Goal: Contribute content: Contribute content

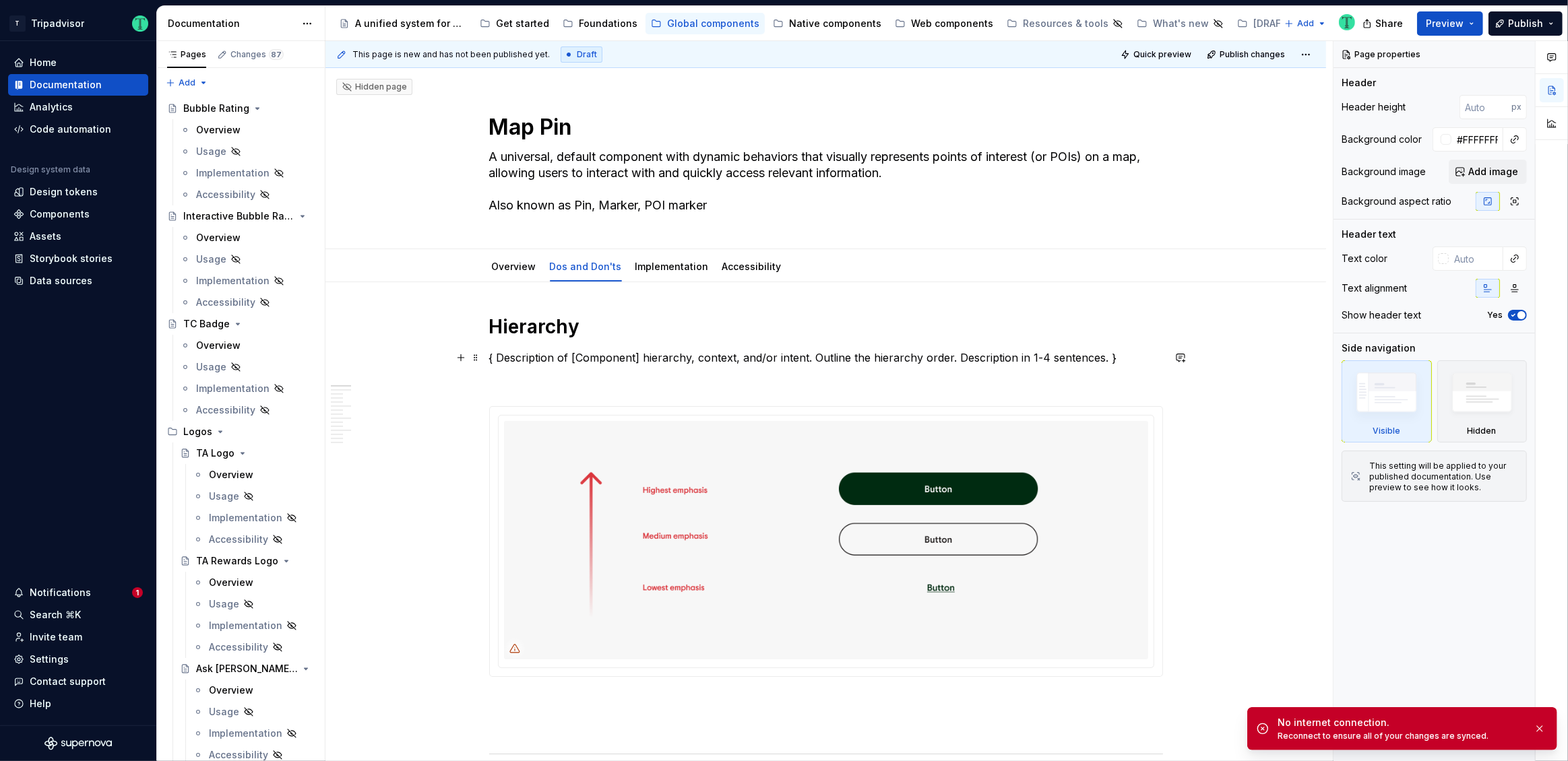
scroll to position [324, 0]
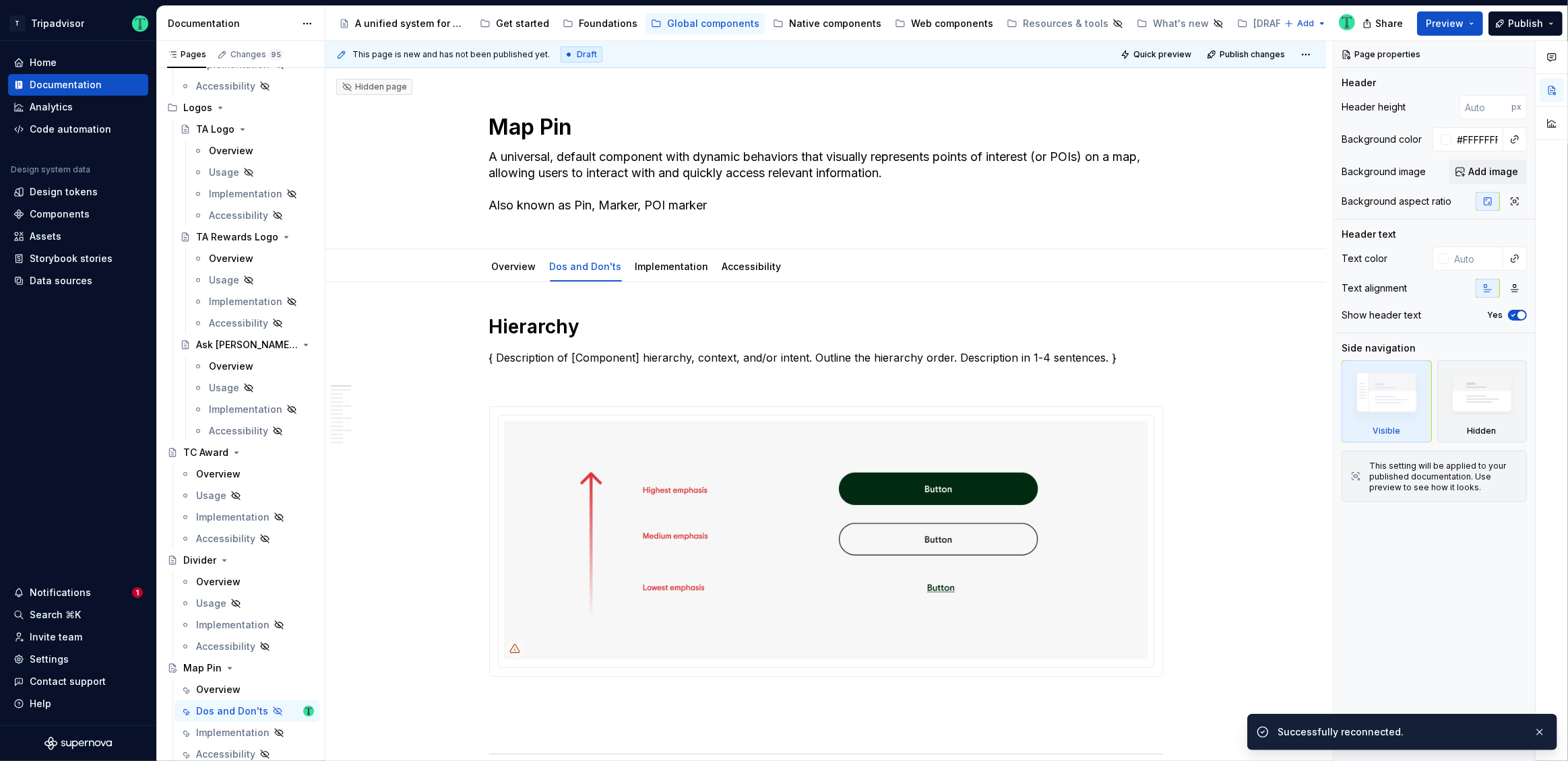
type textarea "*"
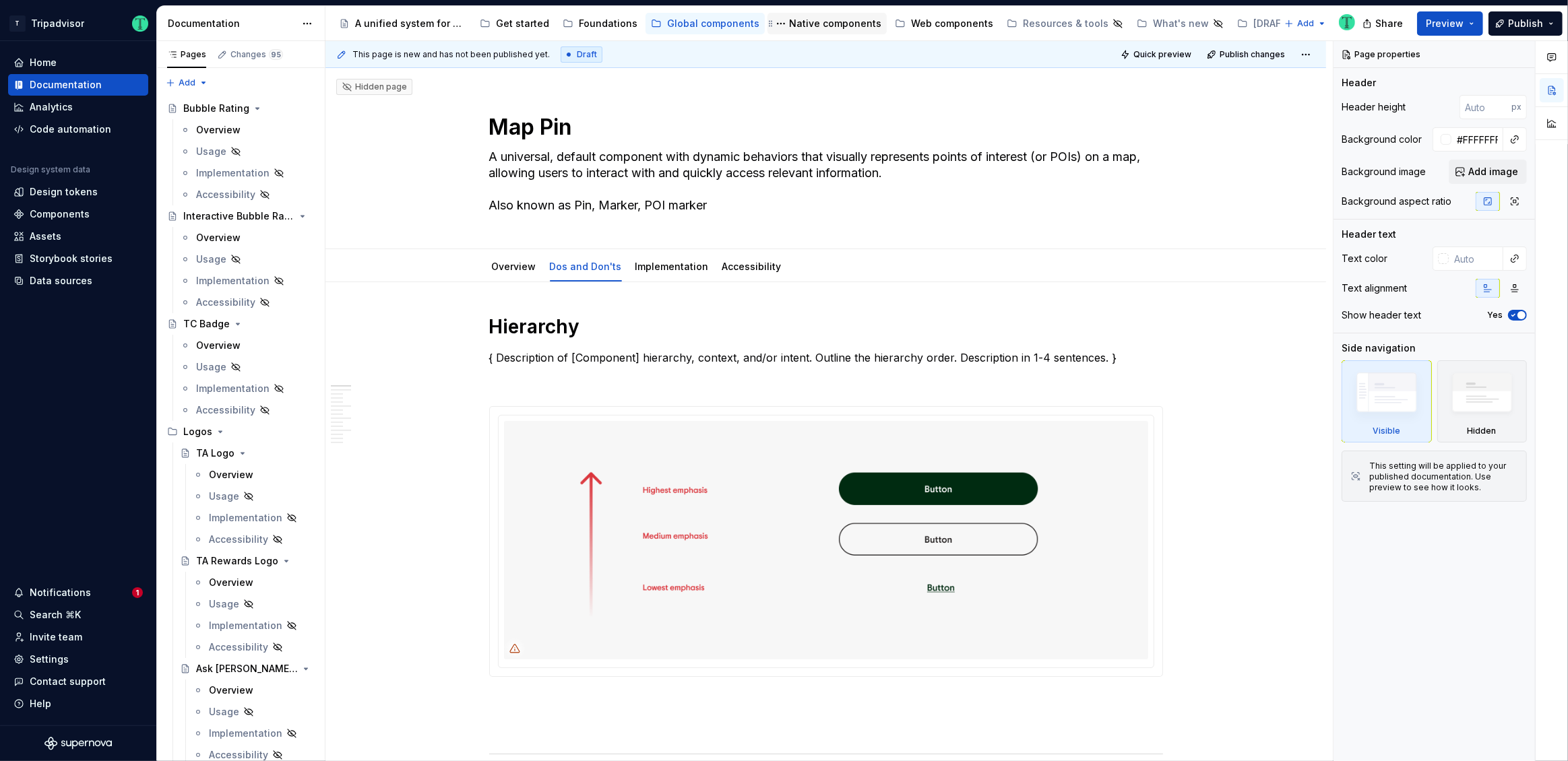
click at [836, 23] on div "Native components" at bounding box center [835, 23] width 92 height 13
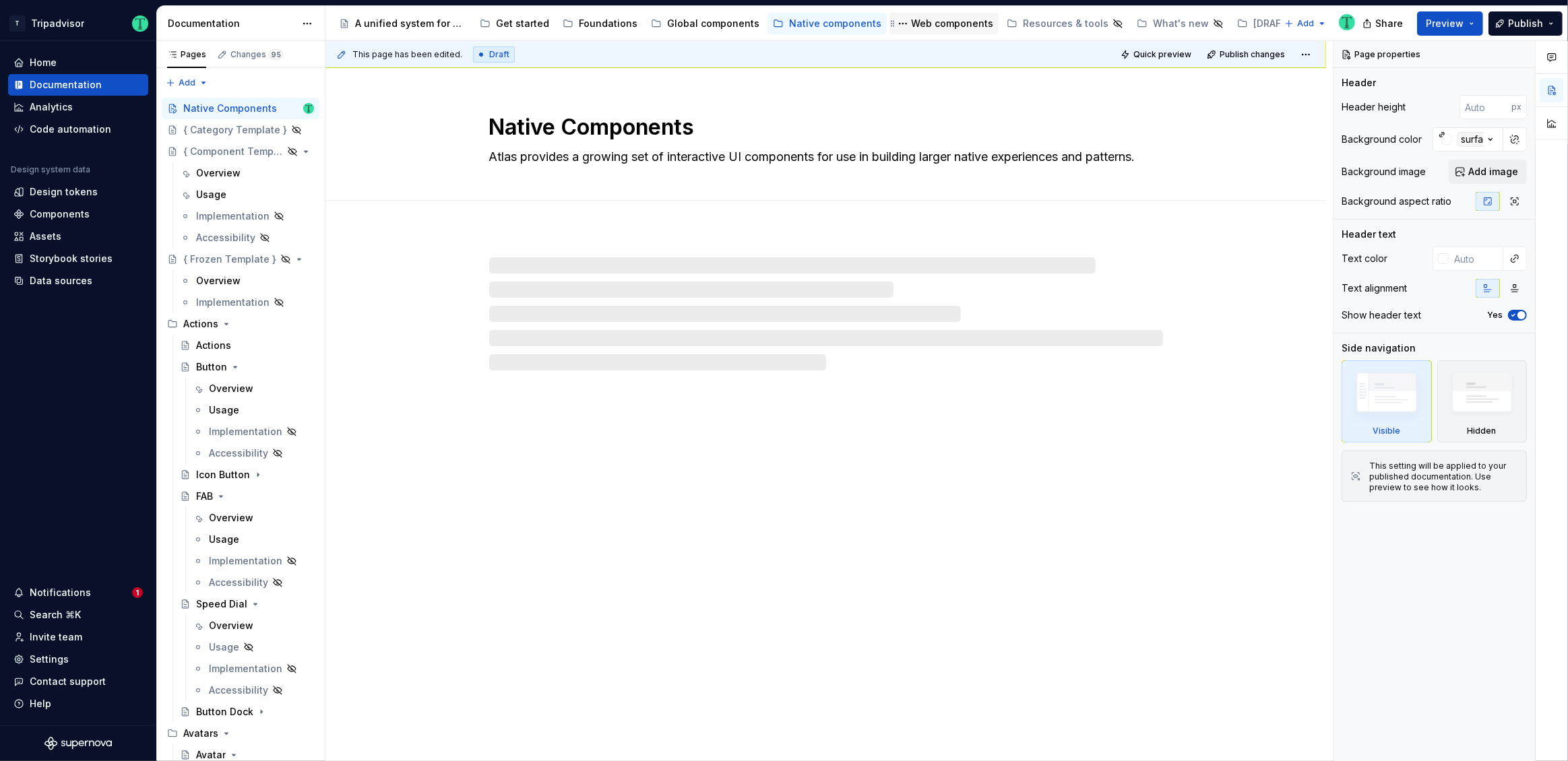
click at [927, 25] on div "Web components" at bounding box center [952, 23] width 82 height 13
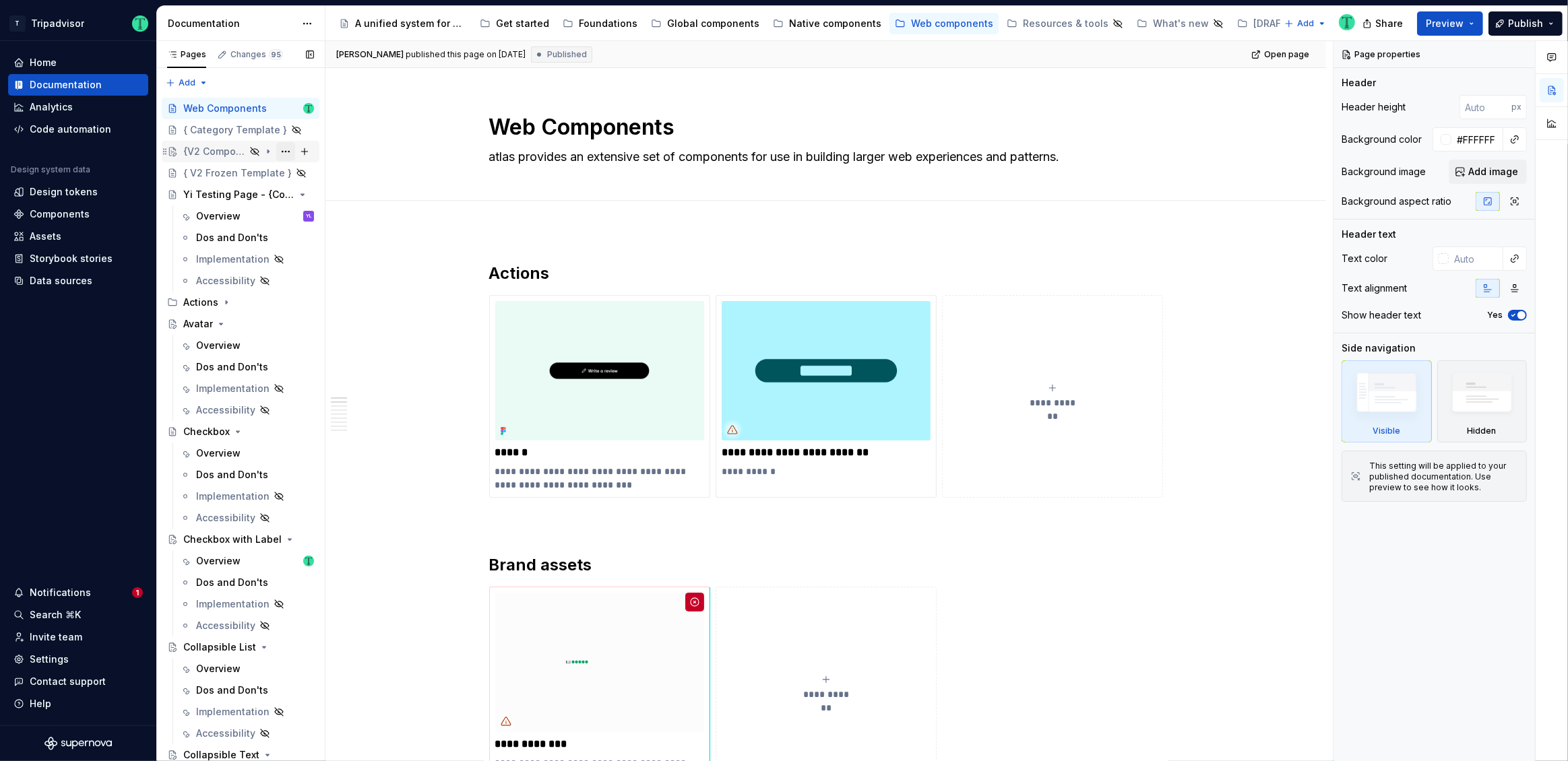
click at [276, 154] on button "Page tree" at bounding box center [285, 151] width 19 height 19
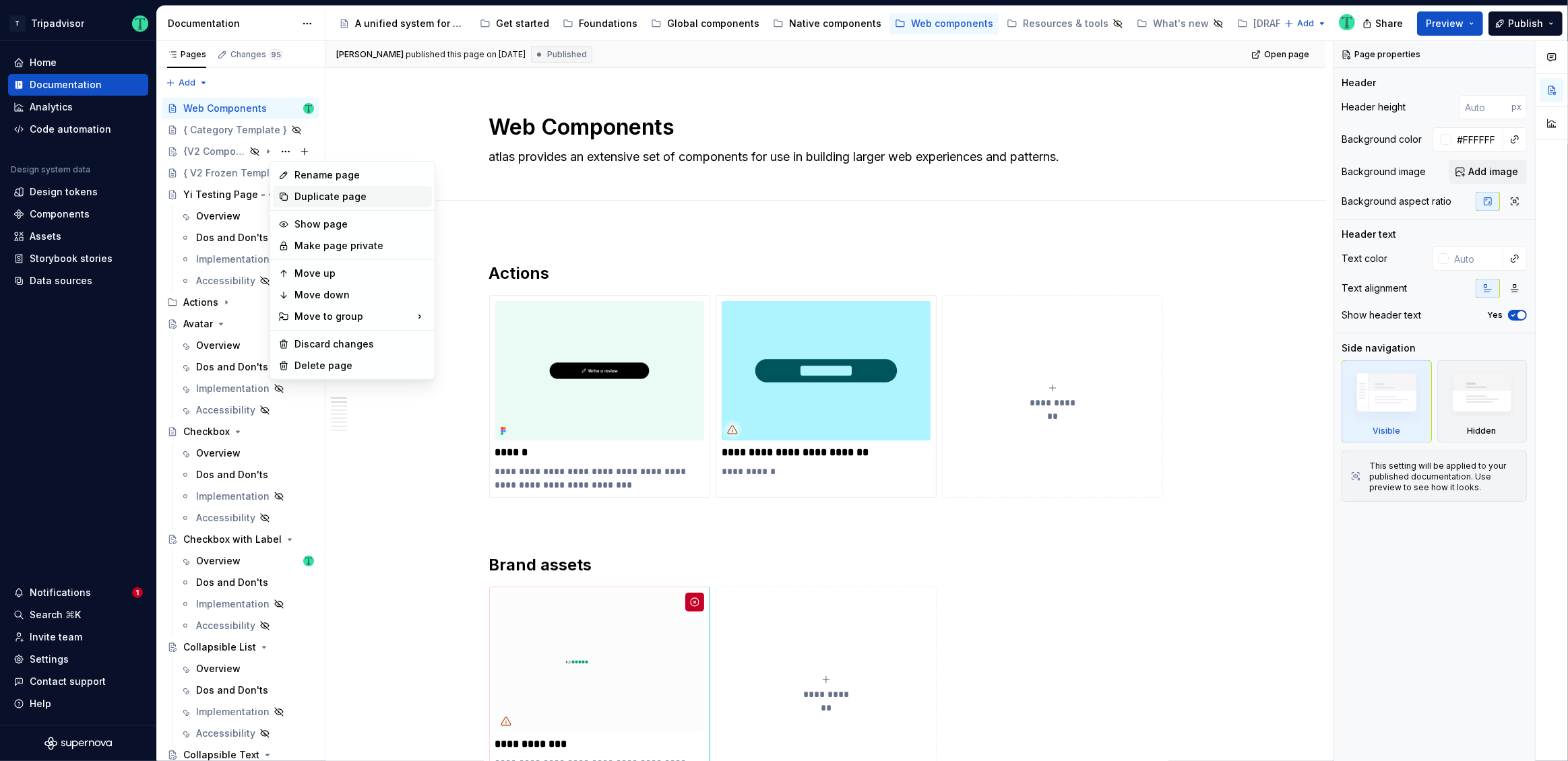
click at [309, 197] on div "Duplicate page" at bounding box center [361, 197] width 132 height 13
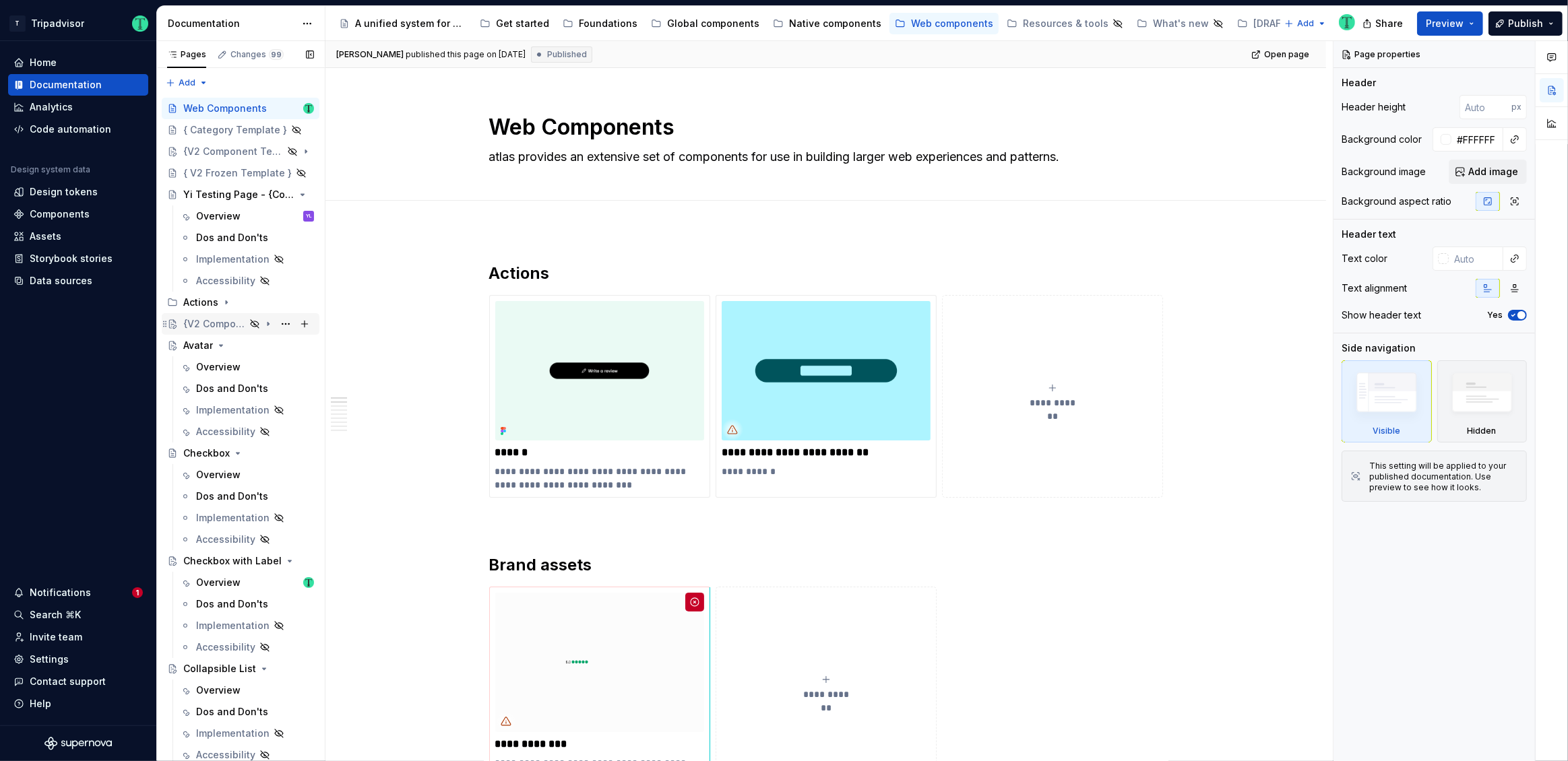
click at [217, 322] on div "{V2 Component Template}" at bounding box center [214, 324] width 62 height 13
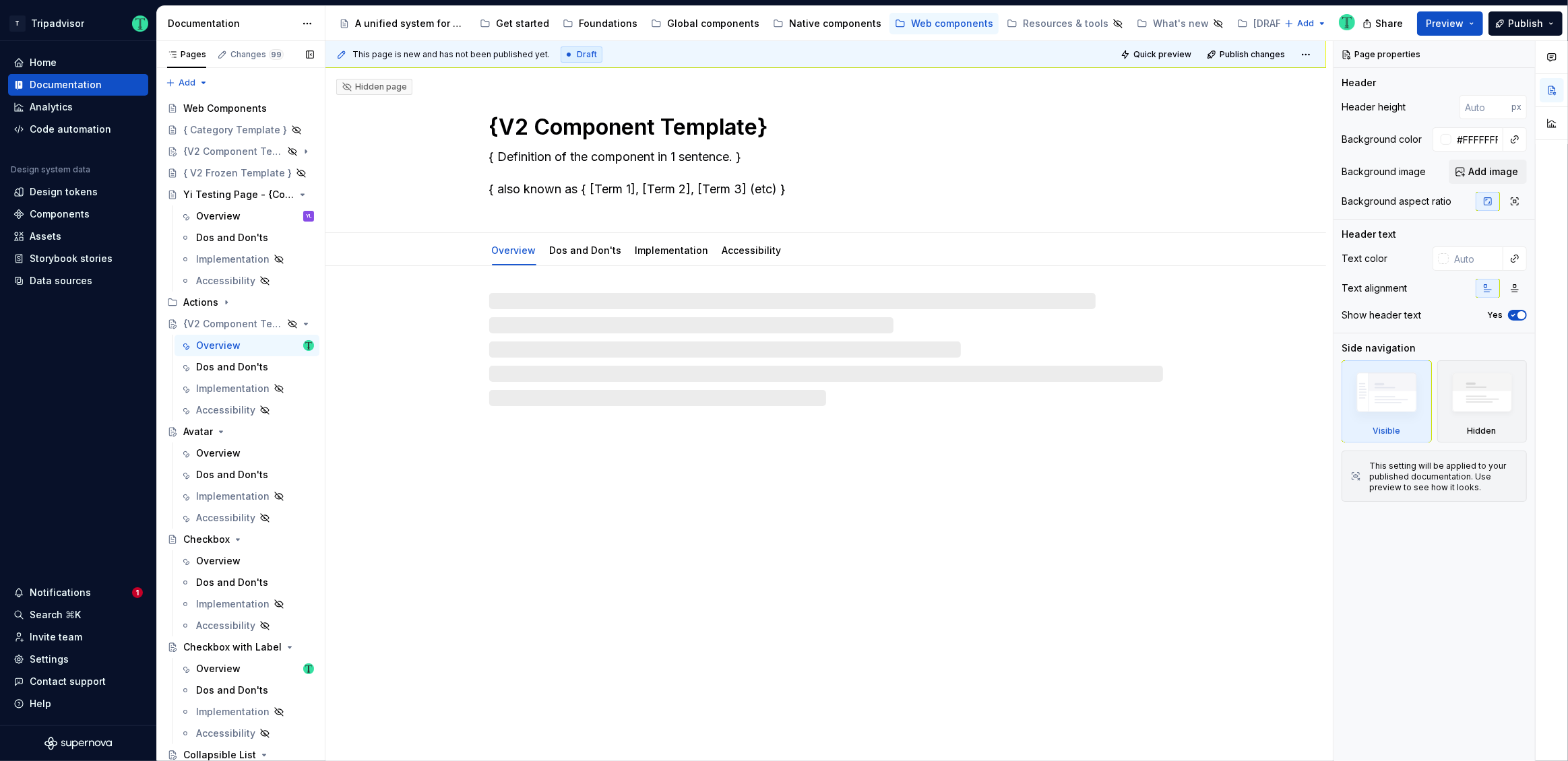
click at [0, 0] on button "Page tree" at bounding box center [0, 0] width 0 height 0
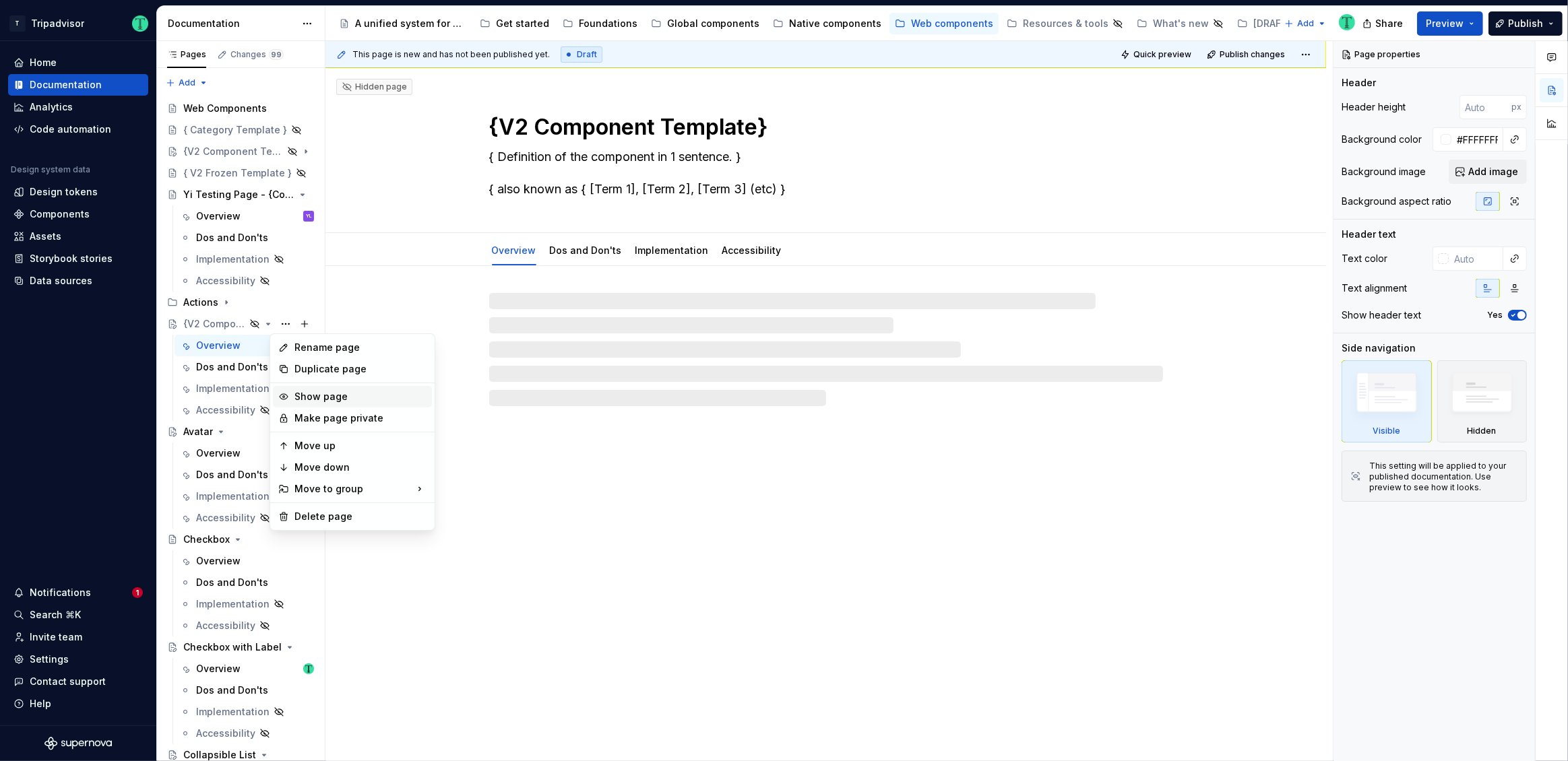
click at [310, 398] on div "Show page" at bounding box center [361, 396] width 132 height 13
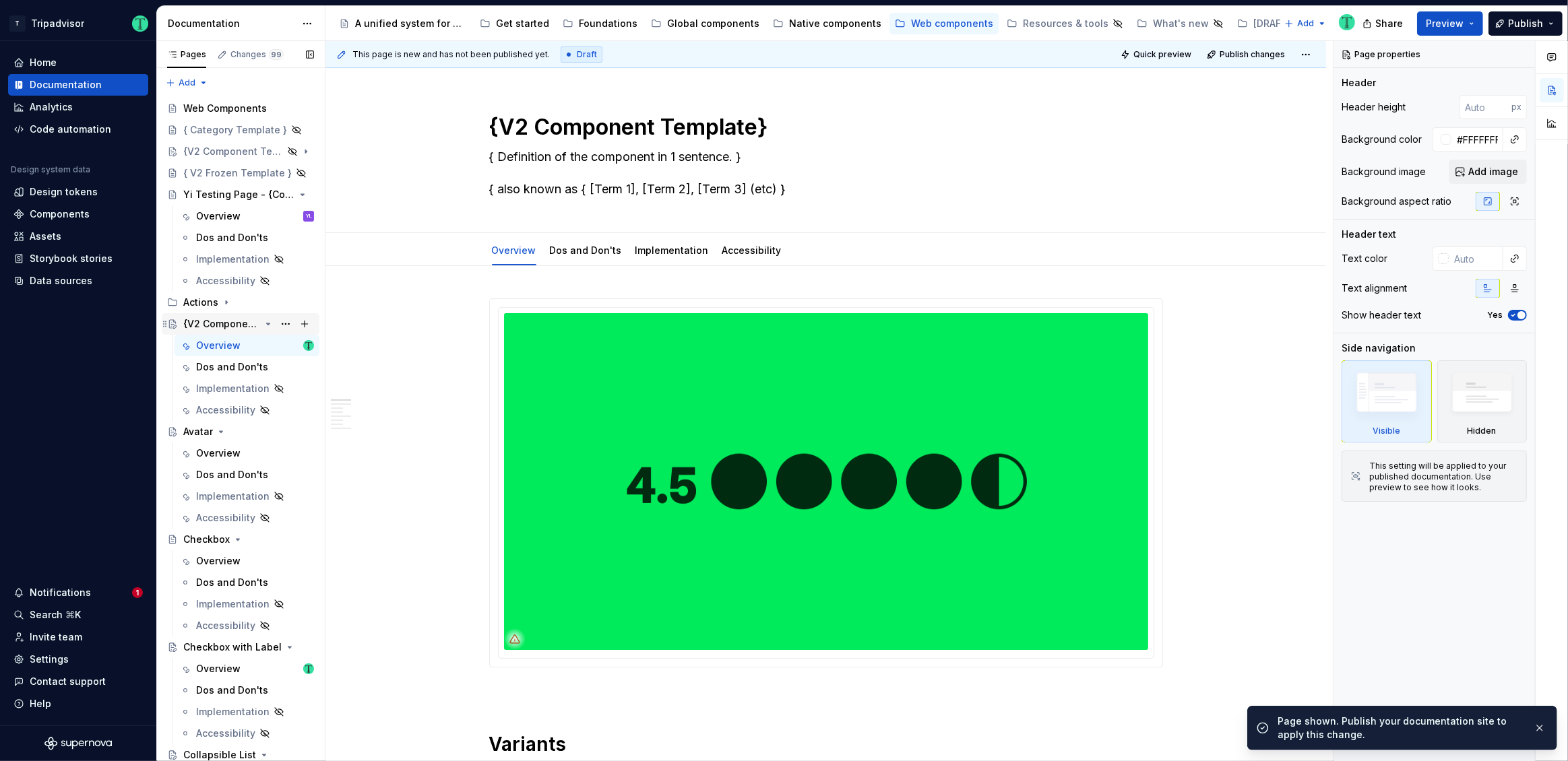
click at [212, 322] on div "{V2 Component Template}" at bounding box center [221, 324] width 76 height 13
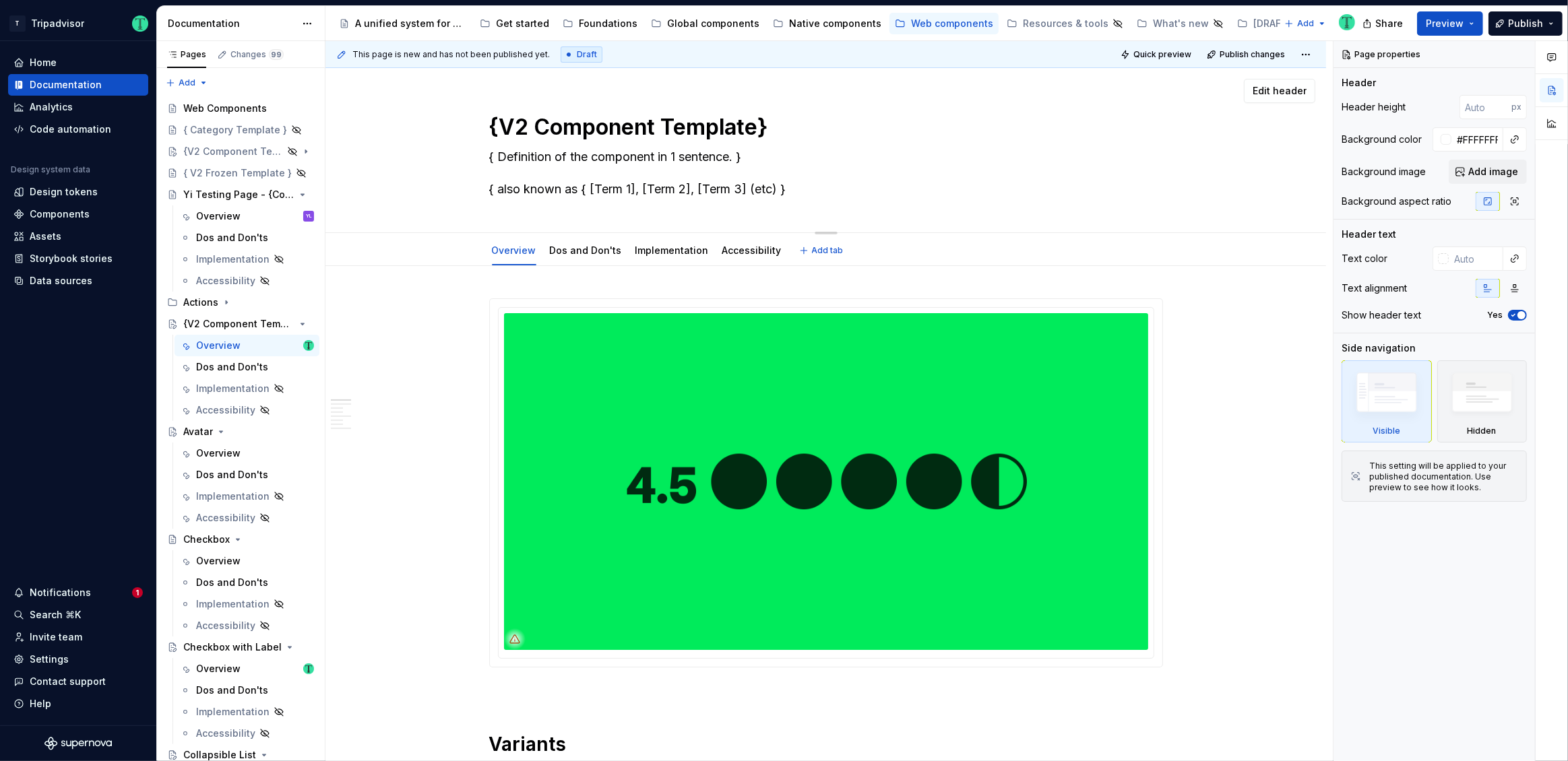
click at [598, 126] on textarea "{V2 Component Template}" at bounding box center [824, 127] width 673 height 33
type textarea "*"
type textarea "T"
type textarea "*"
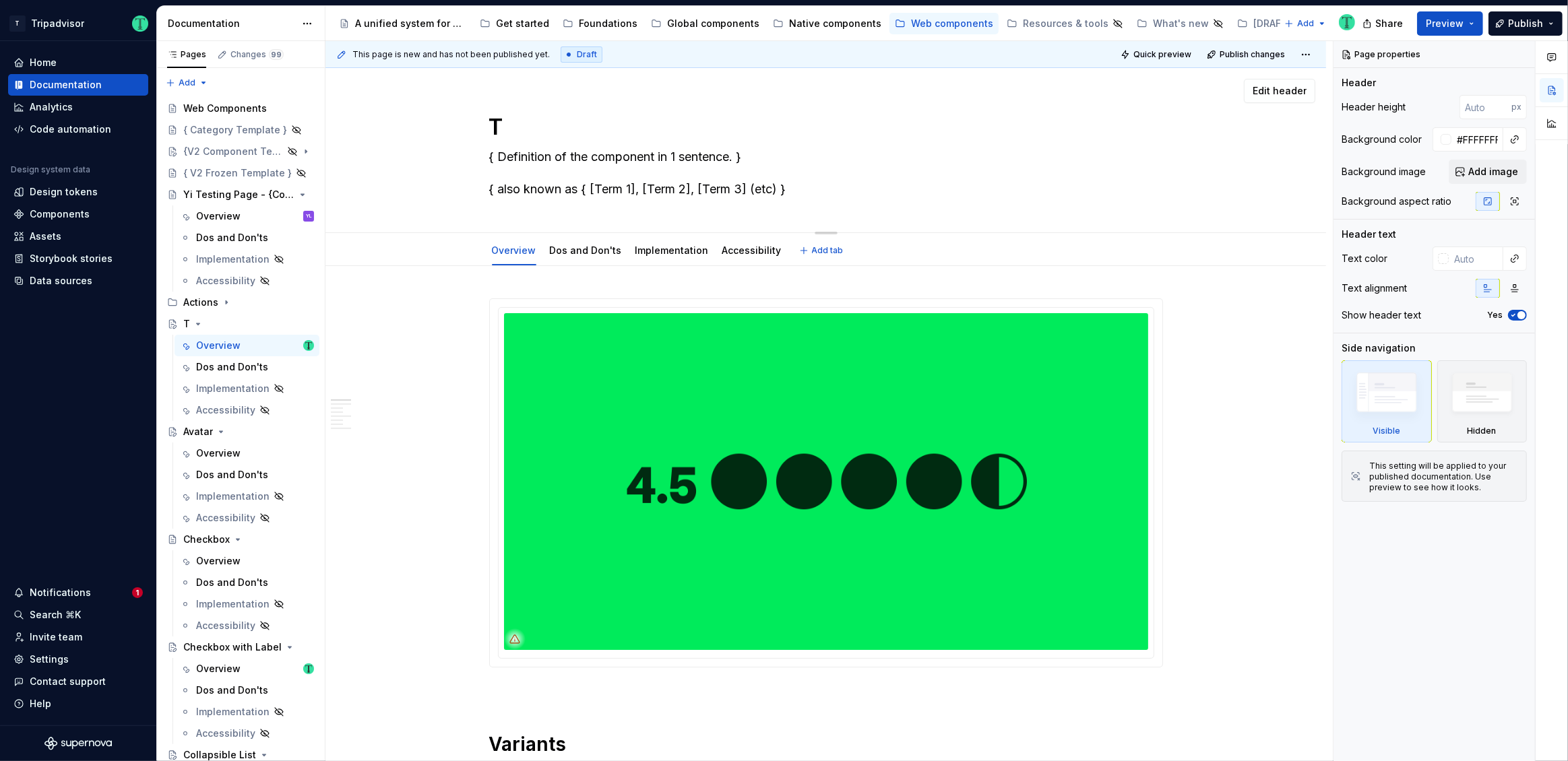
type textarea "To"
type textarea "*"
type textarea "Too"
type textarea "*"
type textarea "Tool"
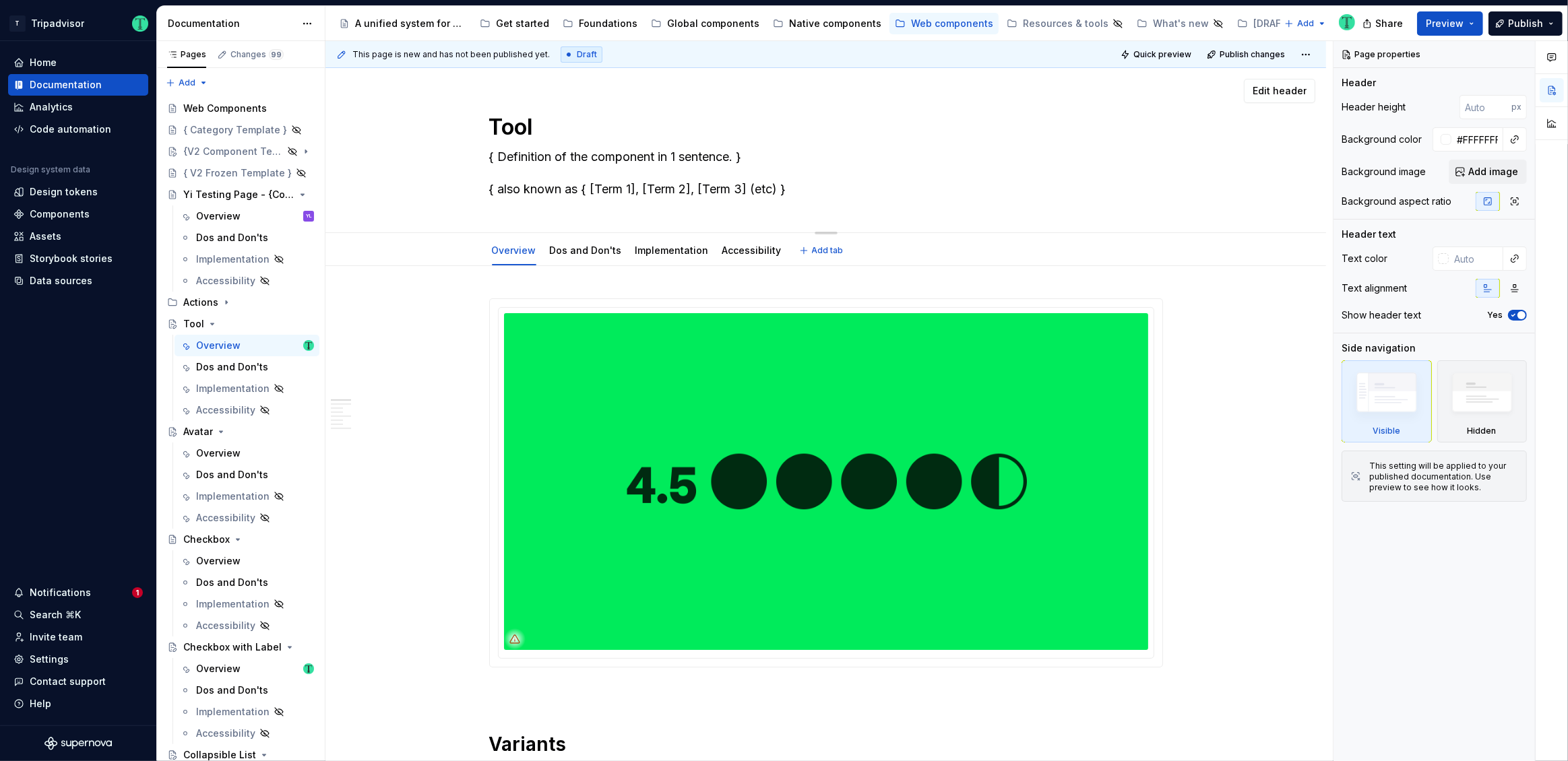
type textarea "*"
type textarea "Toolt"
type textarea "*"
type textarea "Toolti"
type textarea "*"
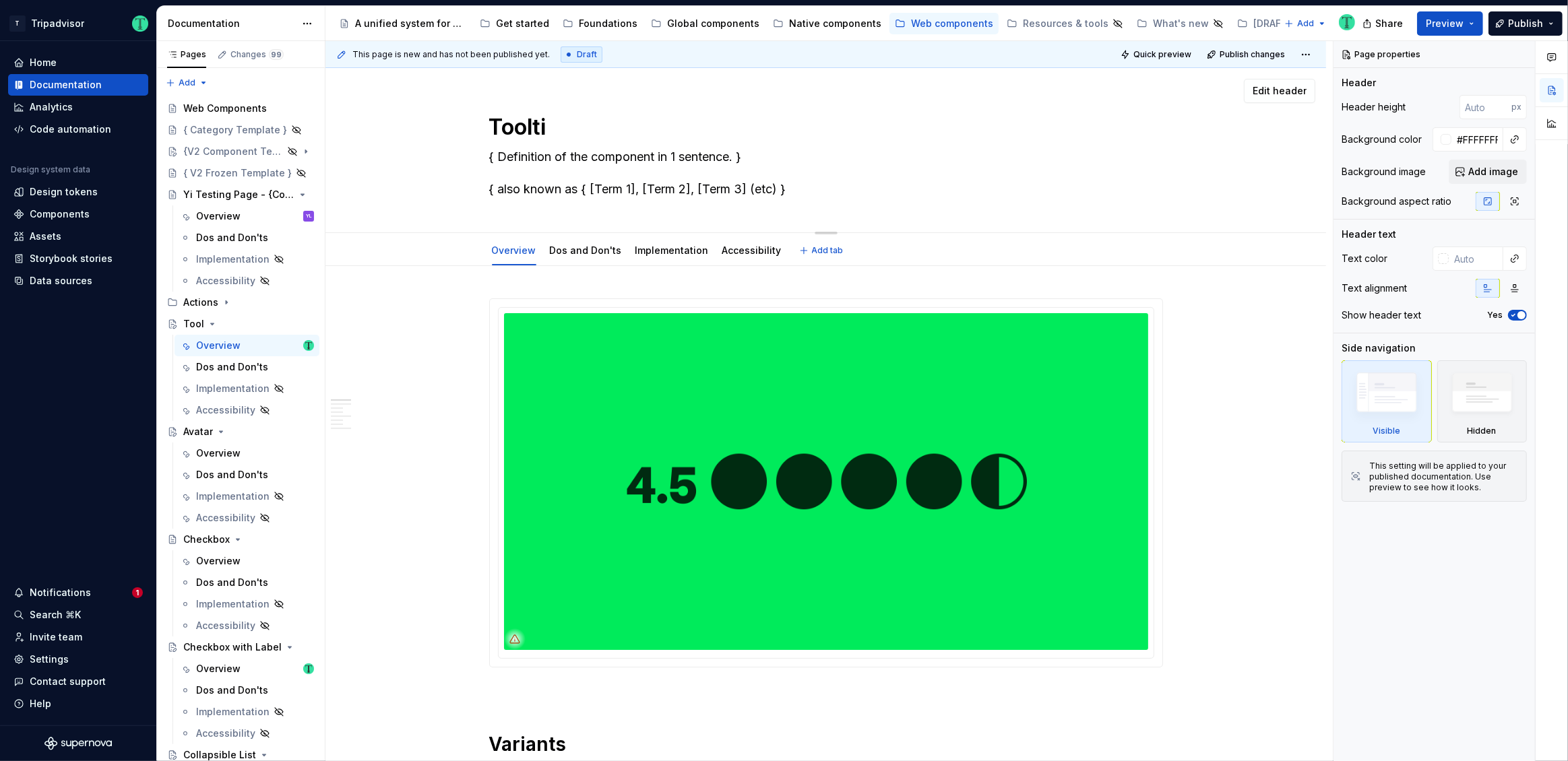
type textarea "Tooltip"
type textarea "*"
type textarea "Tooltip"
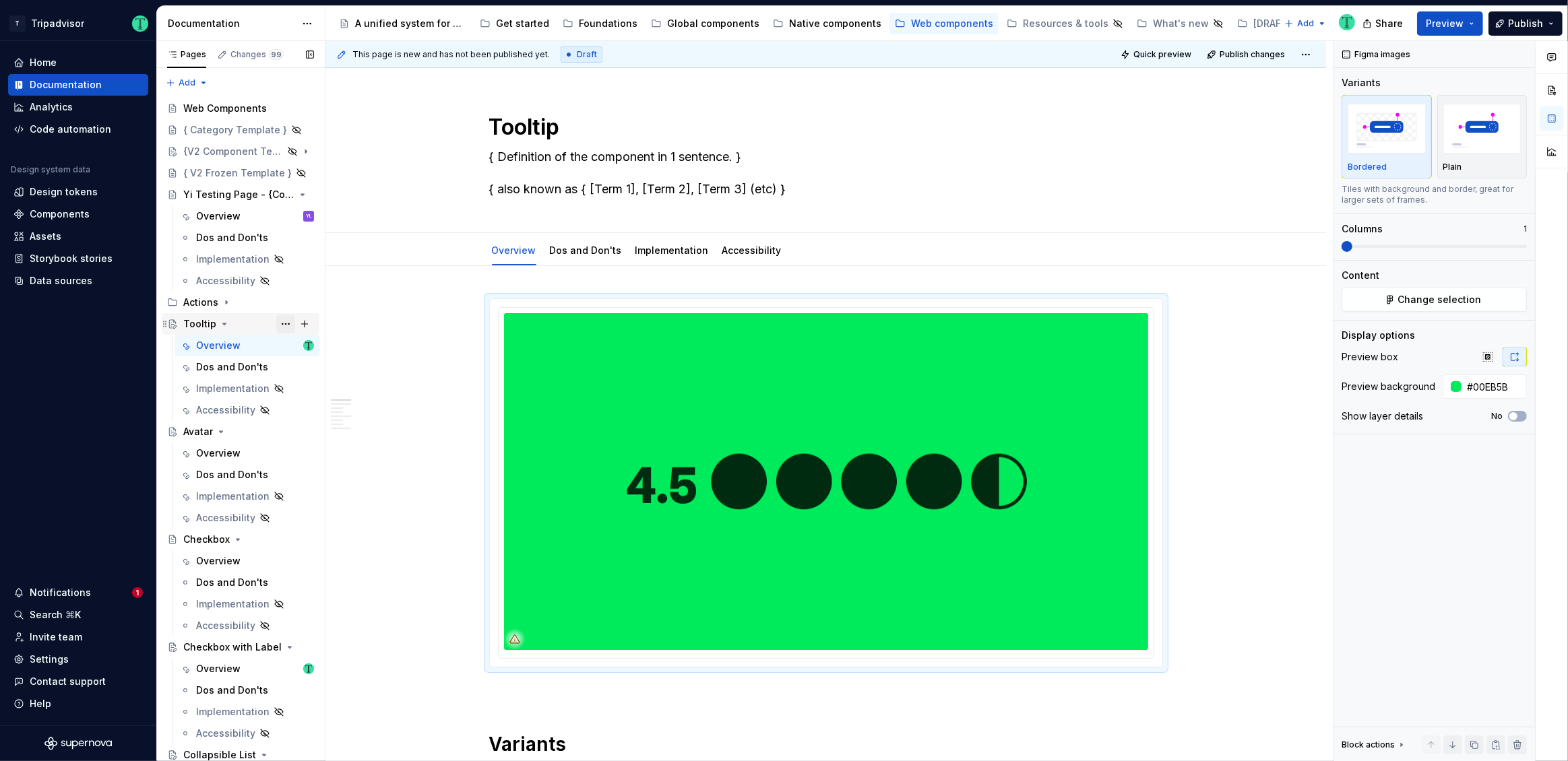
click at [277, 324] on button "Page tree" at bounding box center [285, 324] width 19 height 19
click at [301, 466] on div "Move down" at bounding box center [361, 467] width 132 height 13
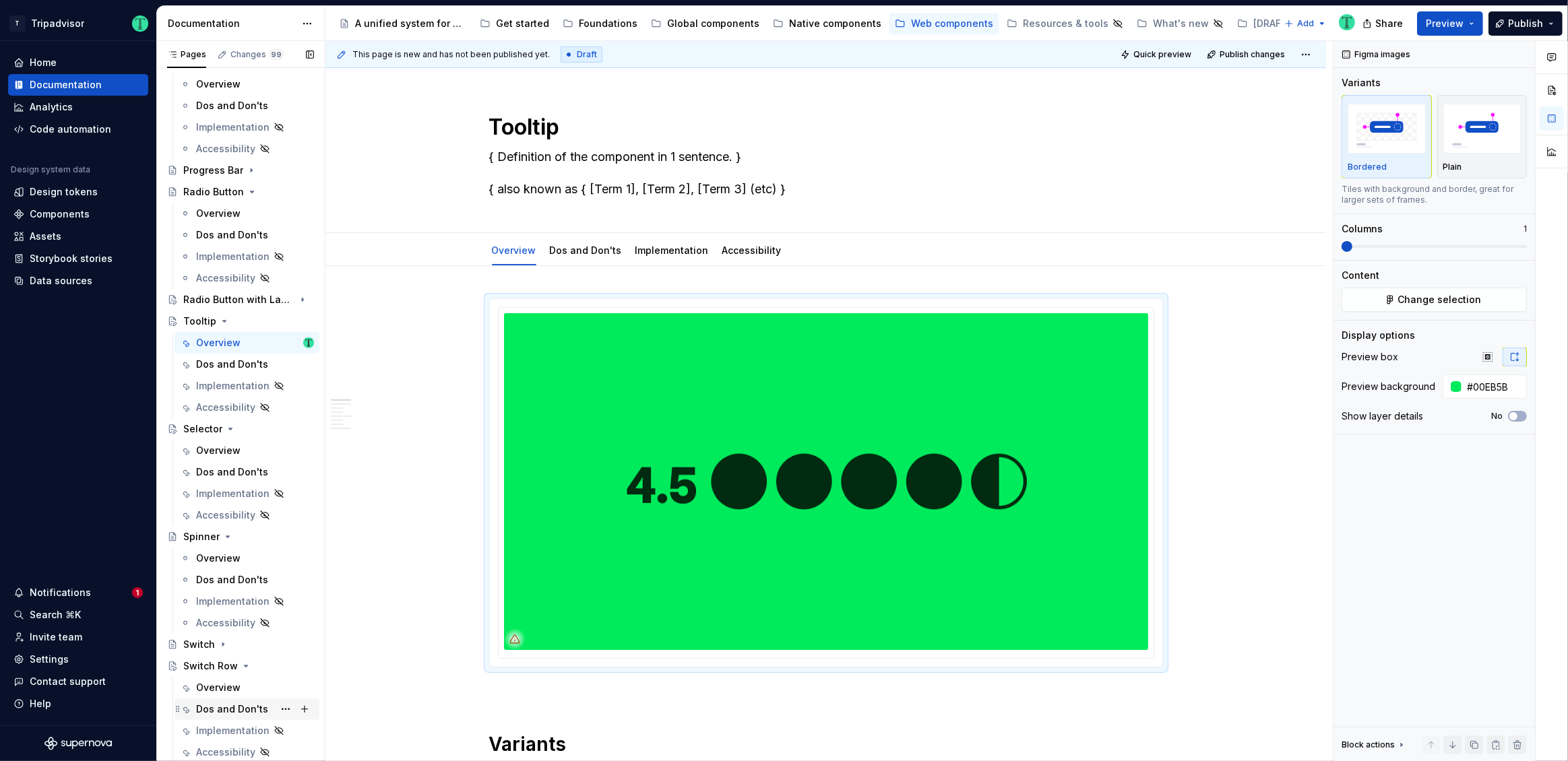
scroll to position [1057, 0]
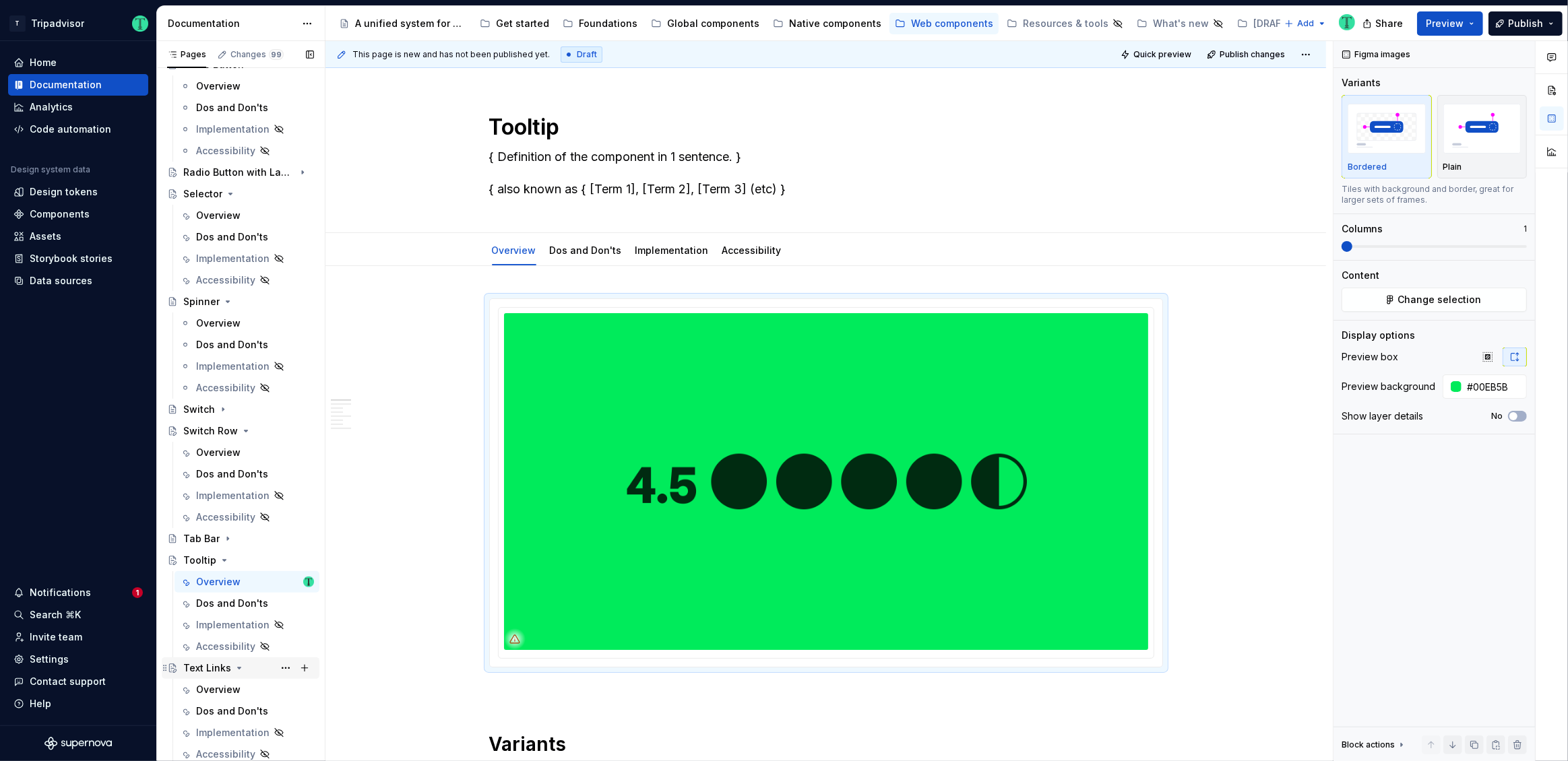
click at [234, 663] on icon "Page tree" at bounding box center [240, 669] width 11 height 11
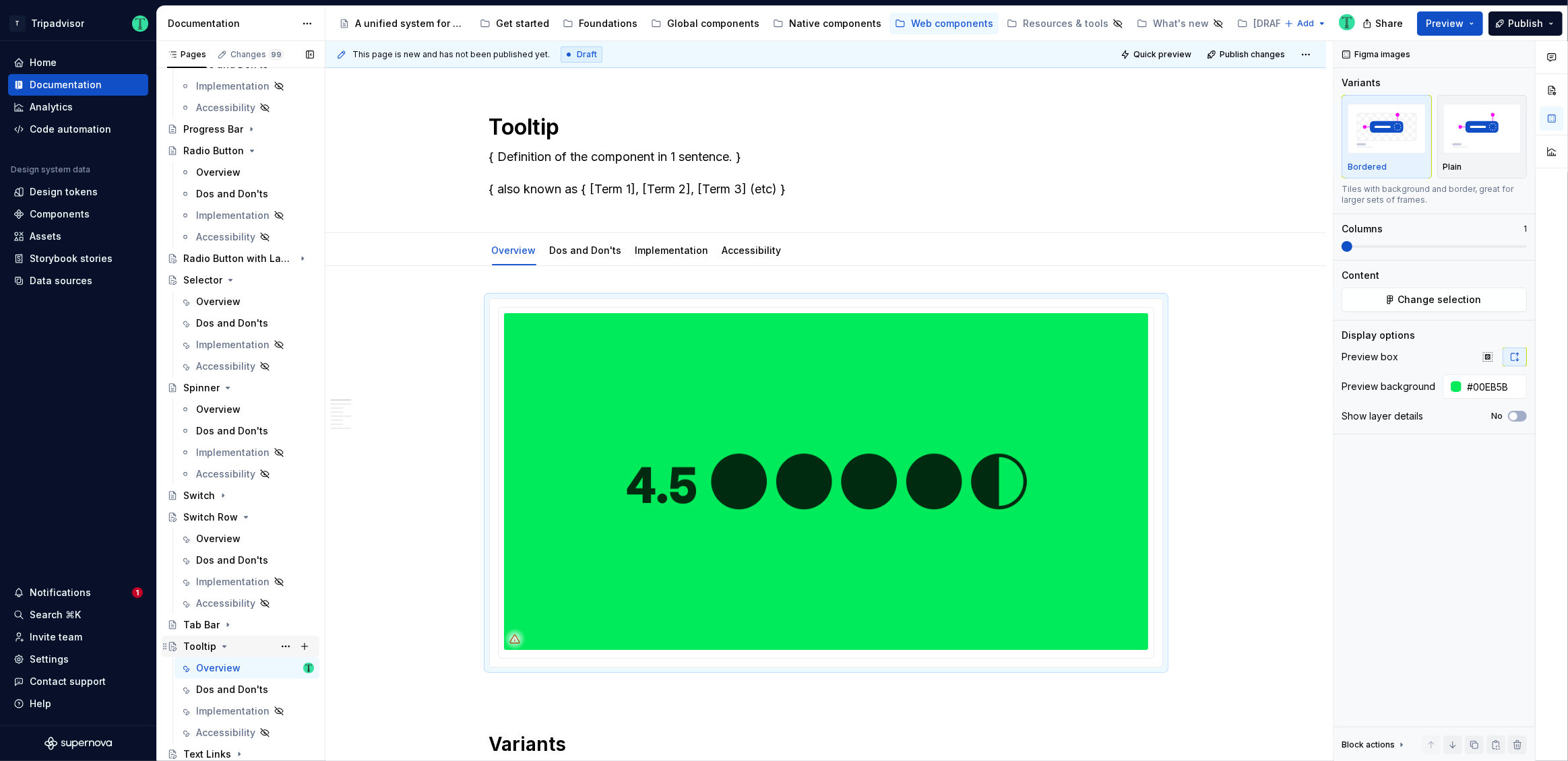
click at [219, 643] on icon "Page tree" at bounding box center [225, 647] width 11 height 11
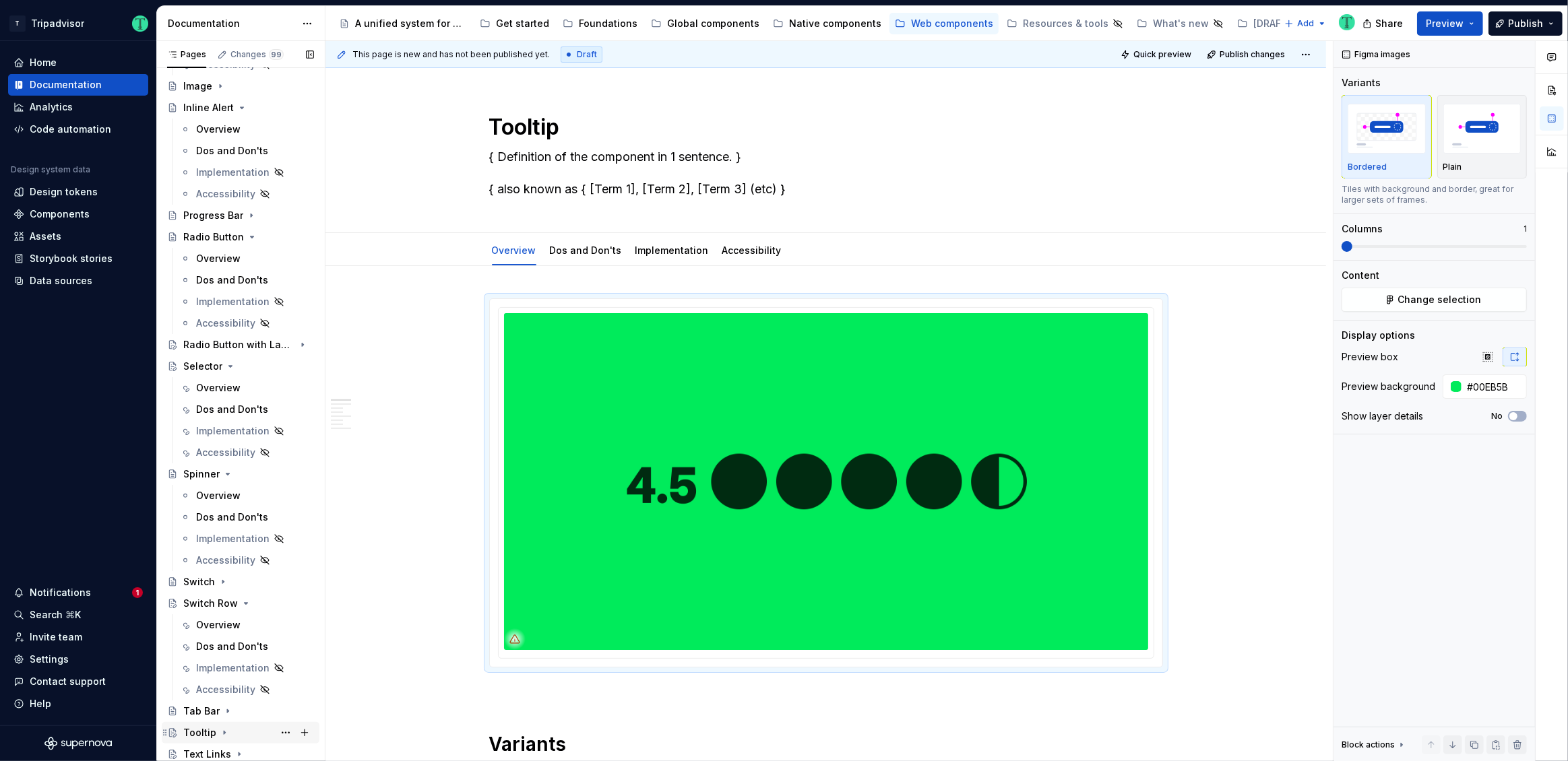
scroll to position [878, 0]
click at [207, 737] on div "Tooltip" at bounding box center [199, 740] width 33 height 13
click at [223, 741] on icon "Page tree" at bounding box center [225, 740] width 11 height 11
click at [280, 732] on button "Page tree" at bounding box center [285, 733] width 19 height 19
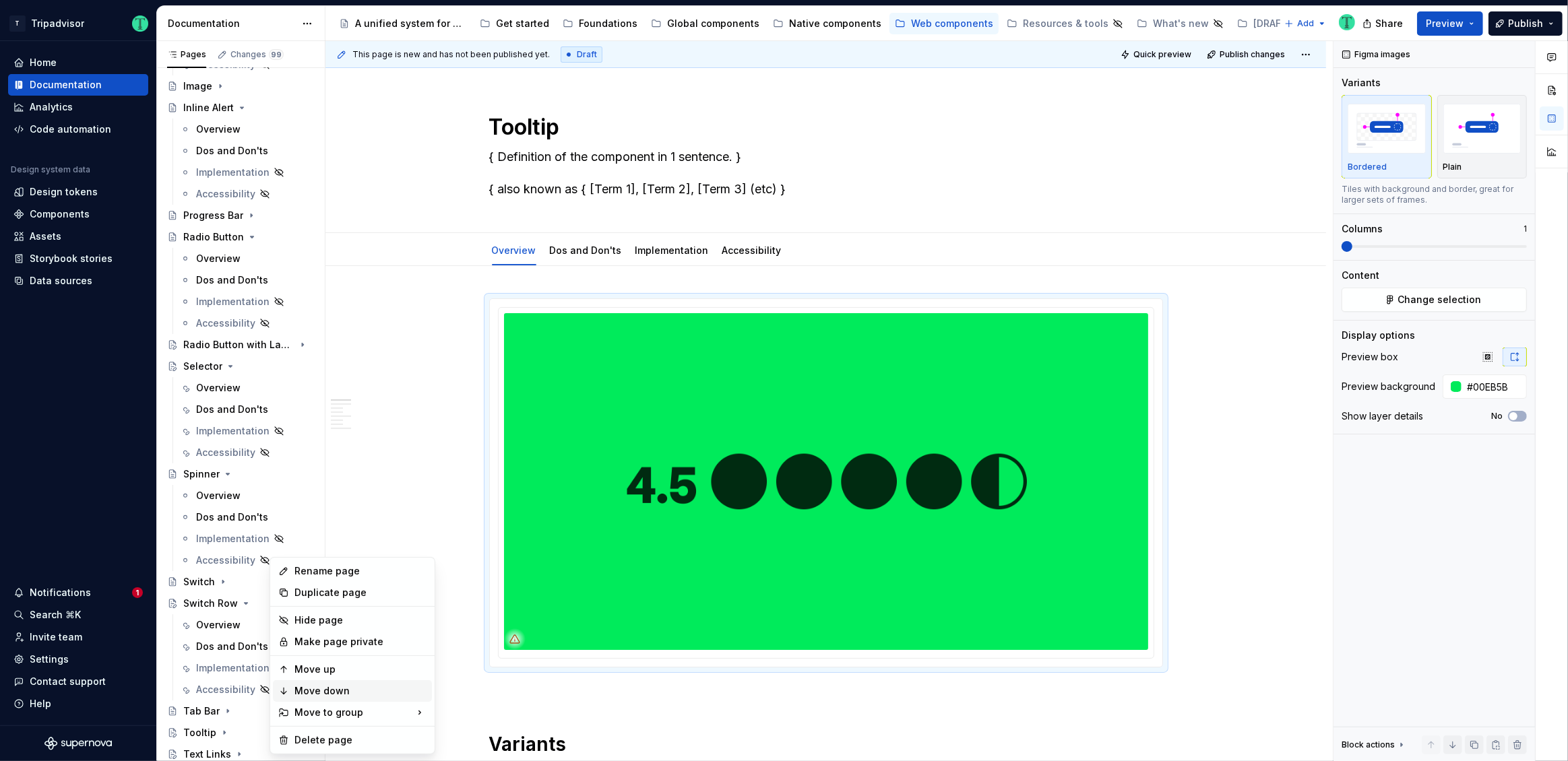
click at [354, 689] on div "Move down" at bounding box center [361, 691] width 132 height 13
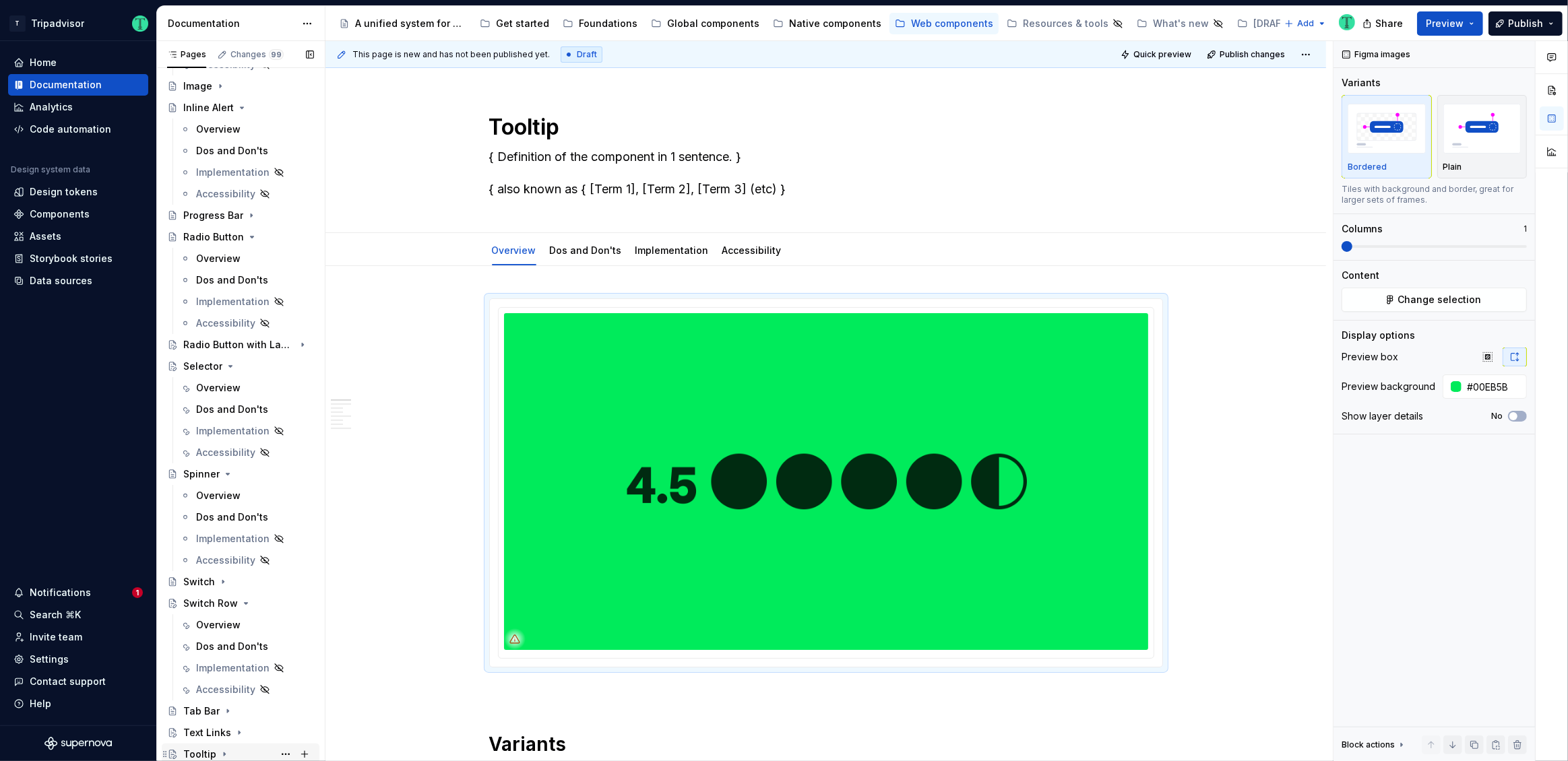
click at [201, 750] on div "Tooltip" at bounding box center [199, 754] width 33 height 13
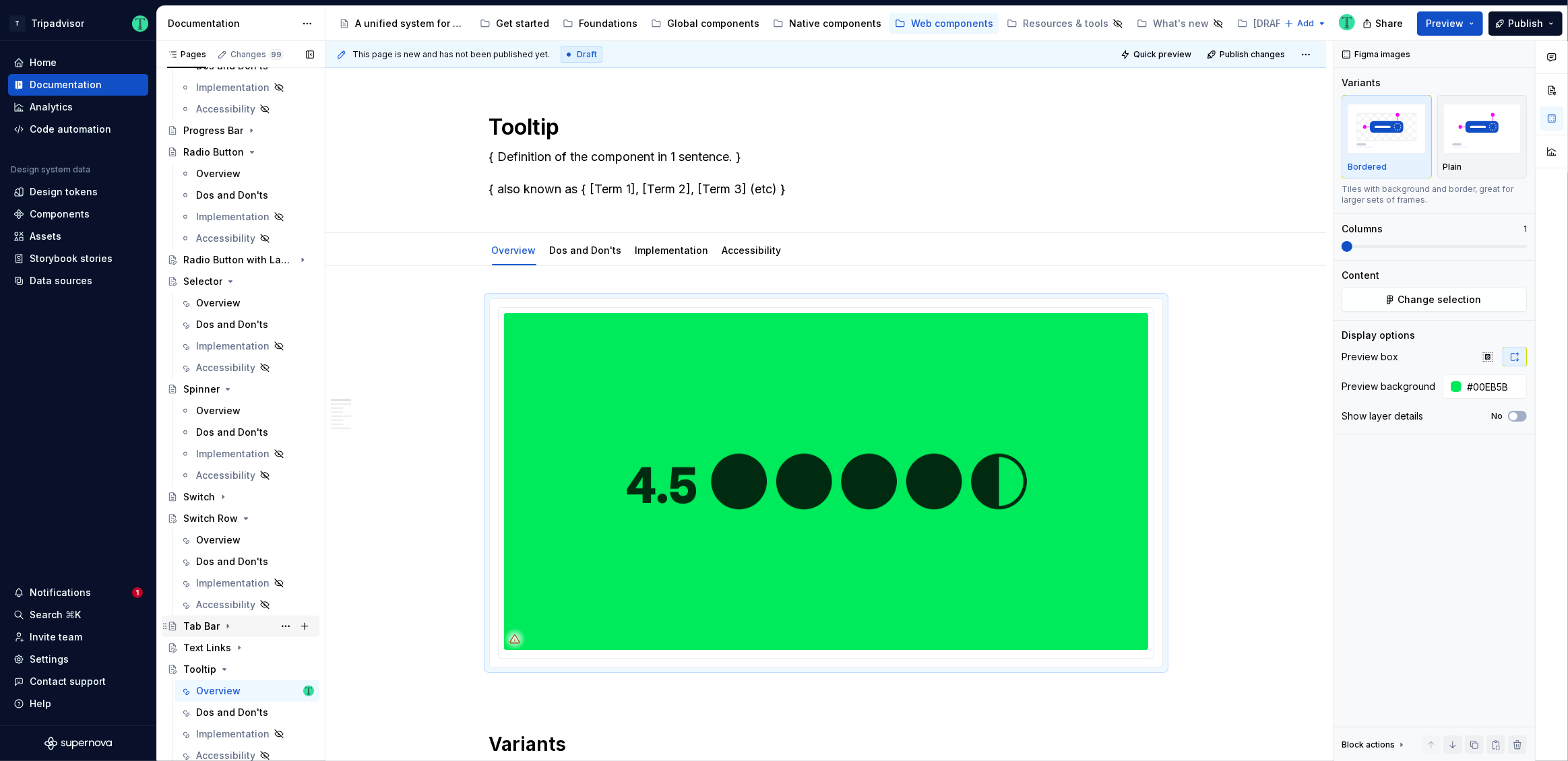
scroll to position [971, 0]
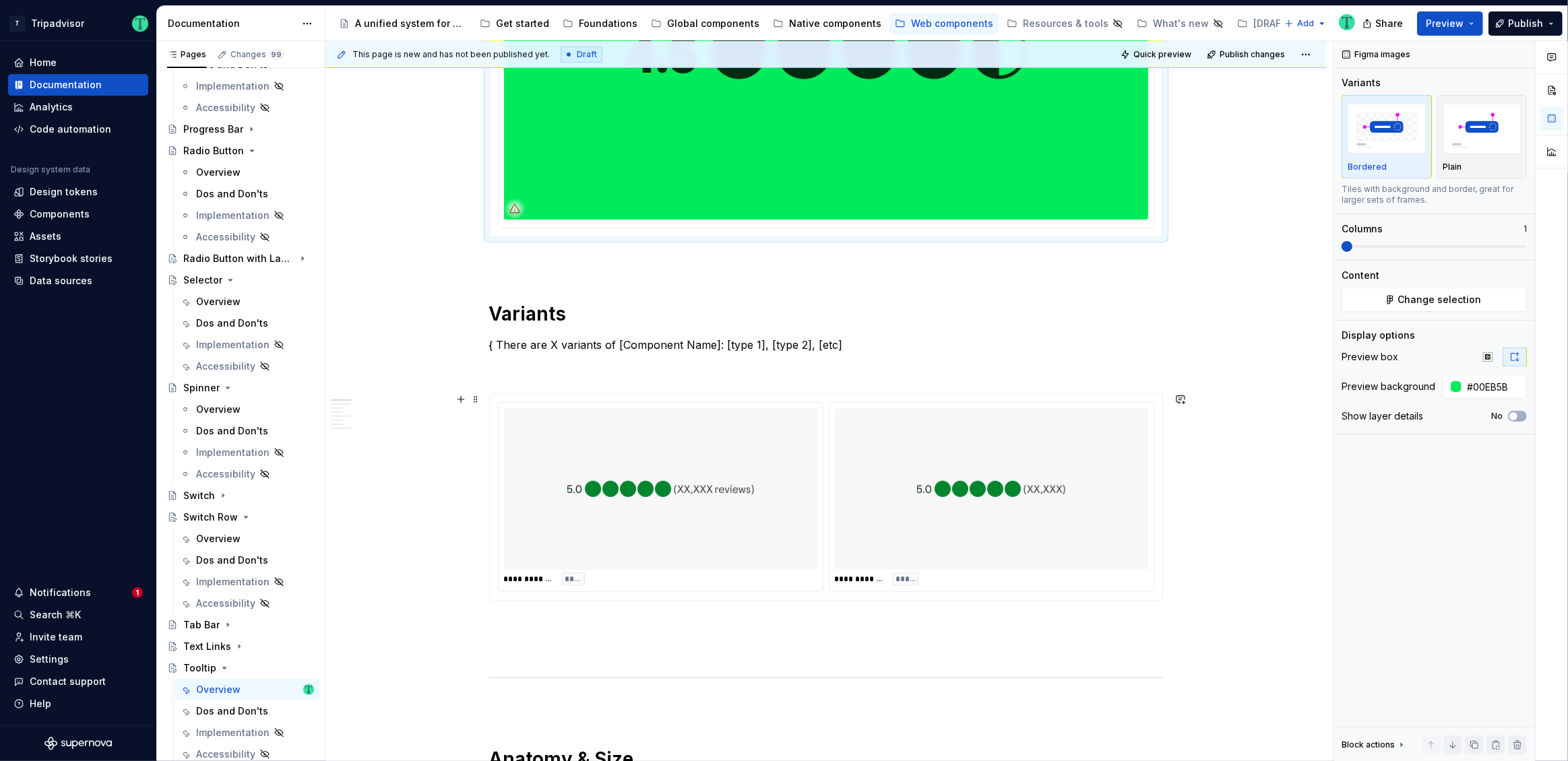
scroll to position [0, 0]
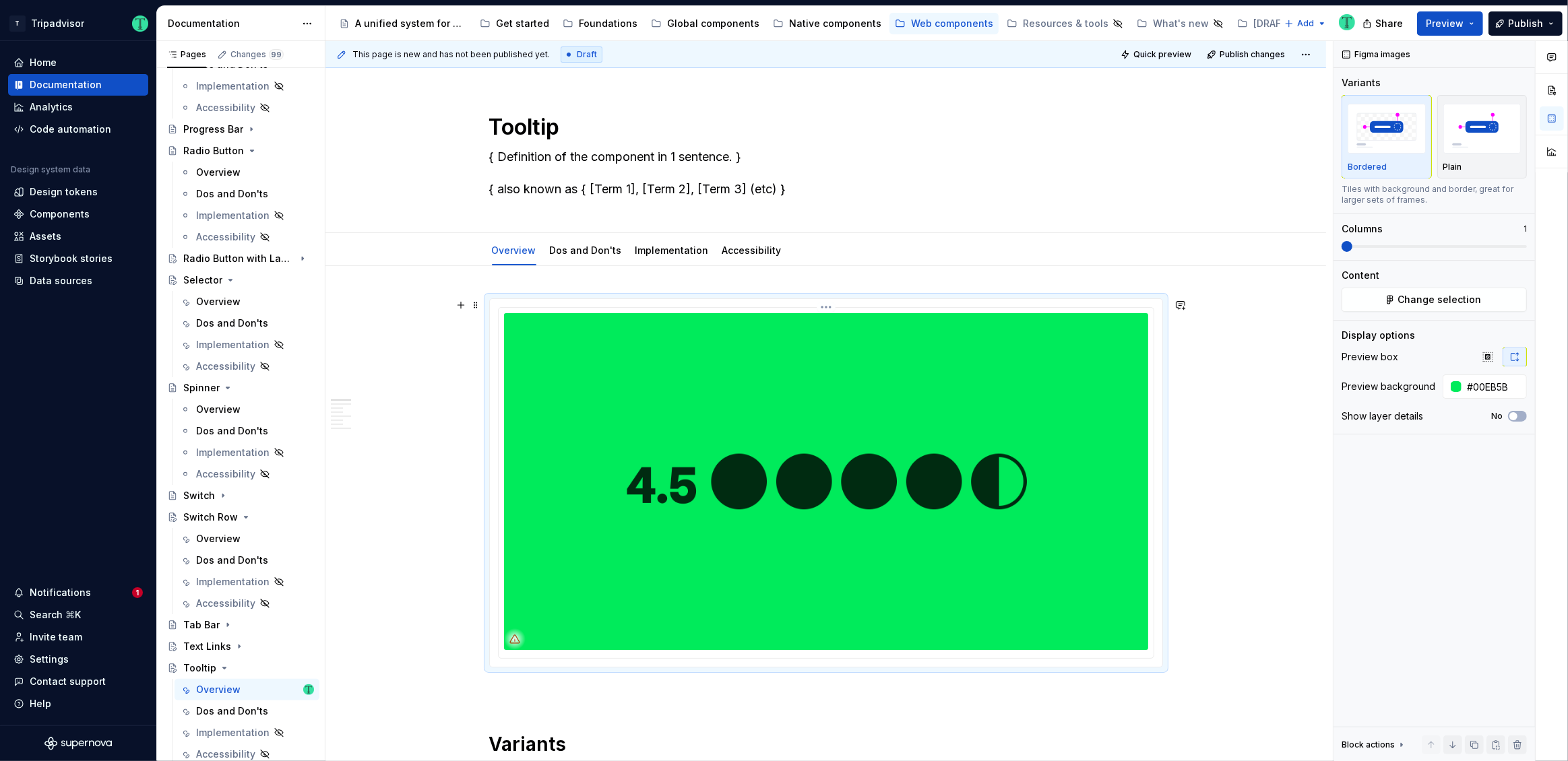
click at [636, 405] on img at bounding box center [826, 481] width 645 height 337
click at [1416, 303] on span "Change selection" at bounding box center [1440, 299] width 84 height 13
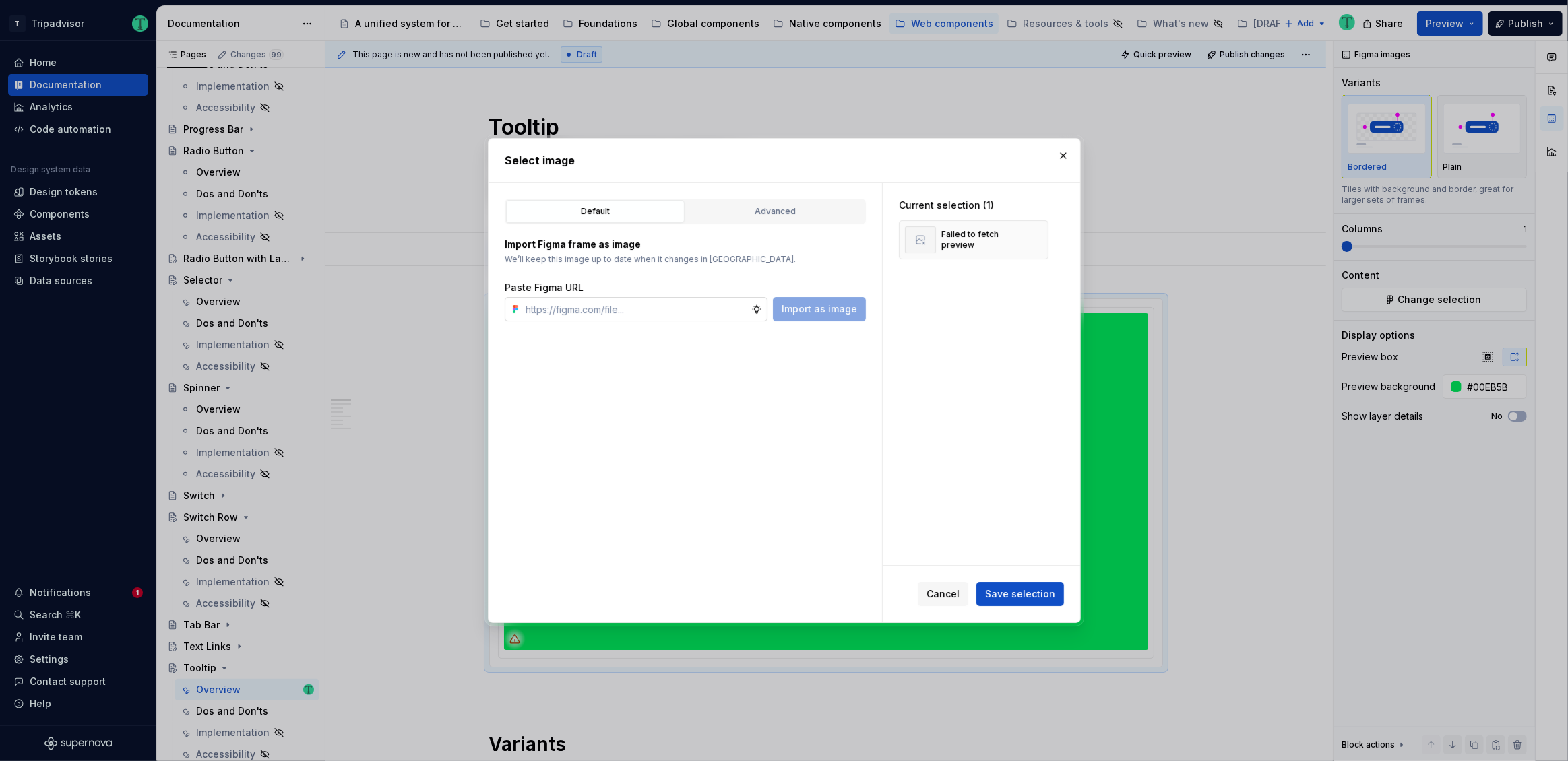
click at [623, 310] on input "text" at bounding box center [635, 310] width 230 height 24
type textarea "*"
type input "https://www.figma.com/design/Rk3eGC5124Z7punn8EFUkb/Atlas-Web-Documentation?nod…"
click at [826, 310] on span "Import as image" at bounding box center [819, 309] width 76 height 13
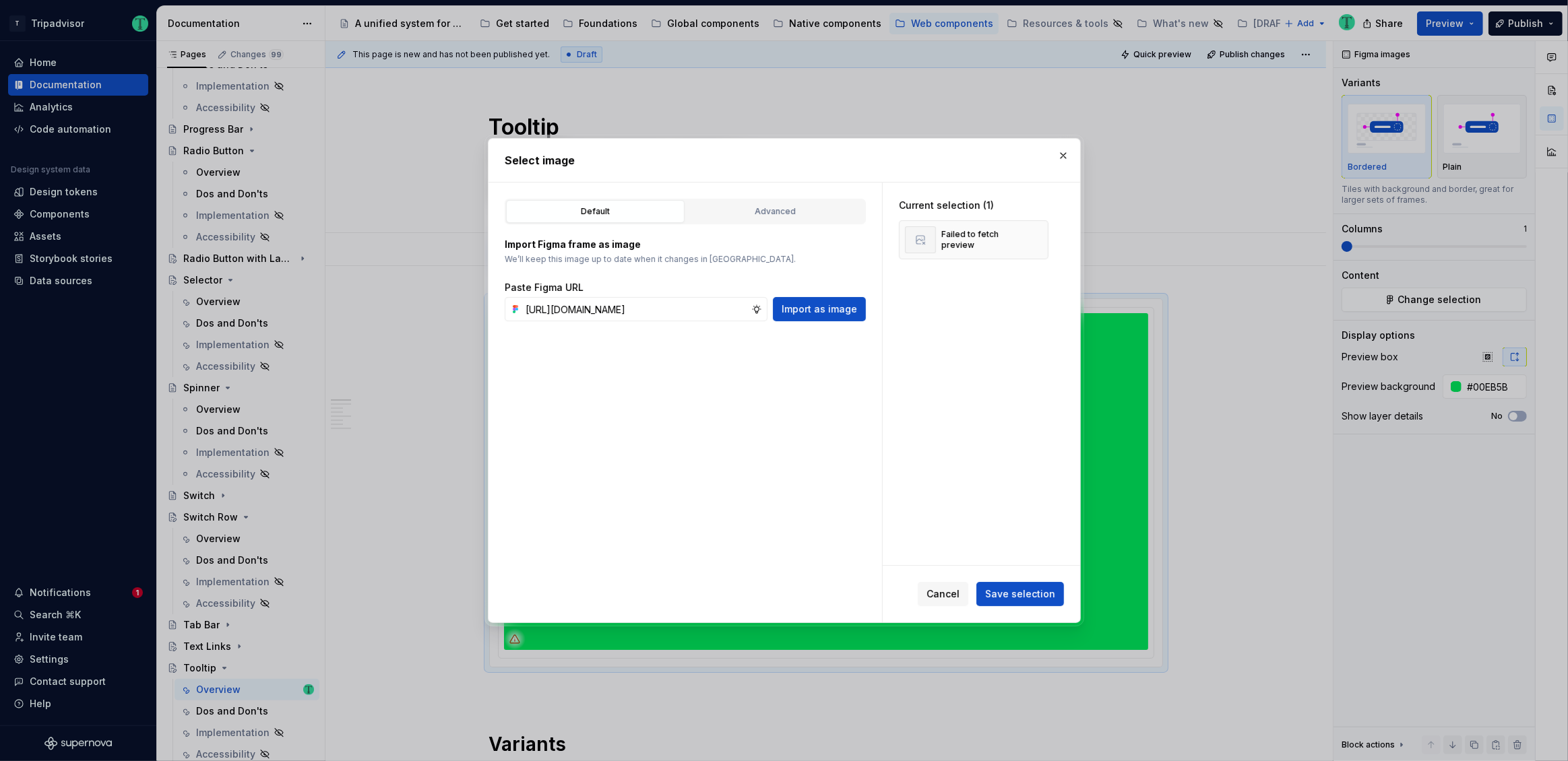
scroll to position [0, 0]
click at [1032, 238] on button "button" at bounding box center [1033, 240] width 19 height 19
click at [1019, 601] on button "Save selection" at bounding box center [1020, 594] width 88 height 24
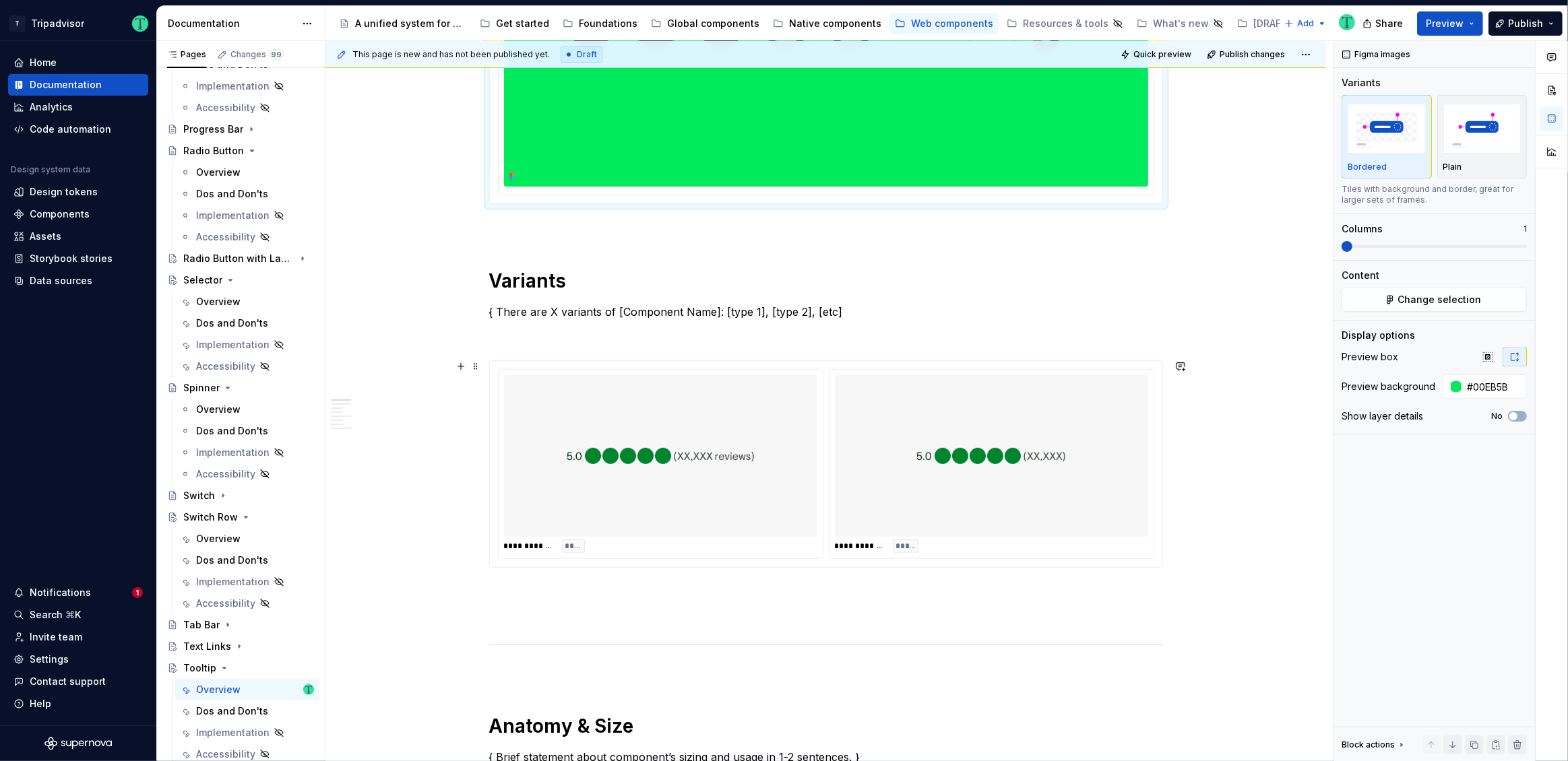
scroll to position [504, 0]
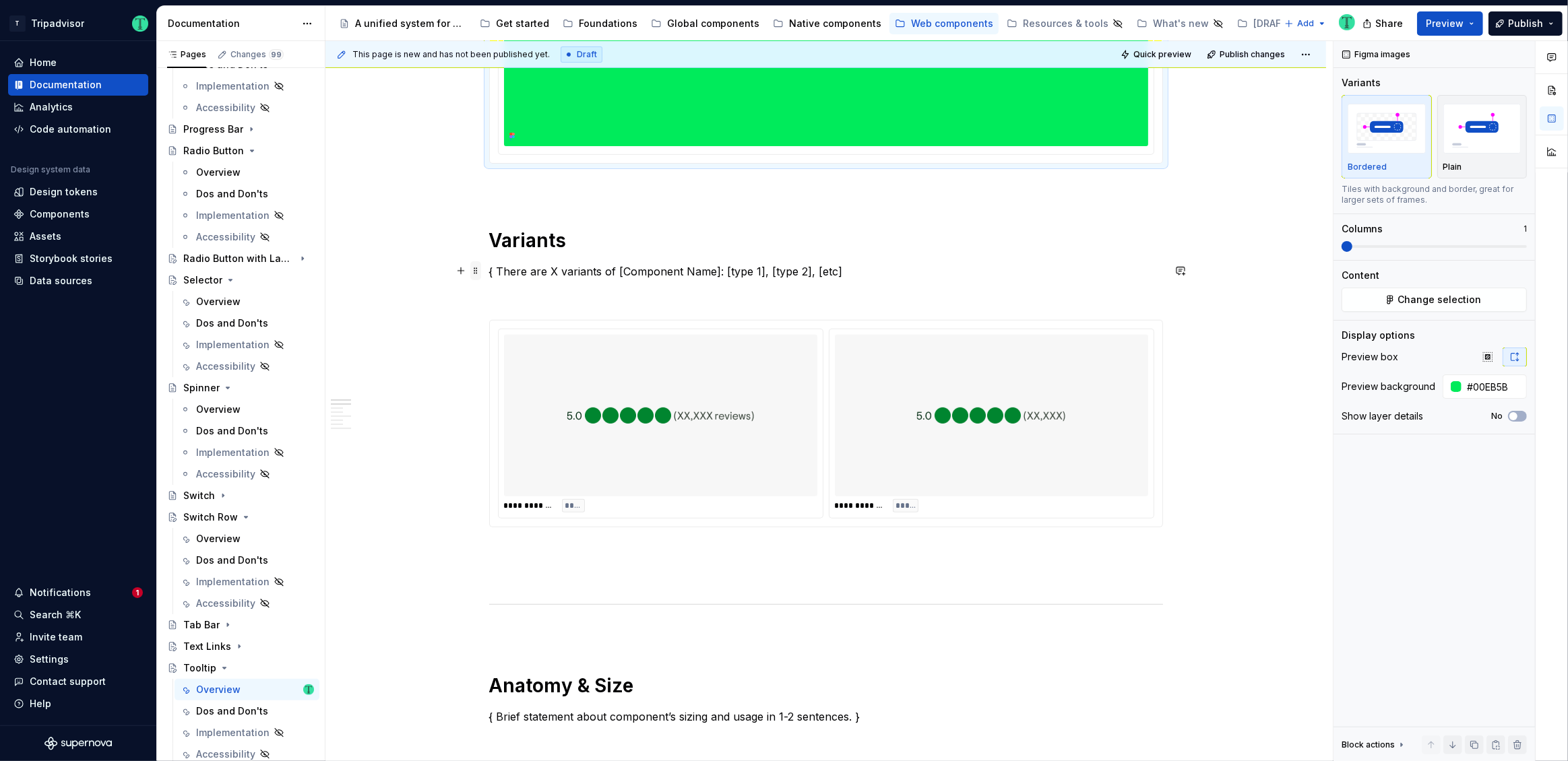
click at [476, 271] on span at bounding box center [476, 270] width 11 height 19
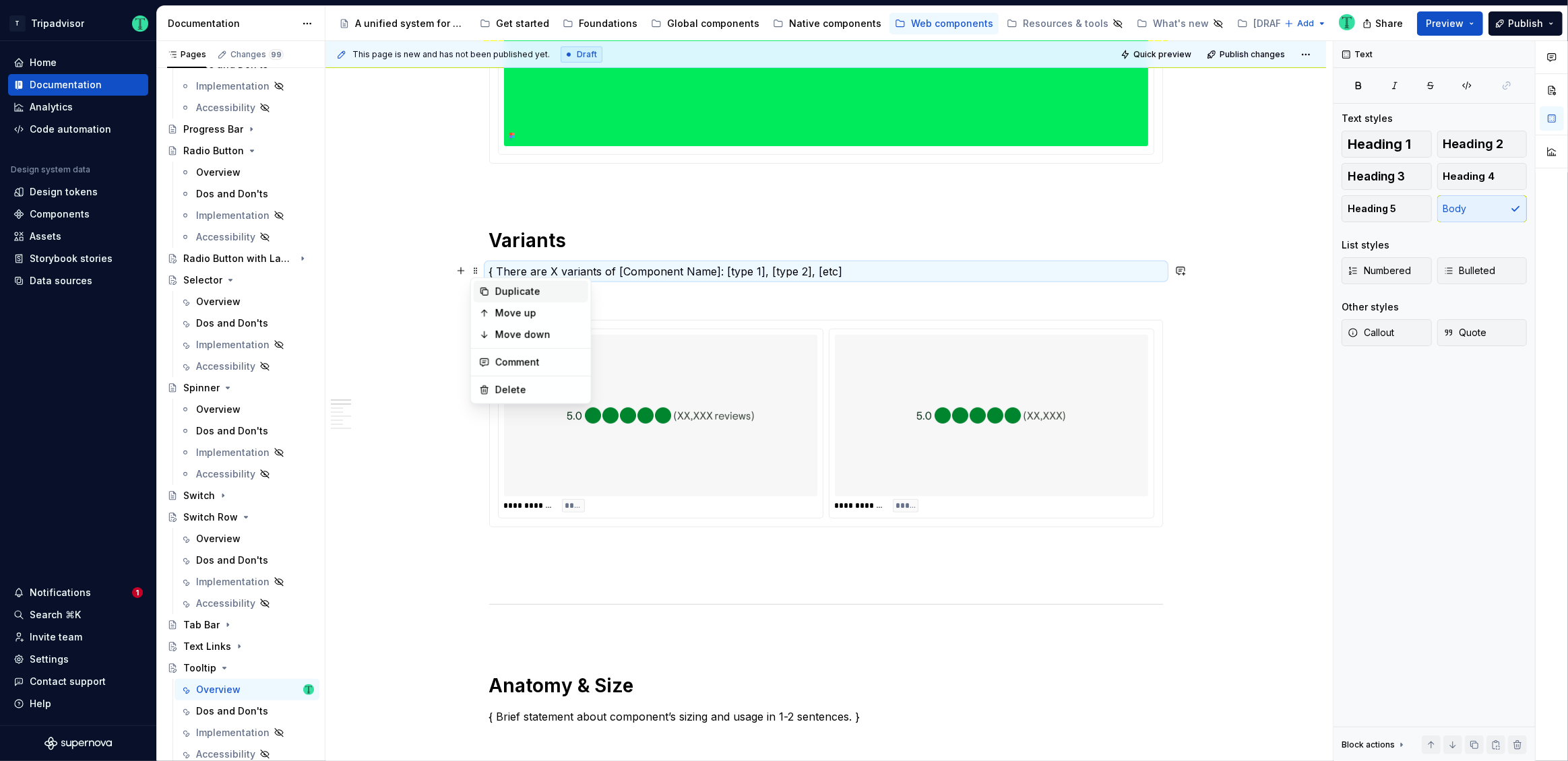
click at [489, 291] on icon at bounding box center [485, 292] width 11 height 11
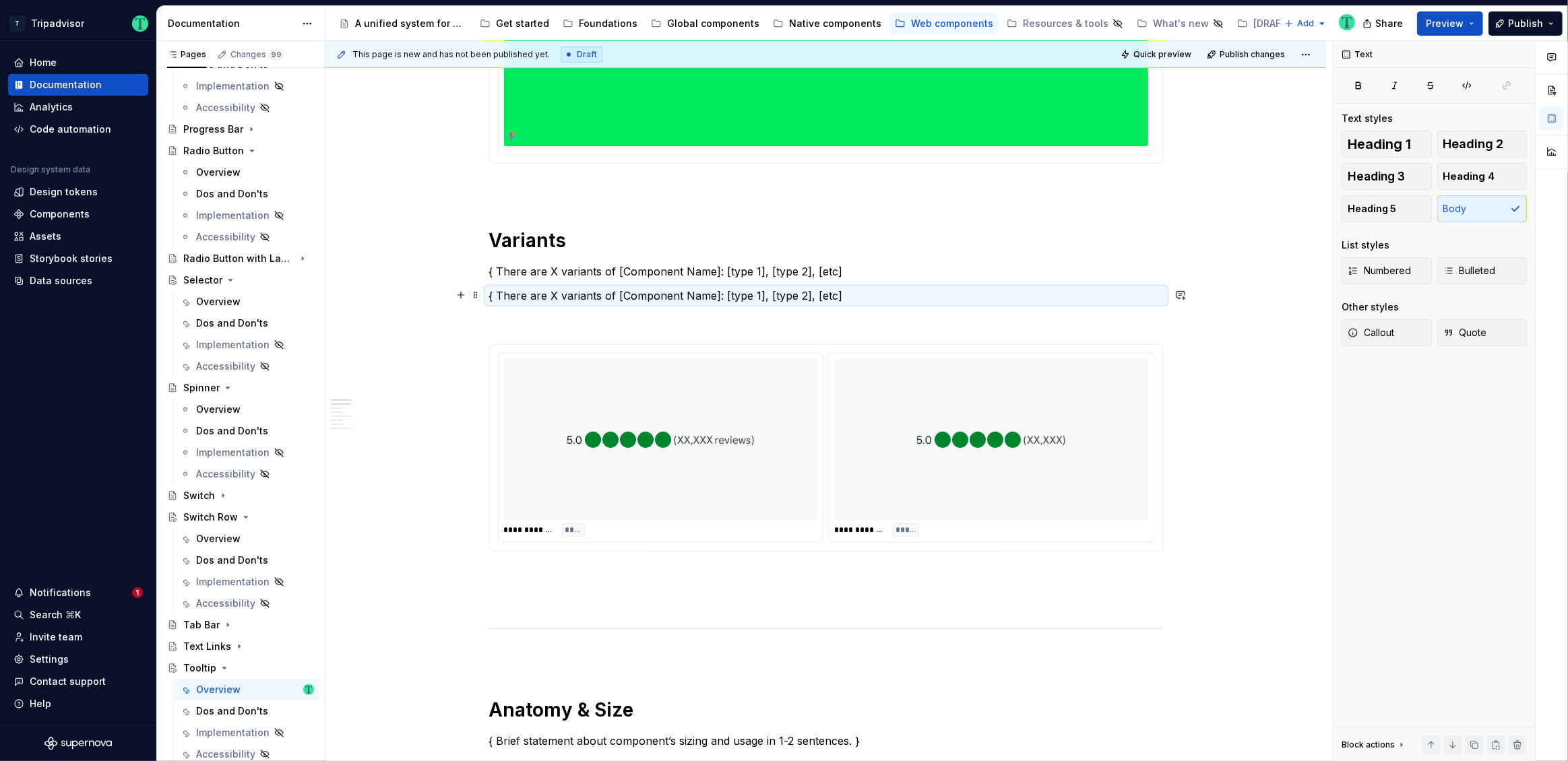
click at [601, 301] on p "{ There are X variants of [Component Name]: [type 1], [type 2], [etc]" at bounding box center [826, 295] width 673 height 16
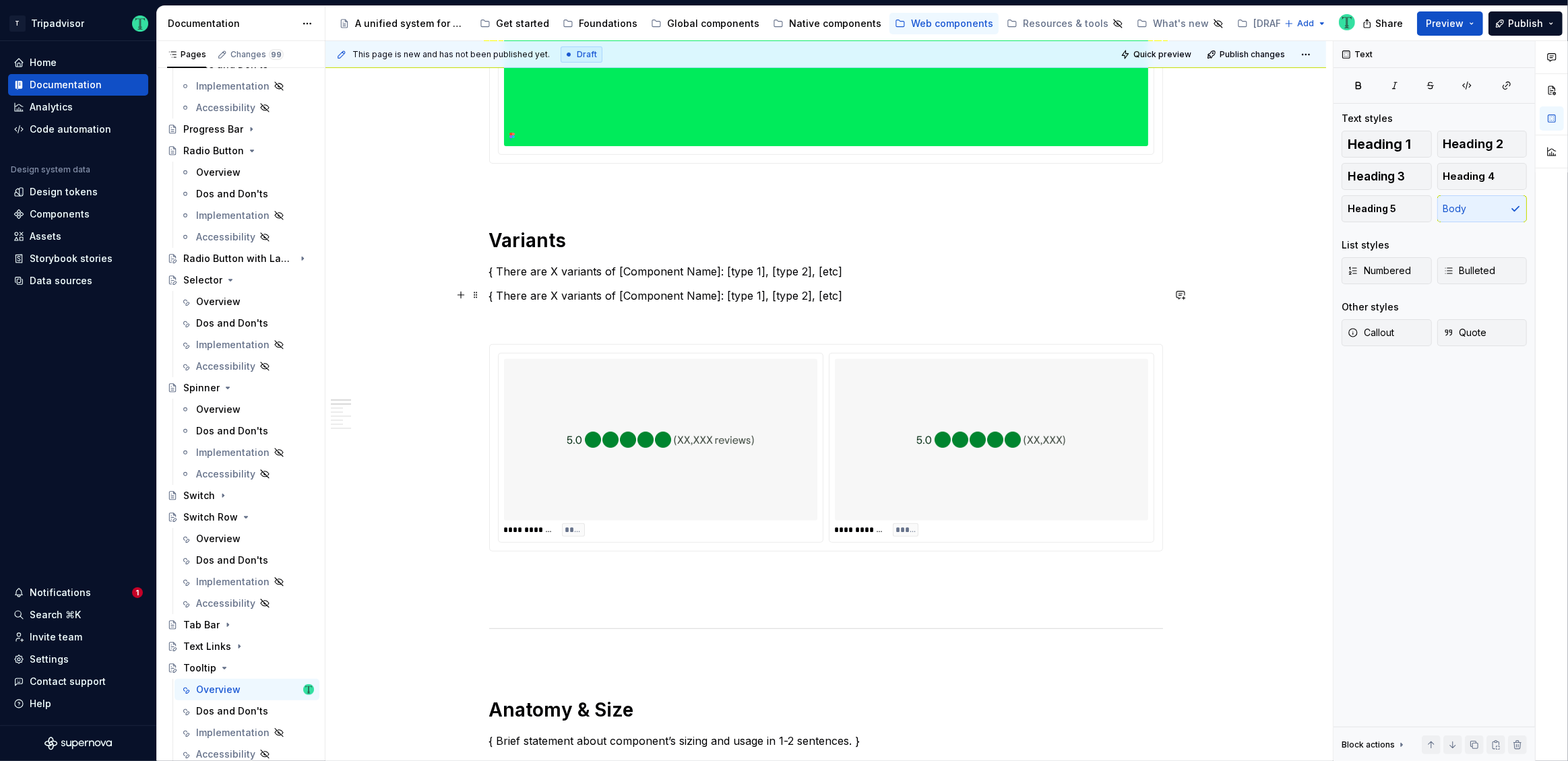
click at [601, 301] on p "{ There are X variants of [Component Name]: [type 1], [type 2], [etc]" at bounding box center [826, 295] width 673 height 16
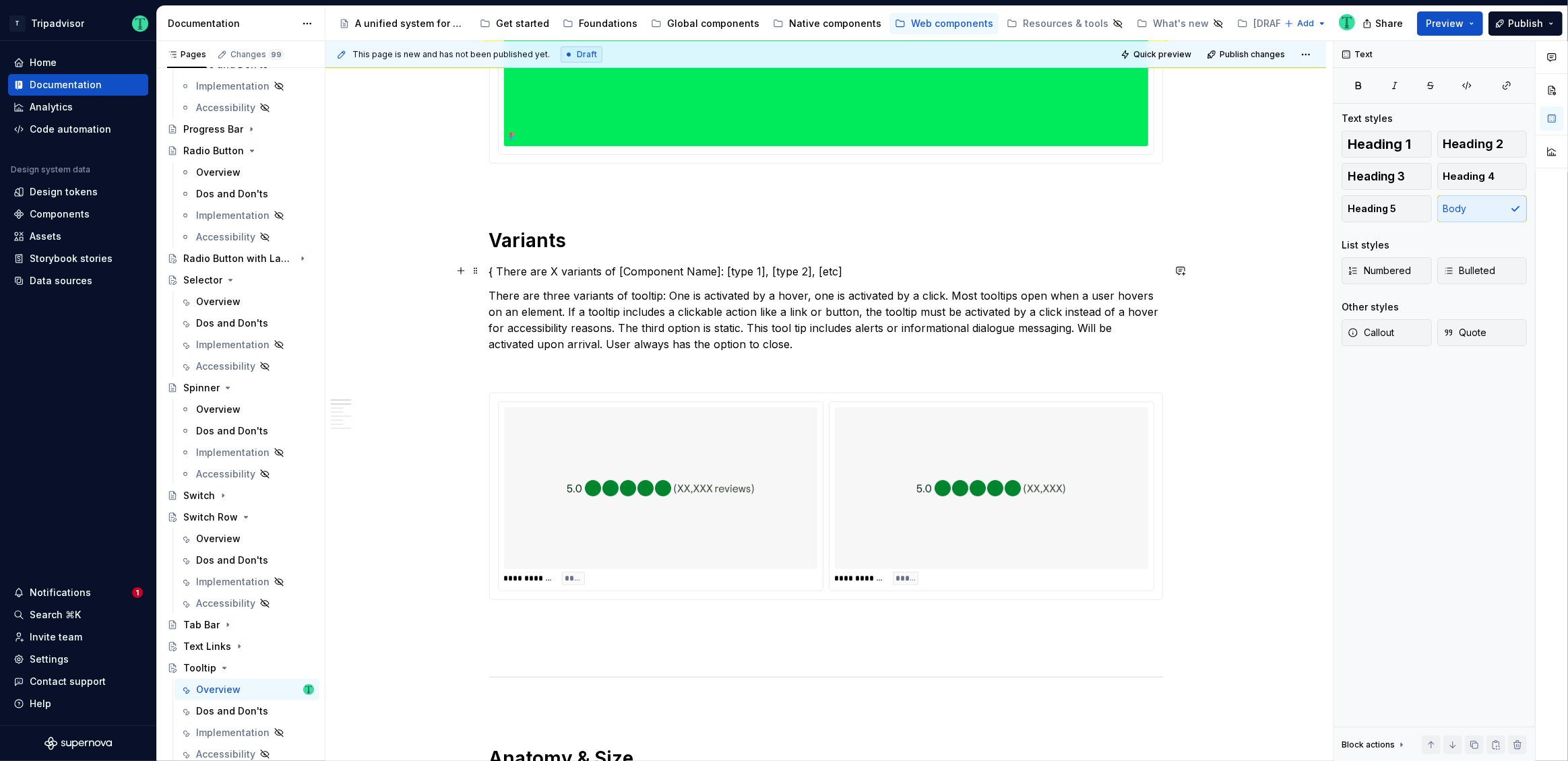
click at [554, 274] on p "{ There are X variants of [Component Name]: [type 1], [type 2], [etc]" at bounding box center [826, 270] width 673 height 16
drag, startPoint x: 608, startPoint y: 269, endPoint x: 705, endPoint y: 270, distance: 97.0
click at [705, 270] on p "There are 3 variants of [Component Name]: [type 1], [type 2], [etc]" at bounding box center [826, 270] width 673 height 16
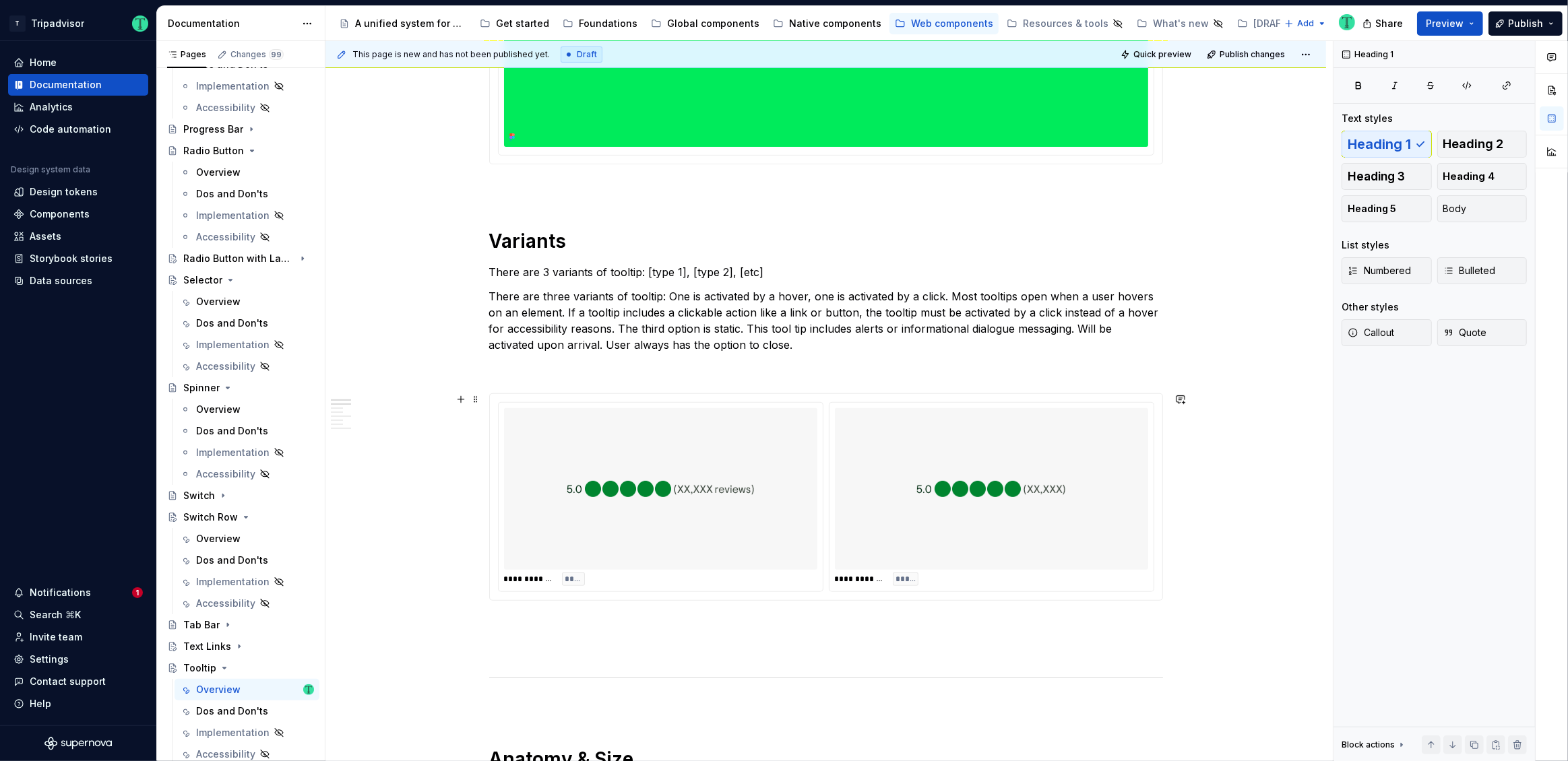
click at [668, 516] on img at bounding box center [660, 490] width 188 height 151
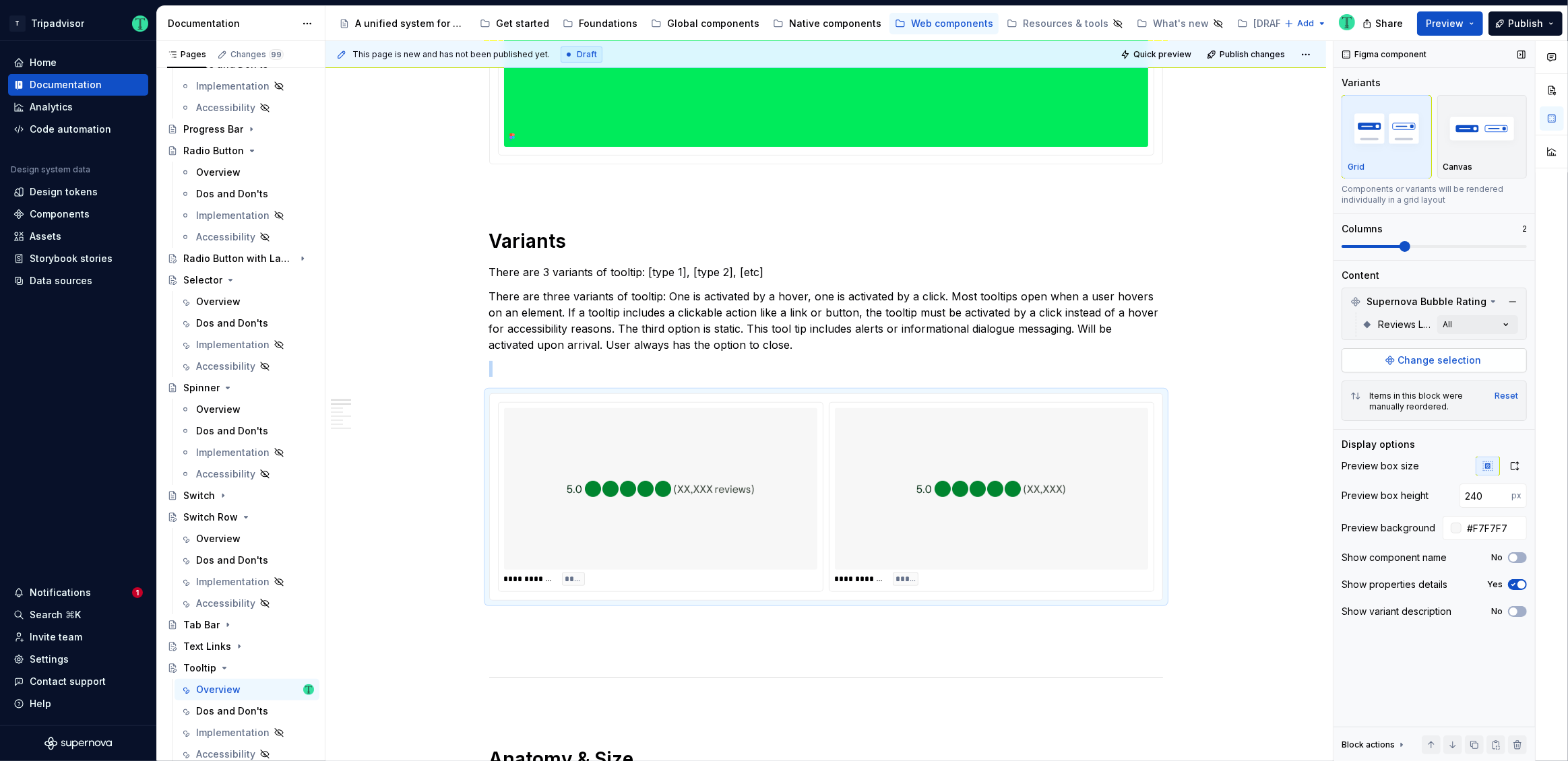
click at [1490, 363] on button "Change selection" at bounding box center [1434, 360] width 186 height 24
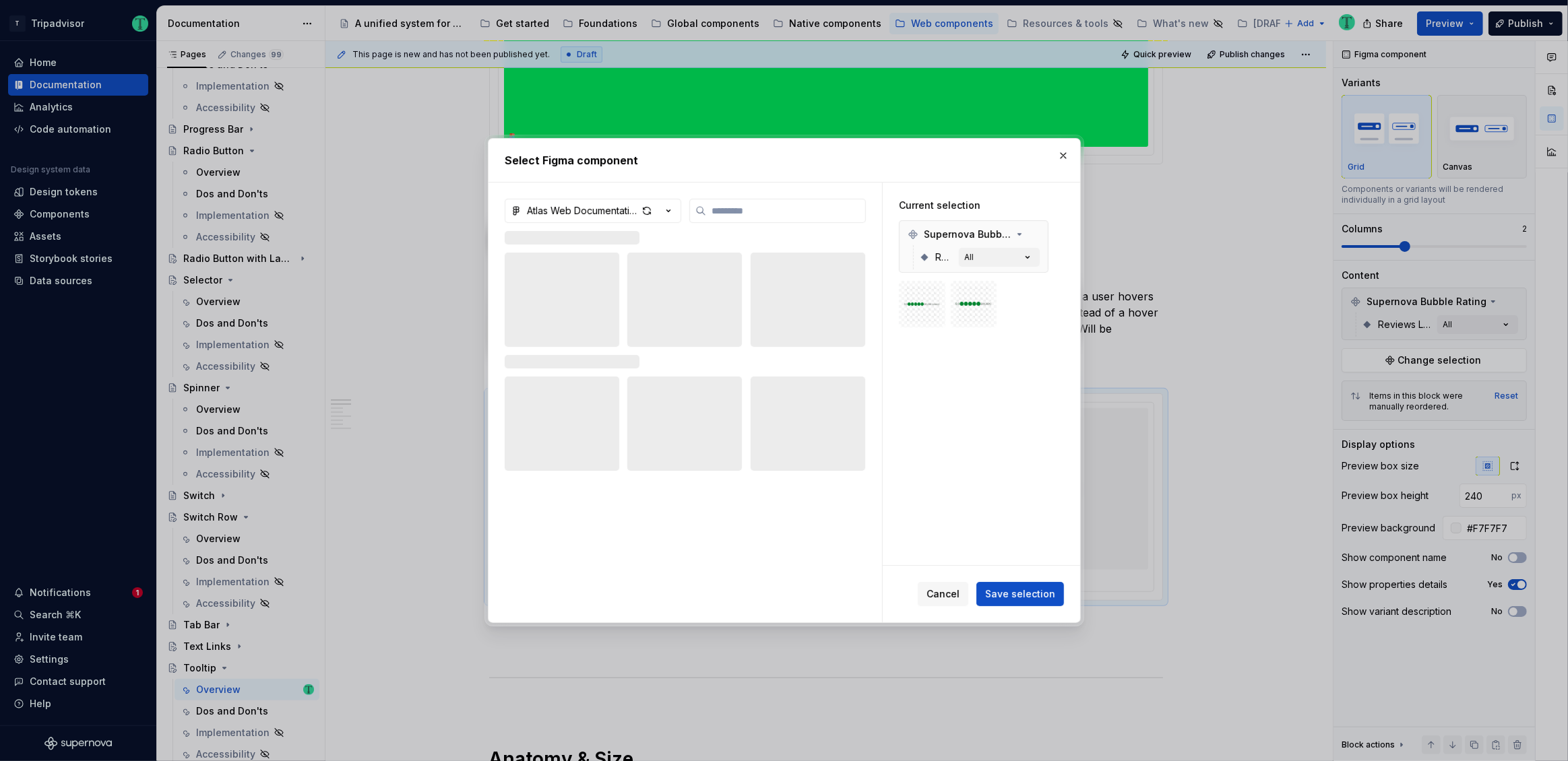
type textarea "*"
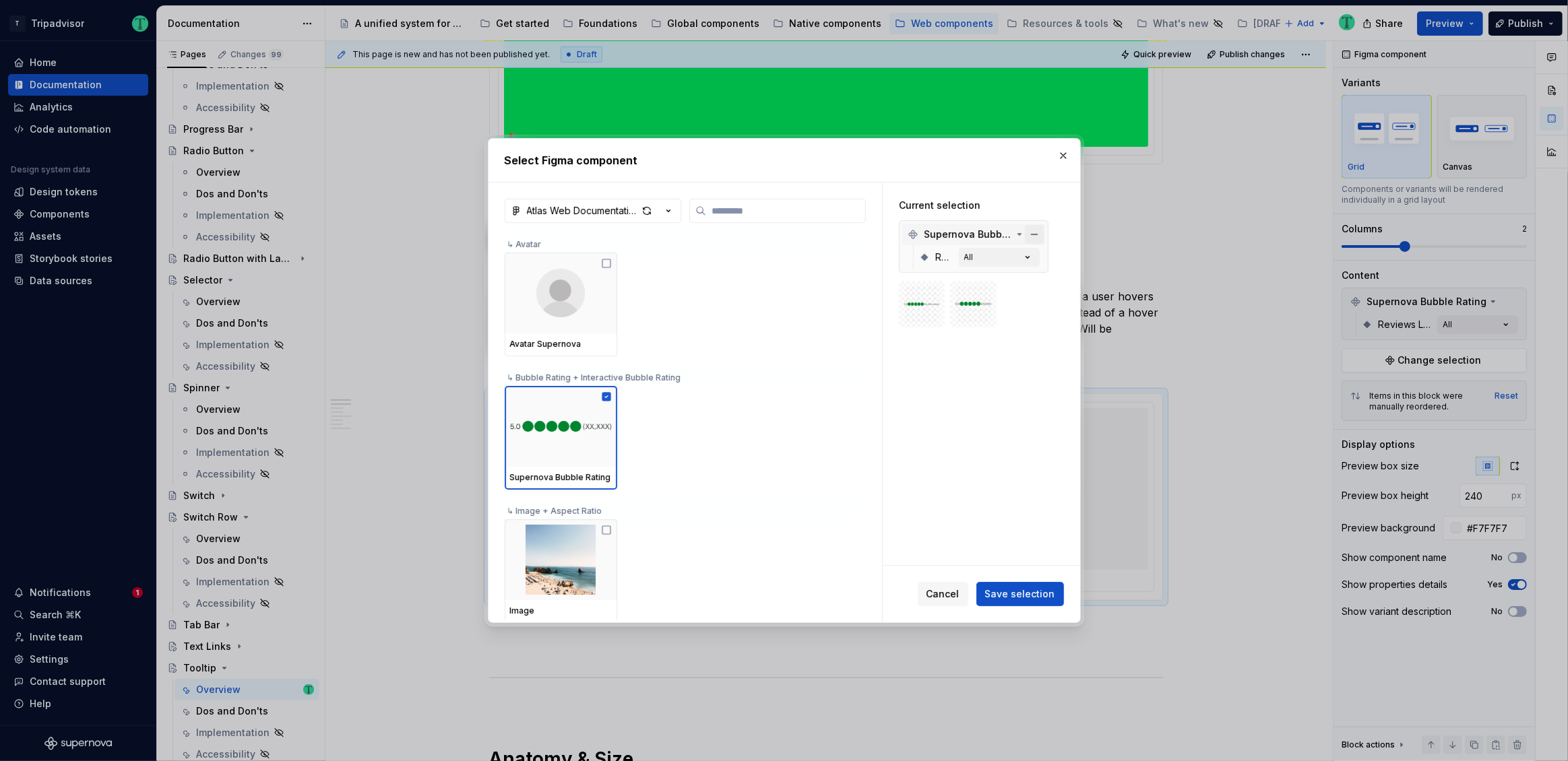
click at [1037, 231] on button "button" at bounding box center [1034, 234] width 19 height 19
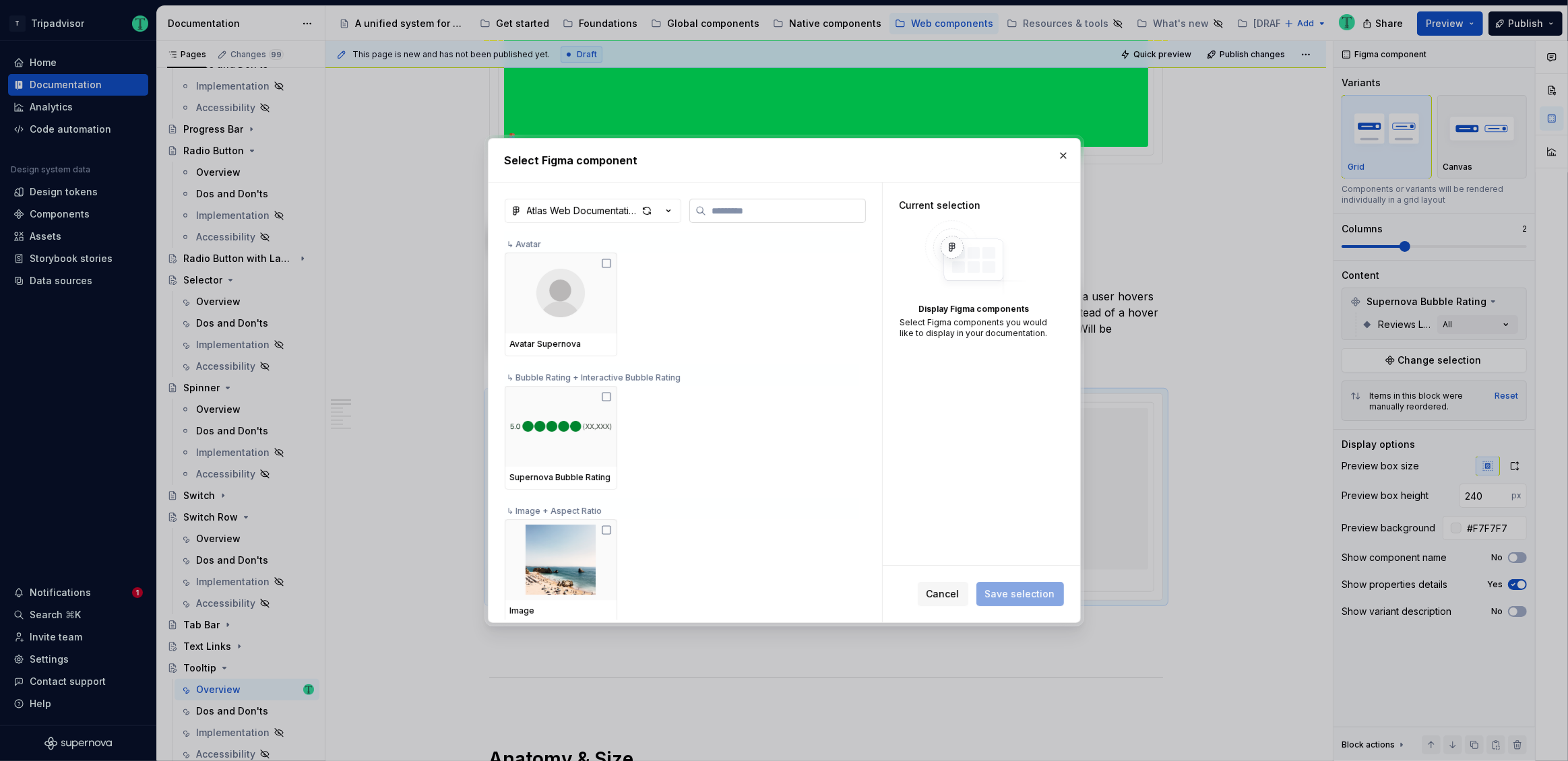
click at [772, 205] on input "search" at bounding box center [785, 211] width 159 height 13
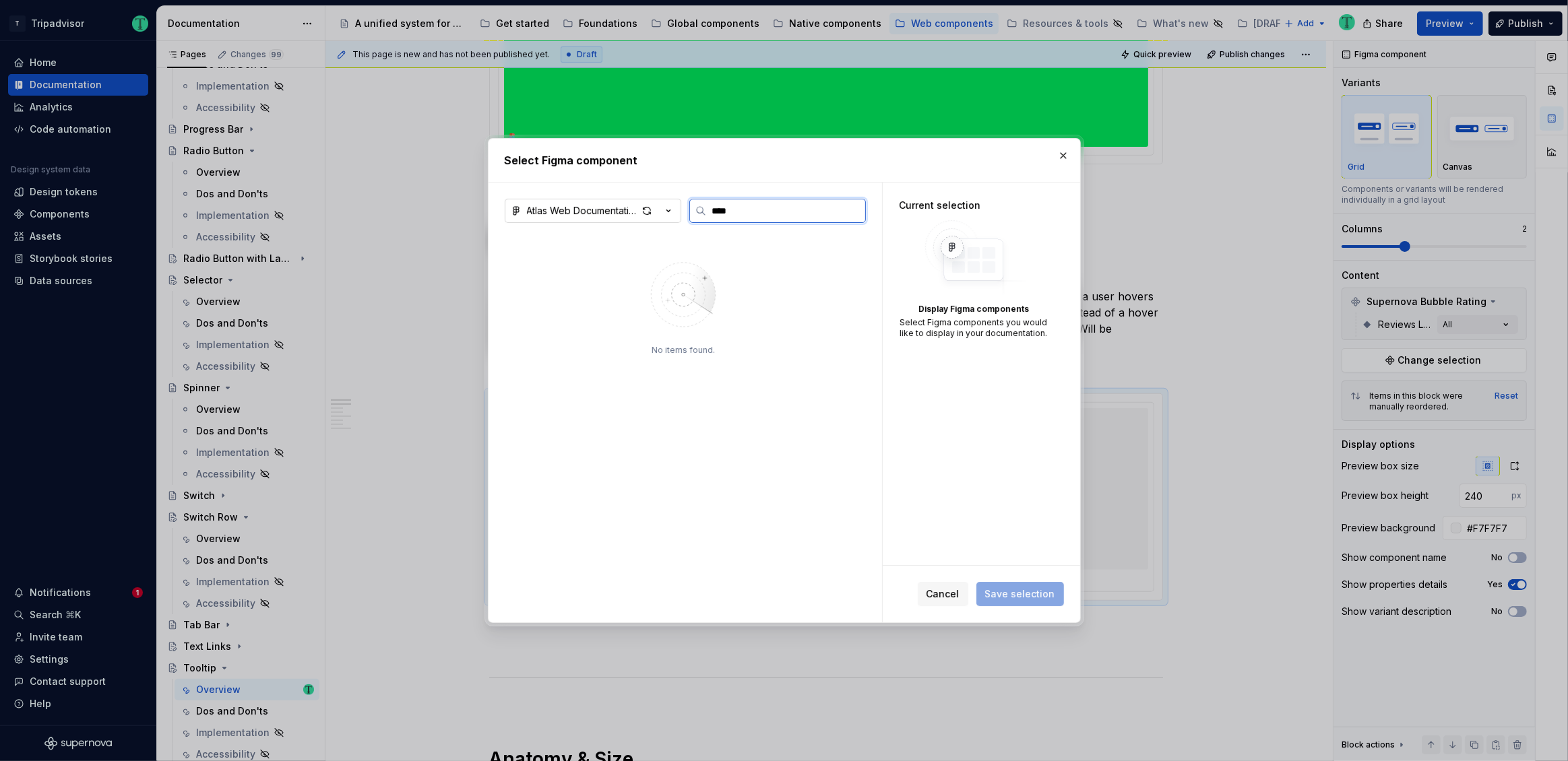
type input "****"
click at [605, 214] on div "Atlas Web Documentation" at bounding box center [582, 211] width 110 height 13
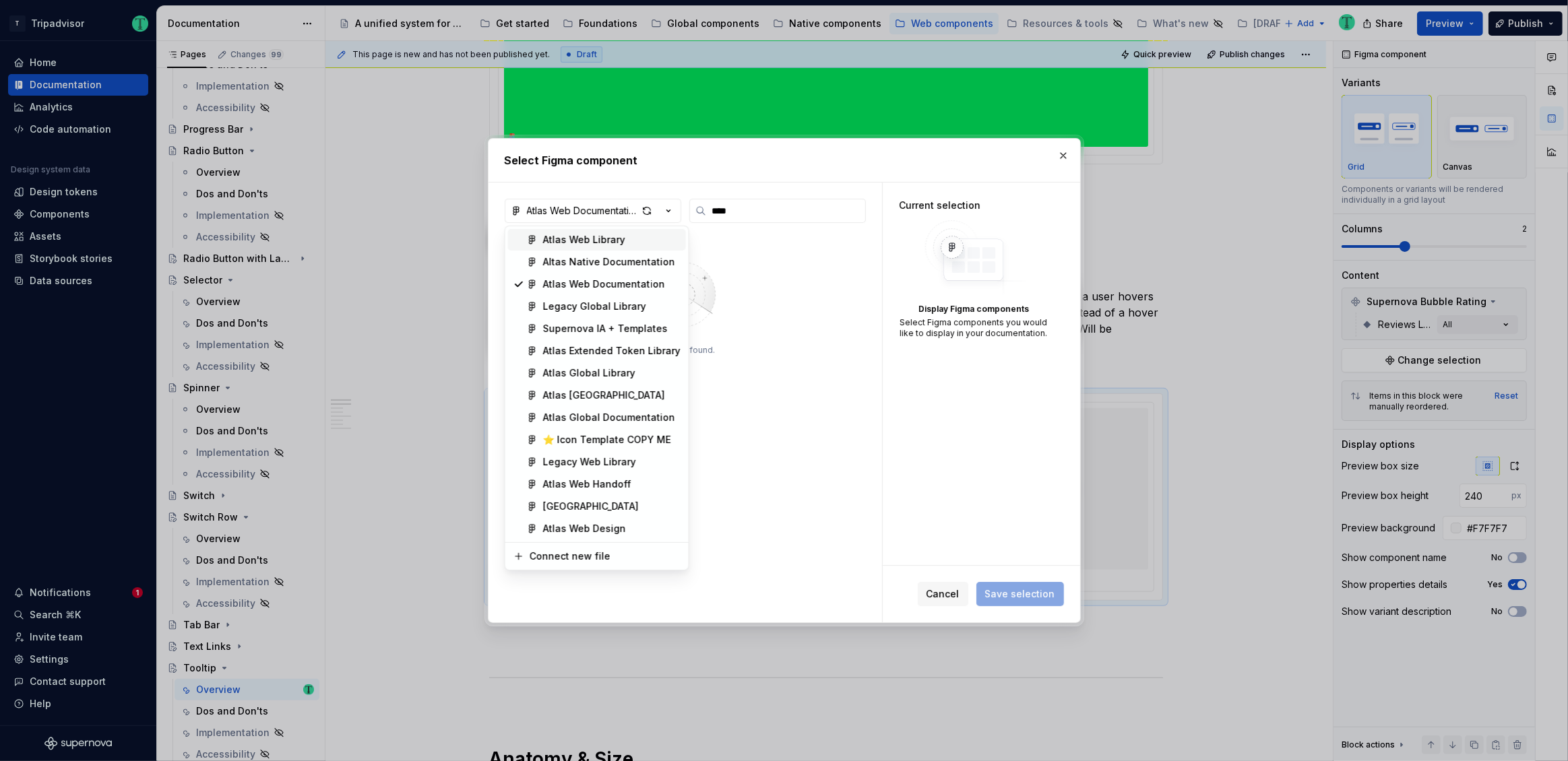
click at [614, 245] on div "Atlas Web Library" at bounding box center [584, 240] width 82 height 13
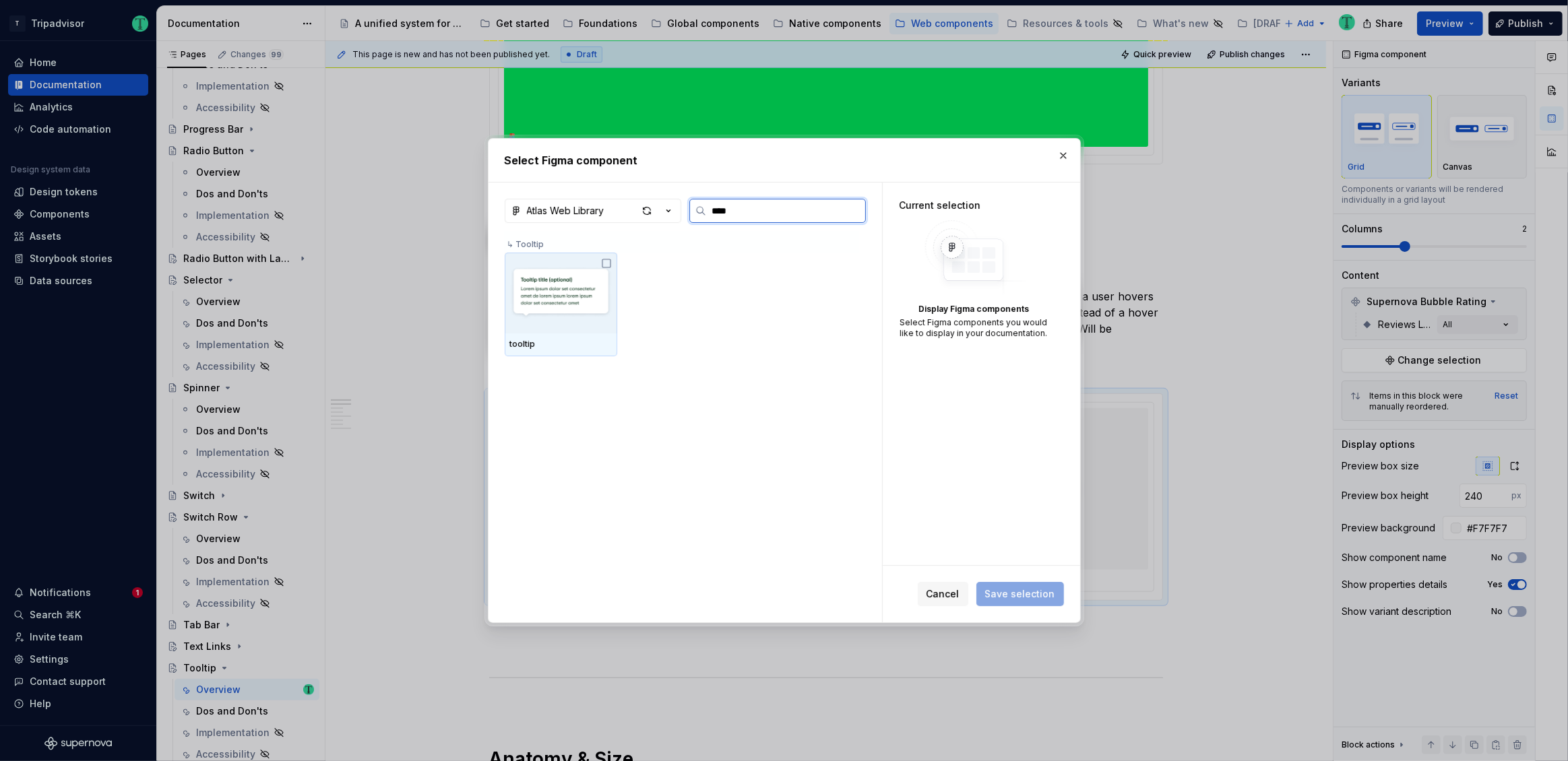
click at [607, 264] on icon at bounding box center [606, 264] width 11 height 11
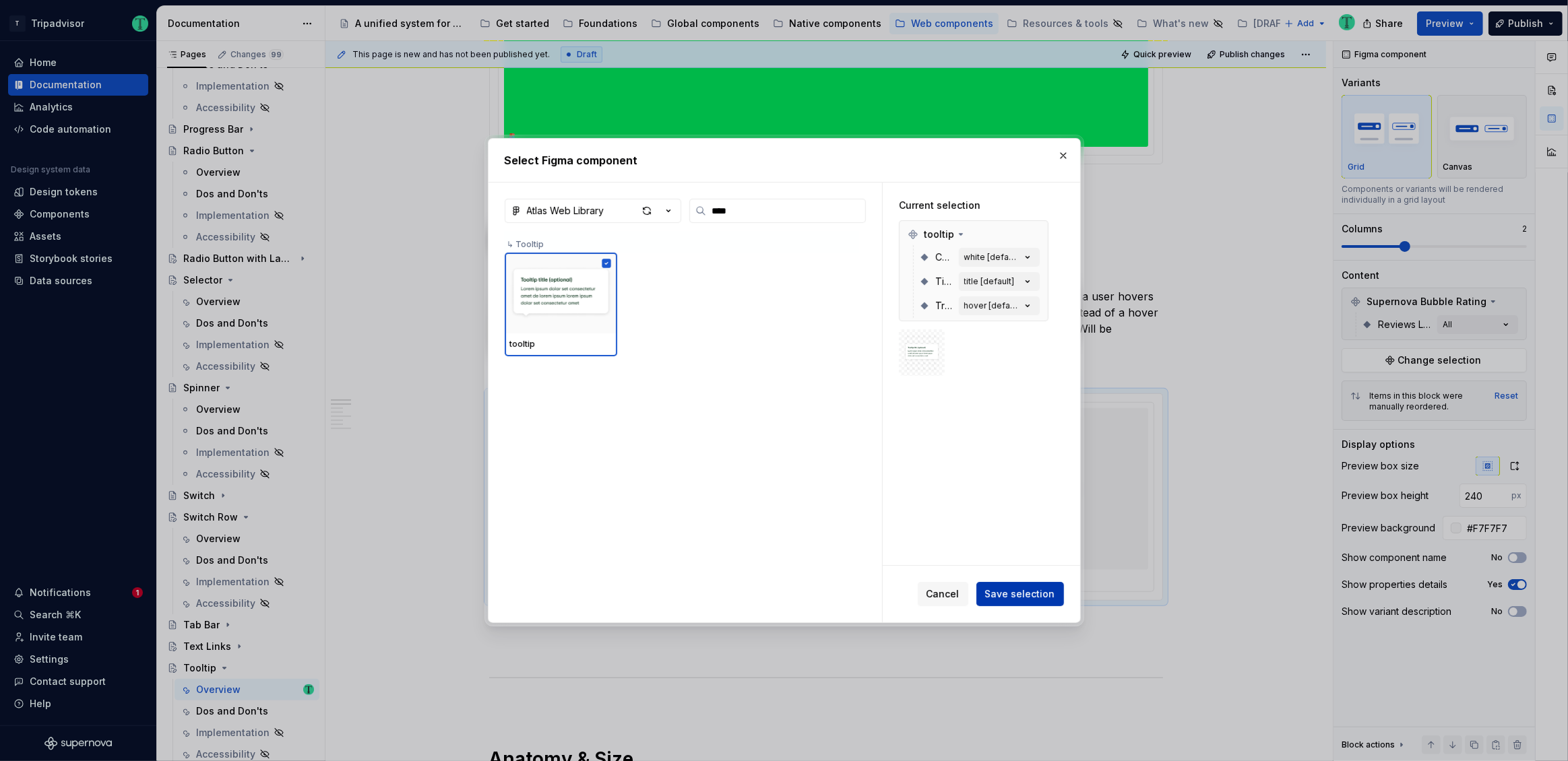
click at [1040, 593] on span "Save selection" at bounding box center [1020, 594] width 70 height 13
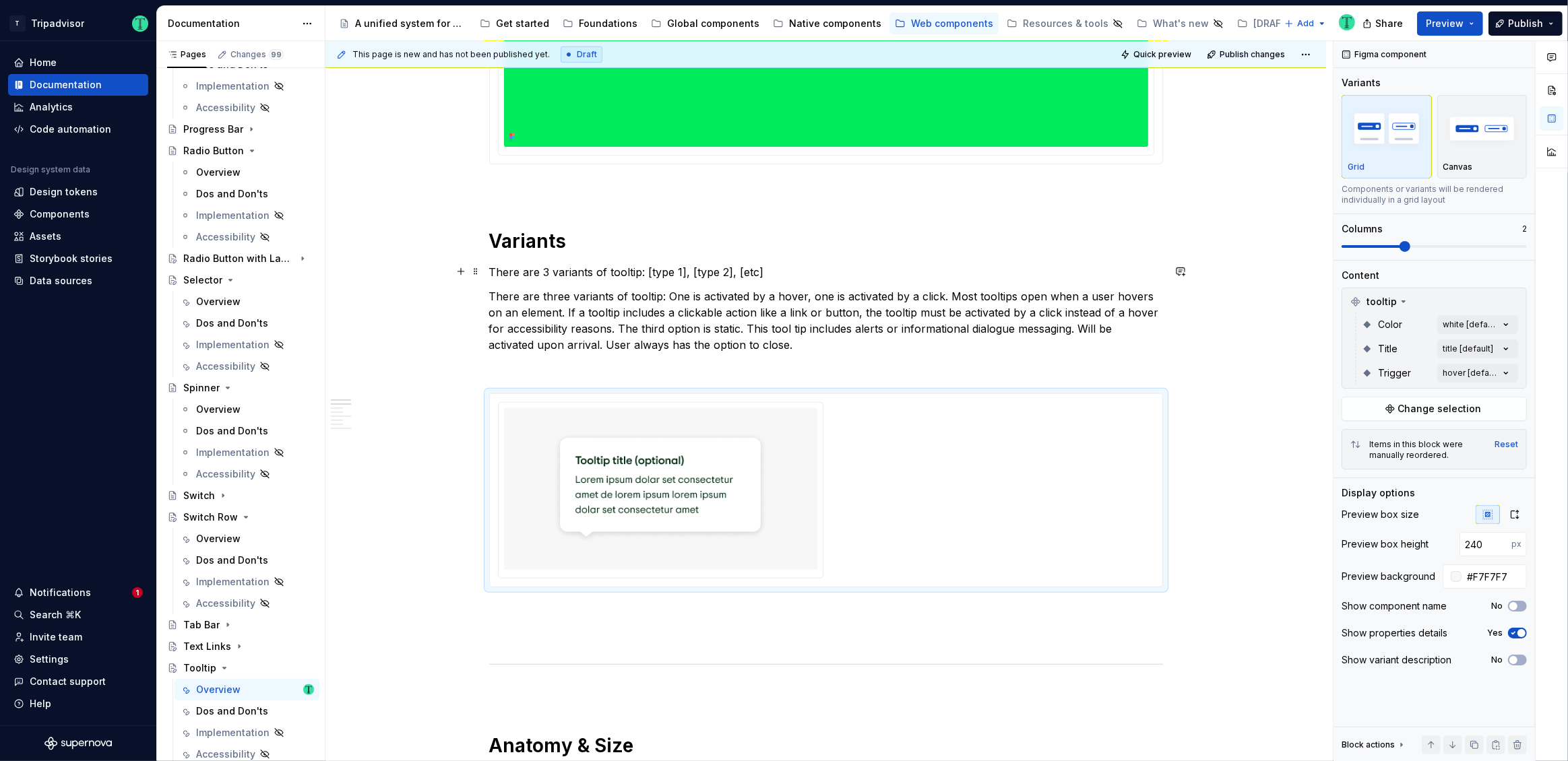
click at [651, 271] on p "There are 3 variants of tooltip: [type 1], [type 2], [etc]" at bounding box center [826, 271] width 673 height 16
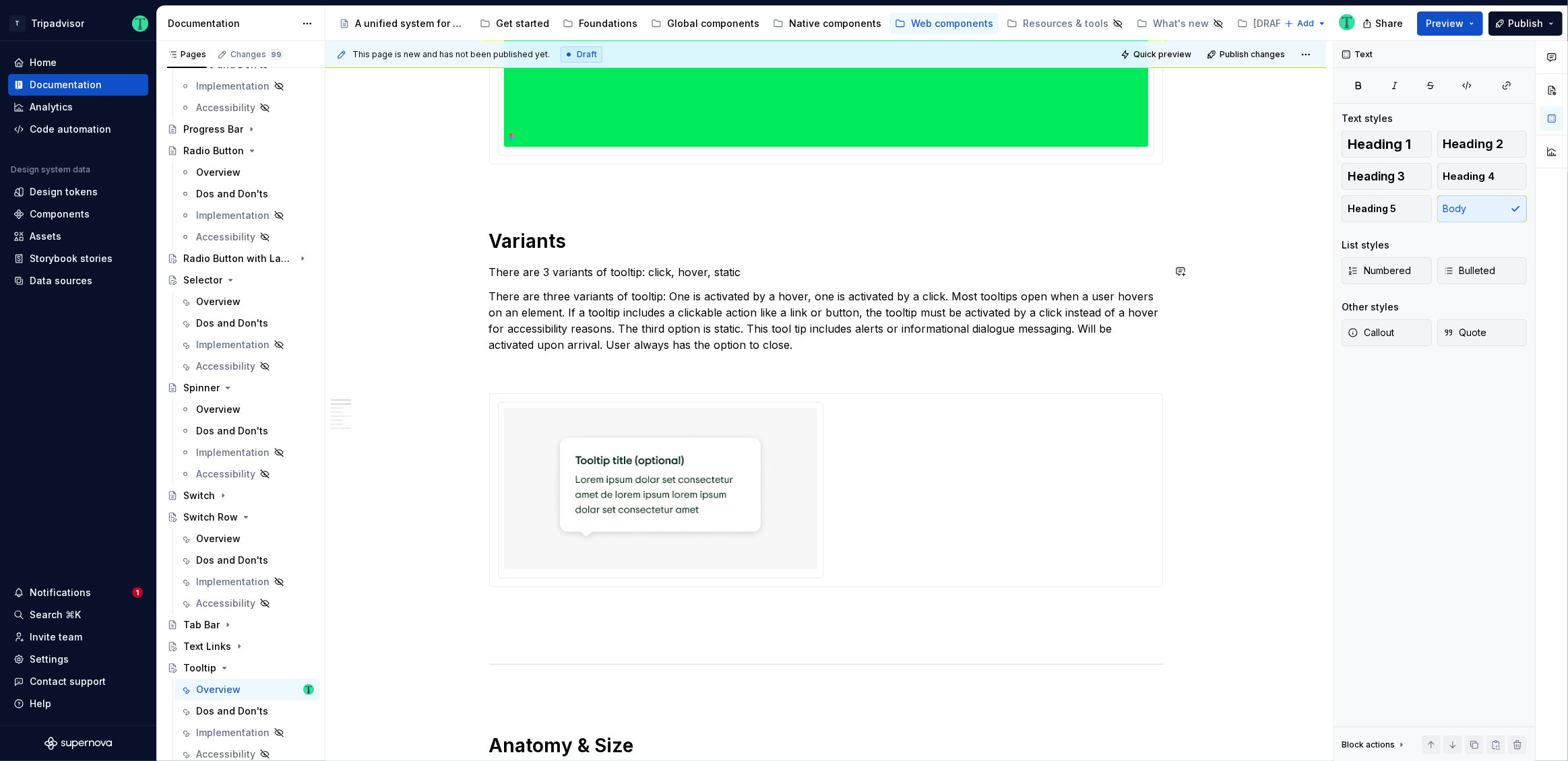
scroll to position [499, 0]
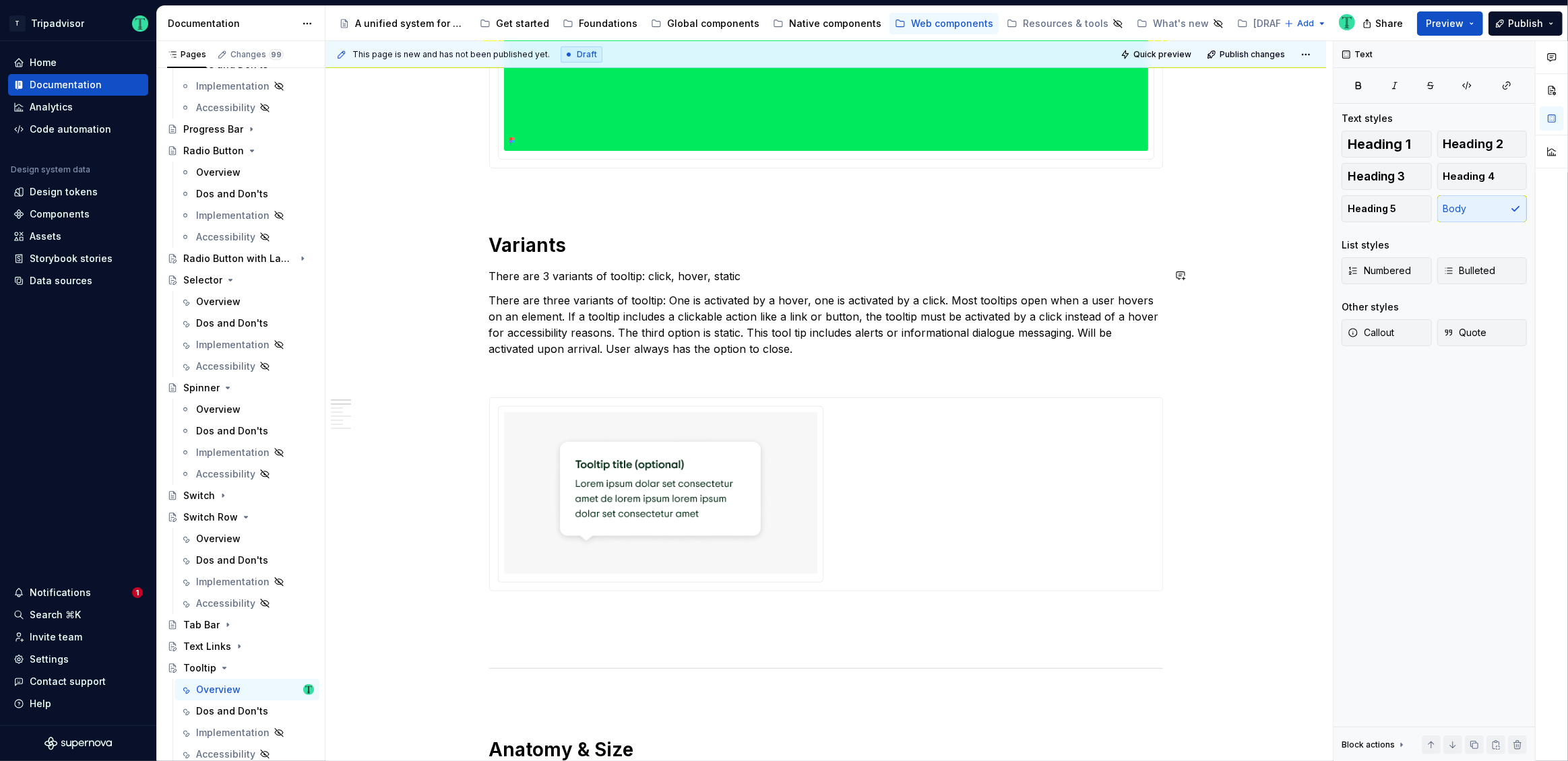
click at [679, 327] on p "There are three variants of tooltip: One is activated by a hover, one is activa…" at bounding box center [826, 324] width 673 height 64
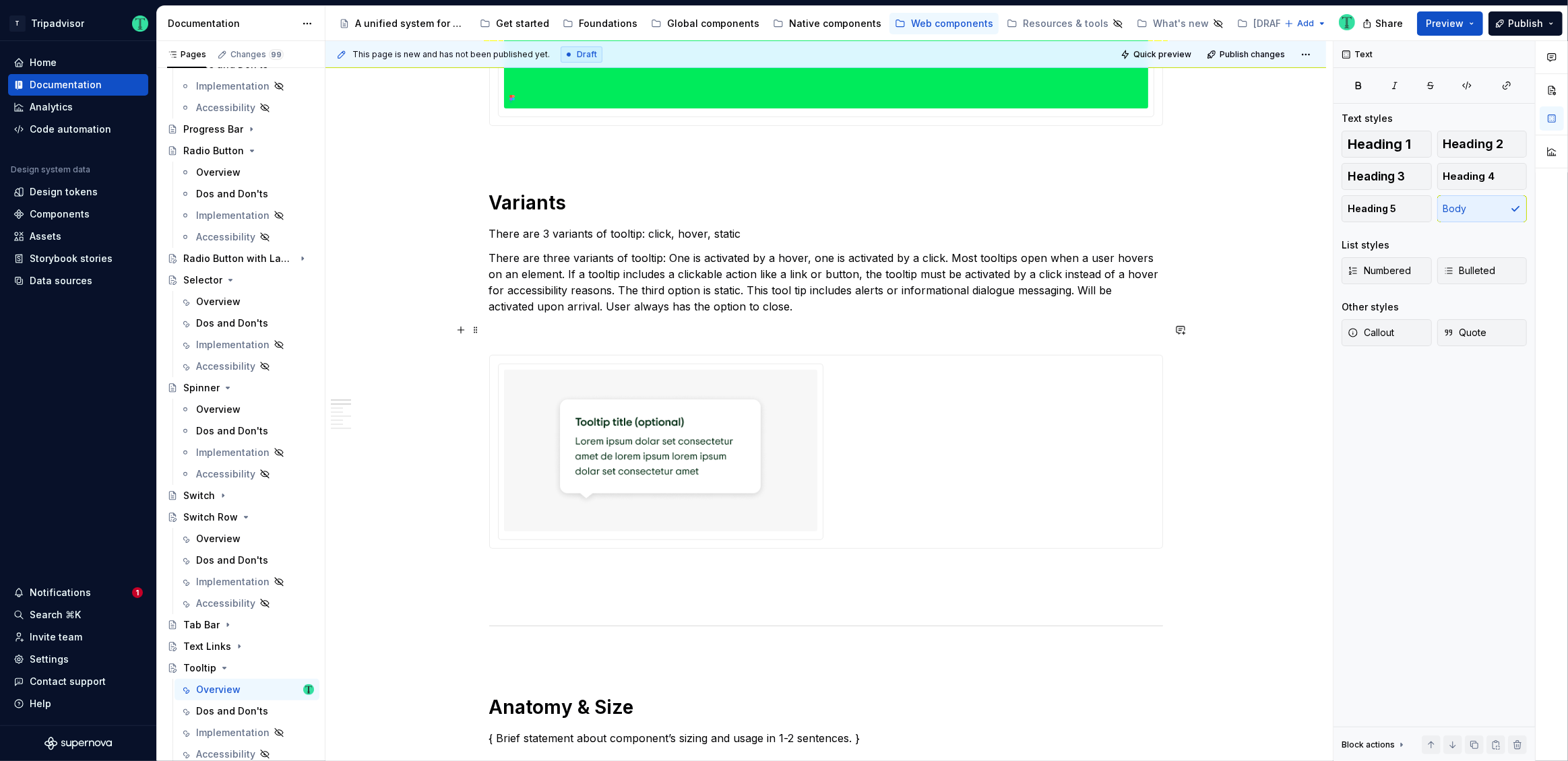
scroll to position [546, 0]
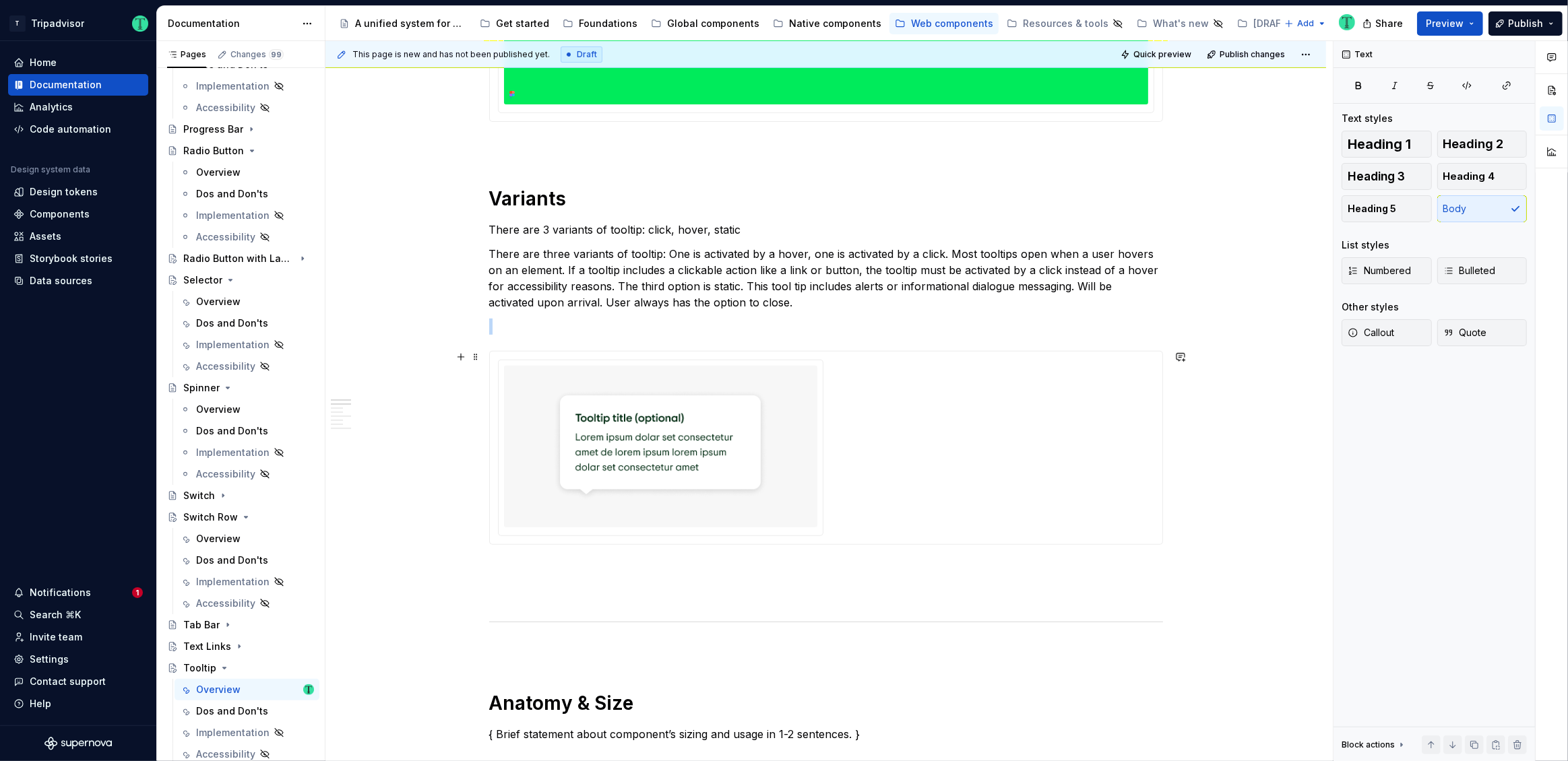
click at [837, 463] on div at bounding box center [826, 448] width 657 height 176
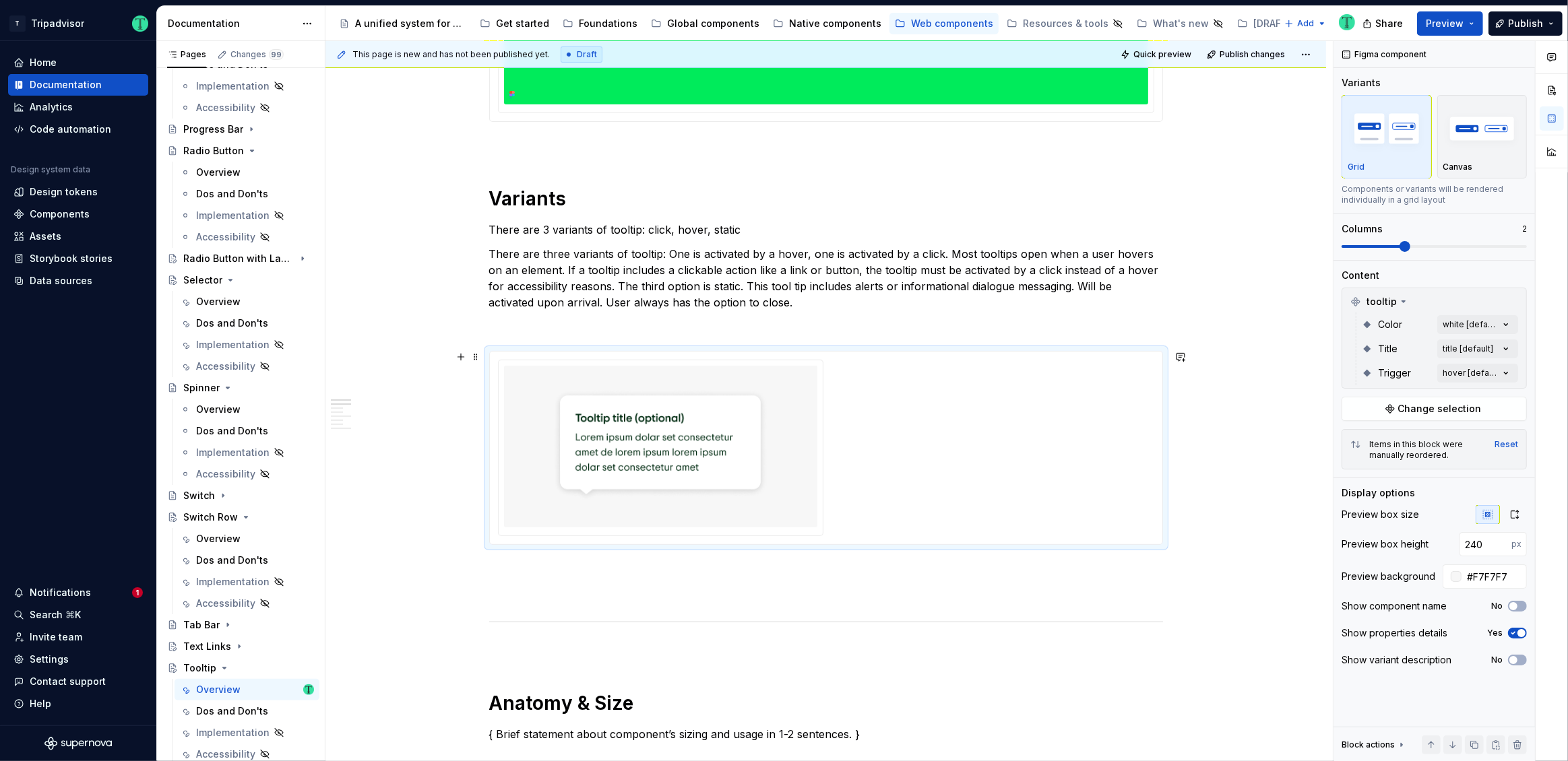
type textarea "*"
click at [1466, 375] on div "Comments Open comments No comments yet Select ‘Comment’ from the block context …" at bounding box center [1450, 401] width 234 height 721
click at [1497, 396] on span "button" at bounding box center [1496, 395] width 8 height 8
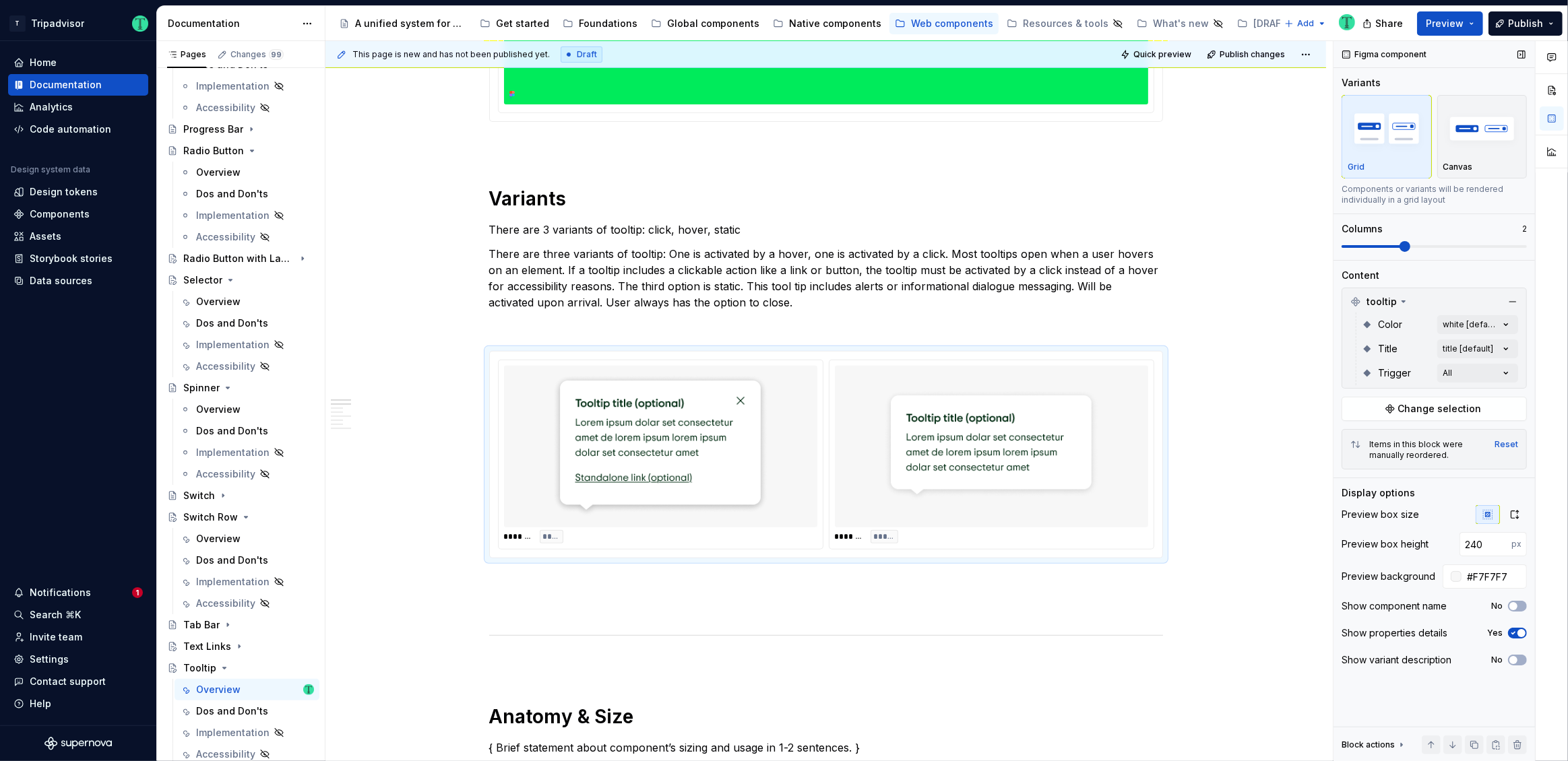
drag, startPoint x: 1408, startPoint y: 239, endPoint x: 1404, endPoint y: 254, distance: 15.5
click at [1430, 246] on div "Comments Open comments No comments yet Select ‘Comment’ from the block context …" at bounding box center [1450, 401] width 234 height 721
drag, startPoint x: 1413, startPoint y: 251, endPoint x: 1427, endPoint y: 249, distance: 14.1
click at [1431, 250] on div "Variants Grid Canvas Components or variants will be rendered individually in a …" at bounding box center [1434, 168] width 186 height 184
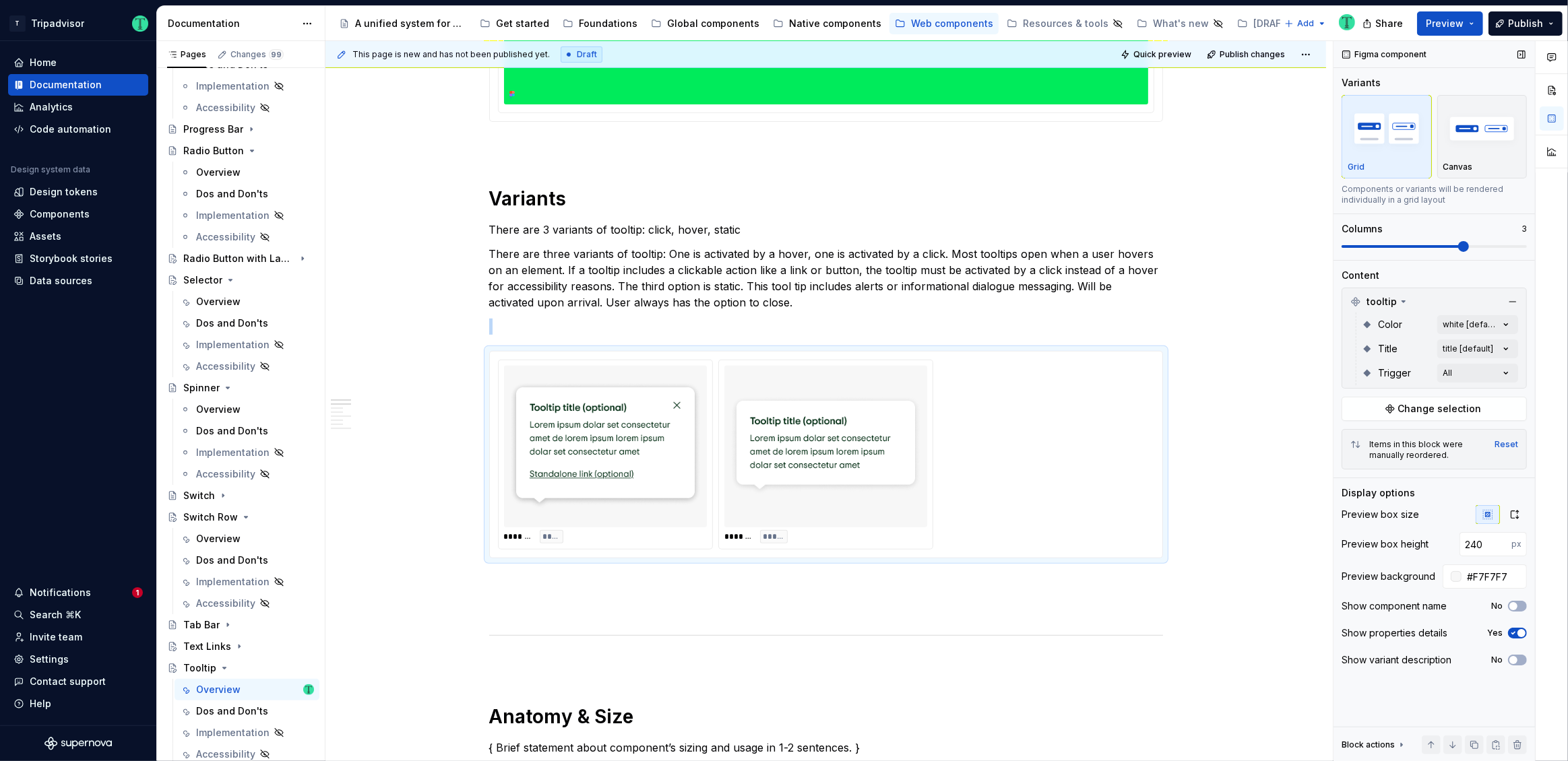
click at [1459, 242] on span at bounding box center [1464, 247] width 11 height 11
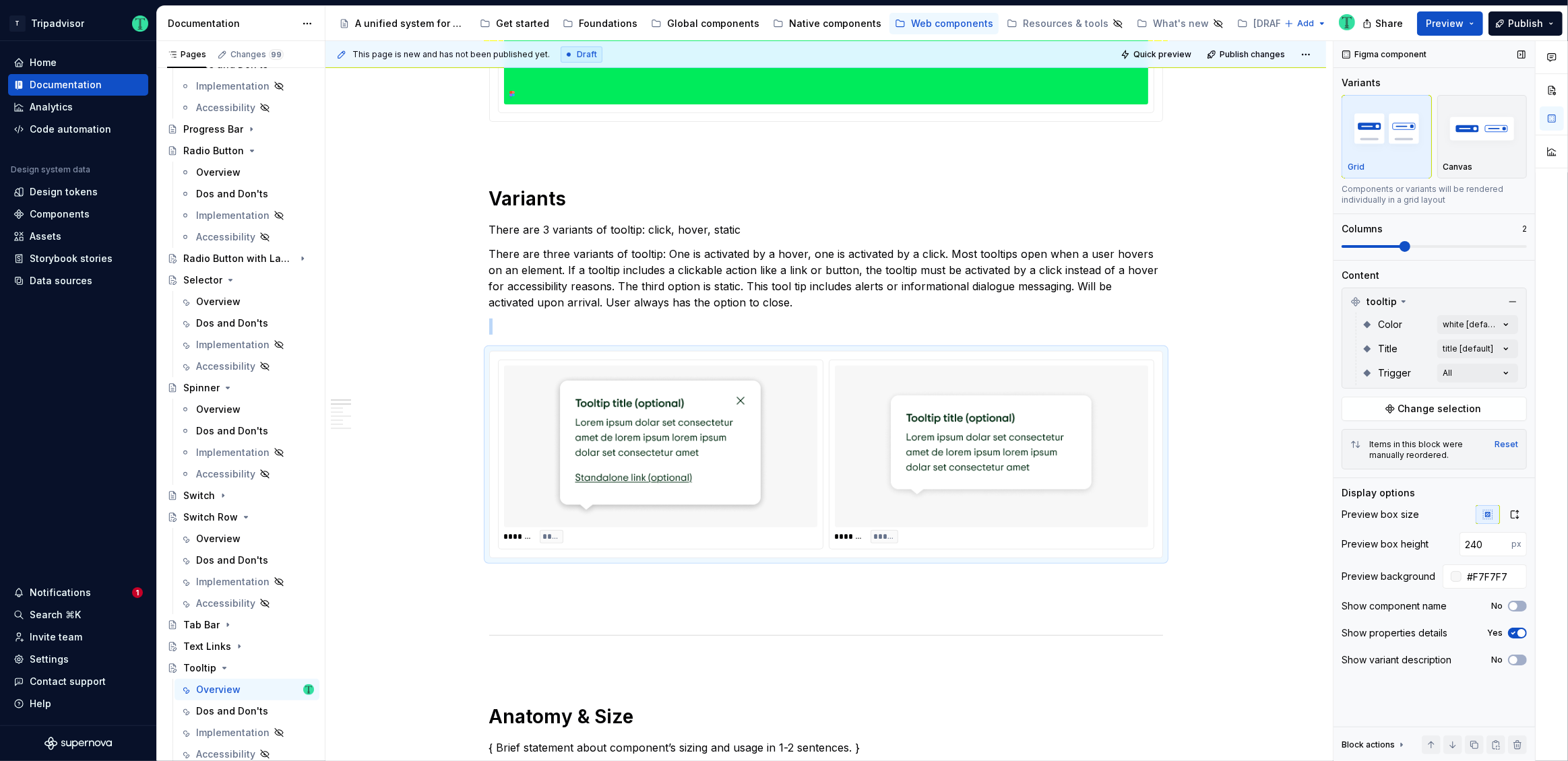
click at [1408, 242] on span at bounding box center [1405, 247] width 11 height 11
click at [1468, 370] on div "Comments Open comments No comments yet Select ‘Comment’ from the block context …" at bounding box center [1450, 401] width 234 height 721
click at [1493, 396] on icon "button" at bounding box center [1497, 395] width 11 height 8
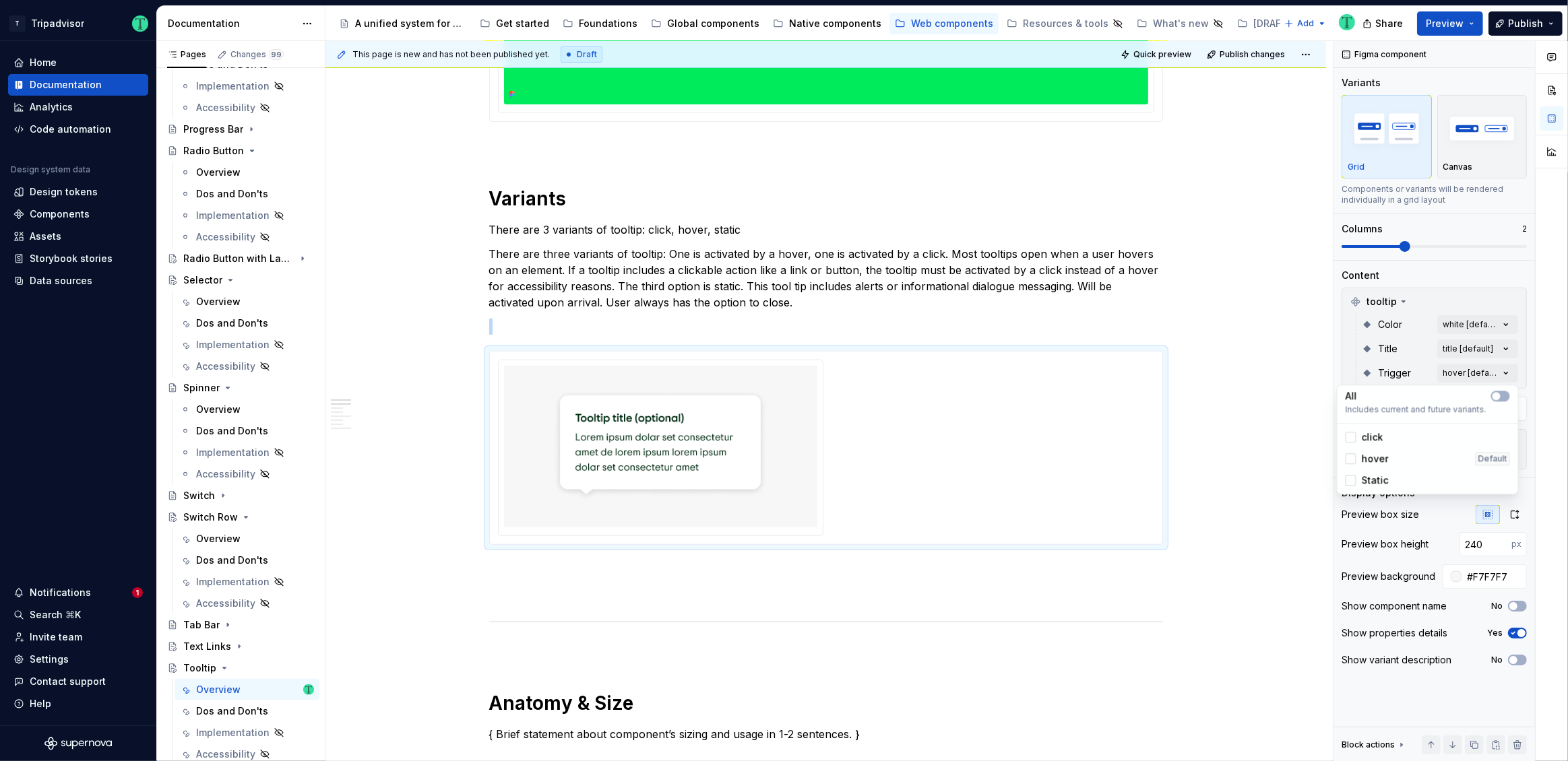
click at [1450, 327] on div "Comments Open comments No comments yet Select ‘Comment’ from the block context …" at bounding box center [1450, 401] width 234 height 721
click at [1450, 322] on div "Comments Open comments No comments yet Select ‘Comment’ from the block context …" at bounding box center [1450, 401] width 234 height 721
click at [1461, 350] on div "Comments Open comments No comments yet Select ‘Comment’ from the block context …" at bounding box center [1450, 401] width 234 height 721
click at [1250, 322] on html "T Tripadvisor Home Documentation Analytics Code automation Design system data D…" at bounding box center [784, 380] width 1568 height 761
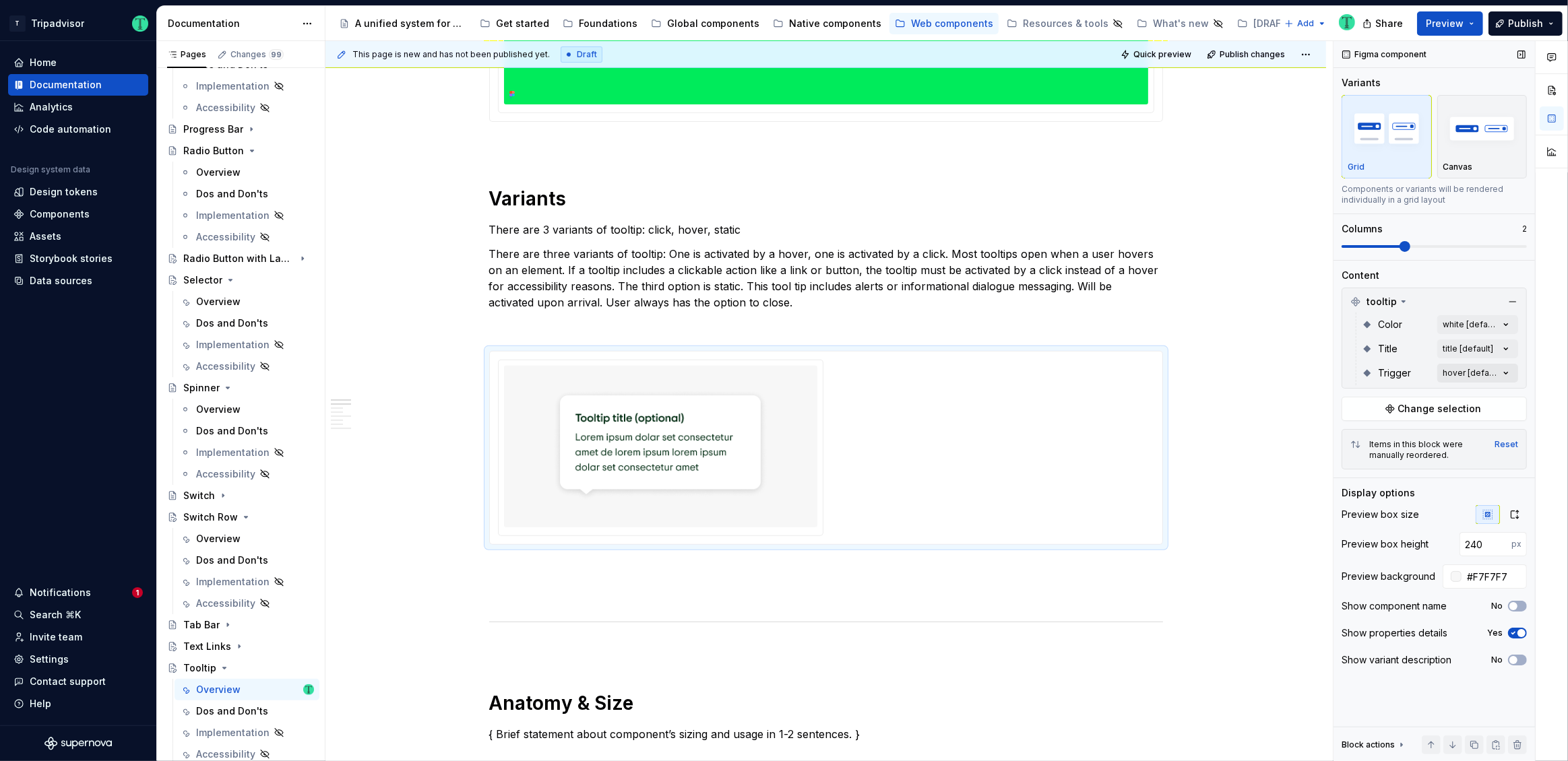
click at [1474, 376] on div "Comments Open comments No comments yet Select ‘Comment’ from the block context …" at bounding box center [1450, 401] width 234 height 721
click at [1495, 394] on span "button" at bounding box center [1496, 395] width 8 height 8
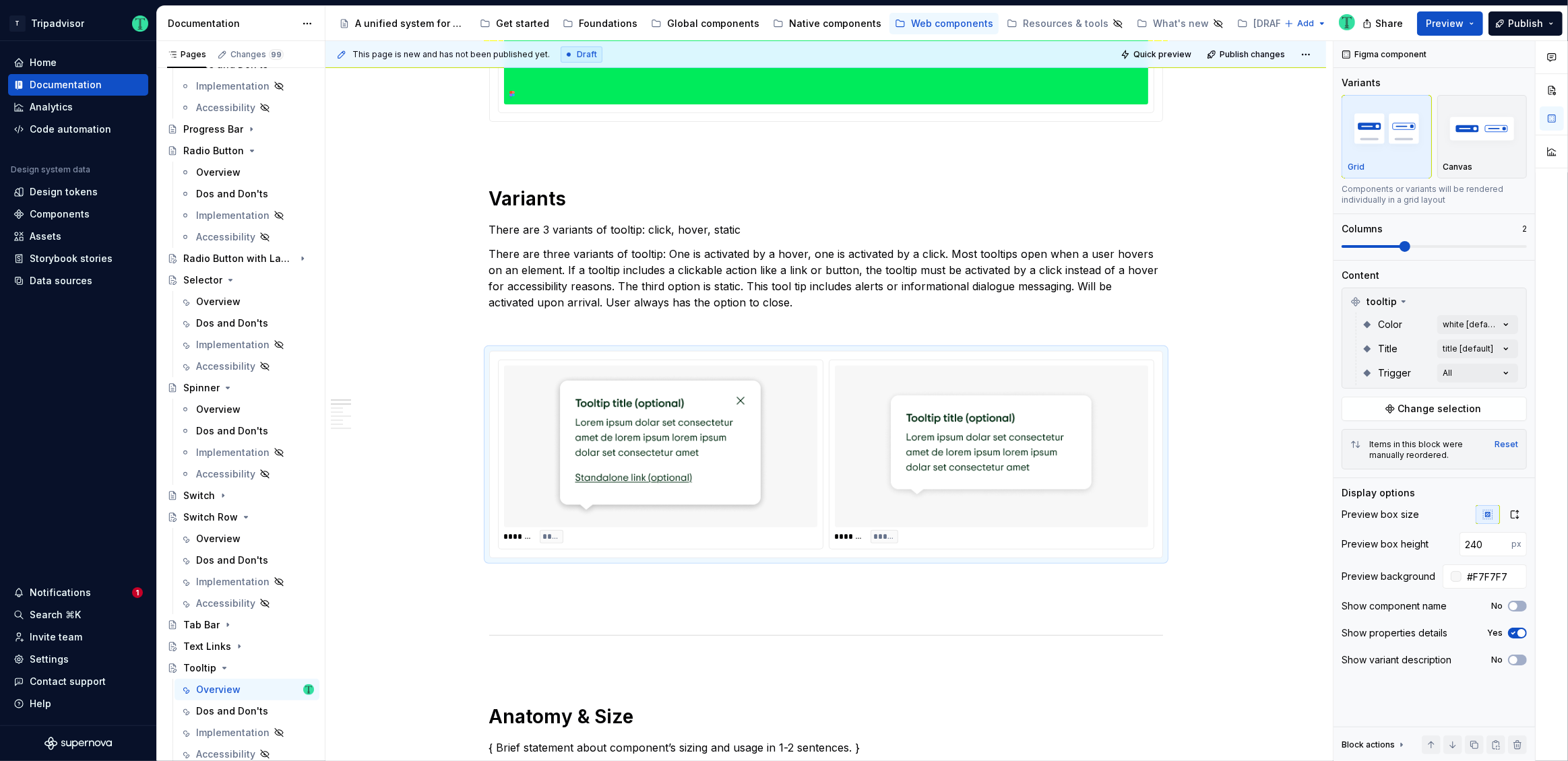
click at [1273, 415] on html "T Tripadvisor Home Documentation Analytics Code automation Design system data D…" at bounding box center [784, 380] width 1568 height 761
click at [1055, 487] on img at bounding box center [991, 447] width 215 height 151
click at [1068, 483] on img at bounding box center [991, 447] width 215 height 151
click at [1445, 410] on span "Change selection" at bounding box center [1440, 408] width 84 height 13
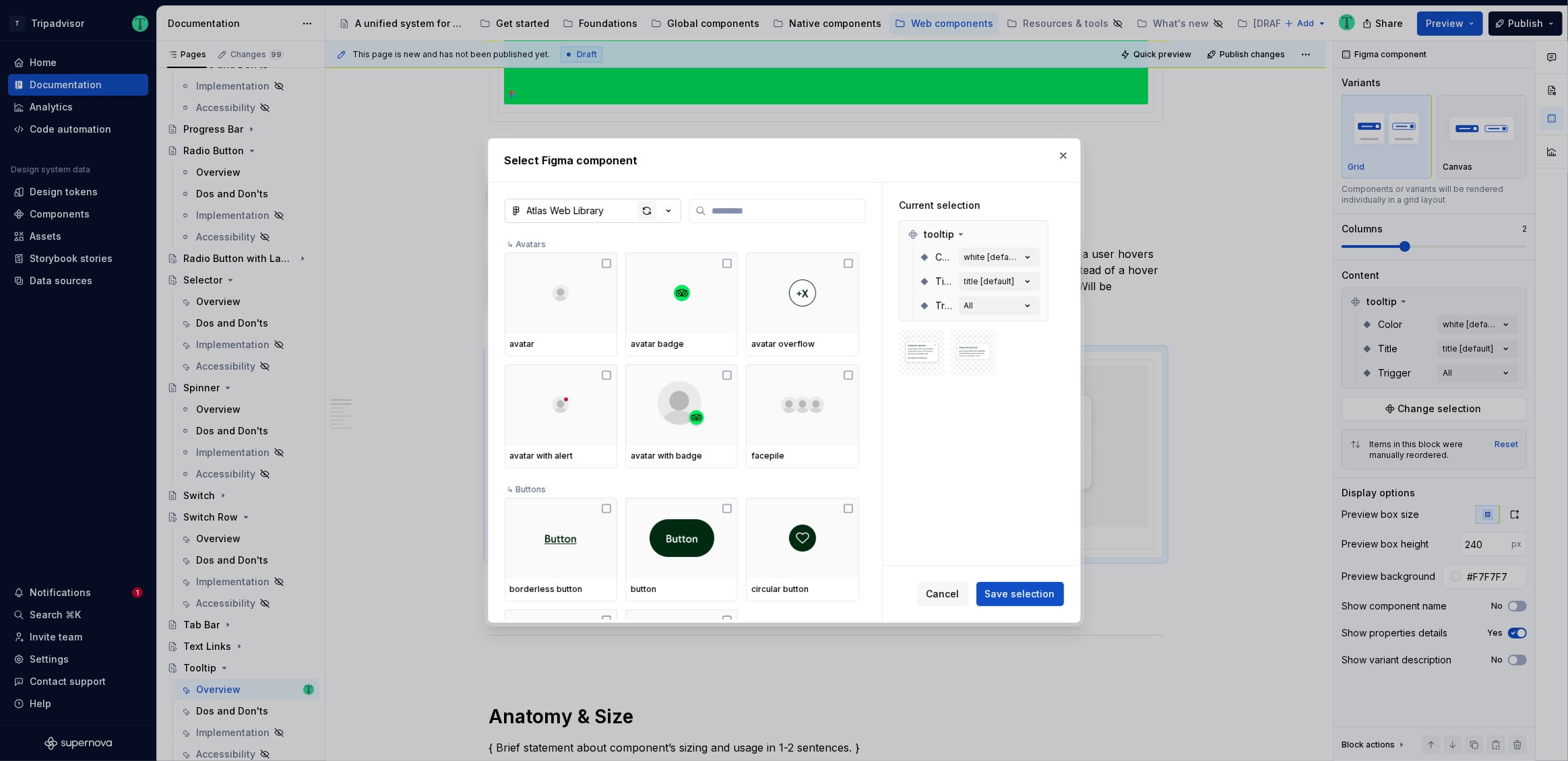
click at [648, 212] on div "button" at bounding box center [646, 211] width 19 height 19
click at [778, 219] on label at bounding box center [777, 211] width 176 height 24
click at [778, 217] on input "search" at bounding box center [785, 211] width 159 height 13
type textarea "*"
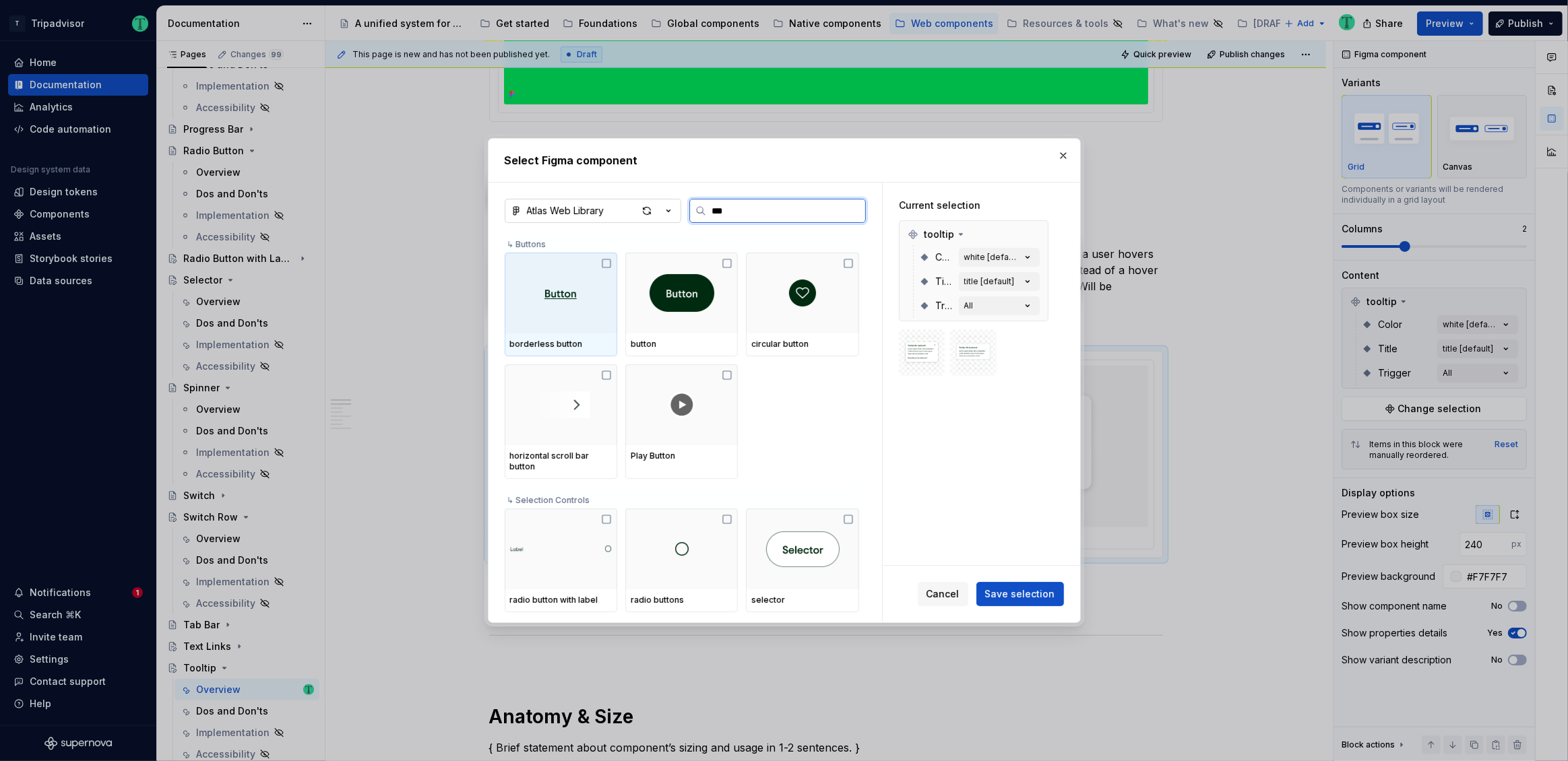
type input "****"
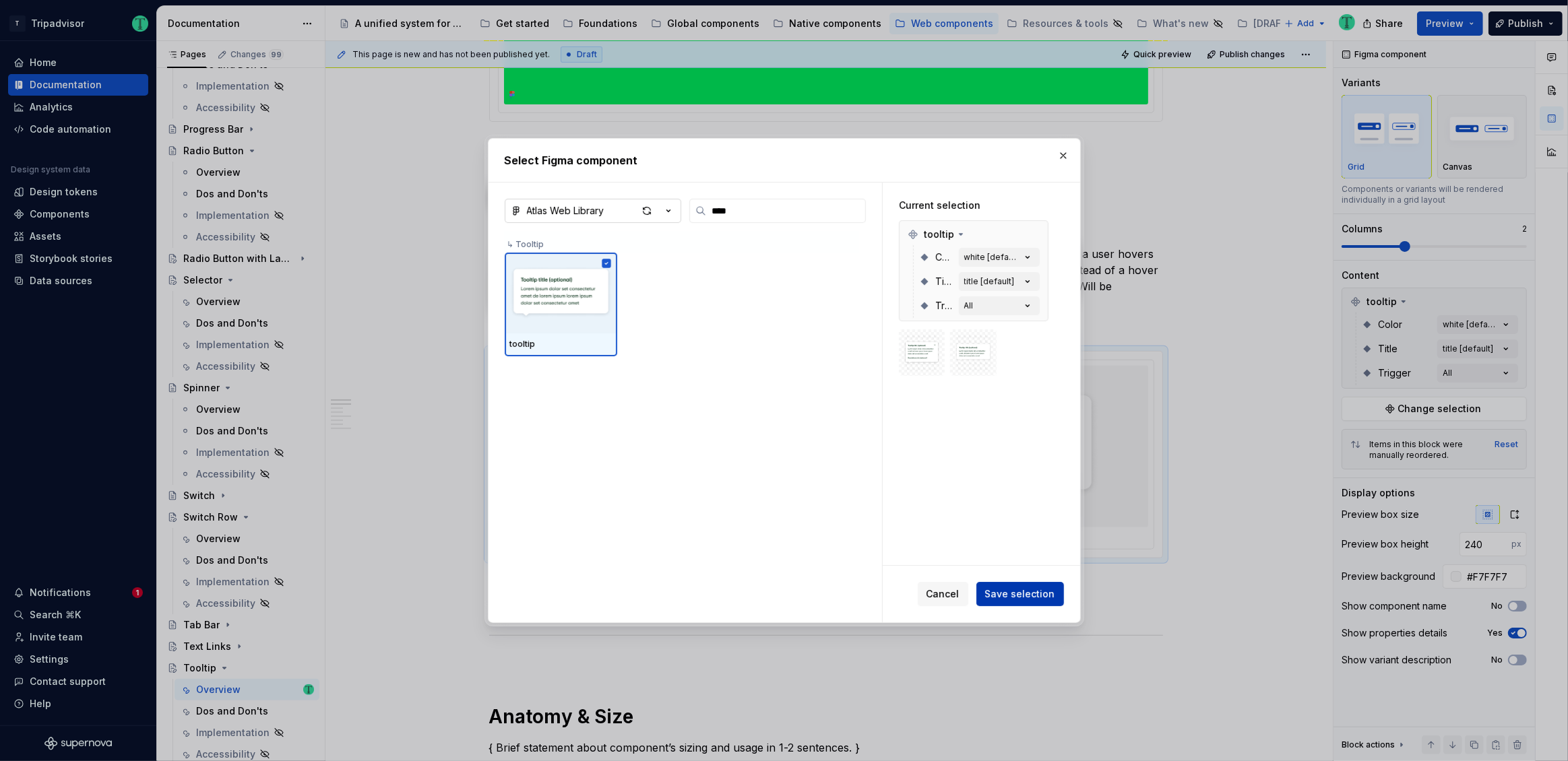
click at [1013, 591] on span "Save selection" at bounding box center [1020, 594] width 70 height 13
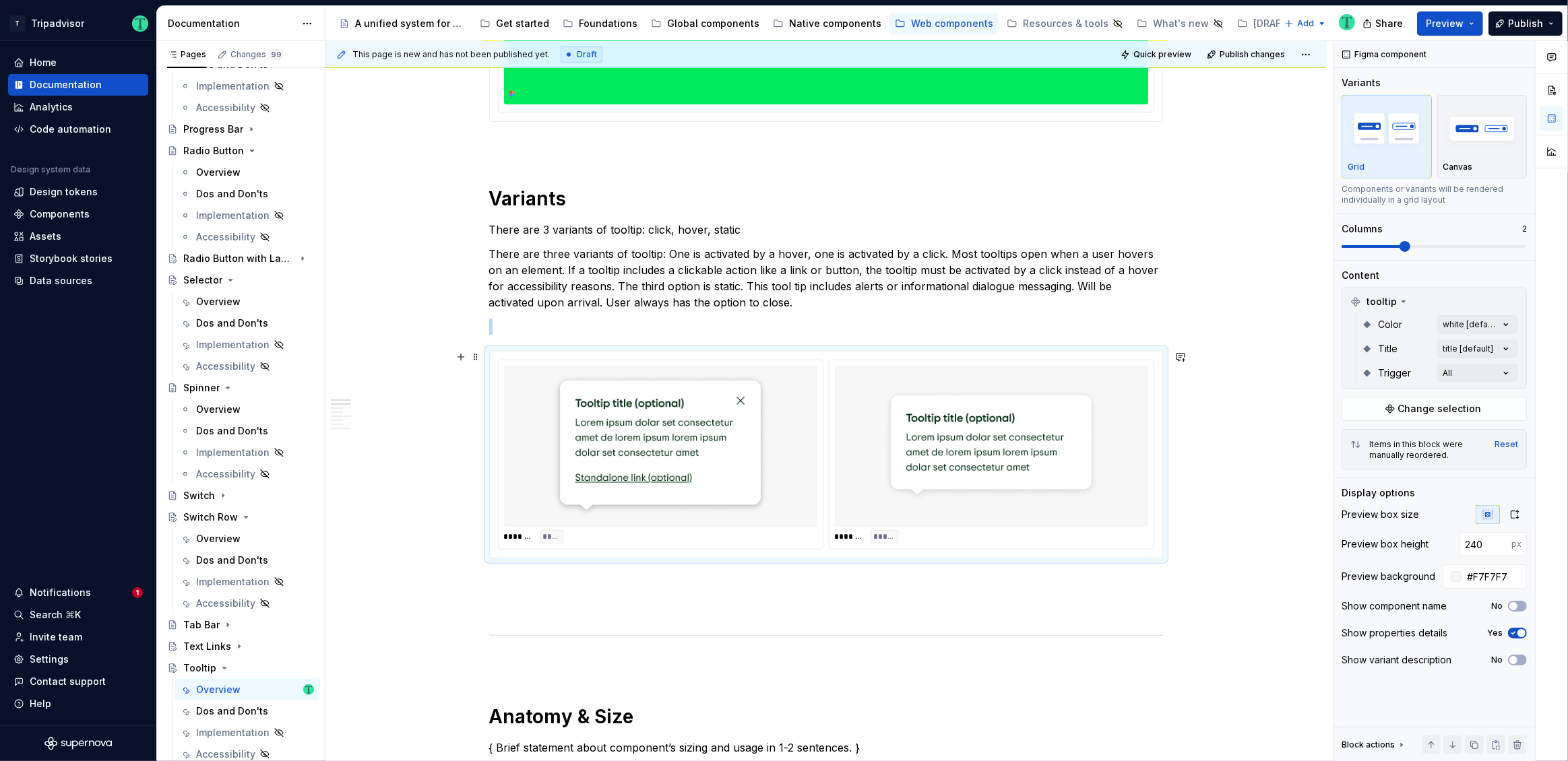
click at [1100, 514] on div at bounding box center [992, 446] width 313 height 161
click at [1498, 372] on div "Comments Open comments No comments yet Select ‘Comment’ from the block context …" at bounding box center [1450, 401] width 234 height 721
click at [1228, 366] on html "T Tripadvisor Home Documentation Analytics Code automation Design system data D…" at bounding box center [784, 380] width 1568 height 761
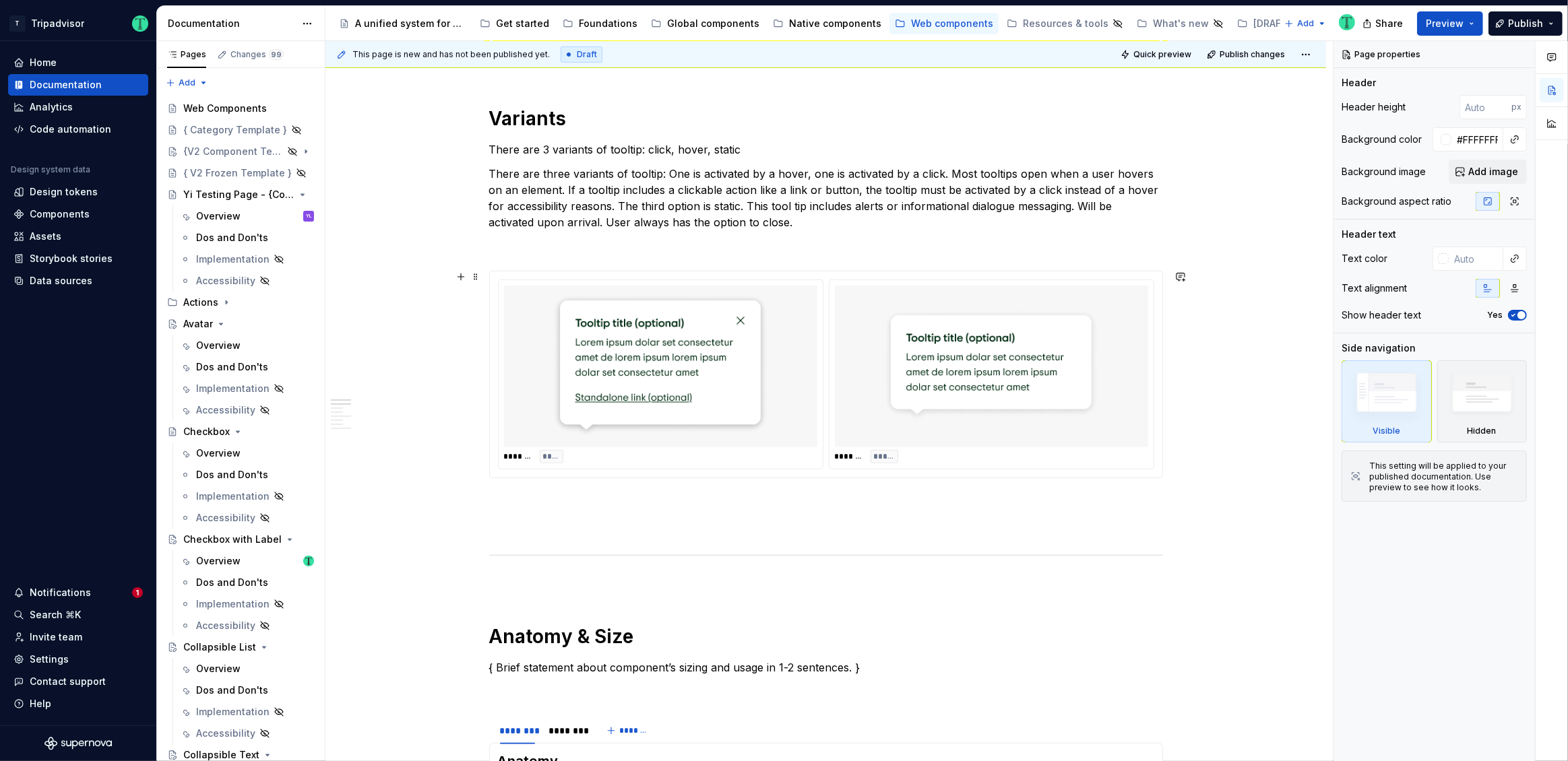
scroll to position [654, 0]
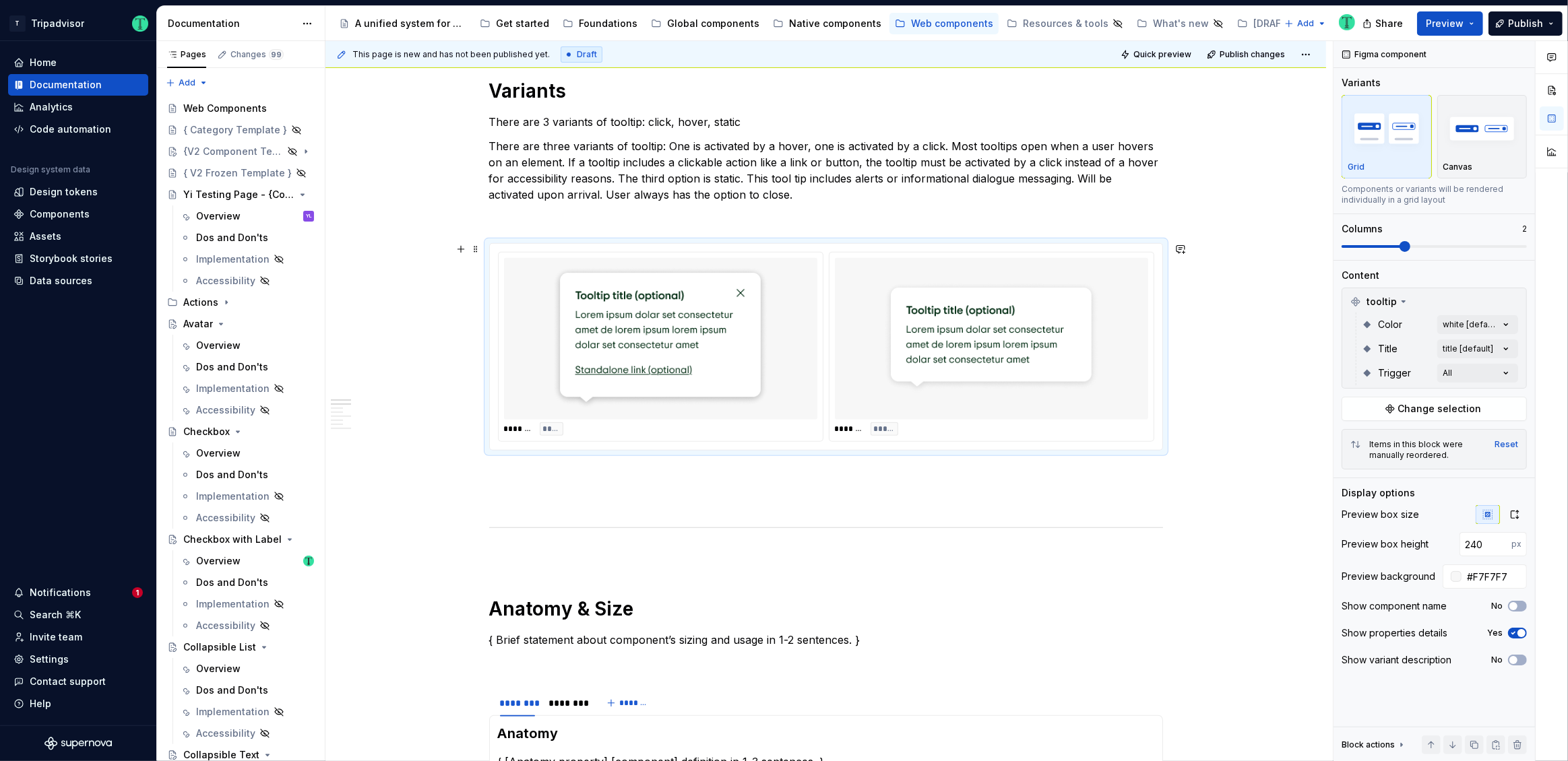
click at [1090, 388] on img at bounding box center [991, 339] width 215 height 151
click at [1483, 379] on div "Comments Open comments No comments yet Select ‘Comment’ from the block context …" at bounding box center [1450, 401] width 234 height 721
click at [1471, 345] on div "Comments Open comments No comments yet Select ‘Comment’ from the block context …" at bounding box center [1450, 401] width 234 height 721
click at [1470, 351] on div "Comments Open comments No comments yet Select ‘Comment’ from the block context …" at bounding box center [1450, 401] width 234 height 721
click at [1398, 435] on div "no title" at bounding box center [1428, 435] width 164 height 13
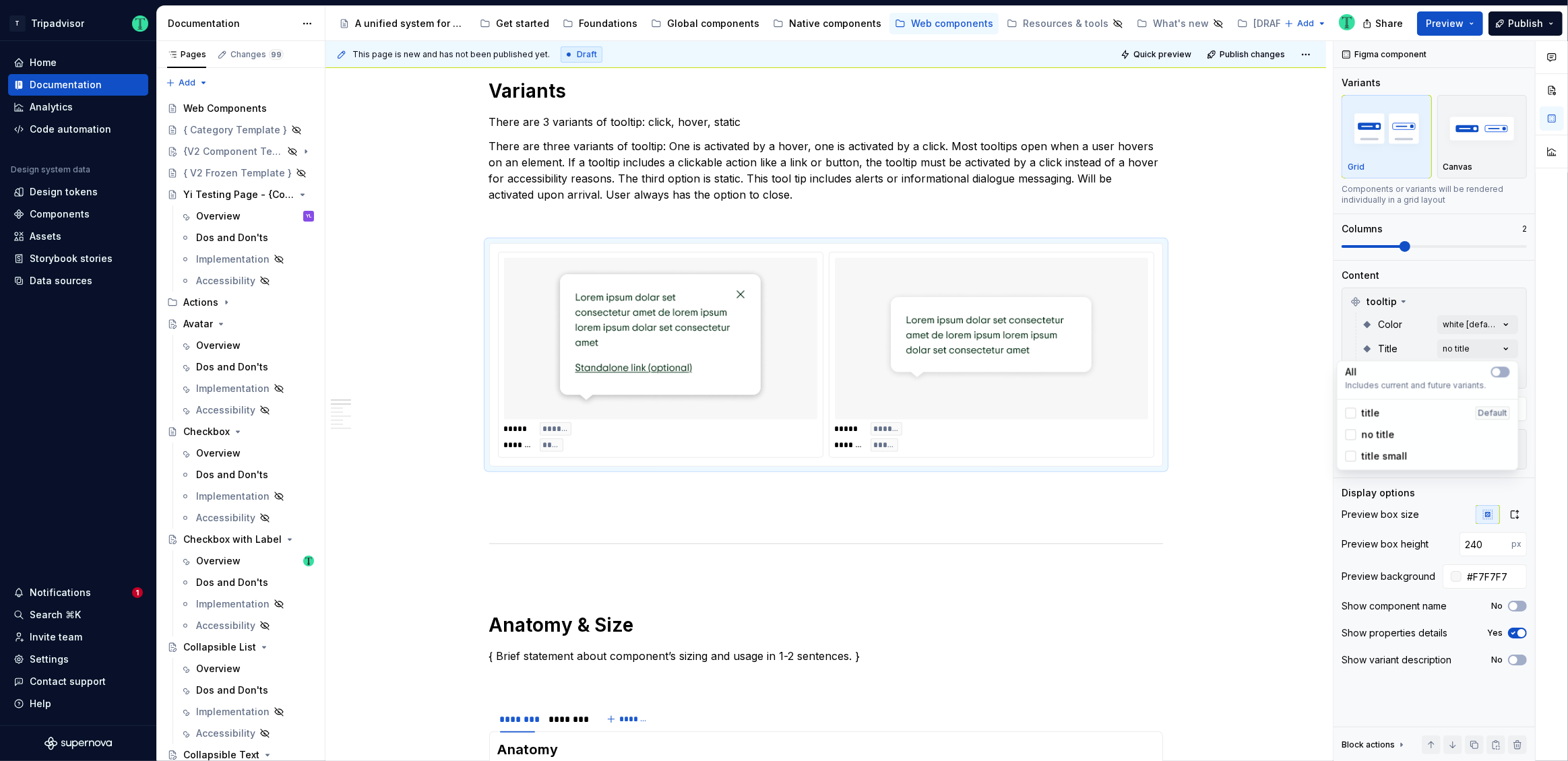
click at [1383, 457] on span "title small" at bounding box center [1384, 456] width 46 height 13
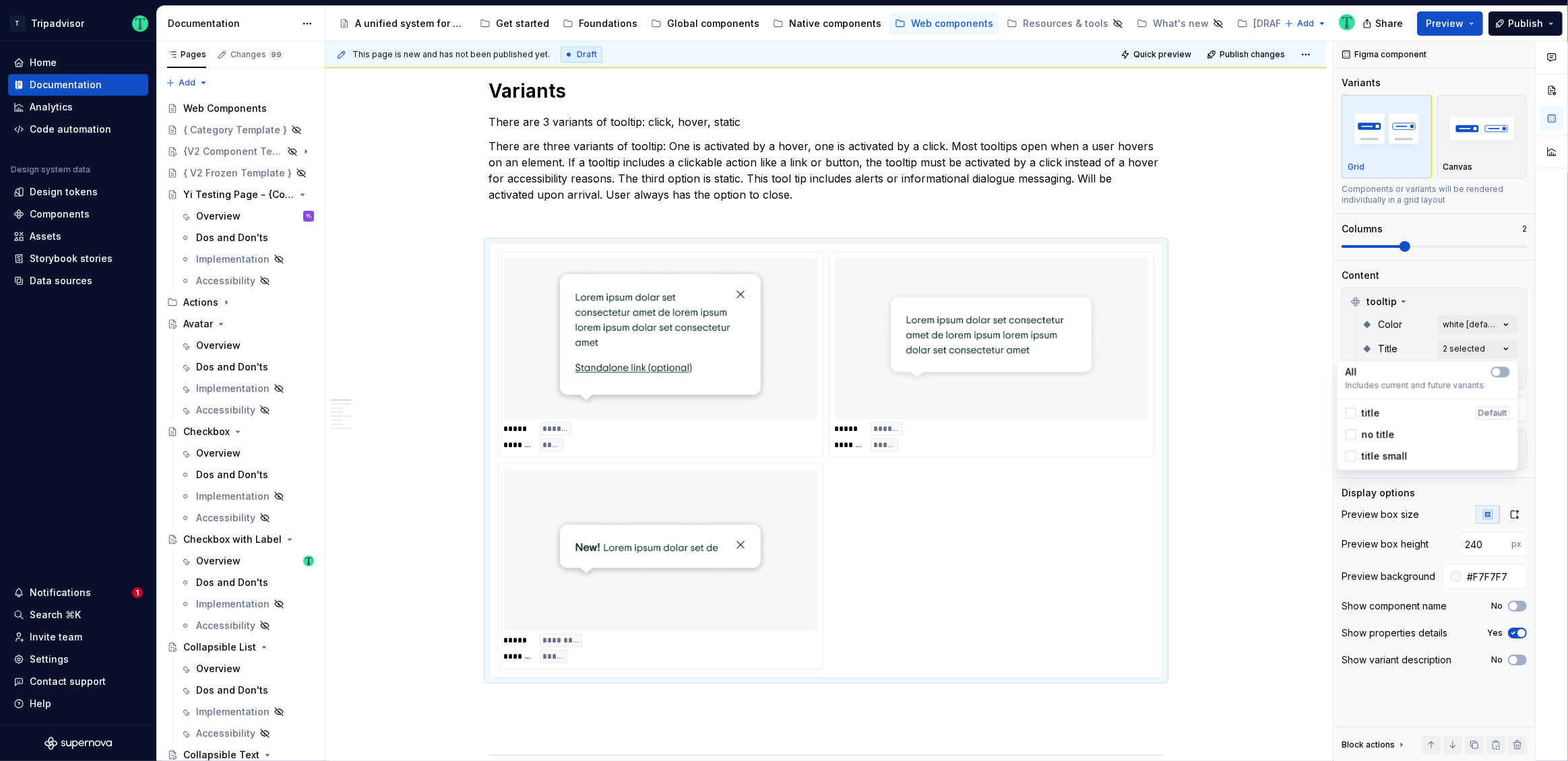
click at [1380, 430] on span "no title" at bounding box center [1378, 435] width 33 height 13
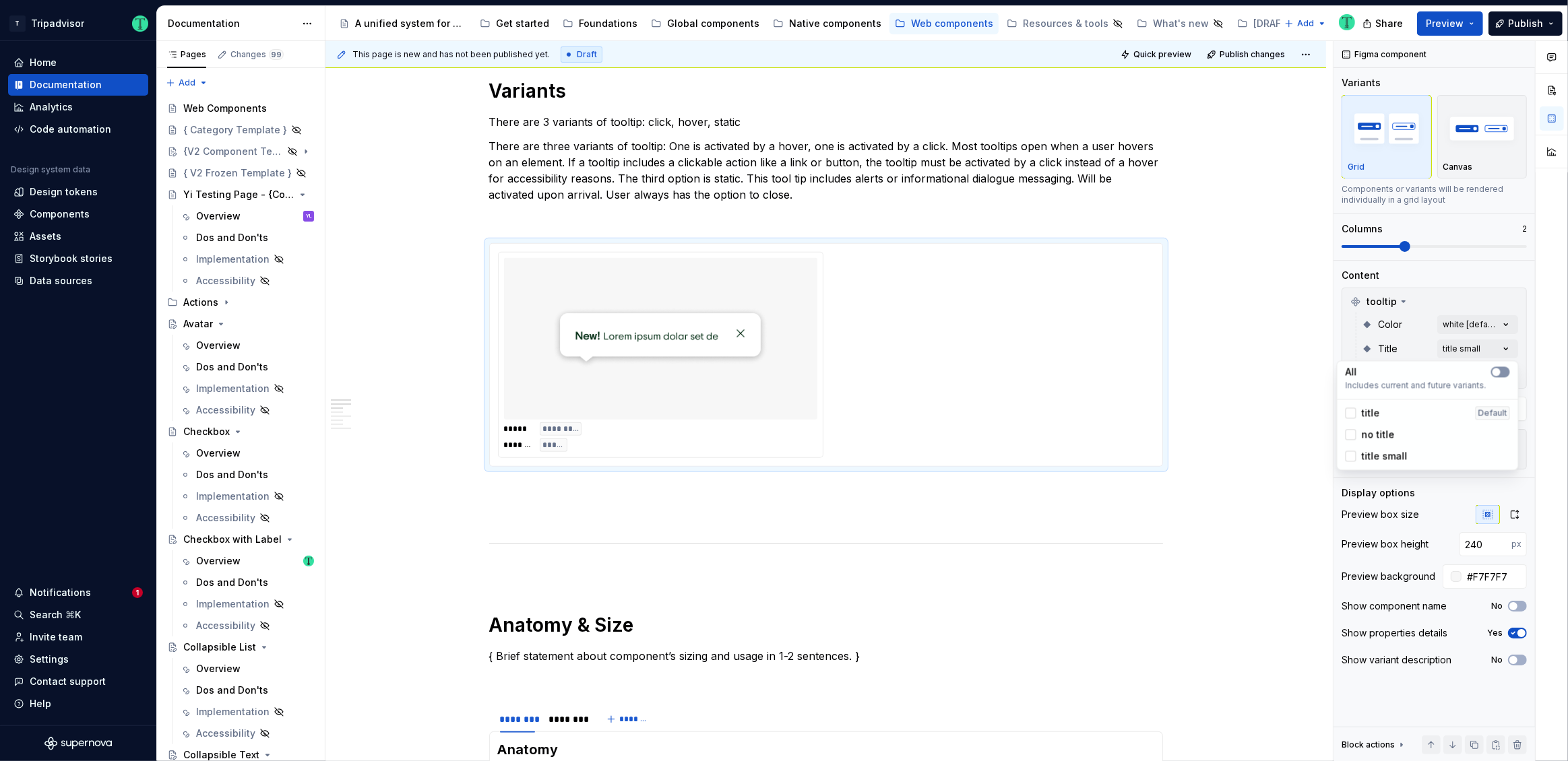
click at [1499, 375] on icon "button" at bounding box center [1497, 371] width 11 height 8
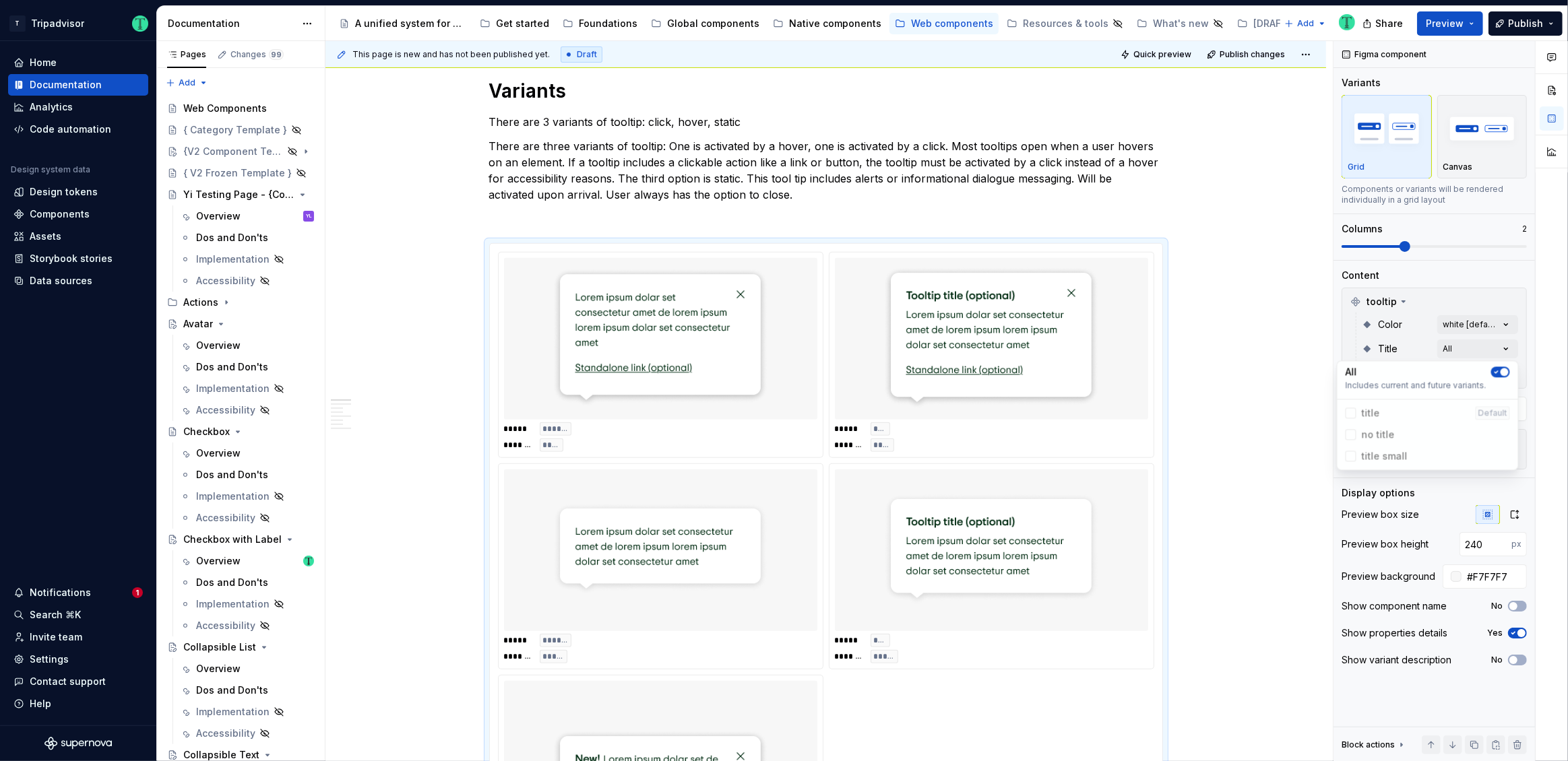
click at [1412, 345] on div "Comments Open comments No comments yet Select ‘Comment’ from the block context …" at bounding box center [1450, 401] width 234 height 721
click at [1481, 377] on div "Comments Open comments No comments yet Select ‘Comment’ from the block context …" at bounding box center [1450, 401] width 234 height 721
drag, startPoint x: 1489, startPoint y: 401, endPoint x: 1477, endPoint y: 408, distance: 13.9
click at [1489, 402] on div "All" at bounding box center [1428, 396] width 164 height 13
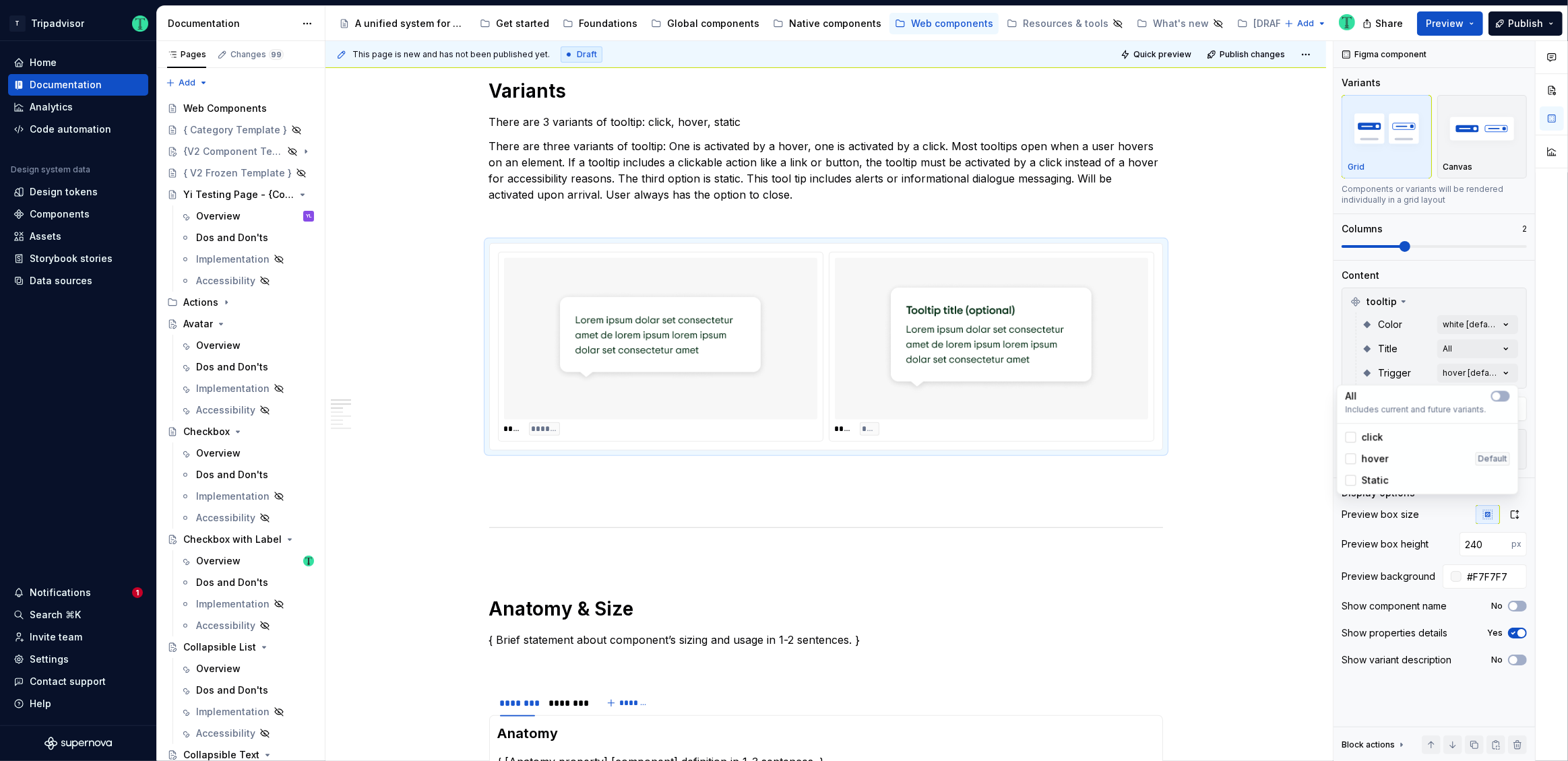
click at [1359, 479] on div "Static" at bounding box center [1367, 480] width 43 height 13
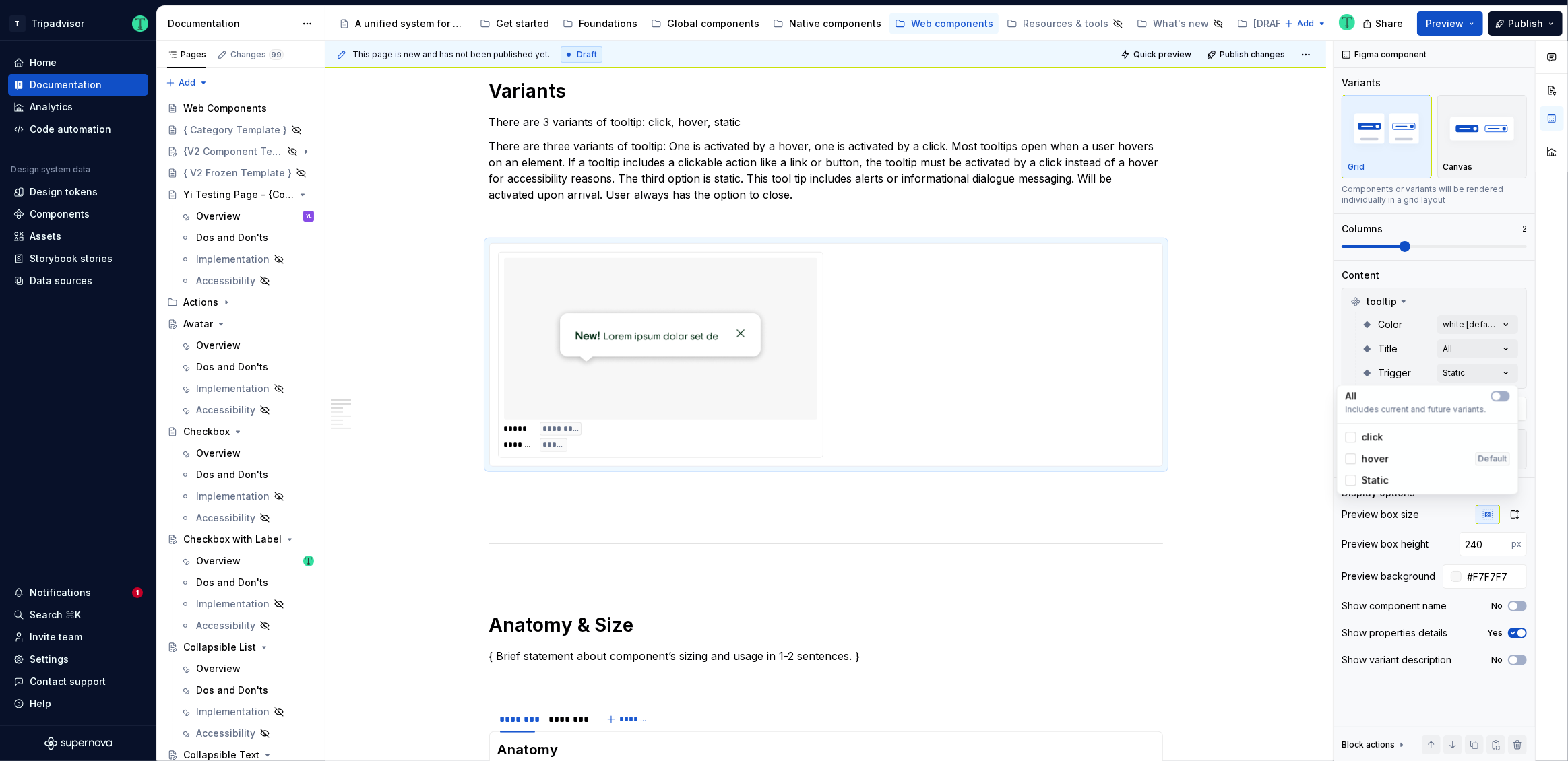
type textarea "*"
click at [1353, 461] on div at bounding box center [1352, 459] width 11 height 11
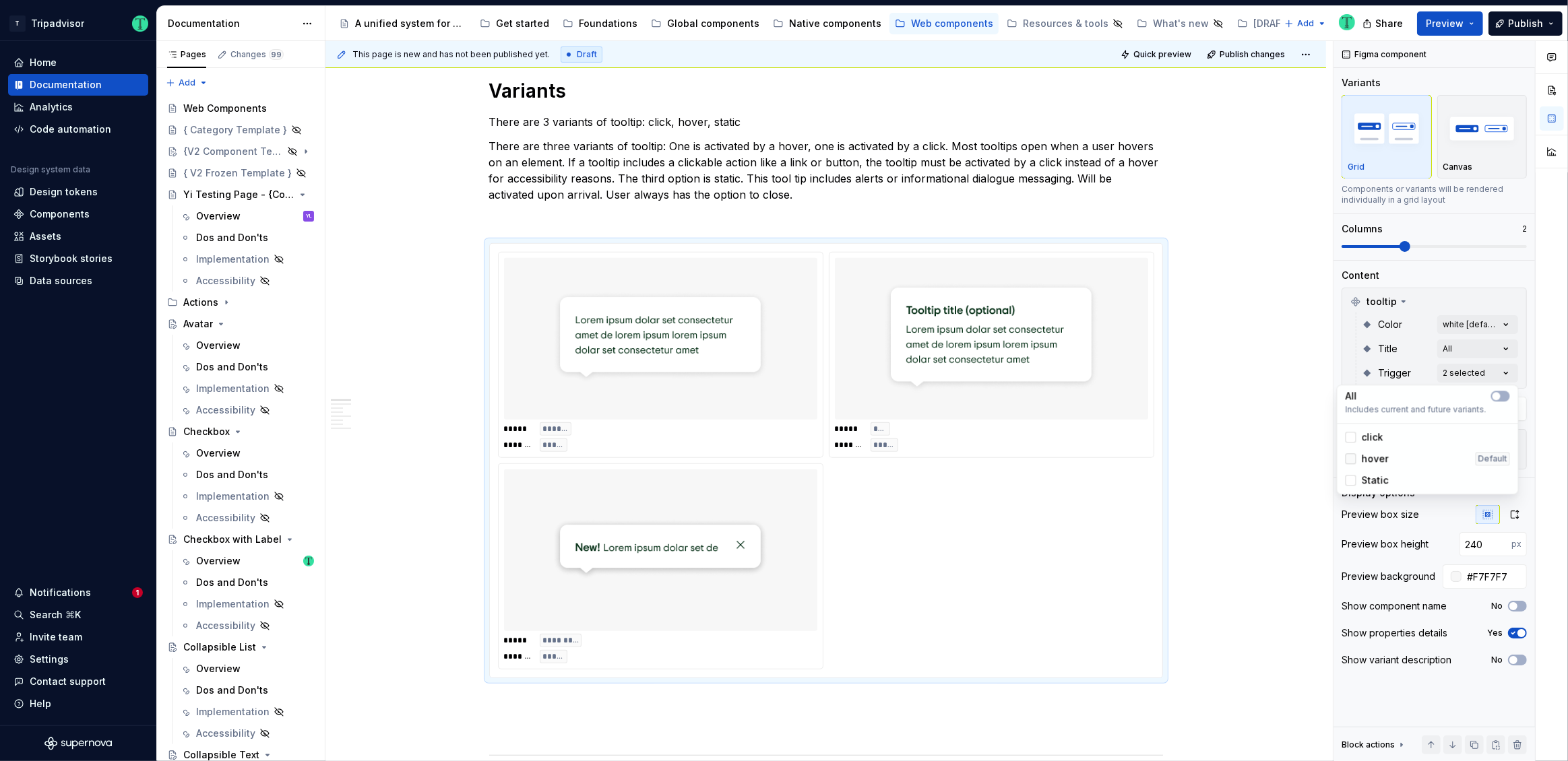
click at [1351, 459] on icon at bounding box center [1351, 459] width 0 height 0
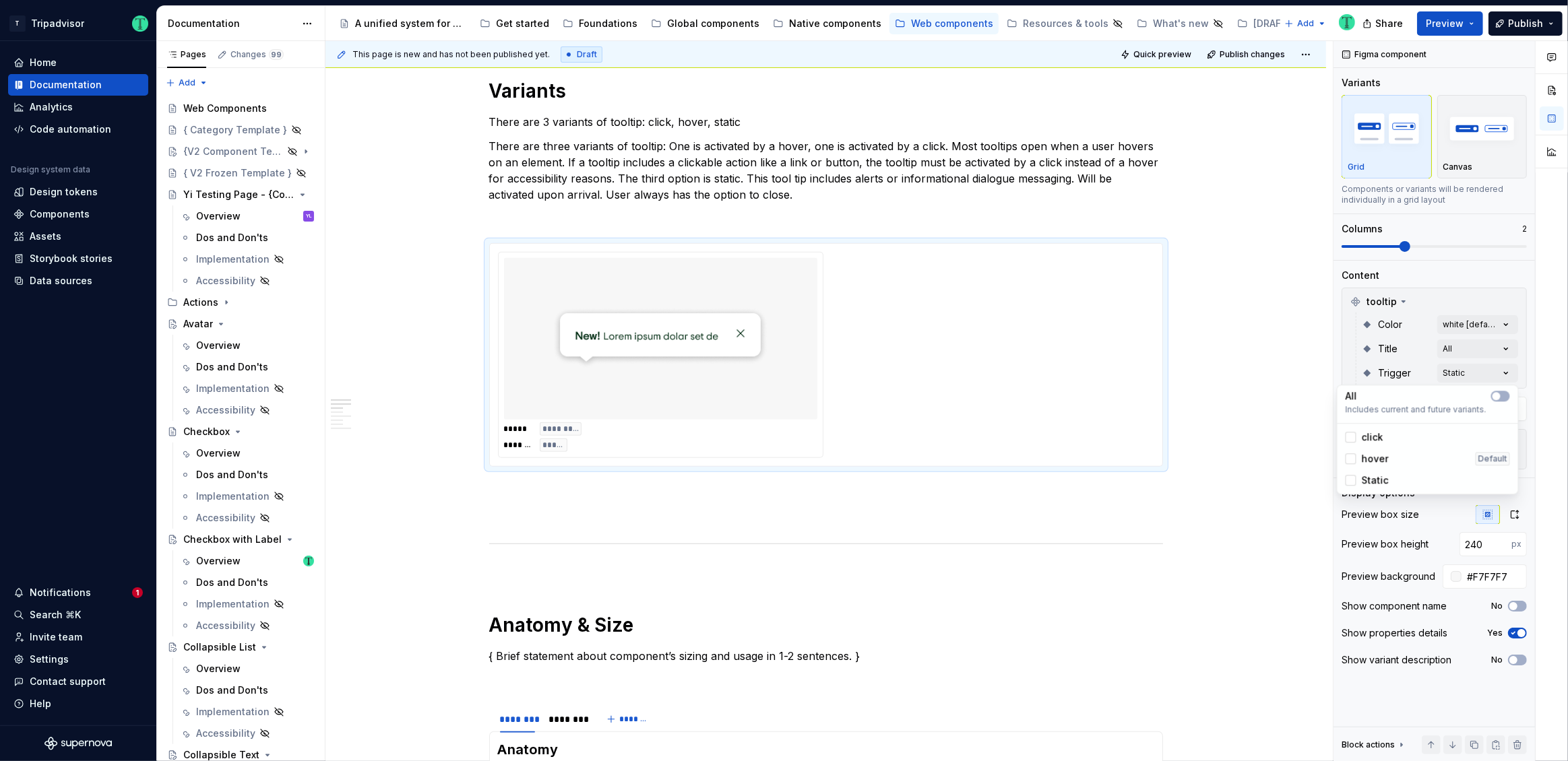
click at [1469, 311] on div "Comments Open comments No comments yet Select ‘Comment’ from the block context …" at bounding box center [1450, 401] width 234 height 721
click at [1475, 371] on div "Comments Open comments No comments yet Select ‘Comment’ from the block context …" at bounding box center [1450, 401] width 234 height 721
click at [1501, 400] on icon "button" at bounding box center [1497, 395] width 11 height 8
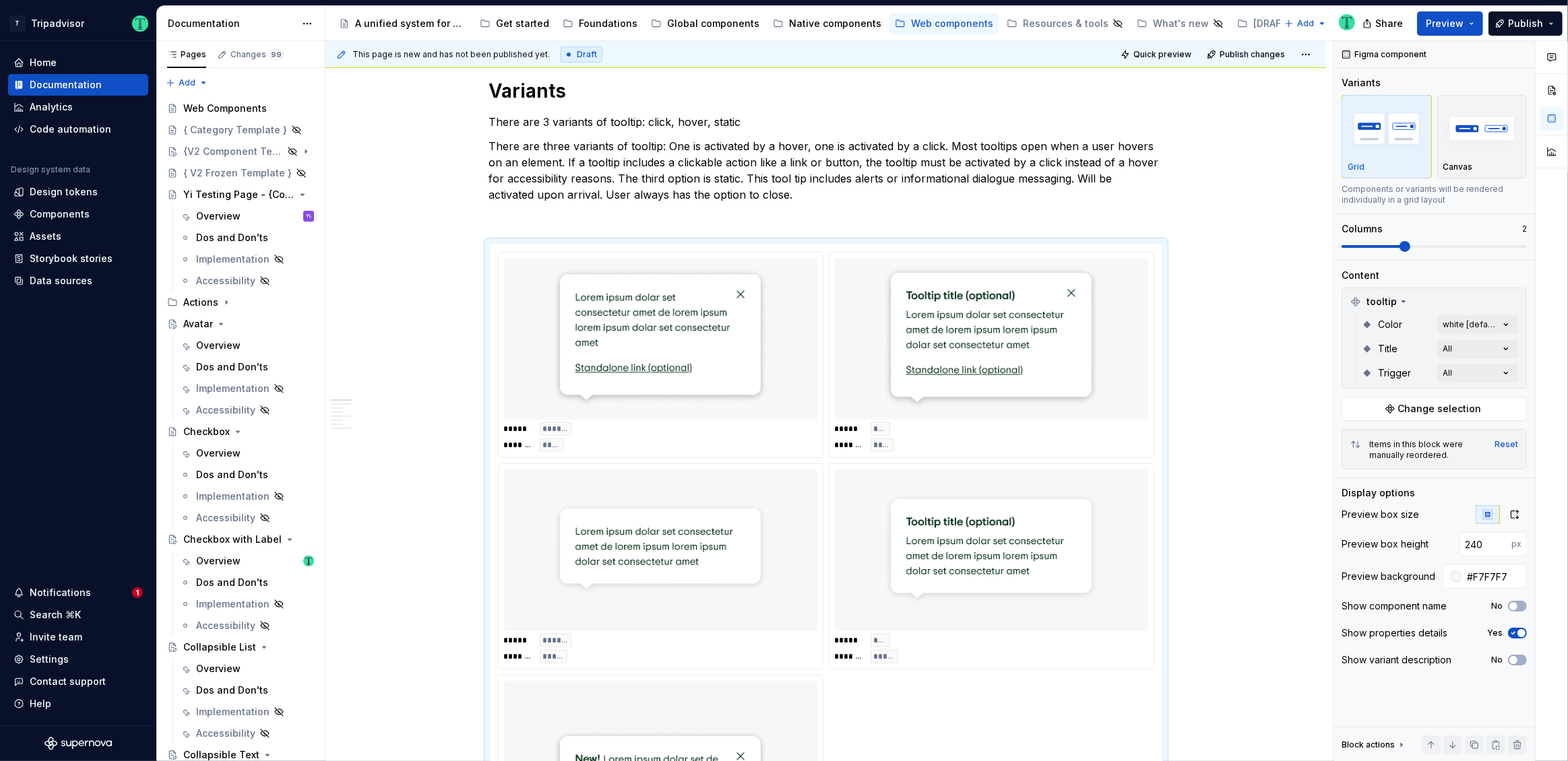
click at [1463, 346] on div "Comments Open comments No comments yet Select ‘Comment’ from the block context …" at bounding box center [1450, 401] width 234 height 721
click at [1417, 308] on div "Comments Open comments No comments yet Select ‘Comment’ from the block context …" at bounding box center [1450, 401] width 234 height 721
click at [1469, 377] on div "Comments Open comments No comments yet Select ‘Comment’ from the block context …" at bounding box center [1450, 401] width 234 height 721
click at [1410, 320] on div "Comments Open comments No comments yet Select ‘Comment’ from the block context …" at bounding box center [1450, 401] width 234 height 721
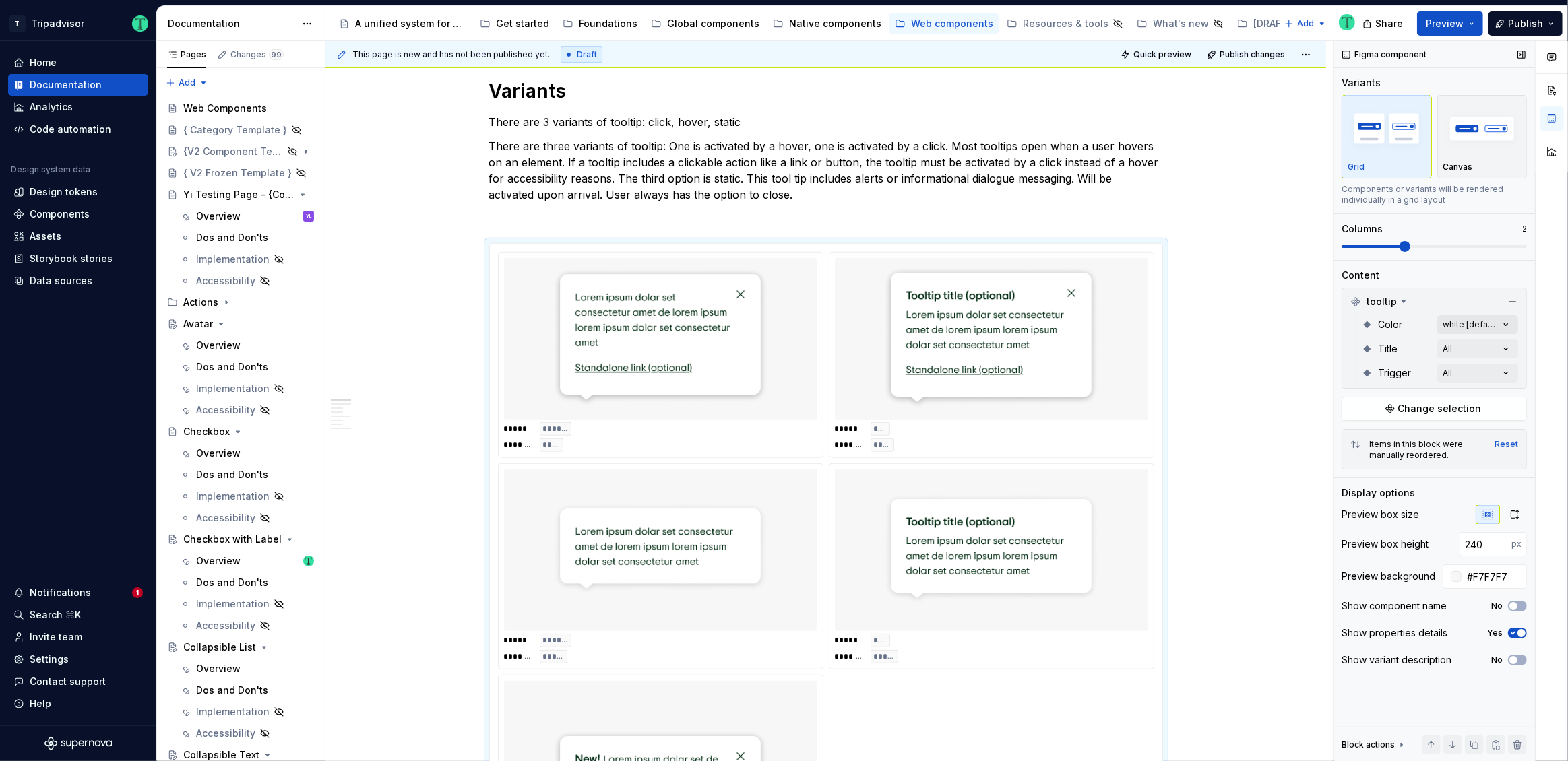
click at [1450, 319] on div "Comments Open comments No comments yet Select ‘Comment’ from the block context …" at bounding box center [1450, 401] width 234 height 721
click at [1464, 328] on div "Comments Open comments No comments yet Select ‘Comment’ from the block context …" at bounding box center [1450, 401] width 234 height 721
click at [1492, 348] on icon "button" at bounding box center [1497, 348] width 11 height 8
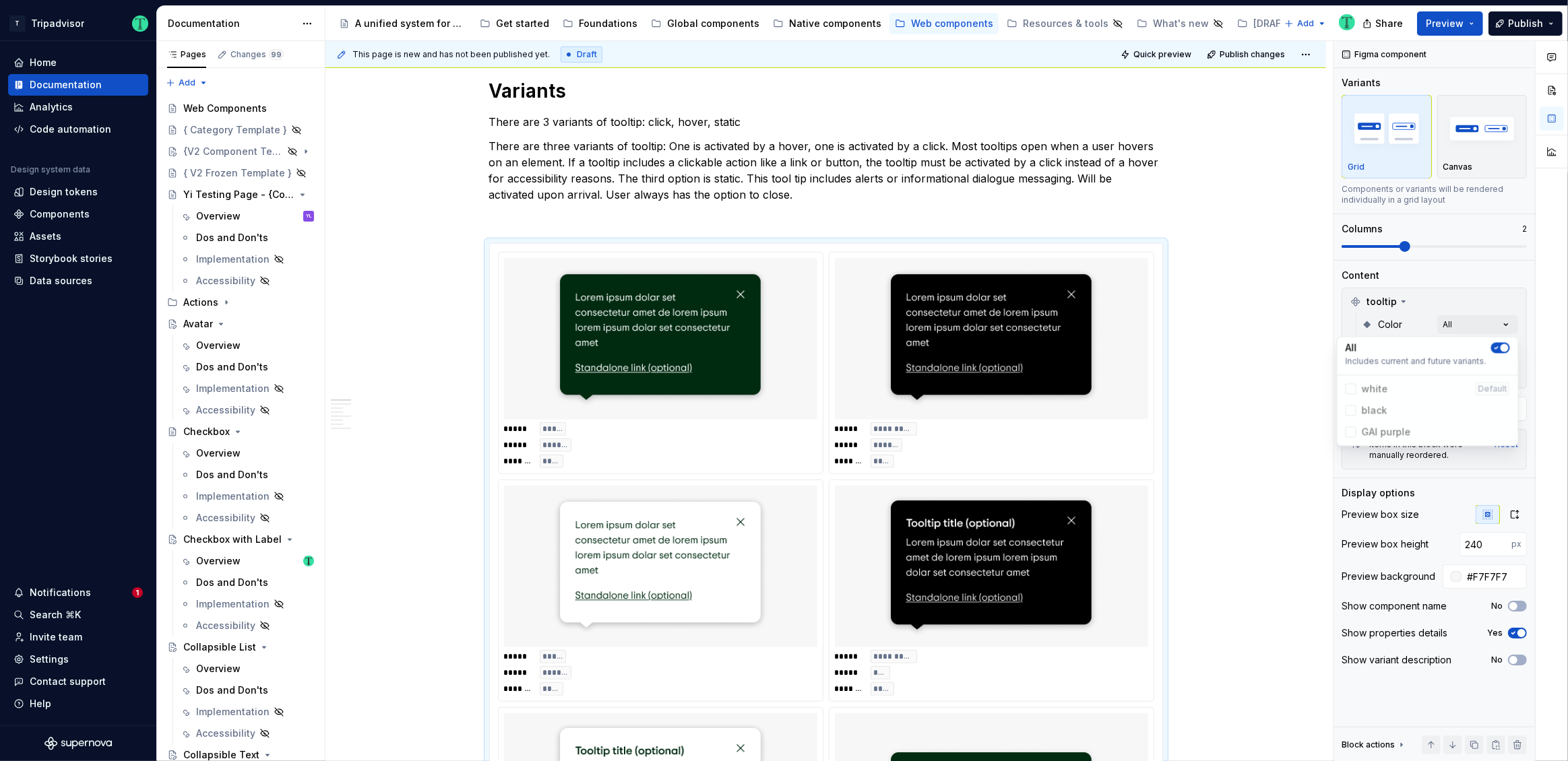
click at [1492, 348] on icon "button" at bounding box center [1497, 348] width 11 height 8
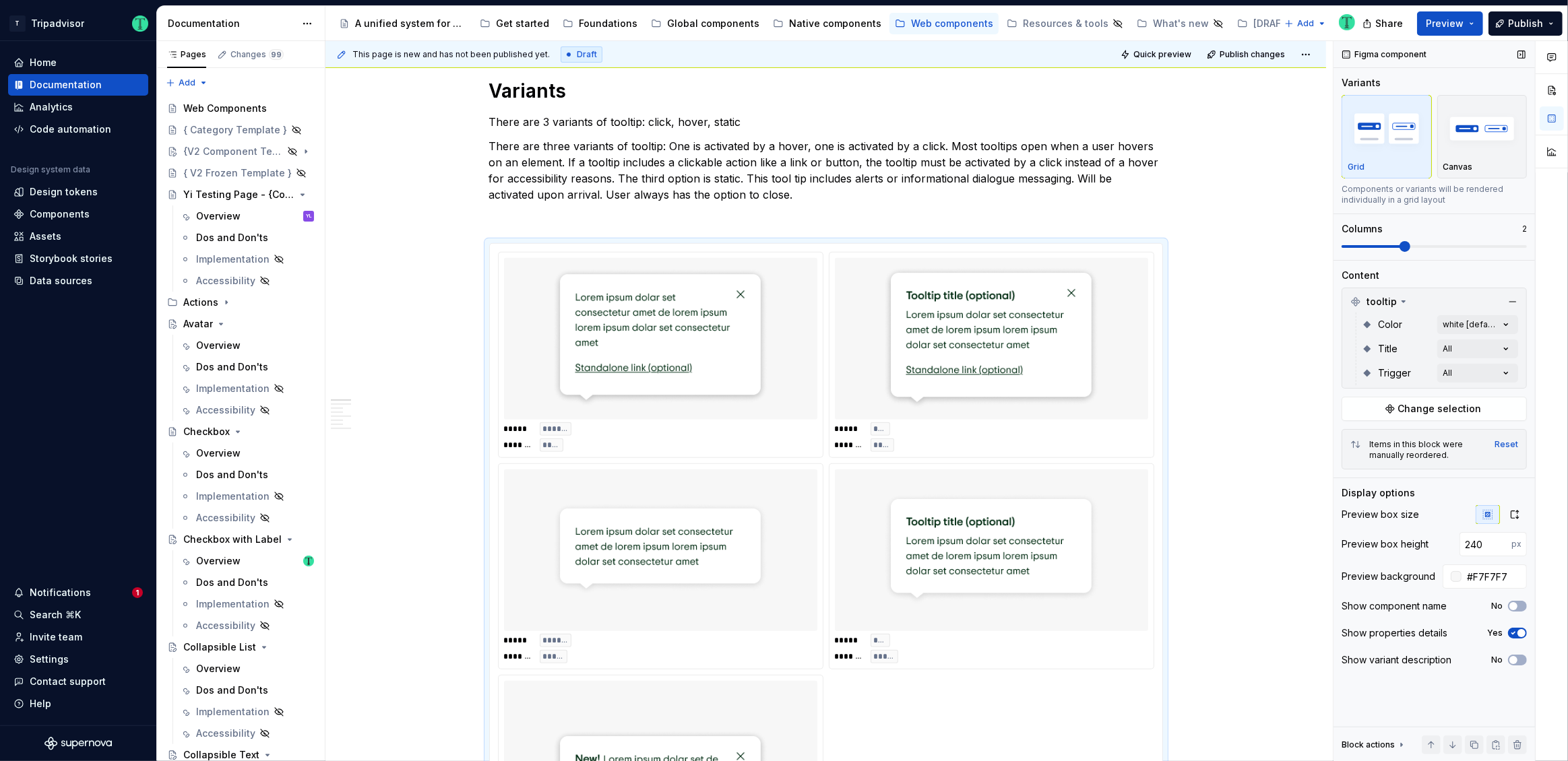
drag, startPoint x: 1404, startPoint y: 247, endPoint x: 1472, endPoint y: 251, distance: 68.1
click at [1475, 248] on div "Comments Open comments No comments yet Select ‘Comment’ from the block context …" at bounding box center [1450, 401] width 234 height 721
click at [1457, 248] on span at bounding box center [1434, 247] width 186 height 11
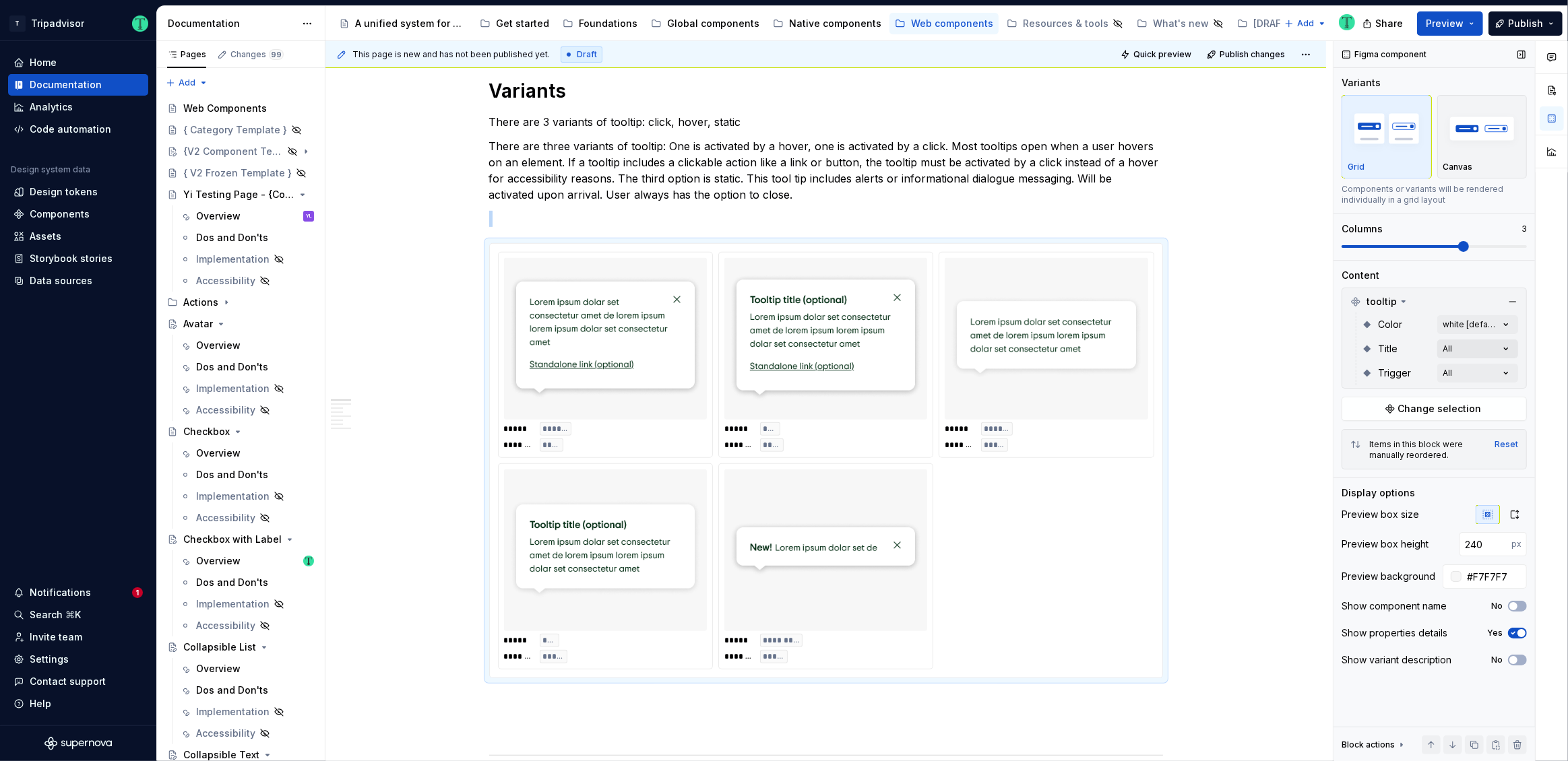
click at [1456, 348] on div "Comments Open comments No comments yet Select ‘Comment’ from the block context …" at bounding box center [1450, 401] width 234 height 721
click at [1351, 434] on span "no title" at bounding box center [1428, 434] width 175 height 21
click at [1481, 377] on div "All" at bounding box center [1428, 372] width 164 height 13
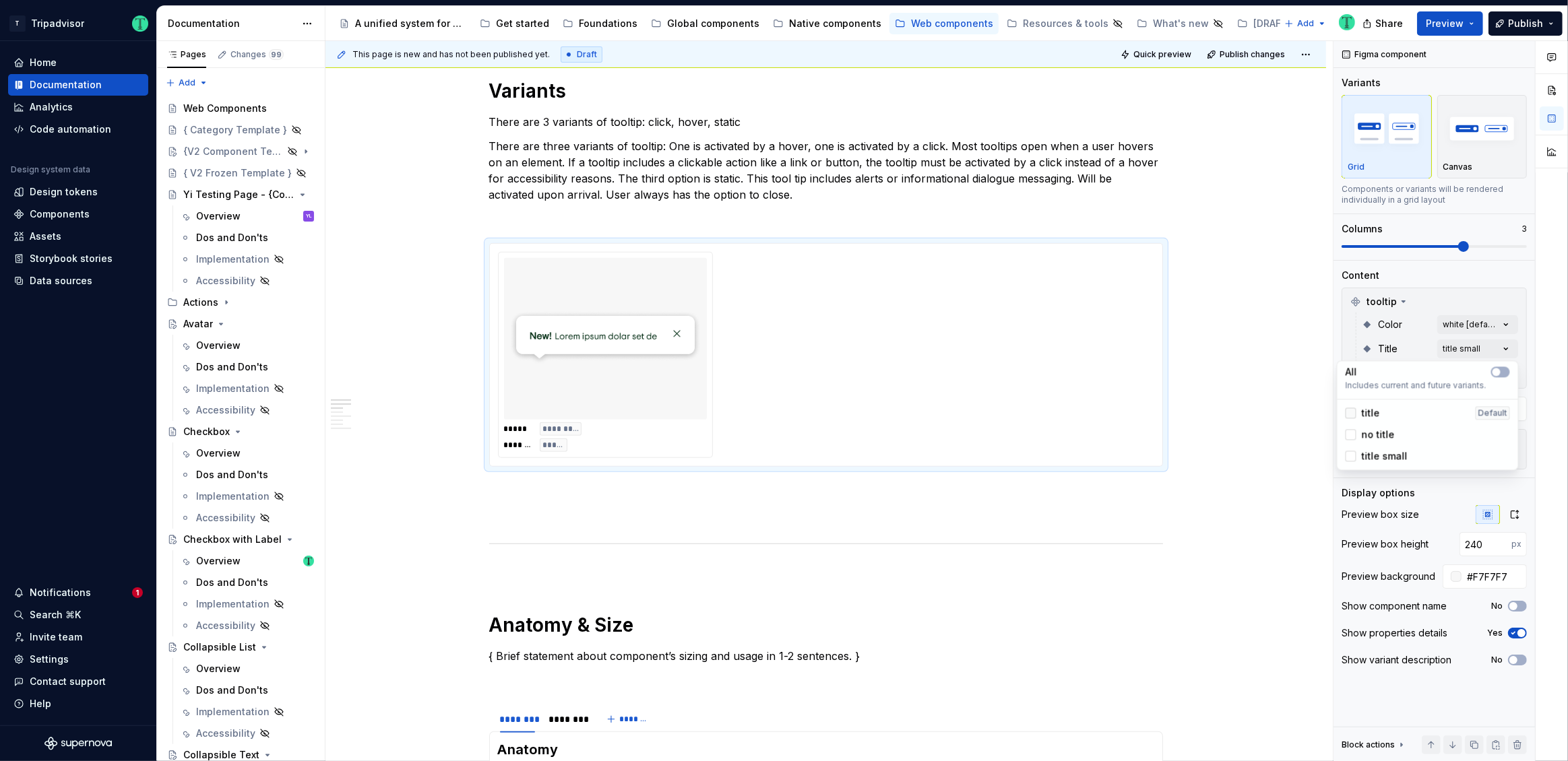
click at [1351, 414] on div at bounding box center [1352, 413] width 11 height 11
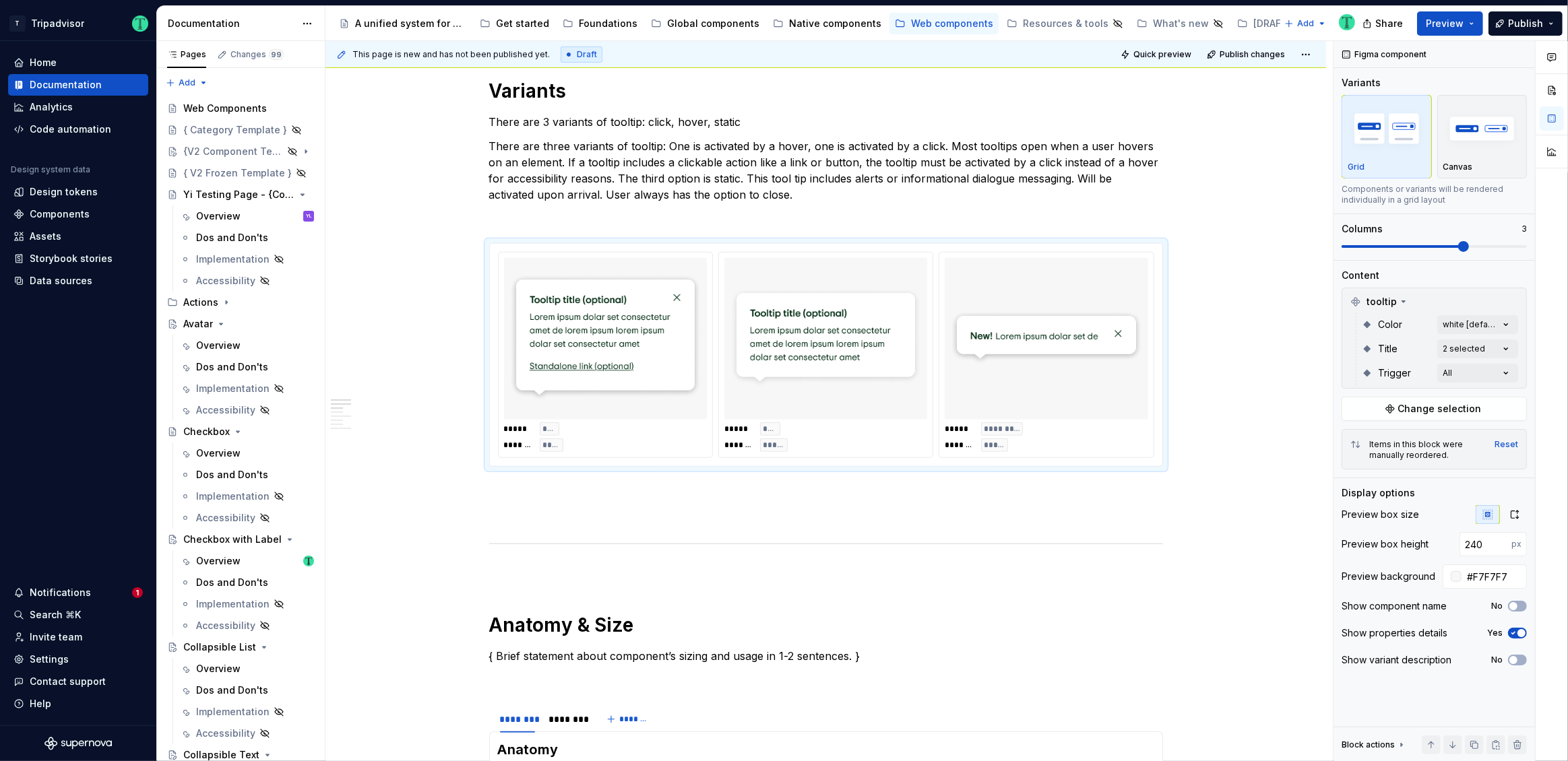
click at [1231, 449] on html "T Tripadvisor Home Documentation Analytics Code automation Design system data D…" at bounding box center [784, 380] width 1568 height 761
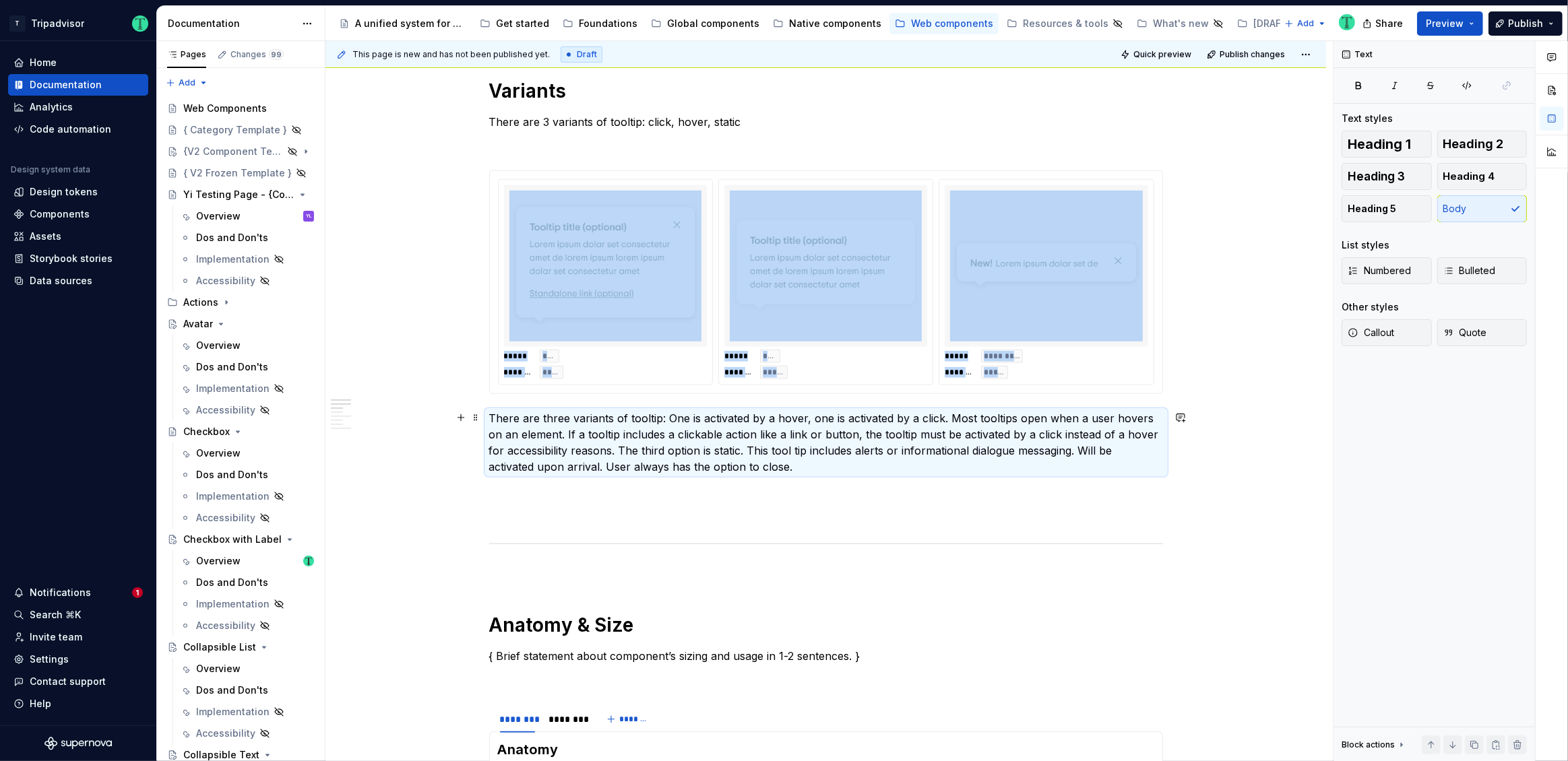
click at [663, 443] on p "There are three variants of tooltip: One is activated by a hover, one is activa…" at bounding box center [826, 442] width 673 height 64
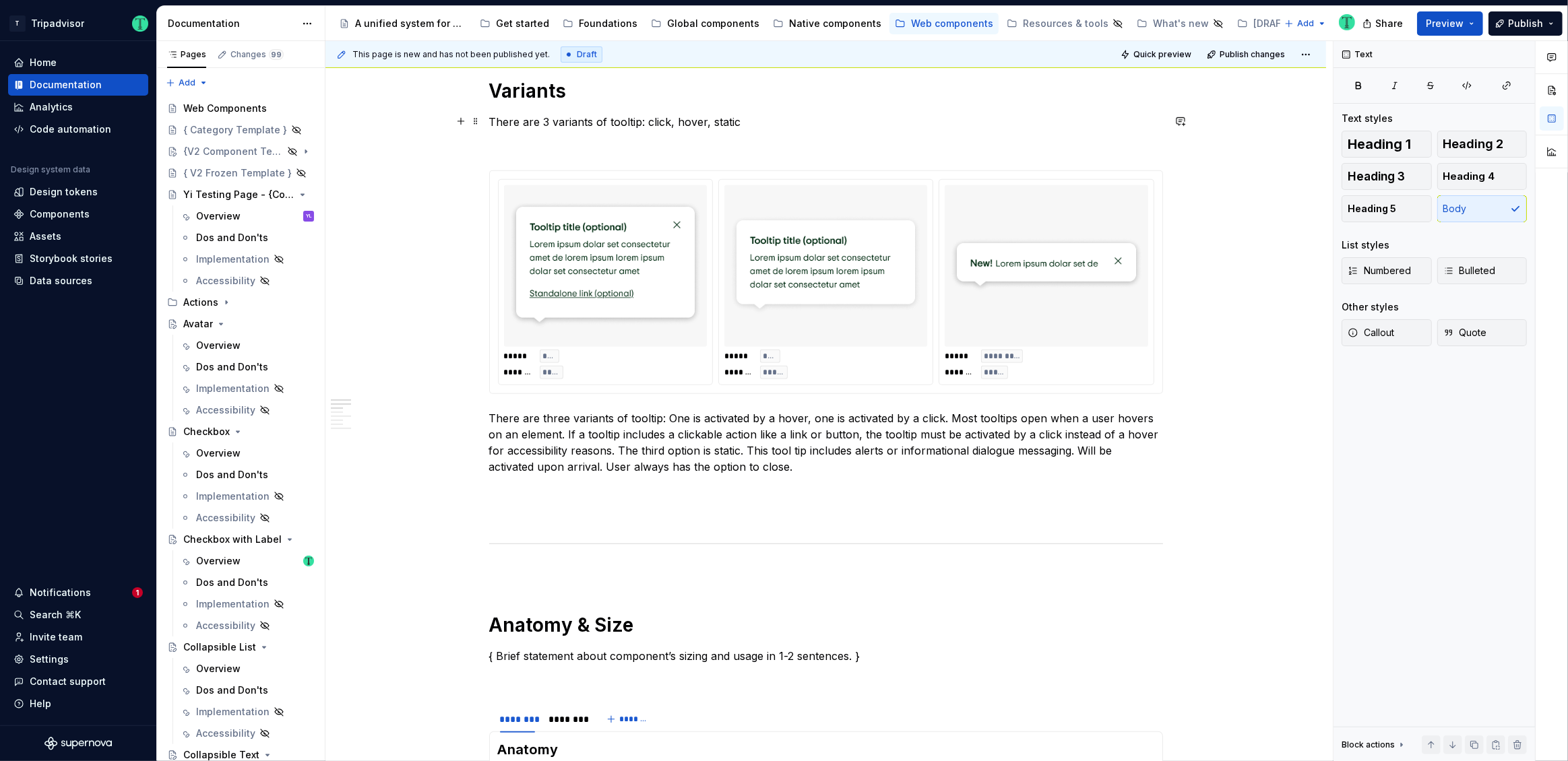
click at [638, 124] on p "There are 3 variants of tooltip: click, hover, static" at bounding box center [826, 121] width 673 height 16
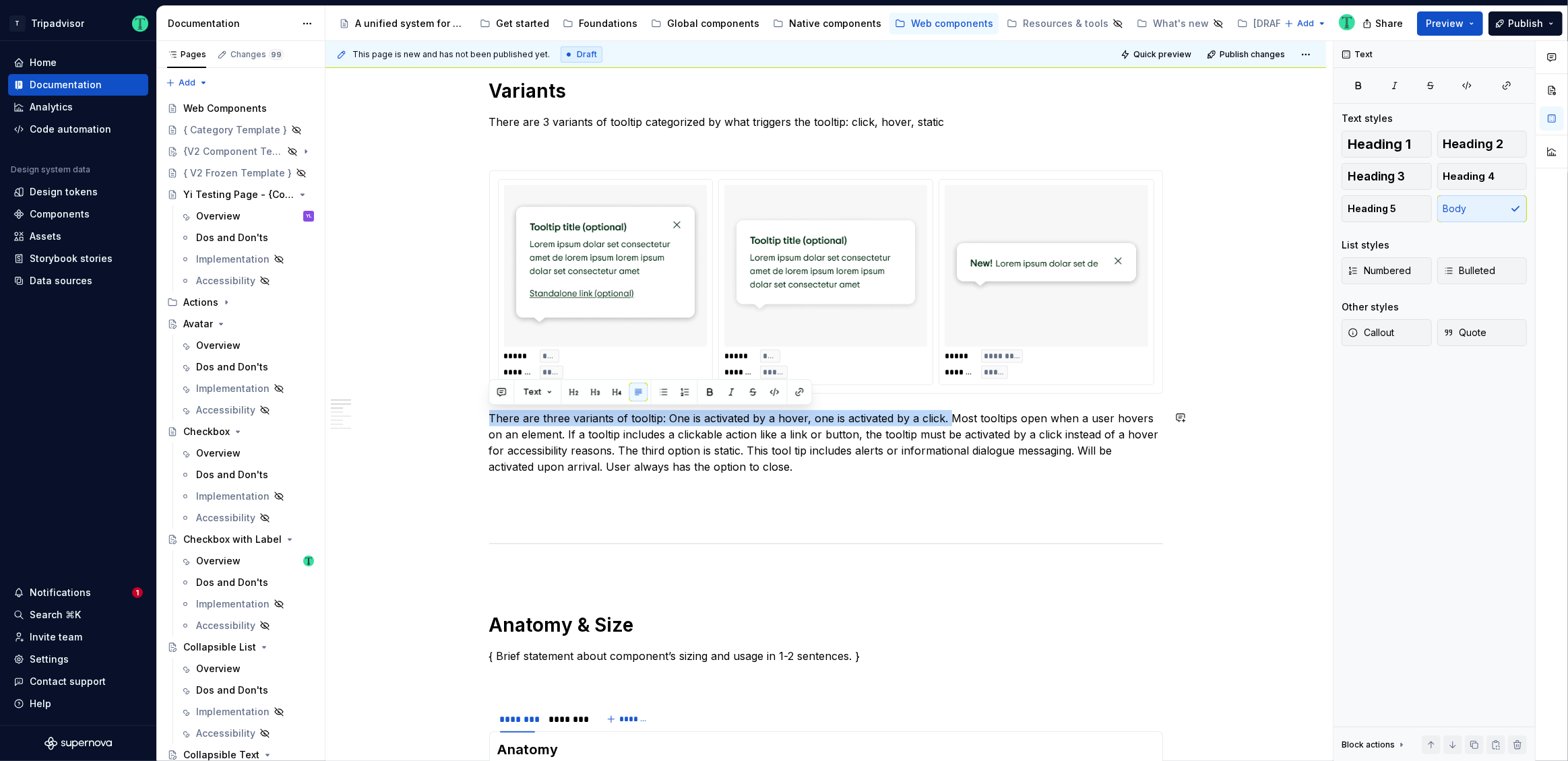
drag, startPoint x: 946, startPoint y: 413, endPoint x: 472, endPoint y: 405, distance: 474.1
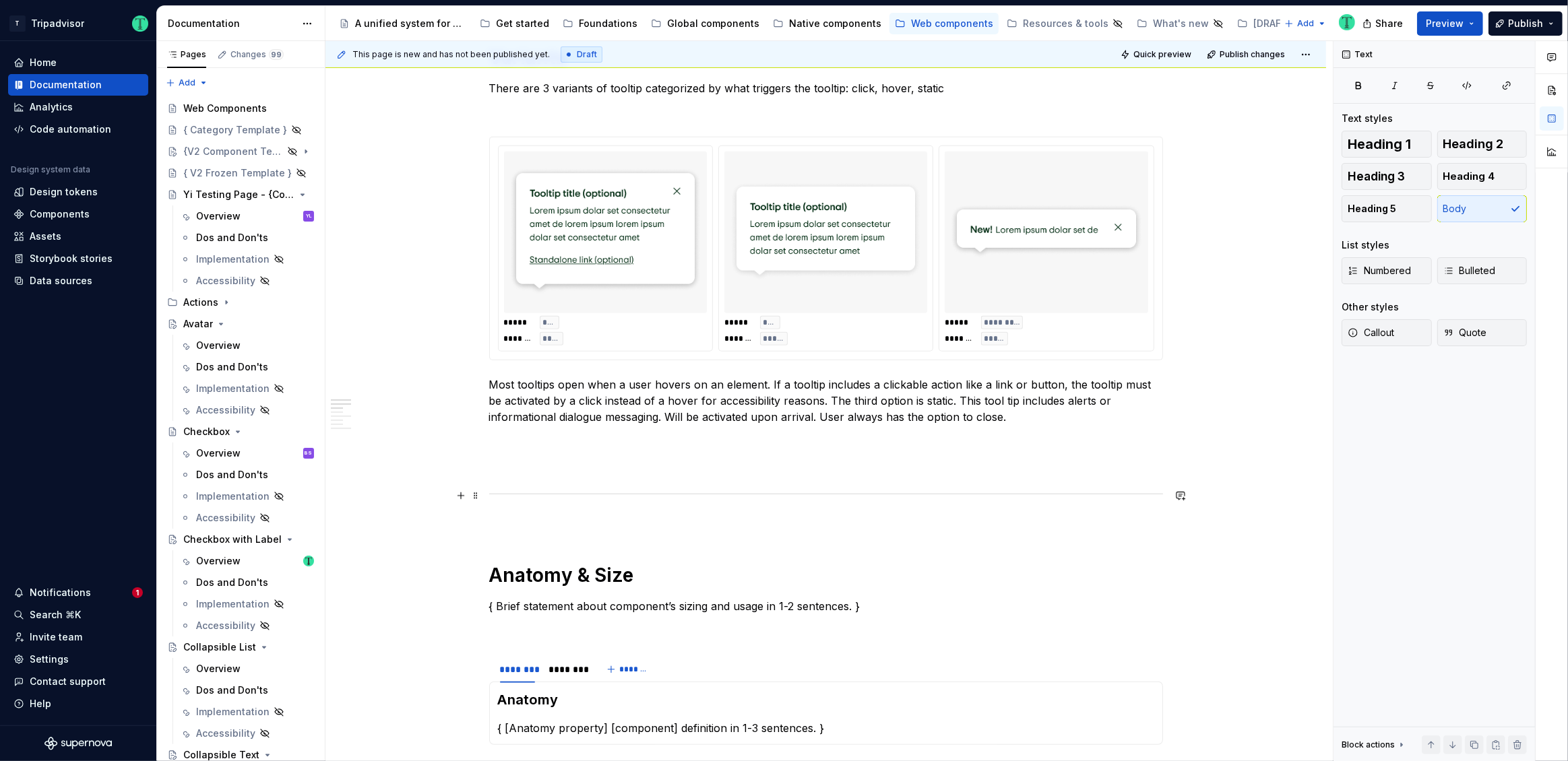
scroll to position [685, 0]
click at [1040, 417] on p "Most tooltips open when a user hovers on an element. If a tooltip includes a cl…" at bounding box center [826, 403] width 673 height 48
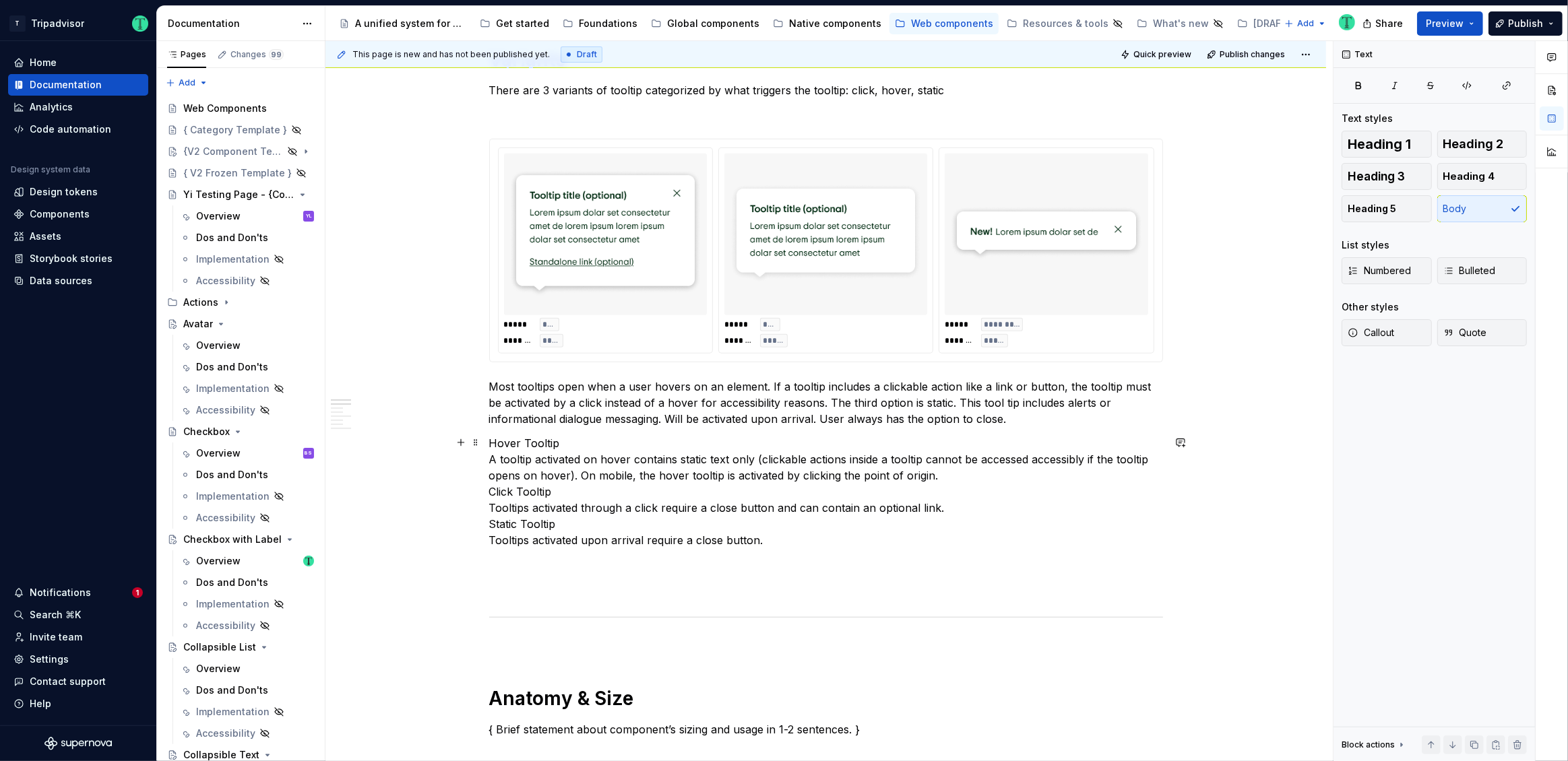
click at [491, 455] on p "Hover Tooltip A tooltip activated on hover contains static text only (clickable…" at bounding box center [826, 491] width 673 height 113
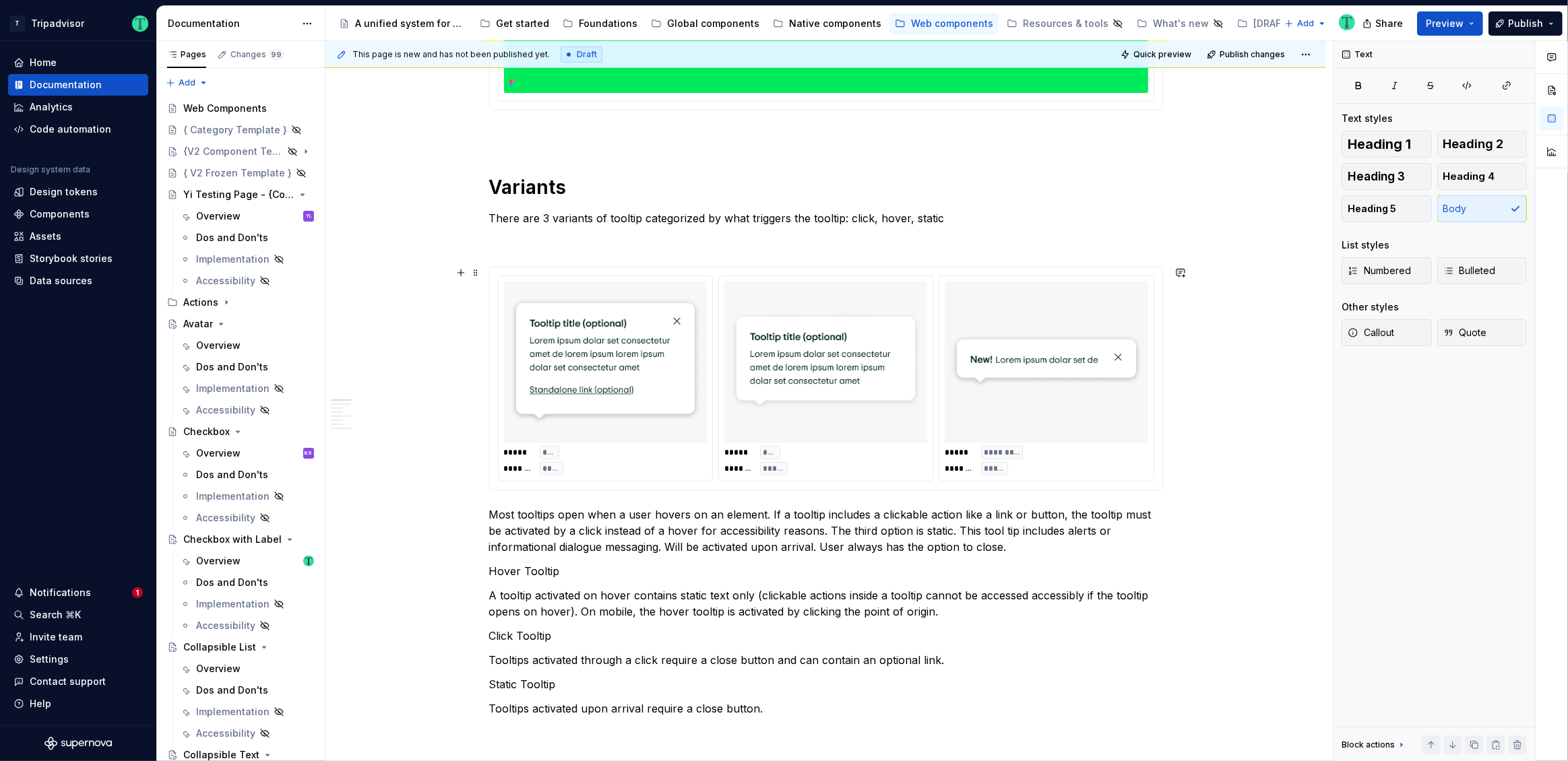
scroll to position [556, 0]
click at [520, 195] on h1 "Variants" at bounding box center [826, 188] width 673 height 24
click at [511, 573] on p "Hover Tooltip" at bounding box center [826, 572] width 673 height 16
click at [1401, 180] on span "Heading 3" at bounding box center [1376, 176] width 57 height 13
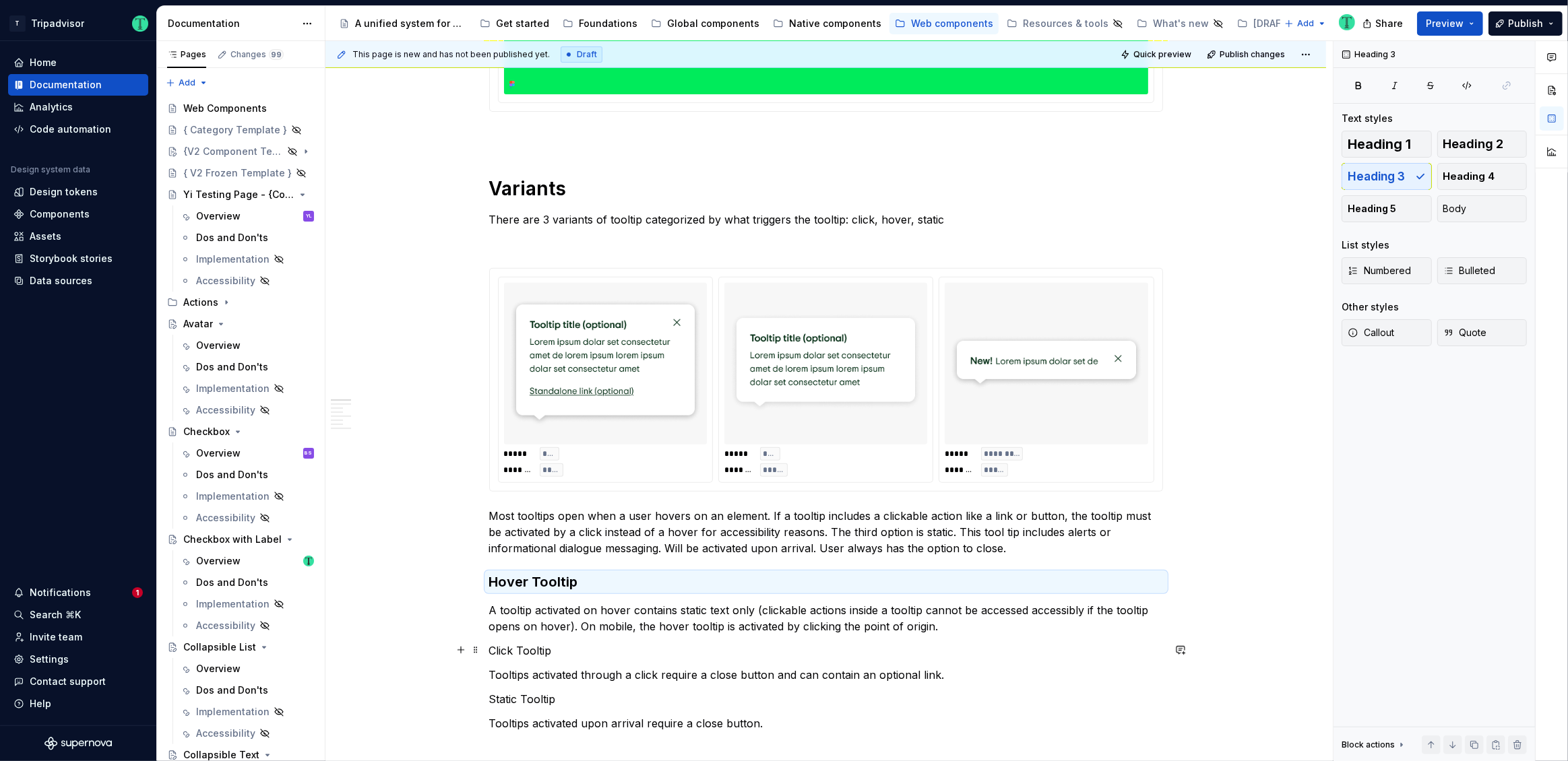
click at [545, 646] on p "Click Tooltip" at bounding box center [826, 650] width 673 height 16
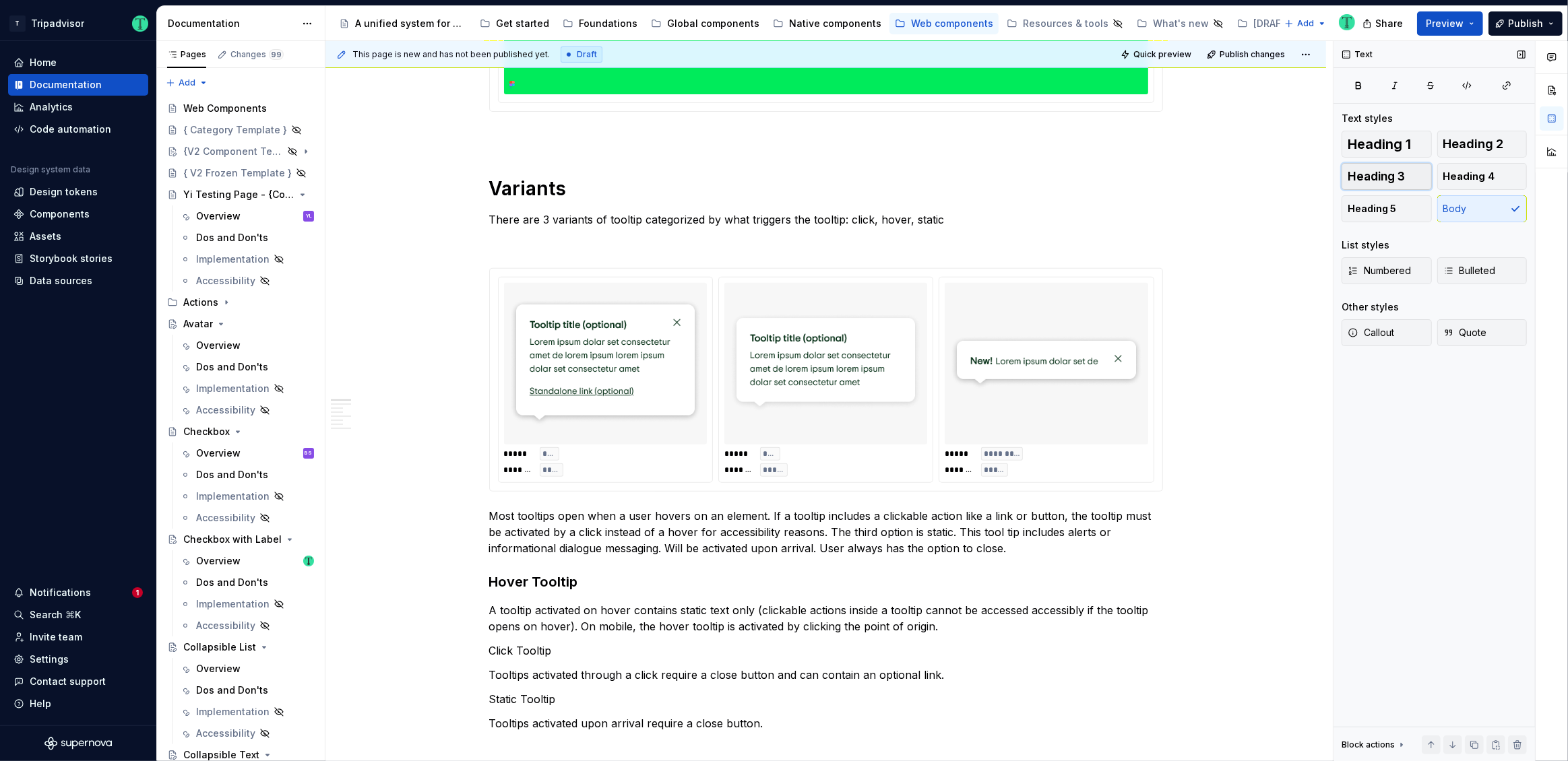
click at [1407, 174] on button "Heading 3" at bounding box center [1386, 176] width 90 height 27
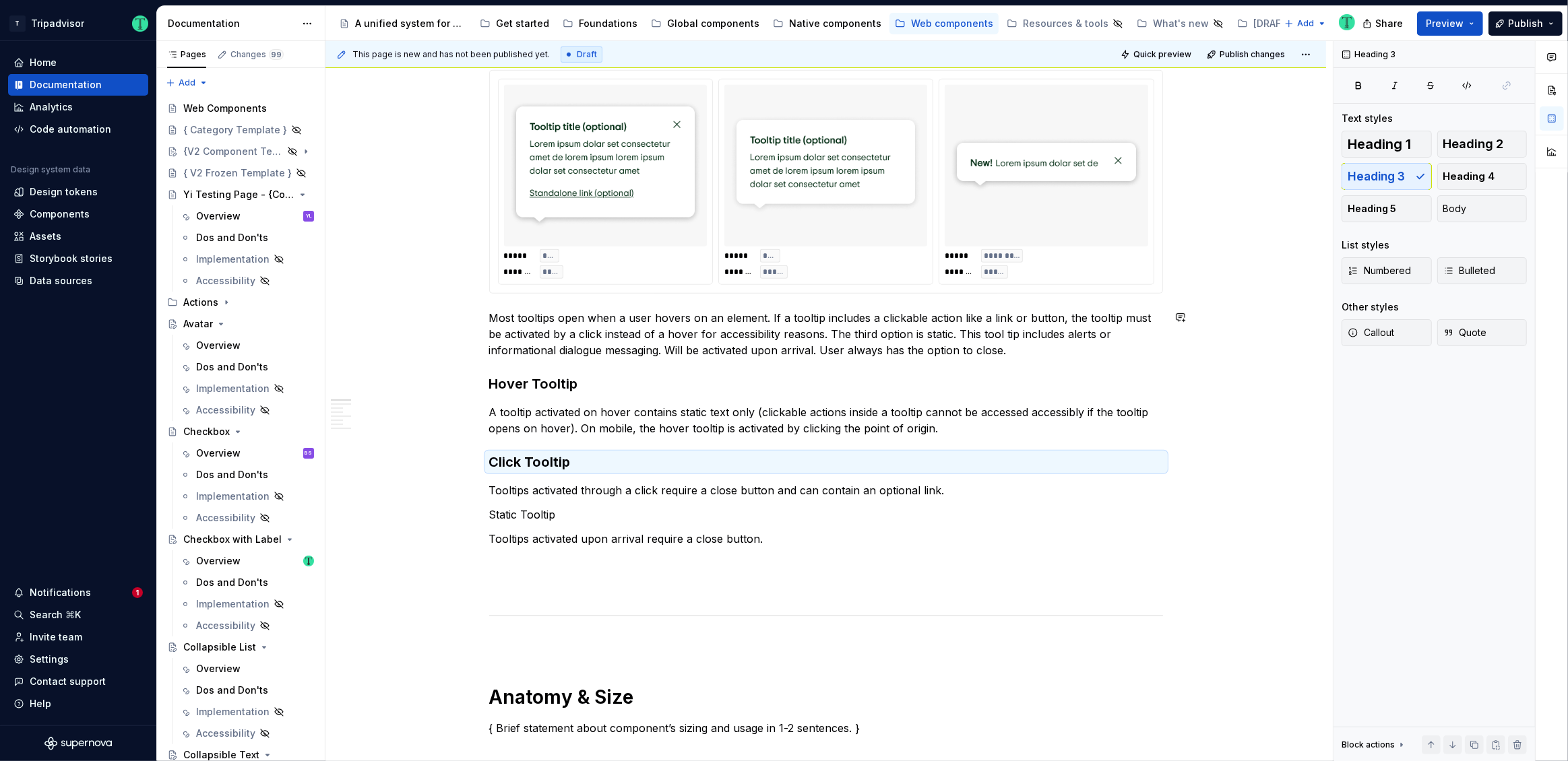
scroll to position [823, 0]
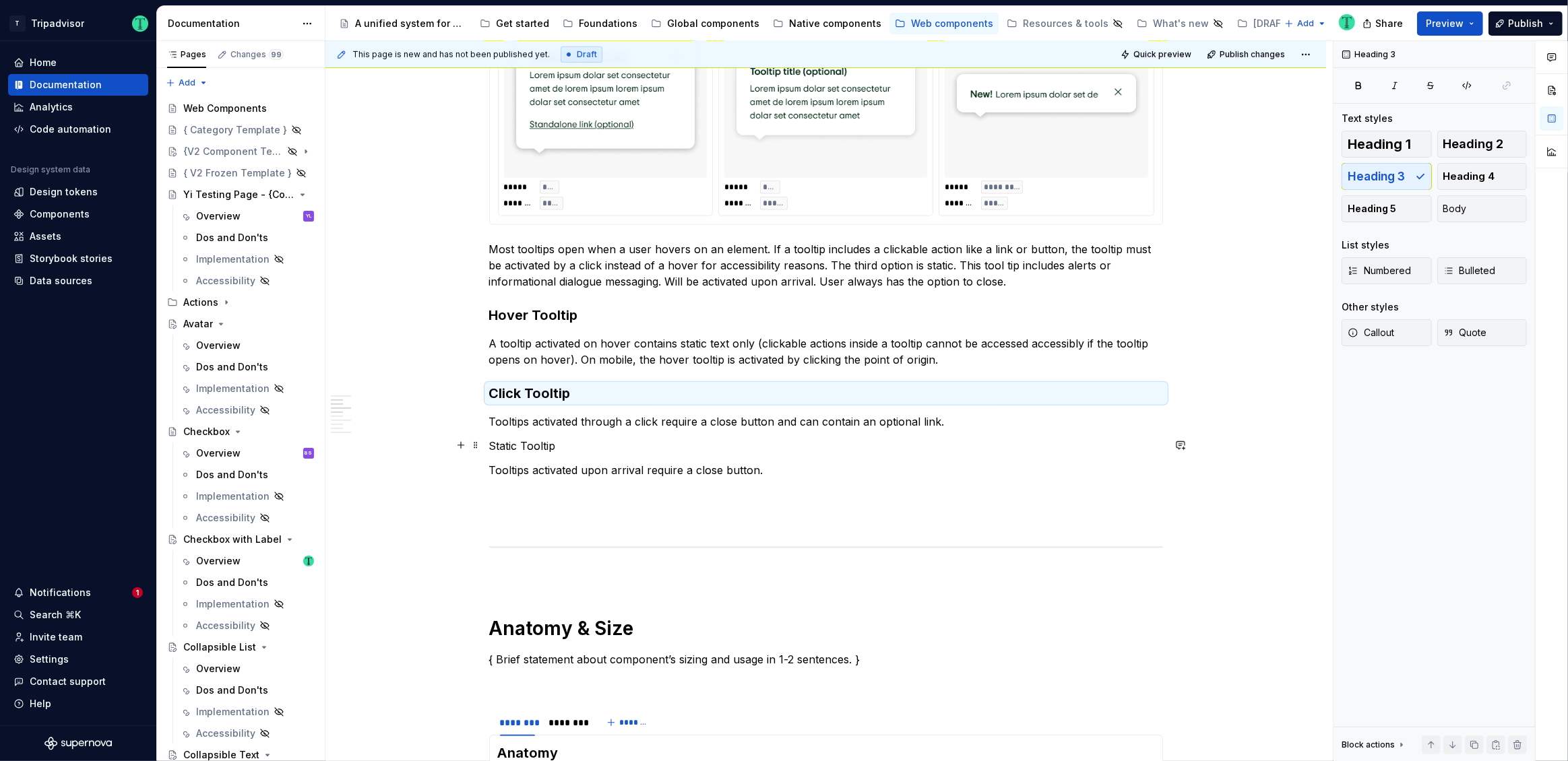
click at [515, 443] on p "Static Tooltip" at bounding box center [826, 446] width 673 height 16
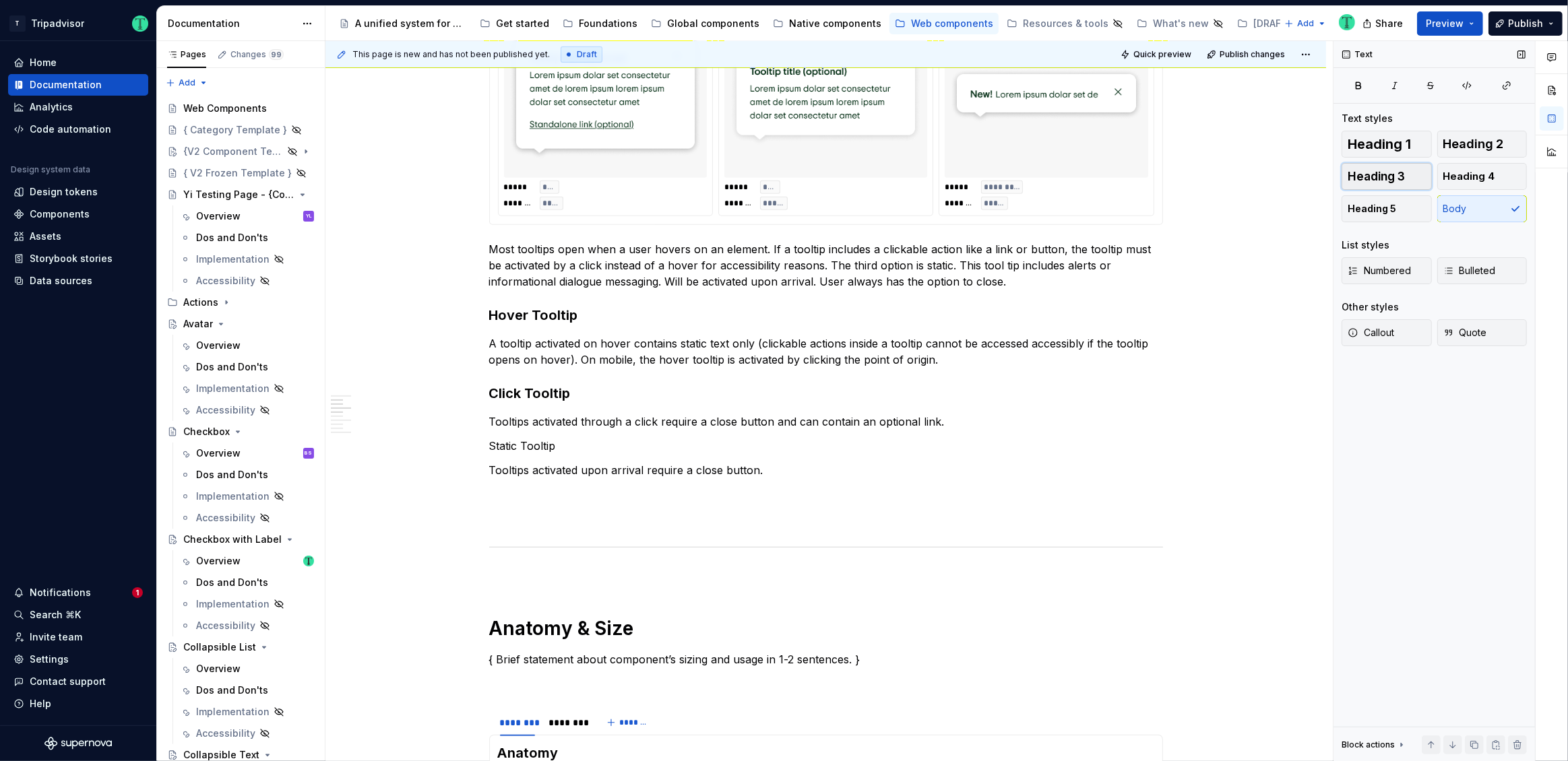
click at [1389, 171] on span "Heading 3" at bounding box center [1376, 176] width 57 height 13
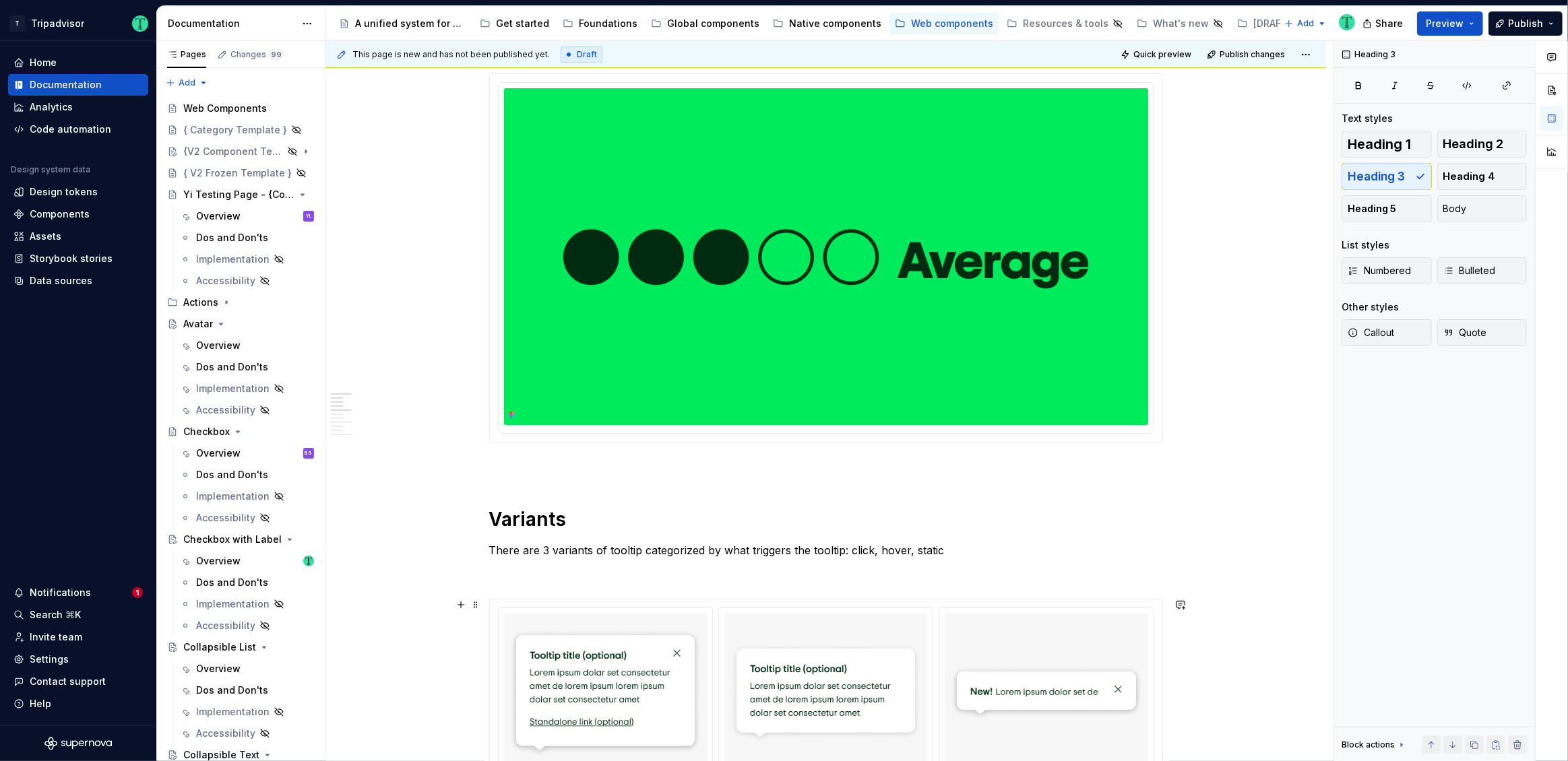
scroll to position [0, 0]
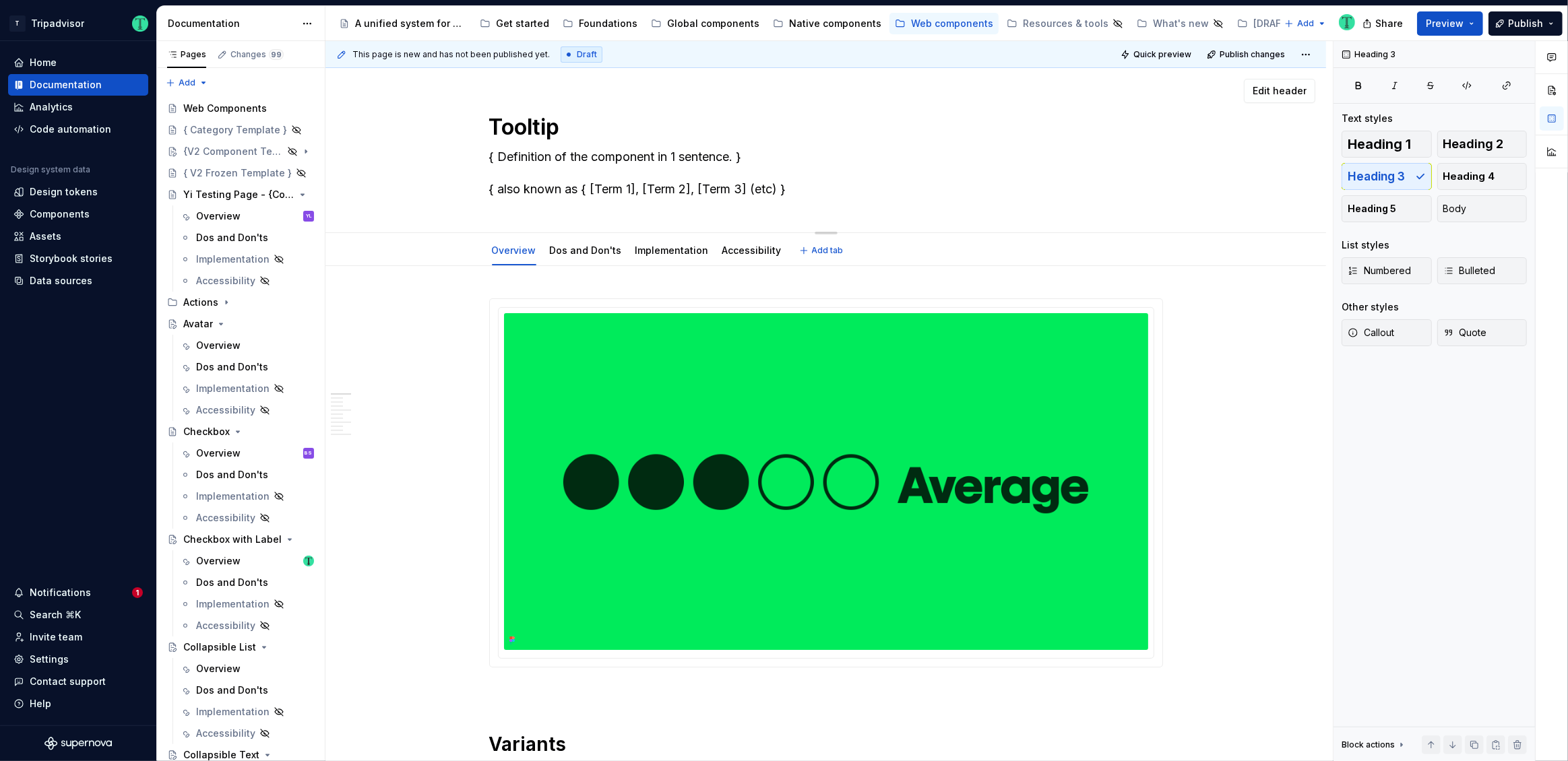
click at [582, 154] on textarea "{ Definition of the component in 1 sentence. } { also known as { [Term 1], [Ter…" at bounding box center [824, 173] width 673 height 54
paste textarea "Tooltips are small overlays that appear when users hover over, focus on, or tap…"
type textarea "*"
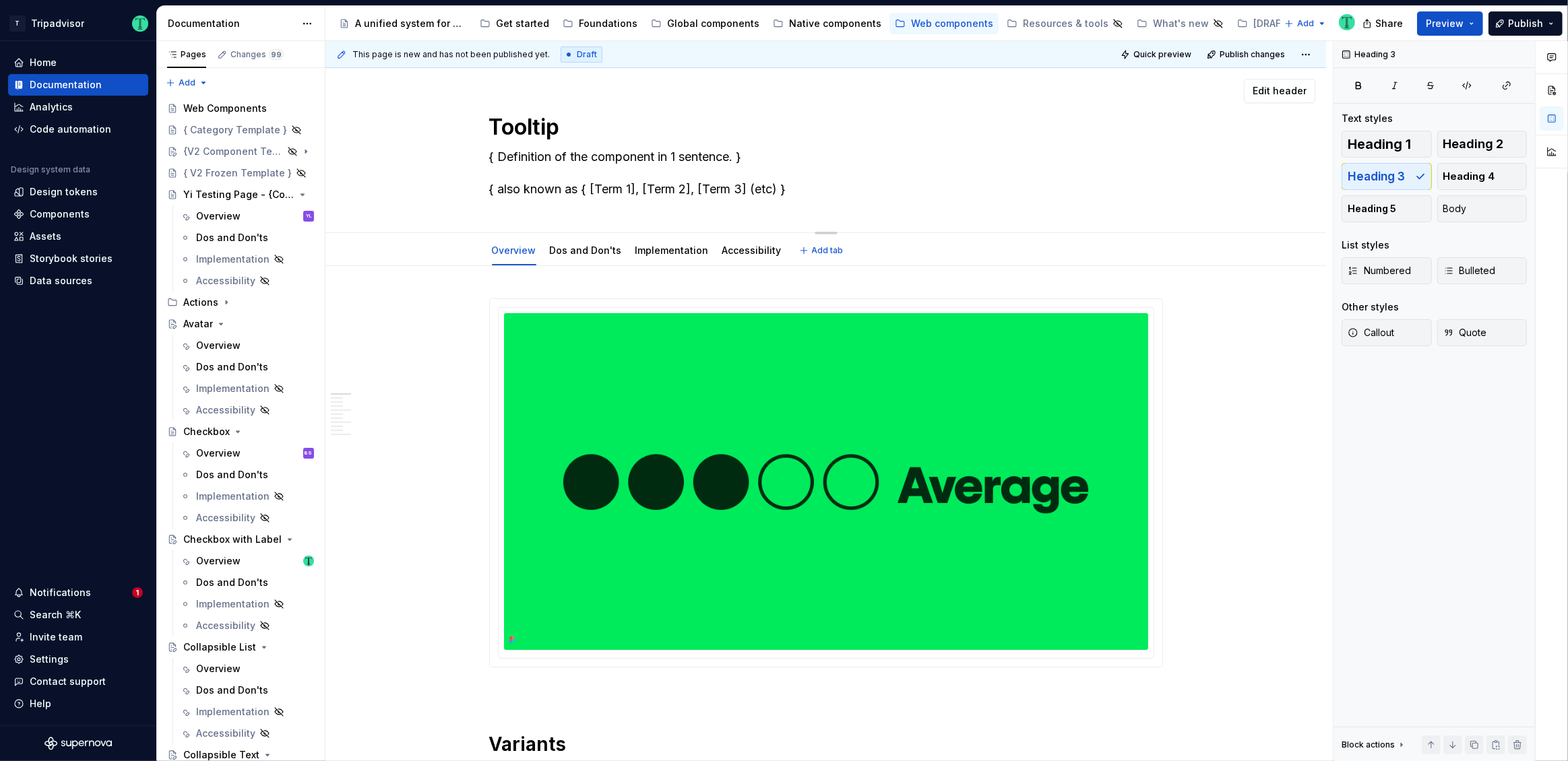
type textarea "Tooltips are small overlays that appear when users hover over, focus on, or tap…"
type textarea "*"
type textarea "Tooltips are small overlays that appear when users hover over, focus on, or tap…"
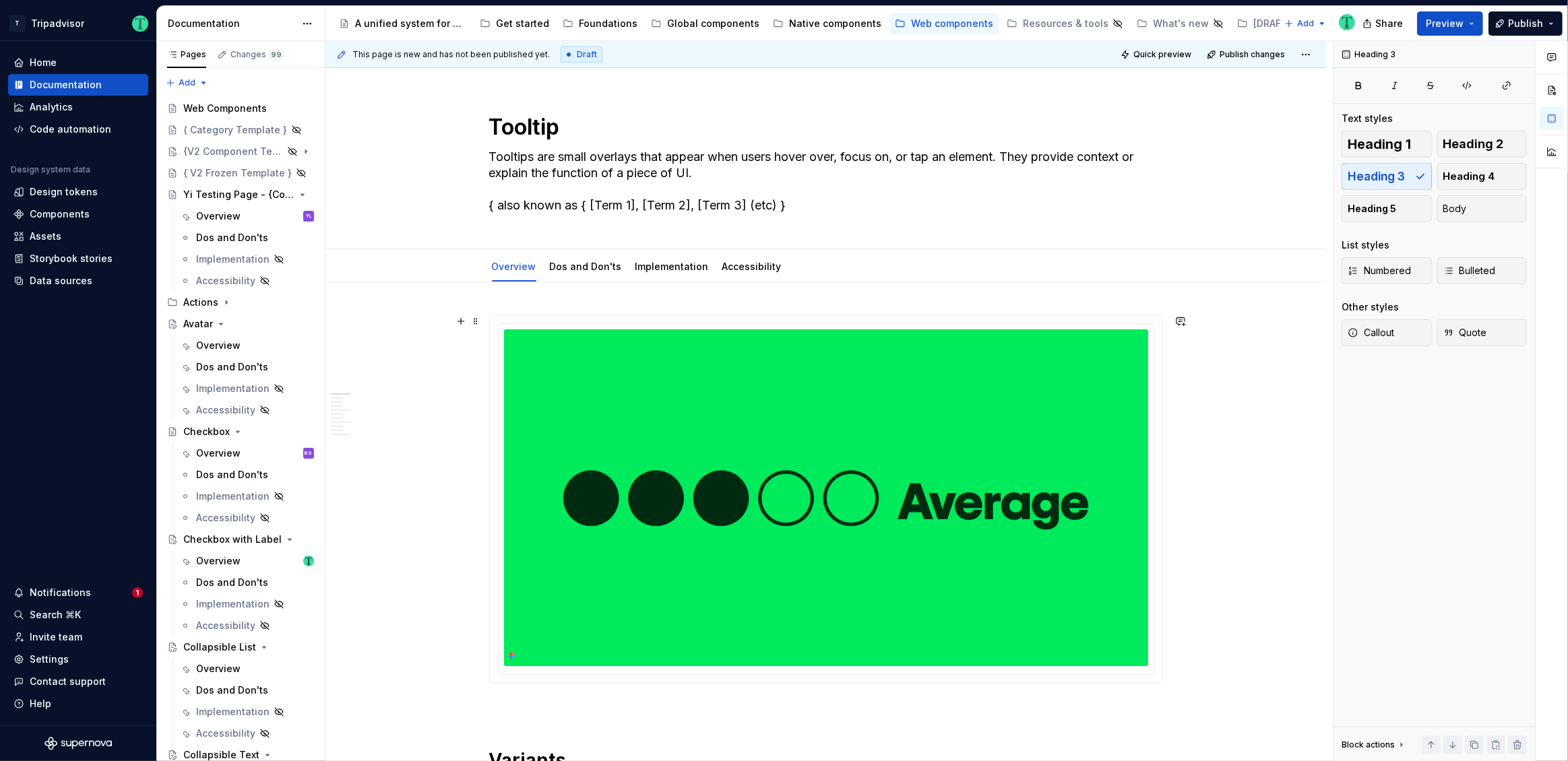
type textarea "*"
type textarea "Tooltips are small overlays that appear when users hover over, focus on, or tap…"
click at [546, 201] on textarea "Tooltips are small overlays that appear when users hover over, focus on, or tap…" at bounding box center [824, 181] width 673 height 70
click at [498, 203] on textarea "Tooltips are small overlays that appear when users hover over, focus on, or tap…" at bounding box center [824, 181] width 673 height 70
type textarea "*"
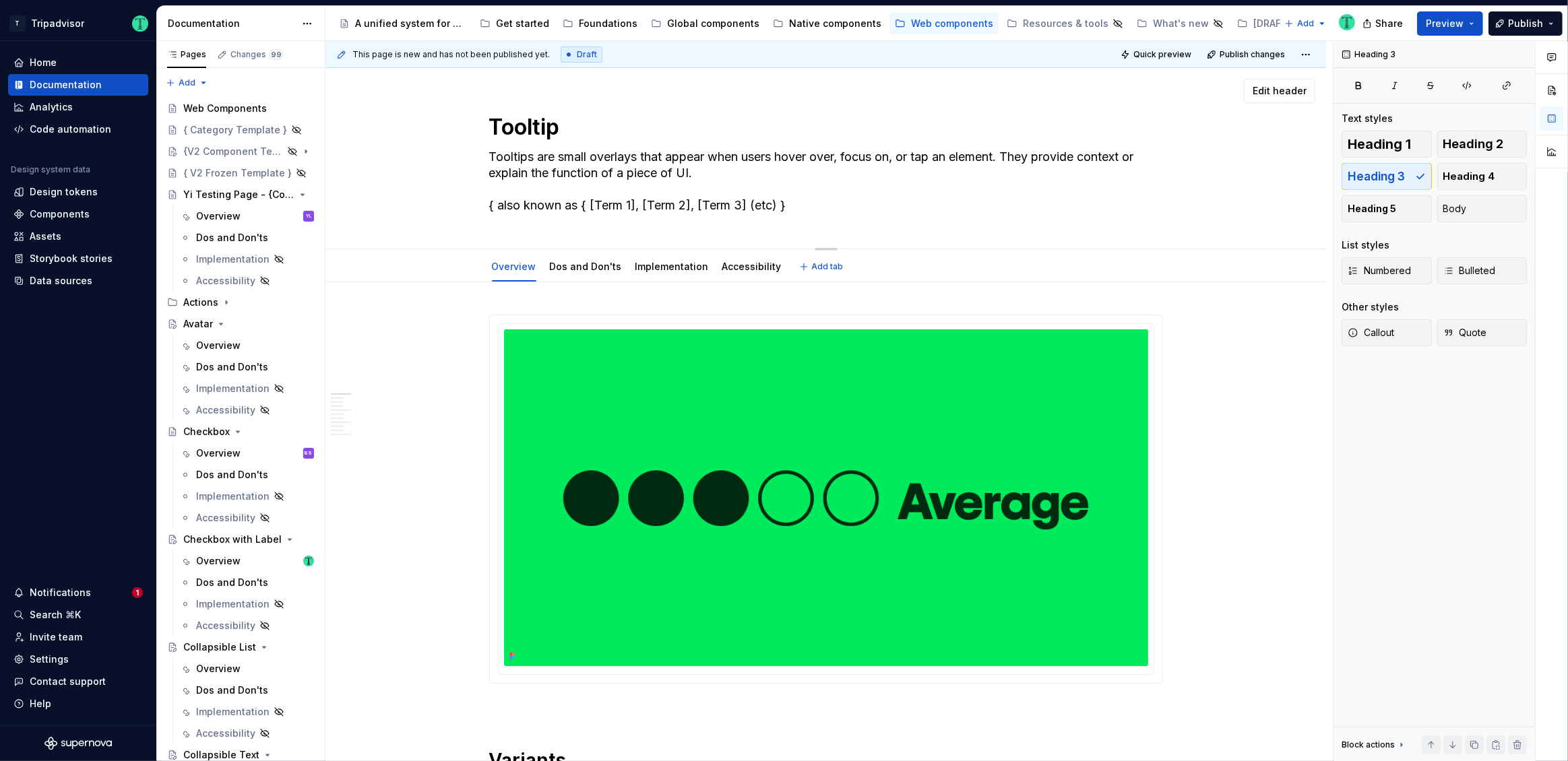
type textarea "Tooltips are small overlays that appear when users hover over, focus on, or tap…"
type textarea "*"
type textarea "Tooltips are small overlays that appear when users hover over, focus on, or tap…"
type textarea "*"
type textarea "Tooltips are small overlays that appear when users hover over, focus on, or tap…"
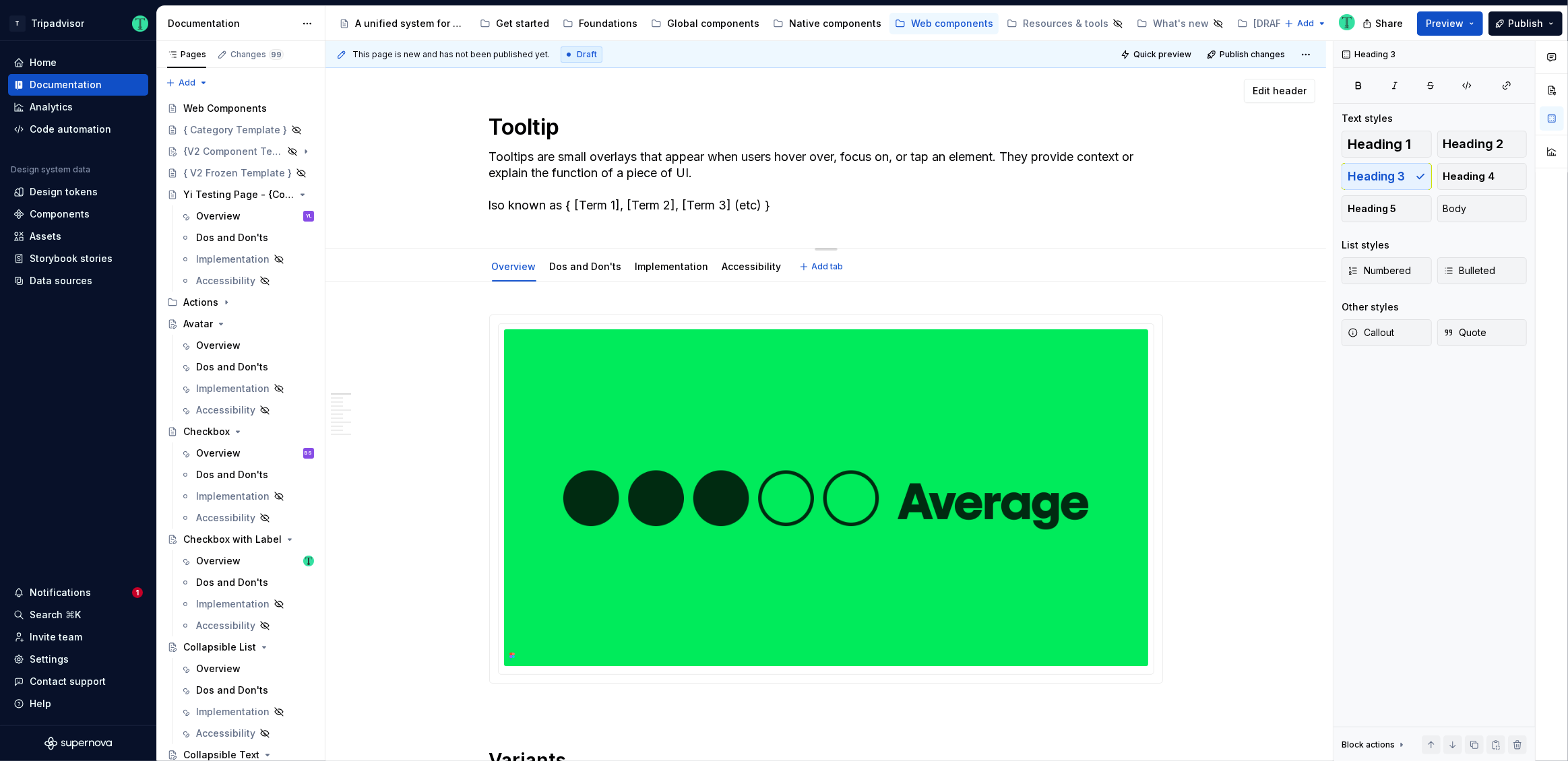
type textarea "*"
type textarea "Tooltips are small overlays that appear when users hover over, focus on, or tap…"
type textarea "*"
type textarea "Tooltips are small overlays that appear when users hover over, focus on, or tap…"
click at [594, 199] on textarea "Tooltips are small overlays that appear when users hover over, focus on, or tap…" at bounding box center [824, 181] width 673 height 70
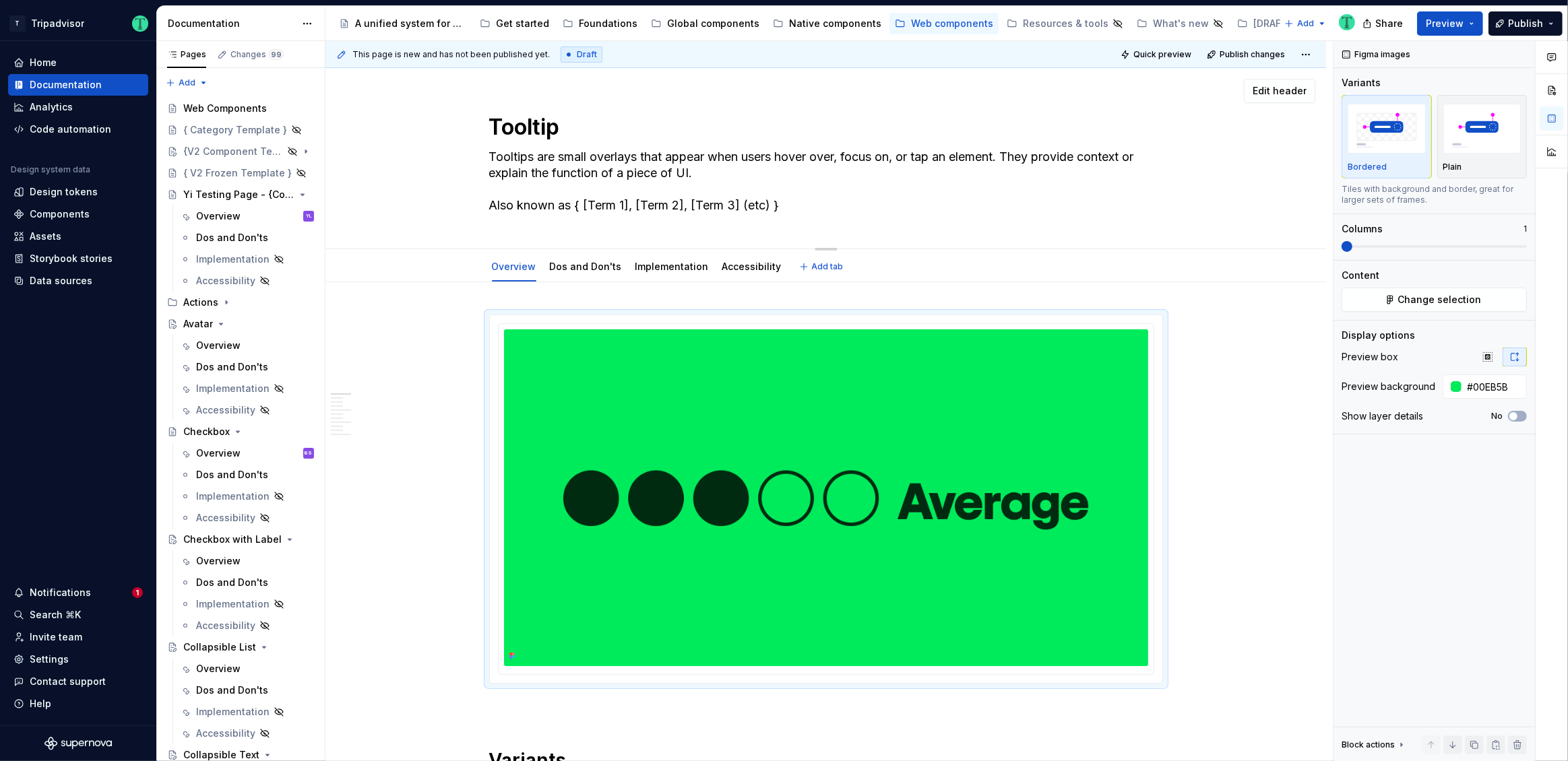
click at [769, 204] on textarea "Tooltips are small overlays that appear when users hover over, focus on, or tap…" at bounding box center [824, 181] width 673 height 70
click at [770, 202] on textarea "Tooltips are small overlays that appear when users hover over, focus on, or tap…" at bounding box center [824, 181] width 673 height 70
type textarea "*"
type textarea "Tooltips are small overlays that appear when users hover over, focus on, or tap…"
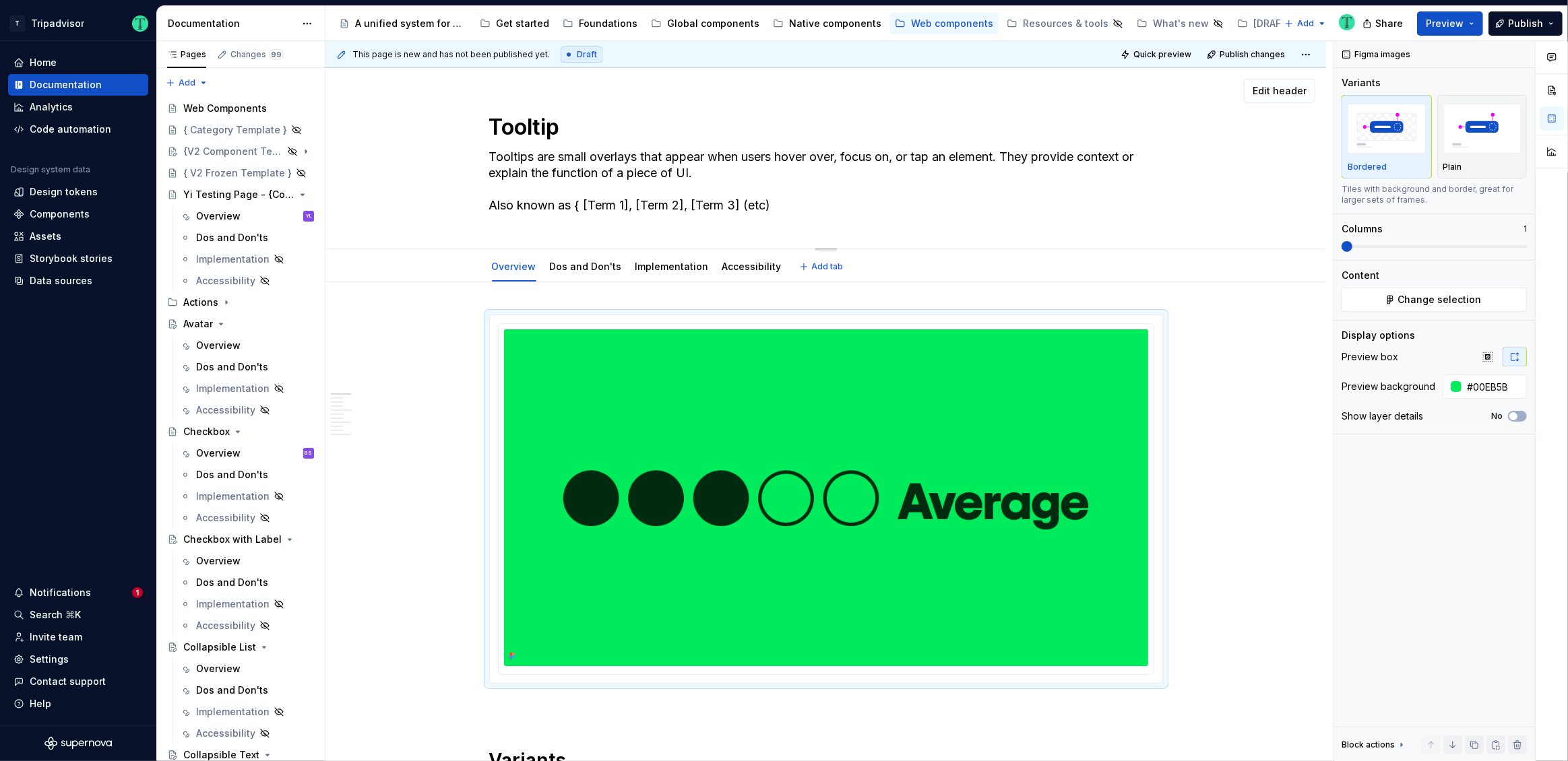
type textarea "*"
type textarea "Tooltips are small overlays that appear when users hover over, focus on, or tap…"
type textarea "*"
type textarea "Tooltips are small overlays that appear when users hover over, focus on, or tap…"
type textarea "*"
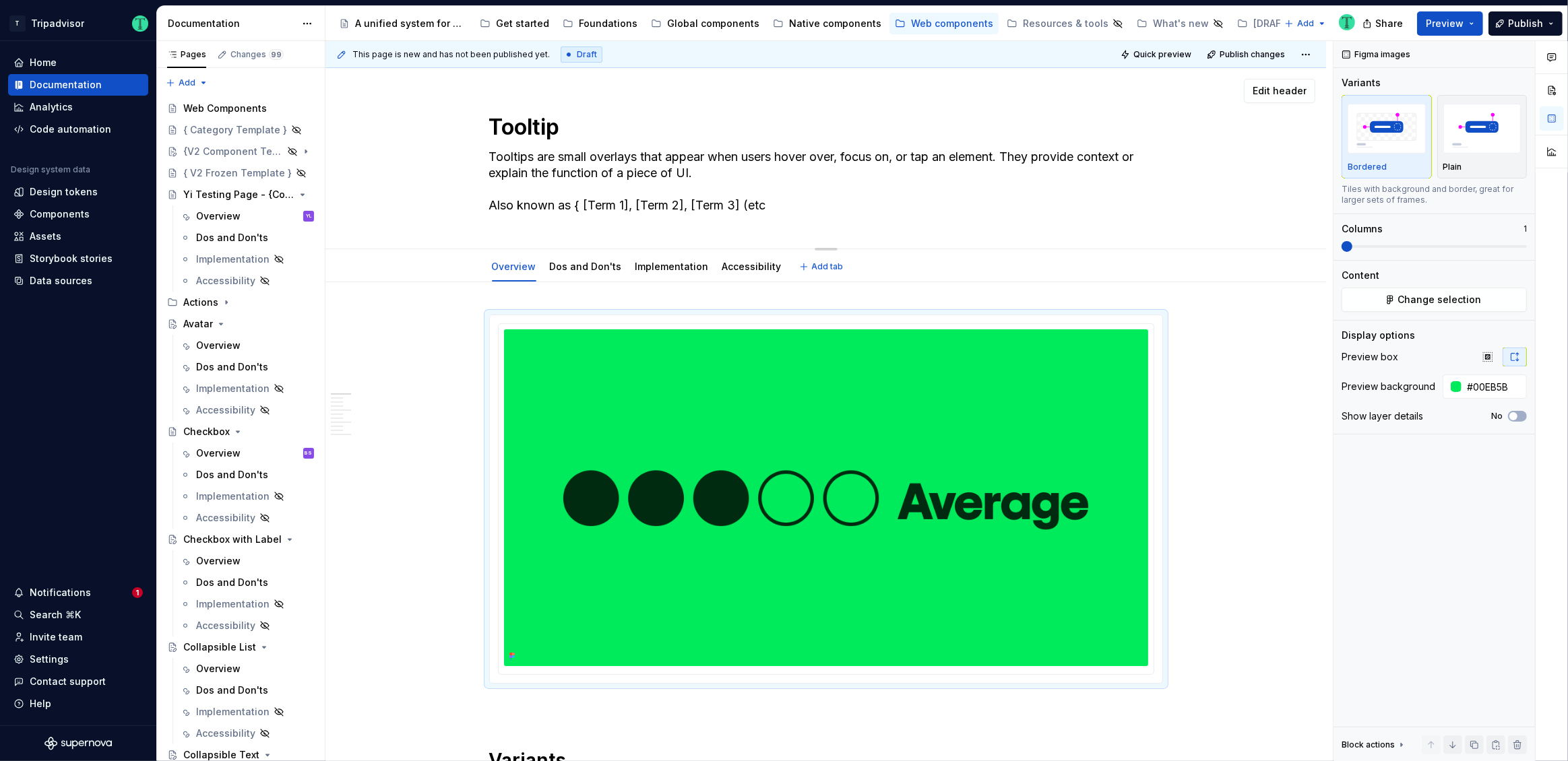
type textarea "Tooltips are small overlays that appear when users hover over, focus on, or tap…"
type textarea "*"
type textarea "Tooltips are small overlays that appear when users hover over, focus on, or tap…"
type textarea "*"
type textarea "Tooltips are small overlays that appear when users hover over, focus on, or tap…"
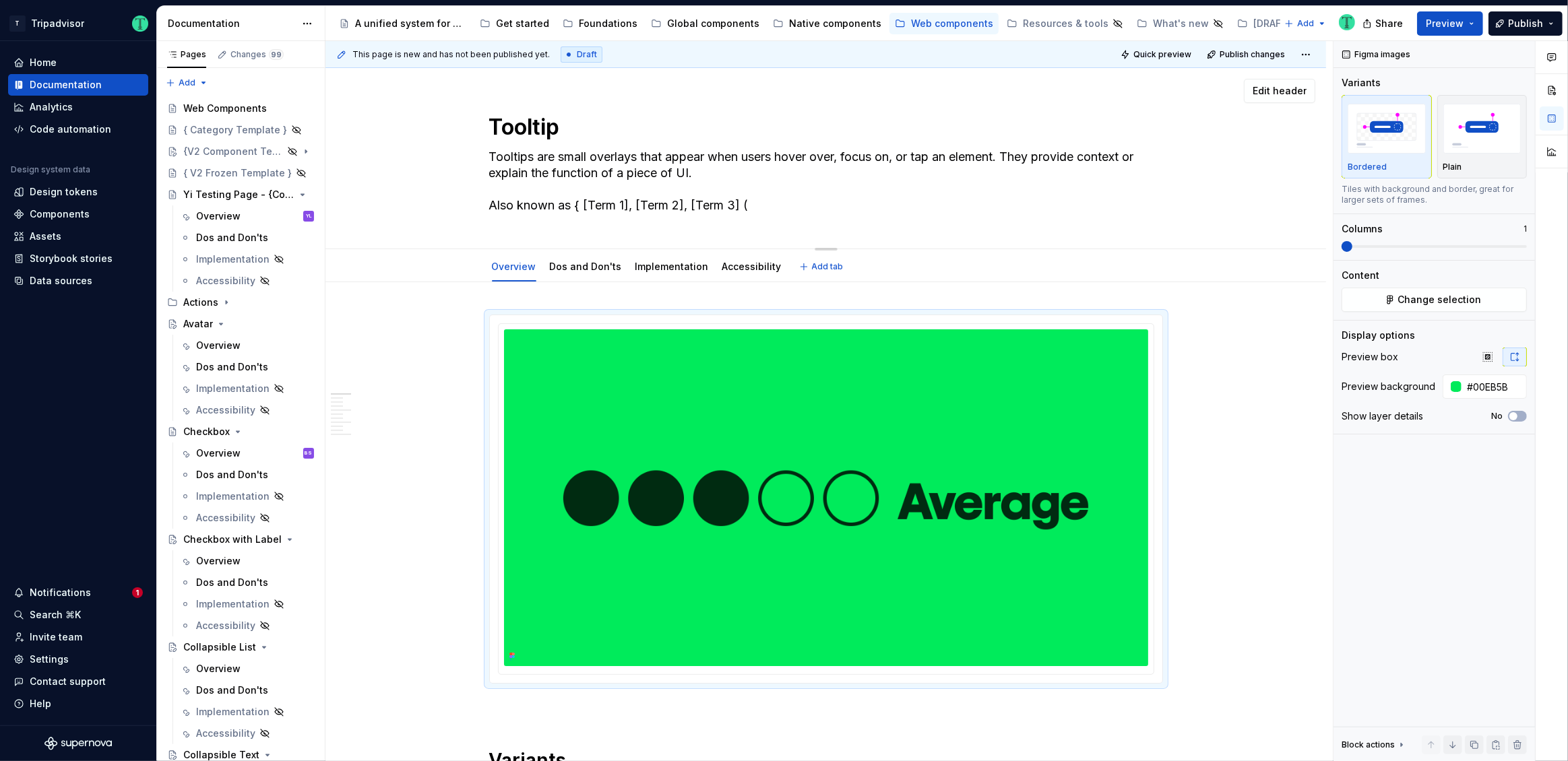
type textarea "*"
type textarea "Tooltips are small overlays that appear when users hover over, focus on, or tap…"
type textarea "*"
type textarea "Tooltips are small overlays that appear when users hover over, focus on, or tap…"
type textarea "*"
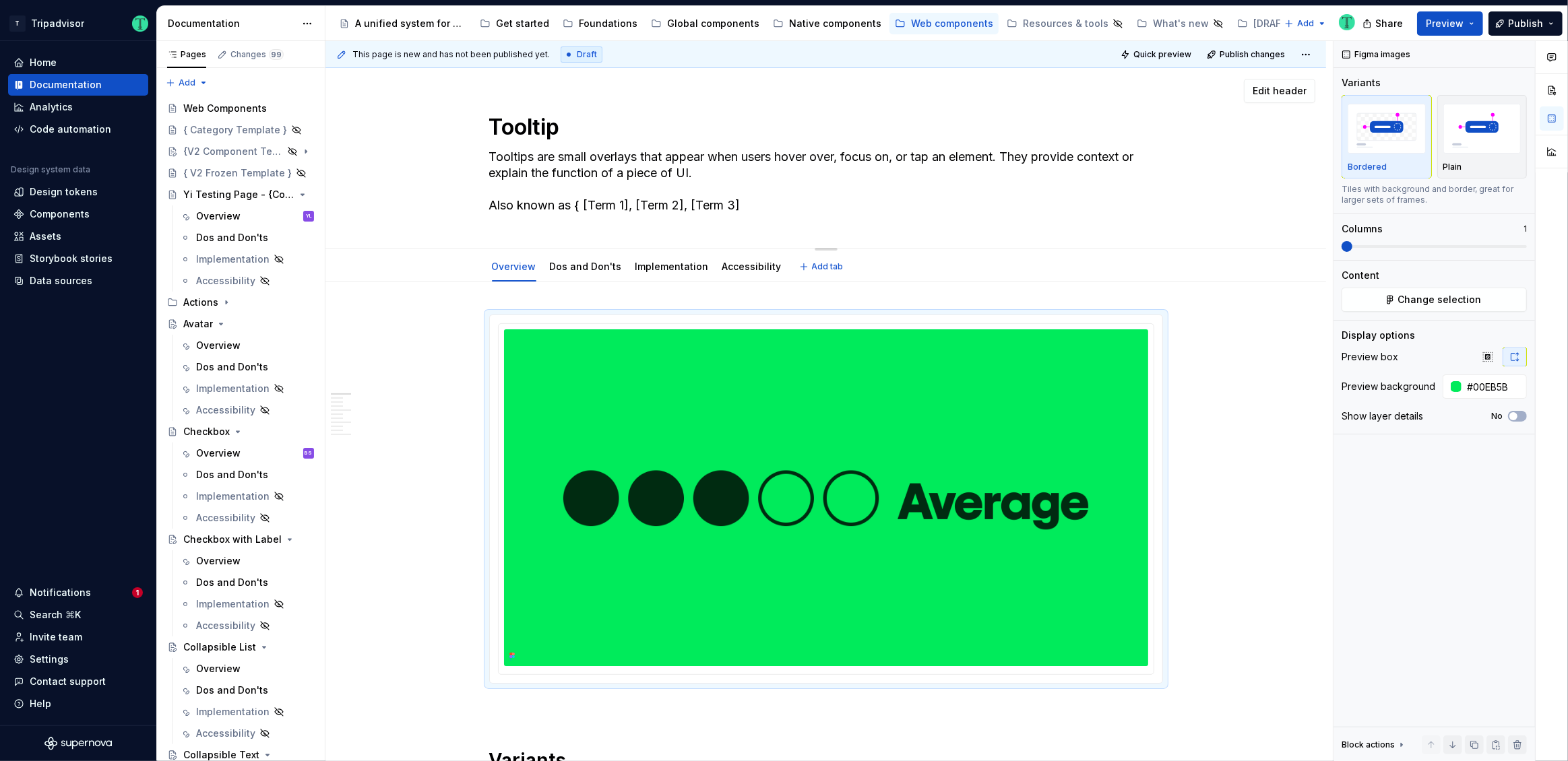
type textarea "Tooltips are small overlays that appear when users hover over, focus on, or tap…"
type textarea "*"
type textarea "Tooltips are small overlays that appear when users hover over, focus on, or tap…"
type textarea "*"
type textarea "Tooltips are small overlays that appear when users hover over, focus on, or tap…"
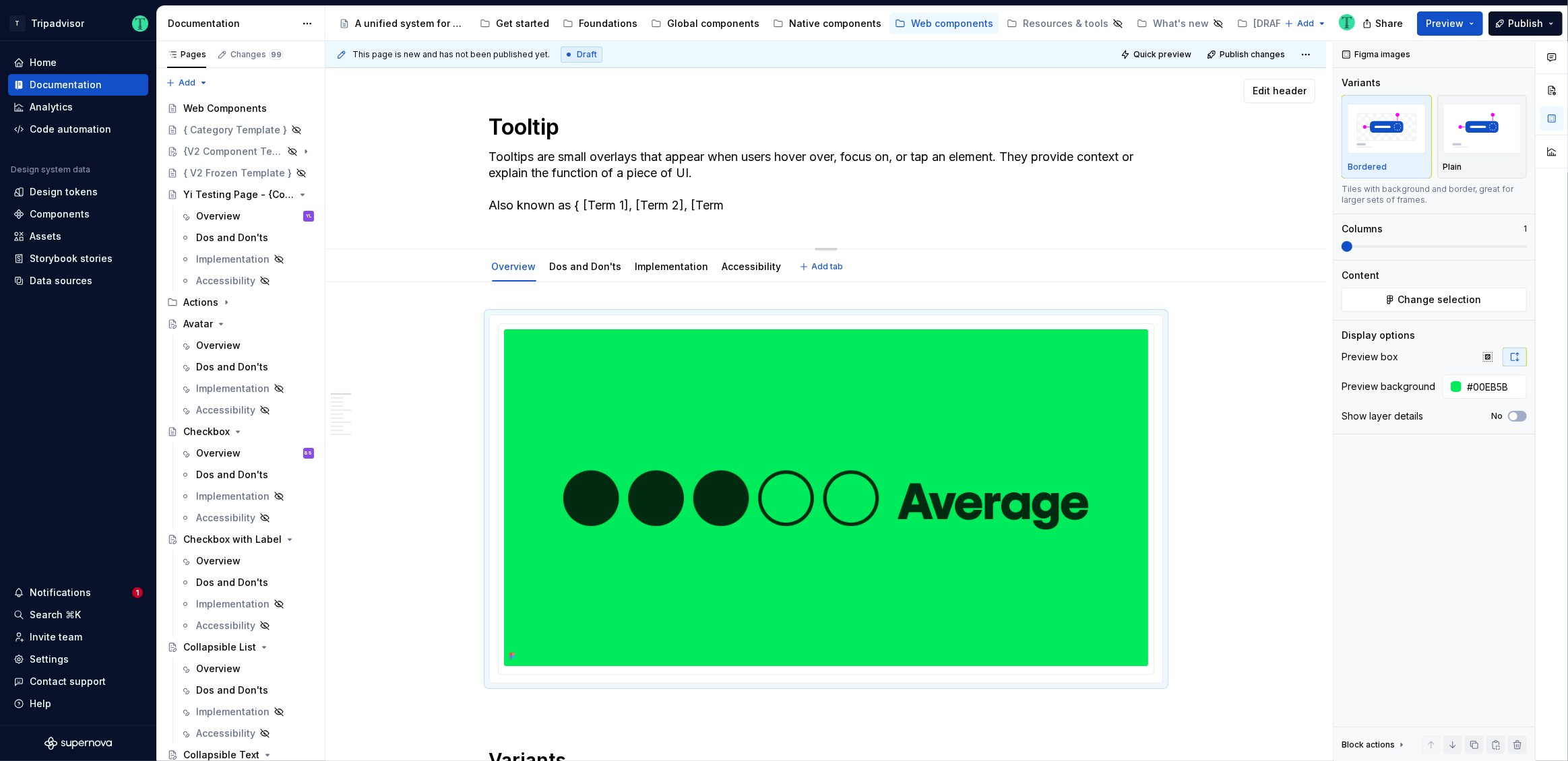
type textarea "*"
type textarea "Tooltips are small overlays that appear when users hover over, focus on, or tap…"
type textarea "*"
type textarea "Tooltips are small overlays that appear when users hover over, focus on, or tap…"
type textarea "*"
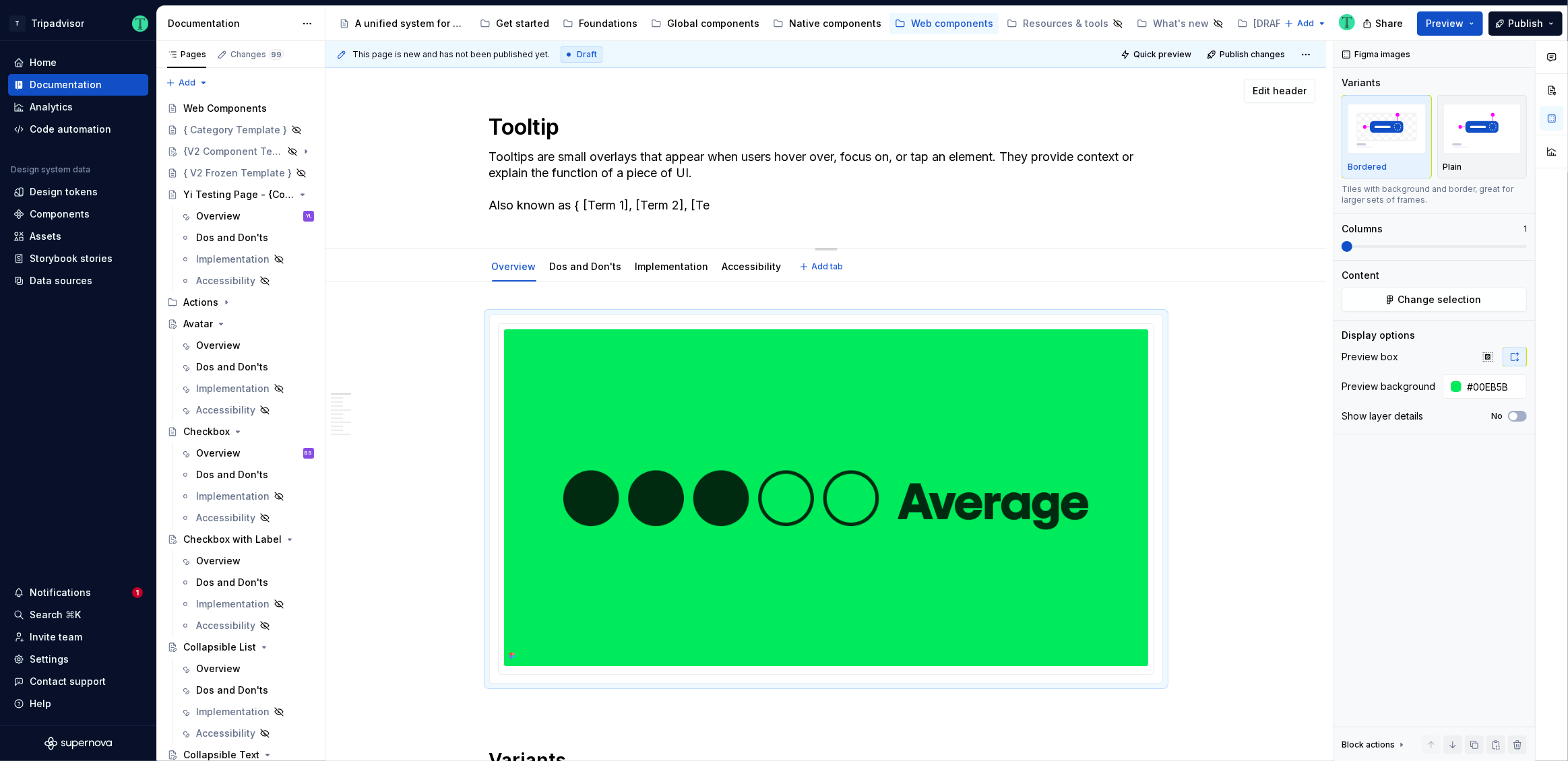
type textarea "Tooltips are small overlays that appear when users hover over, focus on, or tap…"
type textarea "*"
type textarea "Tooltips are small overlays that appear when users hover over, focus on, or tap…"
type textarea "*"
type textarea "Tooltips are small overlays that appear when users hover over, focus on, or tap…"
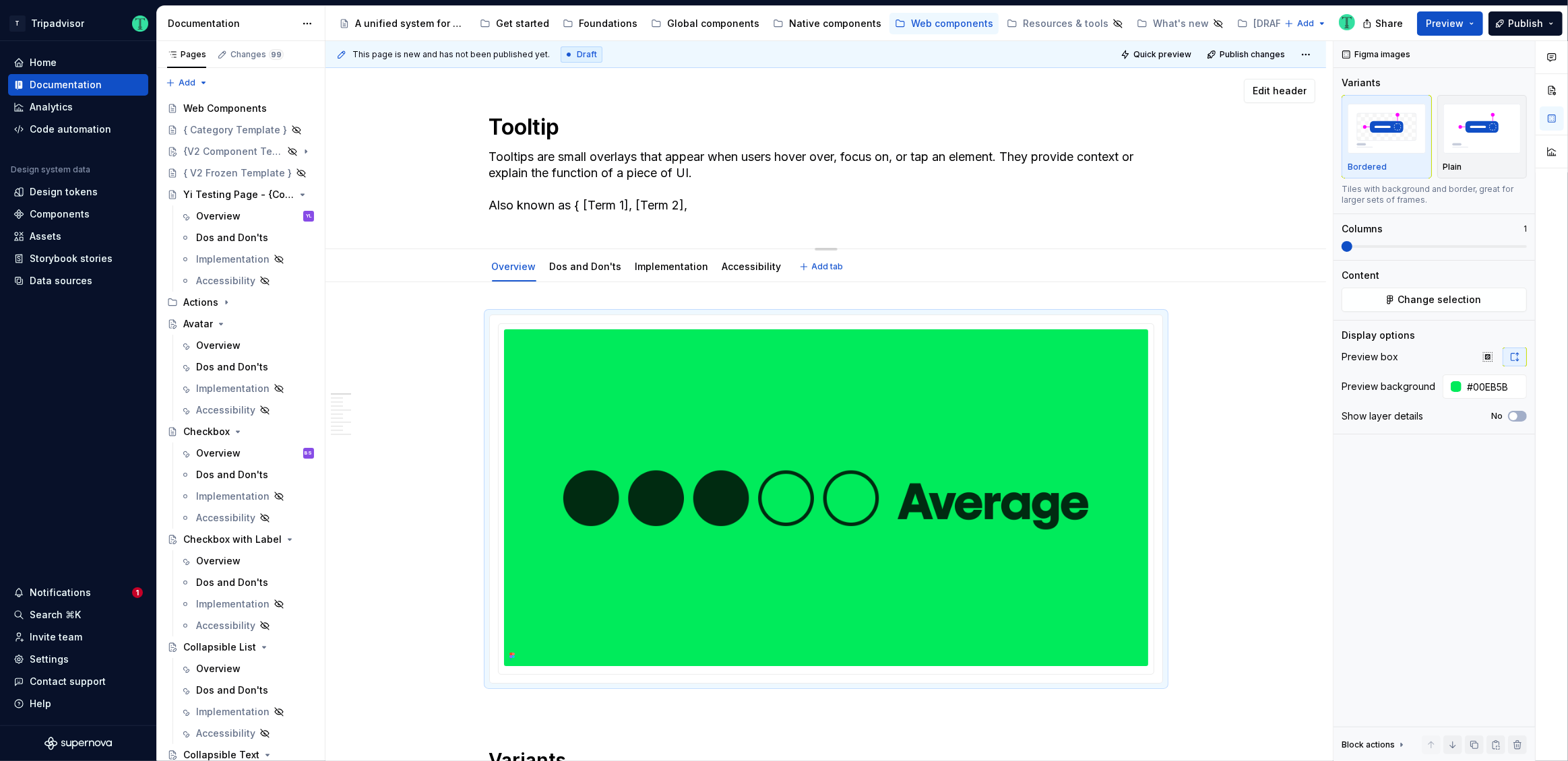
type textarea "*"
type textarea "Tooltips are small overlays that appear when users hover over, focus on, or tap…"
type textarea "*"
type textarea "Tooltips are small overlays that appear when users hover over, focus on, or tap…"
type textarea "*"
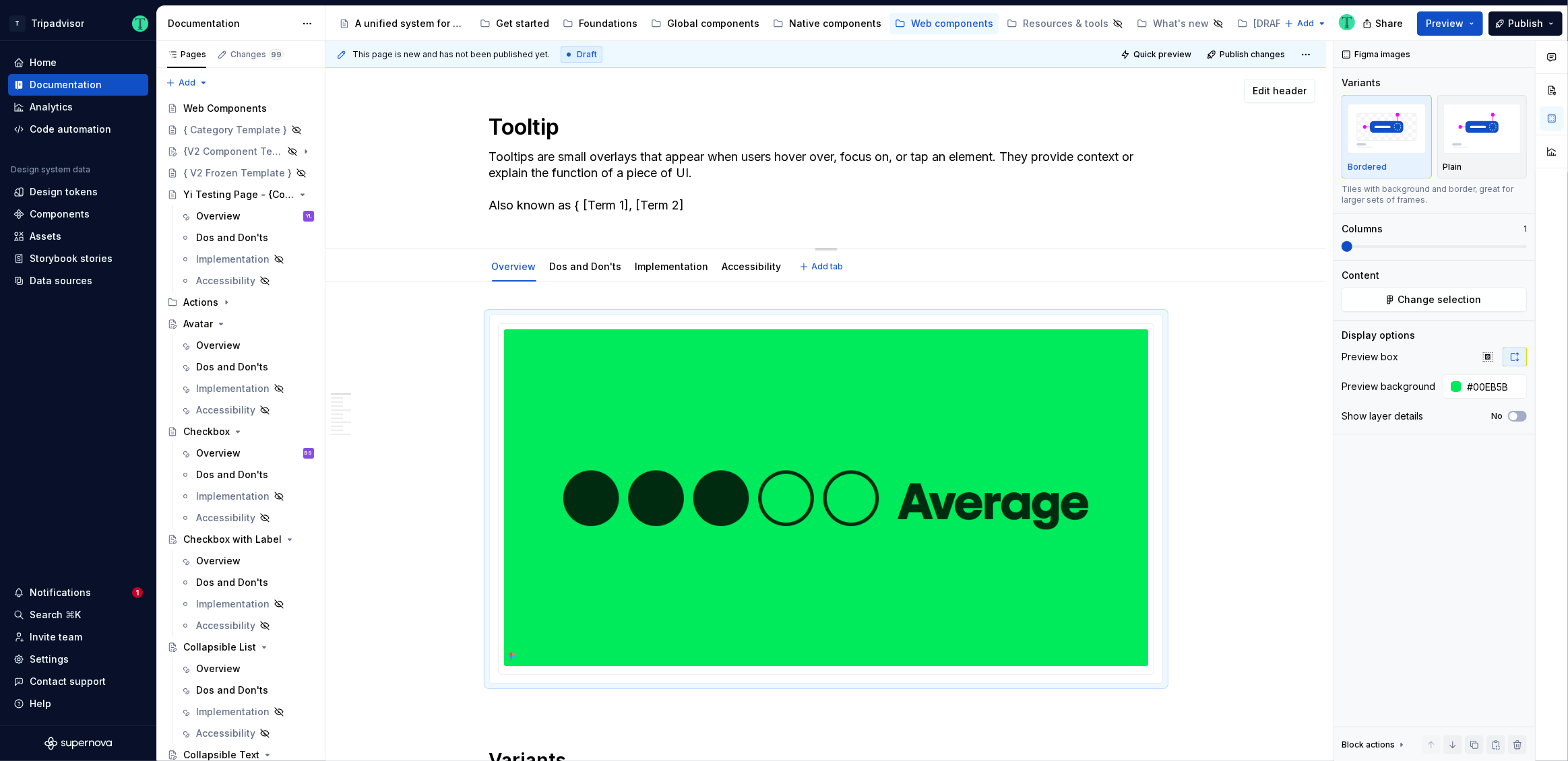
type textarea "Tooltips are small overlays that appear when users hover over, focus on, or tap…"
type textarea "*"
type textarea "Tooltips are small overlays that appear when users hover over, focus on, or tap…"
type textarea "*"
type textarea "Tooltips are small overlays that appear when users hover over, focus on, or tap…"
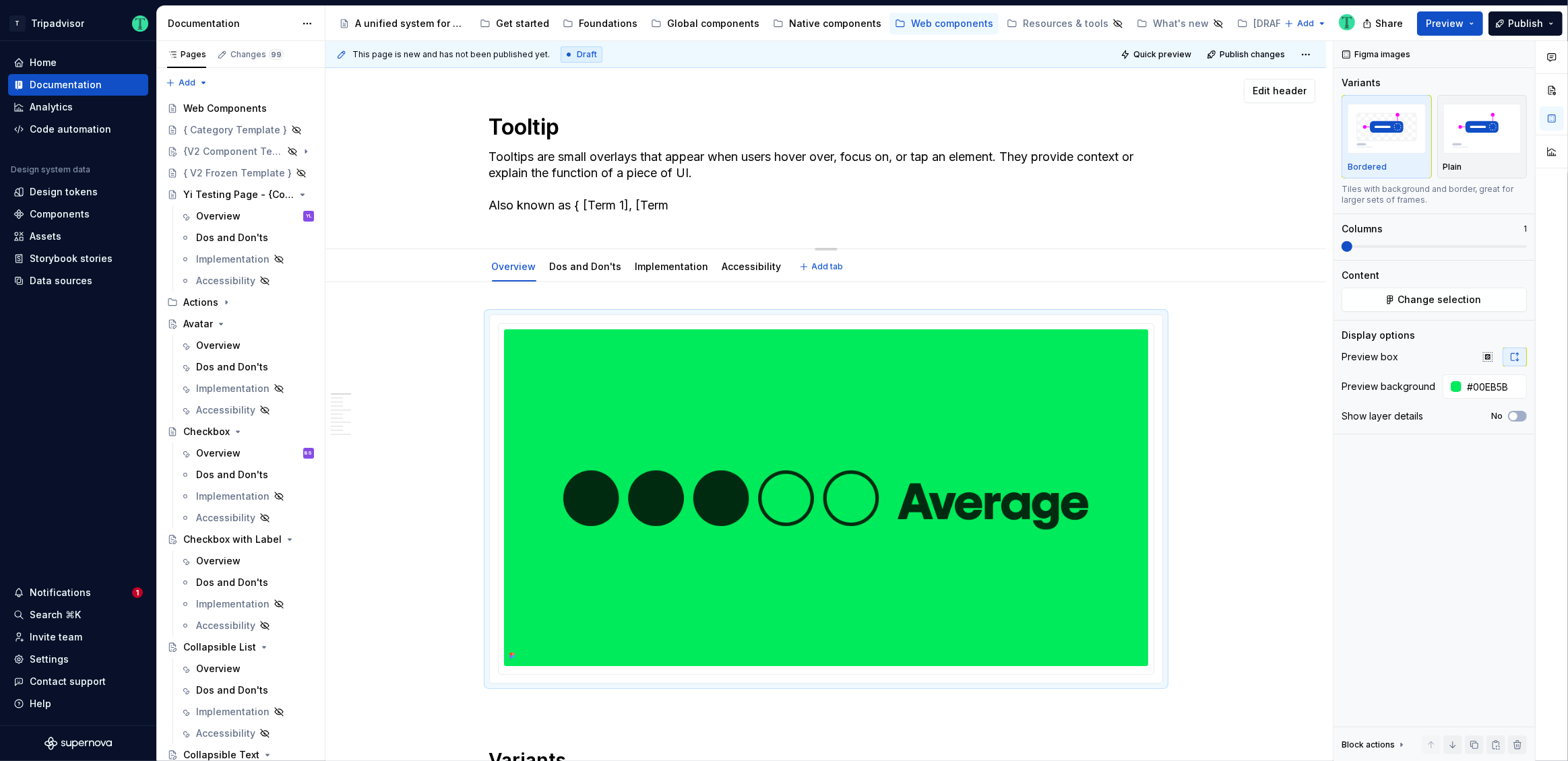
type textarea "*"
type textarea "Tooltips are small overlays that appear when users hover over, focus on, or tap…"
type textarea "*"
type textarea "Tooltips are small overlays that appear when users hover over, focus on, or tap…"
type textarea "*"
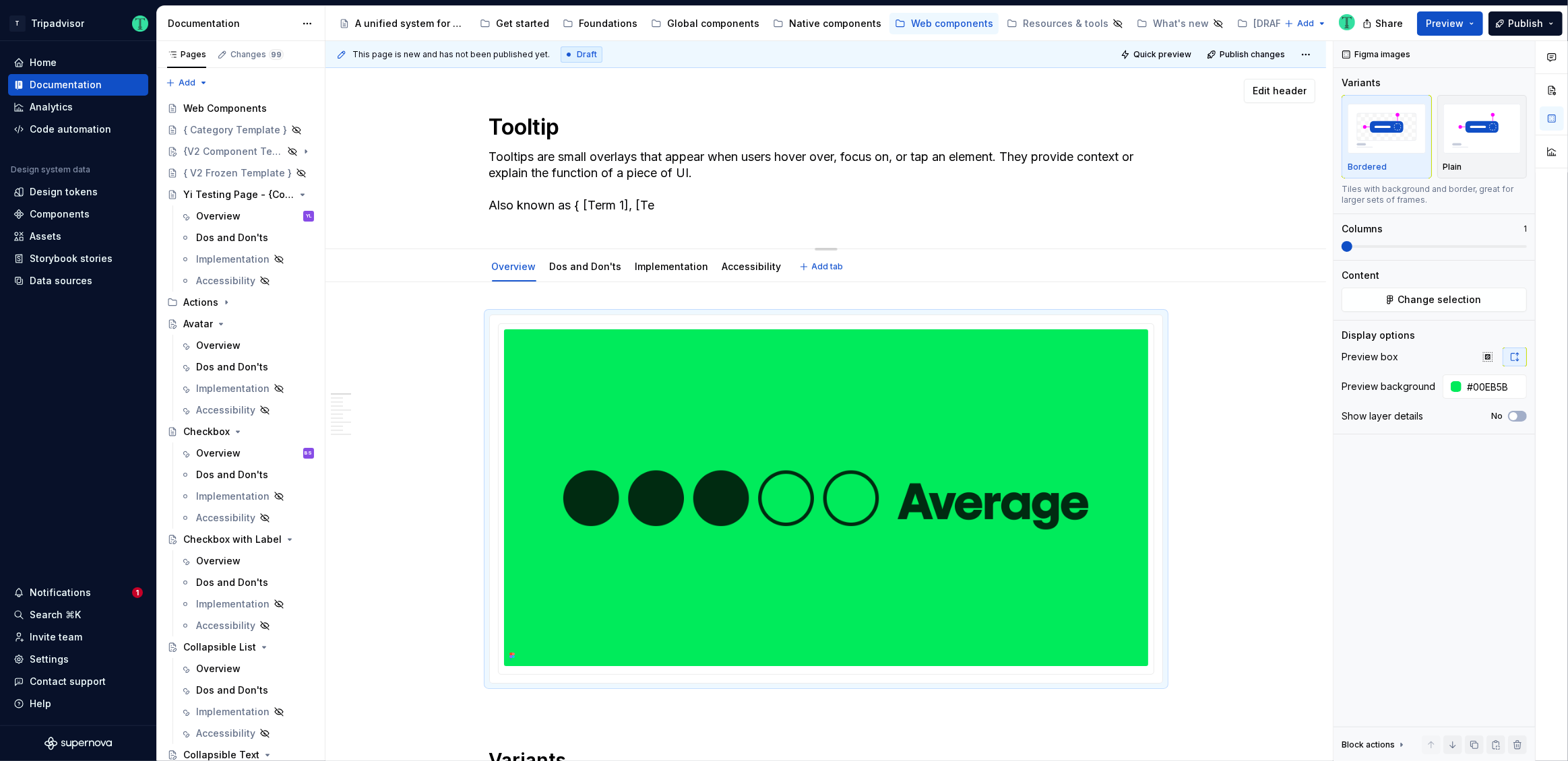
type textarea "Tooltips are small overlays that appear when users hover over, focus on, or tap…"
type textarea "*"
type textarea "Tooltips are small overlays that appear when users hover over, focus on, or tap…"
type textarea "*"
type textarea "Tooltips are small overlays that appear when users hover over, focus on, or tap…"
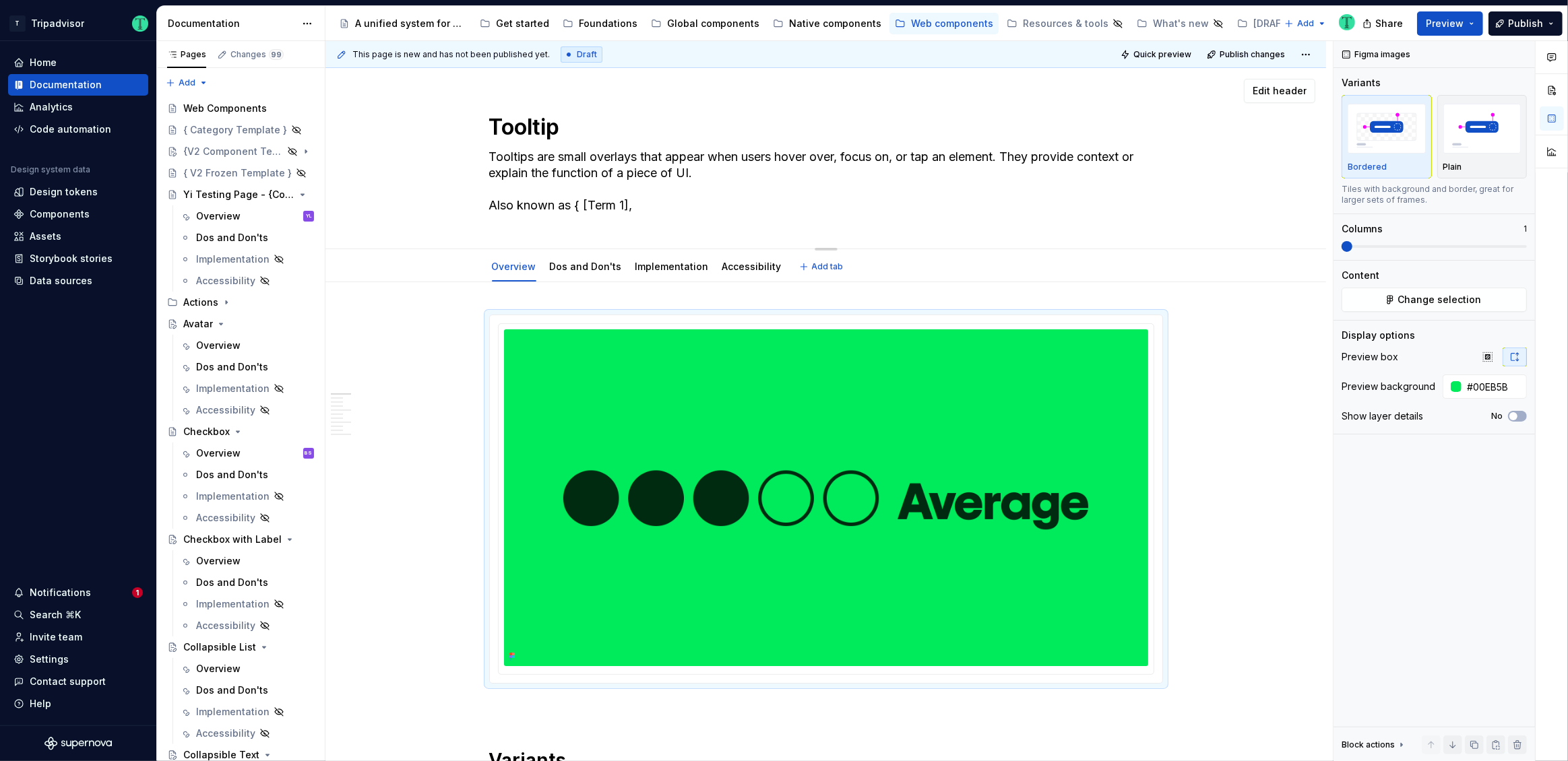
type textarea "*"
type textarea "Tooltips are small overlays that appear when users hover over, focus on, or tap…"
type textarea "*"
type textarea "Tooltips are small overlays that appear when users hover over, focus on, or tap…"
type textarea "*"
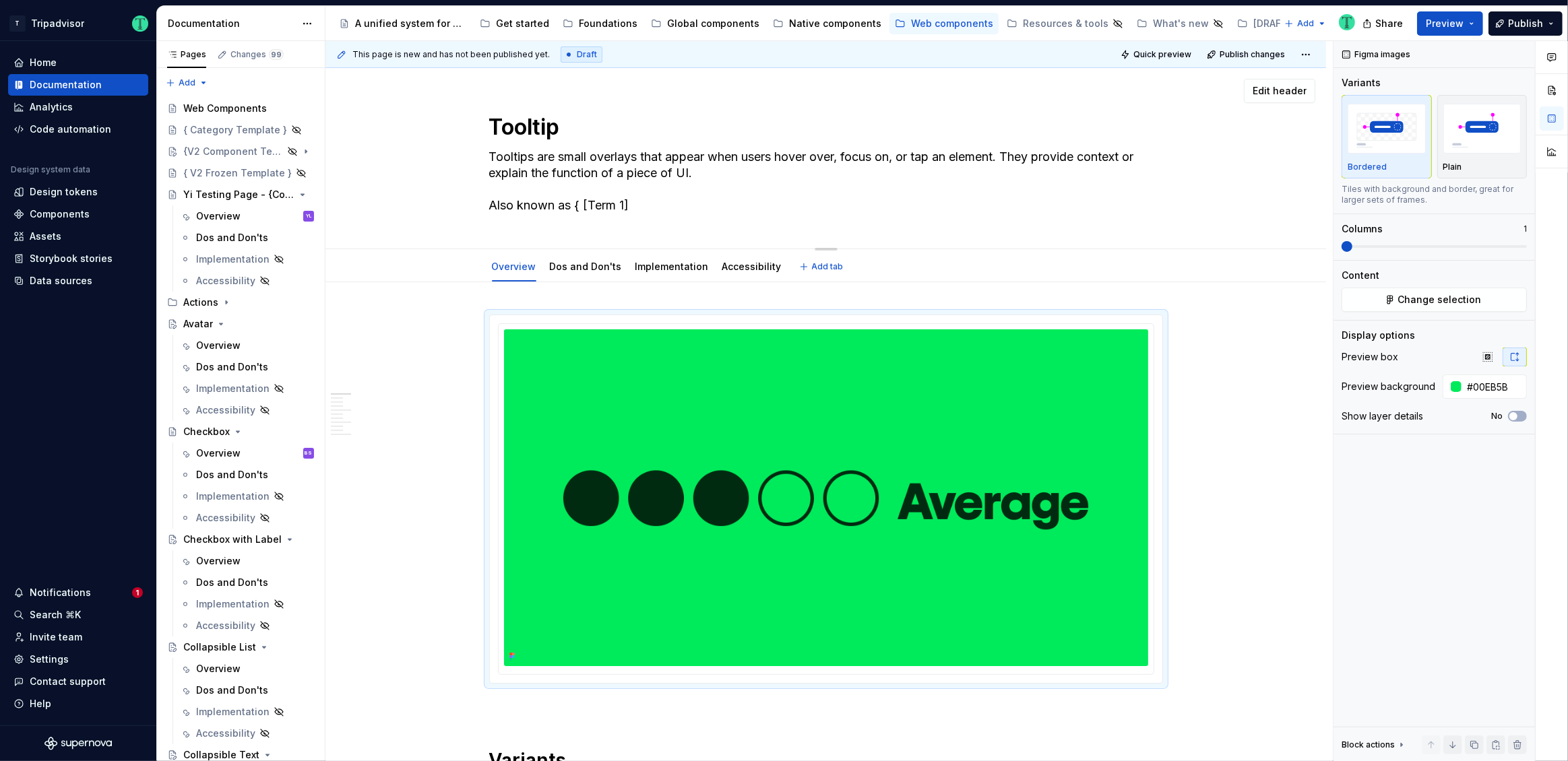
type textarea "Tooltips are small overlays that appear when users hover over, focus on, or tap…"
type textarea "*"
type textarea "Tooltips are small overlays that appear when users hover over, focus on, or tap…"
type textarea "*"
type textarea "Tooltips are small overlays that appear when users hover over, focus on, or tap…"
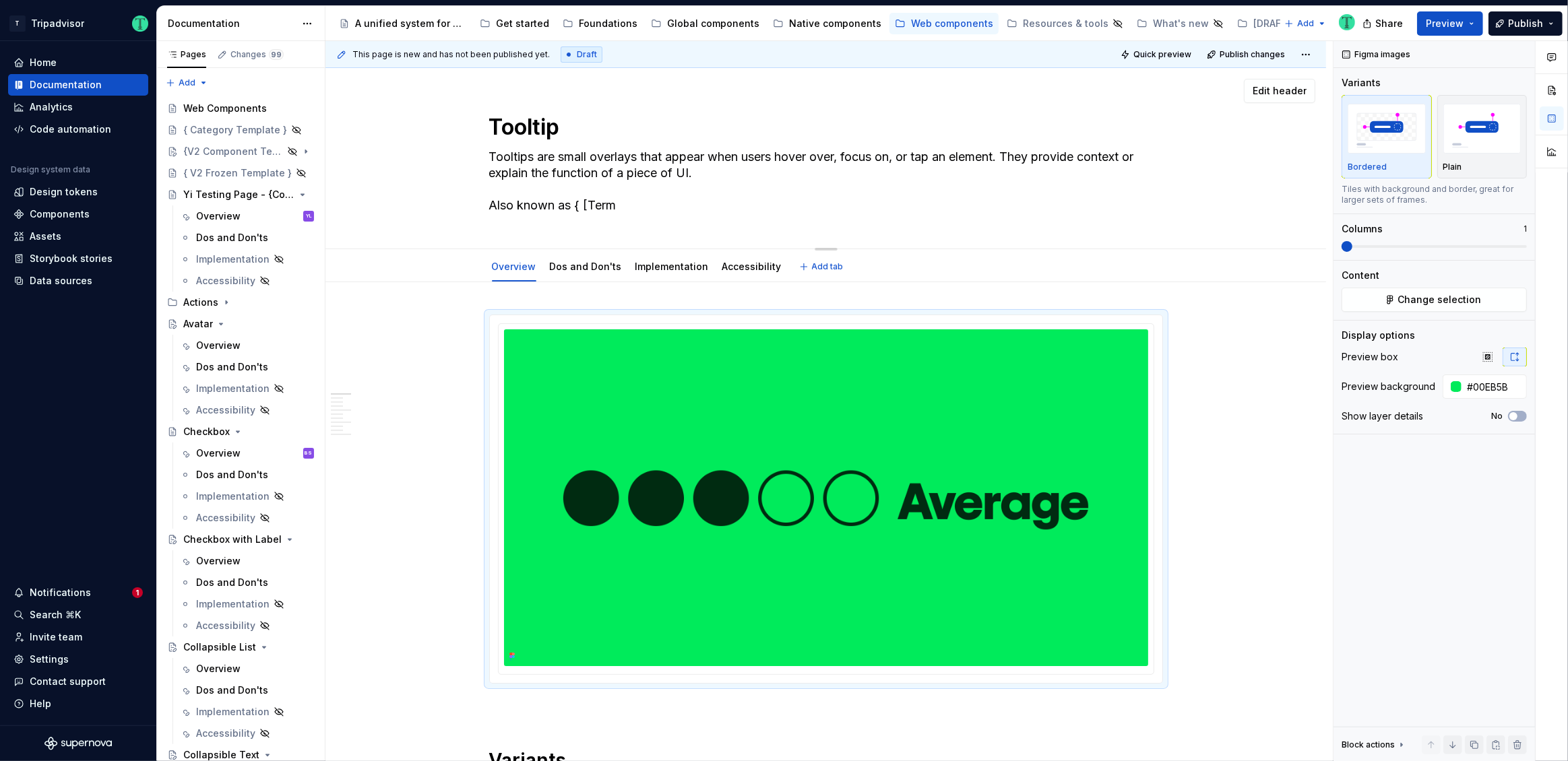
type textarea "*"
type textarea "Tooltips are small overlays that appear when users hover over, focus on, or tap…"
type textarea "*"
type textarea "Tooltips are small overlays that appear when users hover over, focus on, or tap…"
type textarea "*"
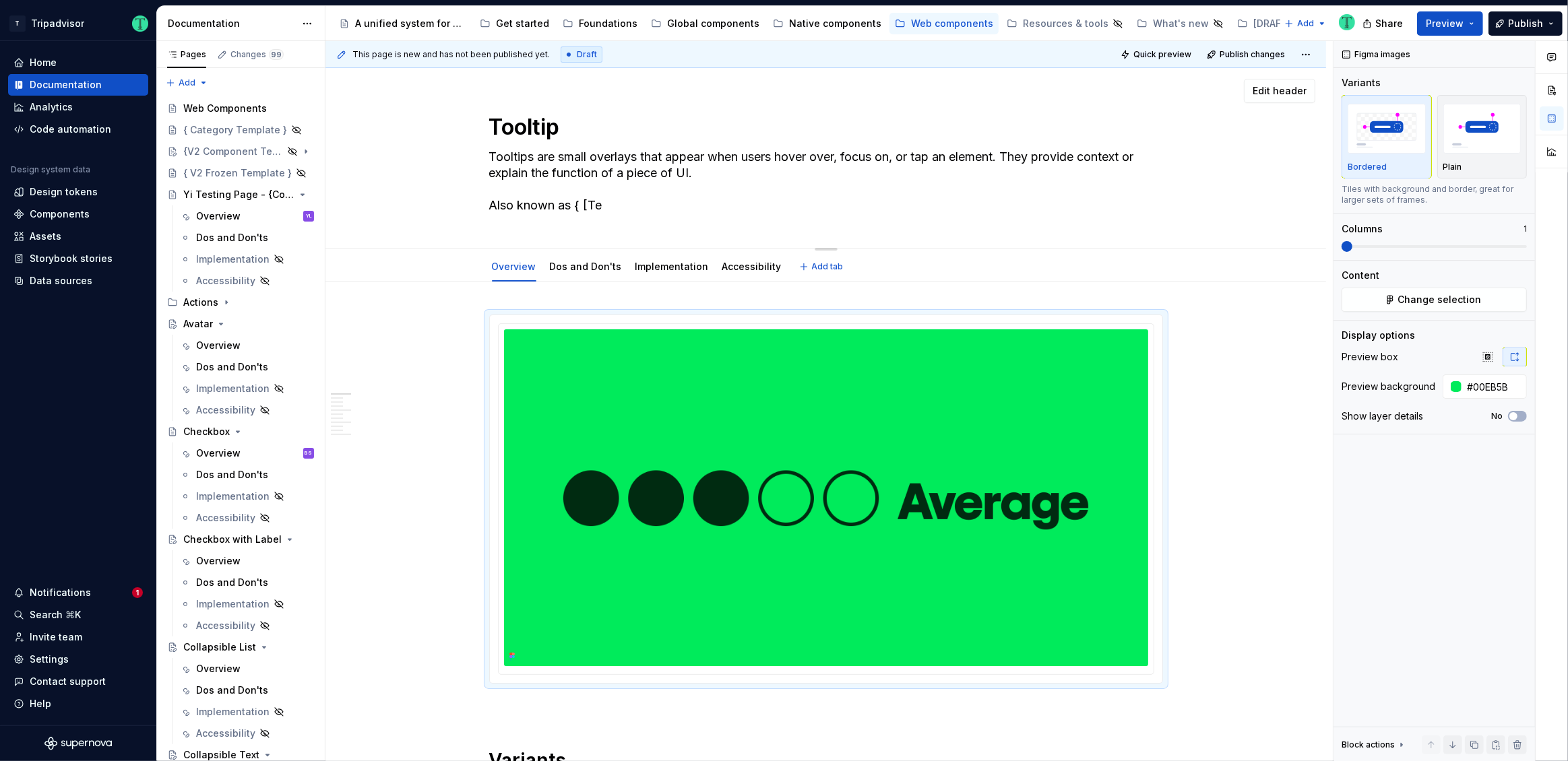
type textarea "Tooltips are small overlays that appear when users hover over, focus on, or tap…"
type textarea "*"
type textarea "Tooltips are small overlays that appear when users hover over, focus on, or tap…"
type textarea "*"
type textarea "Tooltips are small overlays that appear when users hover over, focus on, or tap…"
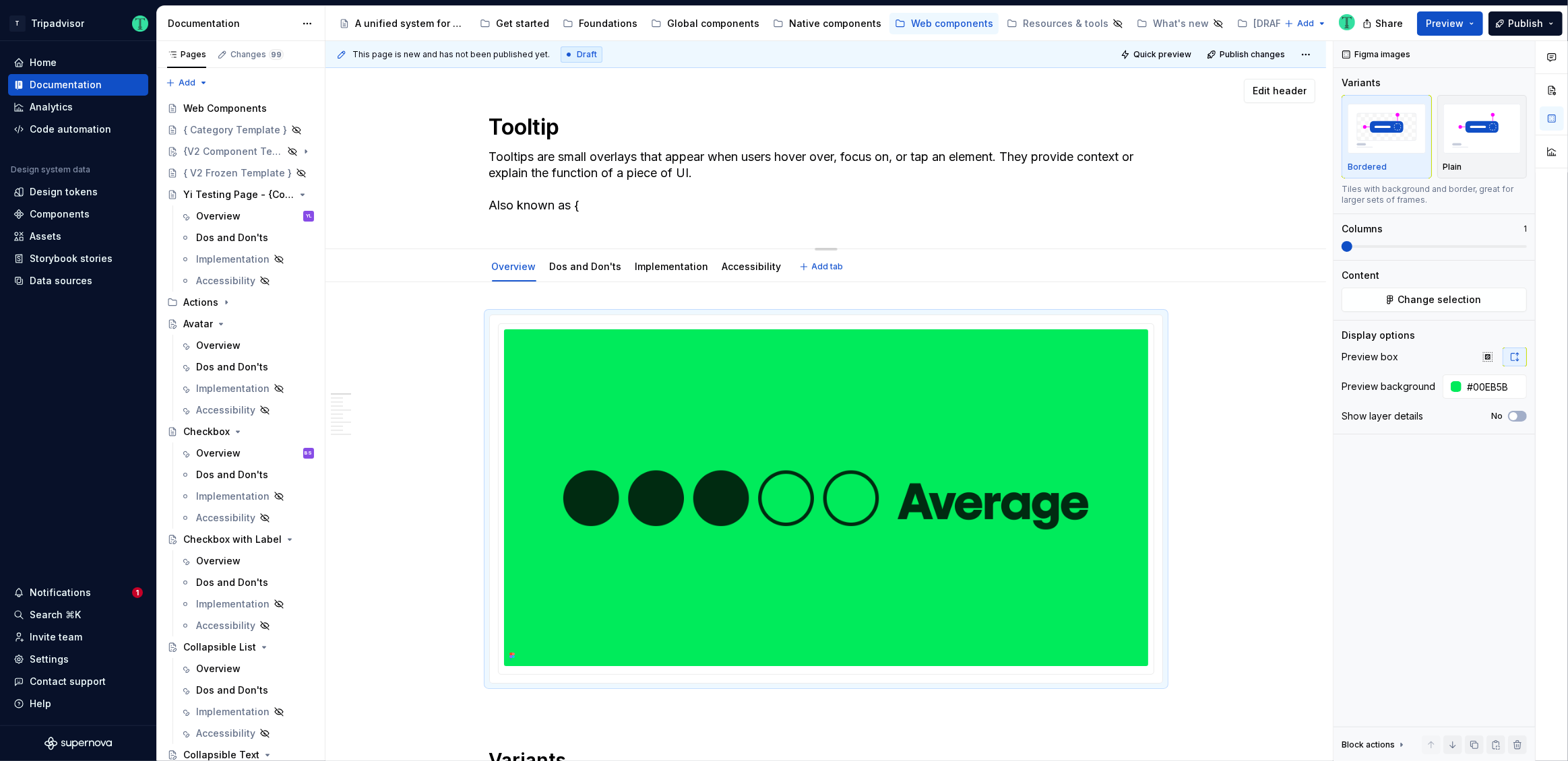
type textarea "*"
type textarea "Tooltips are small overlays that appear when users hover over, focus on, or tap…"
type textarea "*"
type textarea "Tooltips are small overlays that appear when users hover over, focus on, or tap…"
paste textarea "Screentip"
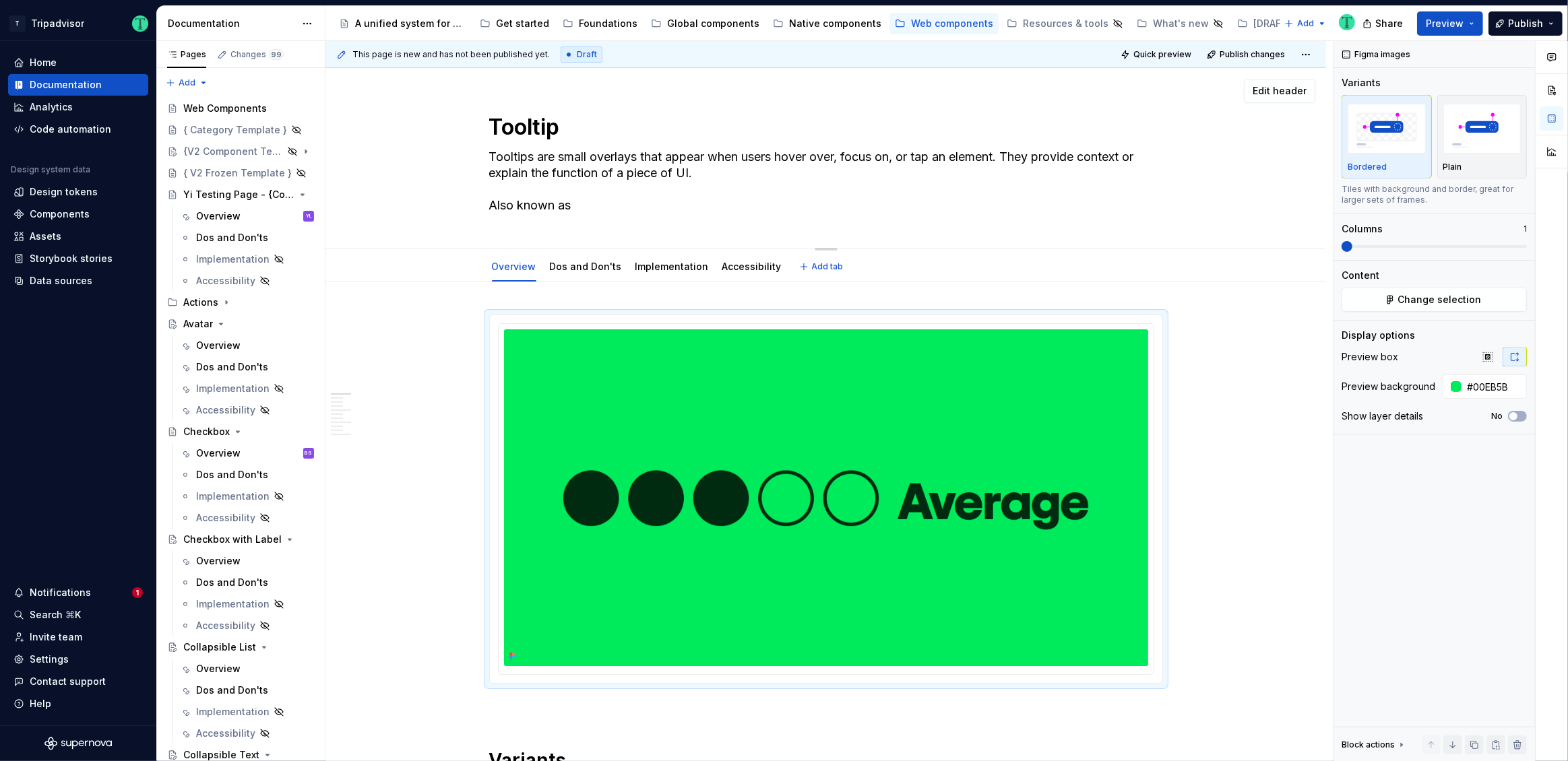
type textarea "*"
type textarea "Tooltips are small overlays that appear when users hover over, focus on, or tap…"
type textarea "*"
type textarea "Tooltips are small overlays that appear when users hover over, focus on, or tap…"
type textarea "*"
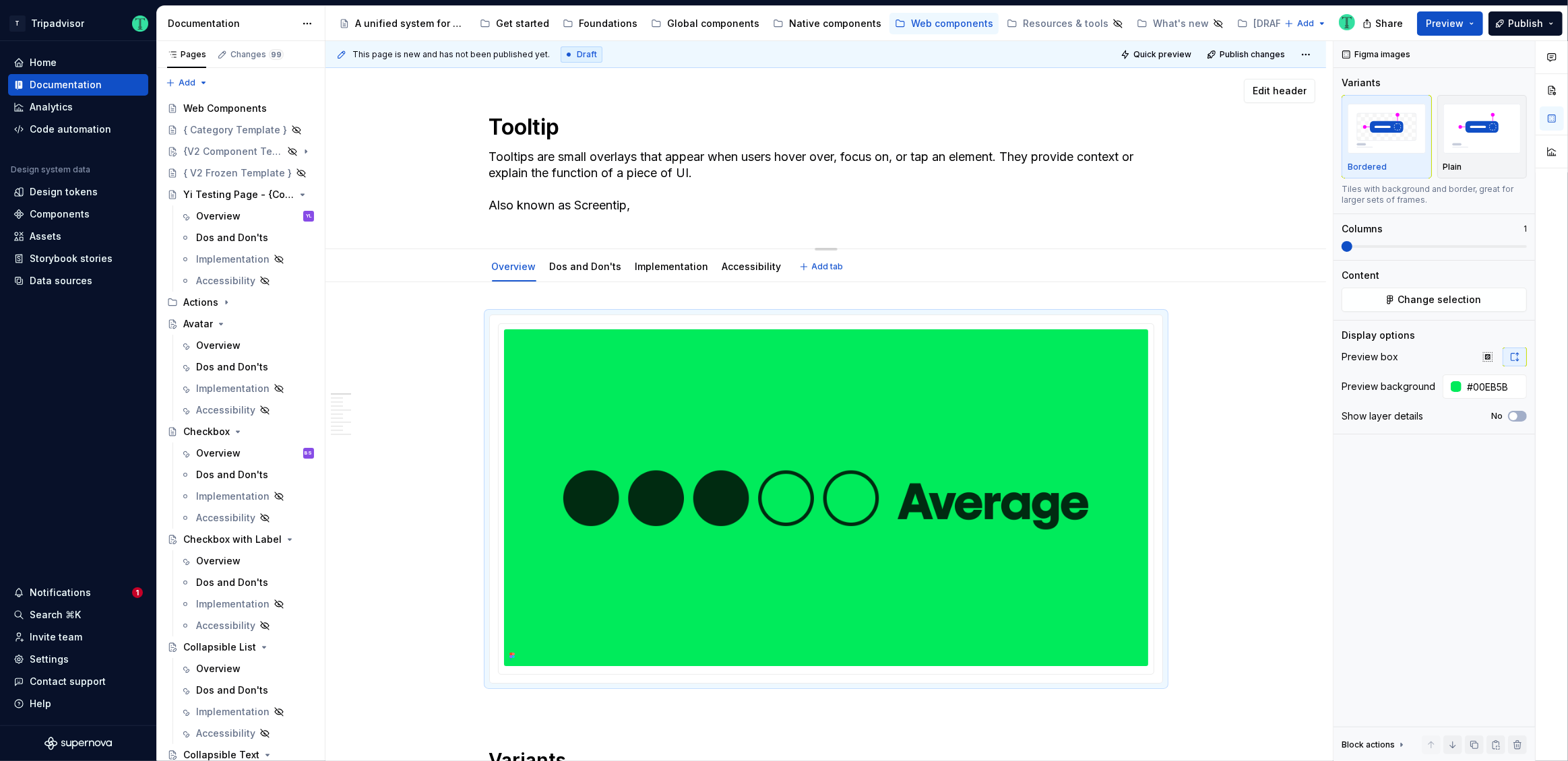
type textarea "Tooltips are small overlays that appear when users hover over, focus on, or tap…"
type textarea "*"
type textarea "Tooltips are small overlays that appear when users hover over, focus on, or tap…"
click at [642, 201] on textarea "Tooltips are small overlays that appear when users hover over, focus on, or tap…" at bounding box center [824, 181] width 673 height 70
paste textarea "Infotip"
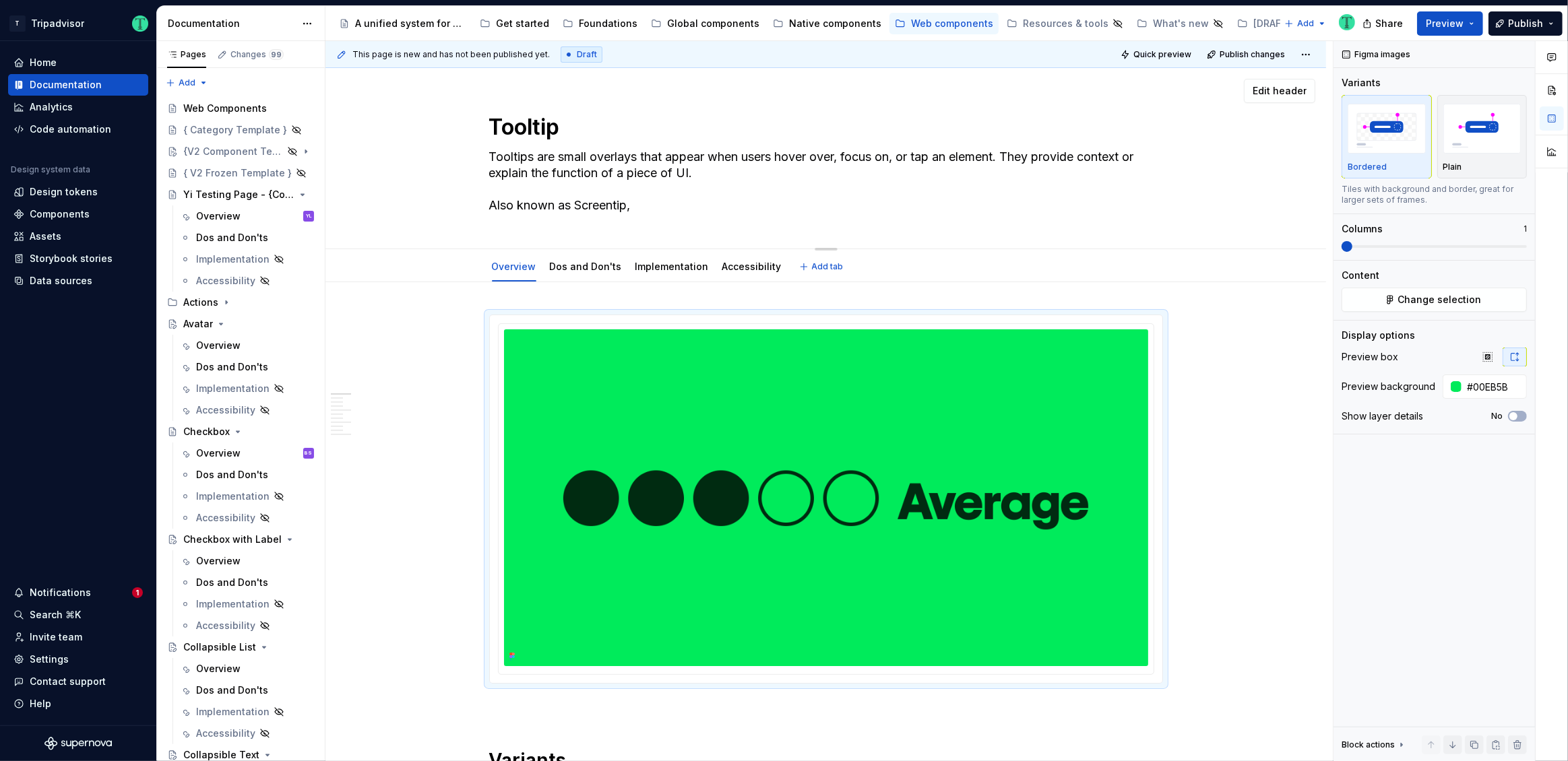
type textarea "*"
type textarea "Tooltips are small overlays that appear when users hover over, focus on, or tap…"
type textarea "*"
type textarea "Tooltips are small overlays that appear when users hover over, focus on, or tap…"
type textarea "*"
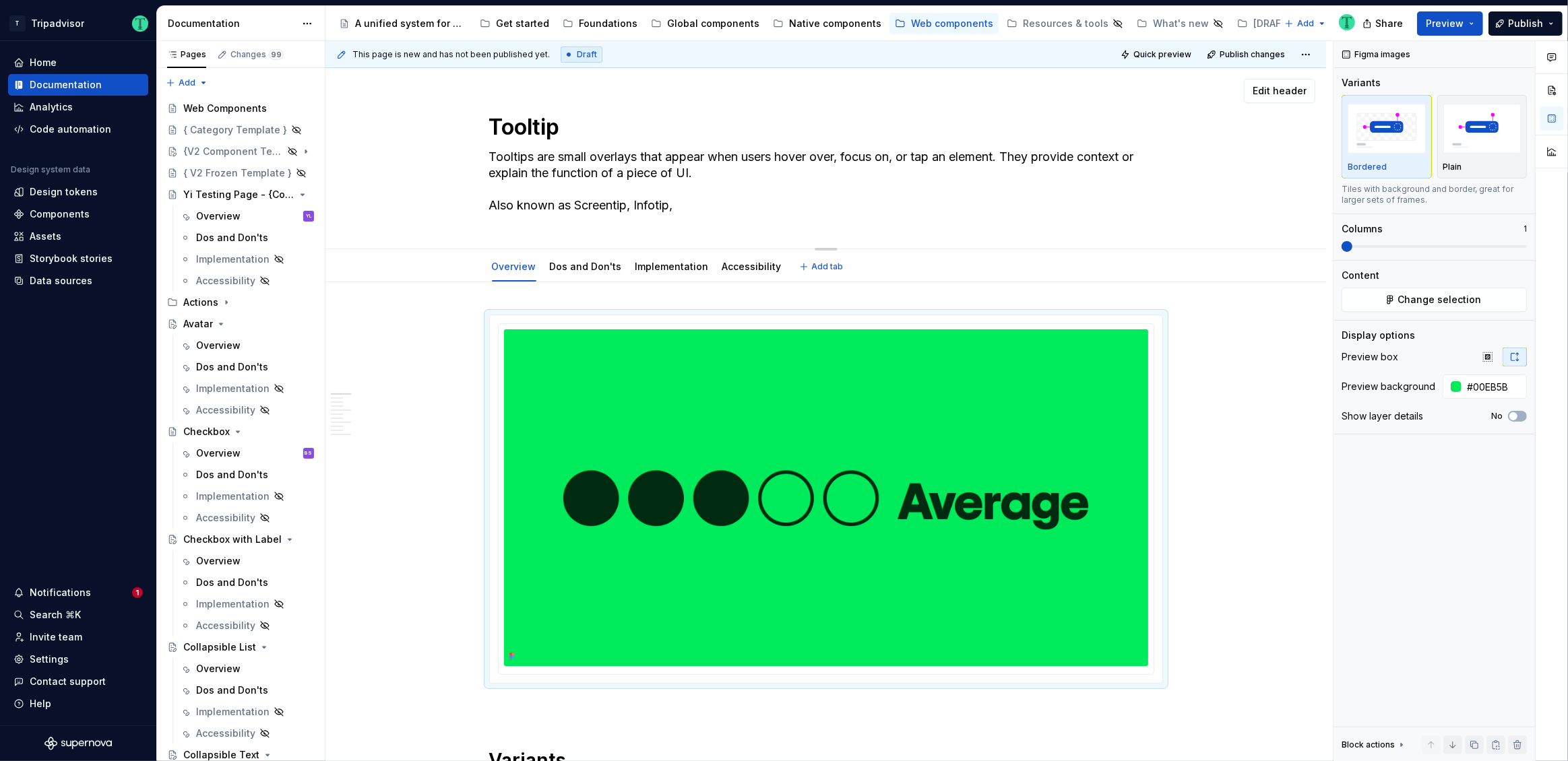
type textarea "Tooltips are small overlays that appear when users hover over, focus on, or tap…"
type textarea "*"
type textarea "Tooltips are small overlays that appear when users hover over, focus on, or tap…"
click at [688, 201] on textarea "Tooltips are small overlays that appear when users hover over, focus on, or tap…" at bounding box center [824, 181] width 673 height 70
paste textarea "Hint"
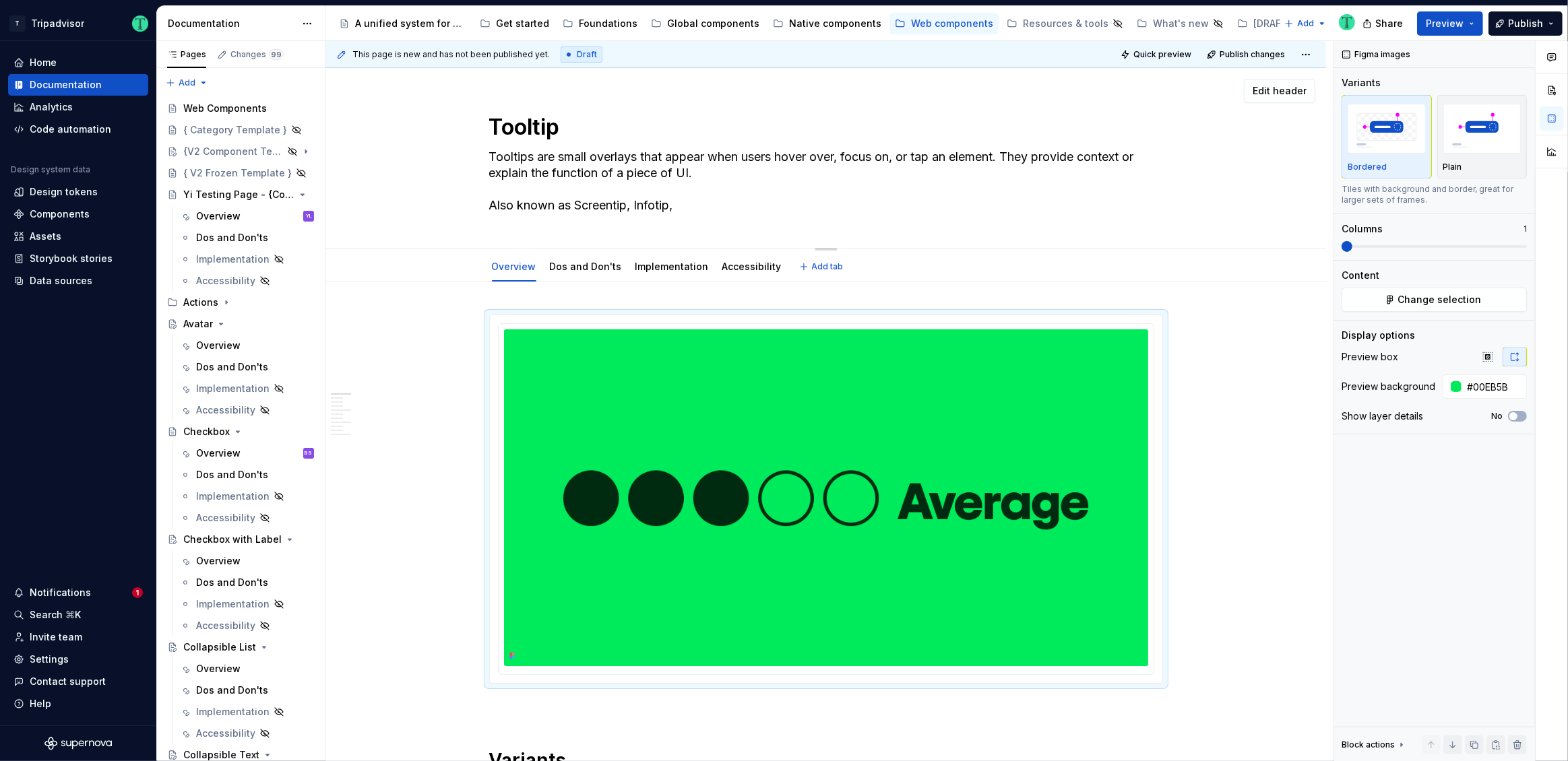
type textarea "*"
type textarea "Tooltips are small overlays that appear when users hover over, focus on, or tap…"
type textarea "*"
type textarea "Tooltips are small overlays that appear when users hover over, focus on, or tap…"
click at [440, 214] on div "Tooltip Tooltips are small overlays that appear when users hover over, focus on…" at bounding box center [826, 159] width 893 height 181
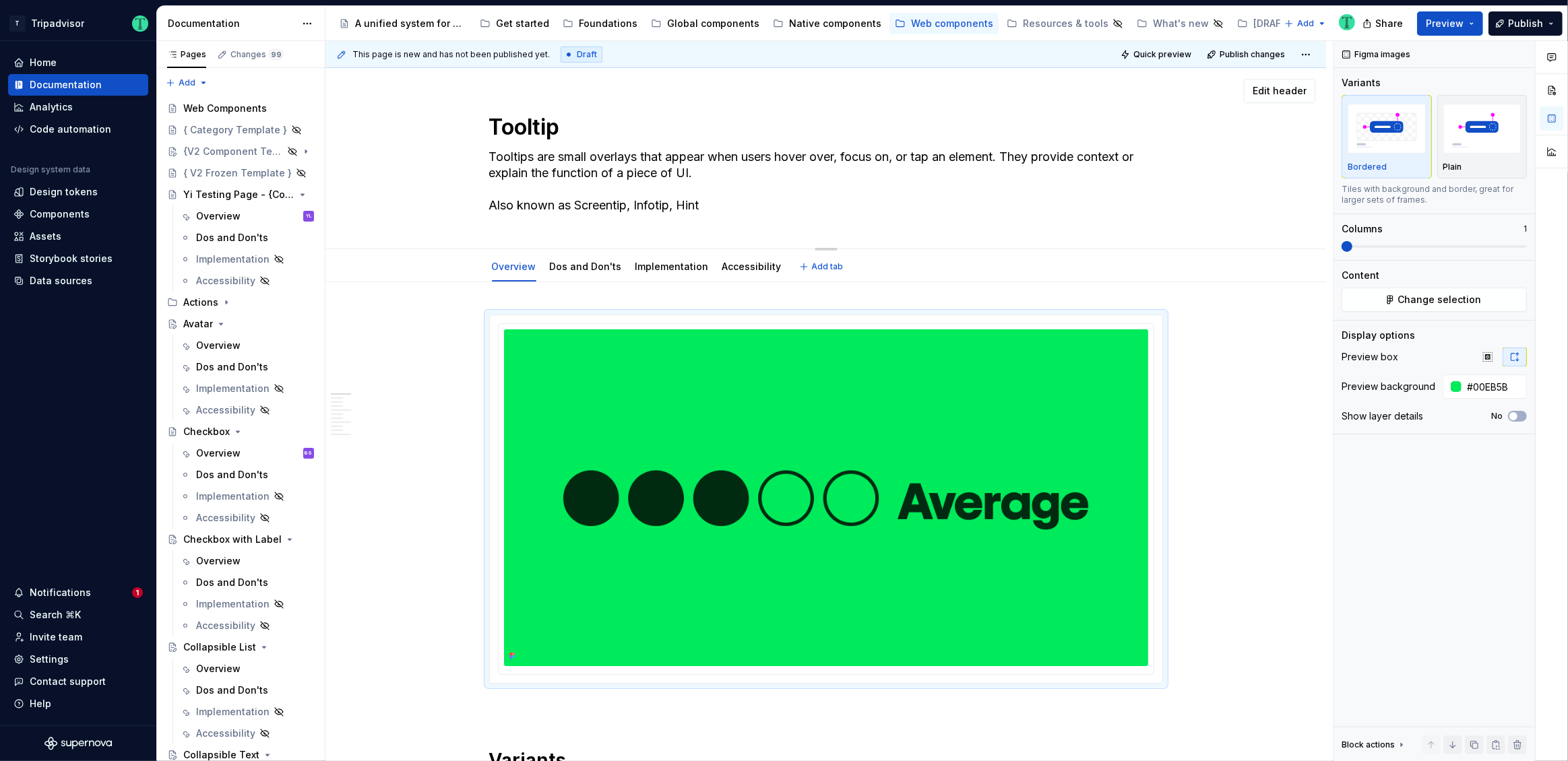
click at [681, 204] on textarea "Tooltips are small overlays that appear when users hover over, focus on, or tap…" at bounding box center [824, 181] width 673 height 70
click at [458, 237] on div "Tooltip Tooltips are small overlays that appear when users hover over, focus on…" at bounding box center [826, 159] width 893 height 181
click at [513, 256] on html "T Tripadvisor Home Documentation Analytics Code automation Design system data D…" at bounding box center [784, 380] width 1568 height 761
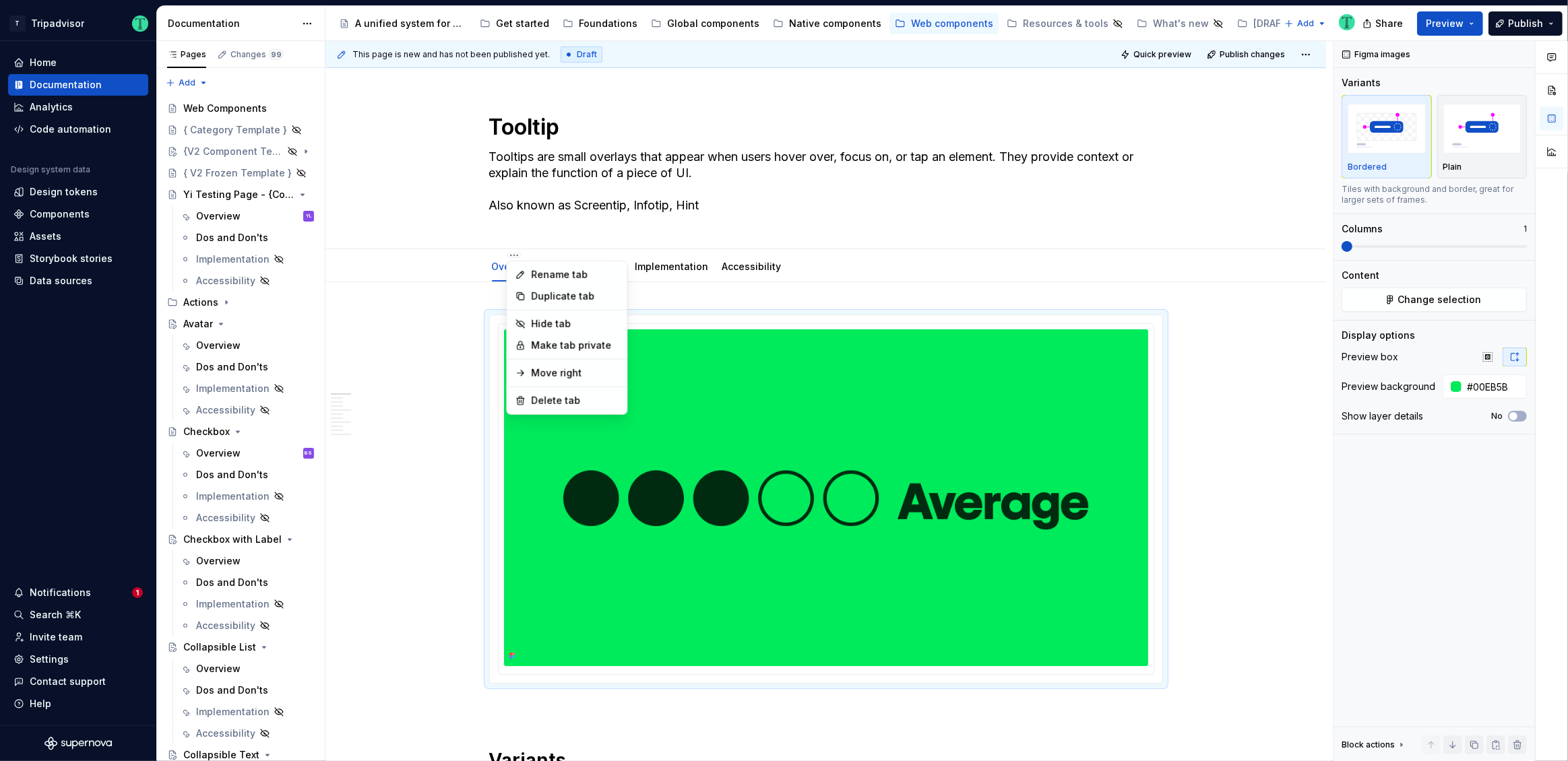
click at [450, 396] on html "T Tripadvisor Home Documentation Analytics Code automation Design system data D…" at bounding box center [784, 380] width 1568 height 761
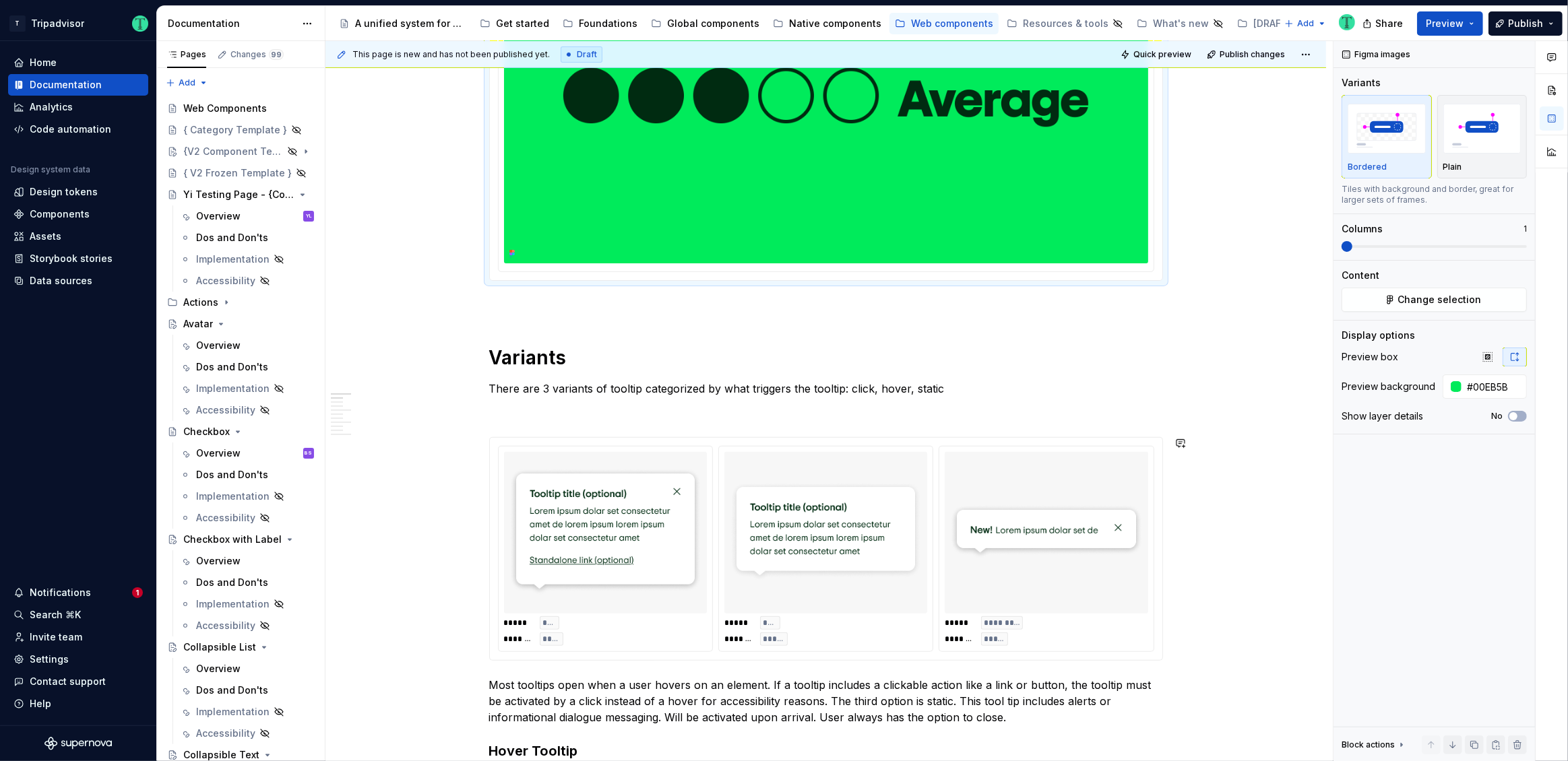
scroll to position [402, 0]
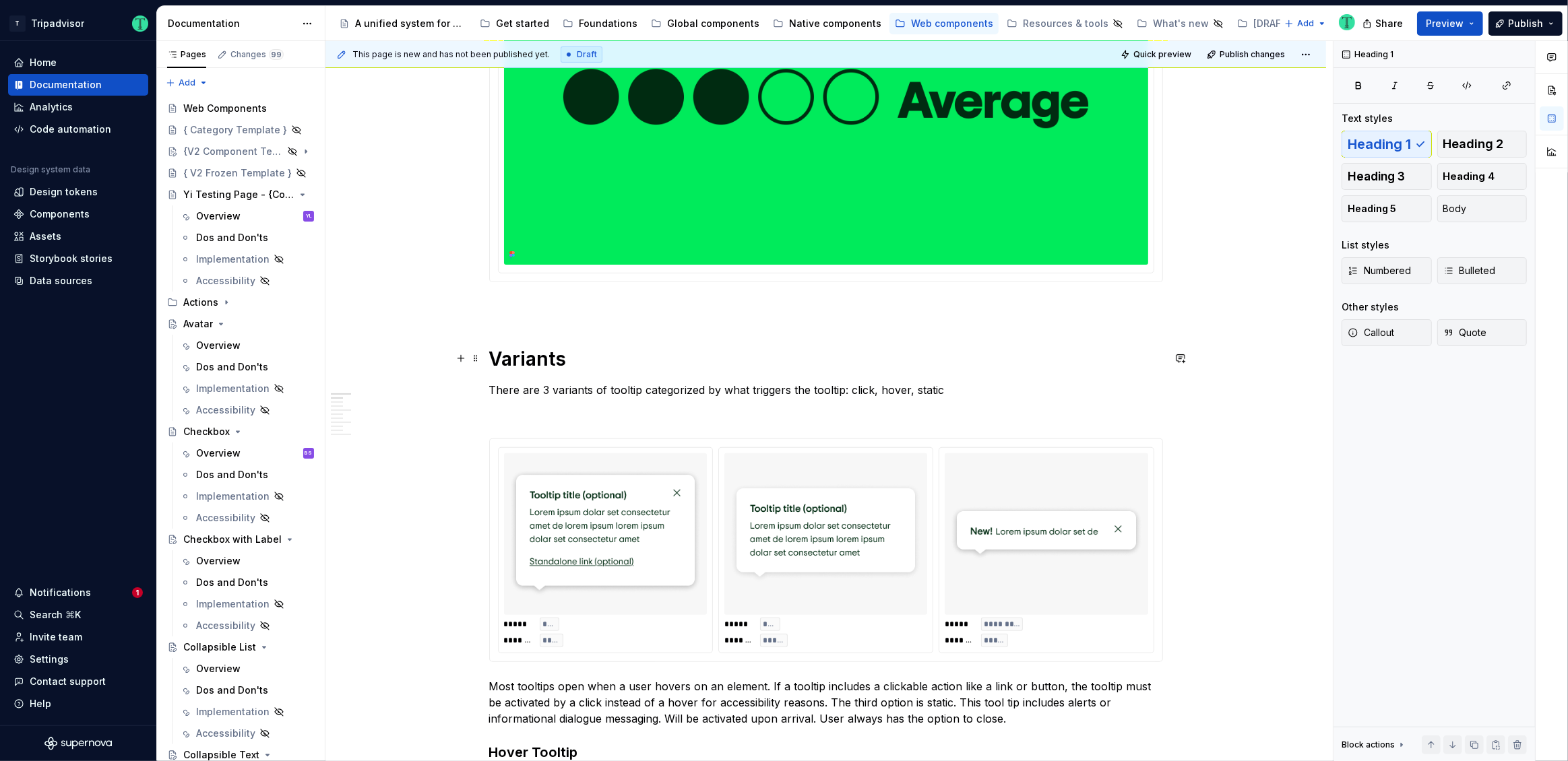
click at [491, 358] on h1 "Variants" at bounding box center [826, 359] width 673 height 24
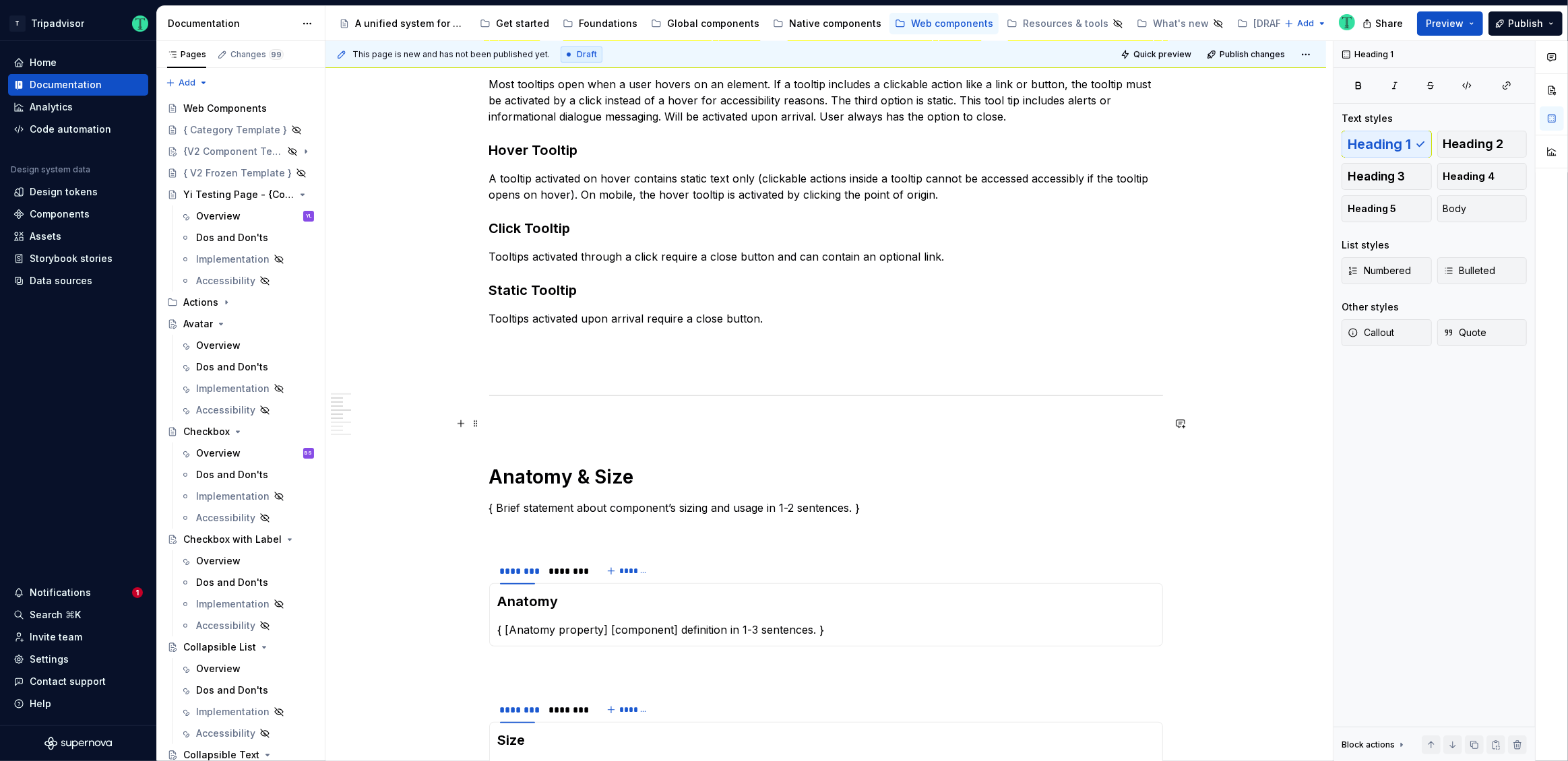
scroll to position [1020, 0]
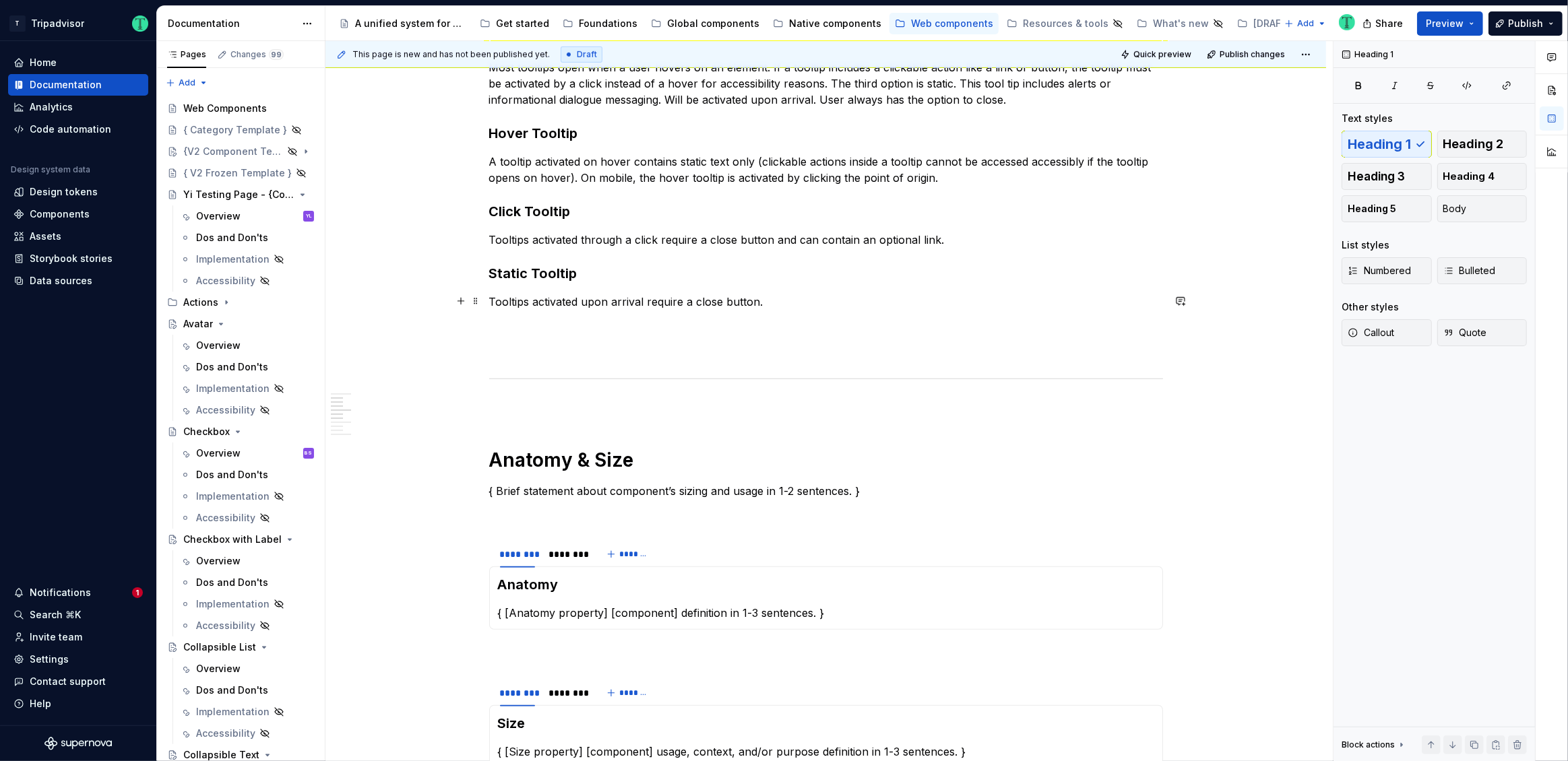
click at [786, 303] on p "Tooltips activated upon arrival require a close button." at bounding box center [826, 301] width 673 height 16
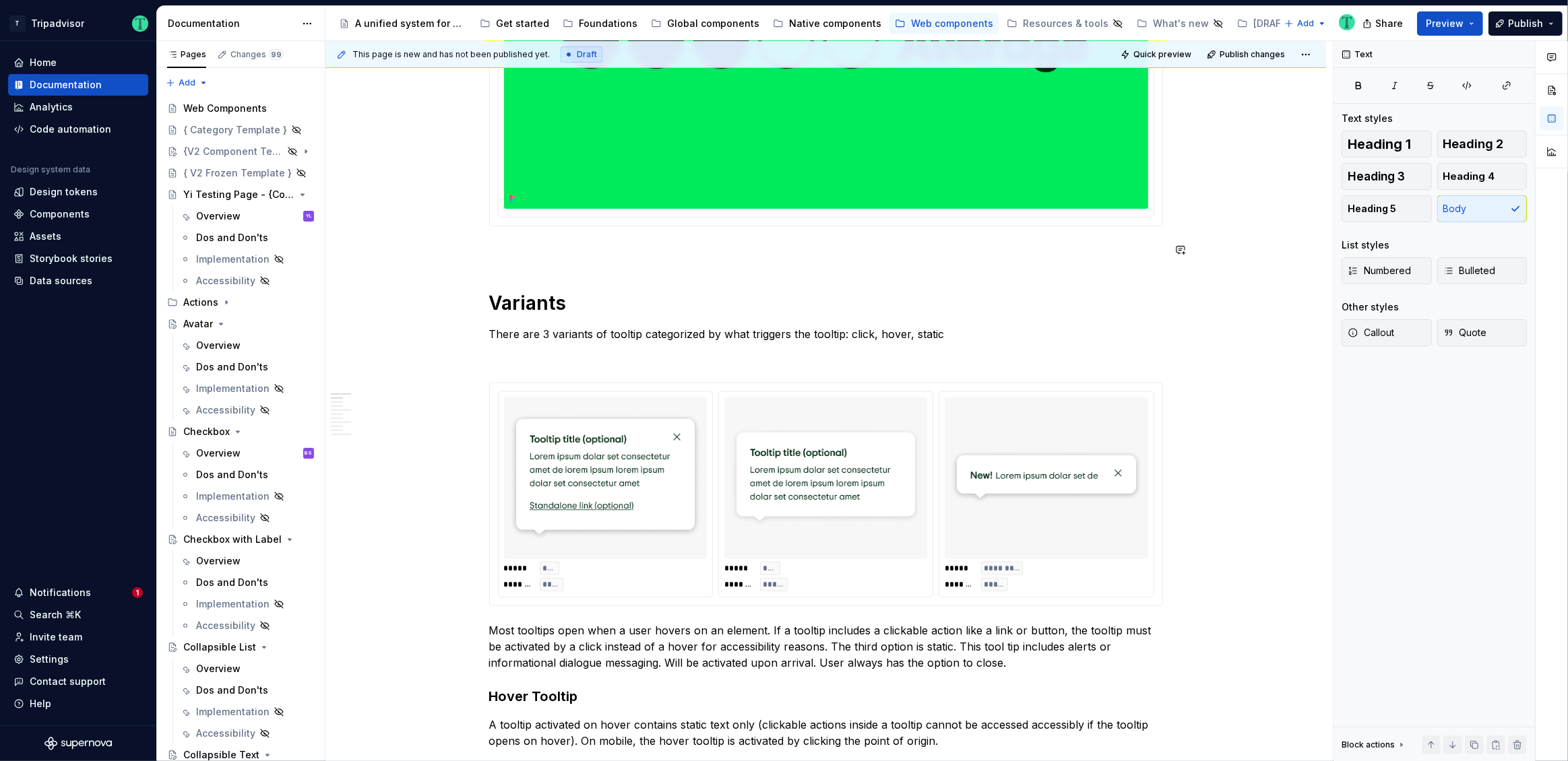
scroll to position [441, 0]
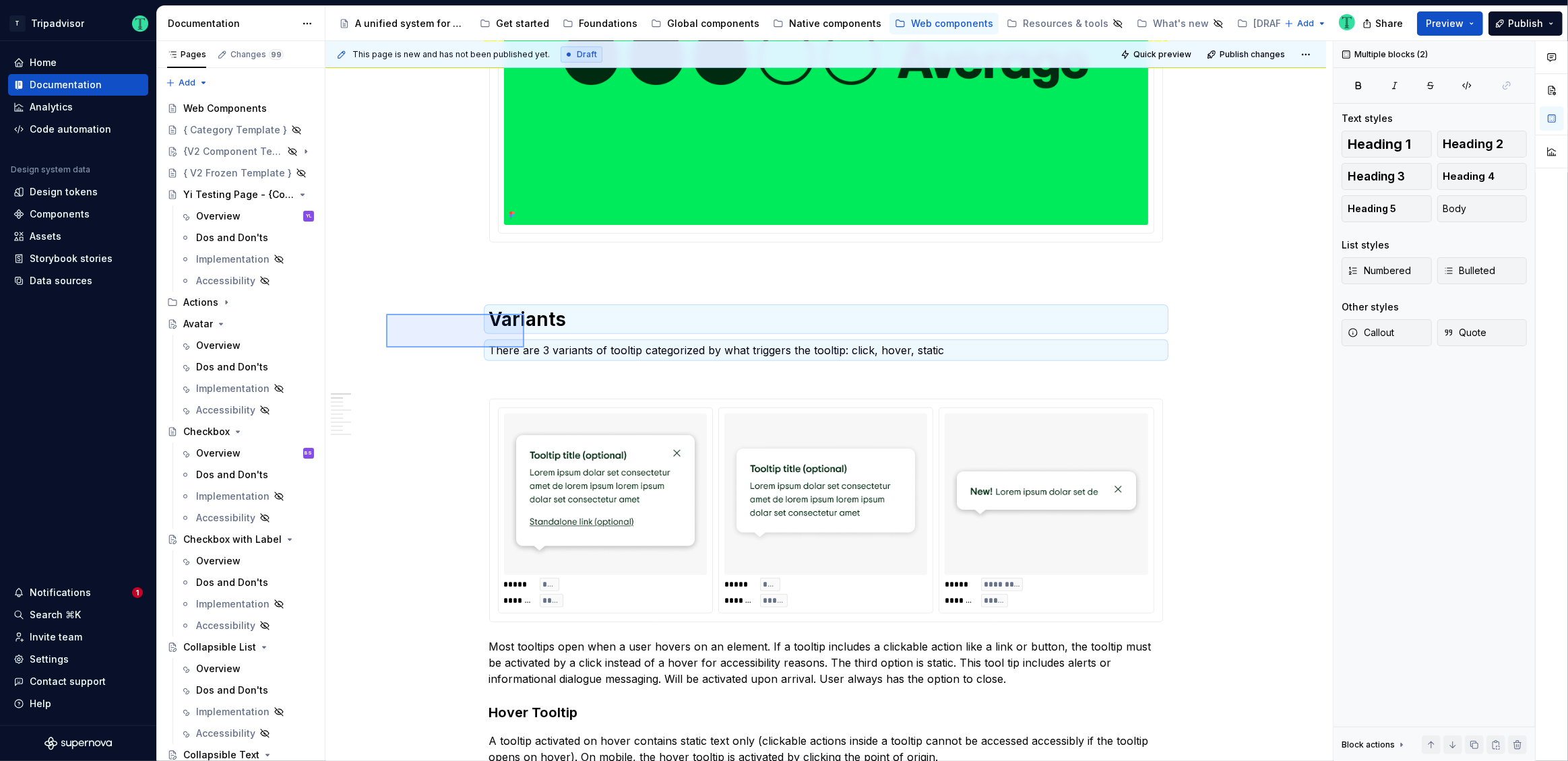
drag, startPoint x: 386, startPoint y: 314, endPoint x: 524, endPoint y: 348, distance: 142.1
click at [524, 348] on div "**********" at bounding box center [829, 401] width 1007 height 721
copy div "Variants"
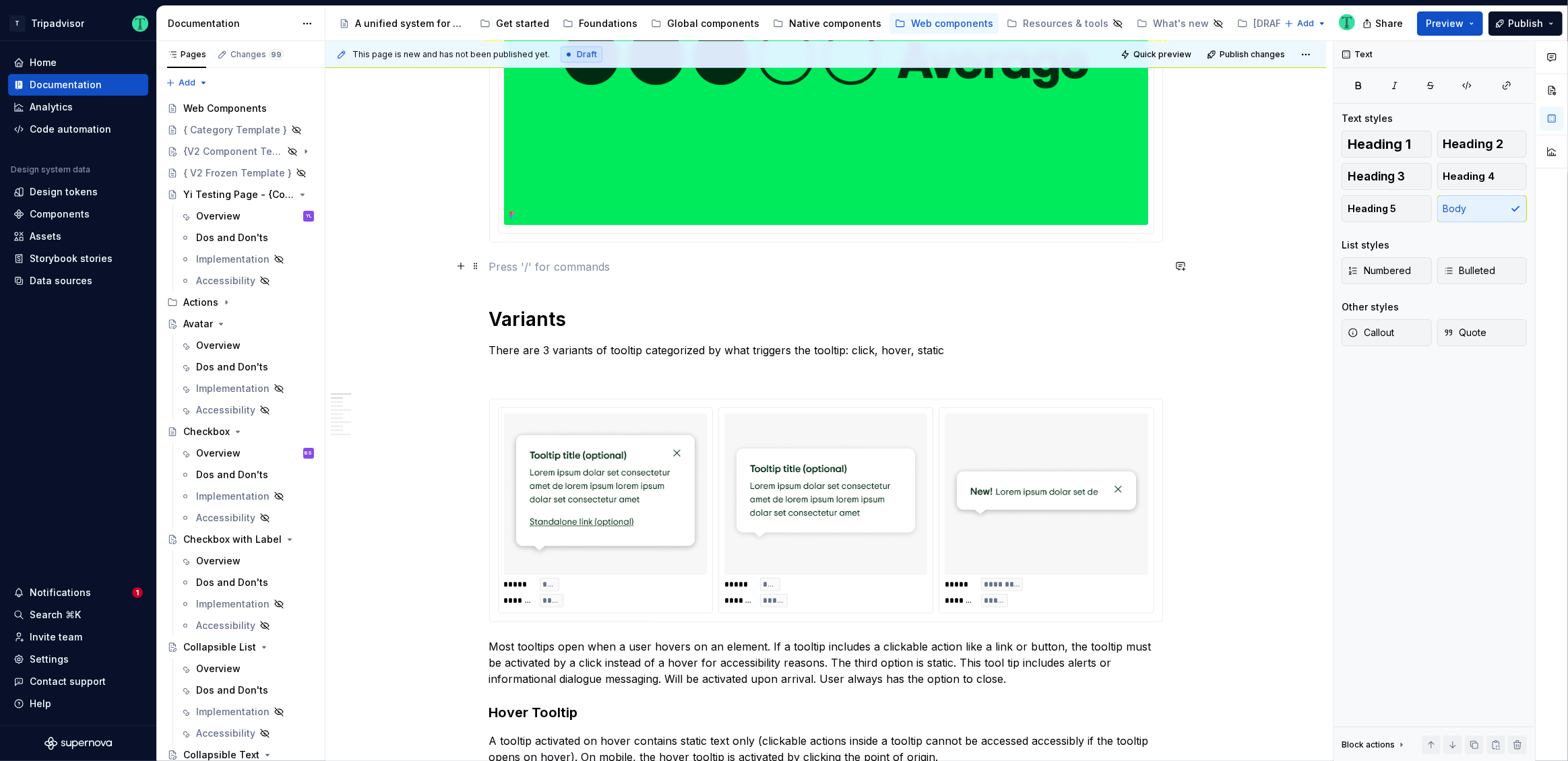
click at [512, 271] on p at bounding box center [826, 266] width 673 height 16
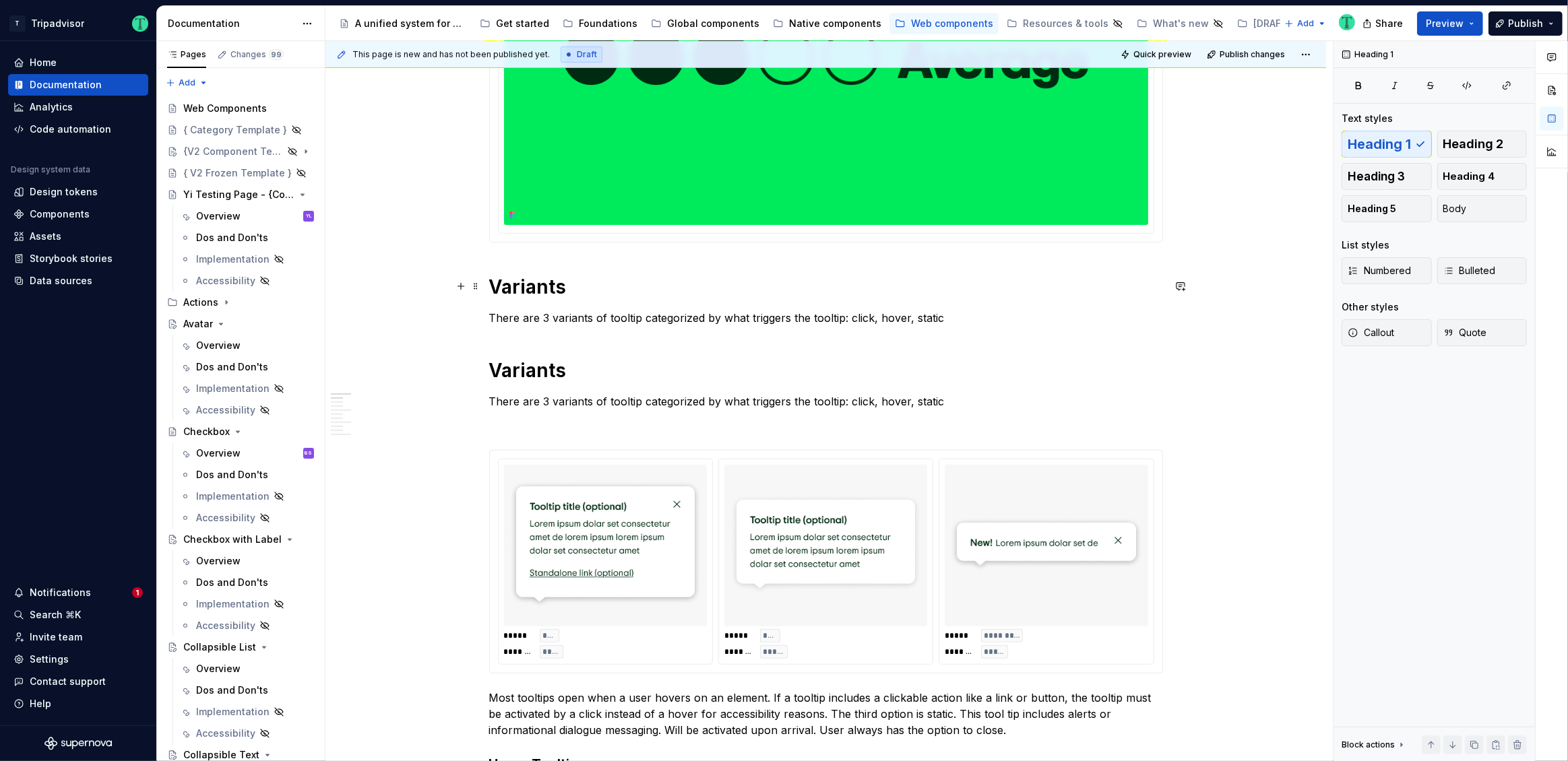
click at [518, 283] on h1 "Variants" at bounding box center [826, 287] width 673 height 24
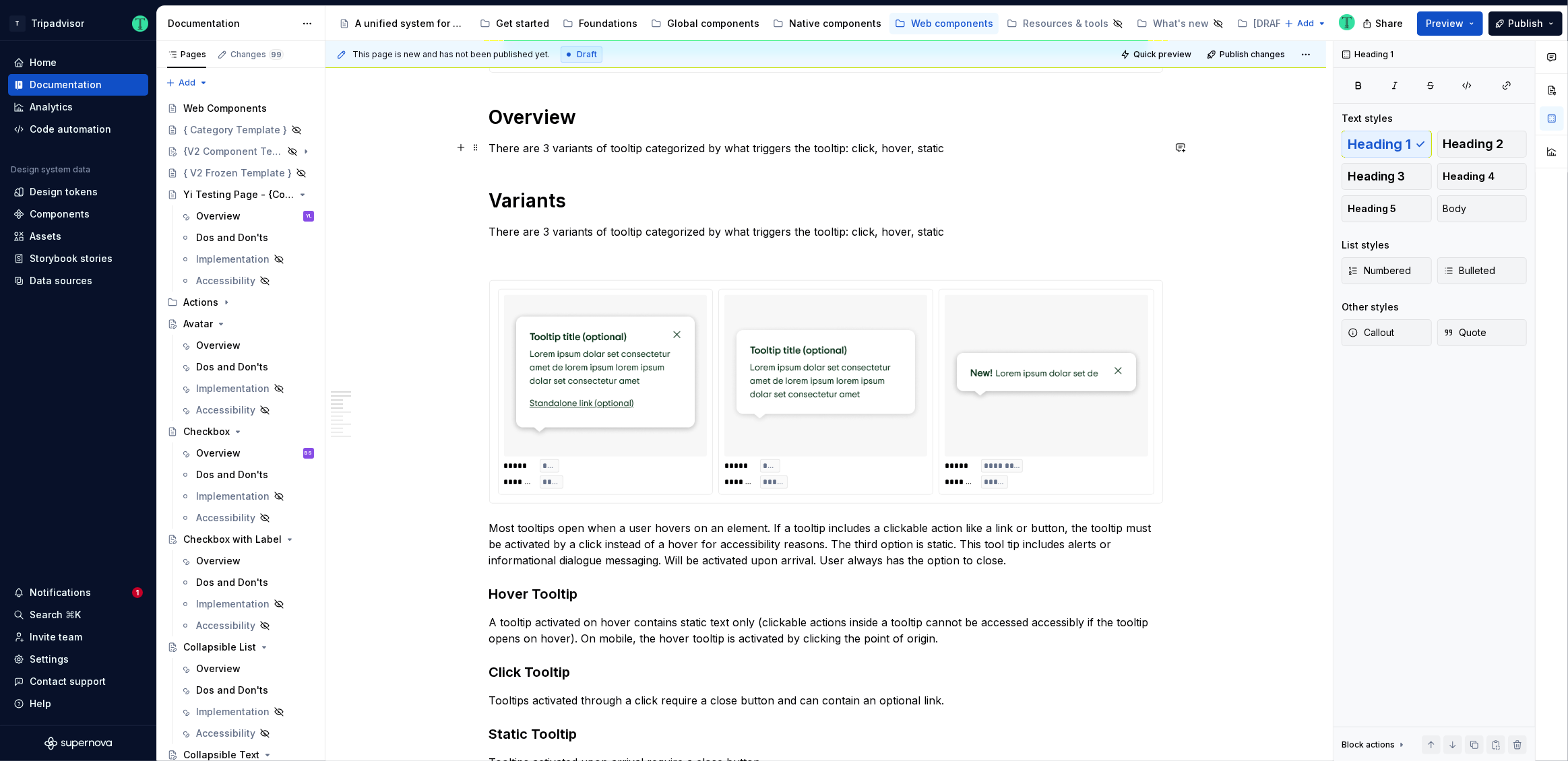
click at [989, 148] on p "There are 3 variants of tooltip categorized by what triggers the tooltip: click…" at bounding box center [826, 147] width 673 height 16
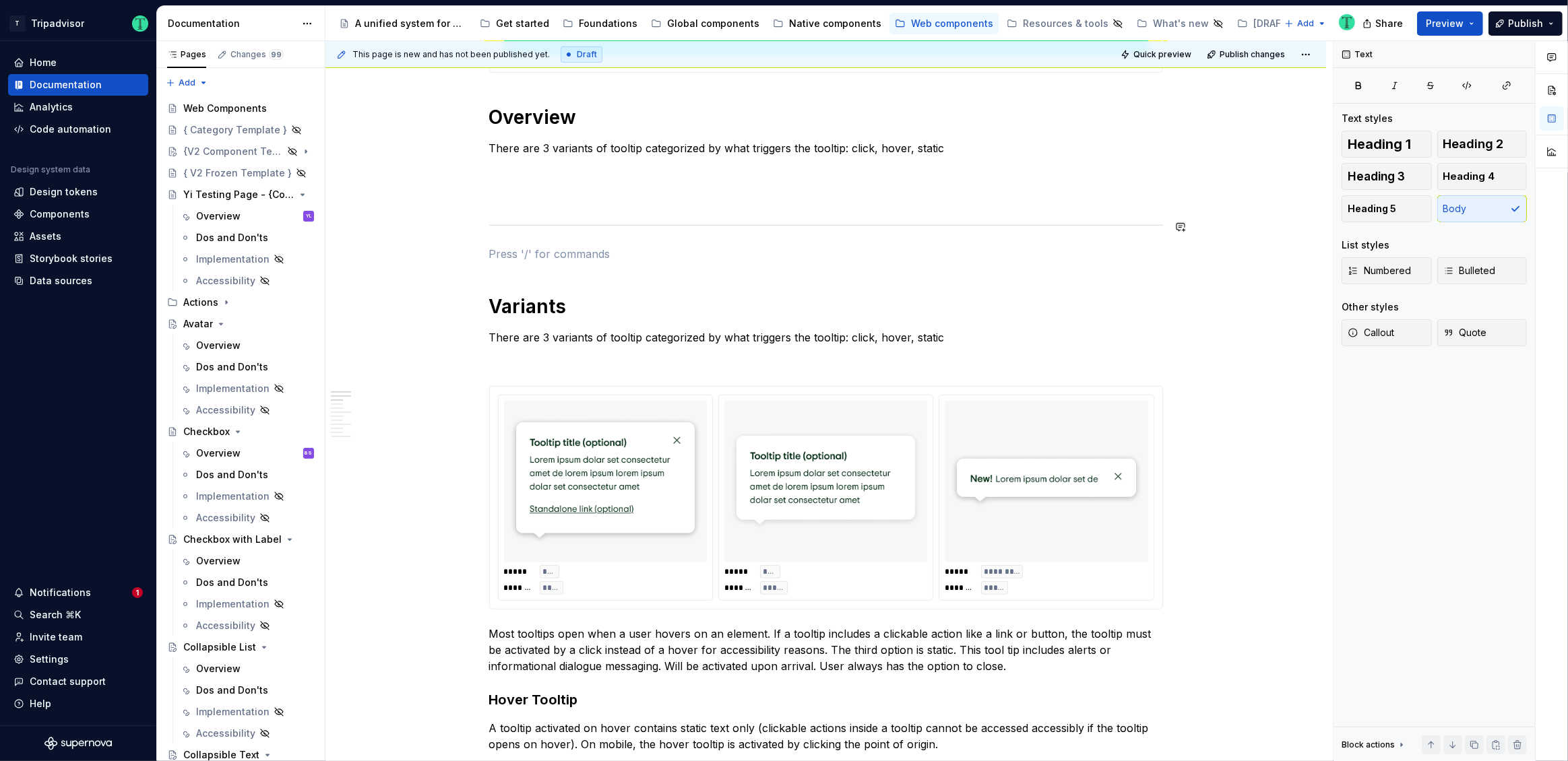
scroll to position [402, 0]
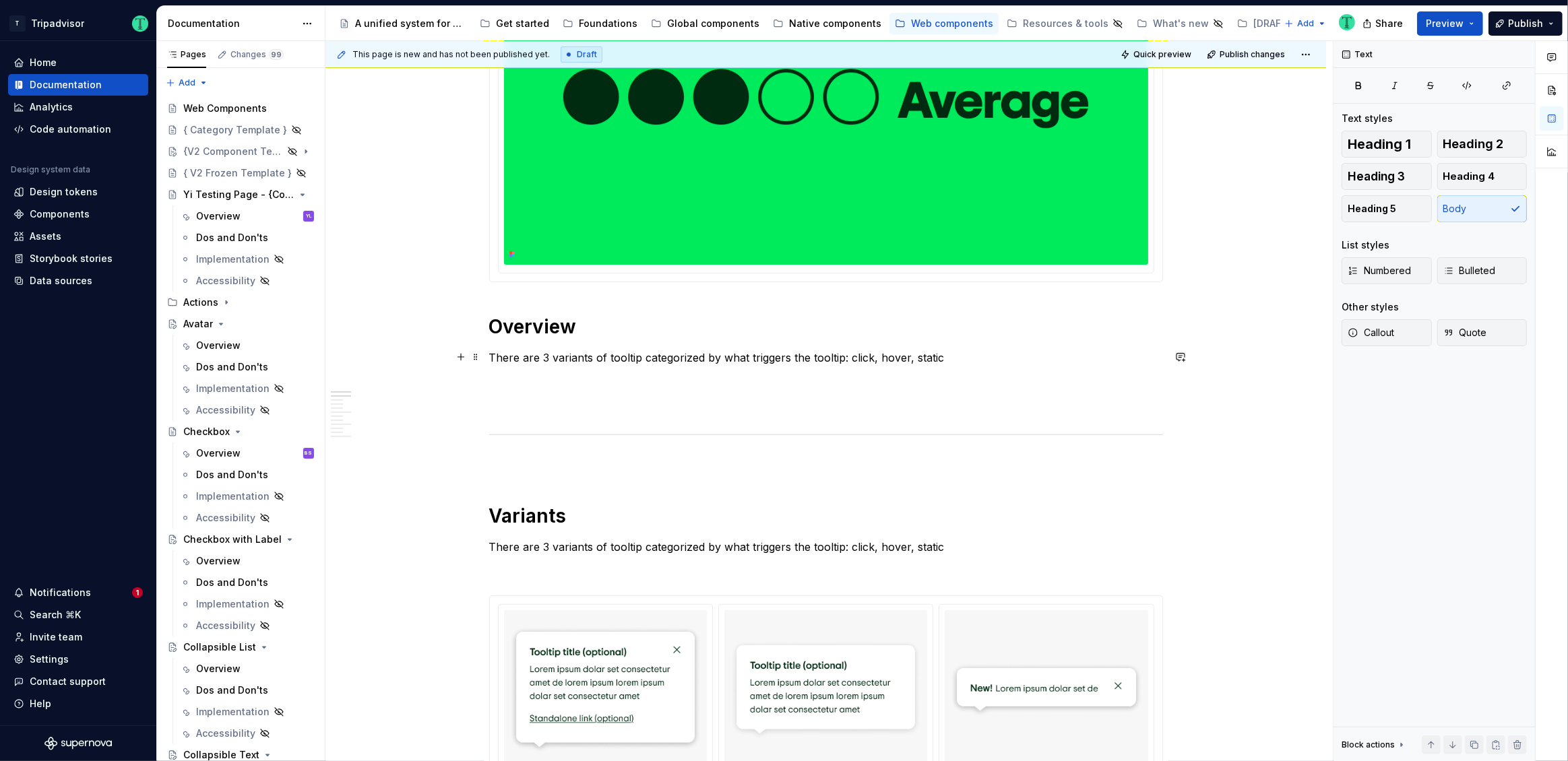
click at [563, 354] on p "There are 3 variants of tooltip categorized by what triggers the tooltip: click…" at bounding box center [826, 357] width 673 height 16
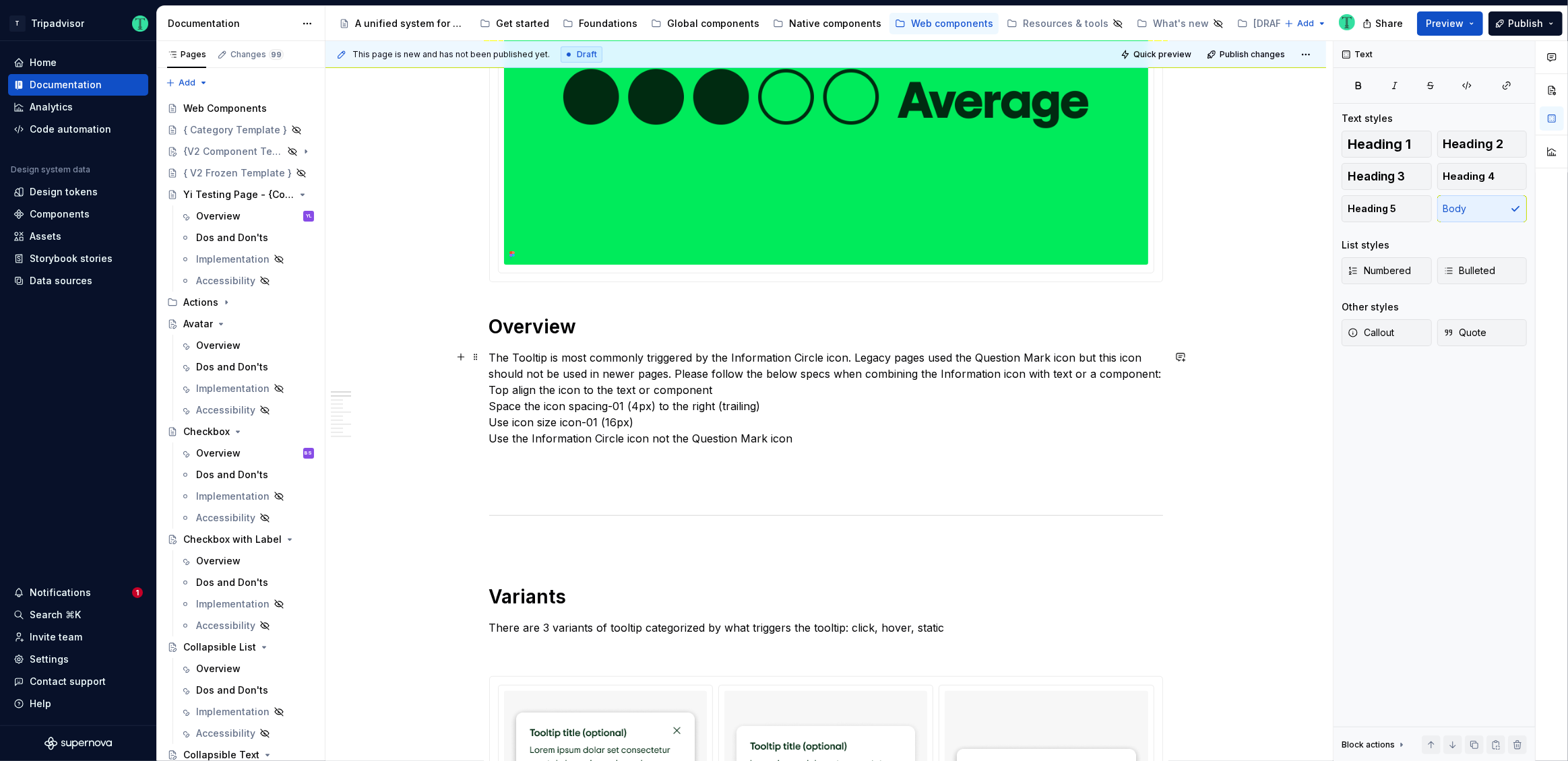
click at [489, 388] on p "The Tooltip is most commonly triggered by the Information Circle icon. Legacy p…" at bounding box center [826, 398] width 673 height 97
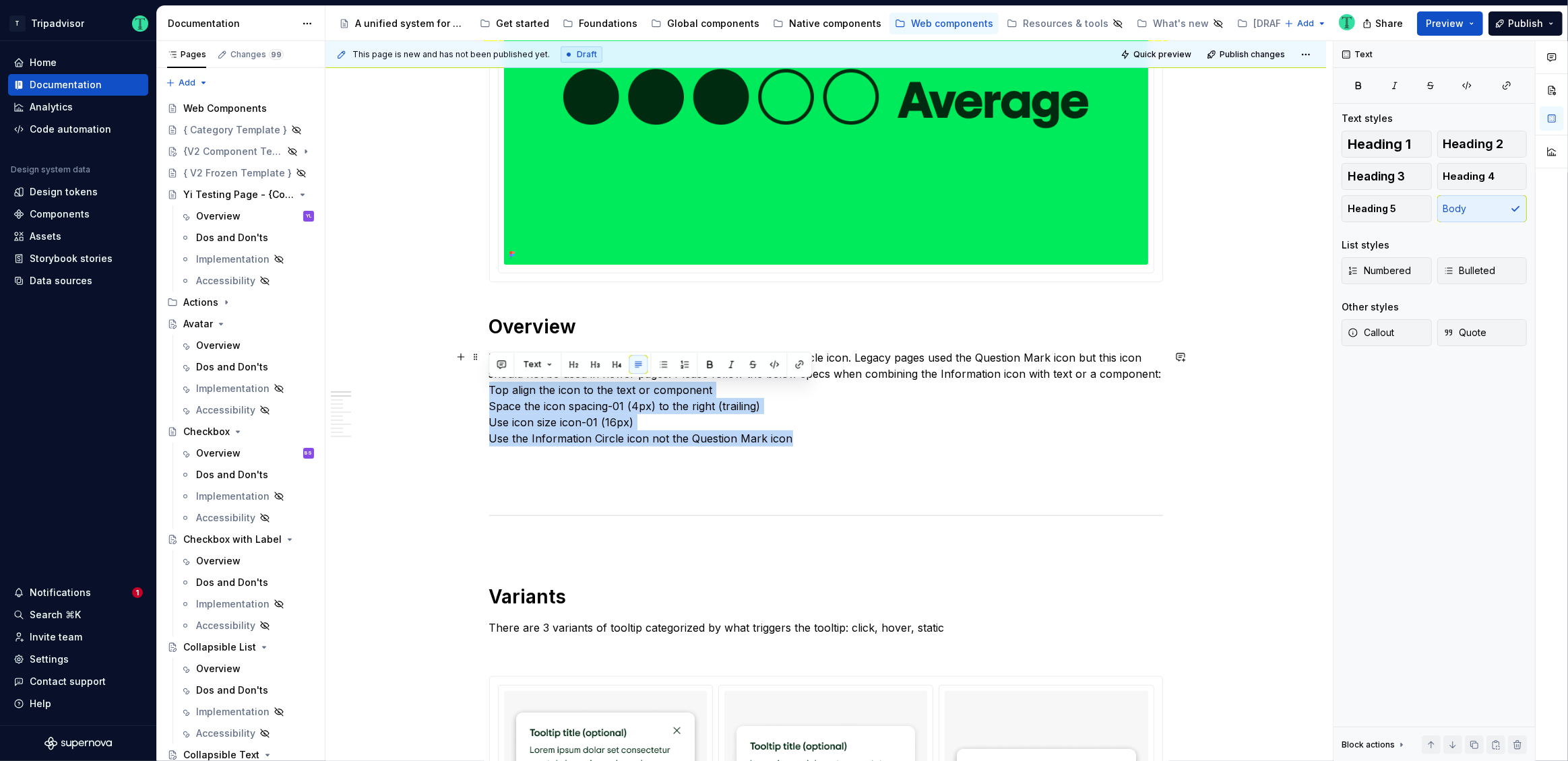
drag, startPoint x: 491, startPoint y: 387, endPoint x: 798, endPoint y: 436, distance: 310.9
click at [798, 436] on p "The Tooltip is most commonly triggered by the Information Circle icon. Legacy p…" at bounding box center [826, 398] width 673 height 97
click at [662, 364] on button "button" at bounding box center [663, 365] width 19 height 19
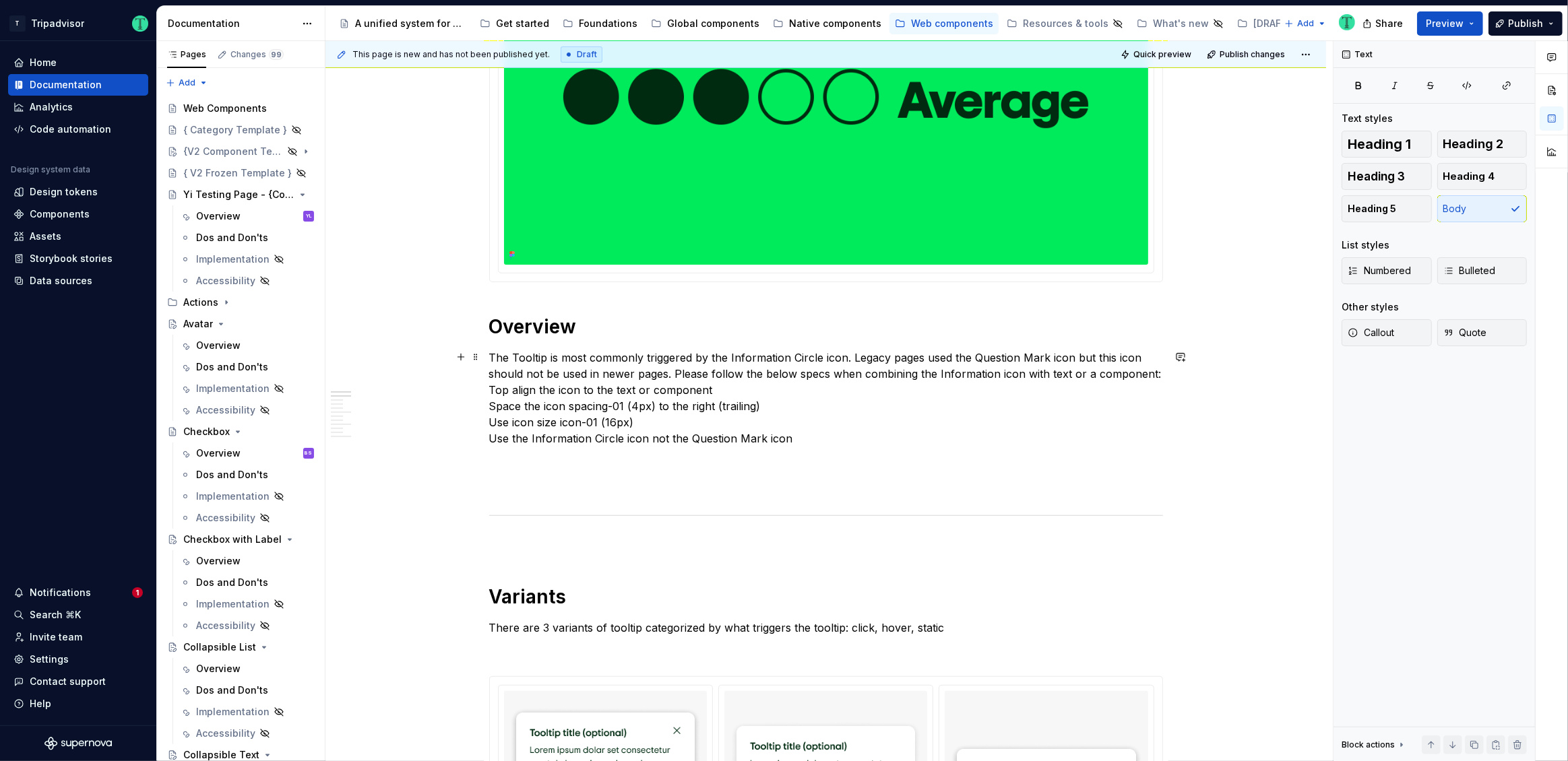
click at [490, 387] on p "The Tooltip is most commonly triggered by the Information Circle icon. Legacy p…" at bounding box center [826, 398] width 673 height 97
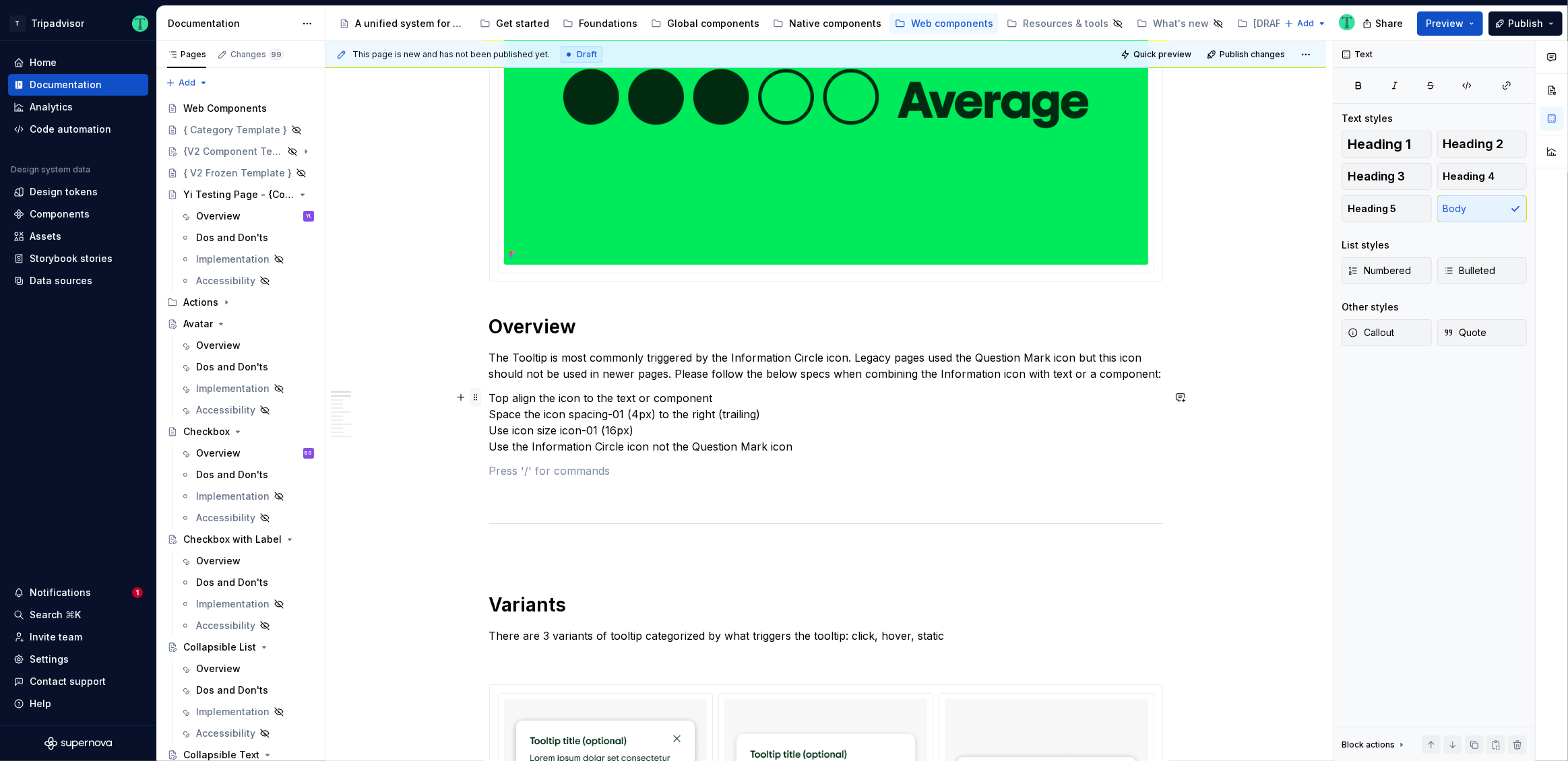
click at [476, 399] on span at bounding box center [476, 397] width 11 height 19
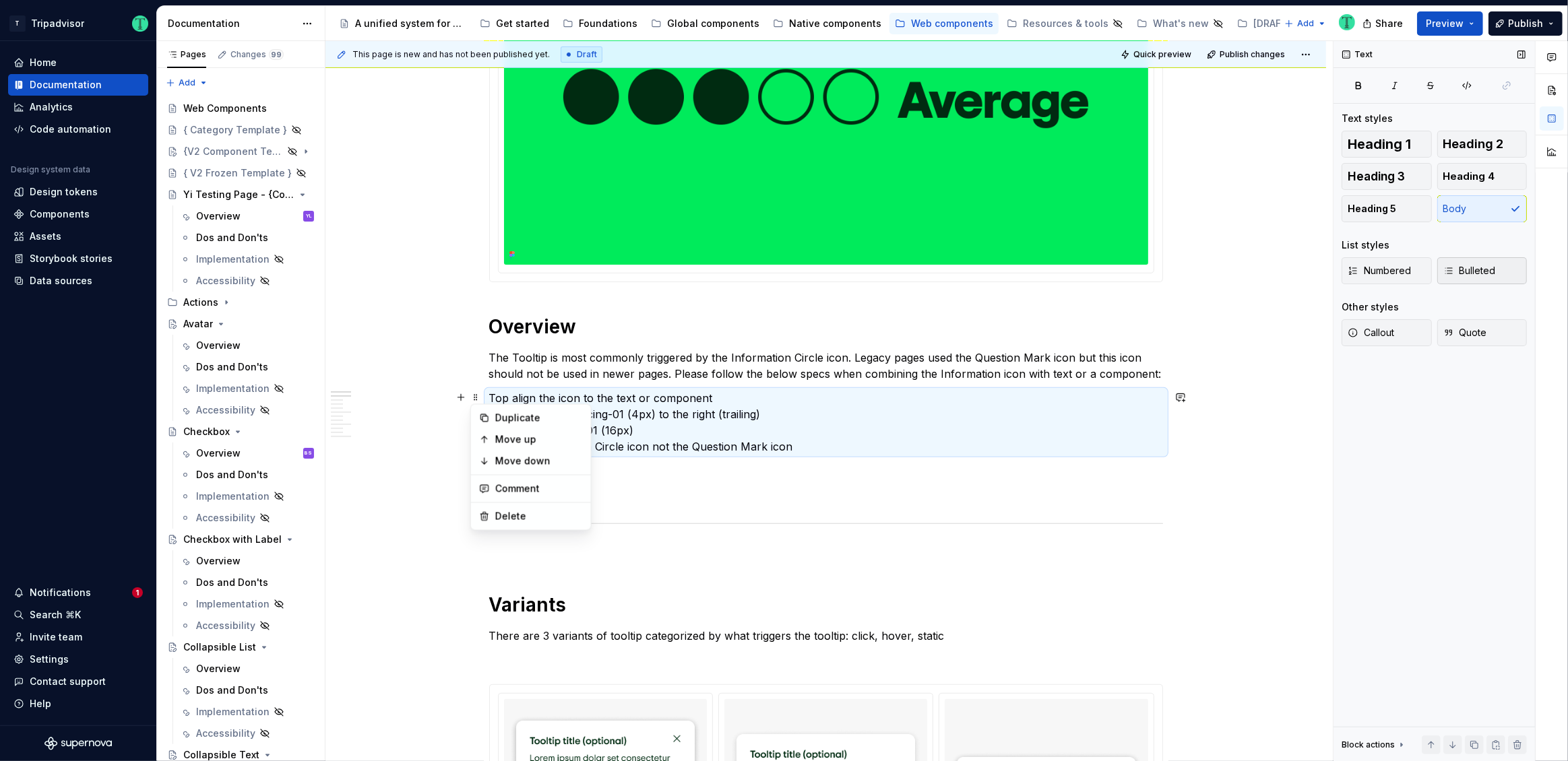
click at [1464, 273] on span "Bulleted" at bounding box center [1469, 270] width 52 height 13
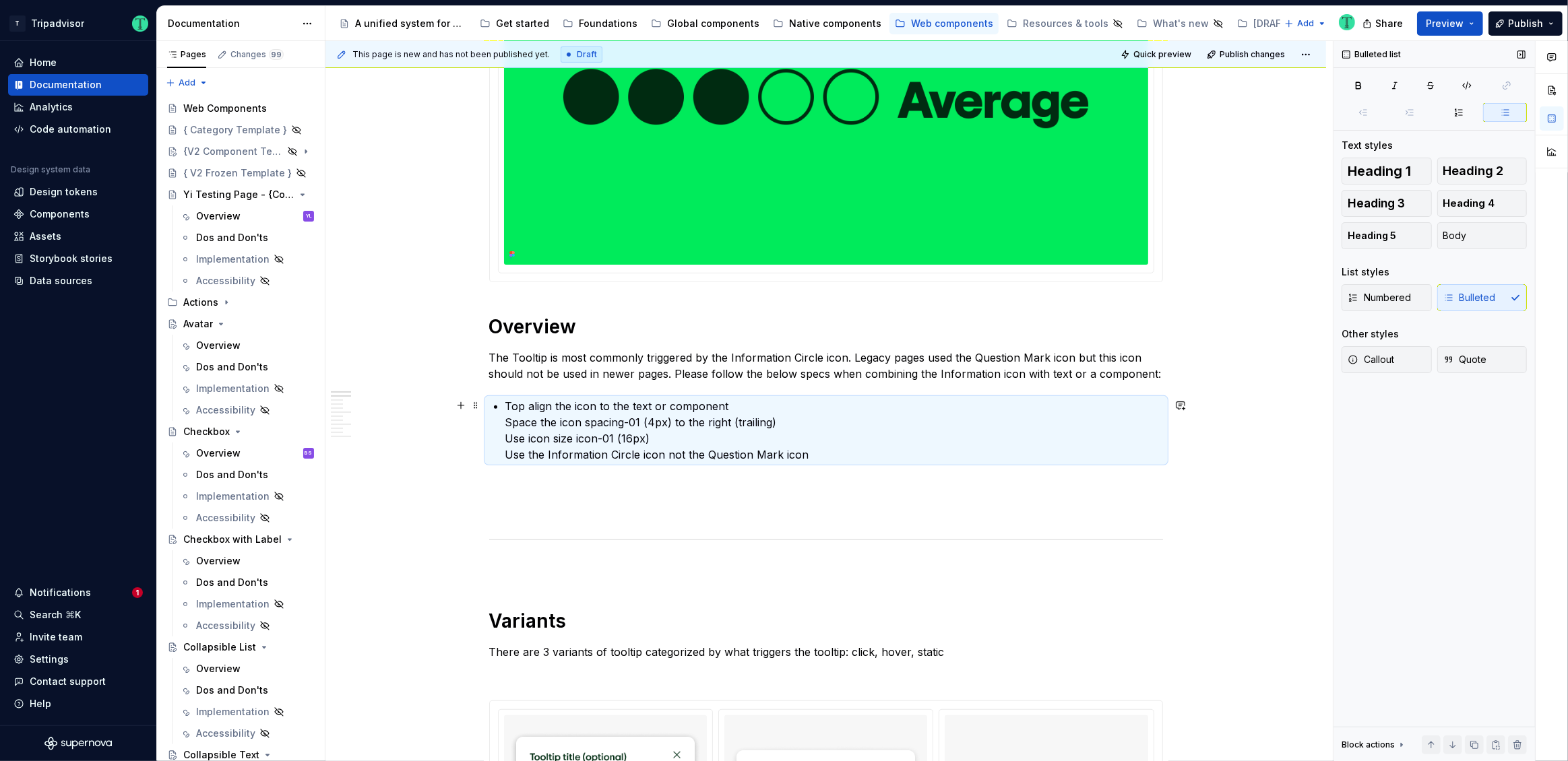
click at [507, 419] on p "Top align the icon to the text or component Space the icon spacing-01 (4px) to …" at bounding box center [834, 430] width 658 height 64
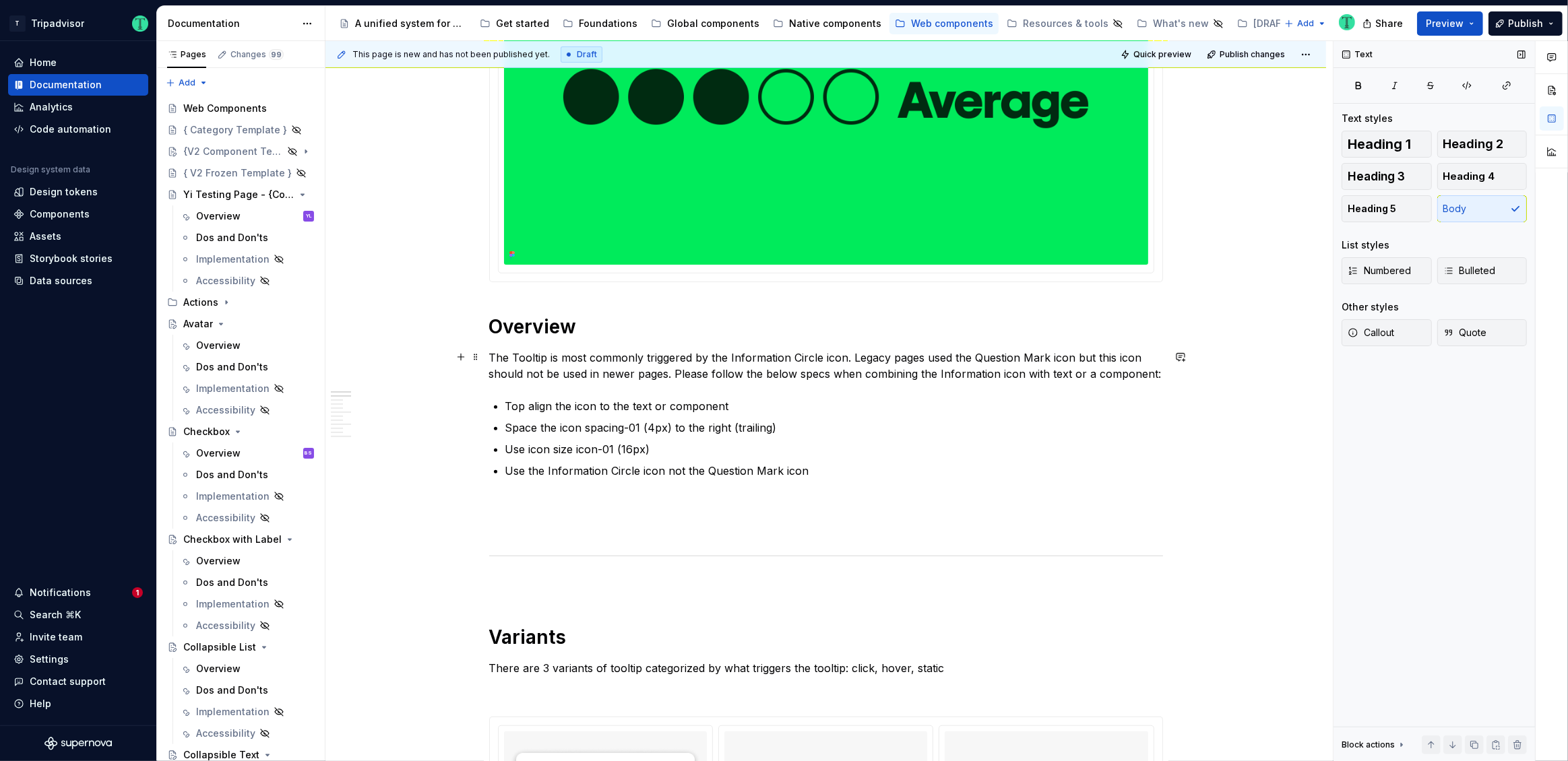
click at [525, 360] on p "The Tooltip is most commonly triggered by the Information Circle icon. Legacy p…" at bounding box center [826, 366] width 673 height 33
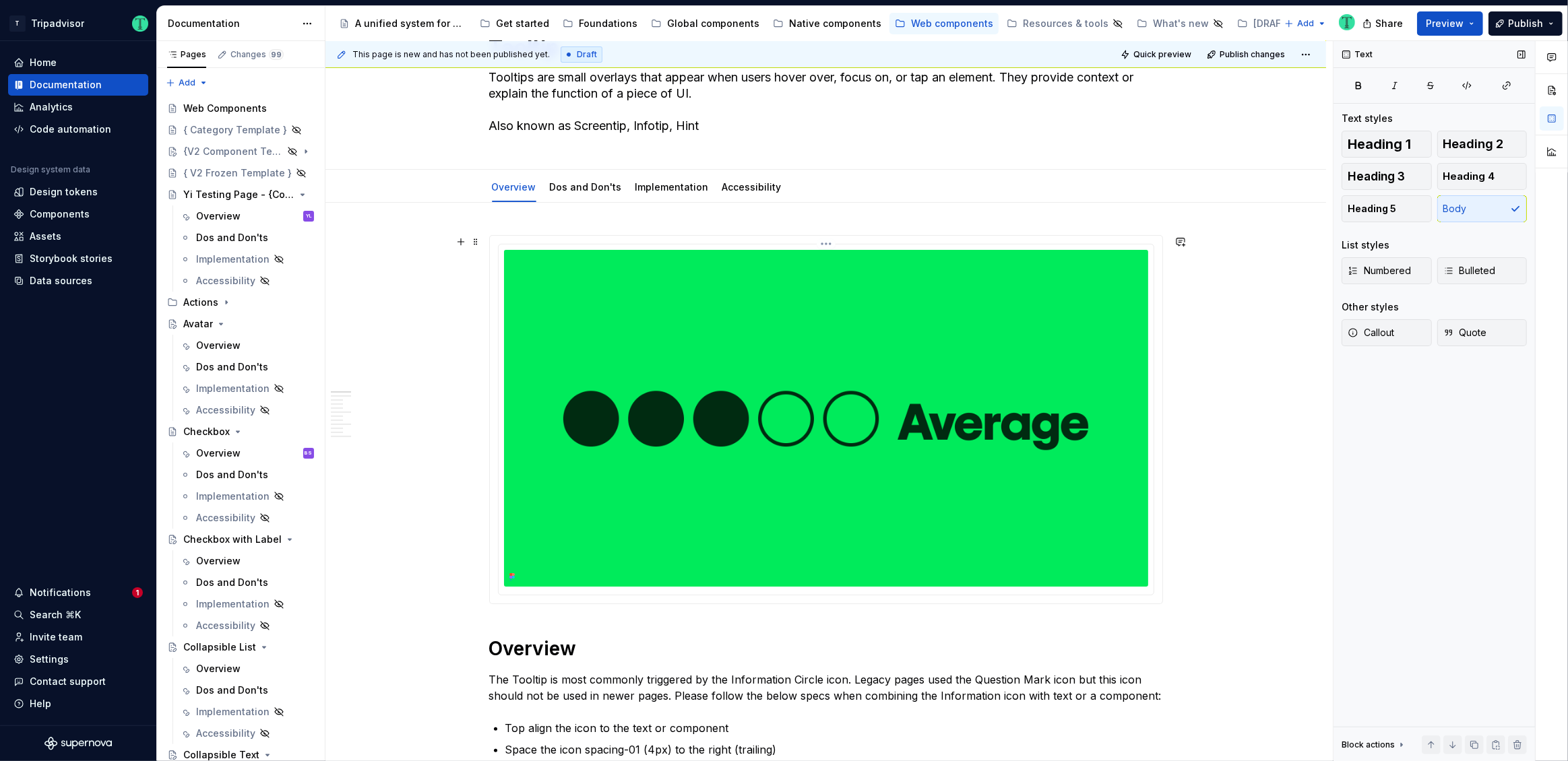
scroll to position [0, 0]
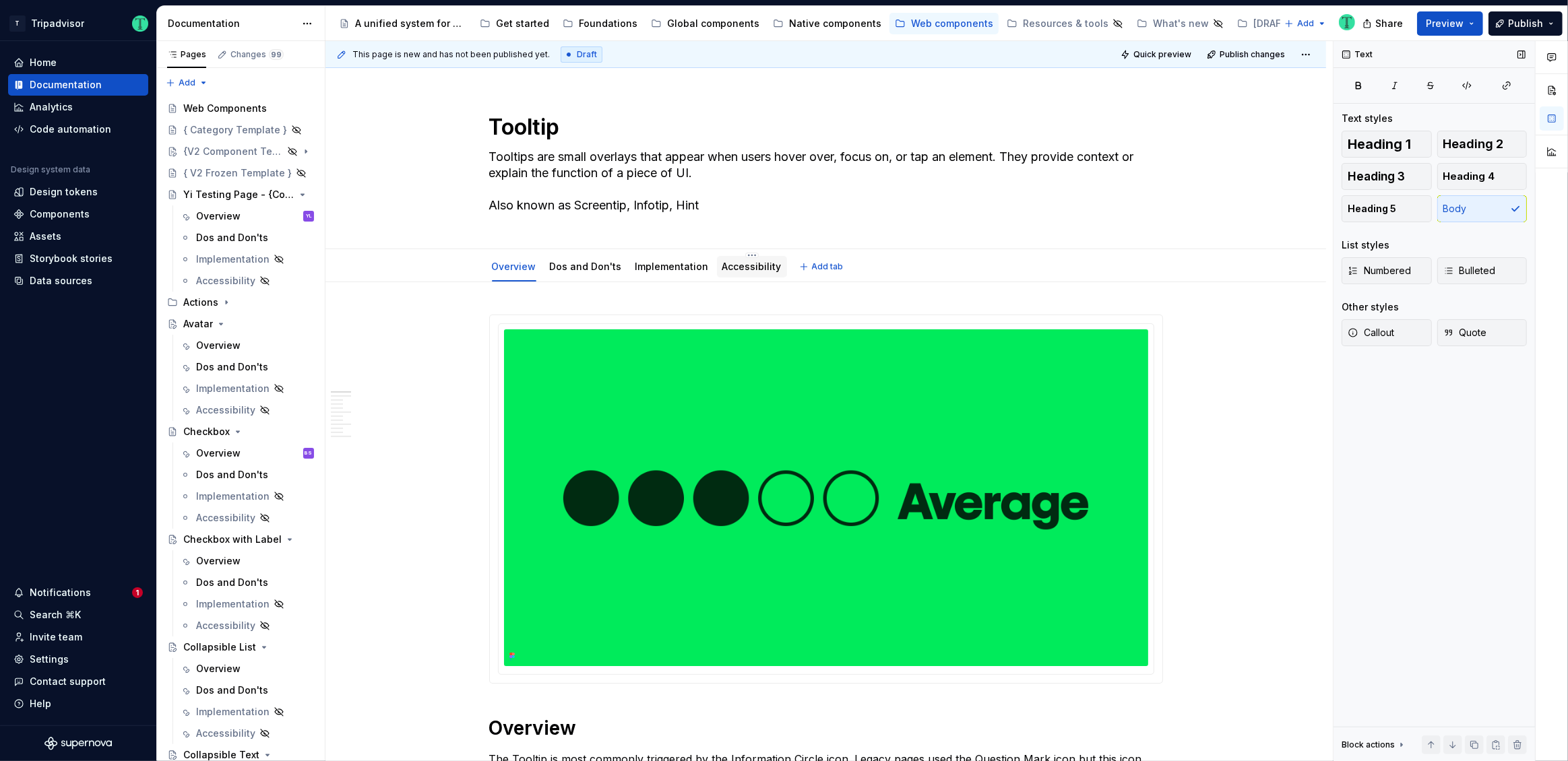
click at [729, 271] on link "Accessibility" at bounding box center [752, 267] width 60 height 11
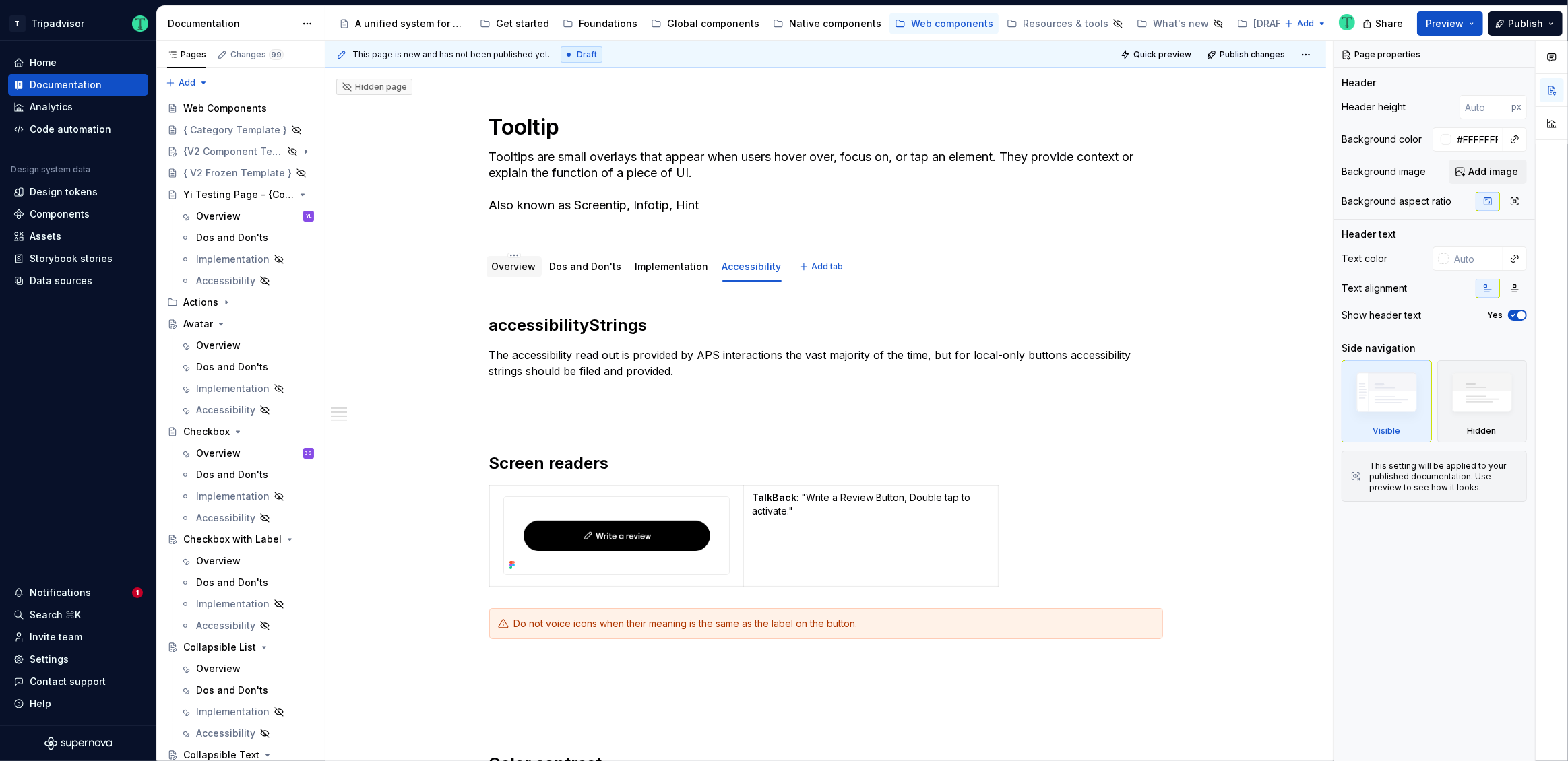
click at [523, 266] on link "Overview" at bounding box center [514, 267] width 45 height 11
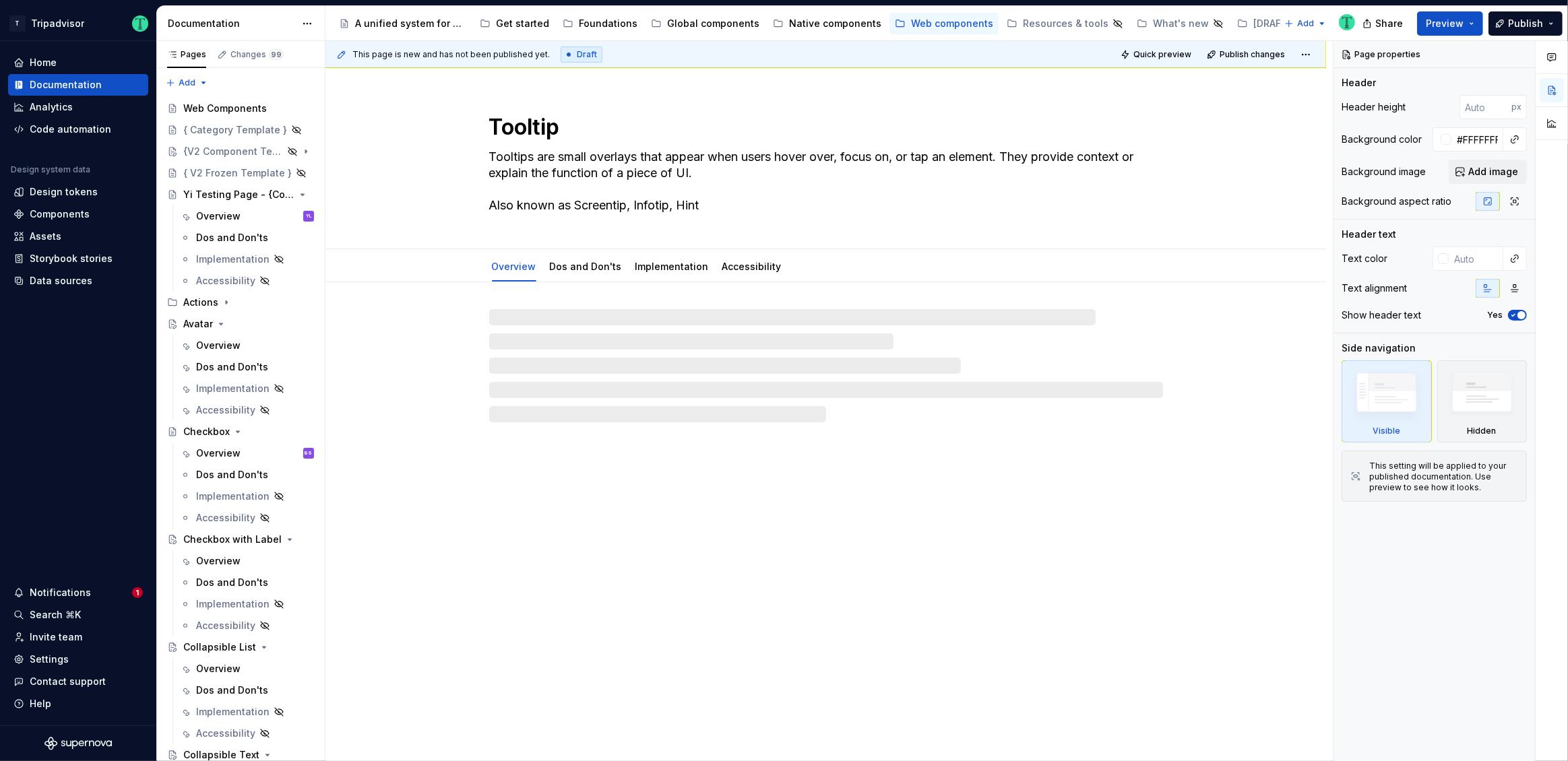
type textarea "*"
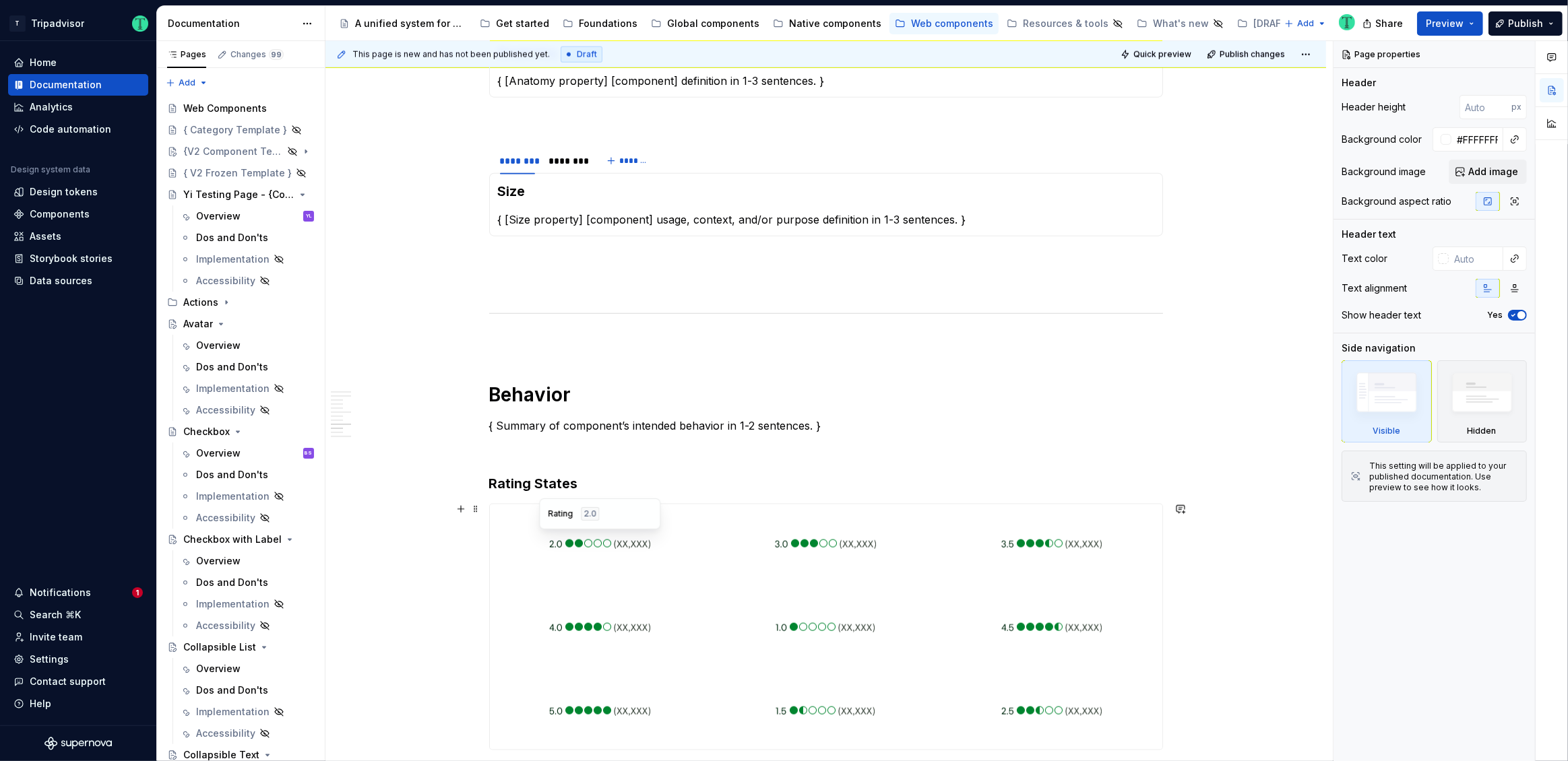
scroll to position [1811, 0]
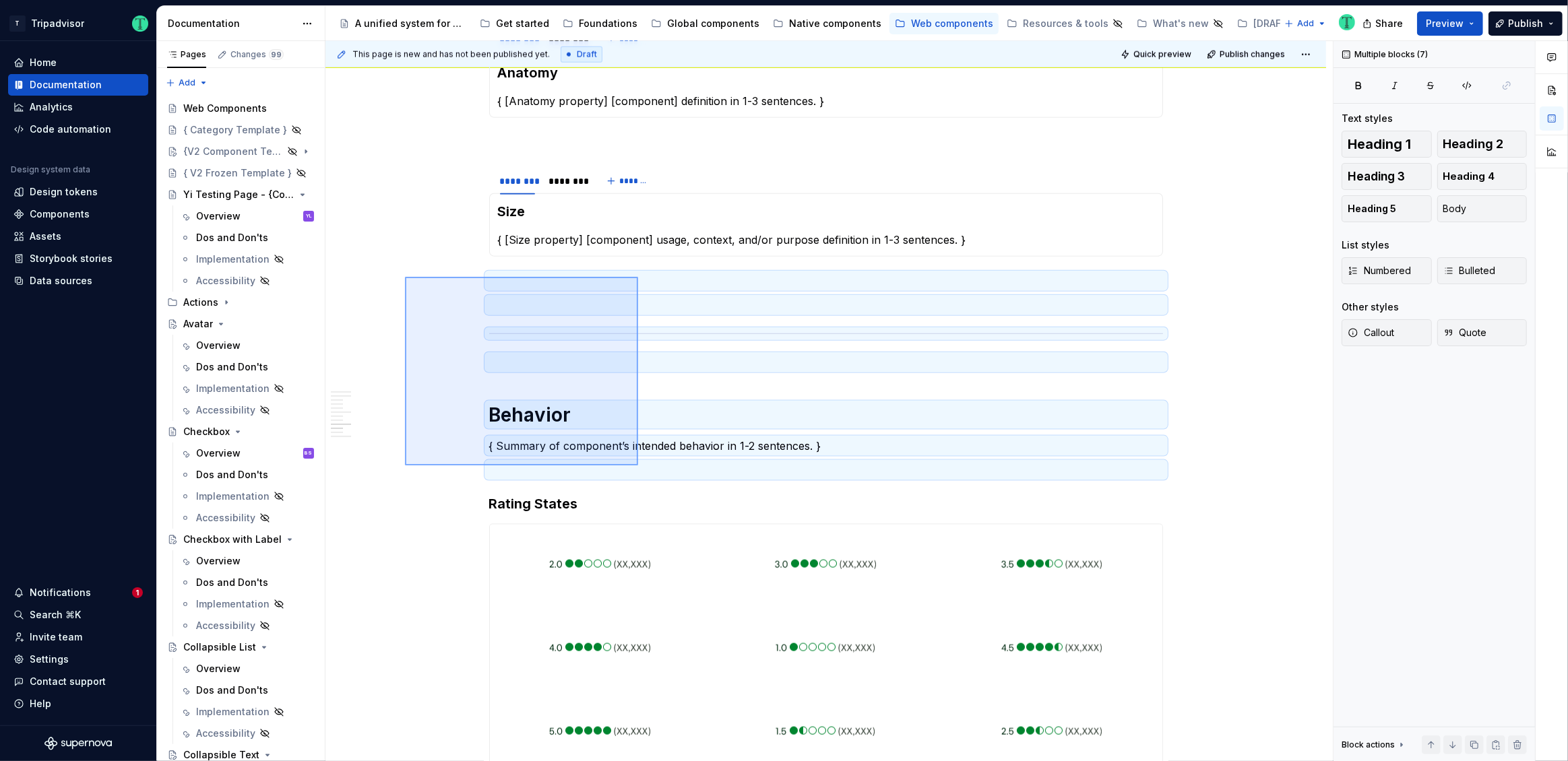
drag, startPoint x: 405, startPoint y: 277, endPoint x: 639, endPoint y: 466, distance: 300.8
click at [639, 466] on div "**********" at bounding box center [829, 401] width 1007 height 721
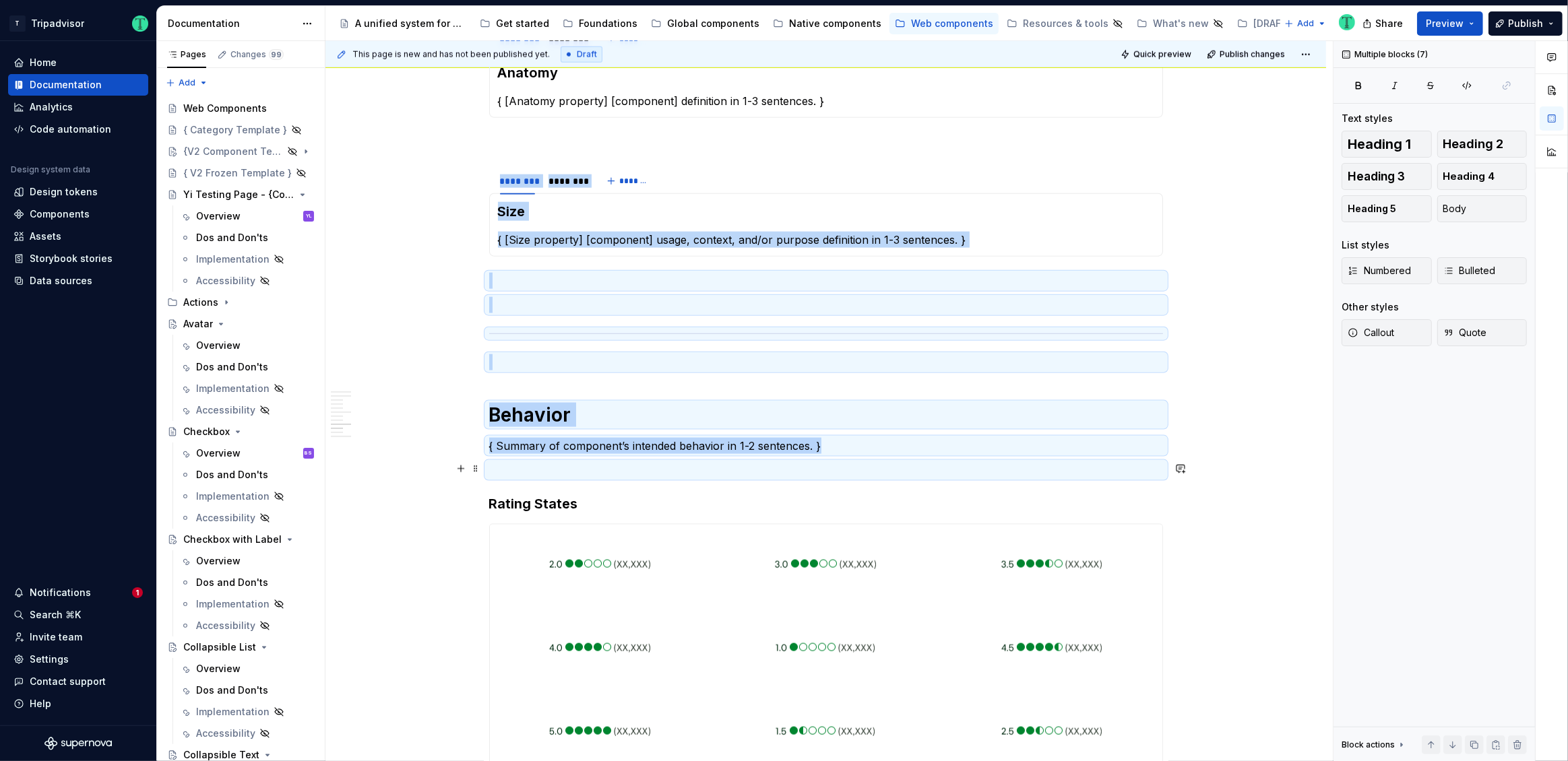
copy div "******** ******** ******* Size { [Size property] [component] usage, context, an…"
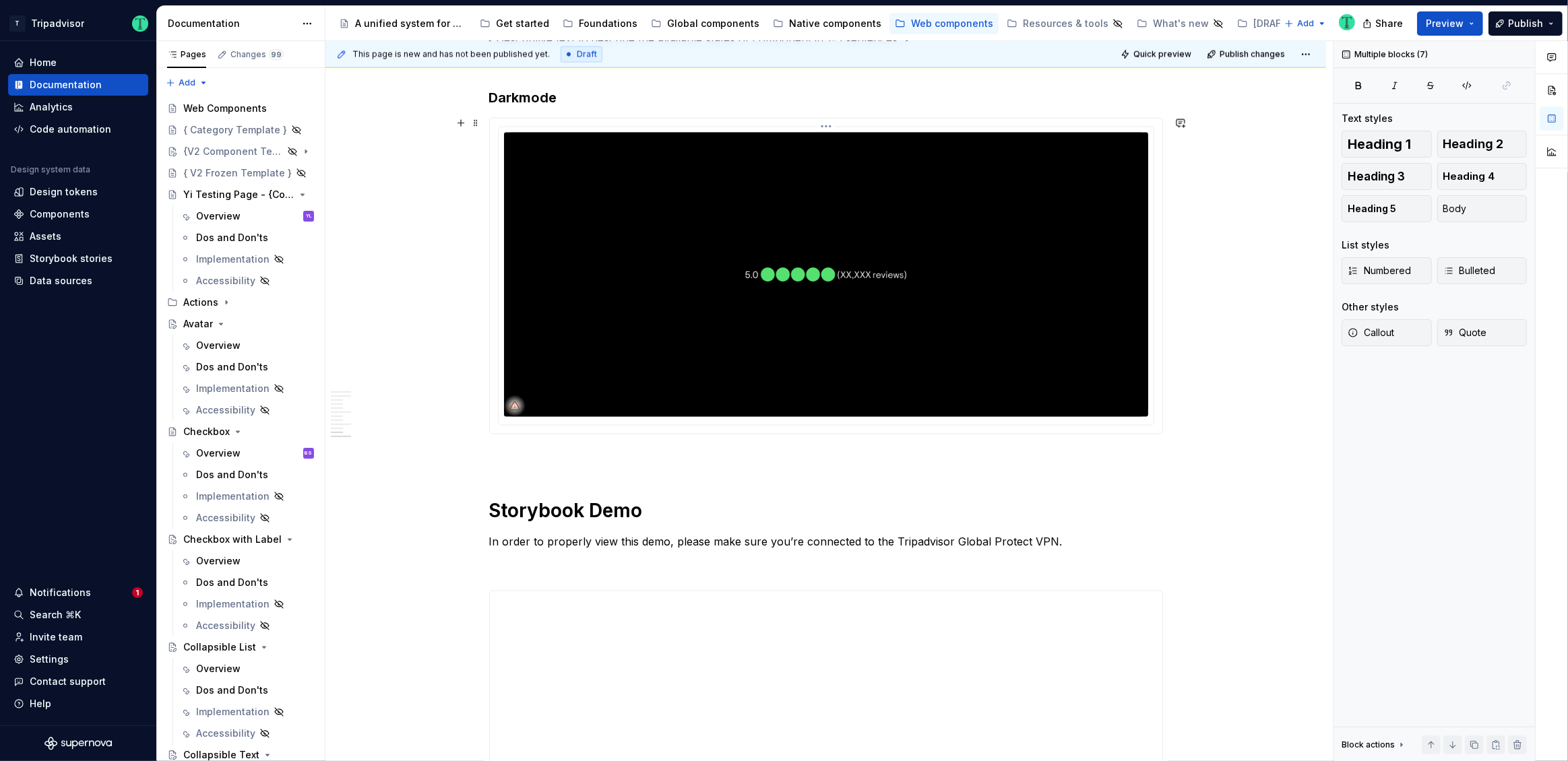
scroll to position [2555, 0]
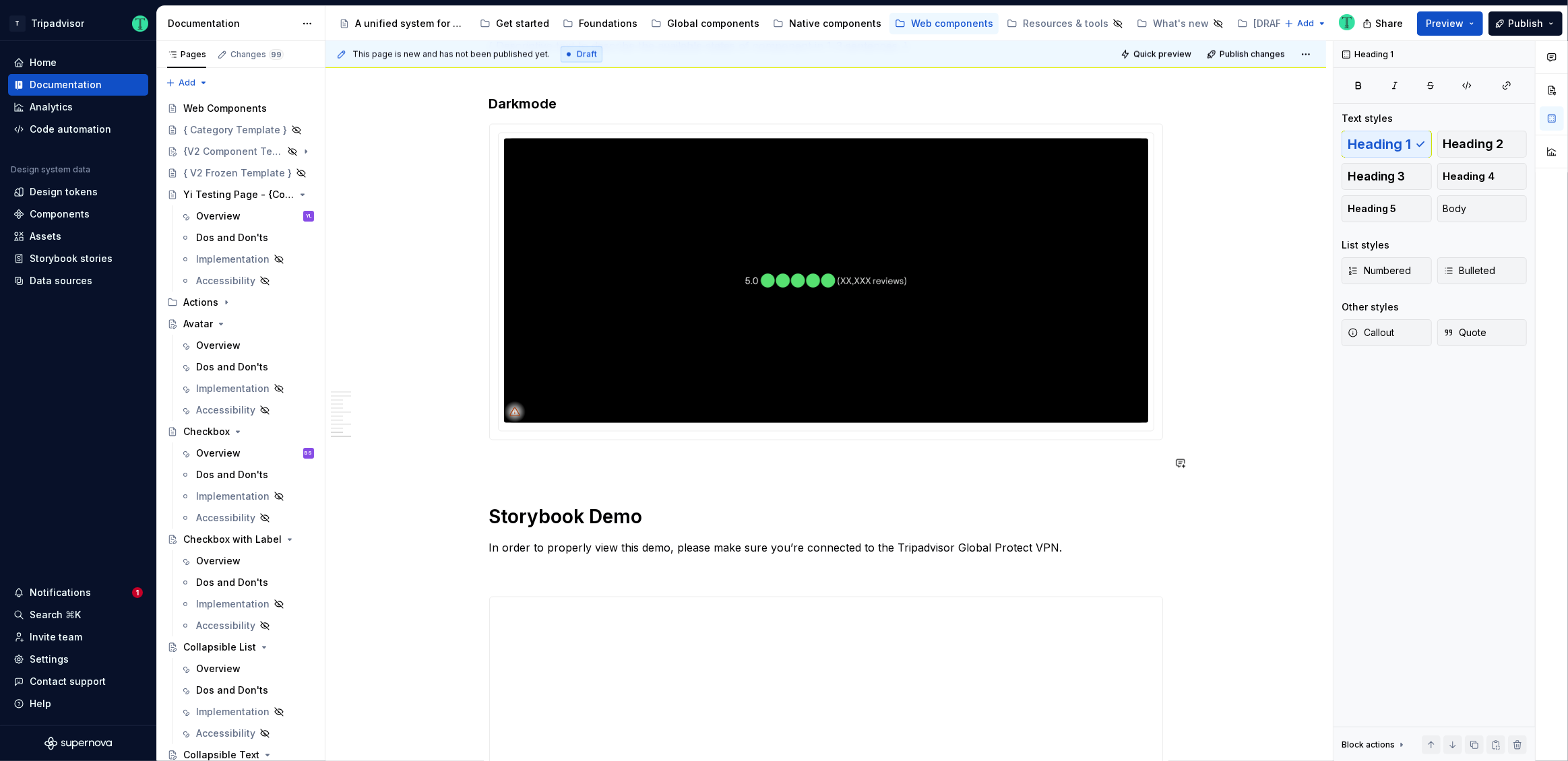
scroll to position [2561, 0]
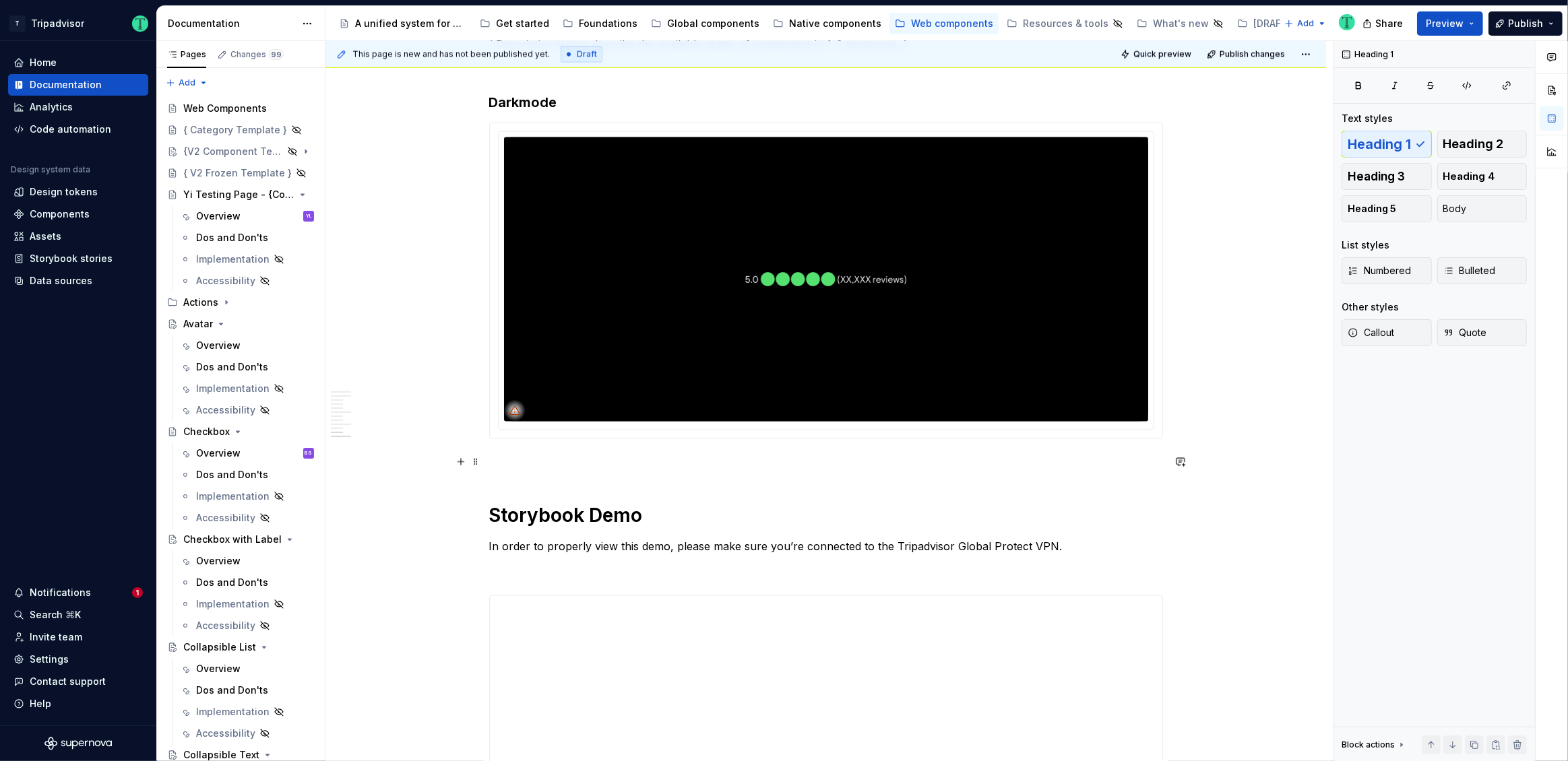
click at [631, 455] on p at bounding box center [826, 463] width 673 height 16
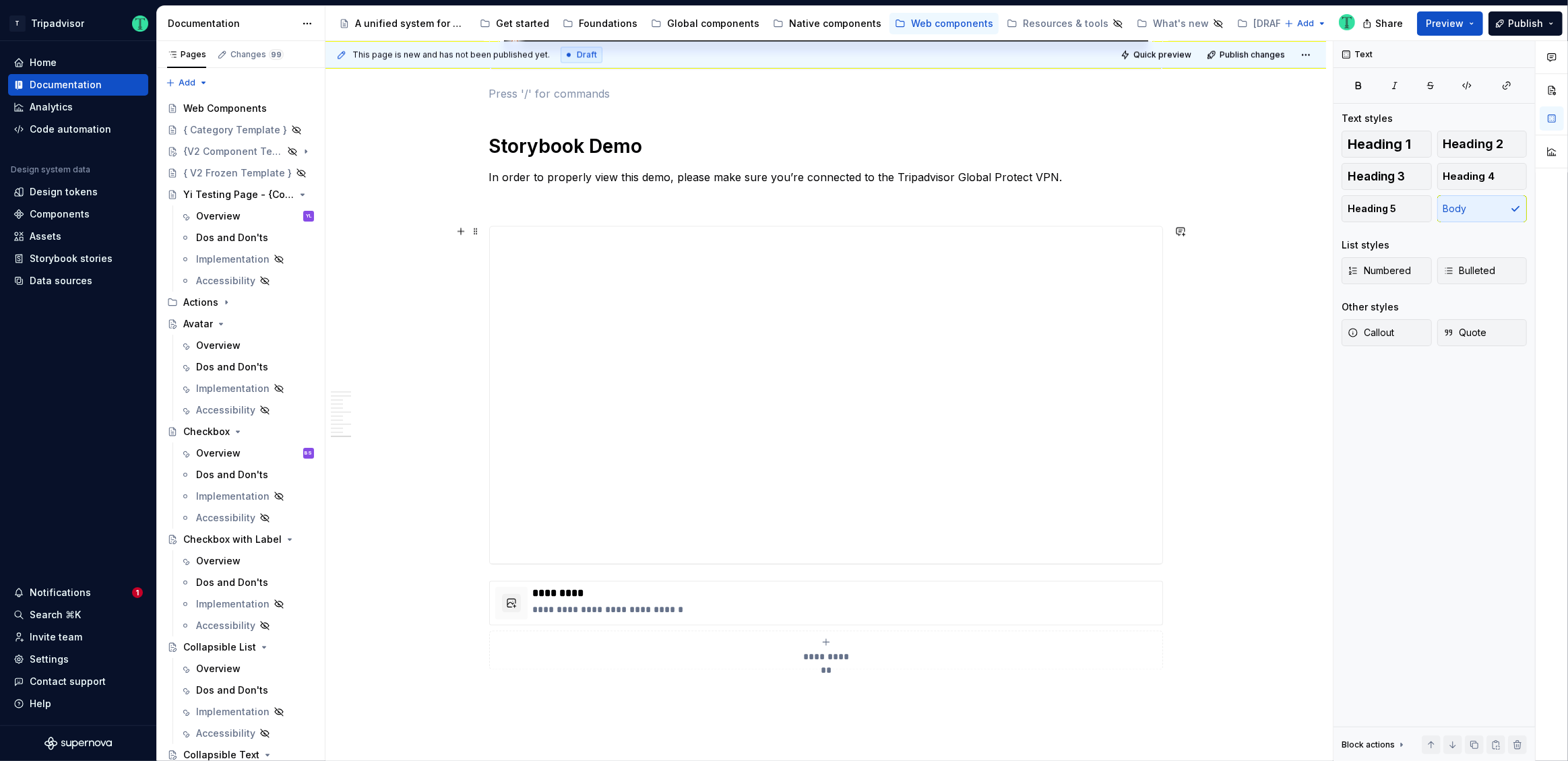
scroll to position [3113, 0]
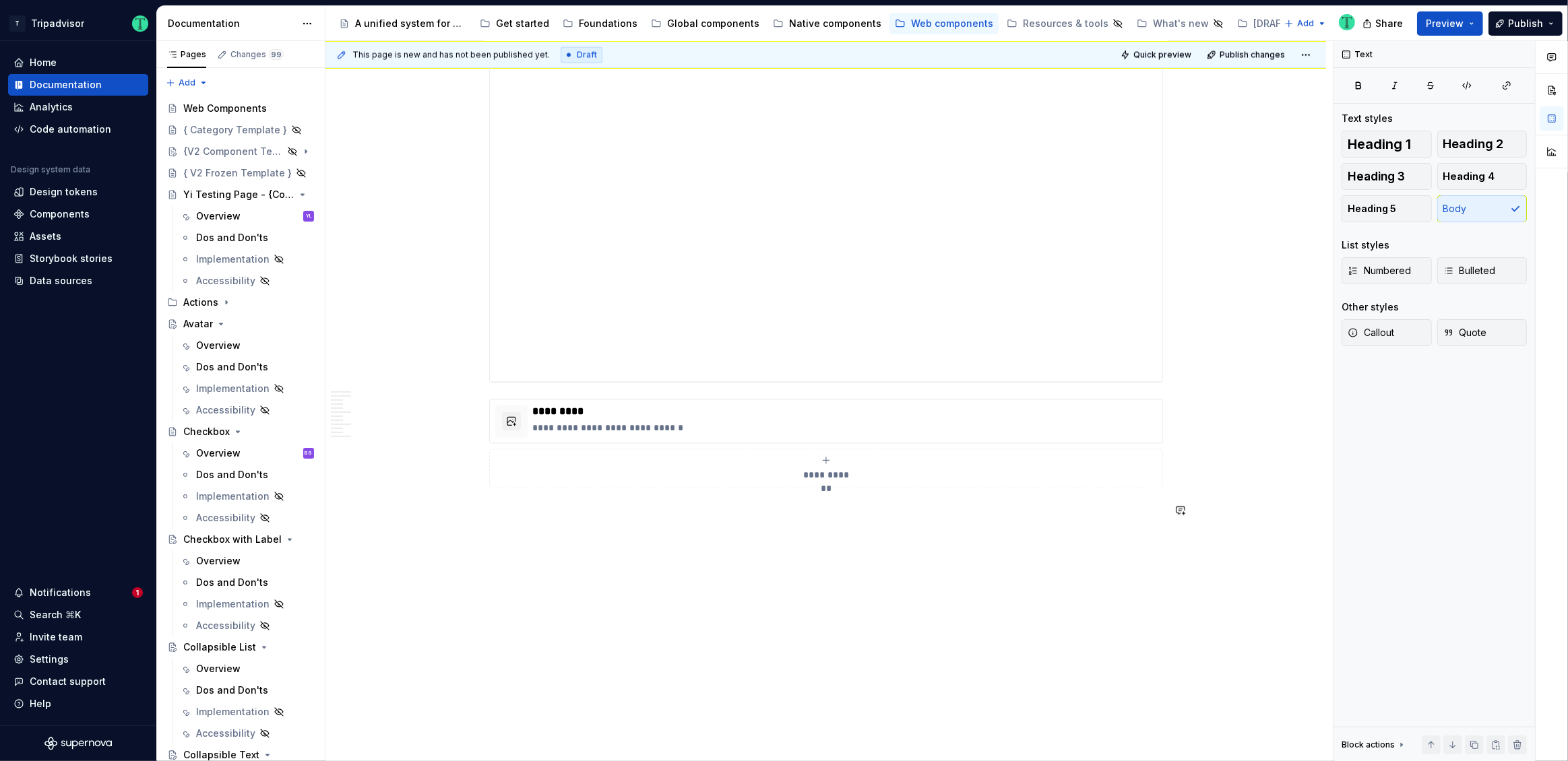
paste div
click at [538, 646] on h1 "Behavior" at bounding box center [826, 646] width 673 height 24
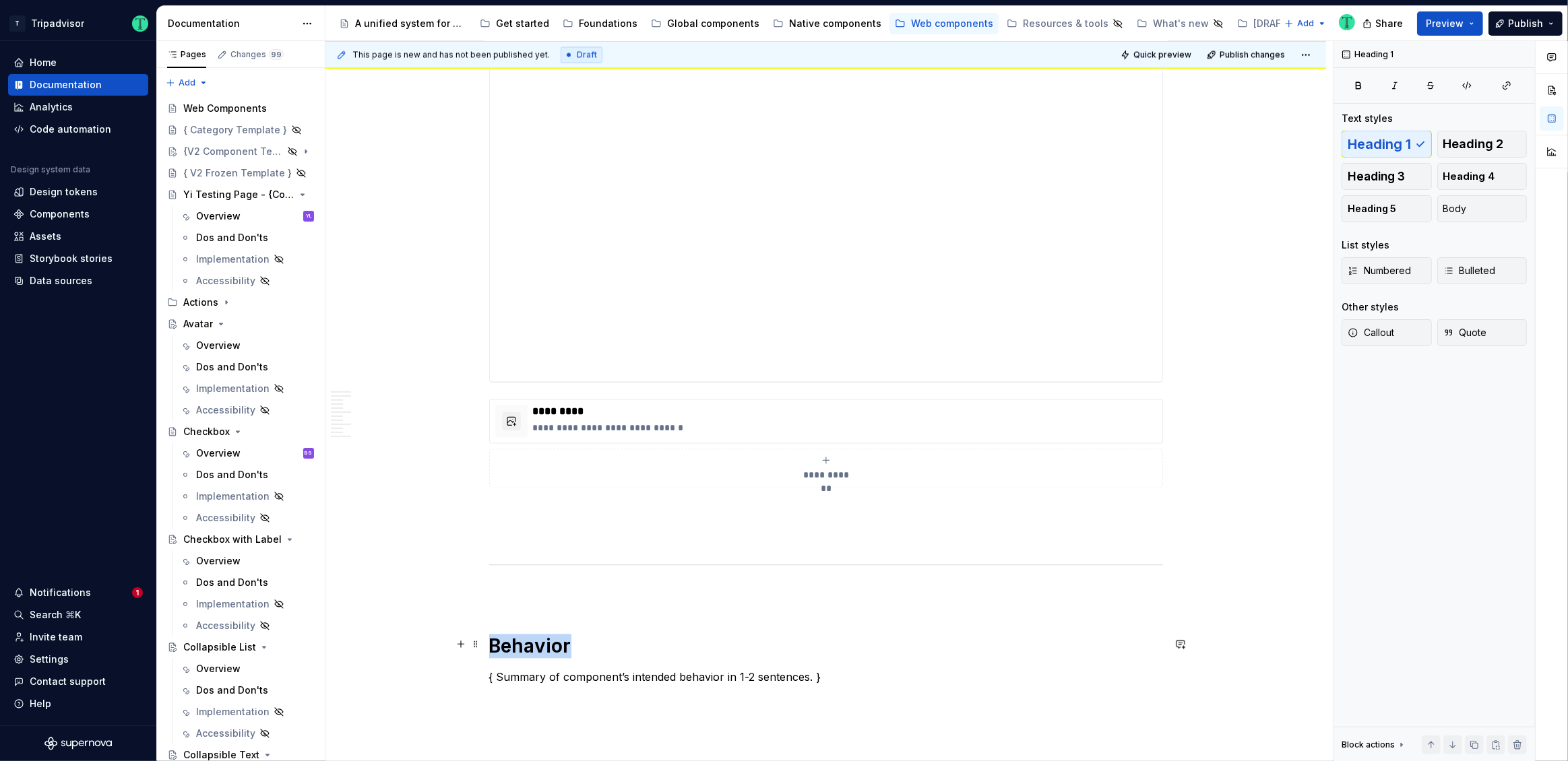
click at [538, 646] on h1 "Behavior" at bounding box center [826, 646] width 673 height 24
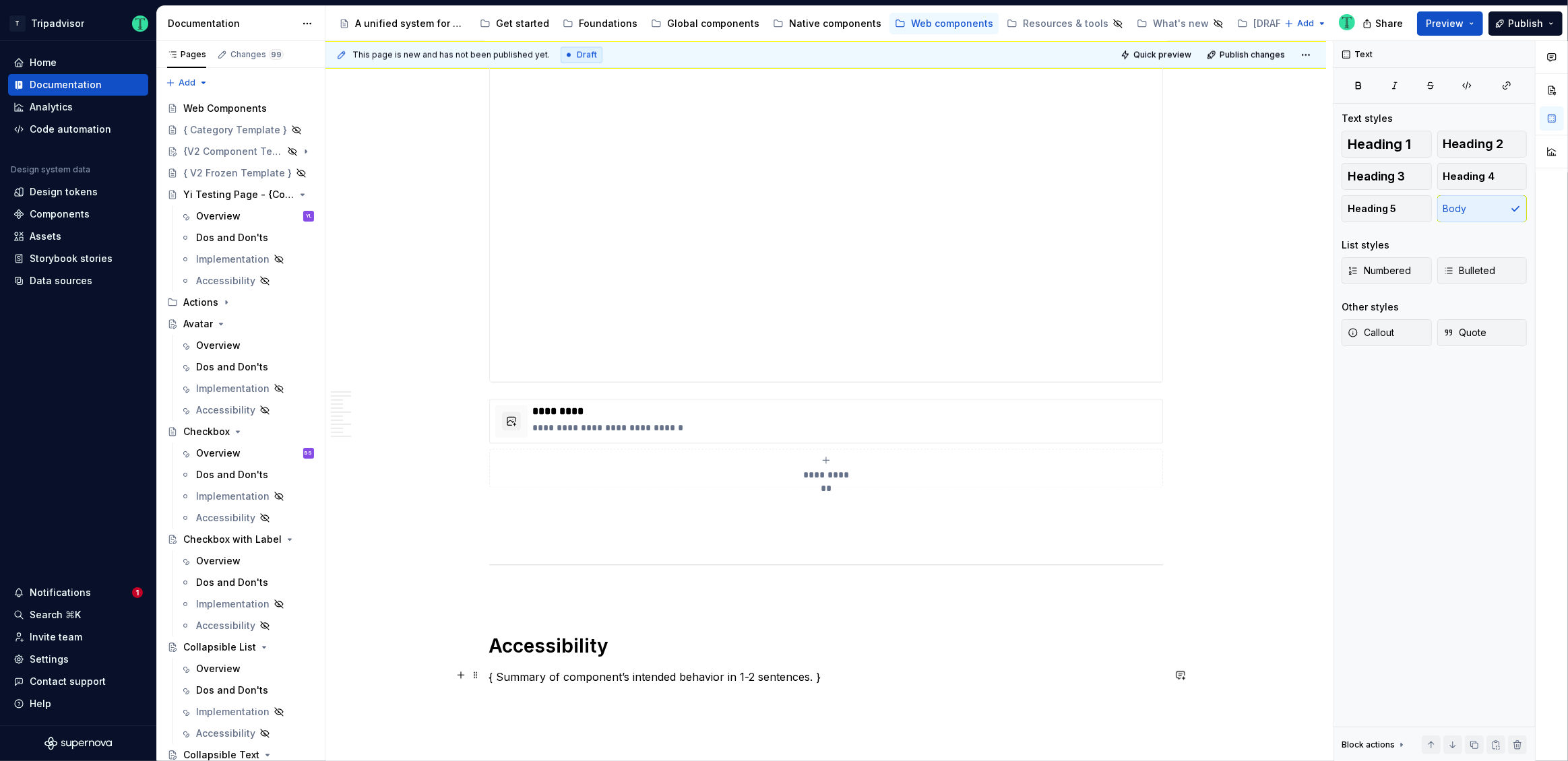
click at [587, 678] on p "{ Summary of component’s intended behavior in 1-2 sentences. }" at bounding box center [826, 676] width 673 height 16
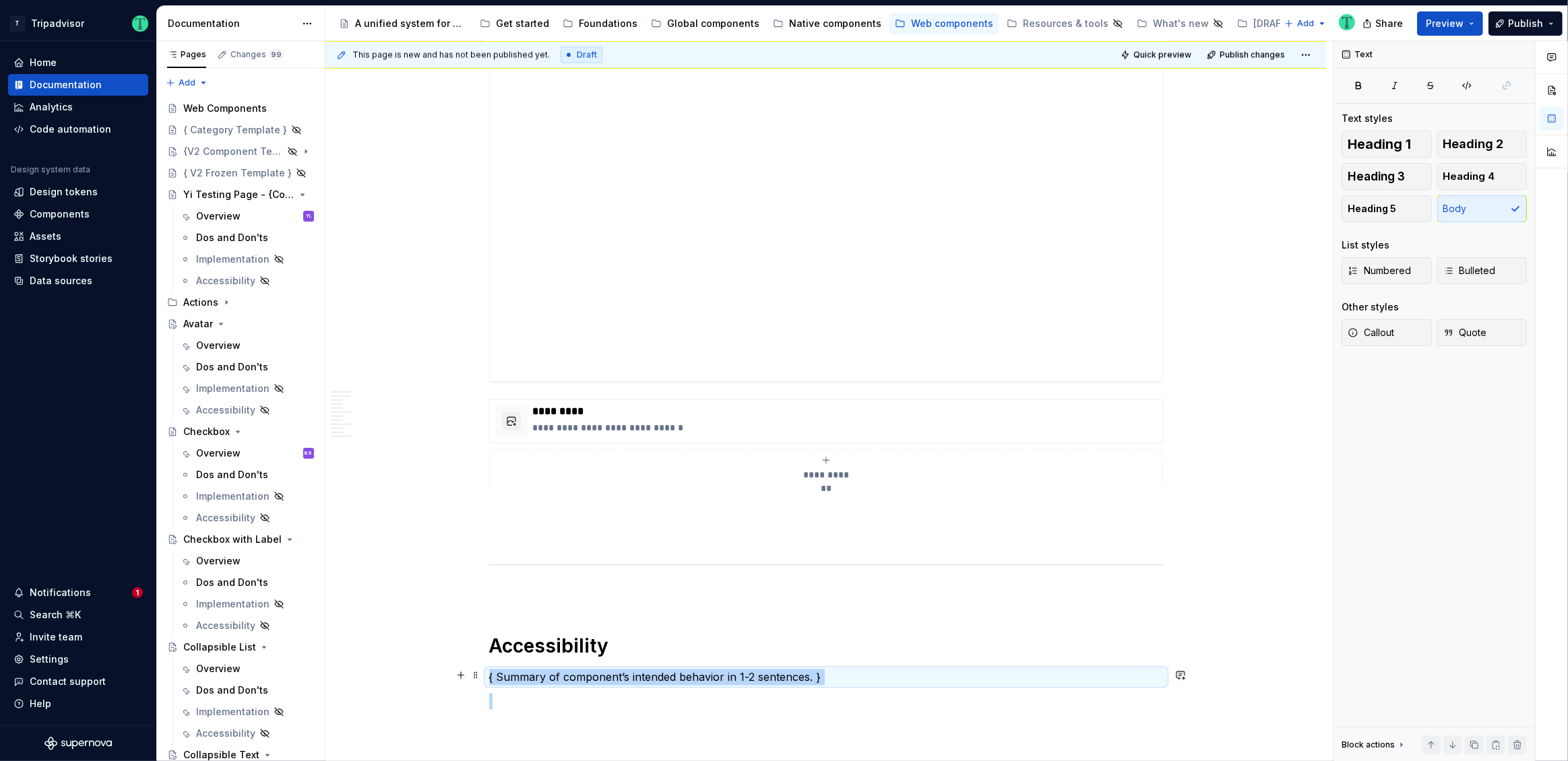
click at [587, 678] on p "{ Summary of component’s intended behavior in 1-2 sentences. }" at bounding box center [826, 676] width 673 height 16
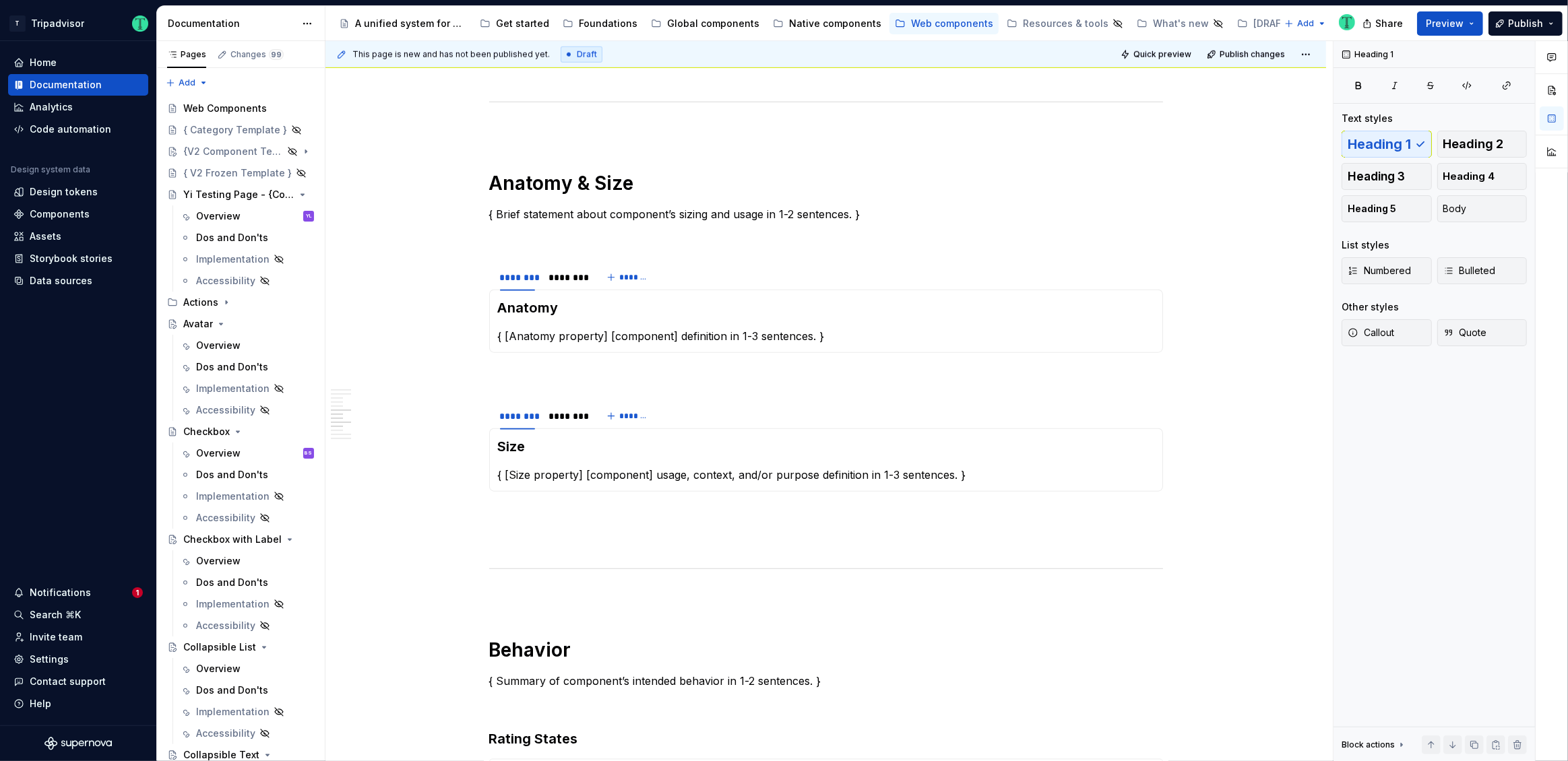
scroll to position [1574, 0]
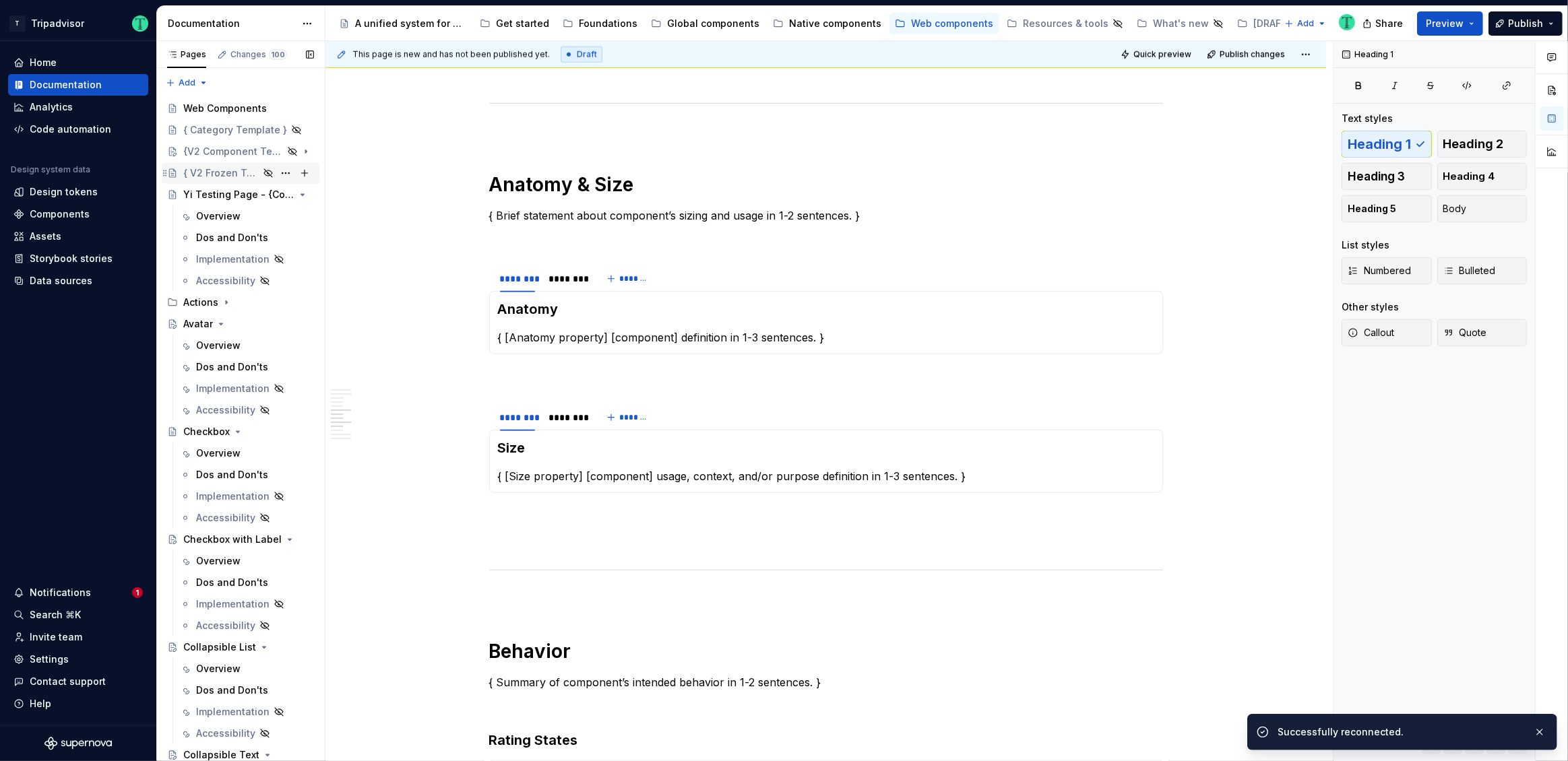
click at [222, 177] on div "{ V2 Frozen Template }" at bounding box center [220, 173] width 76 height 13
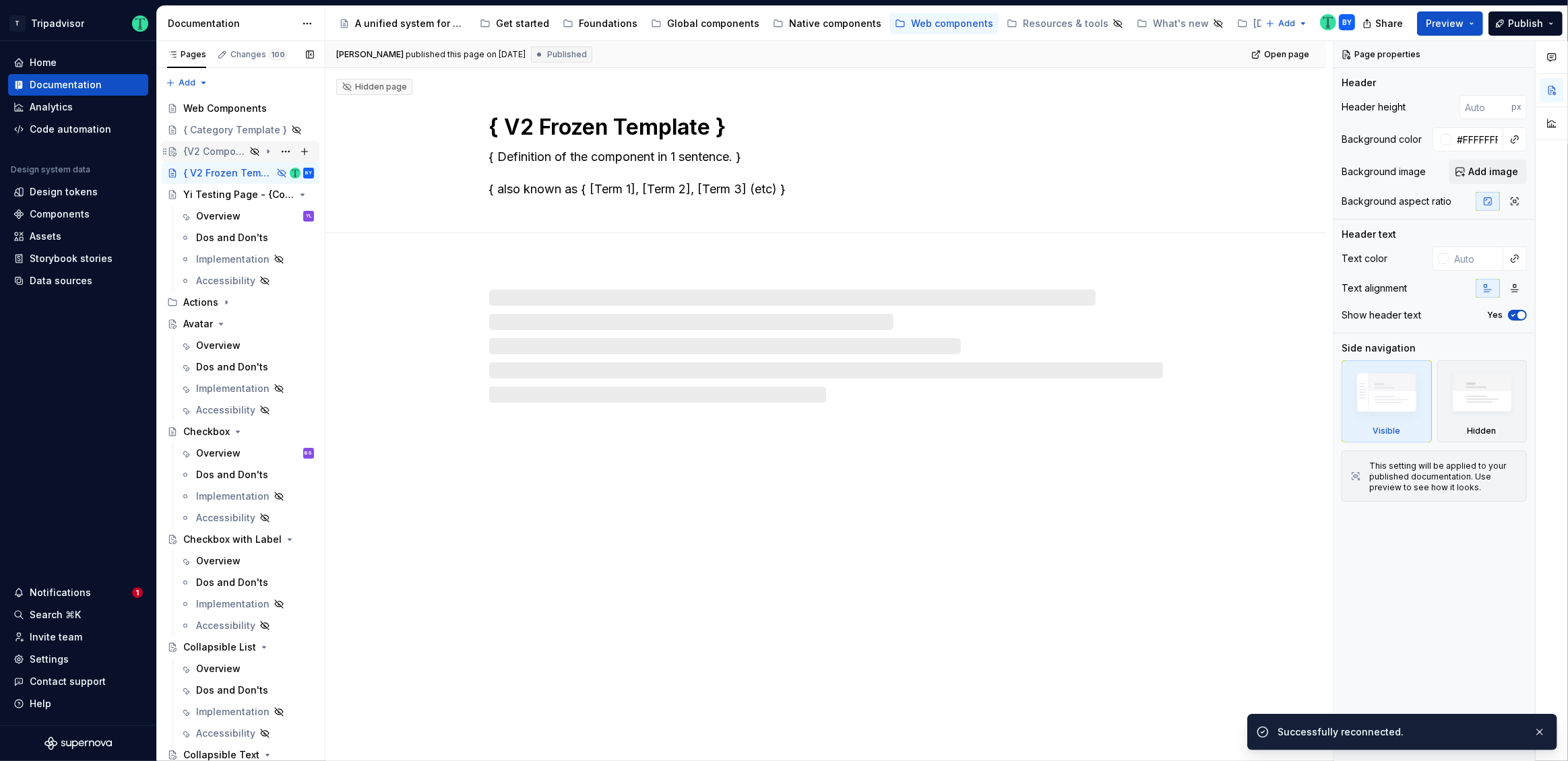
click at [218, 153] on div "{V2 Component Template}" at bounding box center [214, 151] width 62 height 13
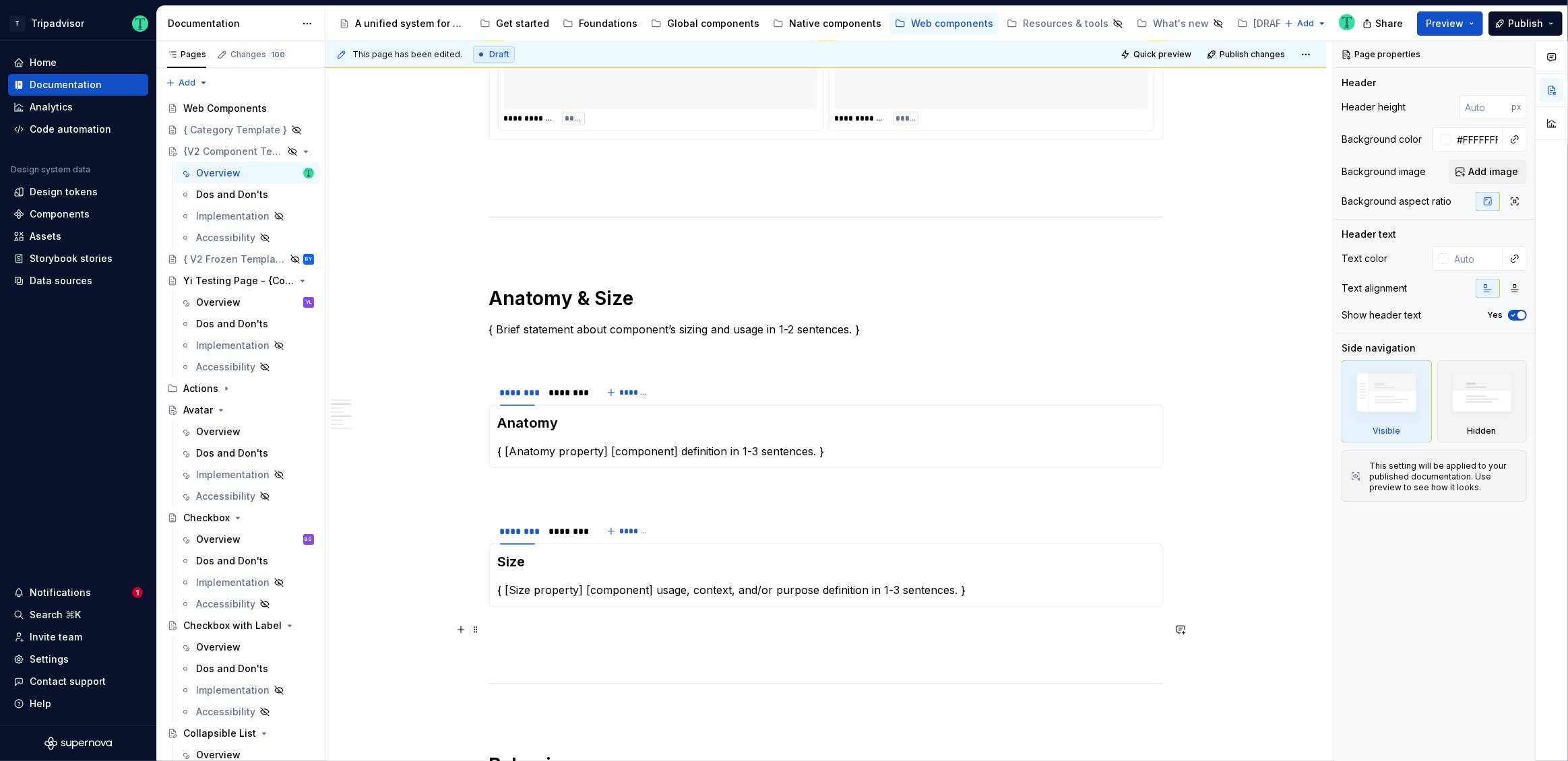
scroll to position [1024, 0]
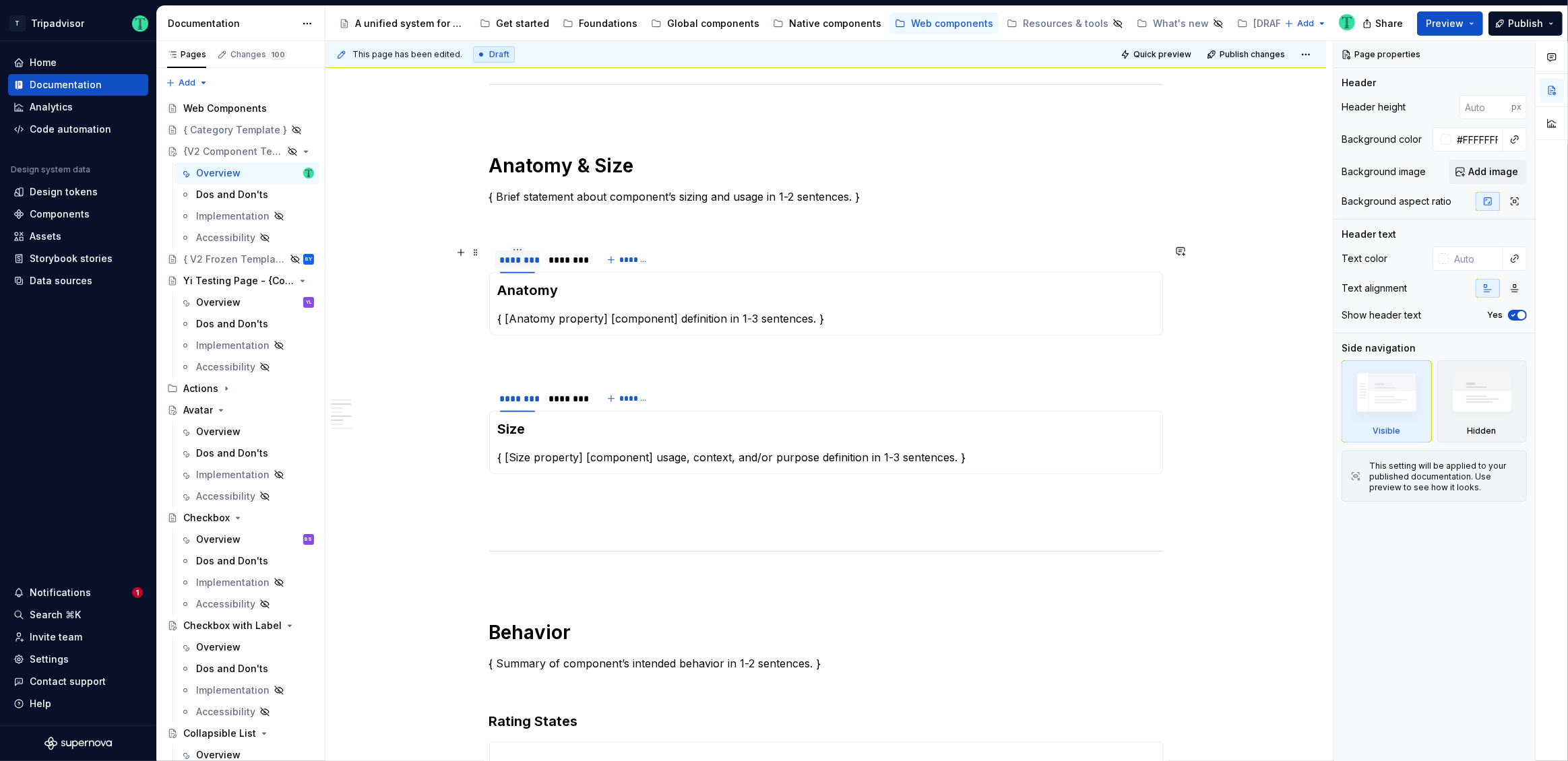
type textarea "*"
click at [515, 258] on div "********" at bounding box center [518, 260] width 35 height 13
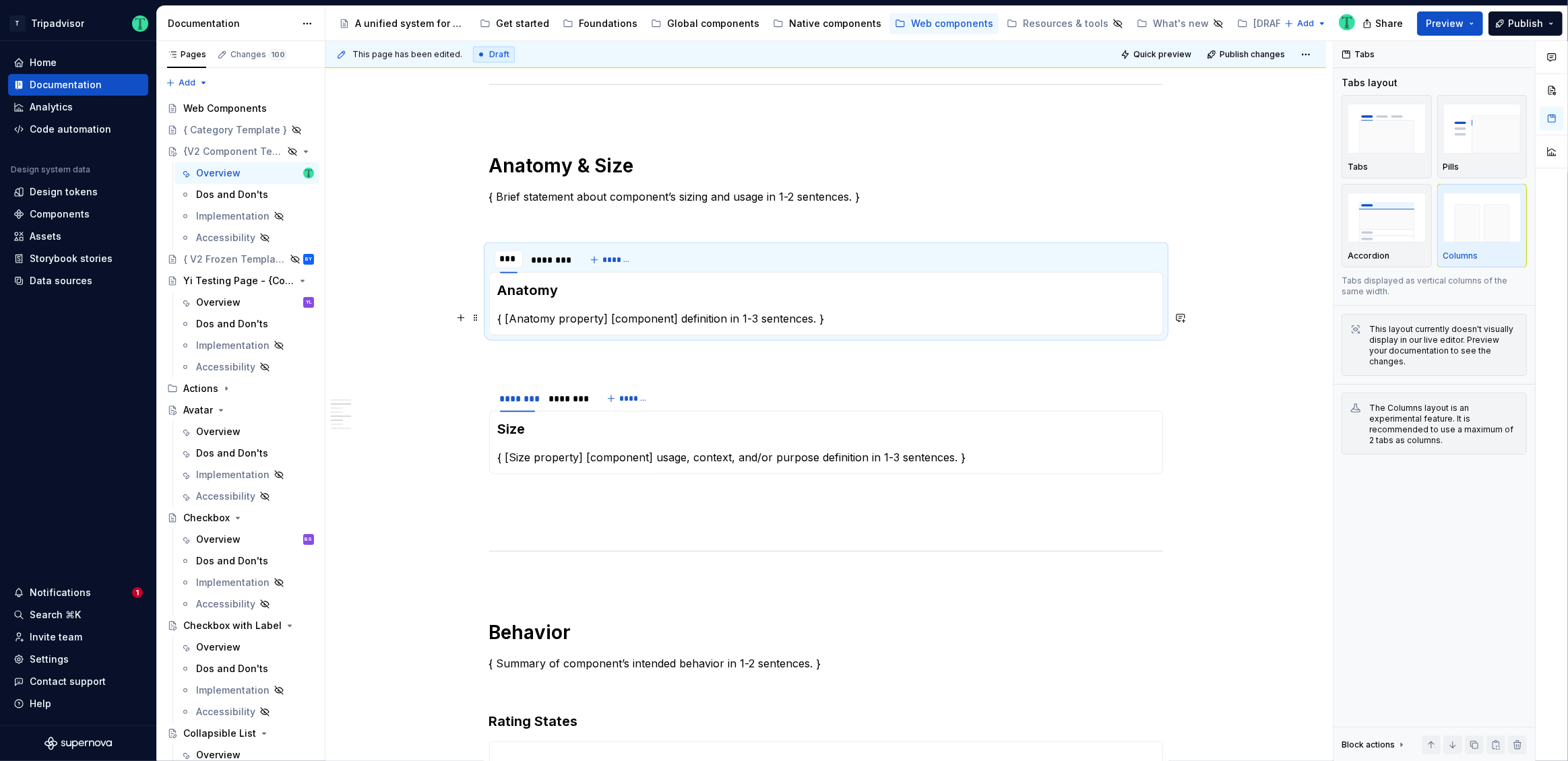
type input "*****"
click at [545, 258] on div "********" at bounding box center [553, 260] width 35 height 13
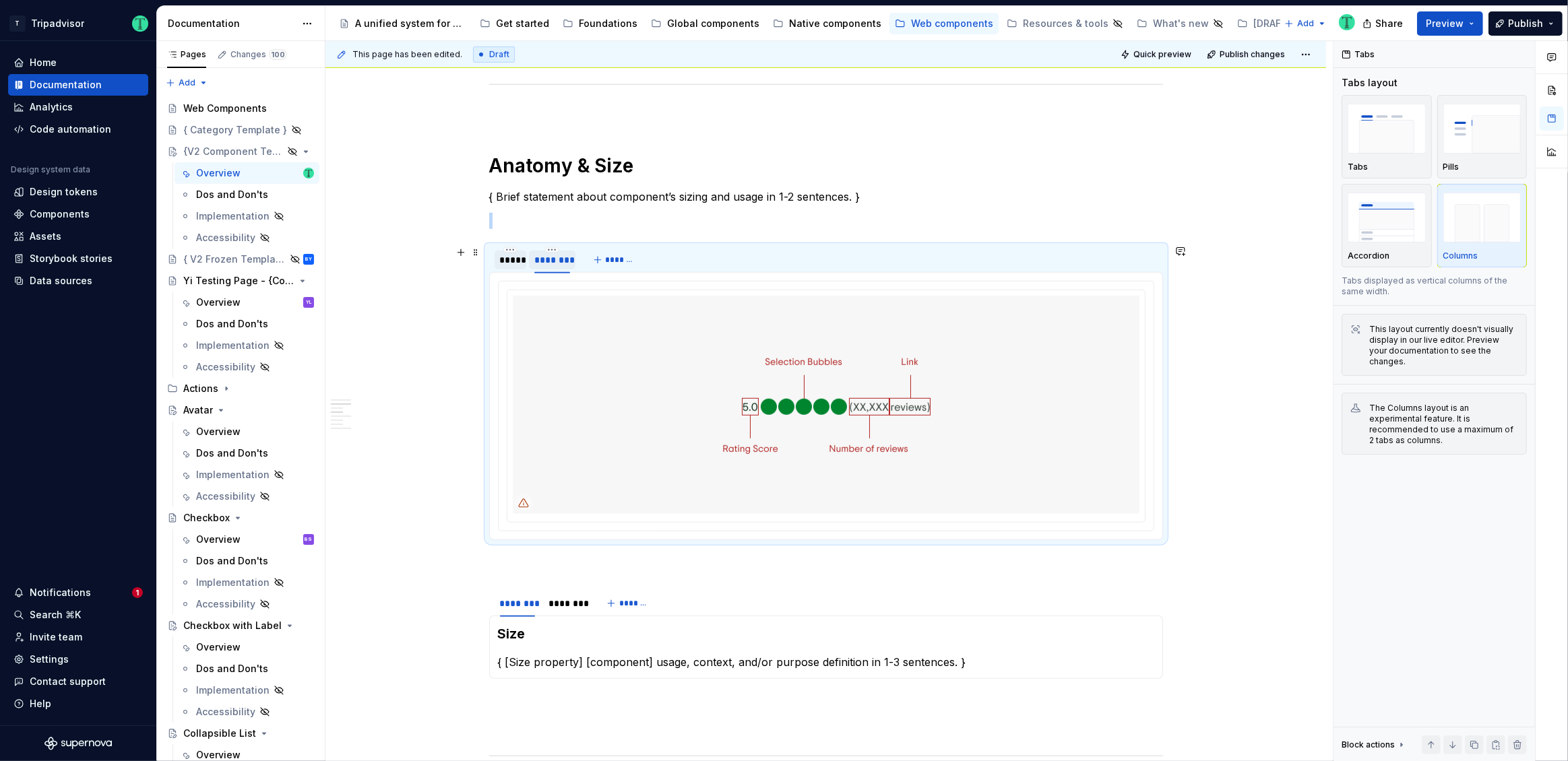
click at [545, 258] on div "********" at bounding box center [552, 260] width 35 height 13
type input "*****"
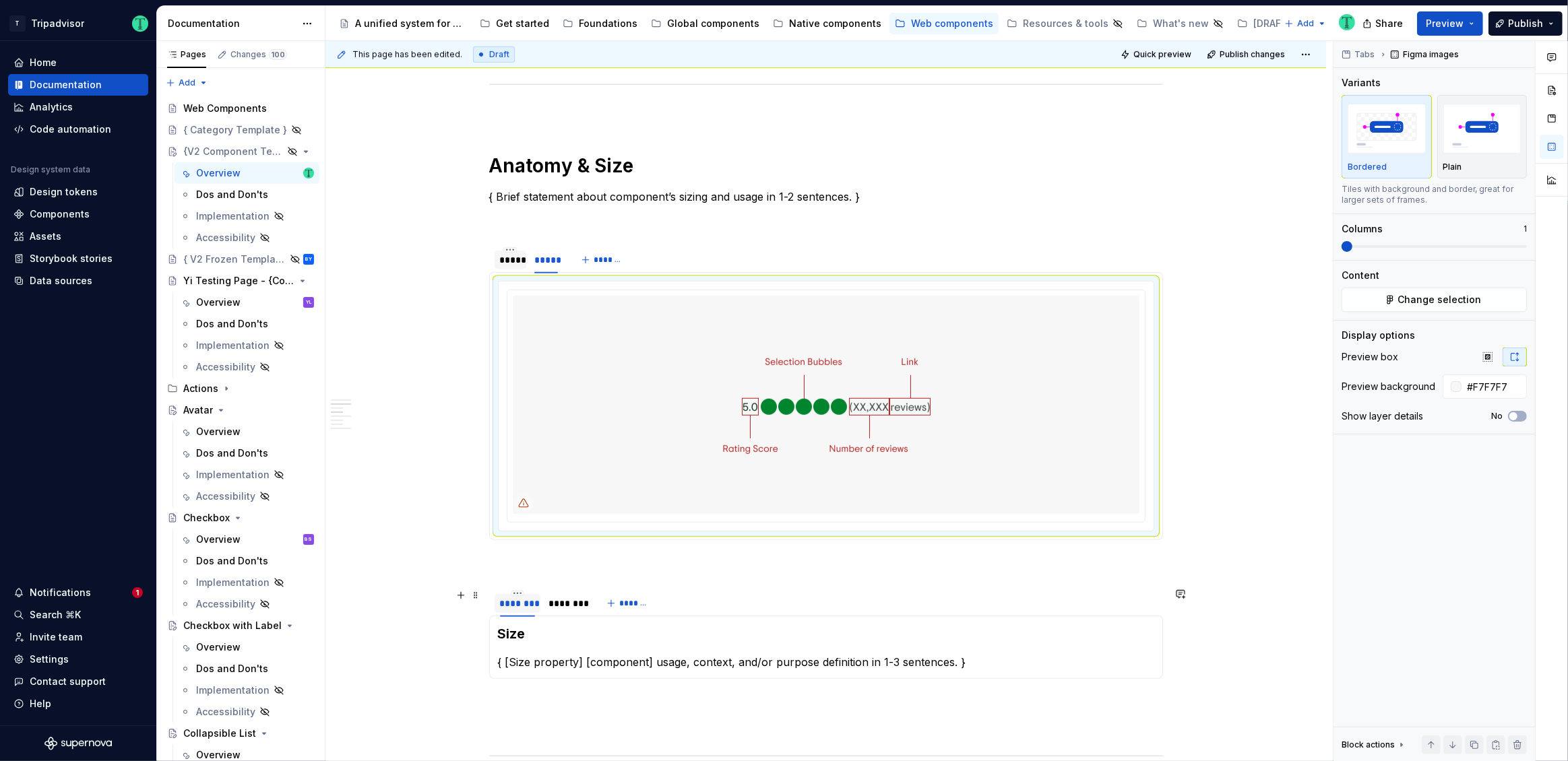
click at [511, 602] on div "********" at bounding box center [518, 603] width 35 height 13
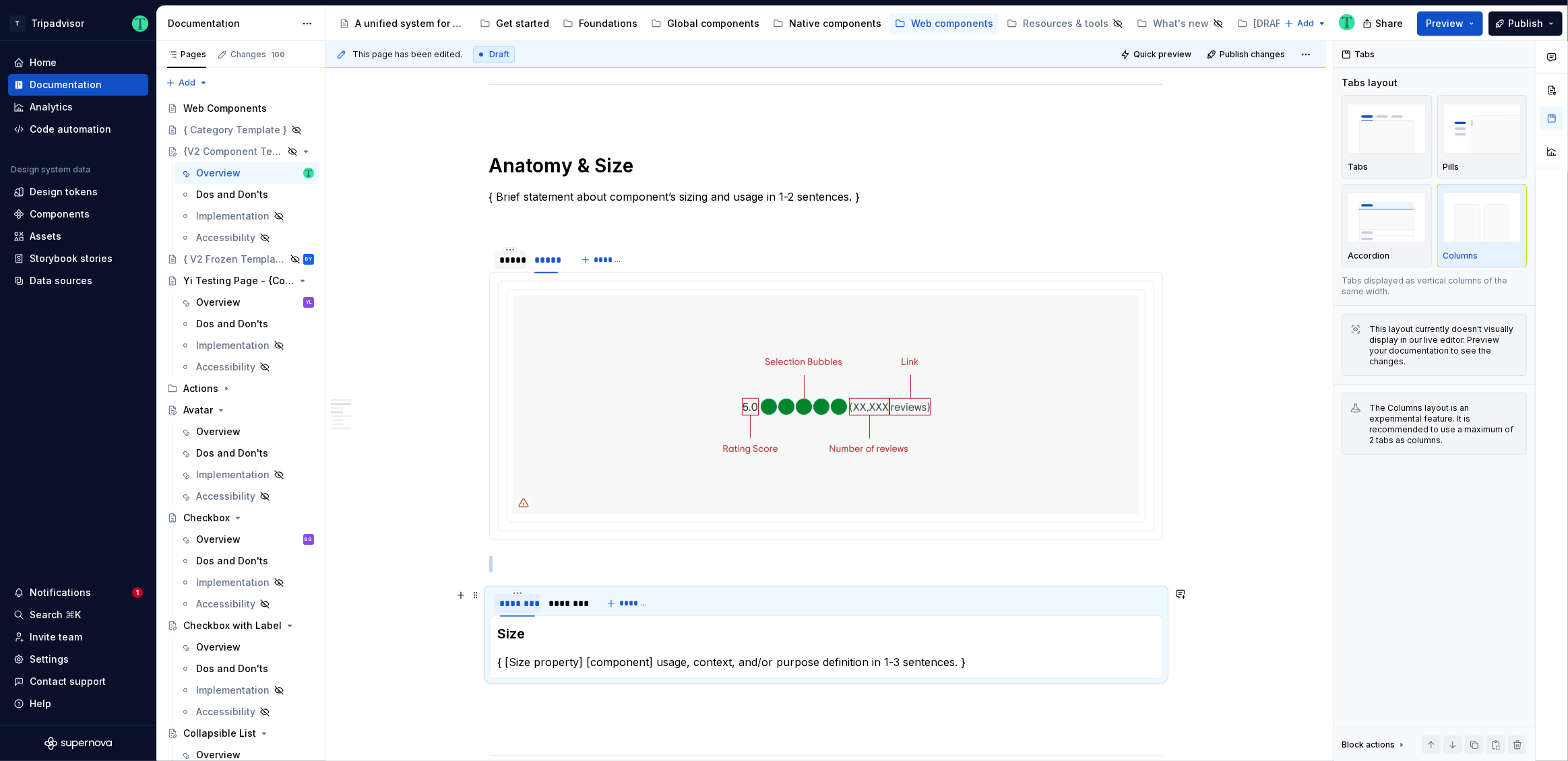
click at [511, 602] on div "********" at bounding box center [518, 603] width 35 height 13
type input "*****"
click at [560, 597] on div "********" at bounding box center [558, 603] width 35 height 13
click at [560, 597] on div "********" at bounding box center [552, 603] width 35 height 13
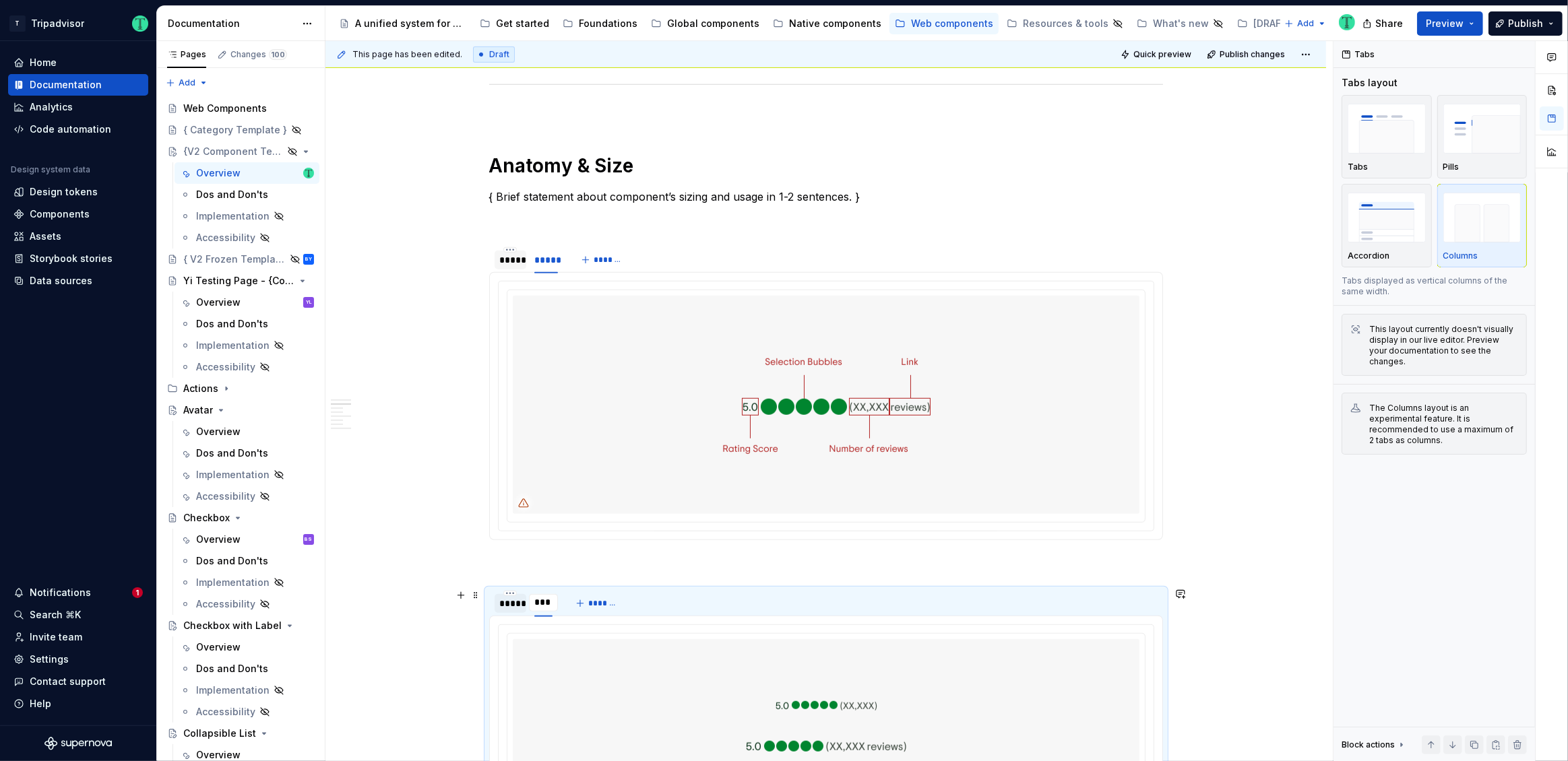
type input "*****"
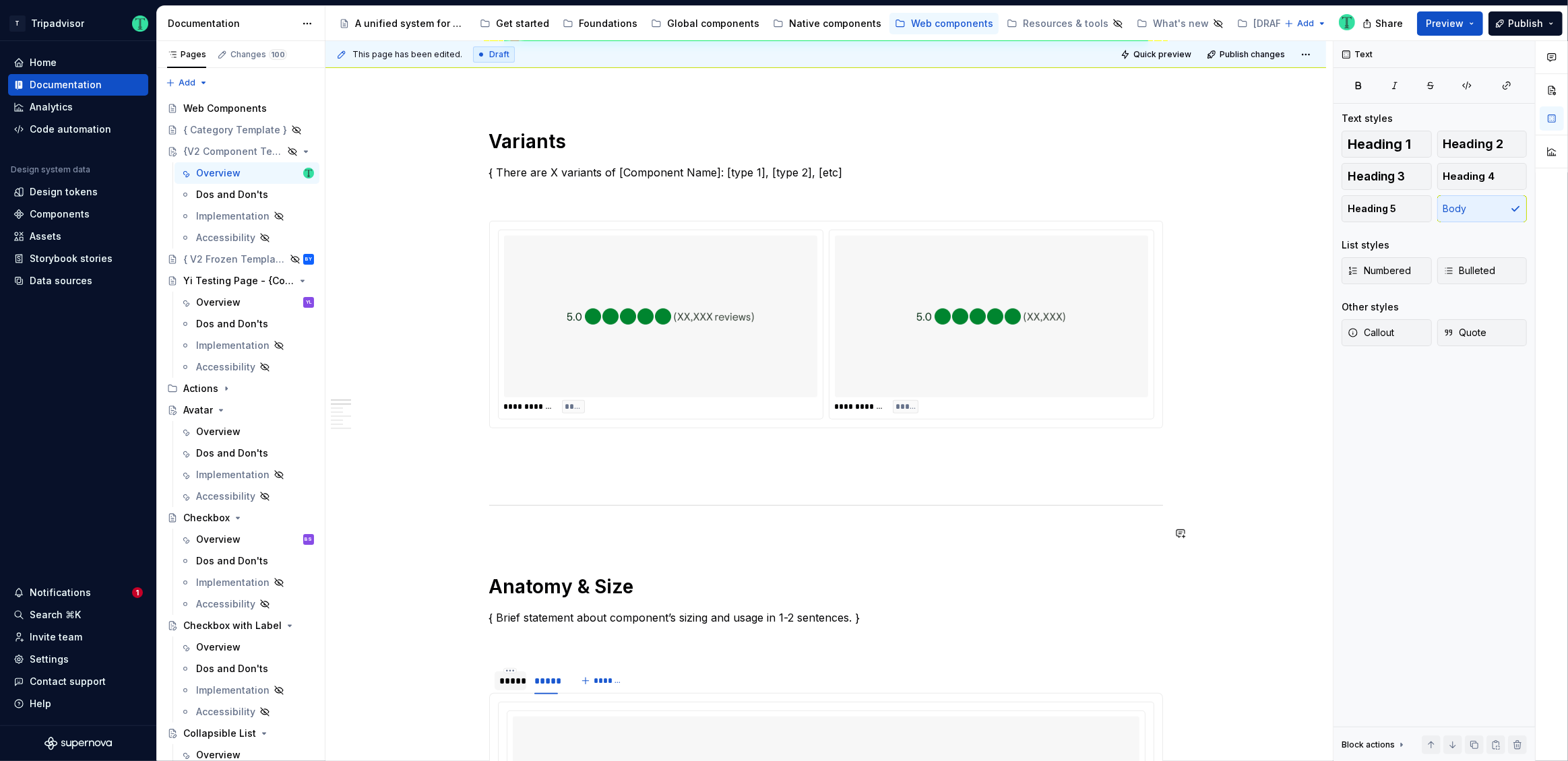
scroll to position [608, 0]
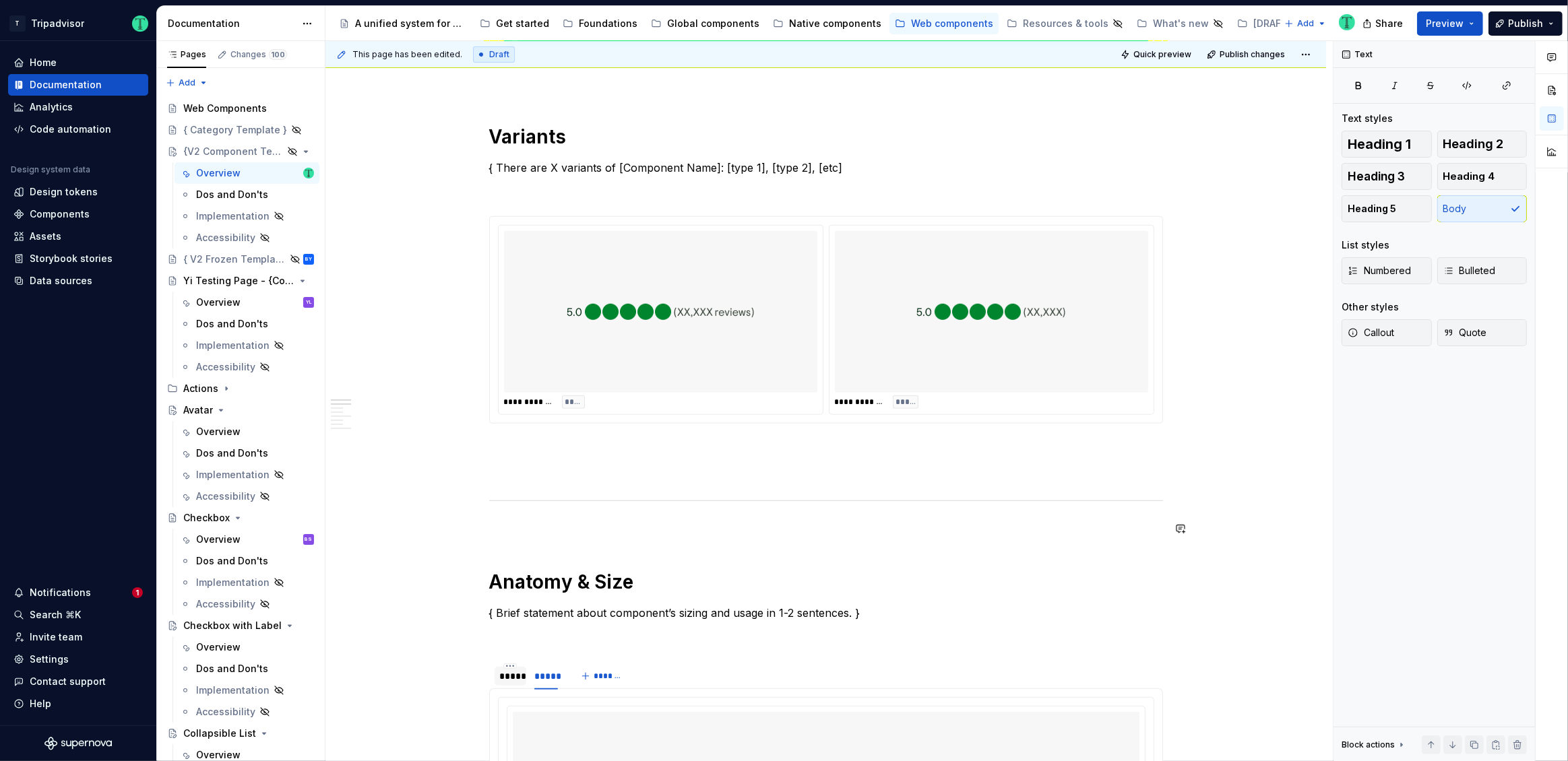
type textarea "*"
click at [508, 678] on div "*****" at bounding box center [510, 676] width 21 height 13
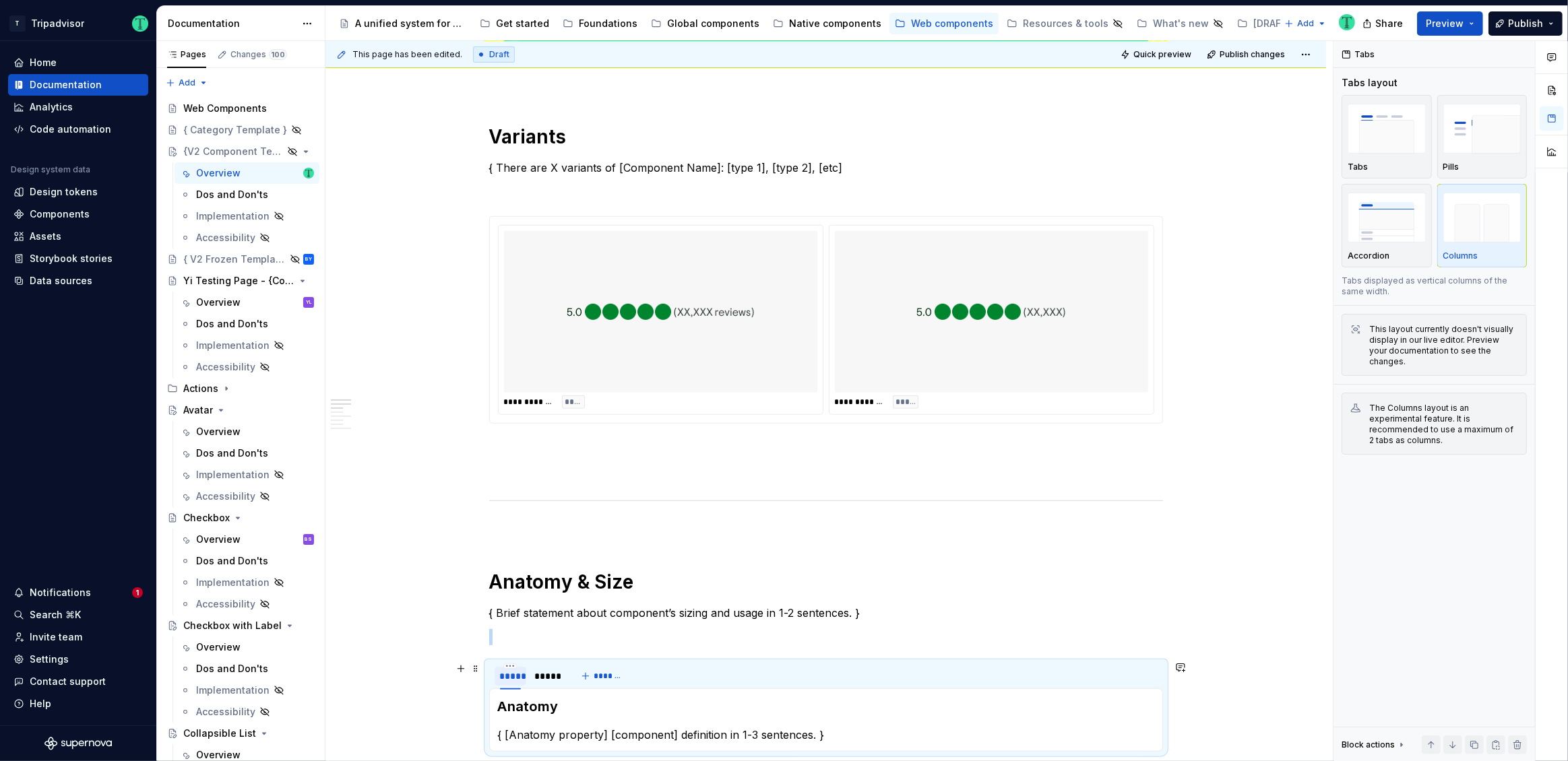
click at [508, 678] on div "*****" at bounding box center [510, 676] width 21 height 13
type input "********"
click at [520, 675] on input "********" at bounding box center [520, 675] width 52 height 24
click at [563, 676] on div "*****" at bounding box center [565, 676] width 23 height 13
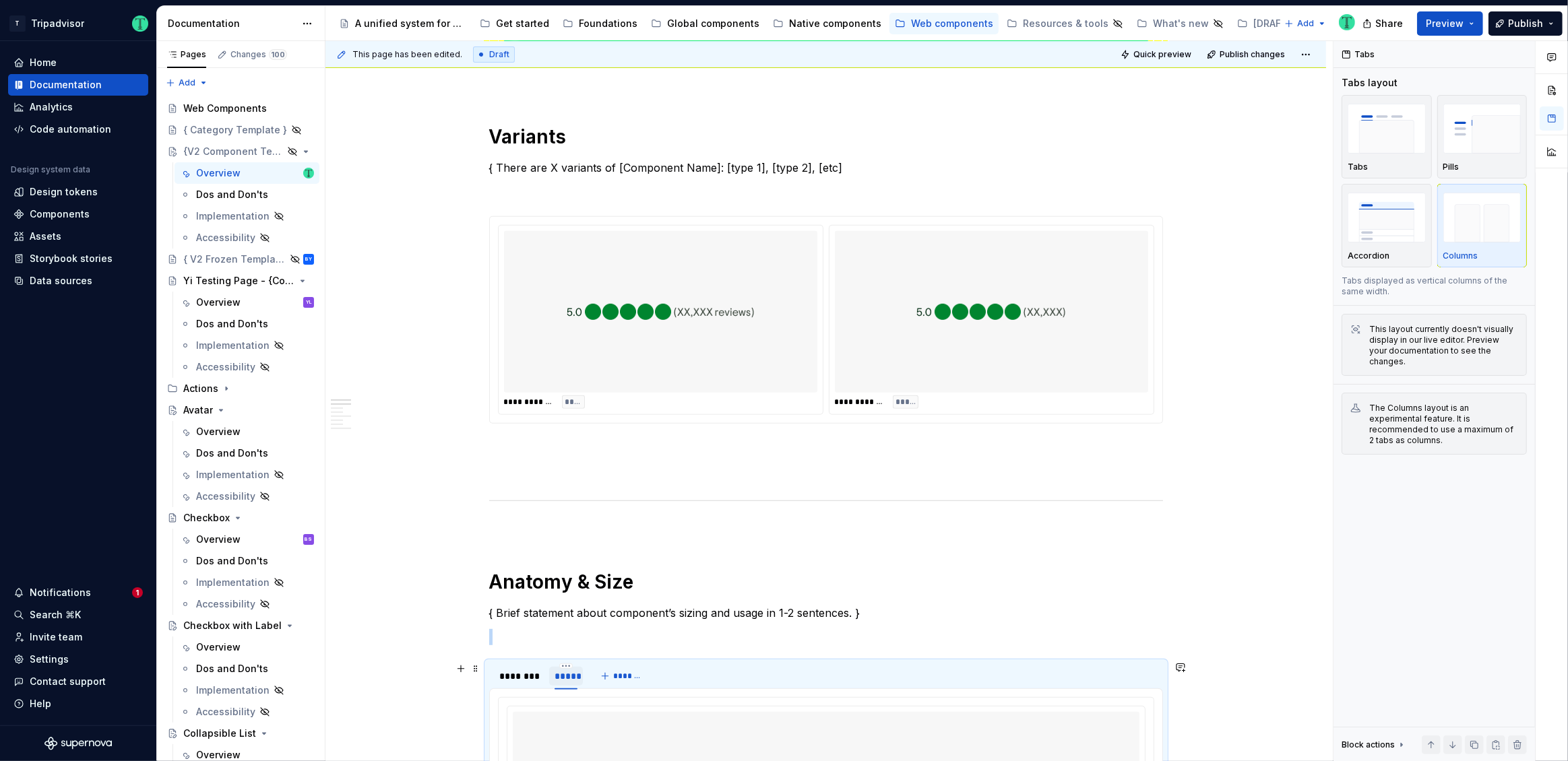
click at [563, 676] on div "*****" at bounding box center [565, 676] width 23 height 13
click at [560, 676] on input "*****" at bounding box center [566, 675] width 35 height 24
type input "********"
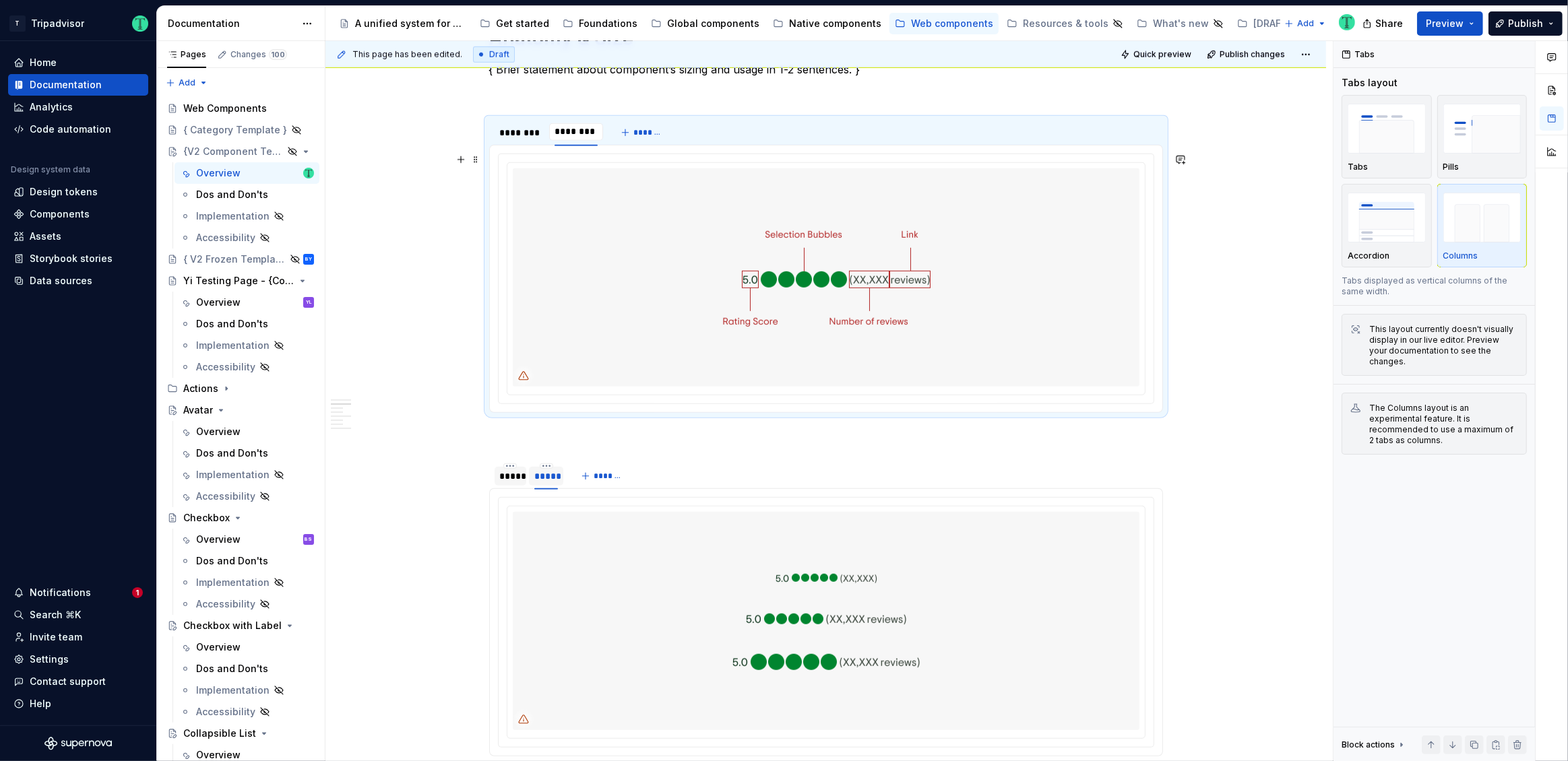
scroll to position [1260, 0]
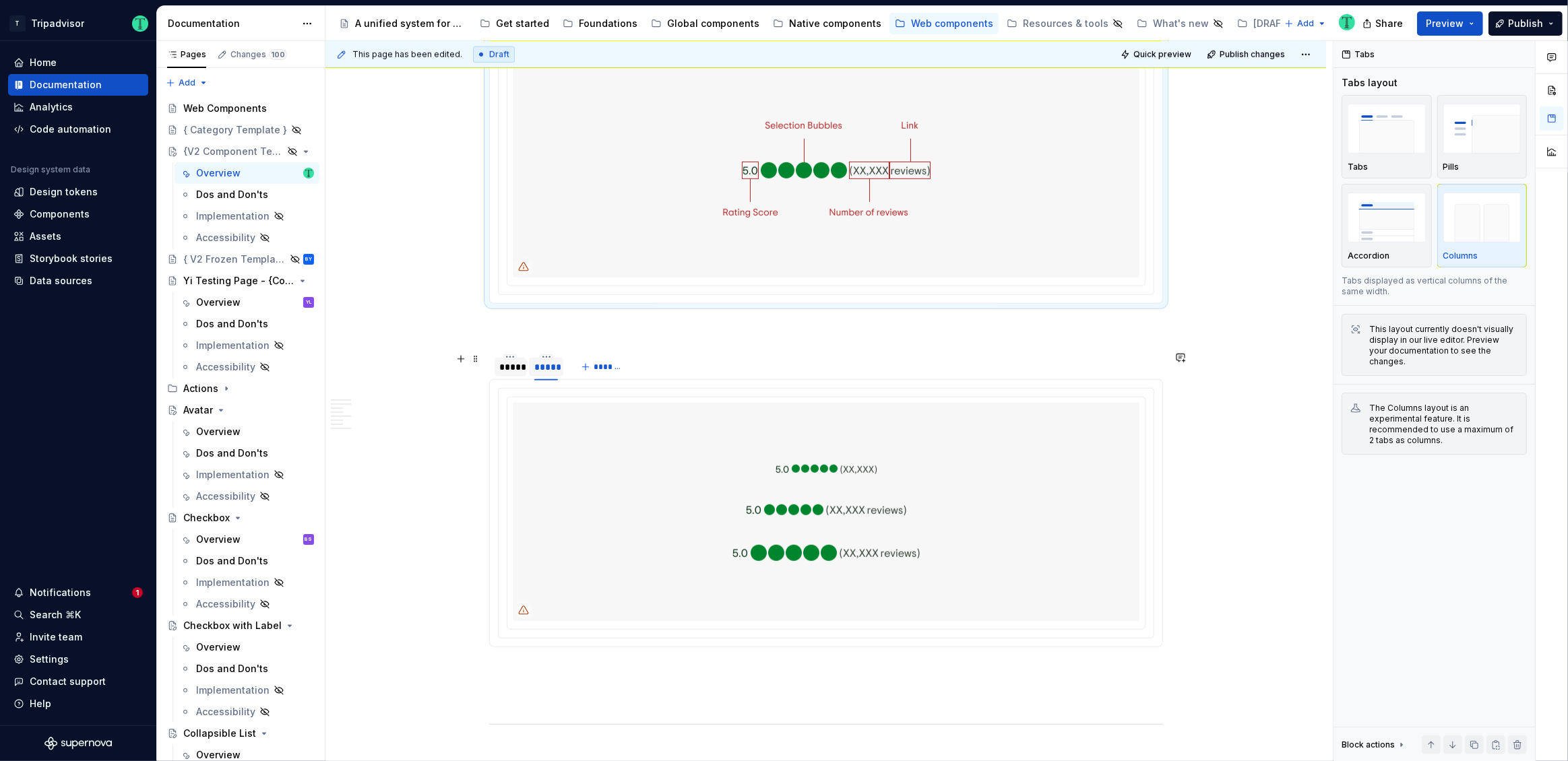
click at [538, 371] on div "*****" at bounding box center [546, 367] width 23 height 13
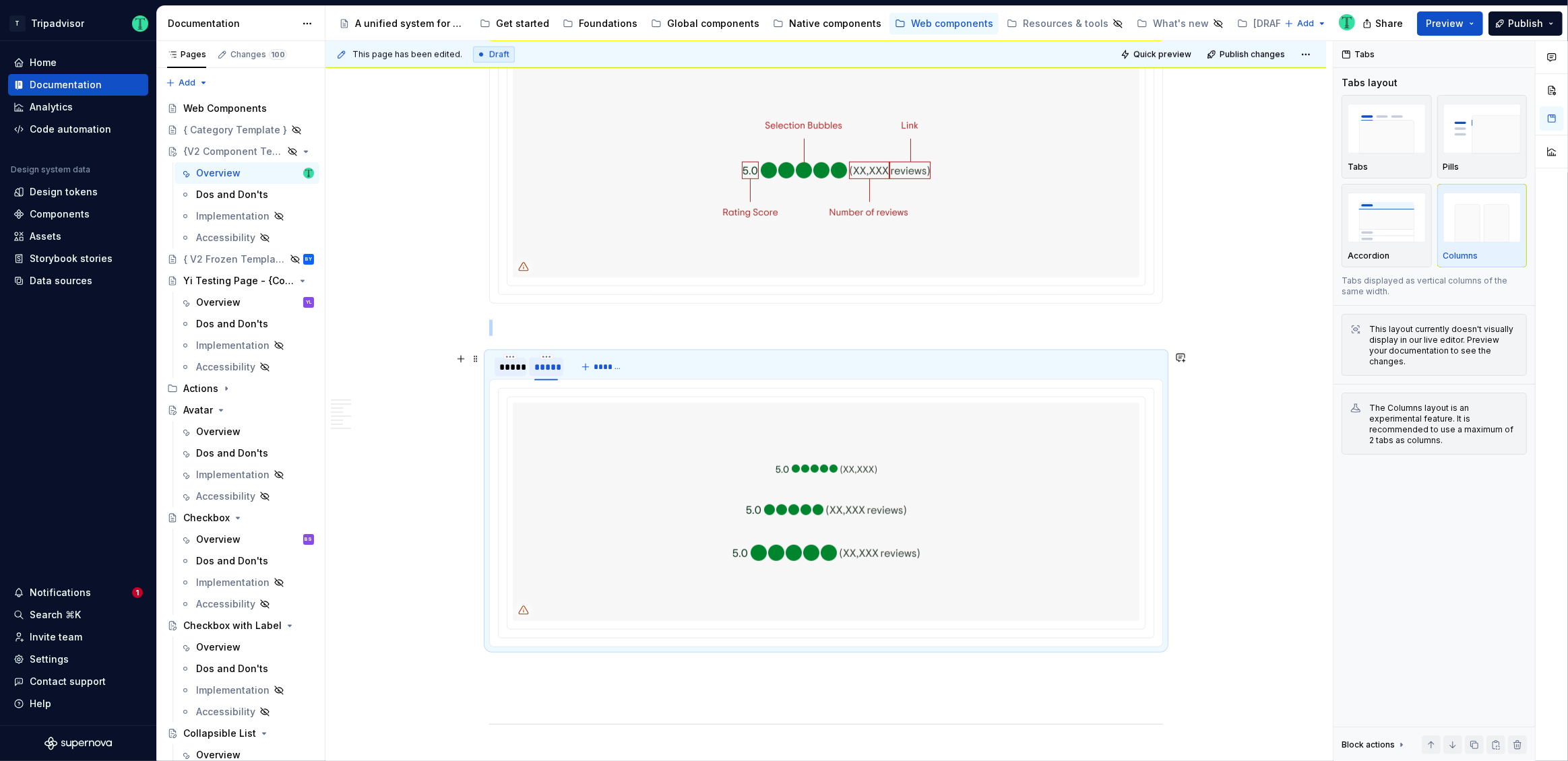
click at [538, 371] on div "*****" at bounding box center [546, 367] width 23 height 13
type textarea "*"
click at [540, 367] on input "*****" at bounding box center [546, 367] width 35 height 24
type input "********"
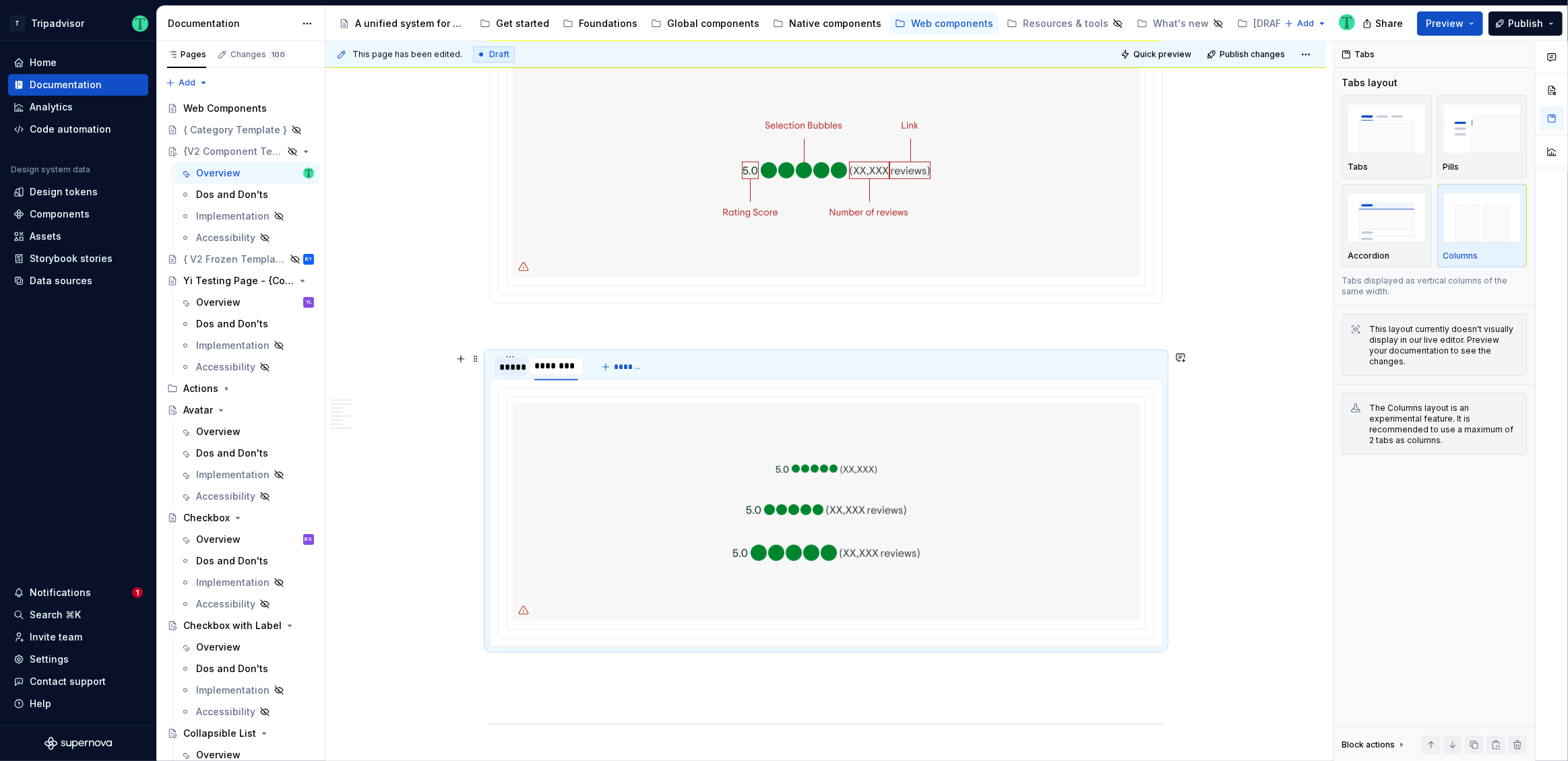
click at [506, 366] on div "*****" at bounding box center [510, 367] width 21 height 13
click at [506, 367] on input "*****" at bounding box center [510, 367] width 33 height 24
type input "********"
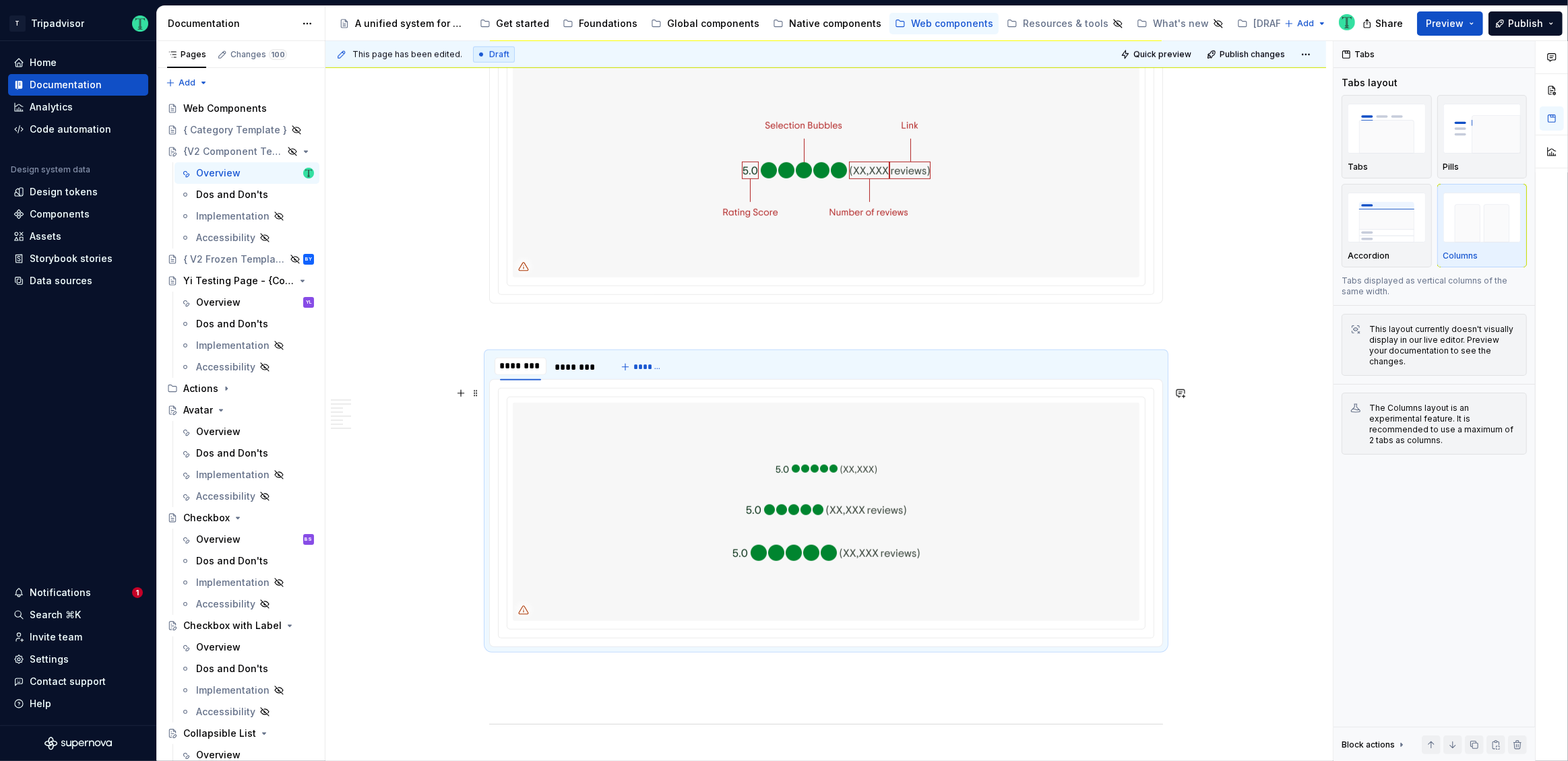
click at [448, 387] on div "**********" at bounding box center [826, 731] width 1001 height 3452
click at [418, 450] on div "**********" at bounding box center [829, 401] width 1007 height 721
click at [396, 236] on div "**********" at bounding box center [826, 731] width 1001 height 3452
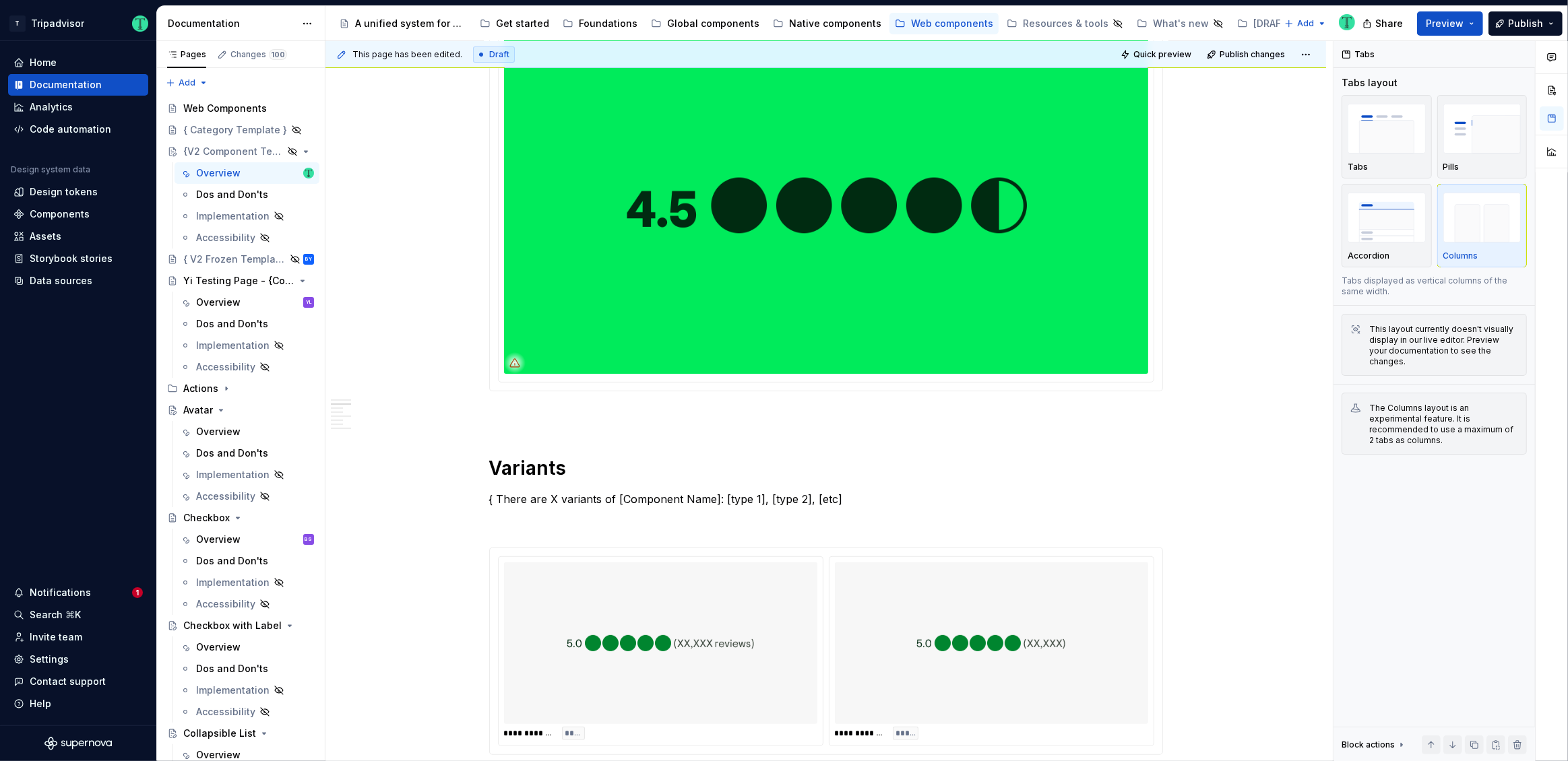
scroll to position [0, 0]
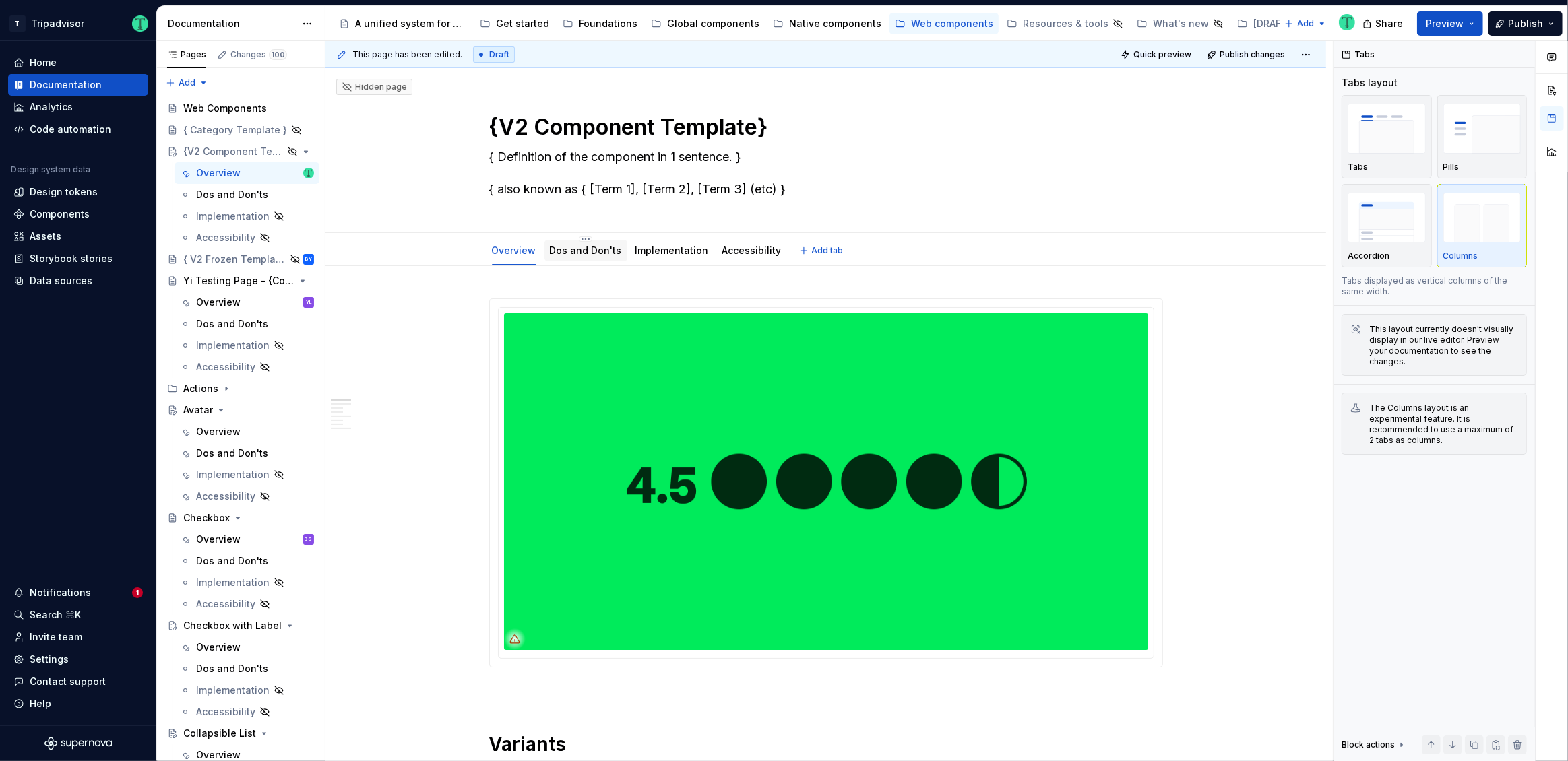
click at [585, 258] on div "Dos and Don'ts" at bounding box center [586, 250] width 83 height 21
click at [576, 248] on link "Dos and Don'ts" at bounding box center [585, 250] width 72 height 11
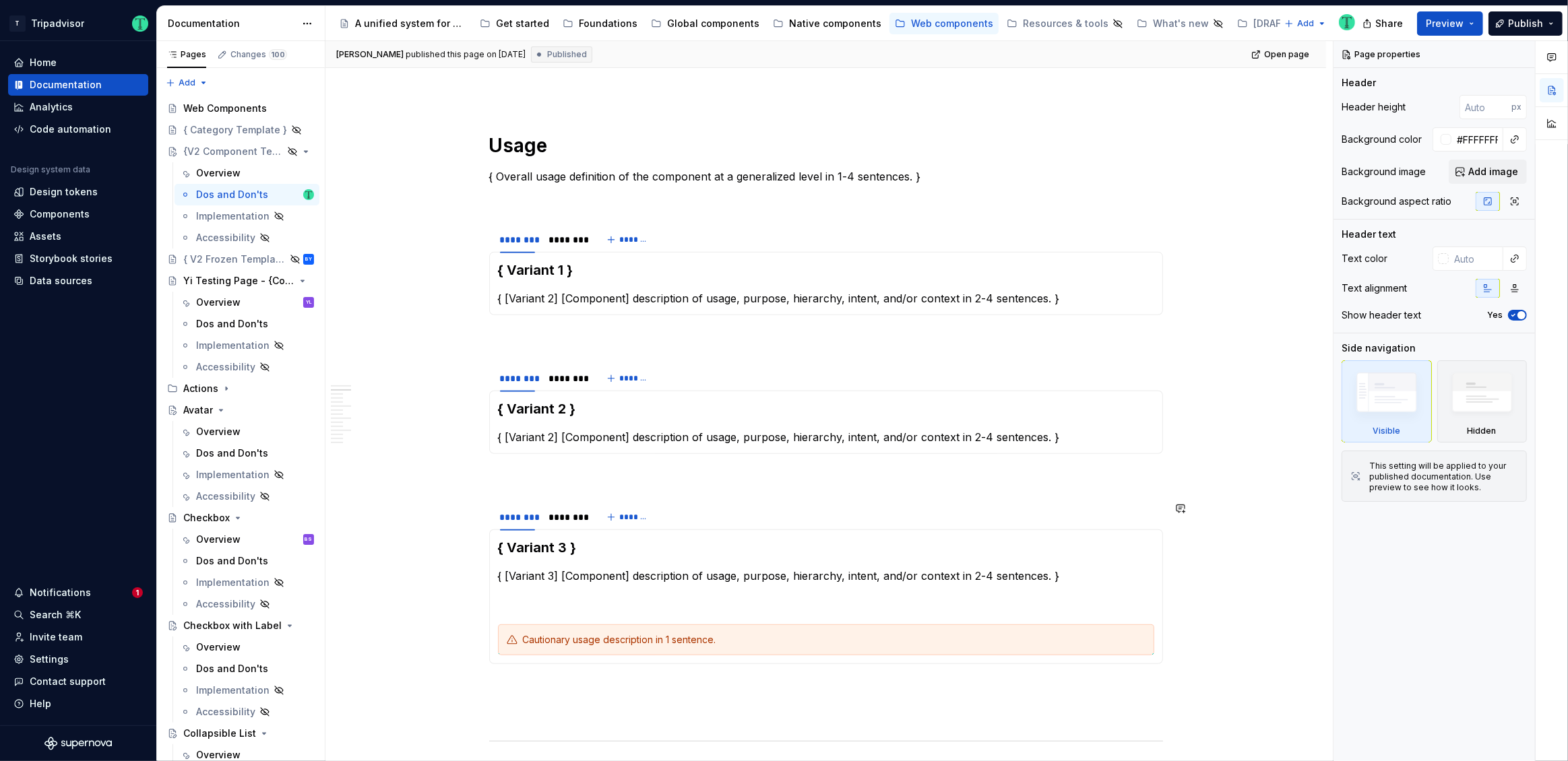
scroll to position [682, 0]
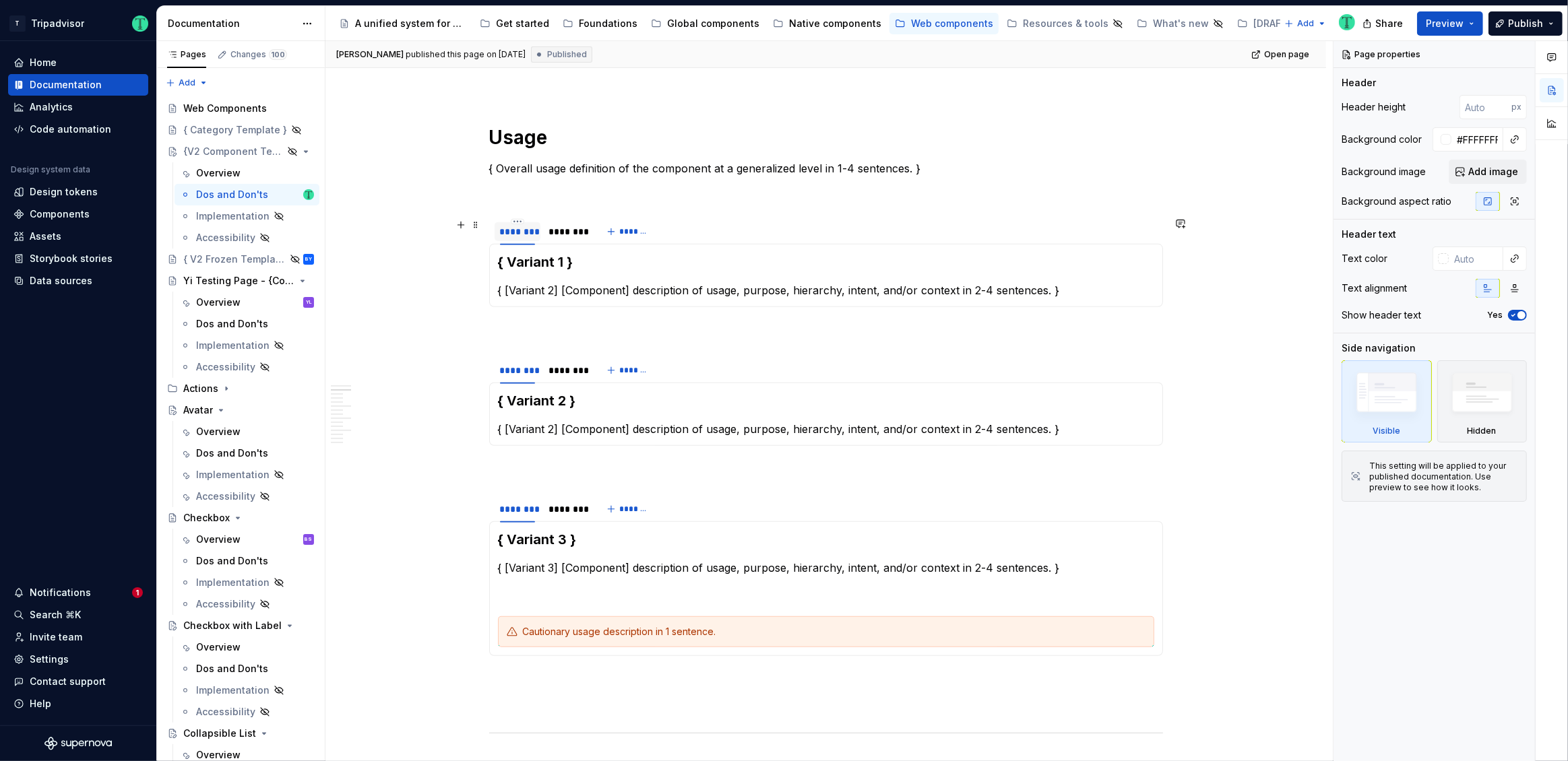
click at [514, 234] on div "********" at bounding box center [518, 231] width 35 height 13
type textarea "*"
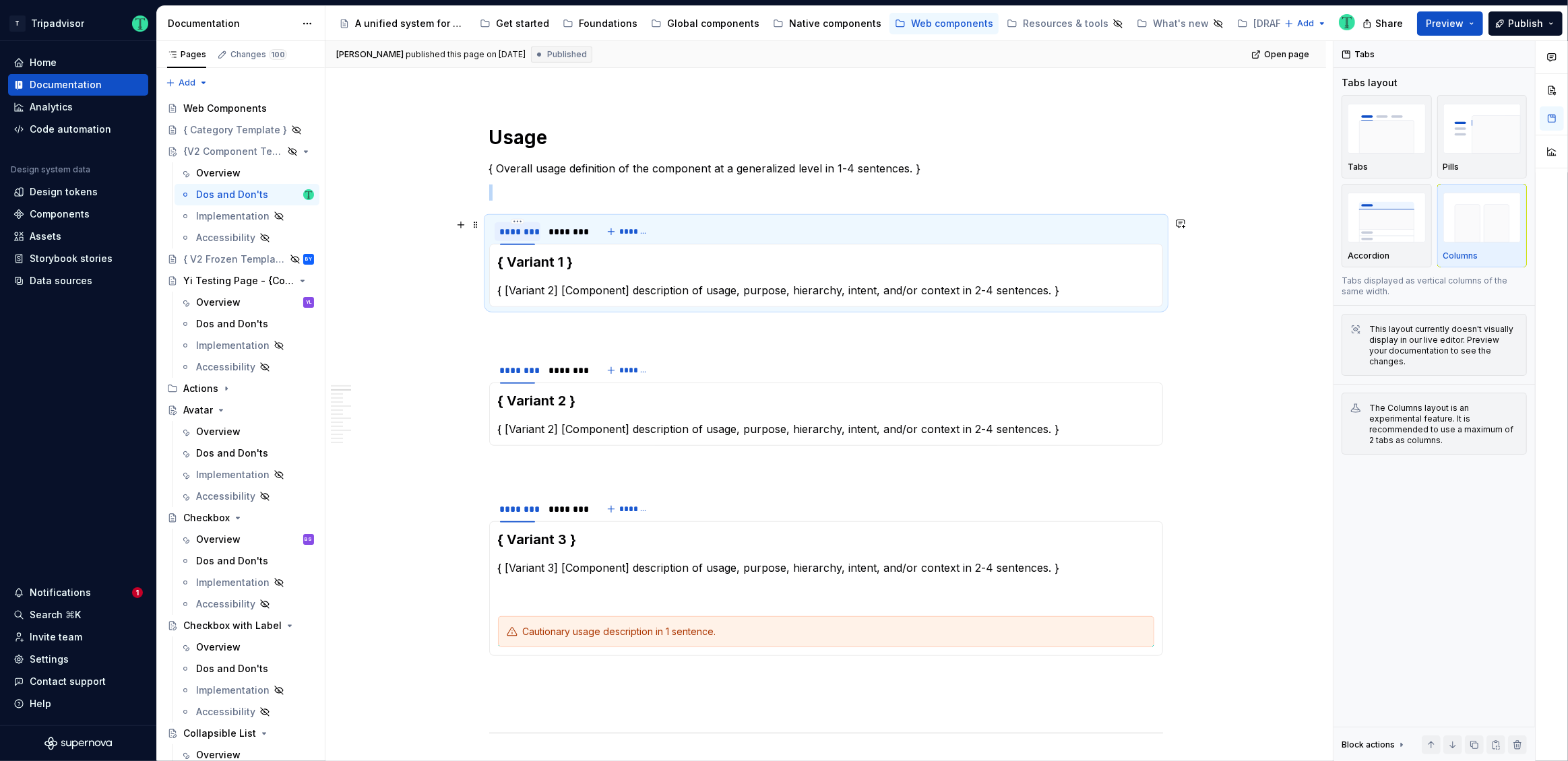
click at [514, 234] on div "********" at bounding box center [518, 231] width 35 height 13
type input "********"
type textarea "*"
click at [568, 228] on div "********" at bounding box center [572, 231] width 35 height 13
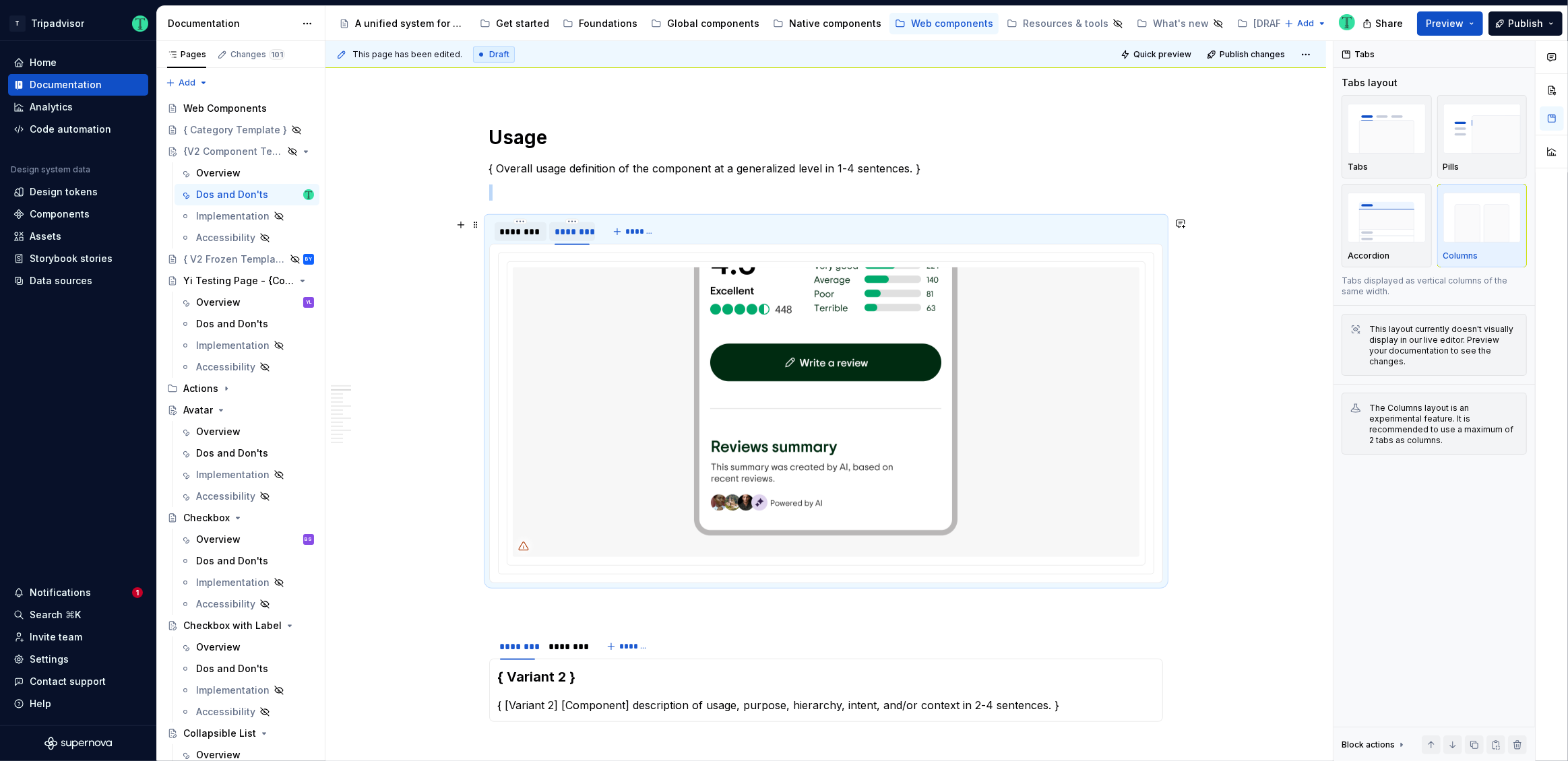
click at [568, 228] on div "********" at bounding box center [572, 231] width 35 height 13
type input "********"
type textarea "*"
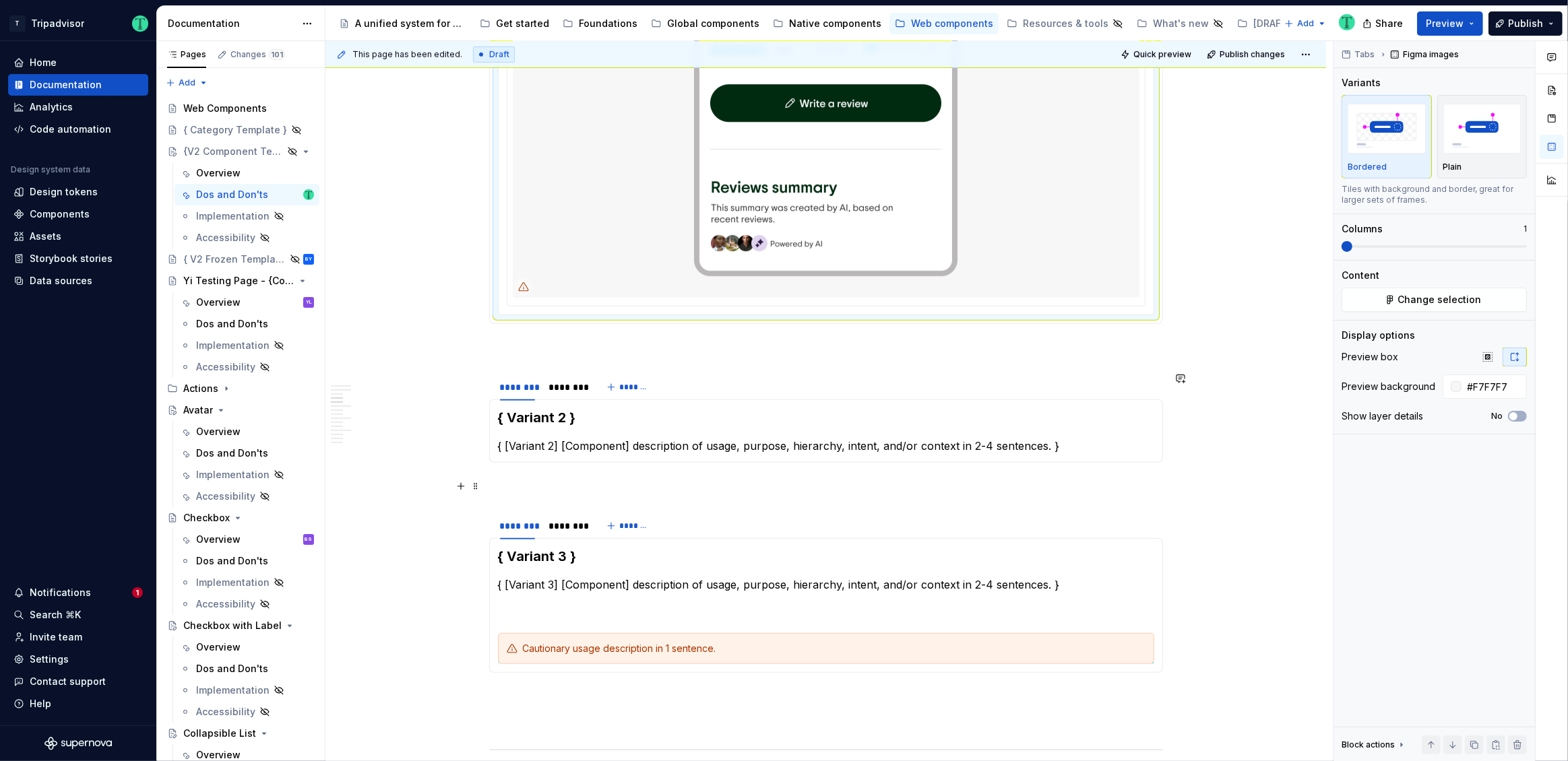
scroll to position [949, 0]
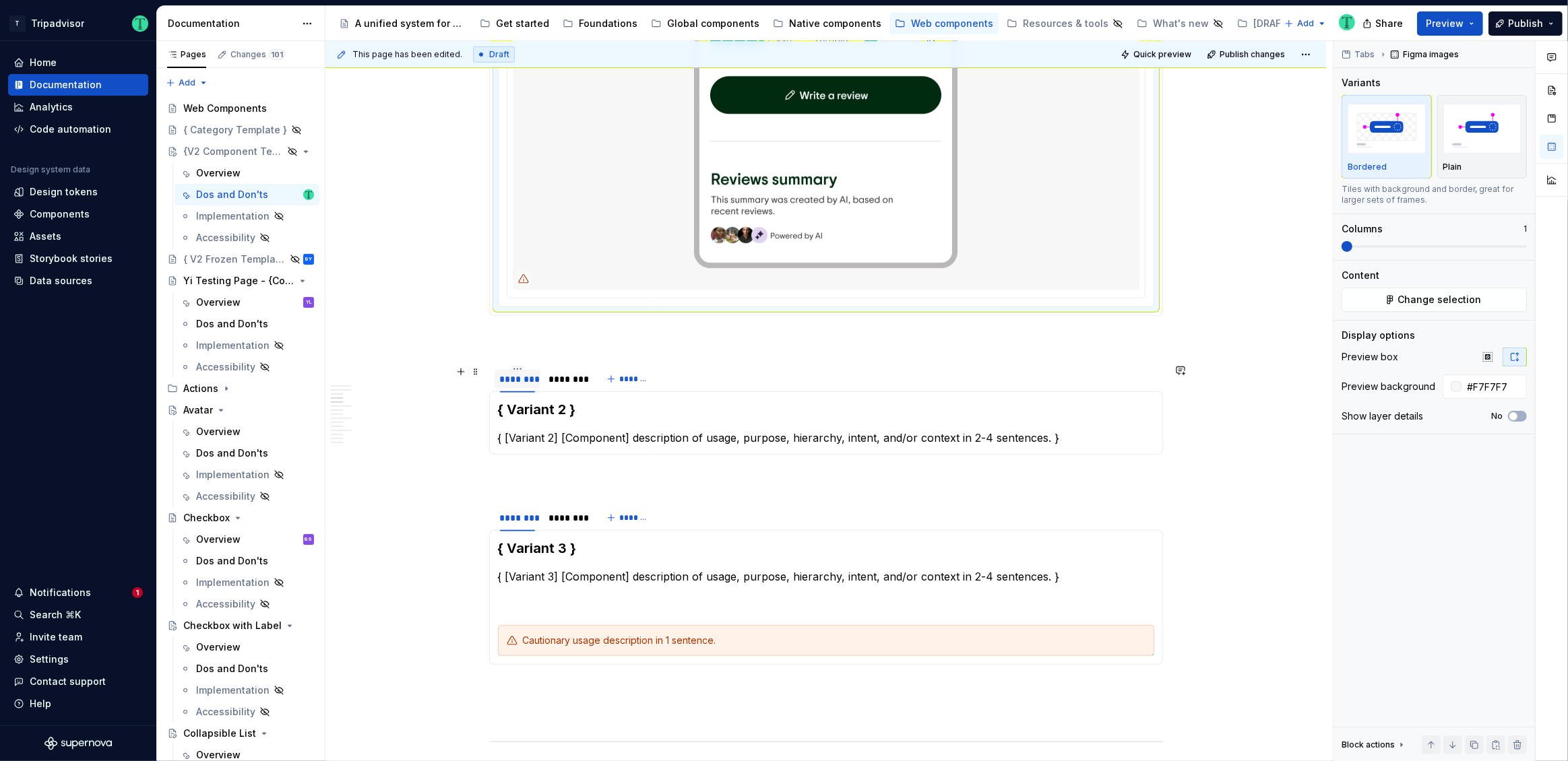
click at [525, 376] on div "********" at bounding box center [518, 379] width 35 height 13
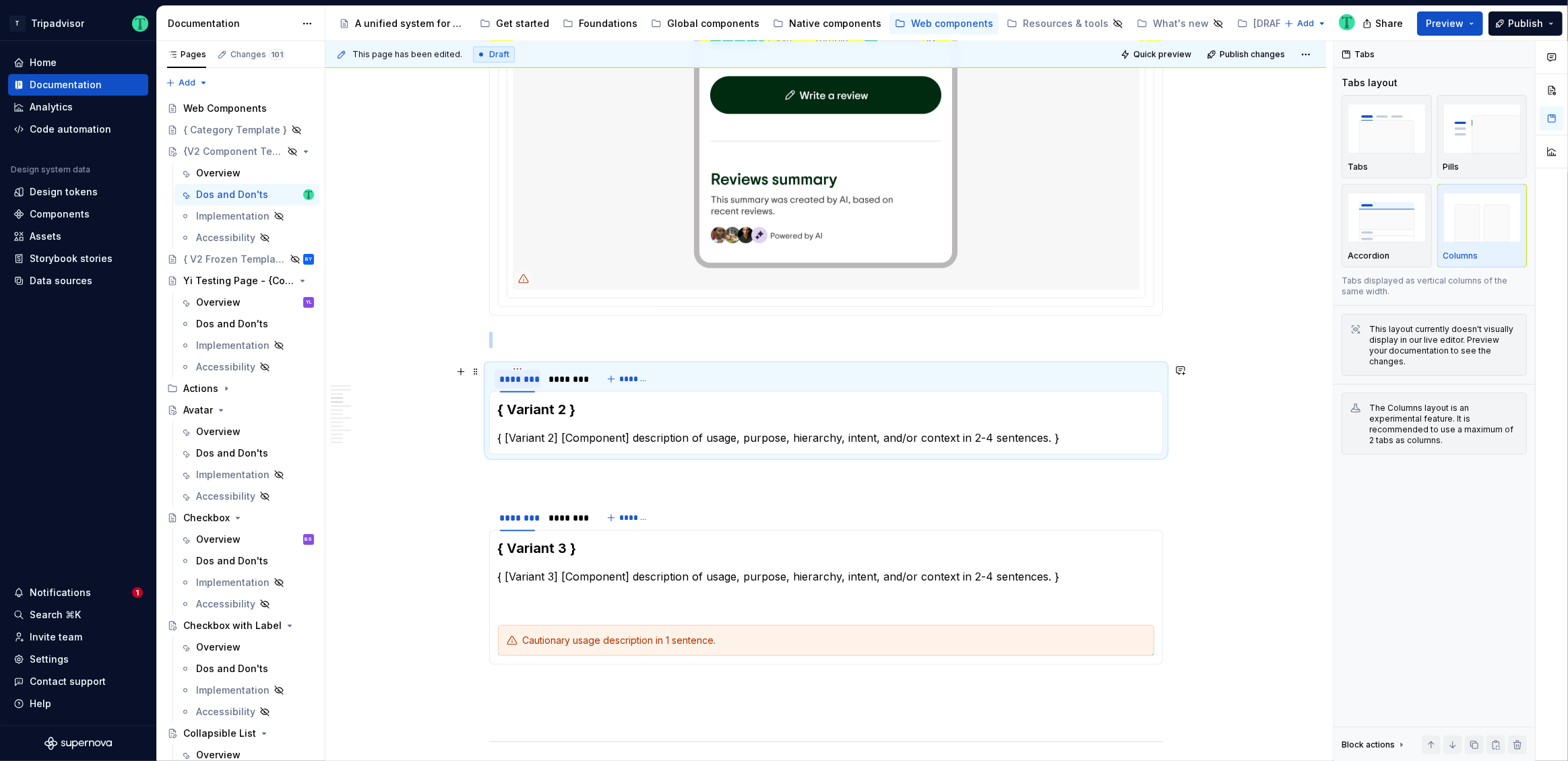
click at [525, 376] on div "********" at bounding box center [518, 379] width 35 height 13
type input "********"
click at [564, 380] on div "********" at bounding box center [572, 379] width 35 height 13
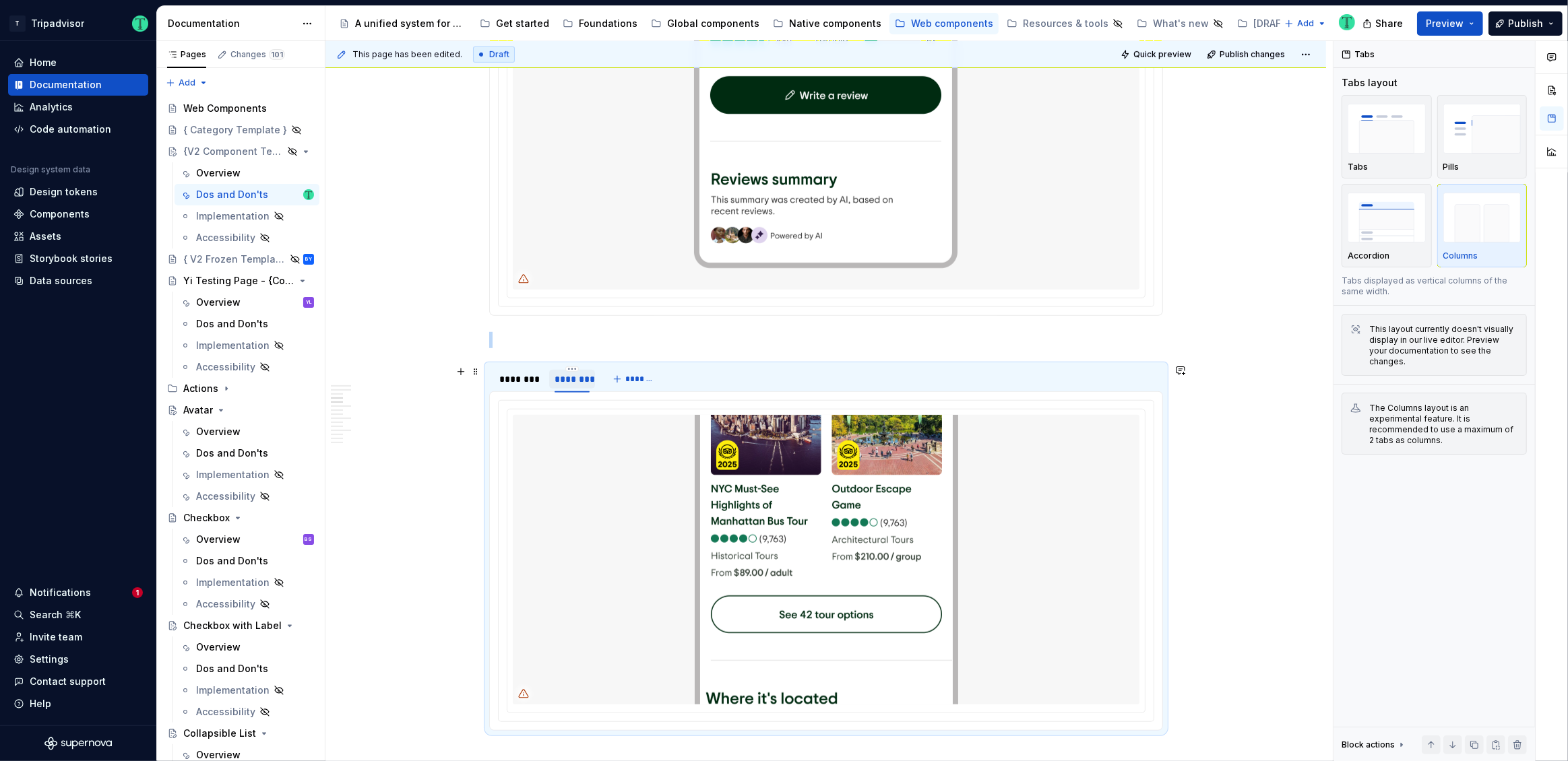
click at [564, 380] on div "********" at bounding box center [572, 379] width 35 height 13
type input "********"
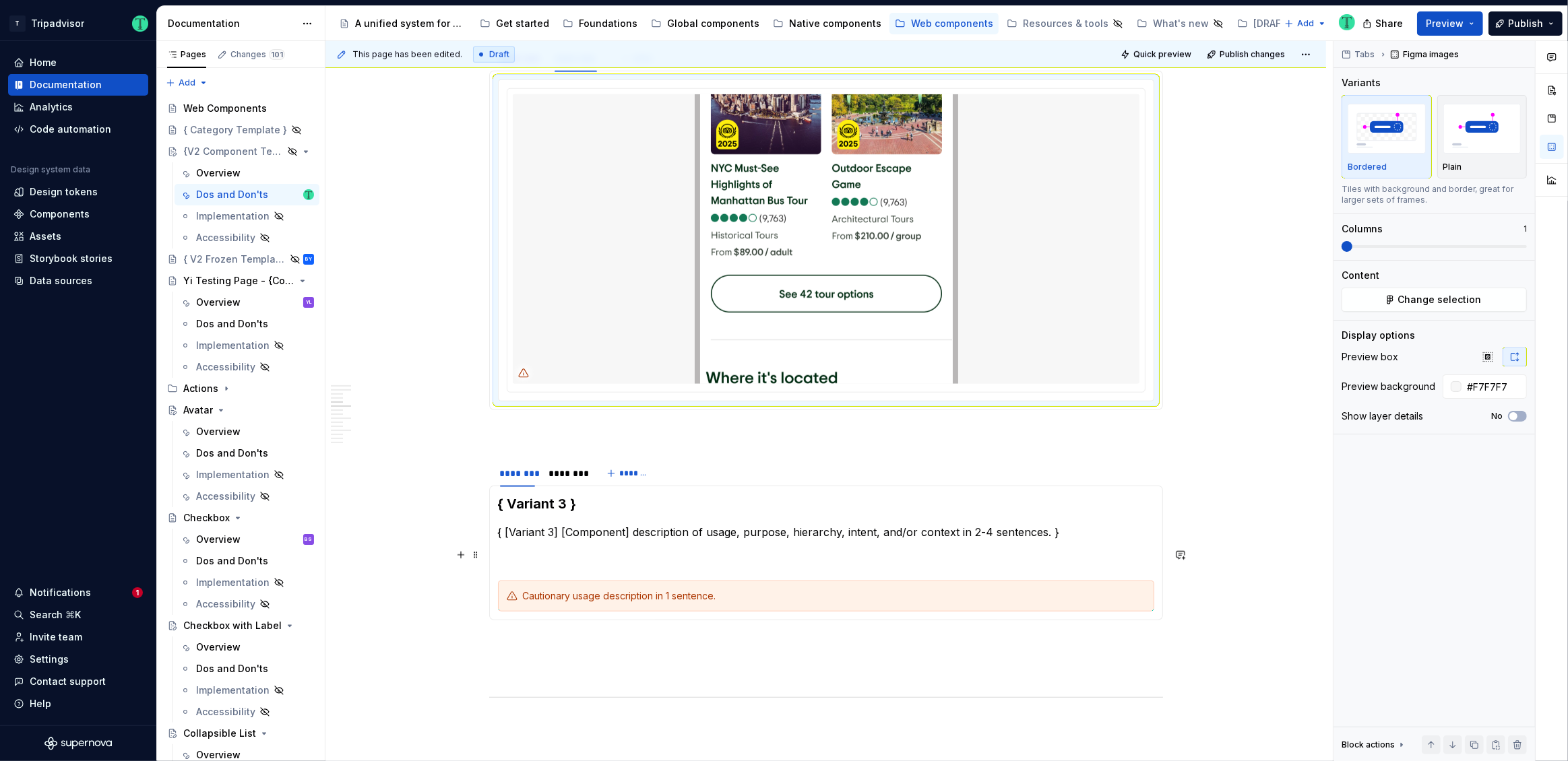
scroll to position [1278, 0]
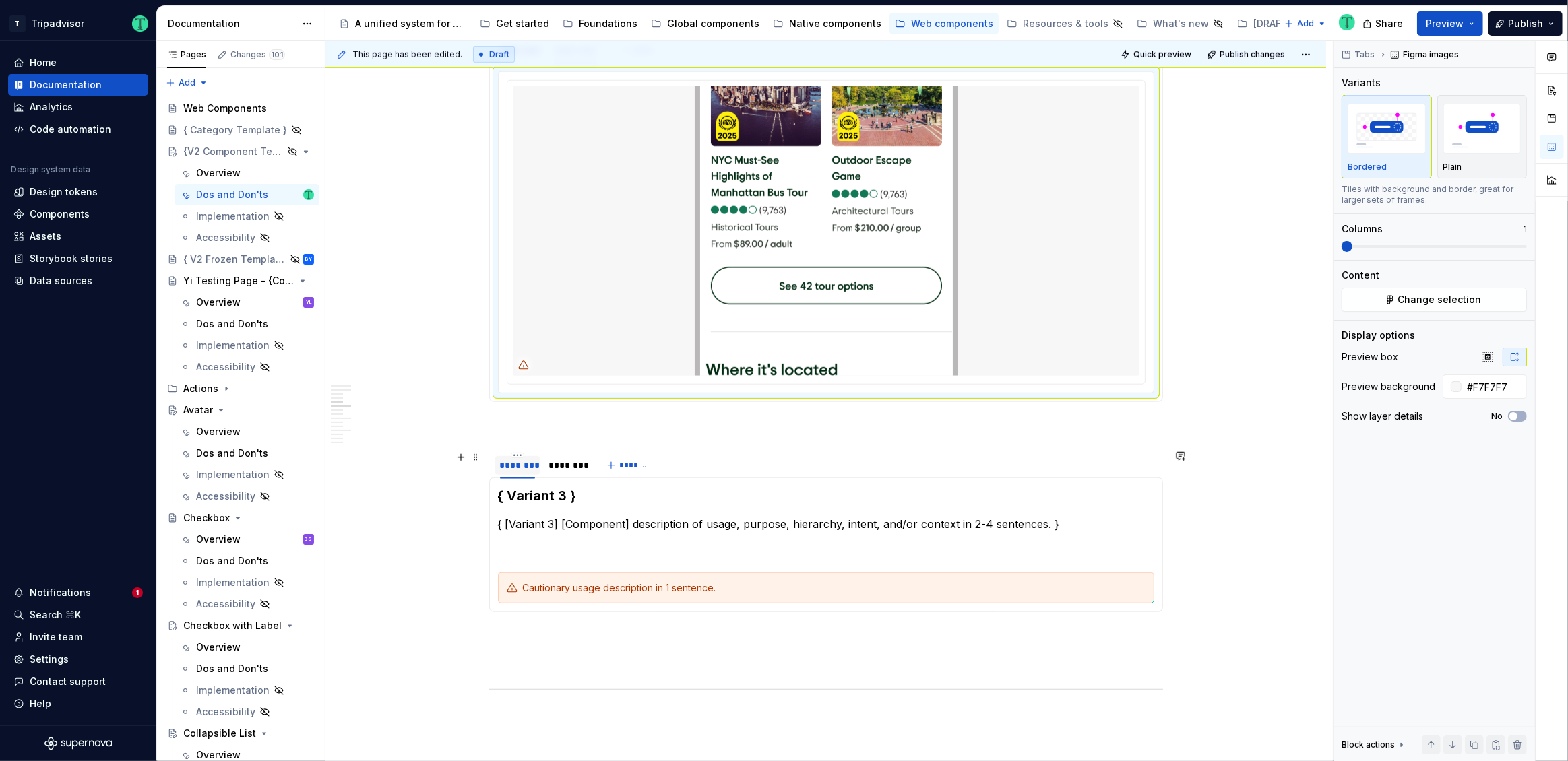
click at [520, 465] on div "********" at bounding box center [518, 465] width 35 height 13
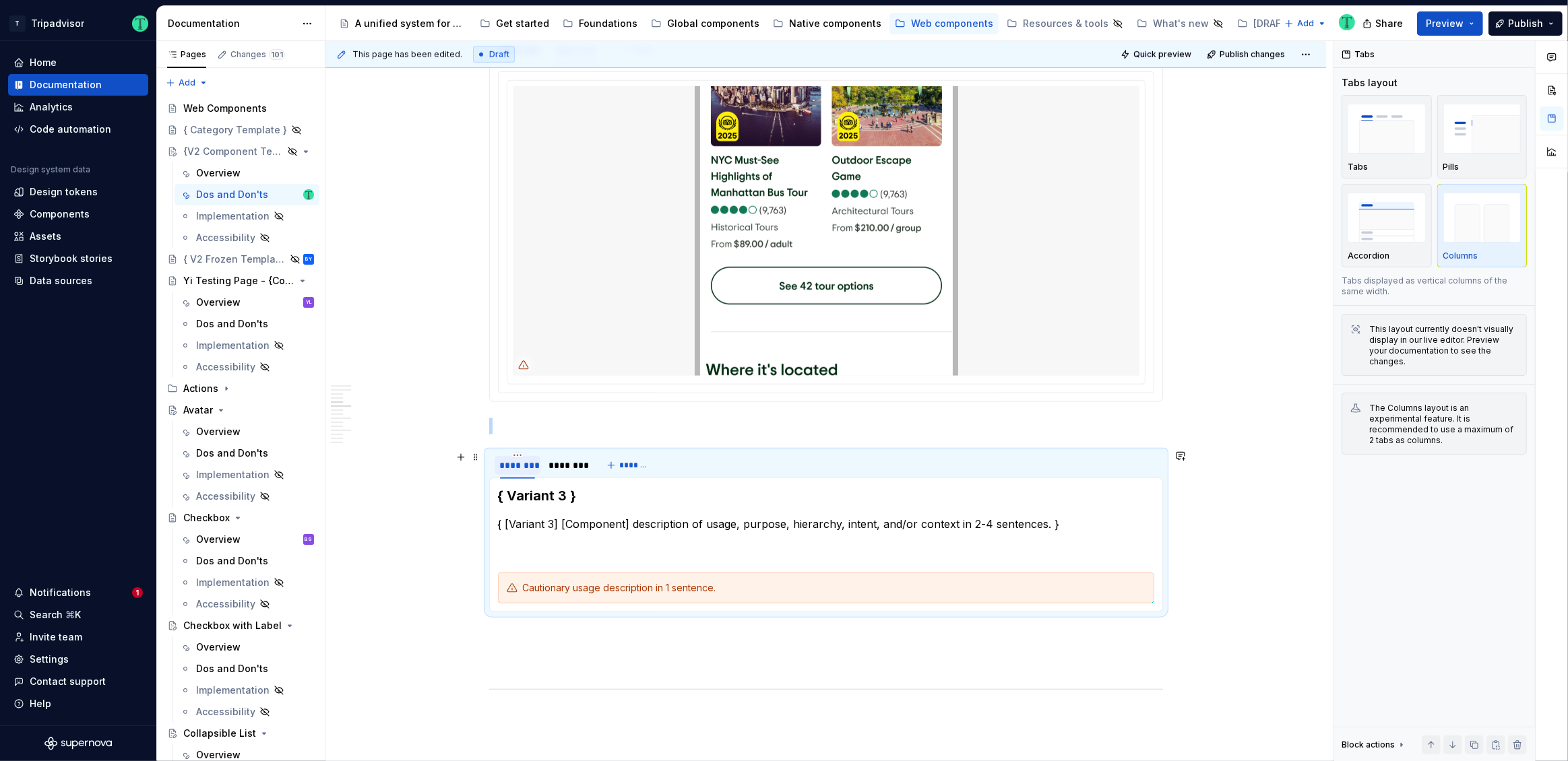
click at [520, 465] on div "********" at bounding box center [518, 465] width 35 height 13
type input "********"
click at [576, 459] on div "********" at bounding box center [572, 465] width 35 height 13
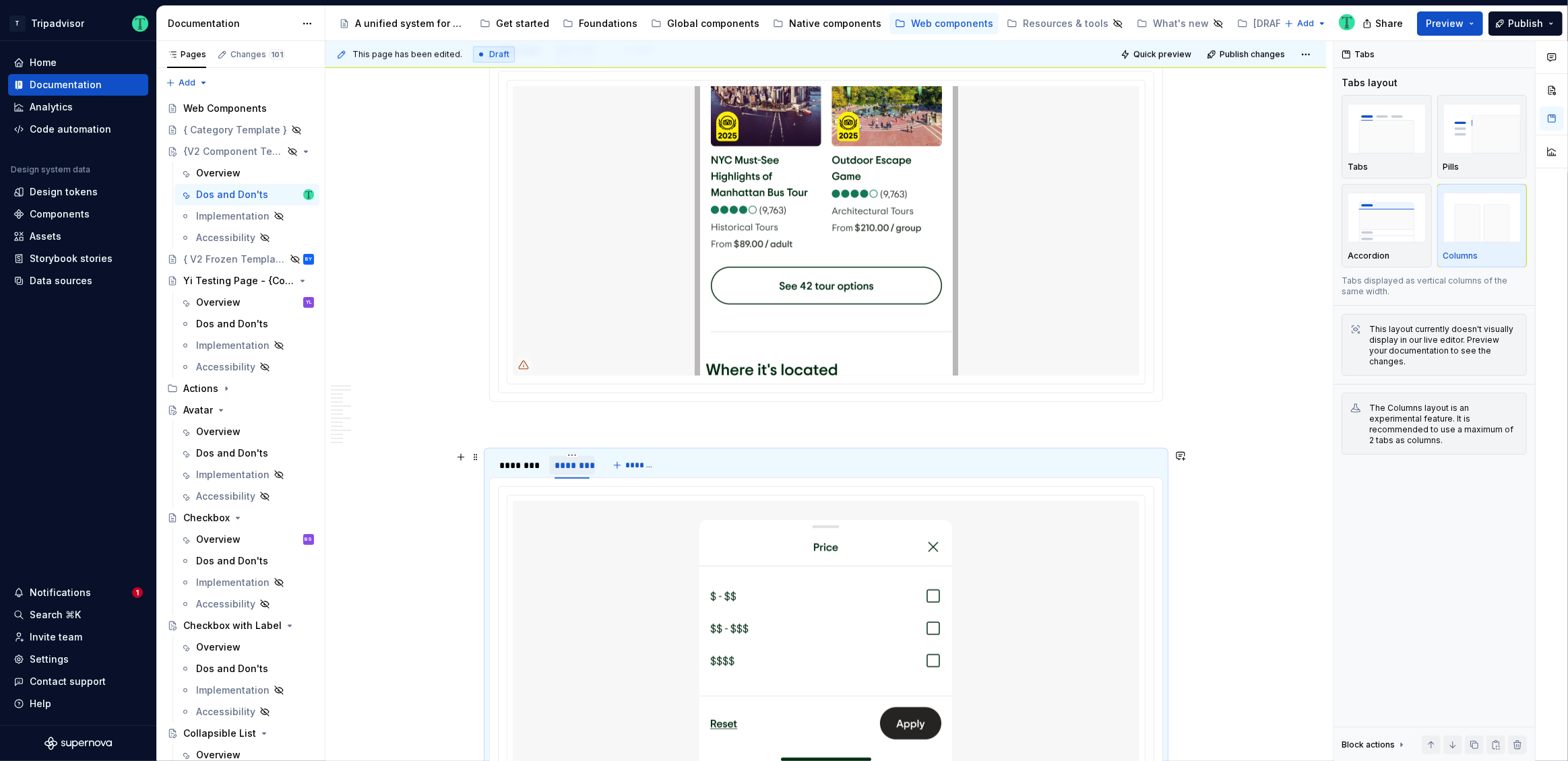
click at [578, 463] on div "********" at bounding box center [572, 465] width 35 height 13
type input "********"
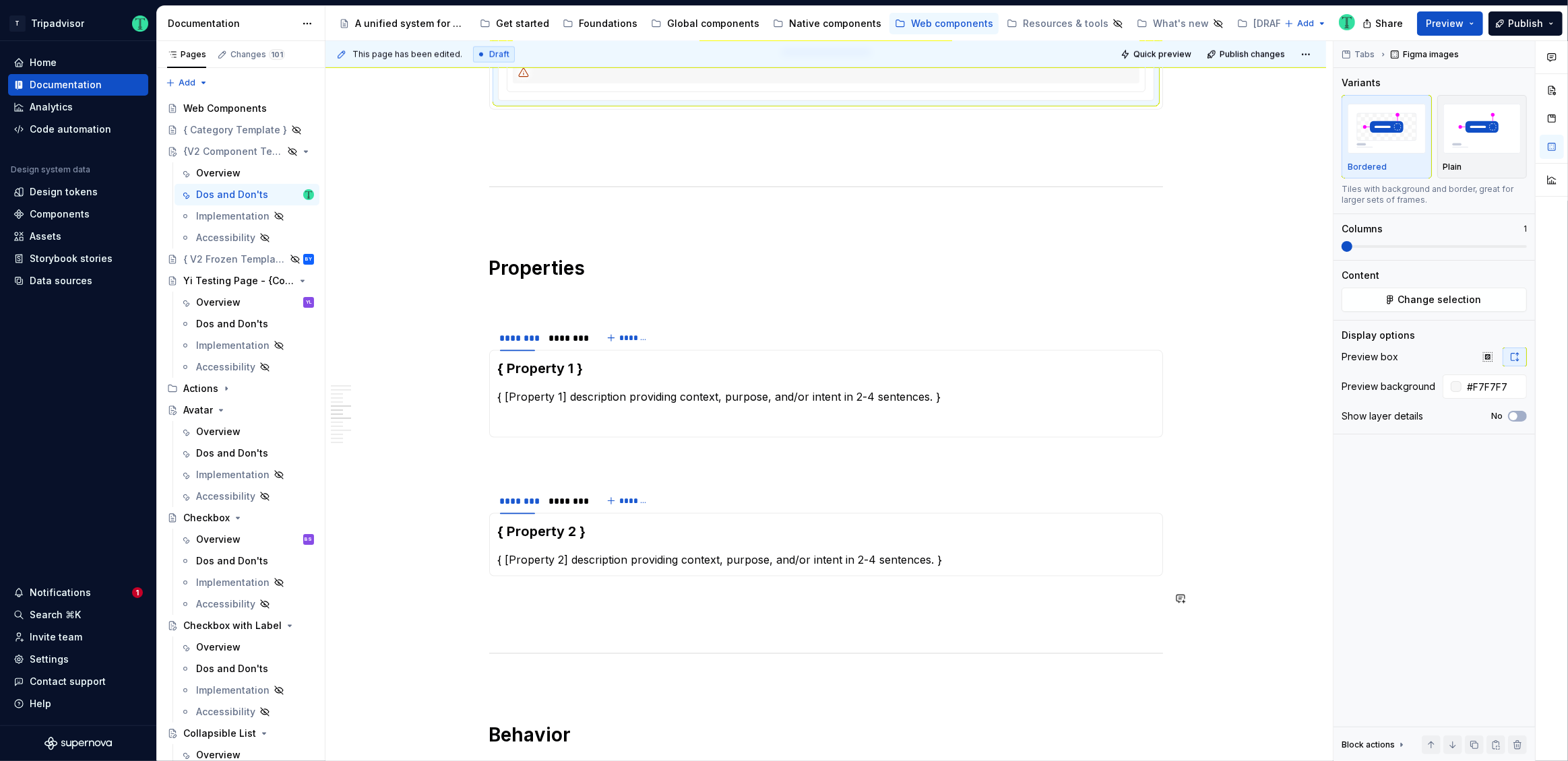
scroll to position [1993, 0]
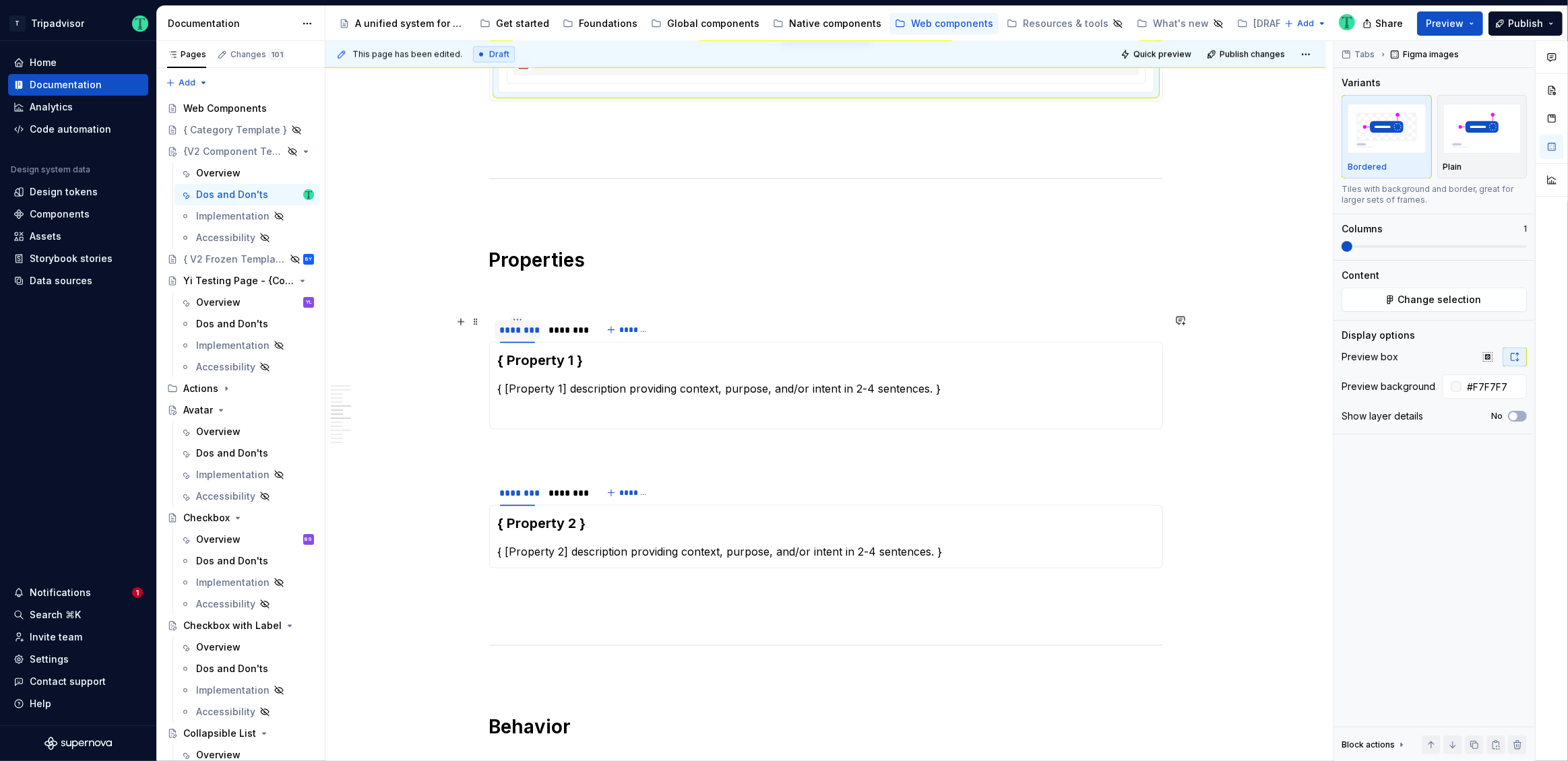
click at [530, 326] on div "********" at bounding box center [518, 330] width 35 height 13
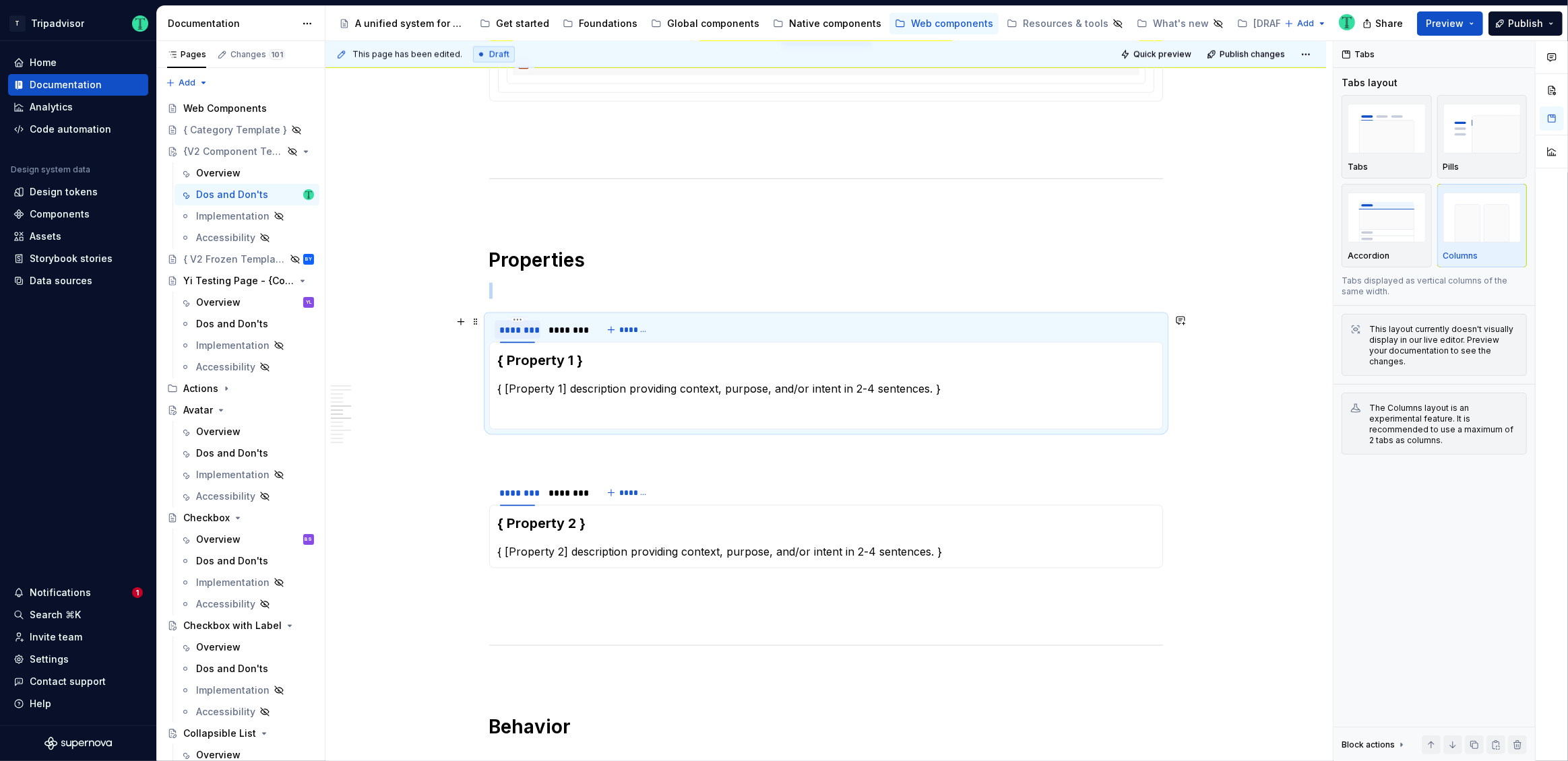
click at [530, 326] on div "********" at bounding box center [518, 330] width 35 height 13
type input "********"
click at [564, 332] on div "********" at bounding box center [572, 330] width 35 height 13
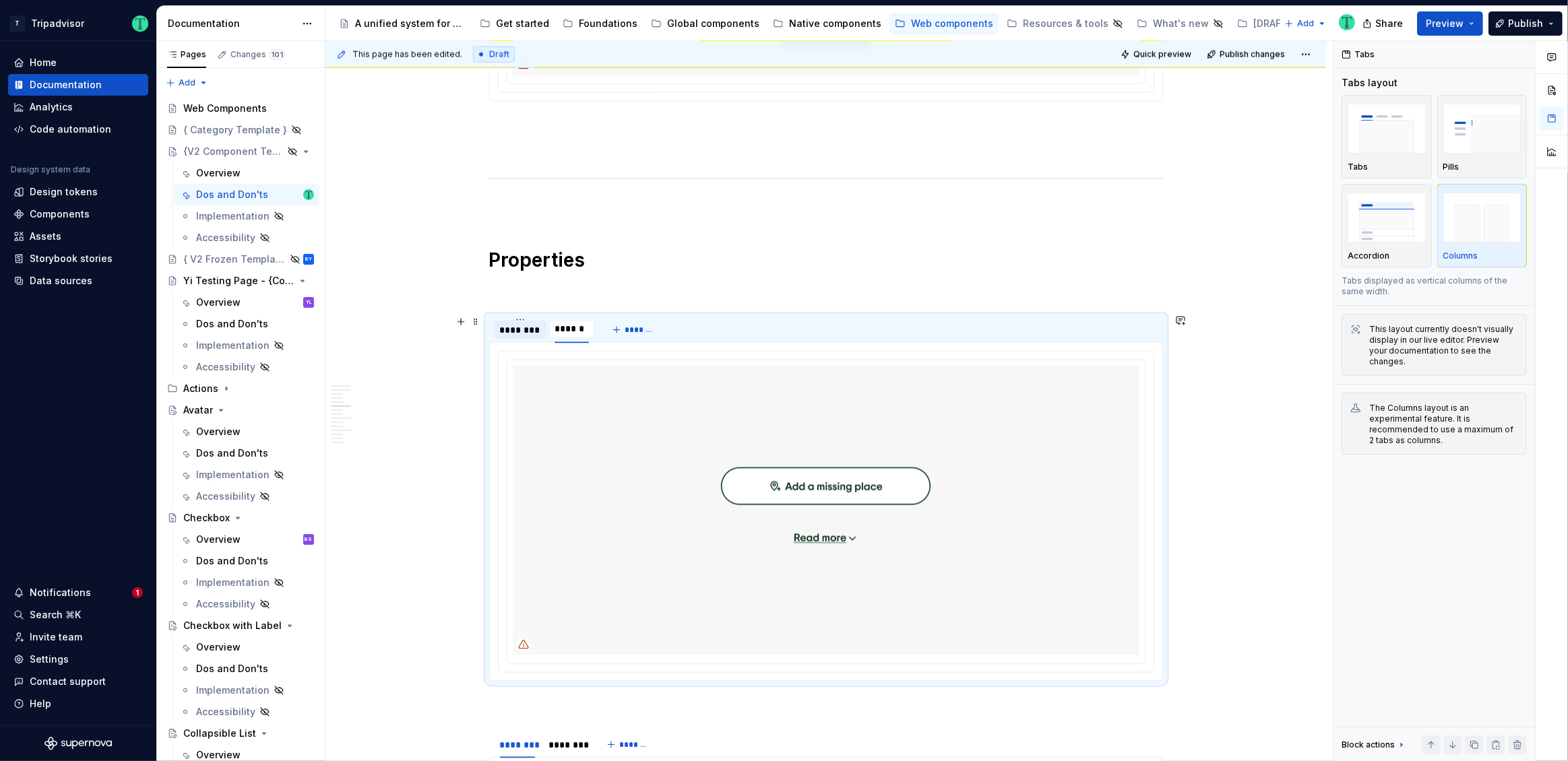
type input "********"
click at [411, 619] on div "Hierarchy { Description of [Component] hierarchy, context, and/or intent. Outli…" at bounding box center [826, 684] width 1001 height 4822
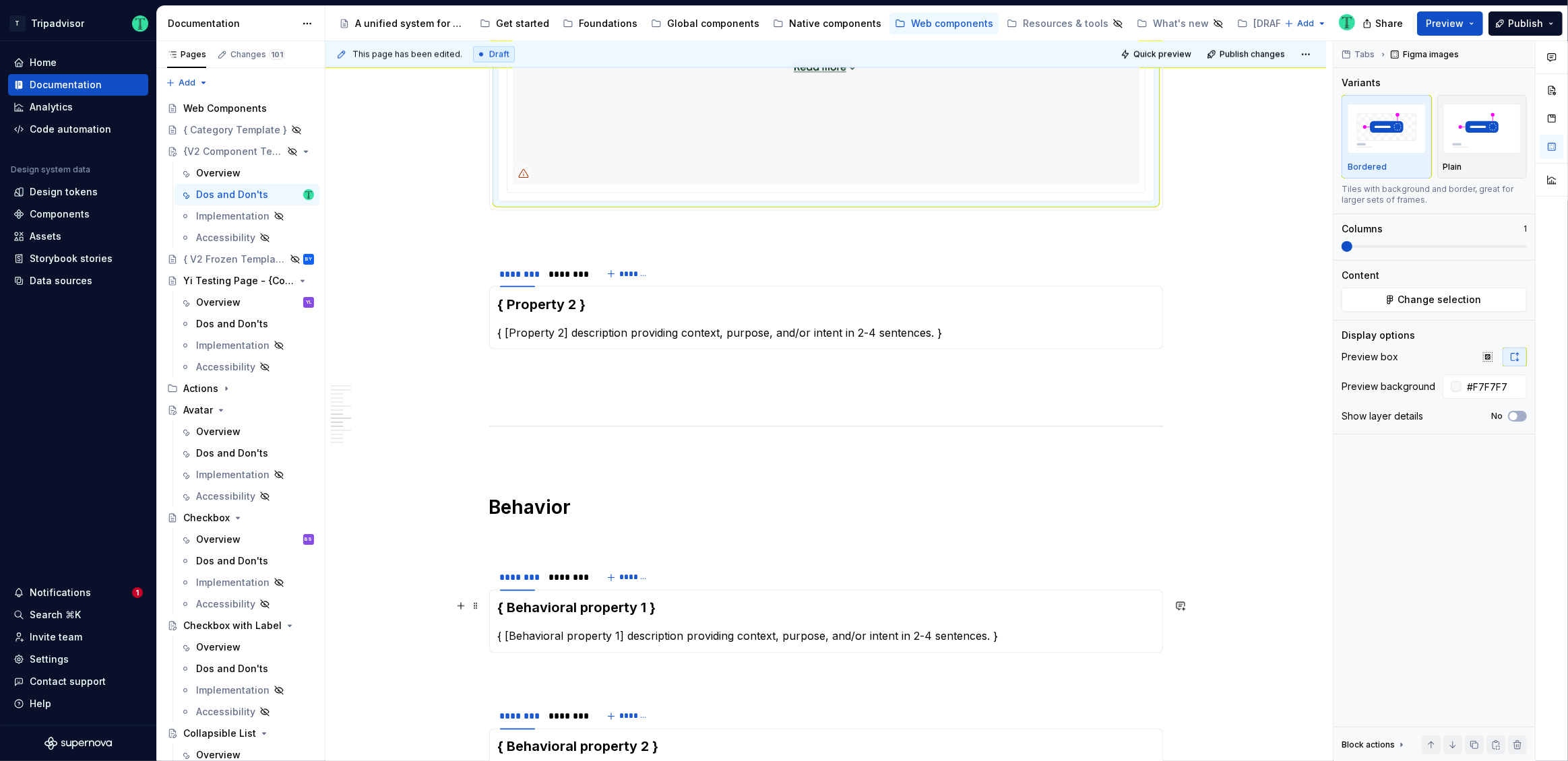
scroll to position [2484, 0]
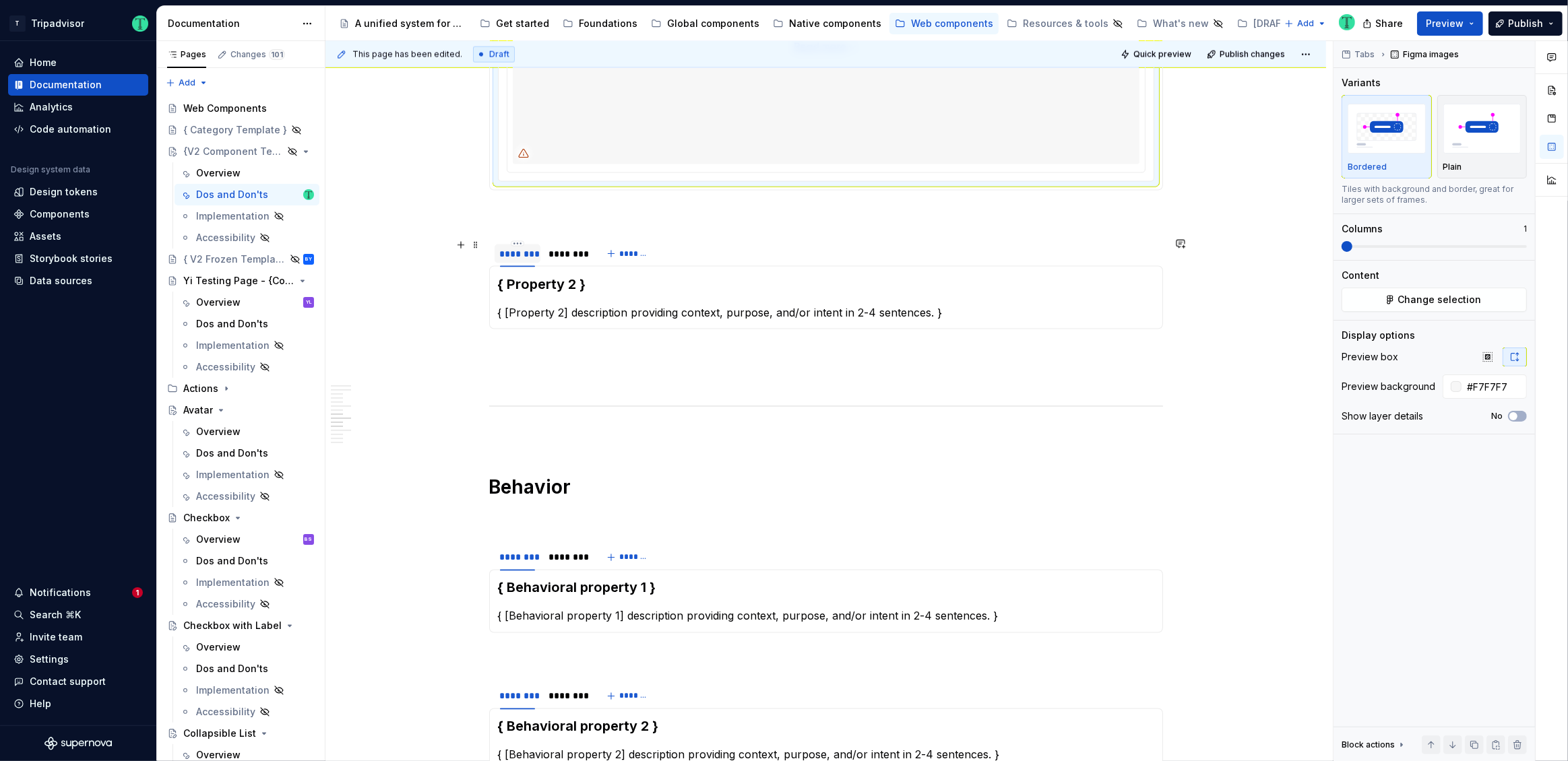
click at [523, 257] on div "********" at bounding box center [518, 254] width 35 height 13
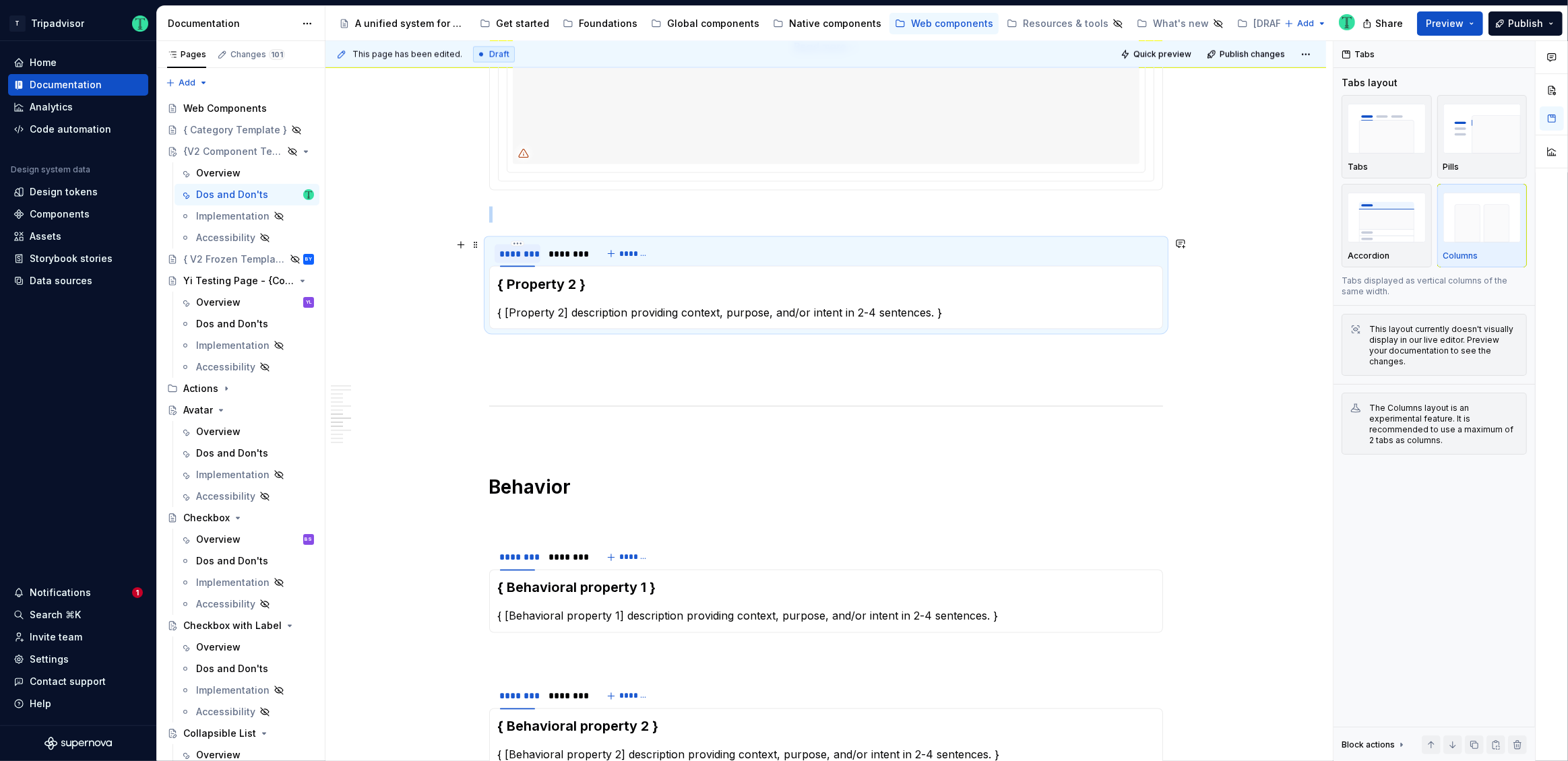
click at [523, 257] on div "********" at bounding box center [518, 254] width 35 height 13
type input "********"
click at [574, 250] on div "********" at bounding box center [572, 254] width 35 height 13
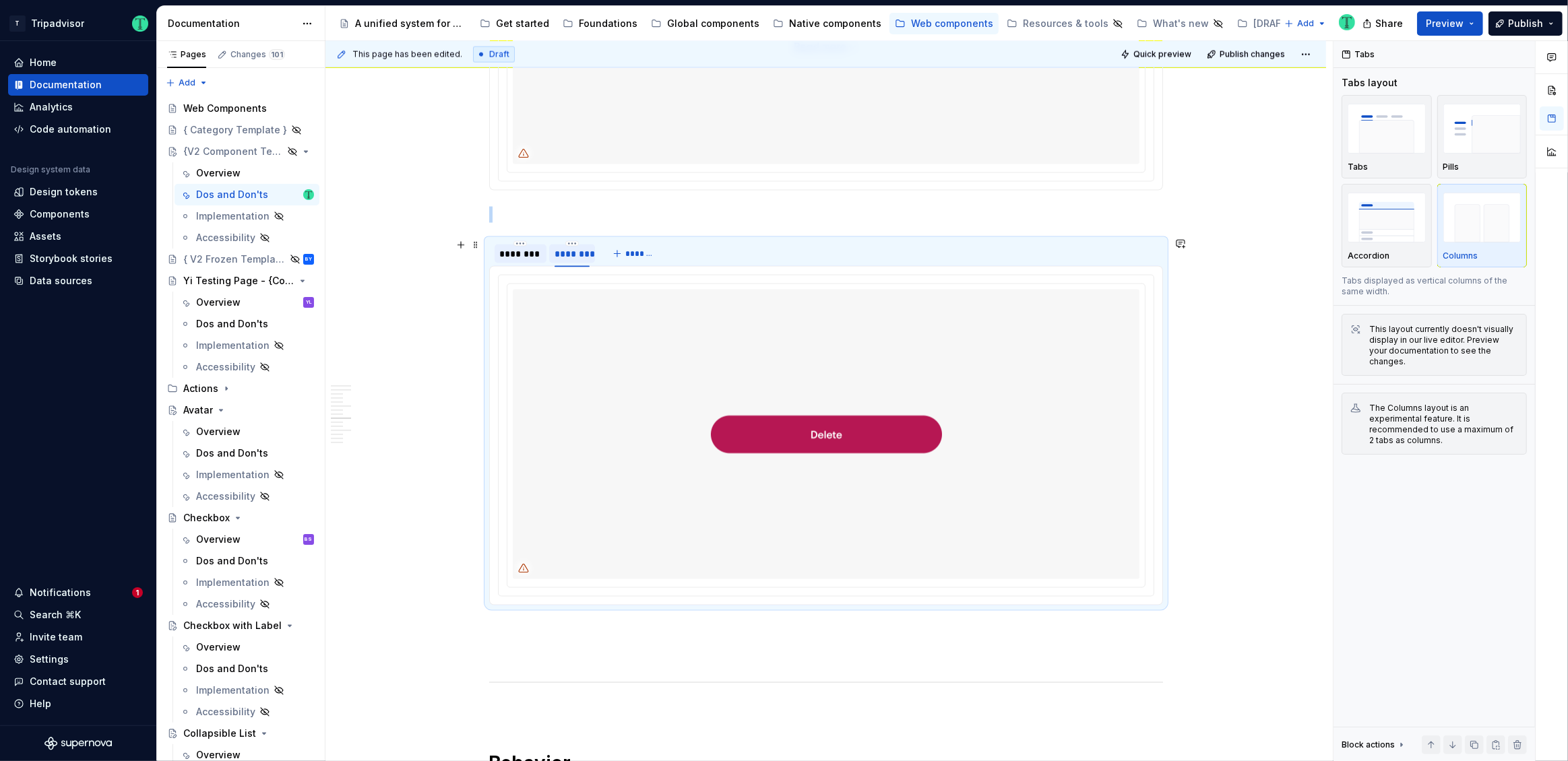
click at [574, 250] on div "********" at bounding box center [572, 254] width 35 height 13
type input "********"
click at [419, 493] on div "Hierarchy { Description of [Component] hierarchy, context, and/or intent. Outli…" at bounding box center [826, 330] width 1001 height 5099
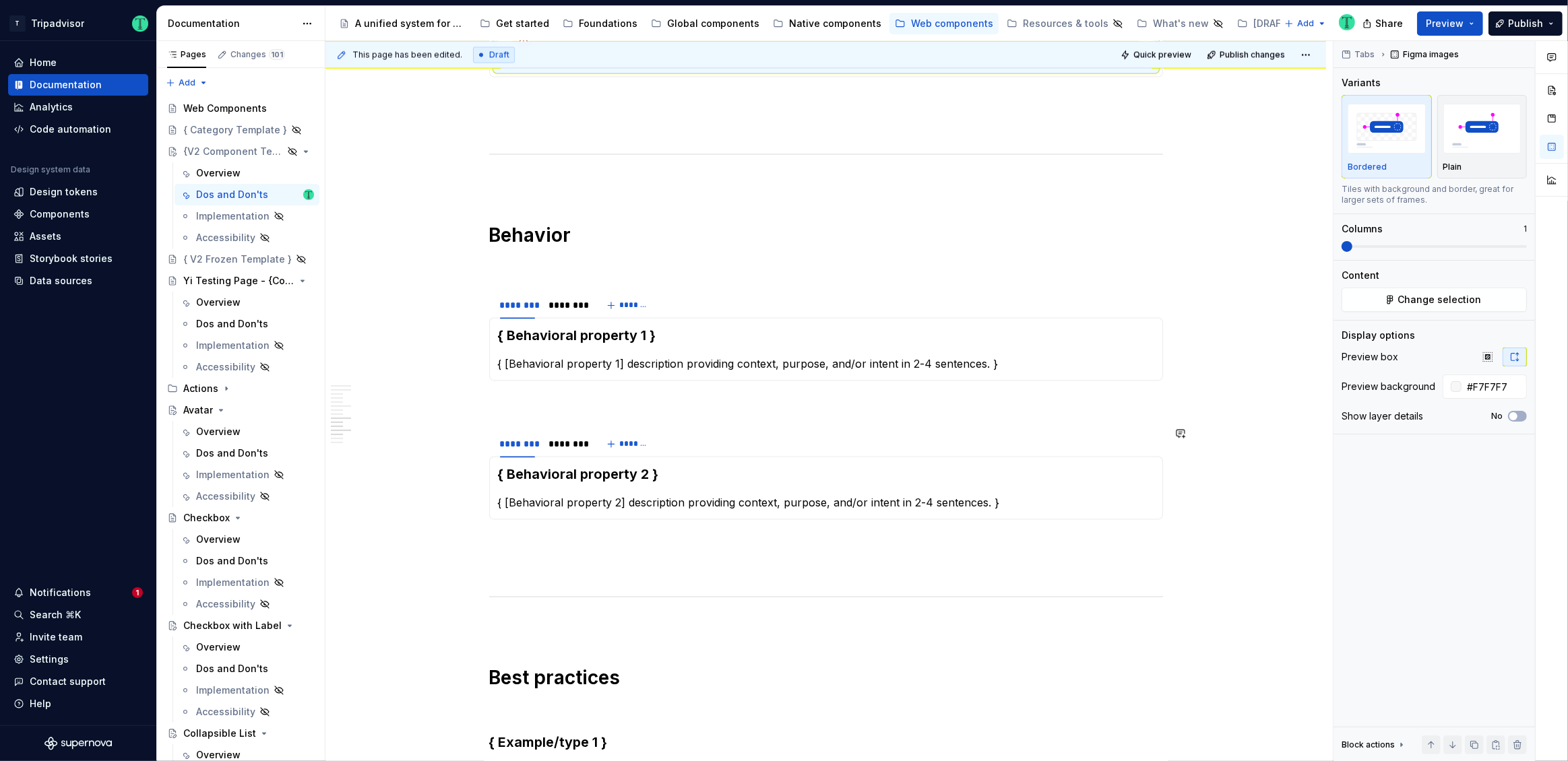
scroll to position [3065, 0]
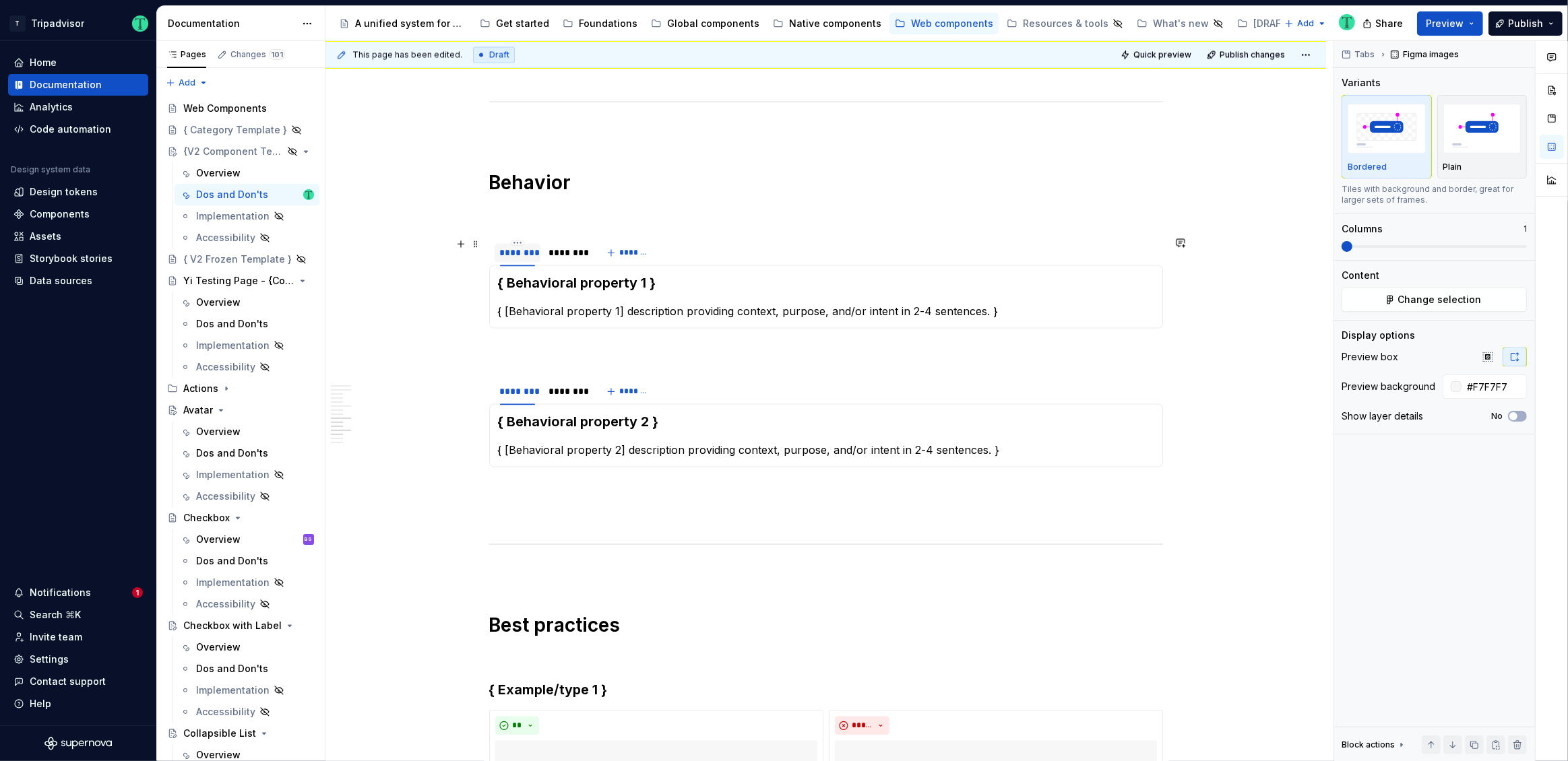
click at [521, 248] on div "********" at bounding box center [518, 253] width 35 height 13
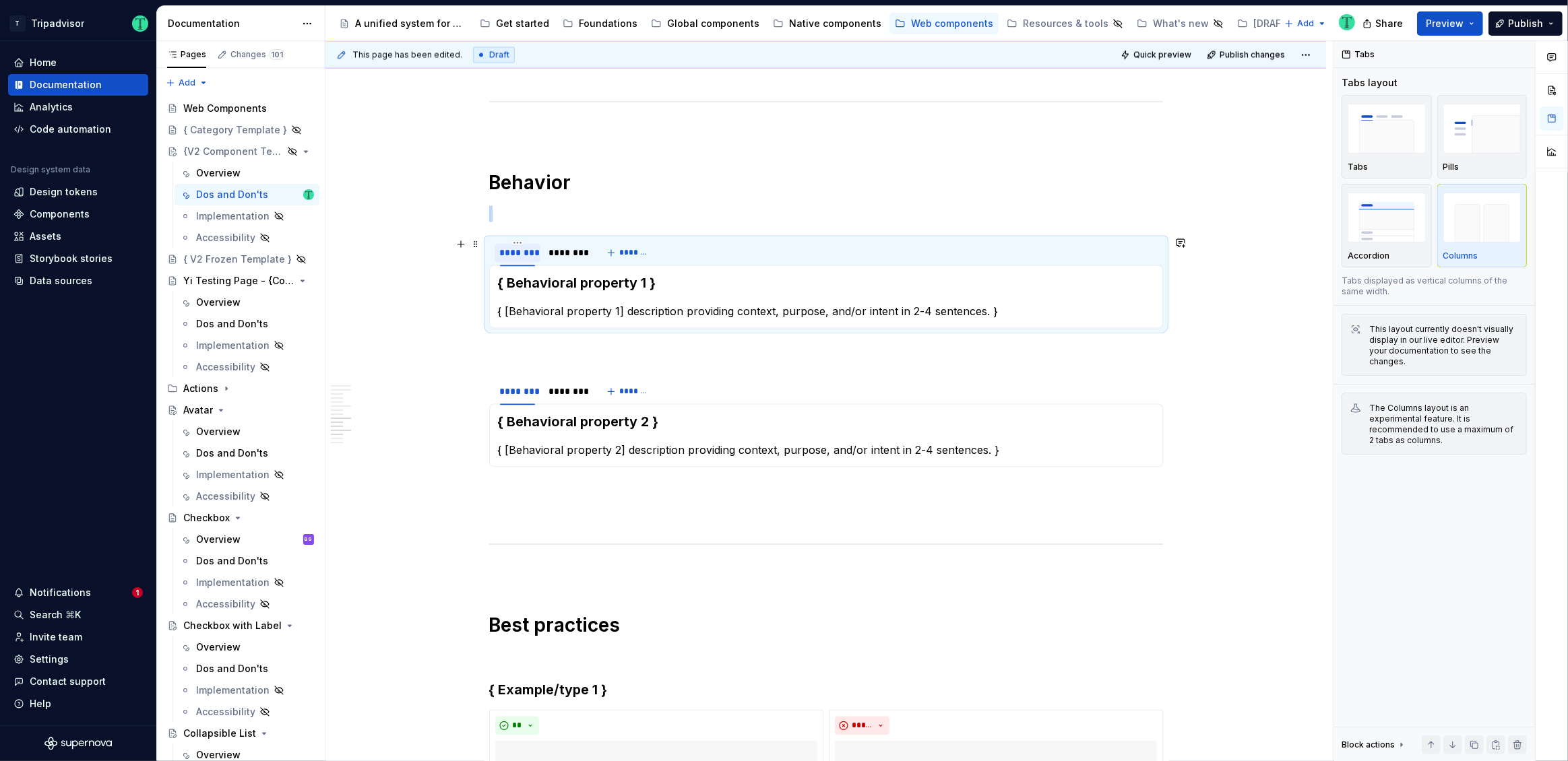
click at [521, 248] on div "********" at bounding box center [518, 253] width 35 height 13
type input "********"
click at [576, 251] on div "********" at bounding box center [572, 253] width 35 height 13
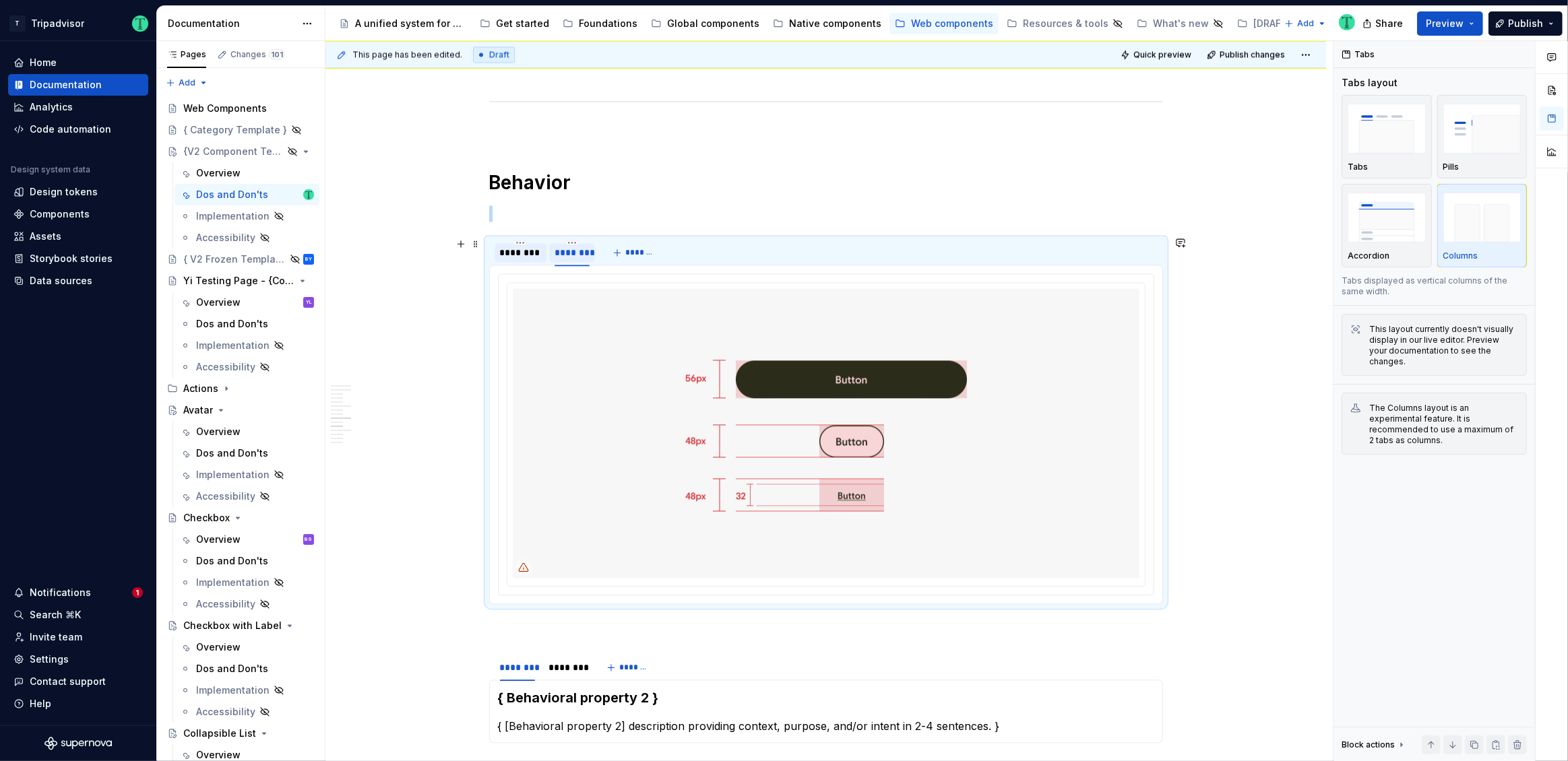
click at [576, 251] on div "********" at bounding box center [572, 253] width 35 height 13
type input "********"
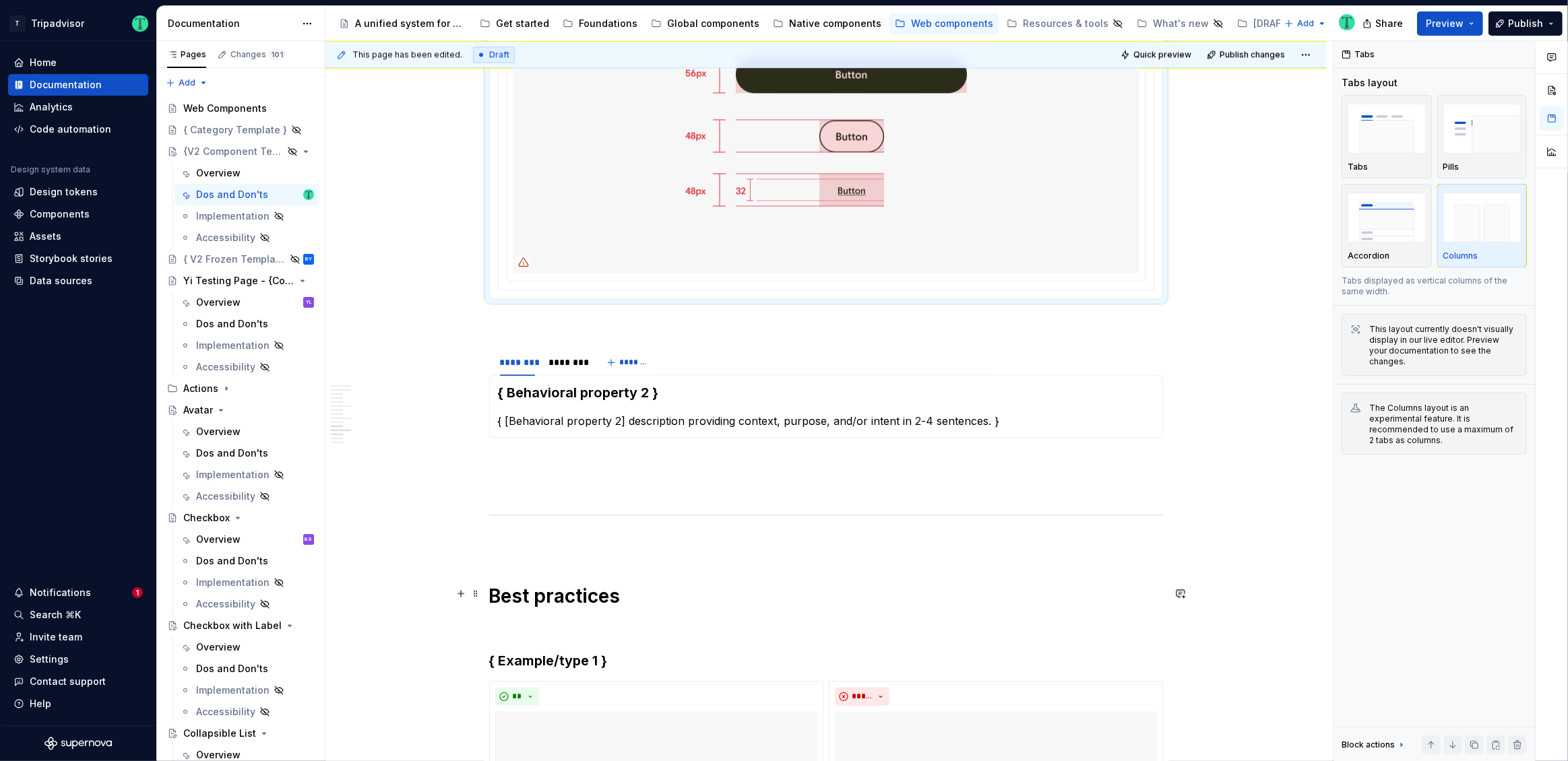
scroll to position [3370, 0]
click at [527, 362] on div "********" at bounding box center [518, 363] width 35 height 13
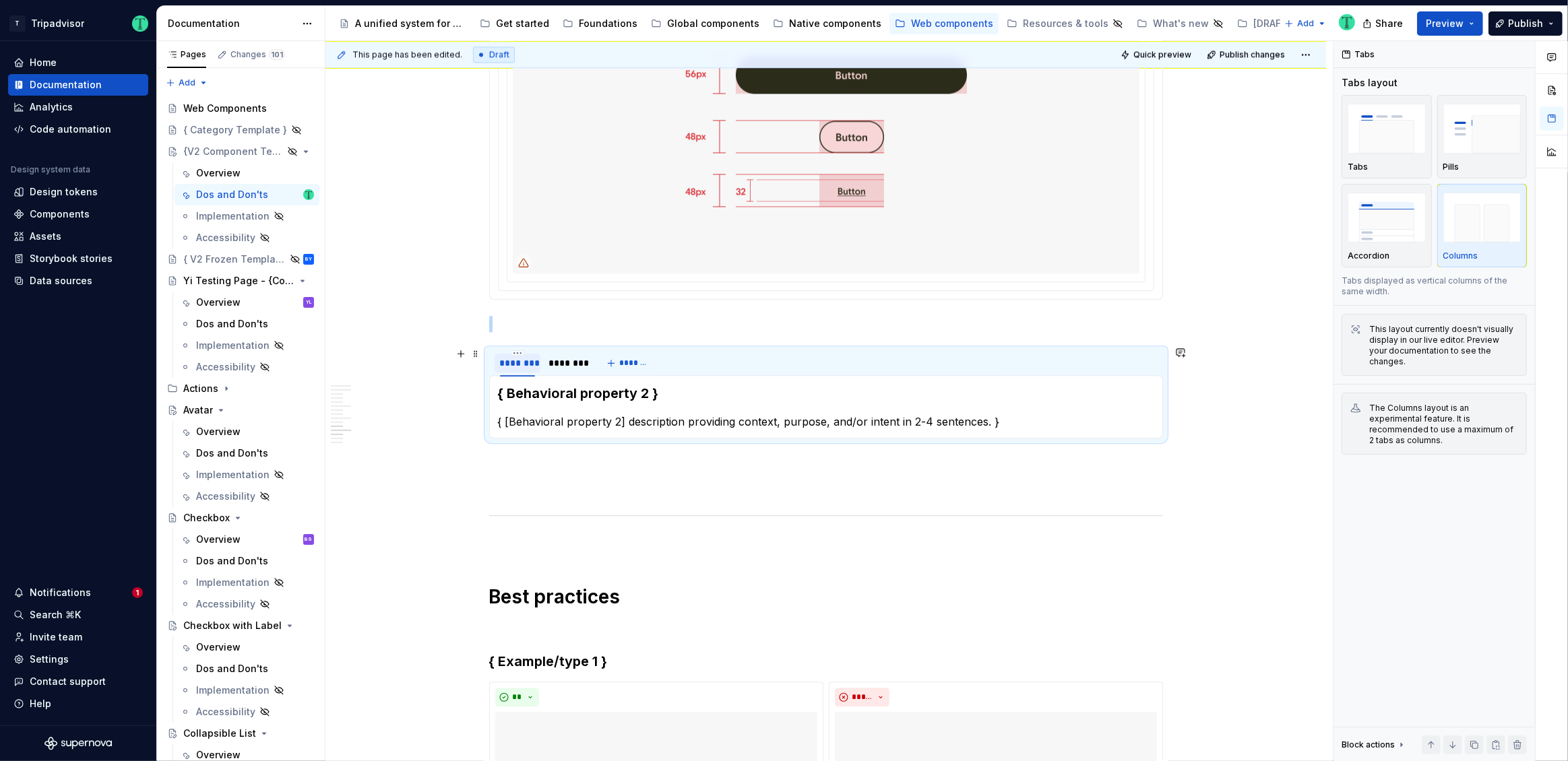
click at [527, 362] on div "********" at bounding box center [518, 363] width 35 height 13
type textarea "*"
type input "********"
click at [586, 358] on div "********" at bounding box center [572, 363] width 35 height 13
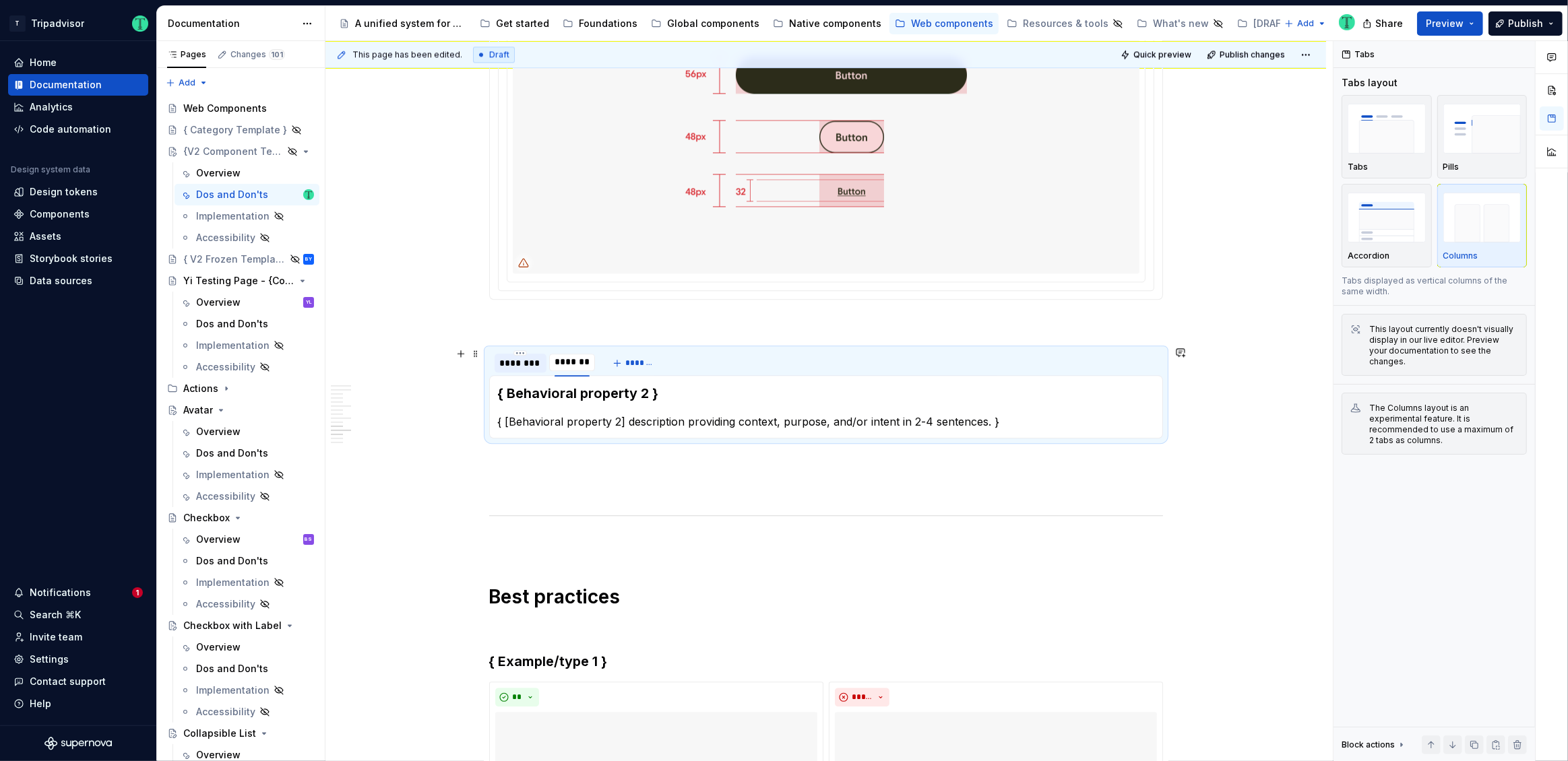
type textarea "*"
type input "********"
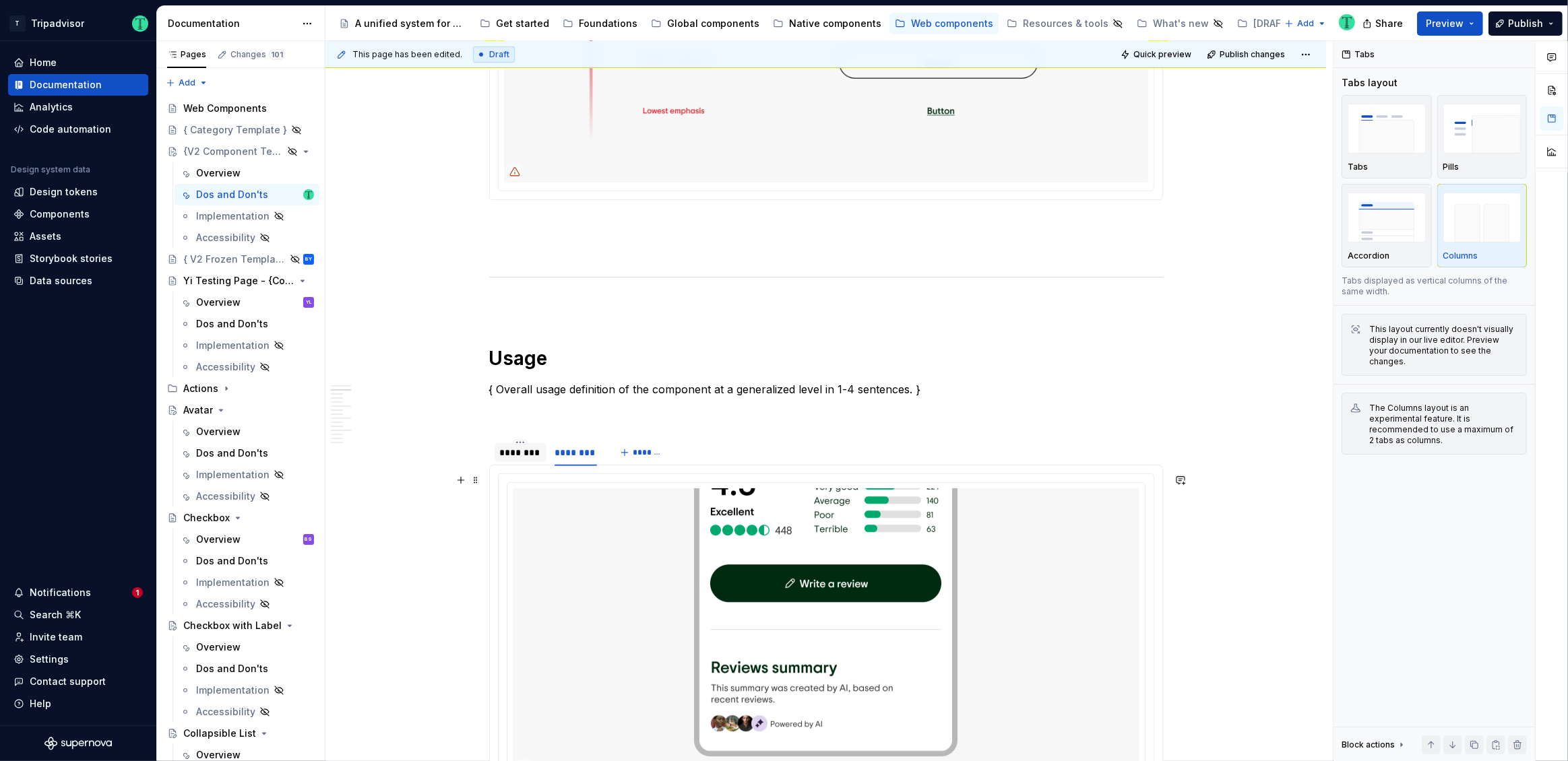
scroll to position [0, 0]
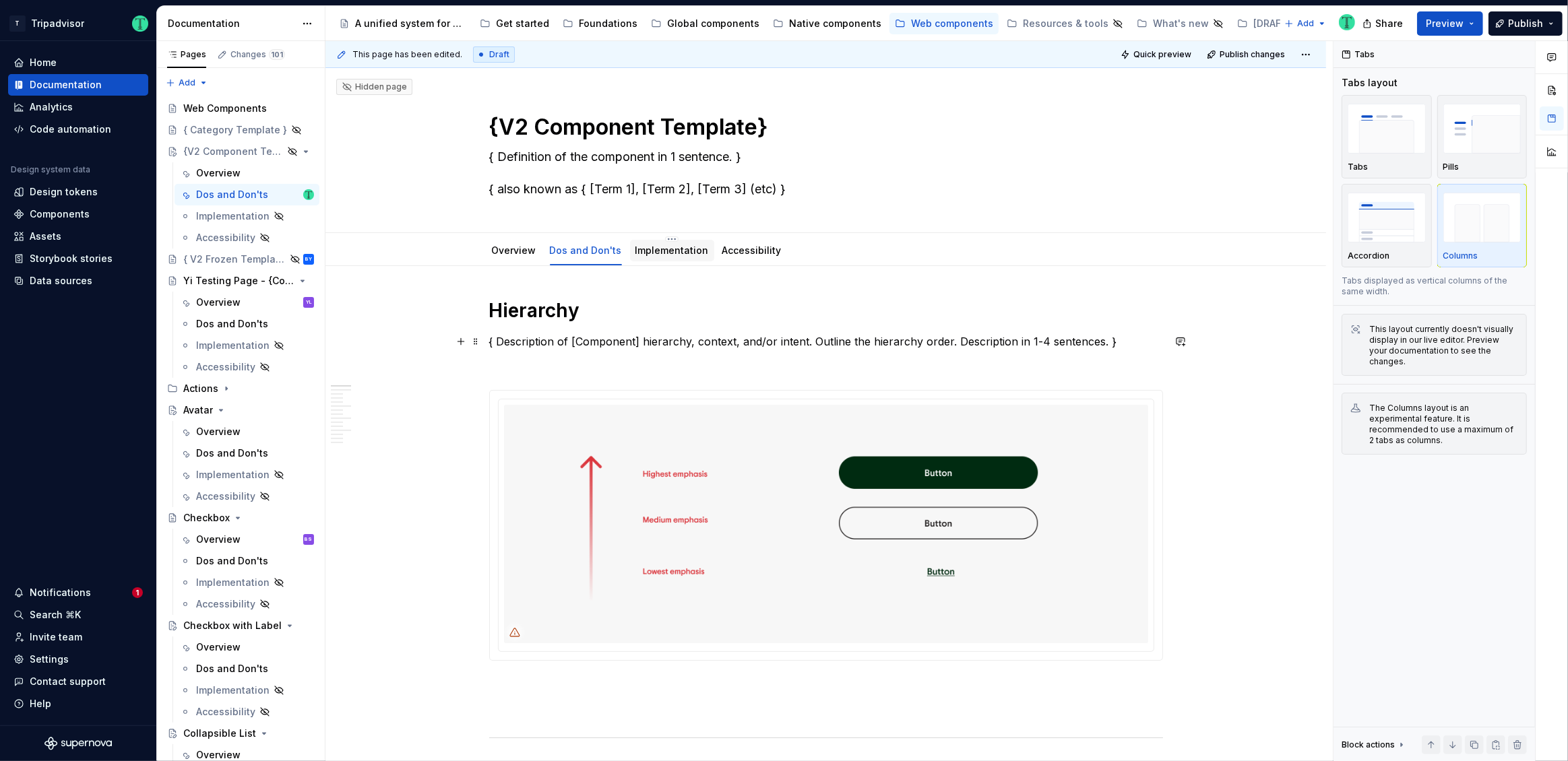
type textarea "*"
type input "********"
click at [659, 254] on link "Implementation" at bounding box center [672, 250] width 74 height 11
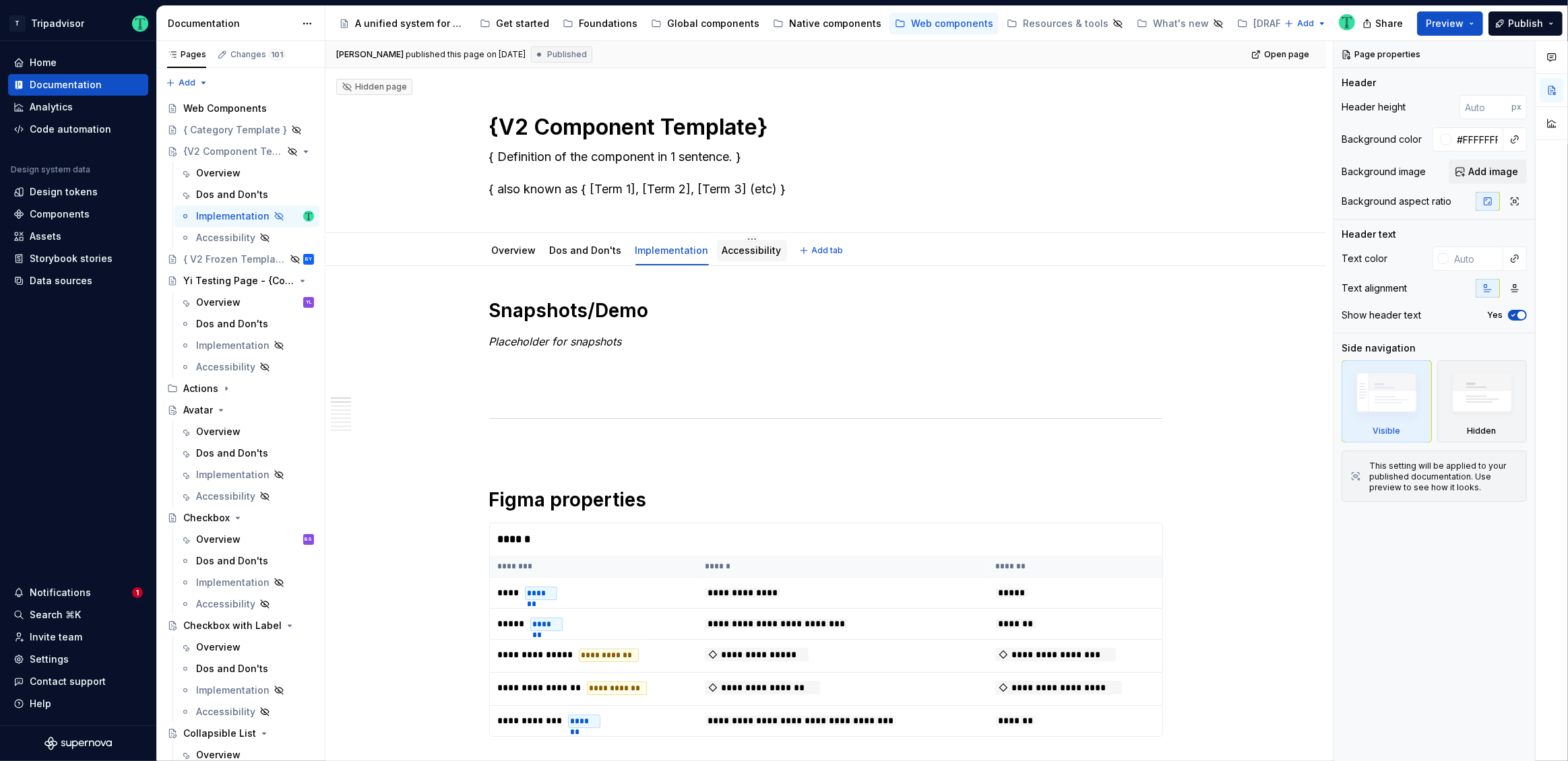
click at [722, 256] on div "Accessibility" at bounding box center [752, 250] width 60 height 13
click at [756, 254] on link "Accessibility" at bounding box center [752, 250] width 60 height 11
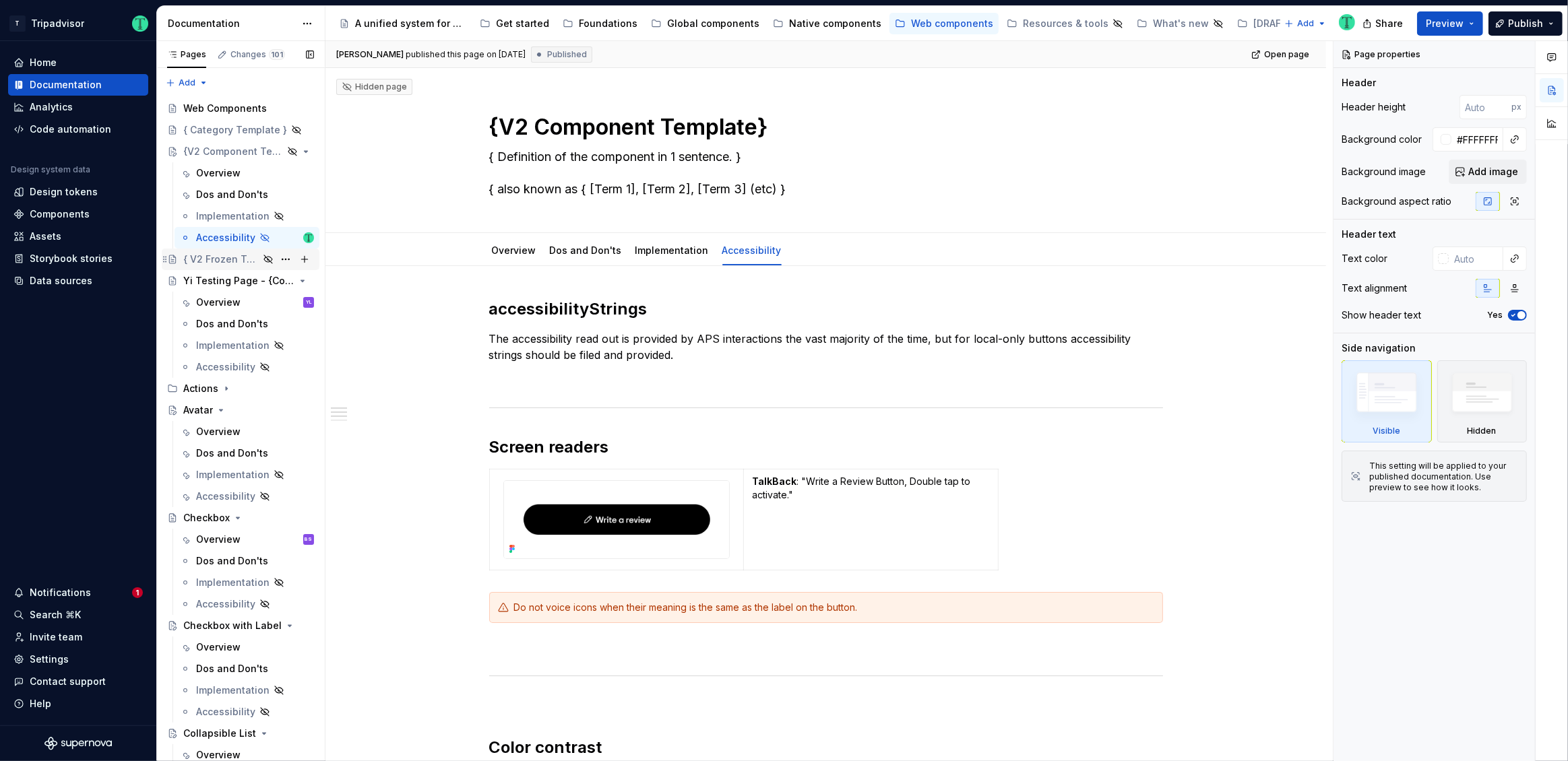
click at [226, 257] on div "{ V2 Frozen Template }" at bounding box center [220, 259] width 76 height 13
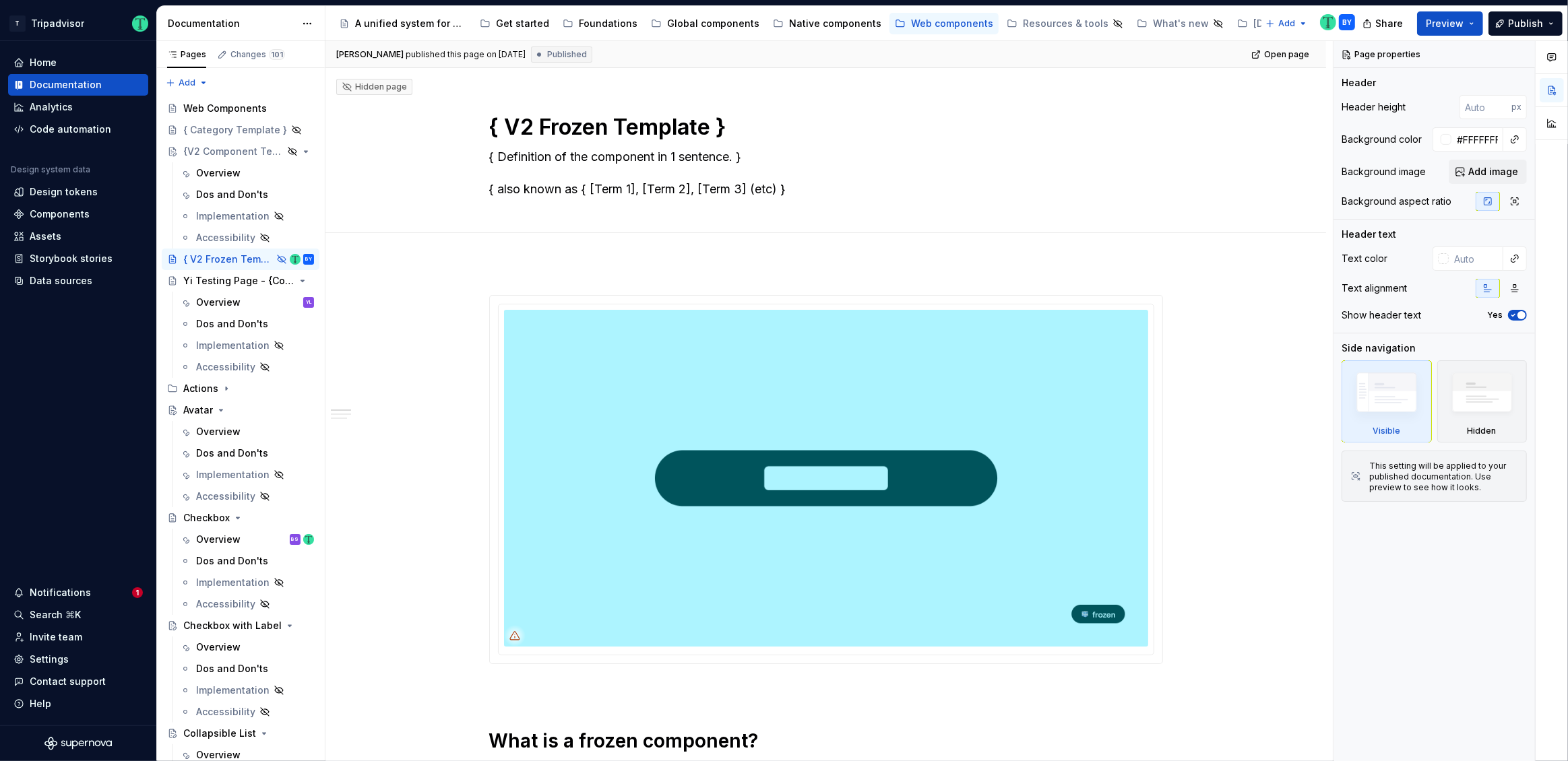
type textarea "*"
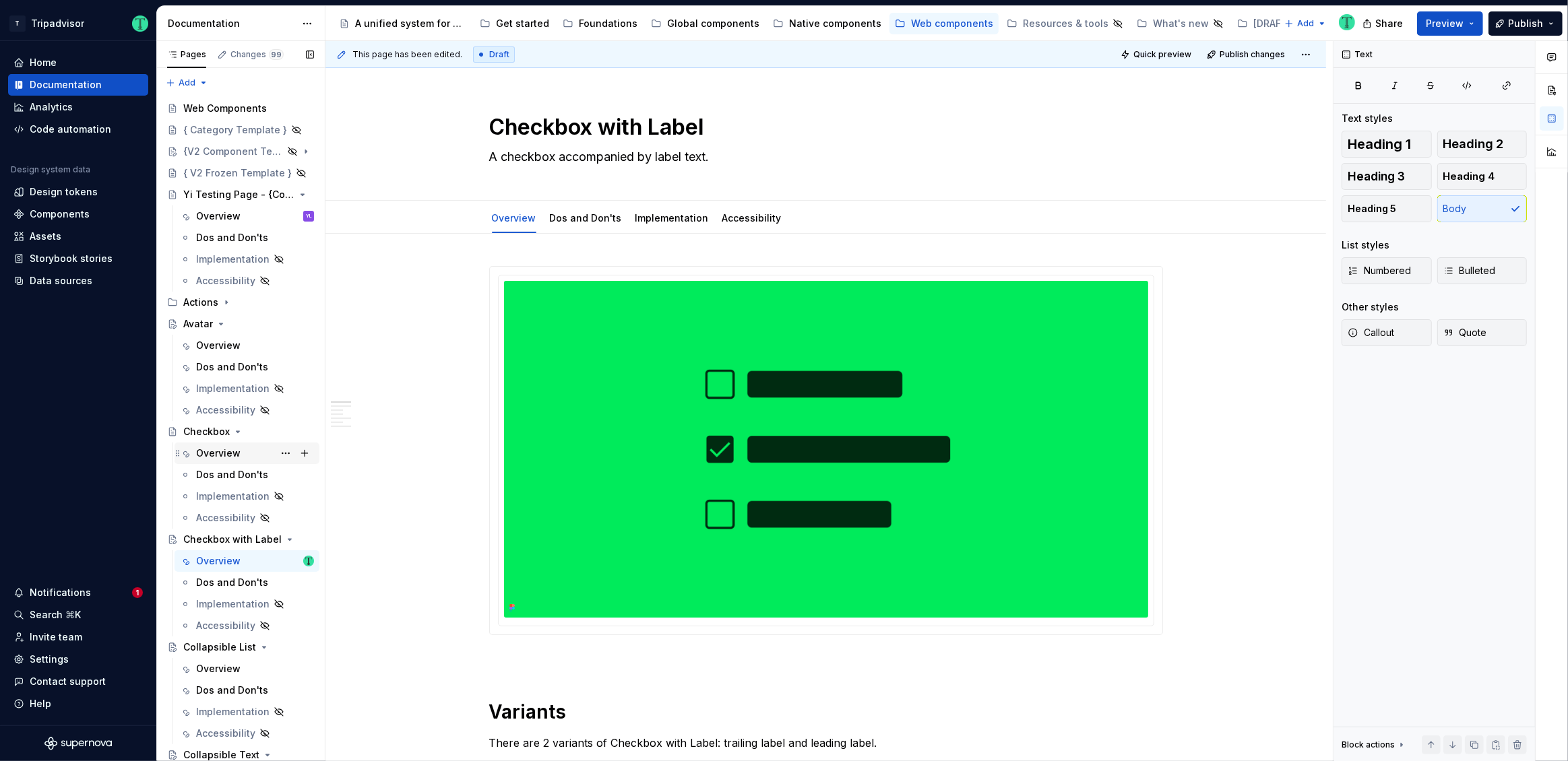
click at [203, 456] on div "Overview" at bounding box center [218, 453] width 45 height 13
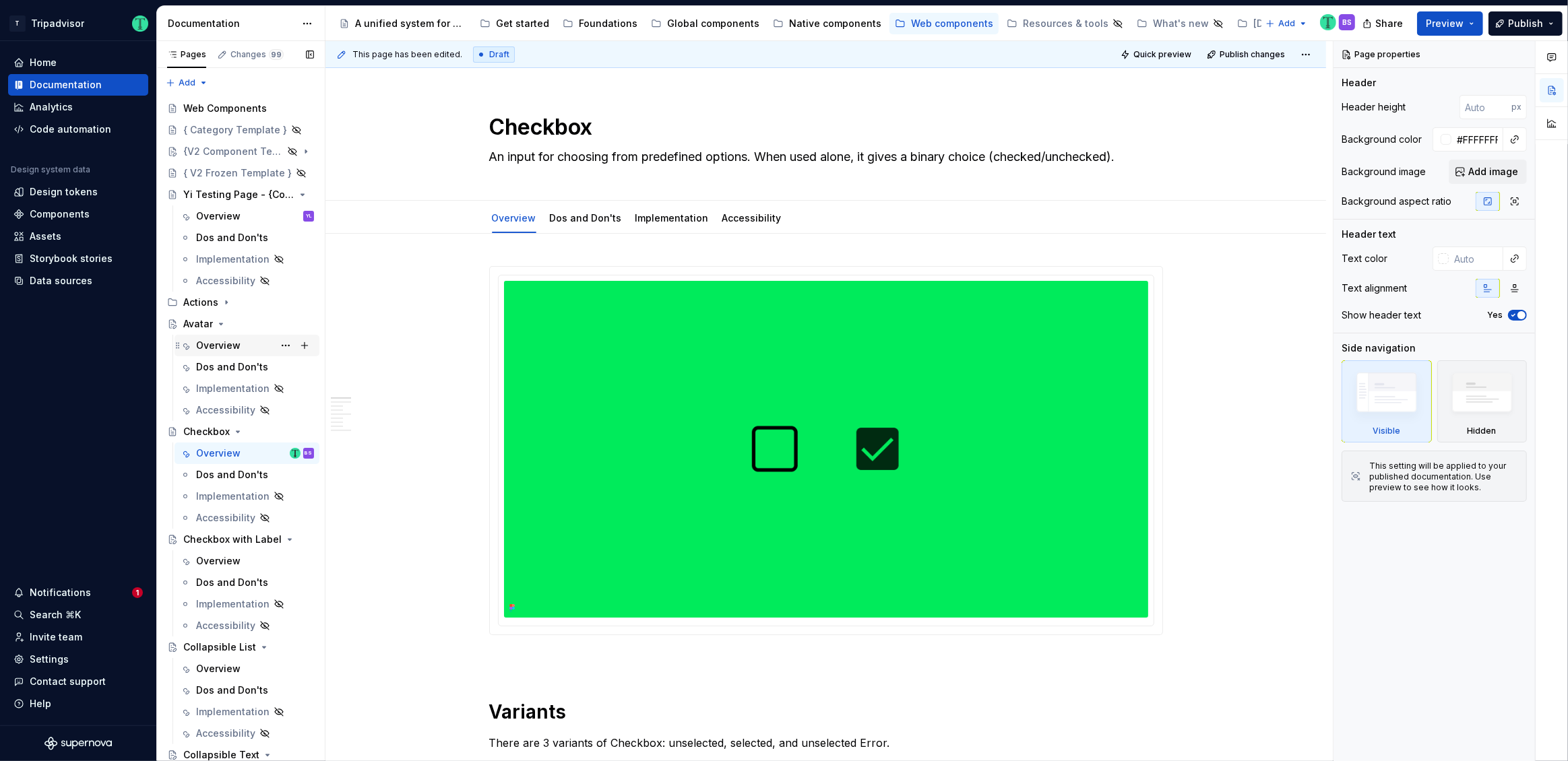
click at [219, 353] on div "Overview" at bounding box center [255, 345] width 118 height 19
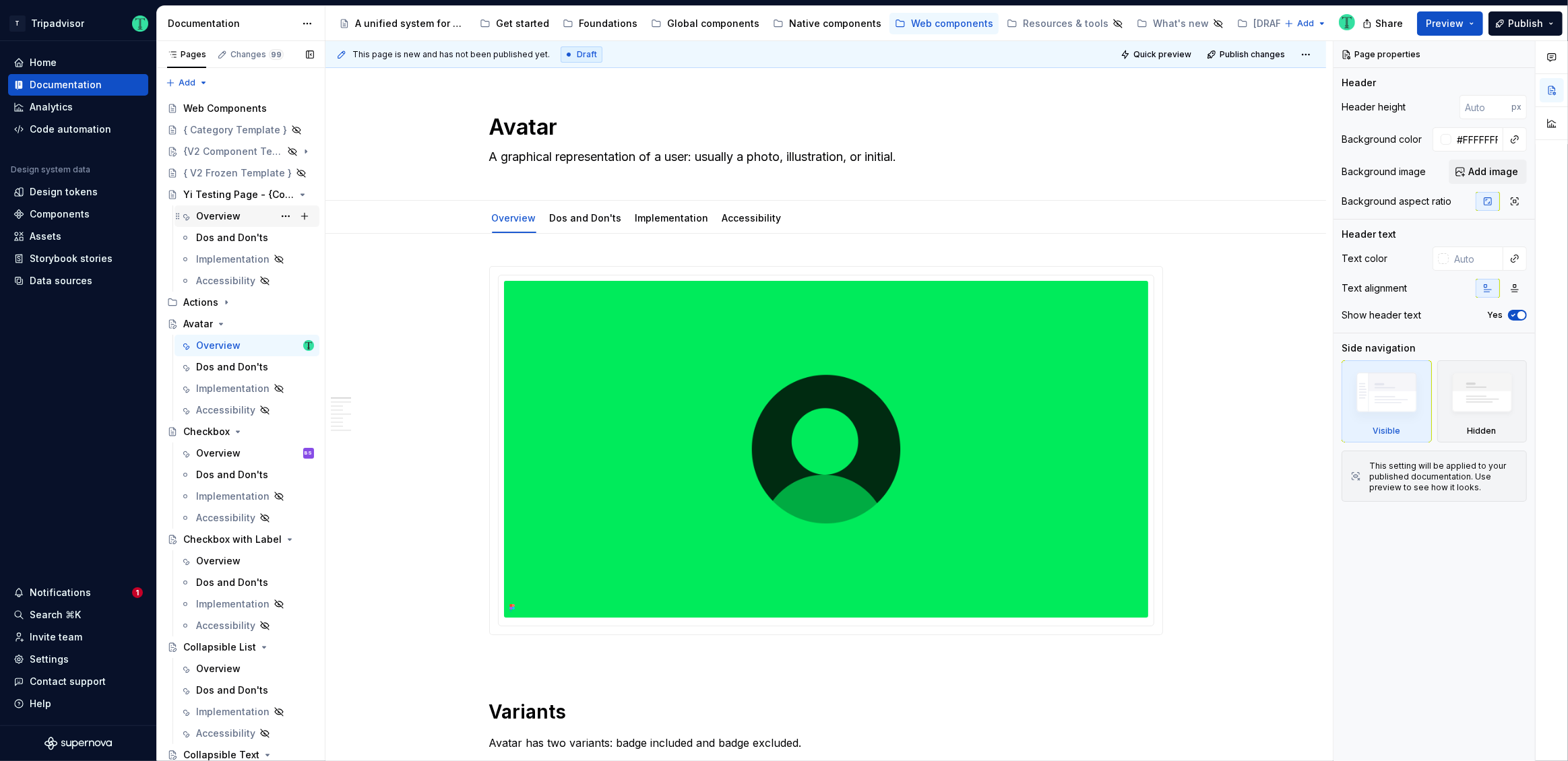
click at [217, 213] on div "Overview" at bounding box center [218, 216] width 45 height 13
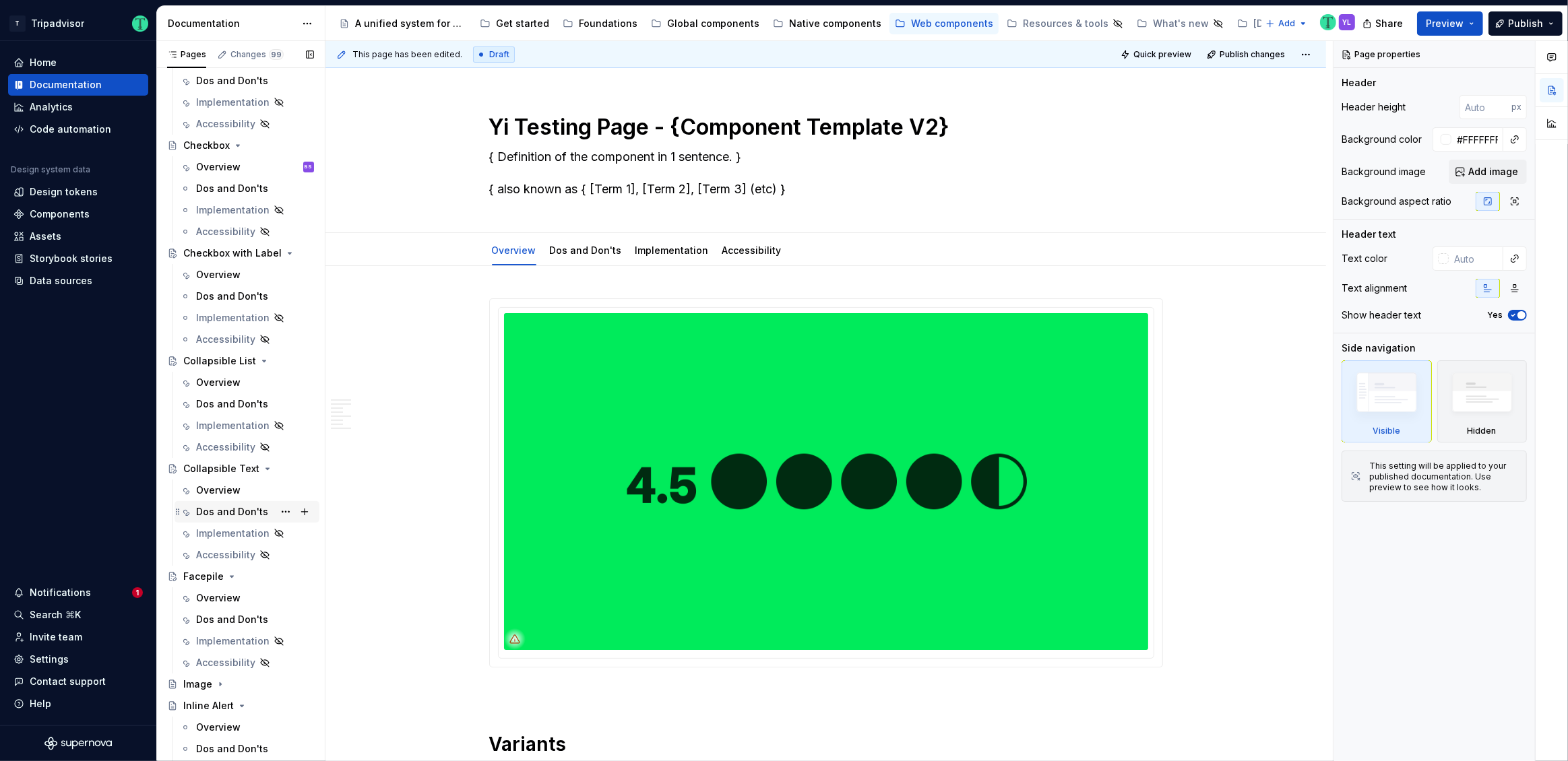
scroll to position [285, 0]
click at [214, 487] on div "Overview" at bounding box center [218, 491] width 45 height 13
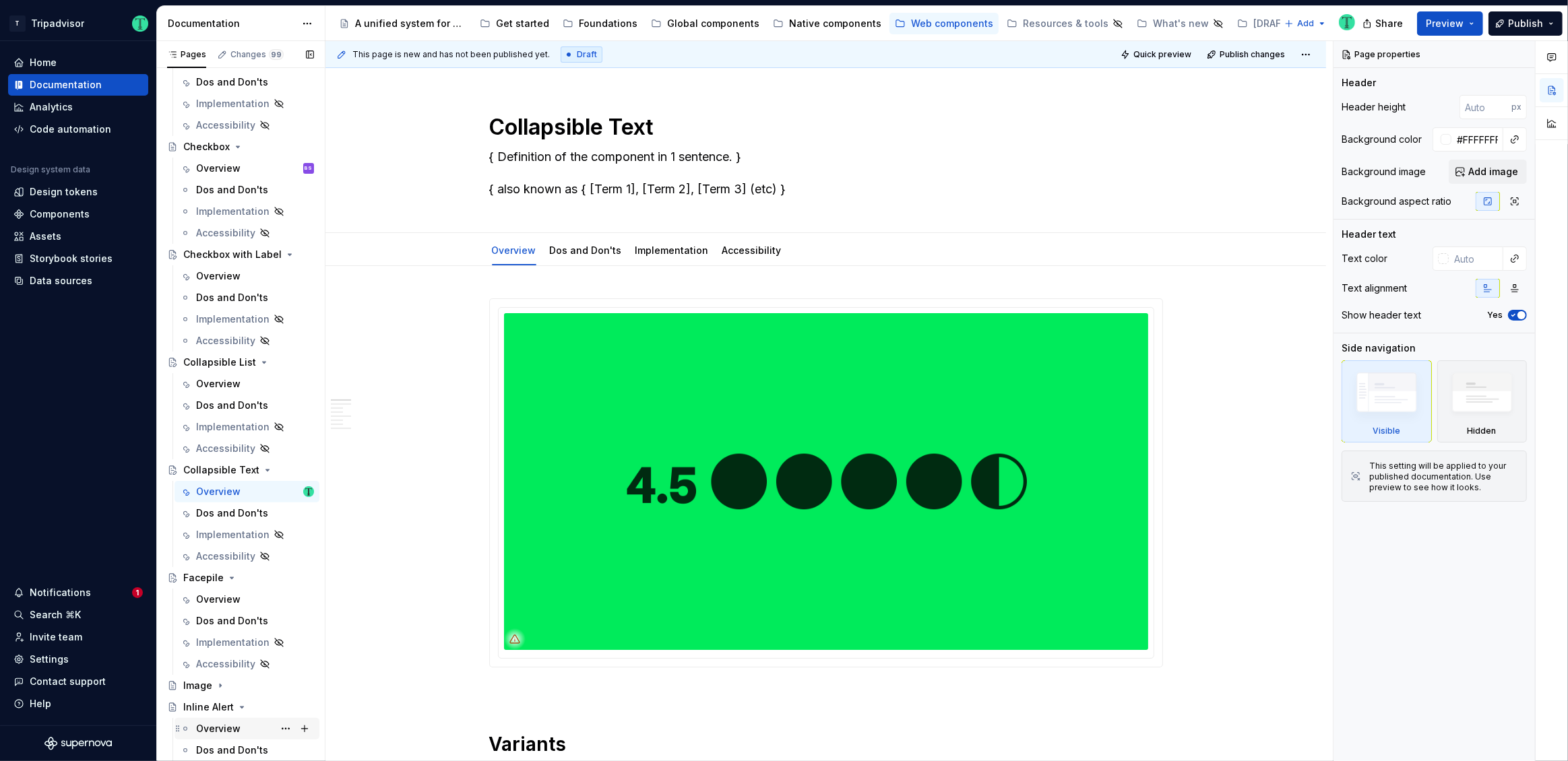
click at [211, 722] on div "Overview" at bounding box center [218, 728] width 45 height 13
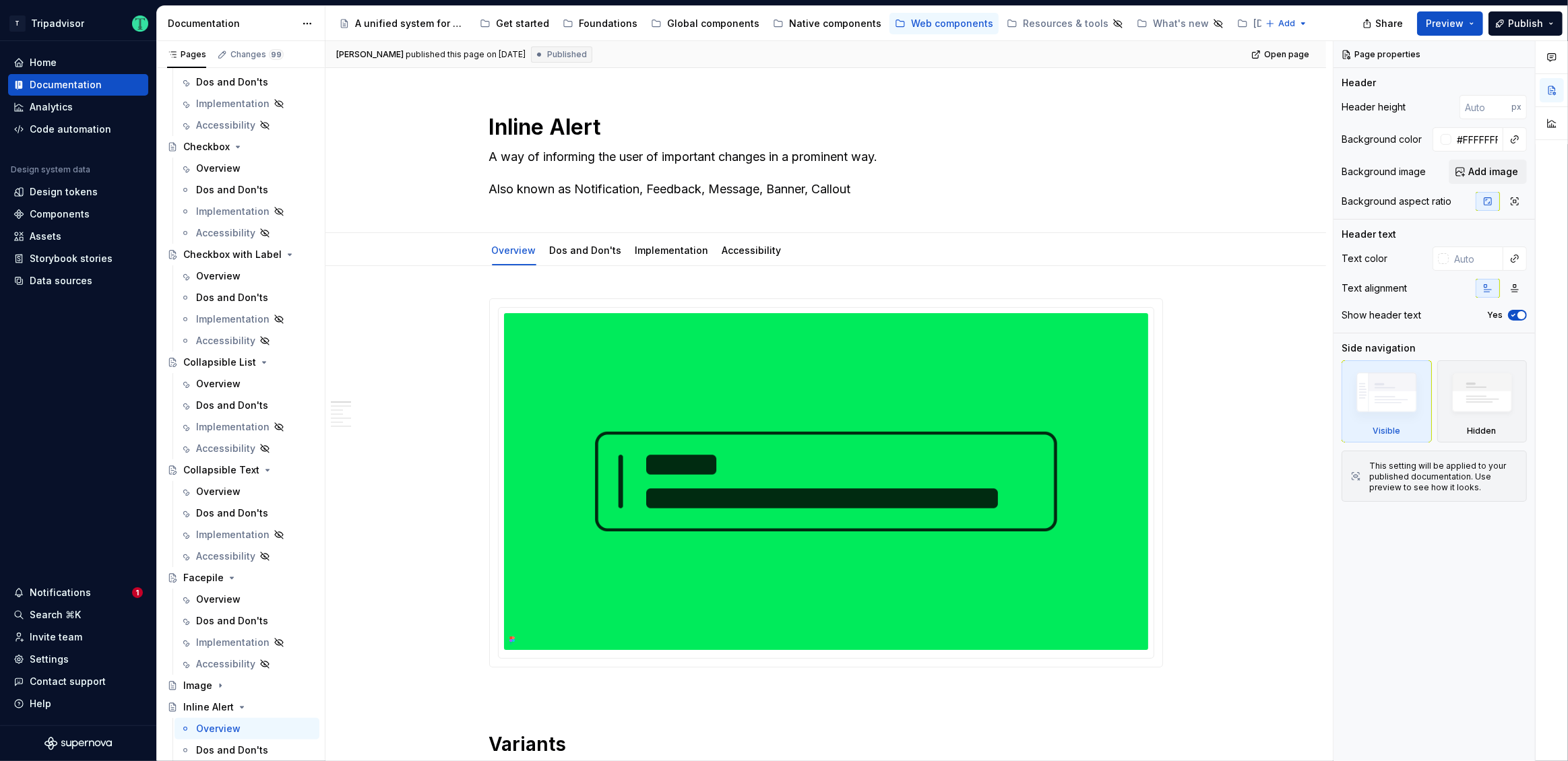
type textarea "*"
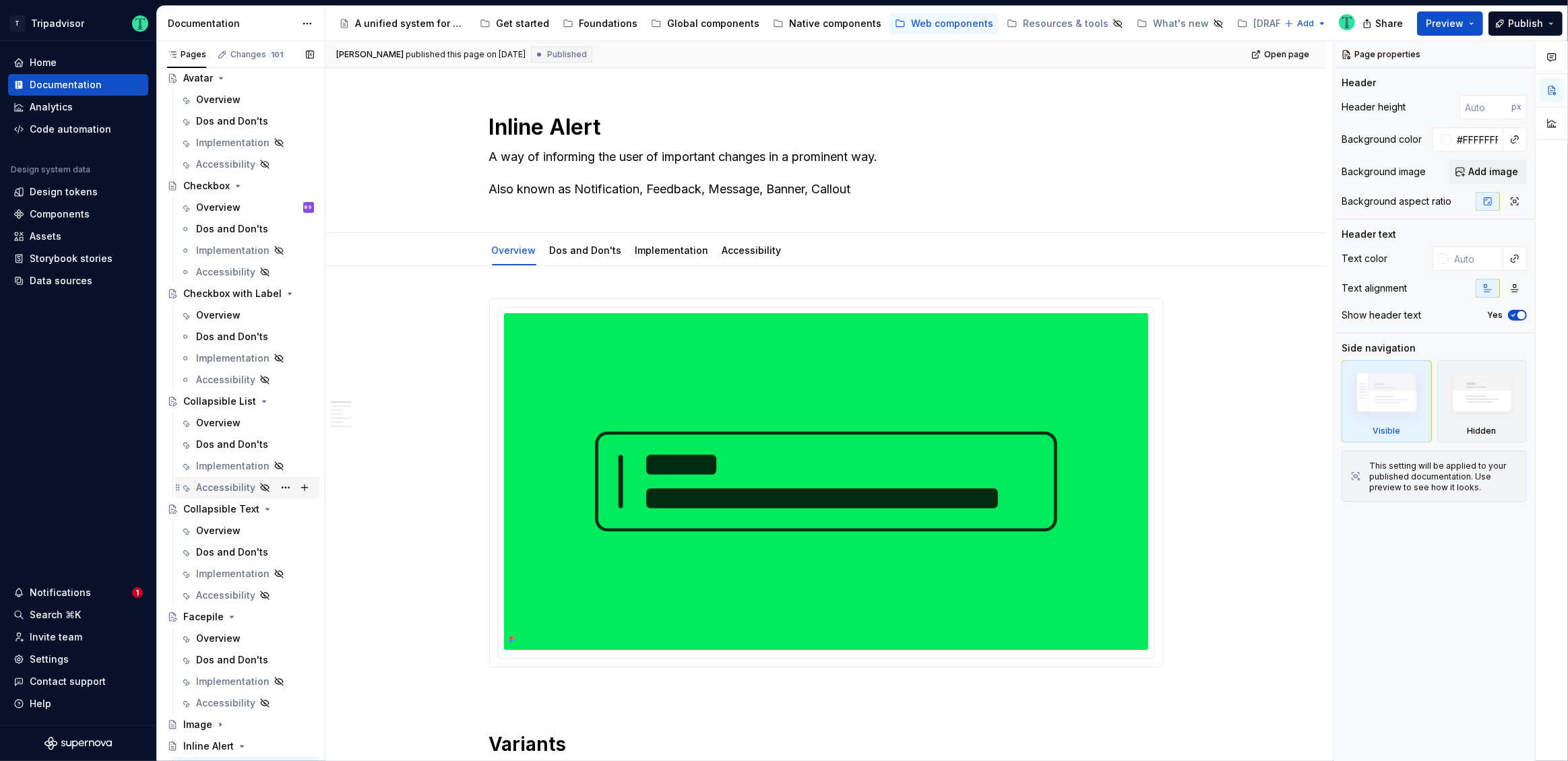
scroll to position [141, 0]
click at [222, 309] on div "Overview" at bounding box center [218, 312] width 45 height 13
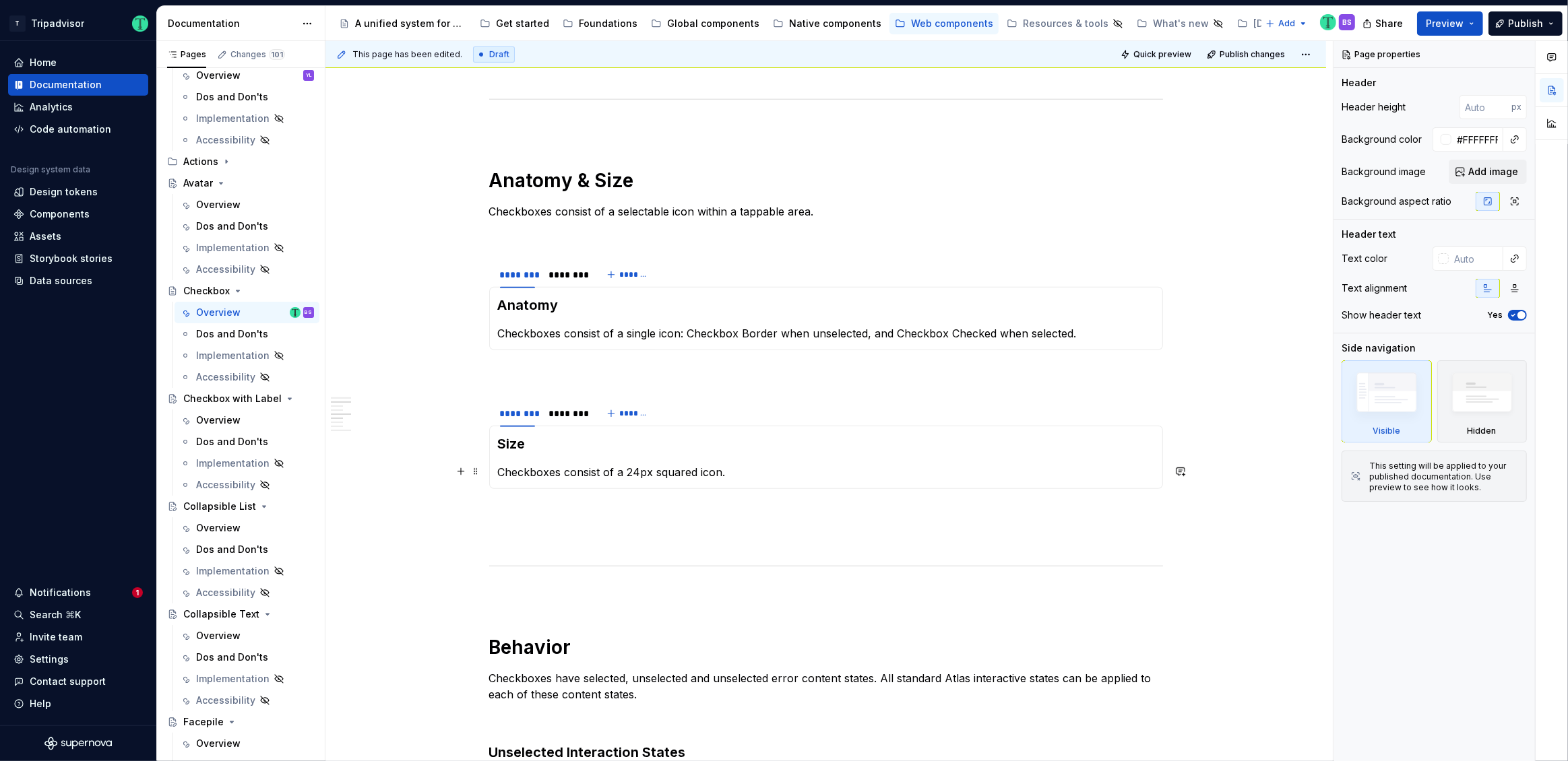
scroll to position [997, 0]
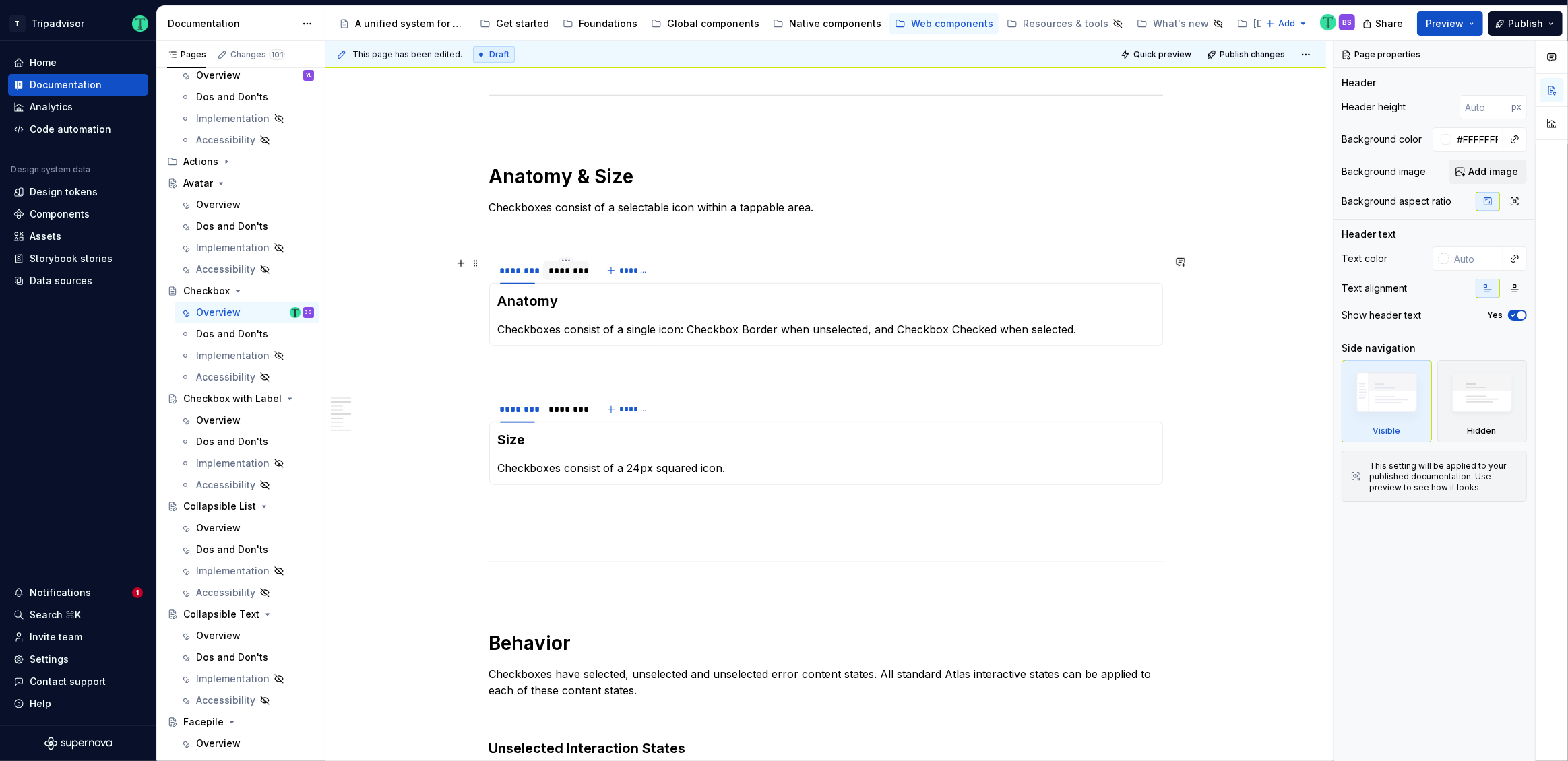
click at [564, 273] on div "********" at bounding box center [566, 270] width 35 height 13
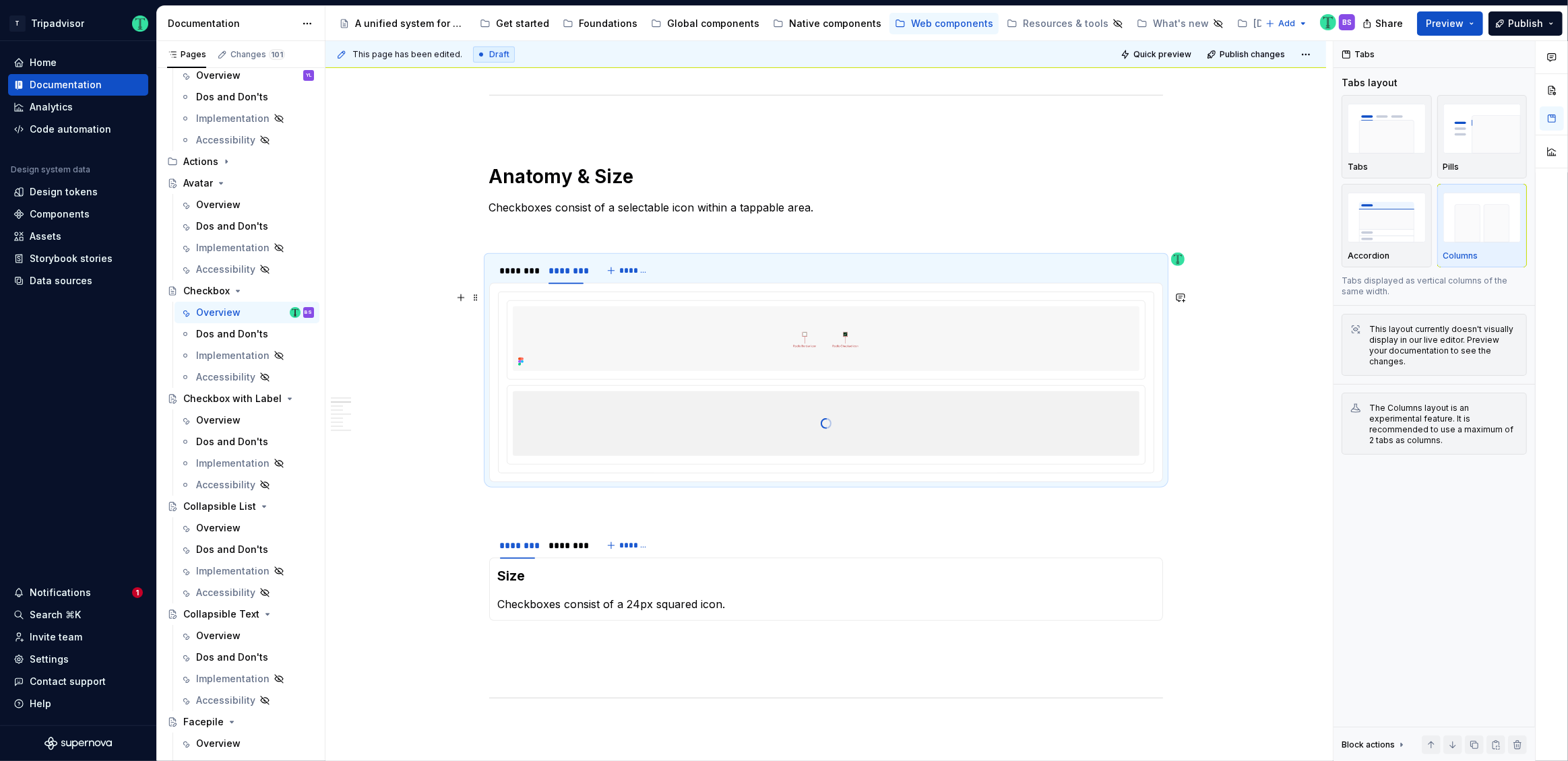
click at [700, 413] on div at bounding box center [826, 423] width 627 height 134
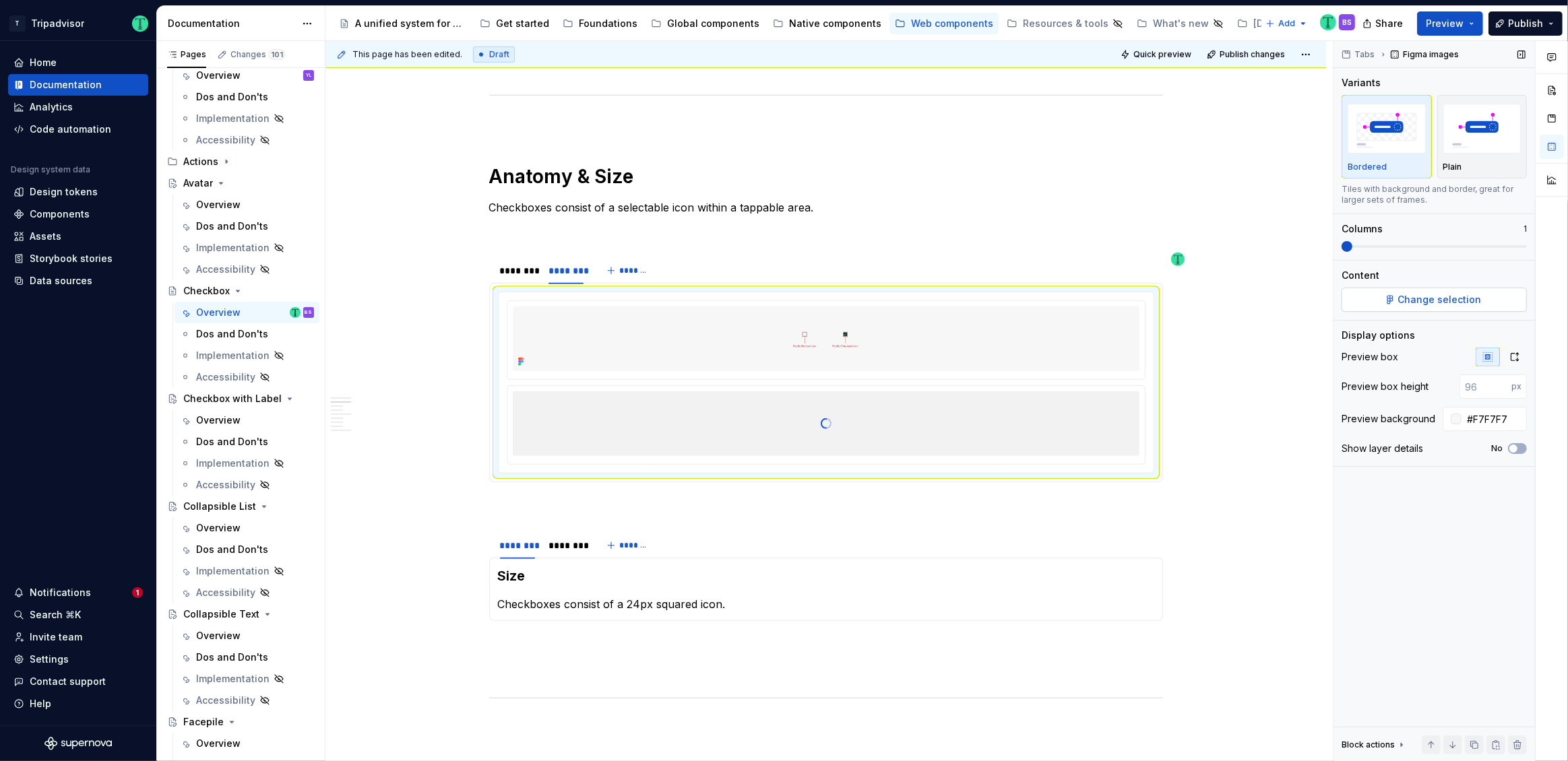
click at [1373, 306] on button "Change selection" at bounding box center [1434, 299] width 186 height 24
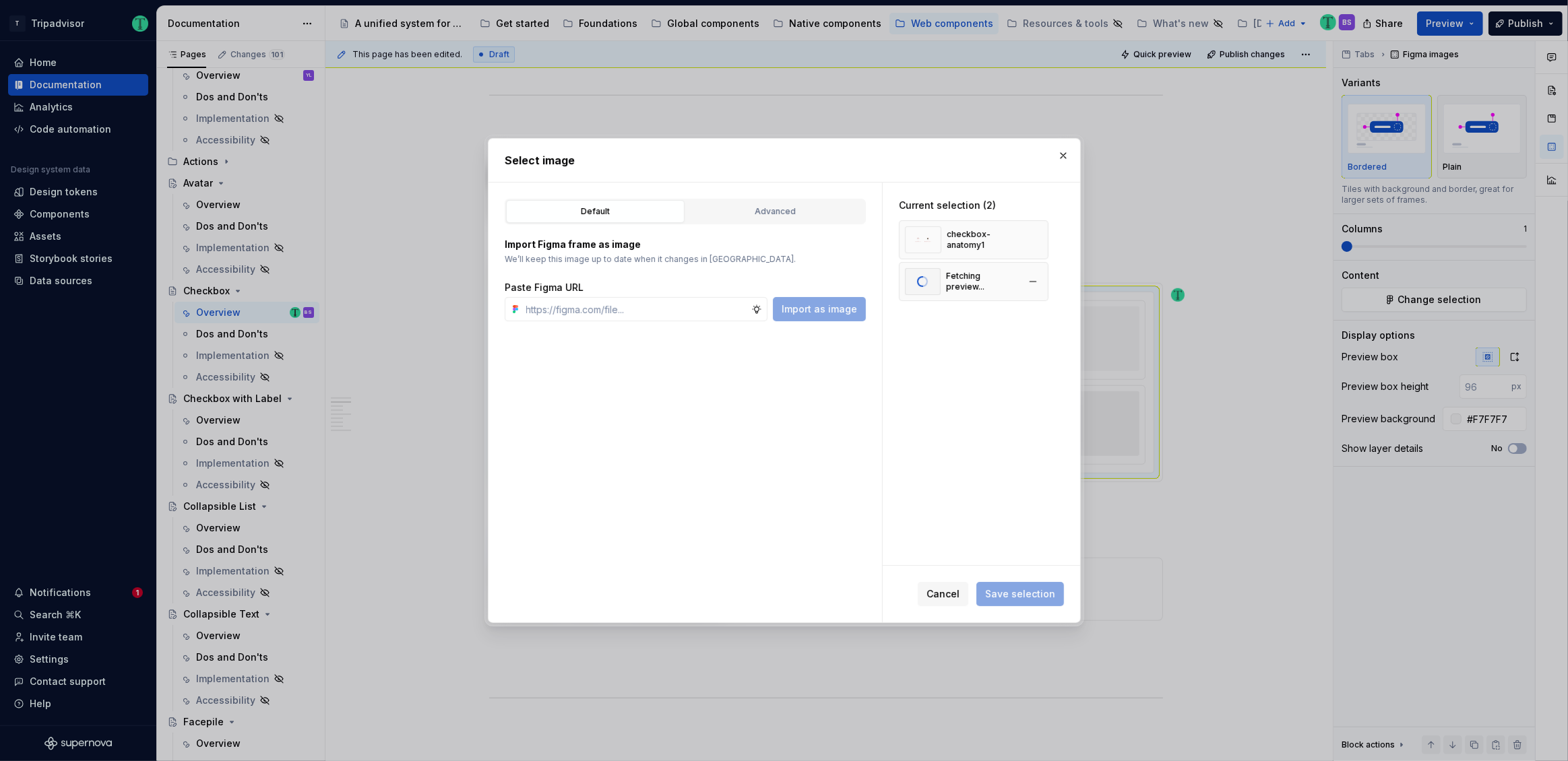
click at [920, 278] on span at bounding box center [920, 282] width 7 height 11
click at [992, 273] on div "Fetching preview..." at bounding box center [980, 281] width 72 height 21
click at [972, 382] on div "Current selection (2) checkbox-anatomy1 Fetching preview..." at bounding box center [981, 374] width 198 height 382
click at [1032, 280] on button "button" at bounding box center [1033, 282] width 19 height 19
click at [1020, 591] on span "Save selection" at bounding box center [1020, 594] width 70 height 13
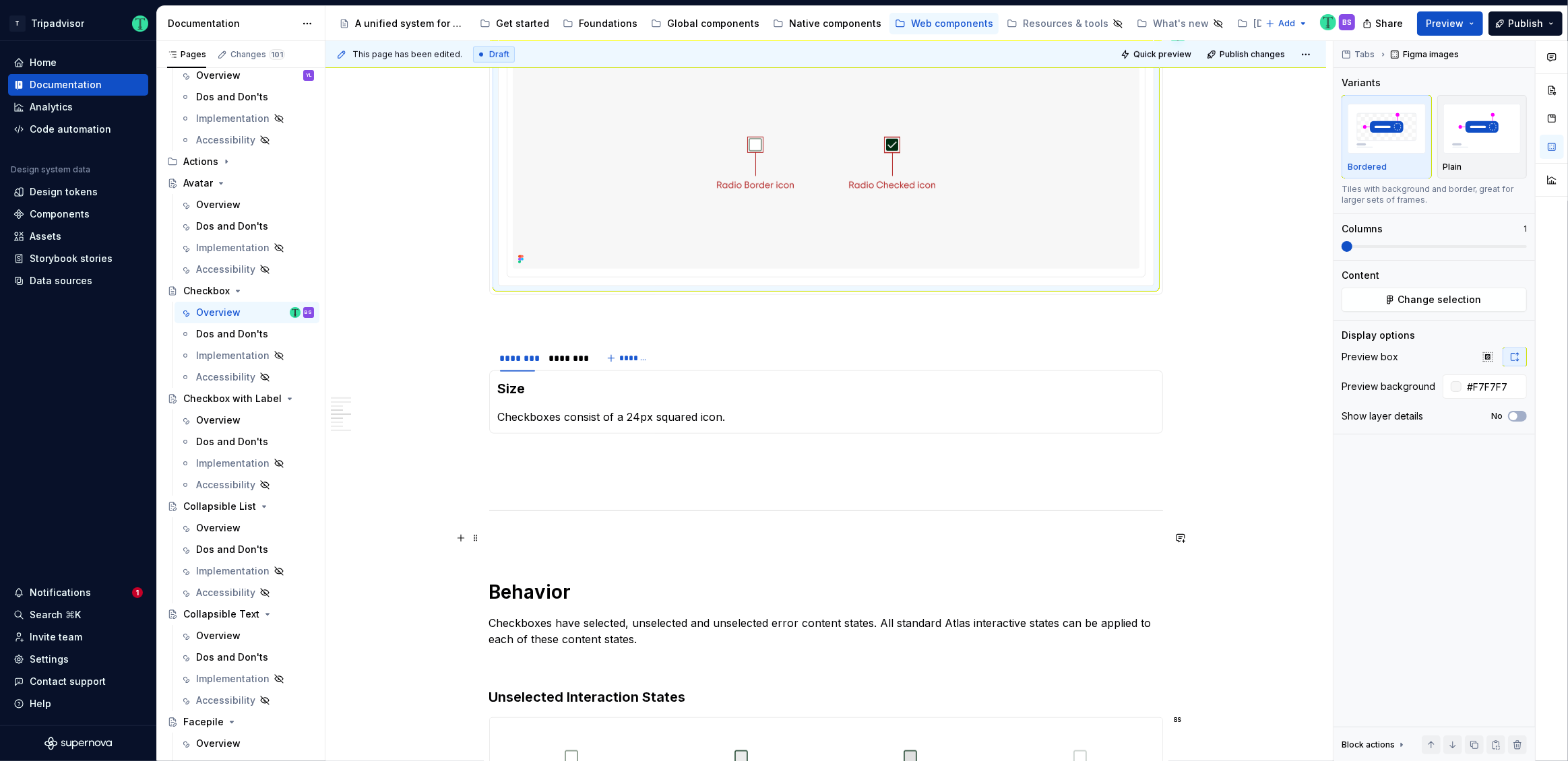
scroll to position [1252, 0]
click at [555, 362] on div "********" at bounding box center [566, 359] width 35 height 13
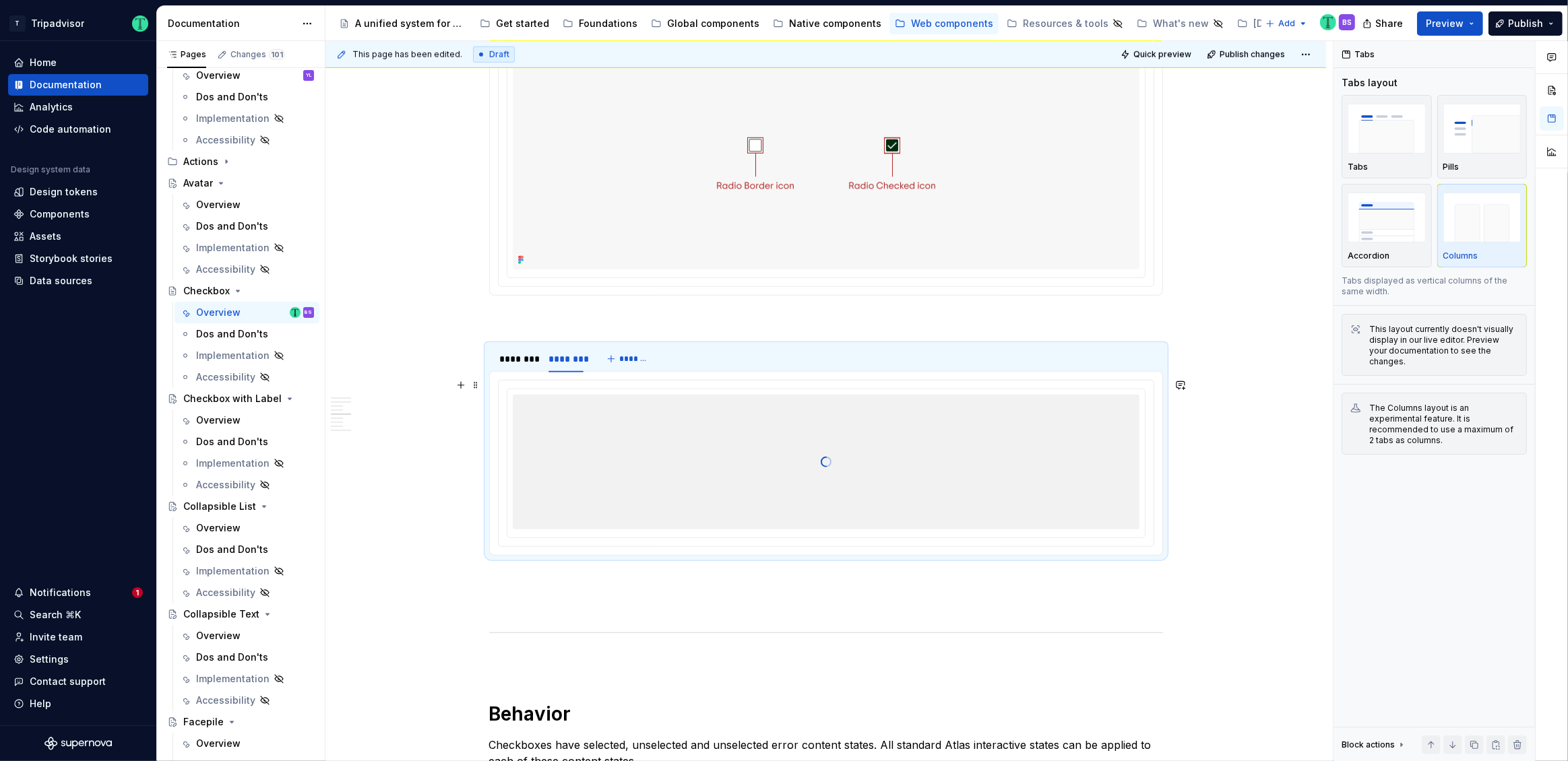
click at [681, 437] on div at bounding box center [826, 462] width 627 height 134
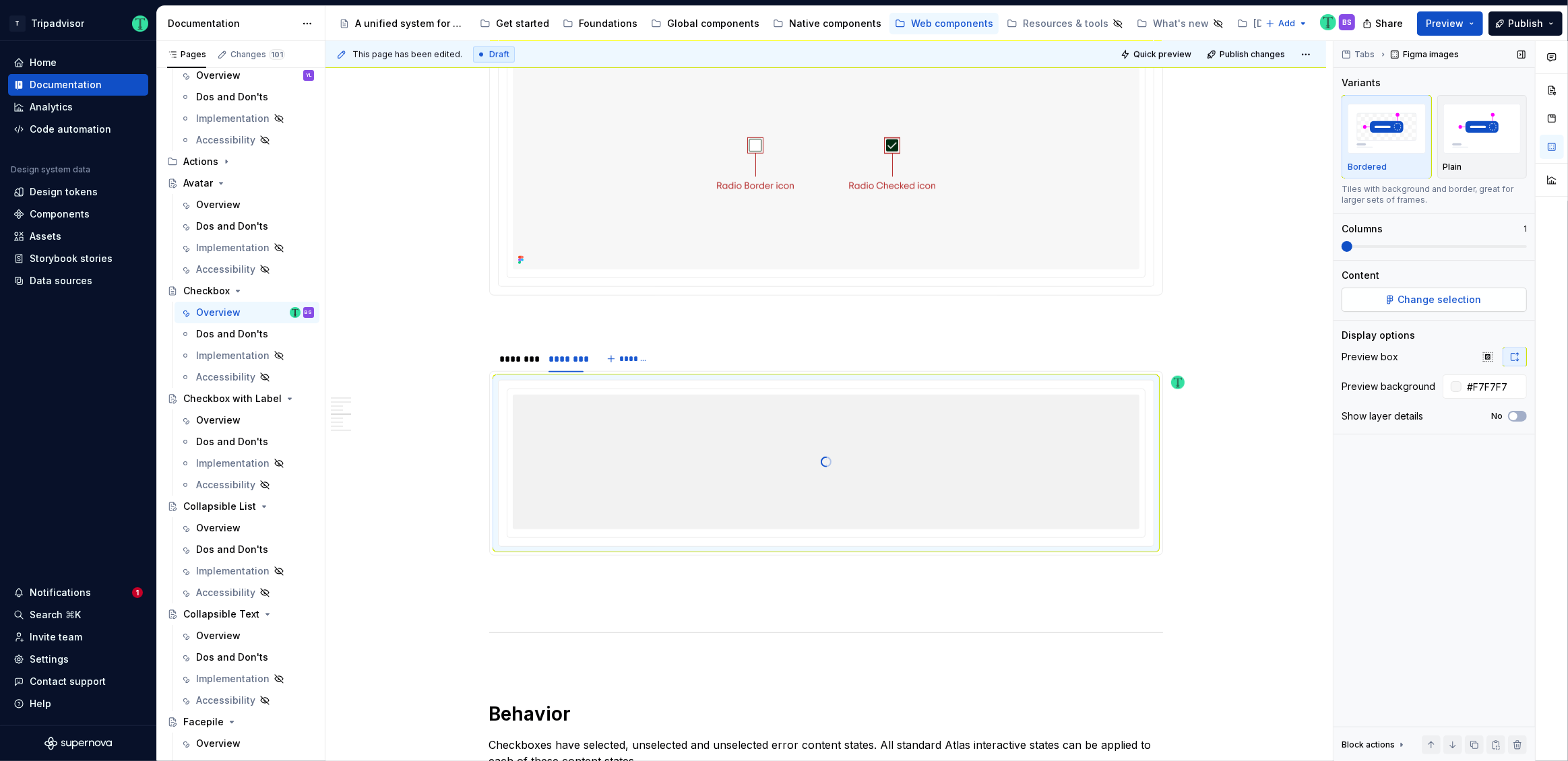
click at [1456, 302] on span "Change selection" at bounding box center [1440, 299] width 84 height 13
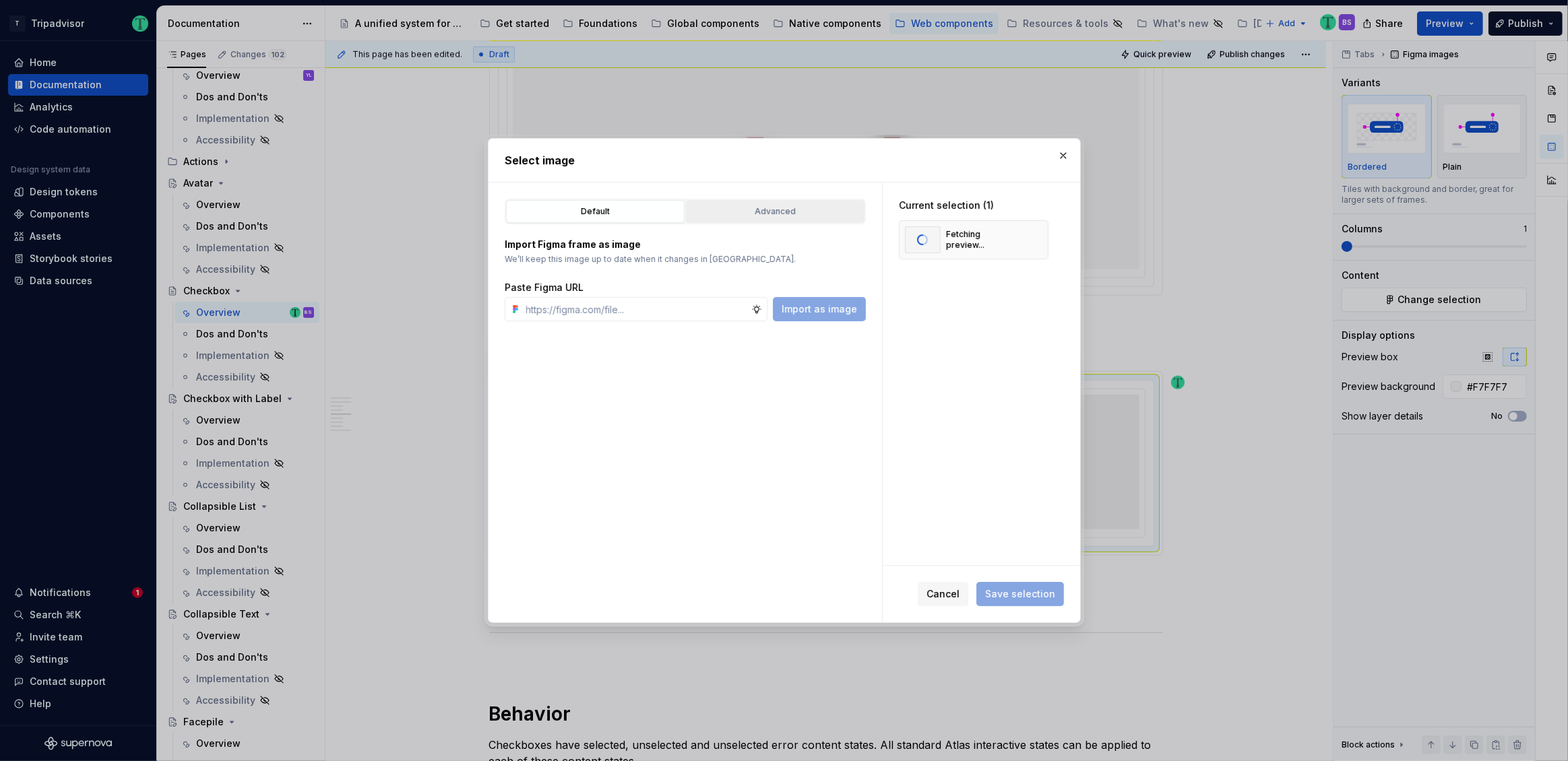
click at [800, 221] on button "Advanced" at bounding box center [774, 212] width 178 height 23
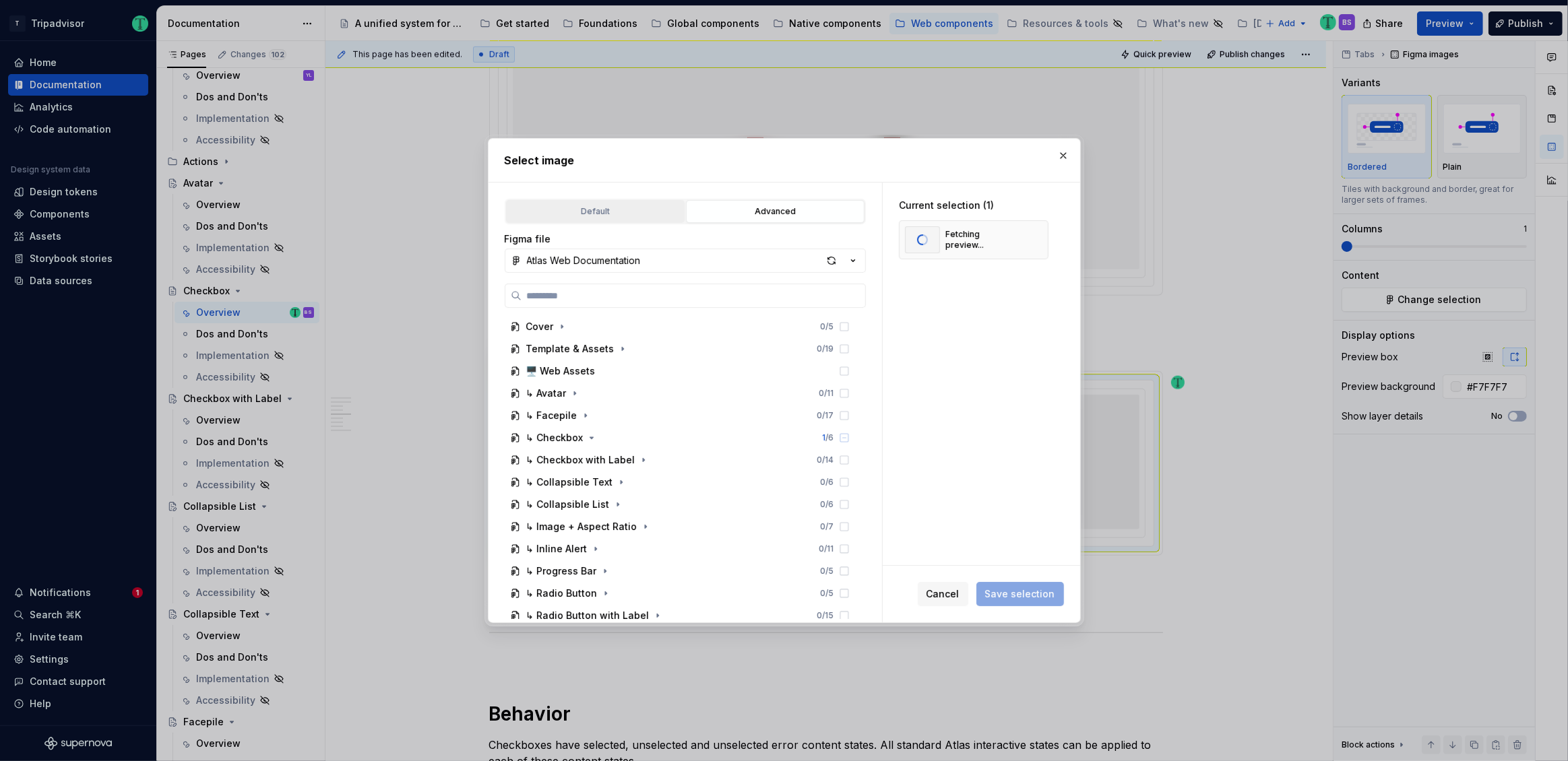
click at [580, 222] on button "Default" at bounding box center [594, 212] width 178 height 23
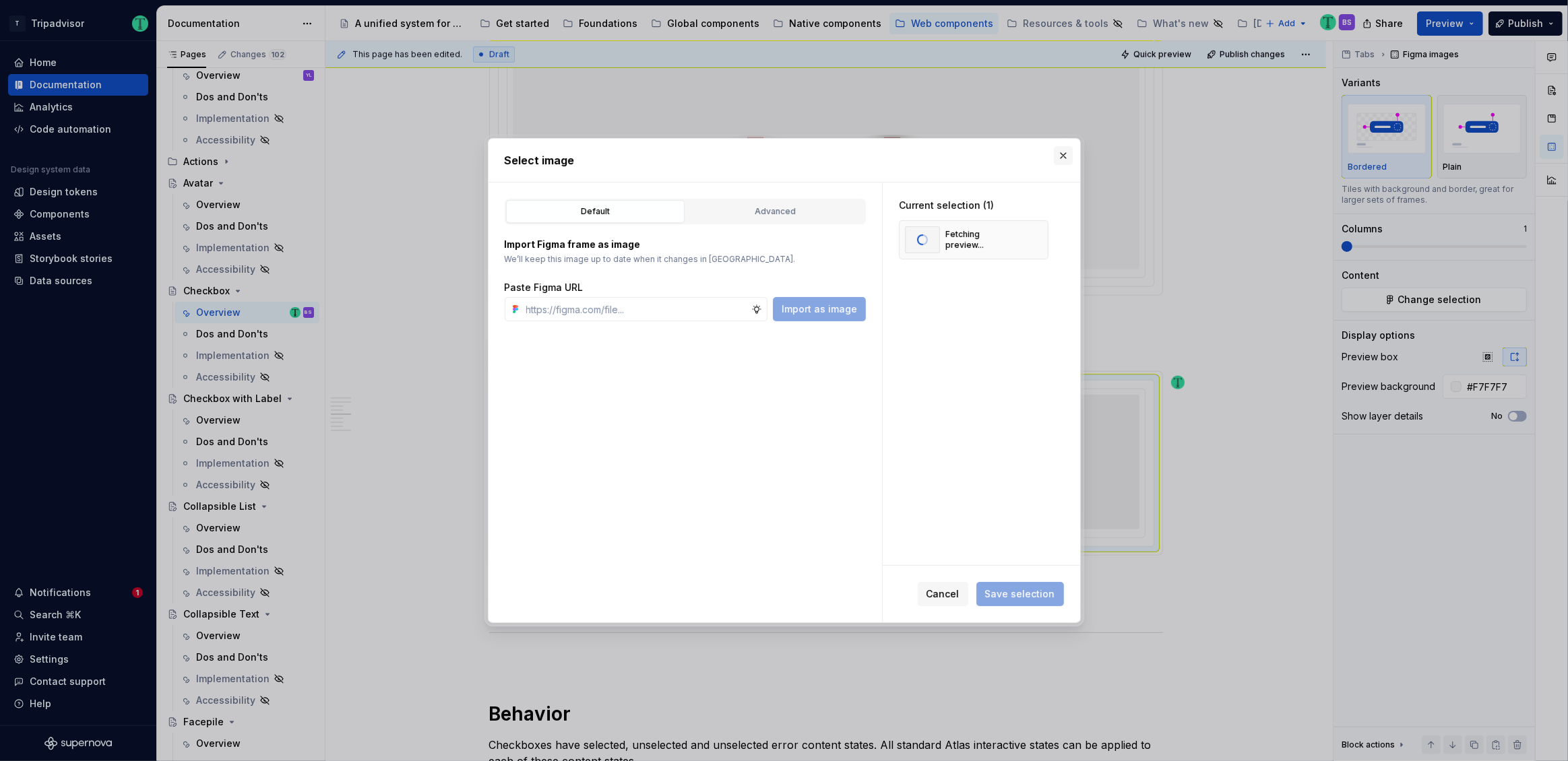
click at [1062, 152] on button "button" at bounding box center [1063, 156] width 19 height 19
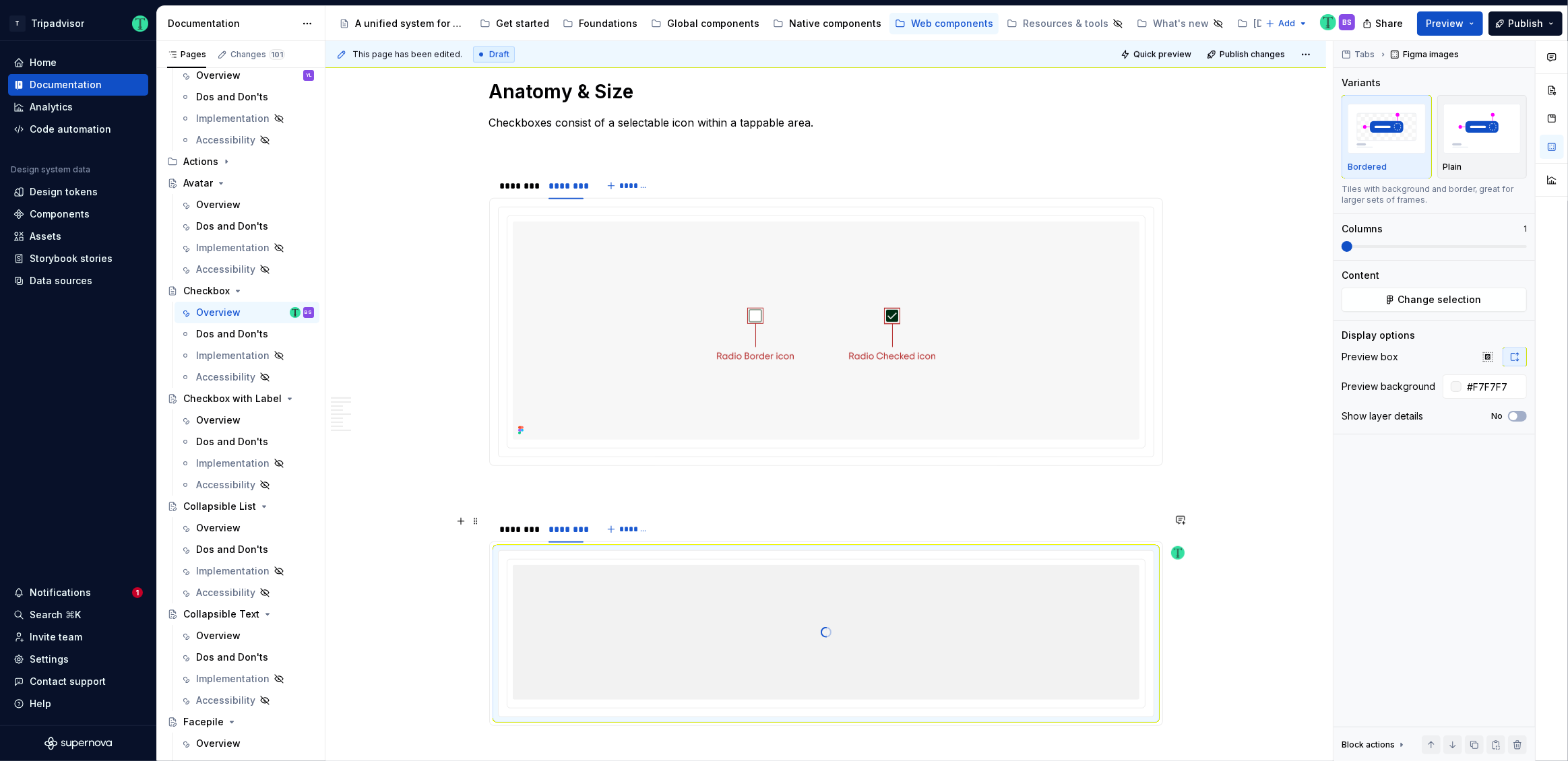
scroll to position [1208, 0]
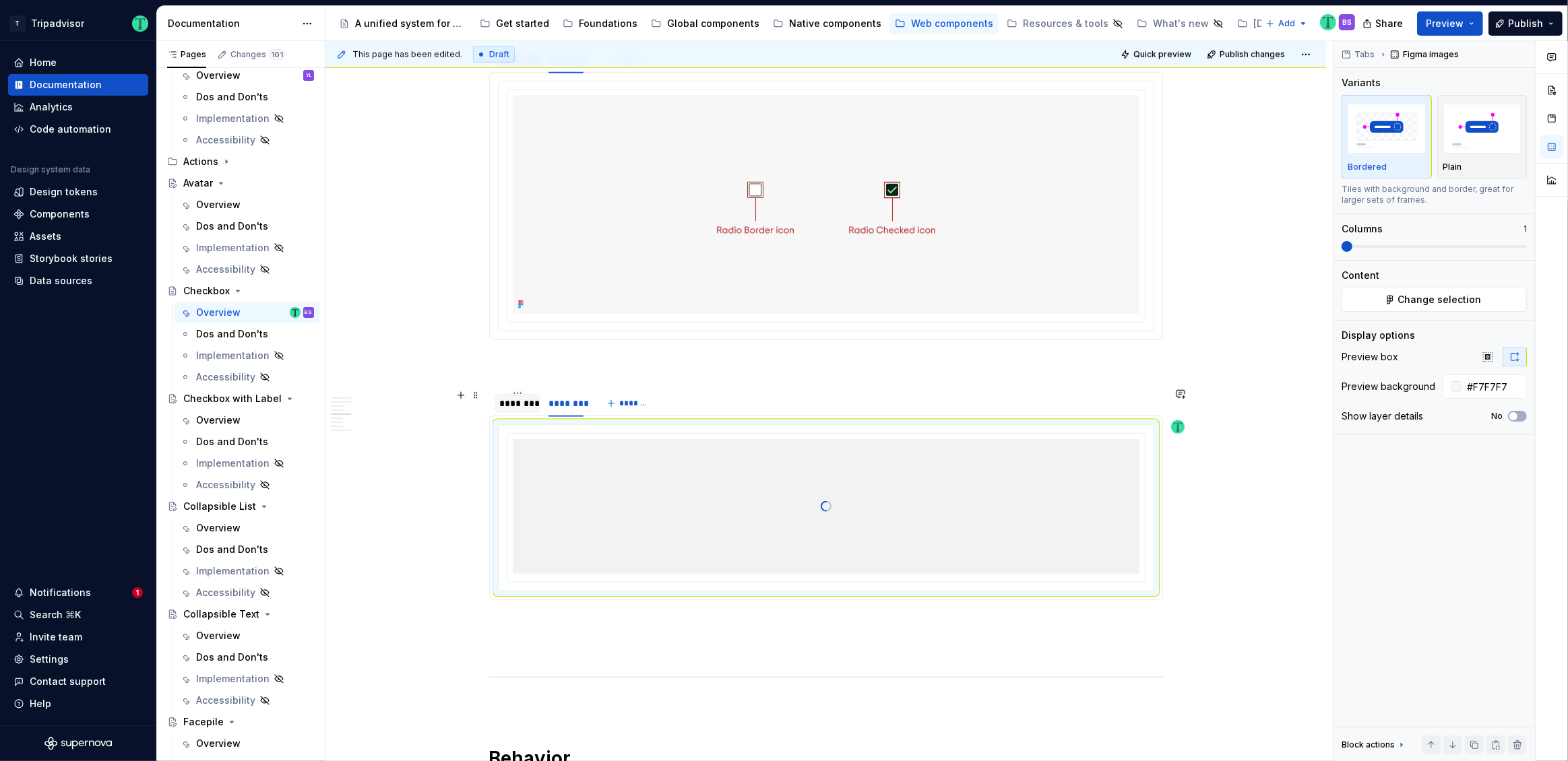
click at [500, 403] on div "********" at bounding box center [518, 403] width 35 height 13
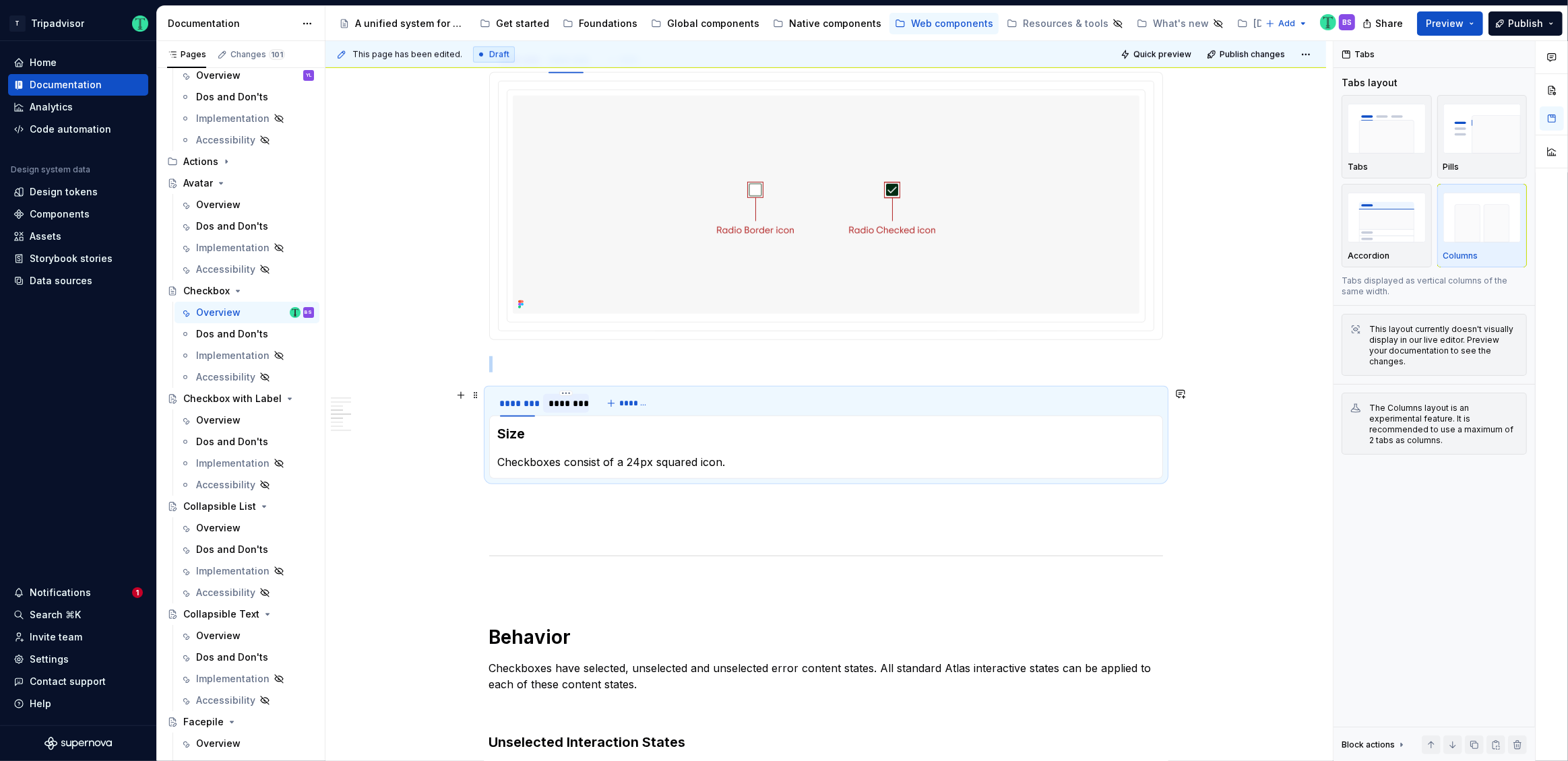
click at [555, 404] on div "********" at bounding box center [566, 403] width 35 height 13
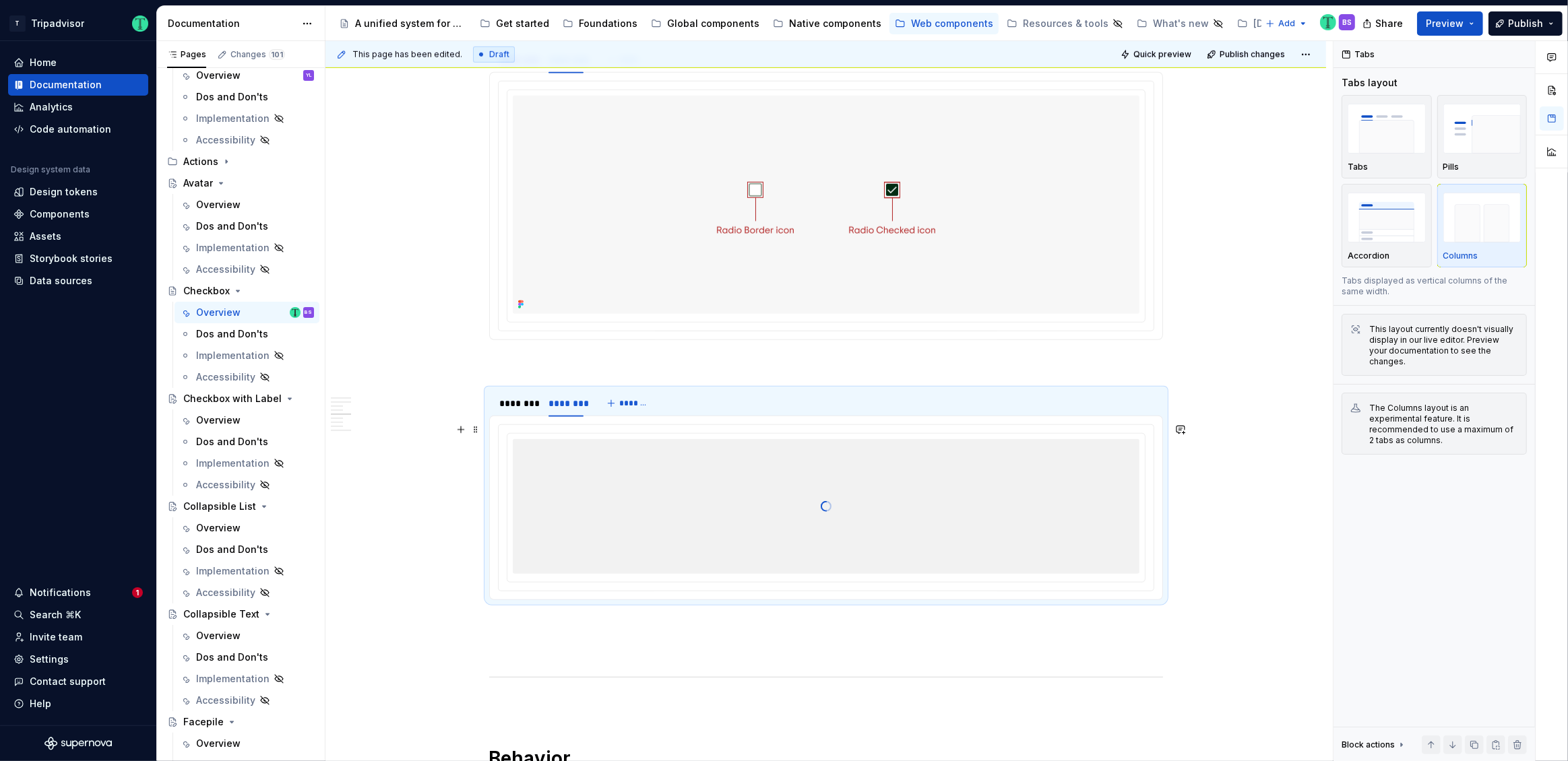
click at [897, 501] on div at bounding box center [826, 506] width 627 height 134
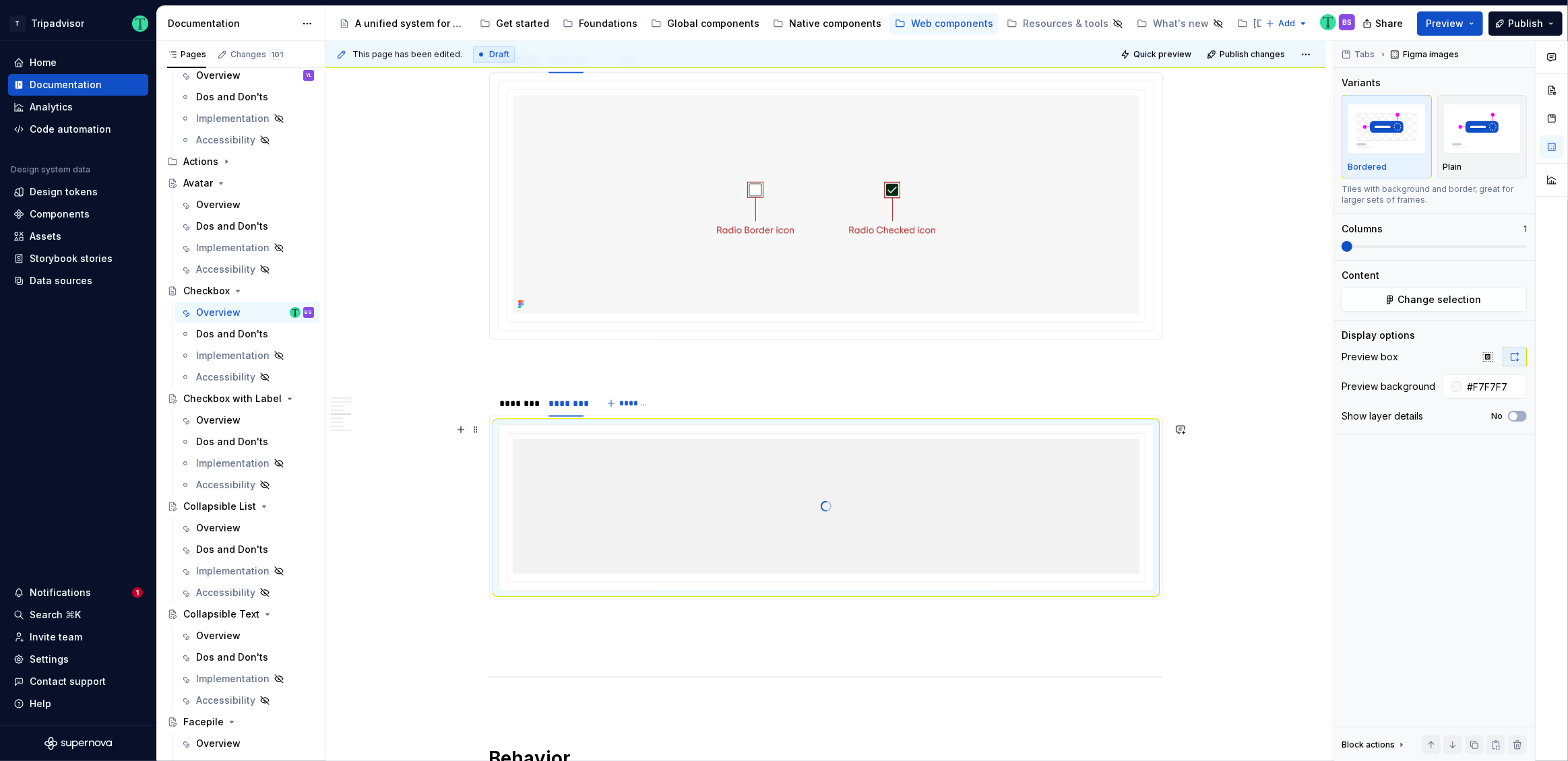
click at [716, 516] on div at bounding box center [826, 506] width 627 height 134
click at [1360, 300] on button "Change selection" at bounding box center [1434, 299] width 186 height 24
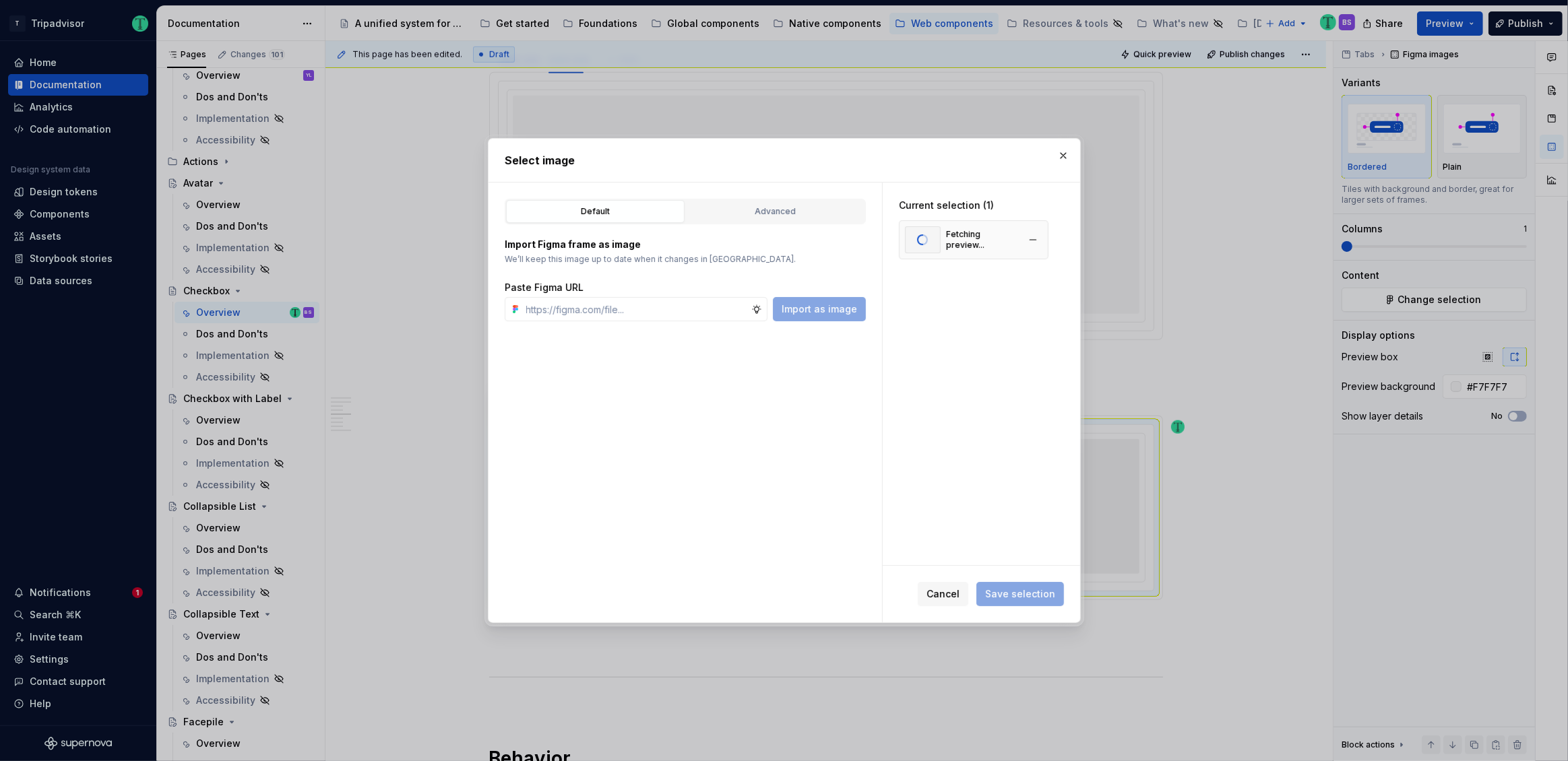
type textarea "*"
click at [1042, 237] on div "Fetching preview..." at bounding box center [974, 240] width 149 height 39
click at [1035, 238] on button "button" at bounding box center [1033, 240] width 19 height 19
click at [649, 301] on input "text" at bounding box center [635, 310] width 230 height 24
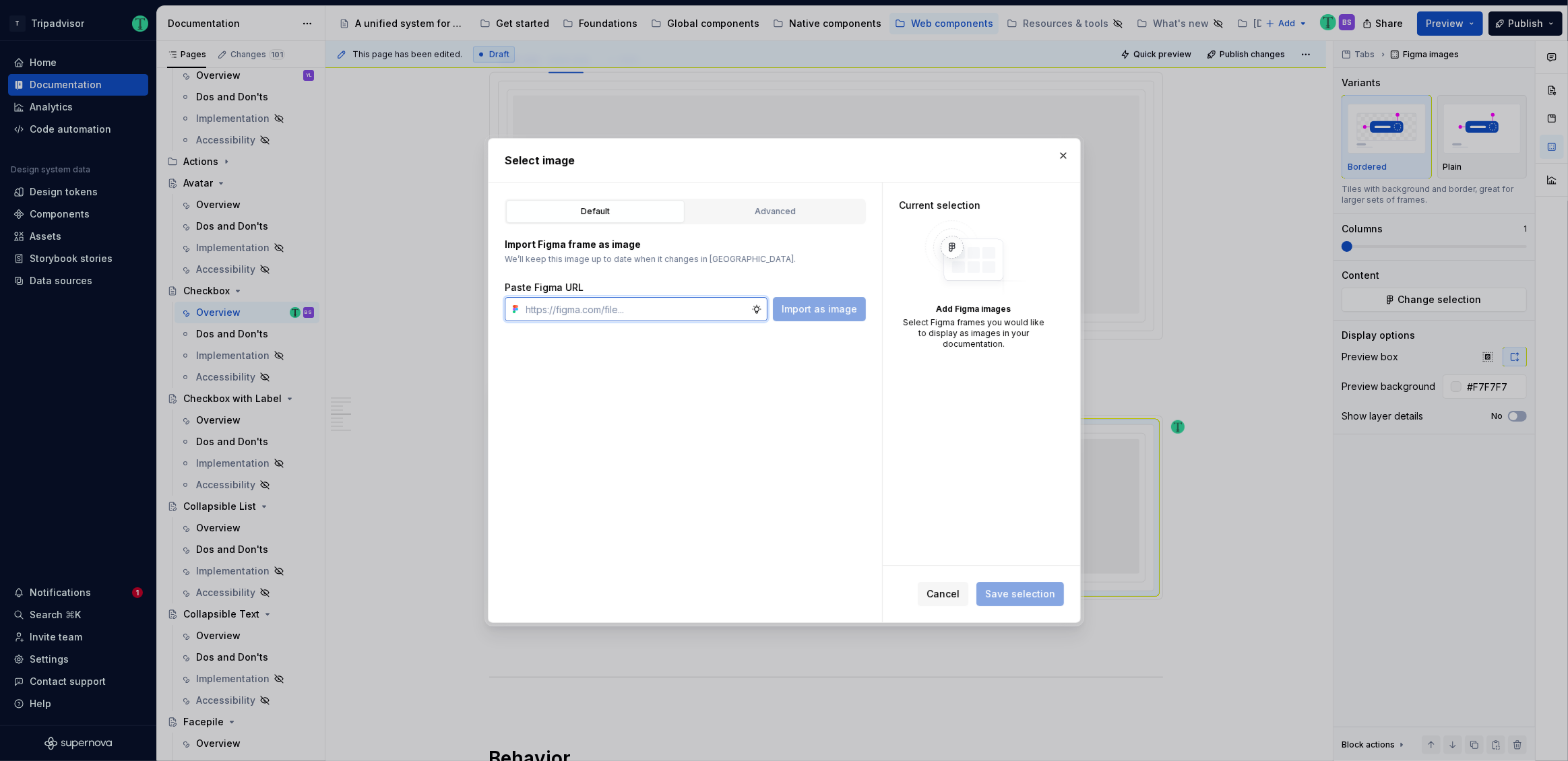
paste input "[URL][DOMAIN_NAME]"
type input "[URL][DOMAIN_NAME]"
click at [801, 317] on button "Import as image" at bounding box center [820, 310] width 93 height 24
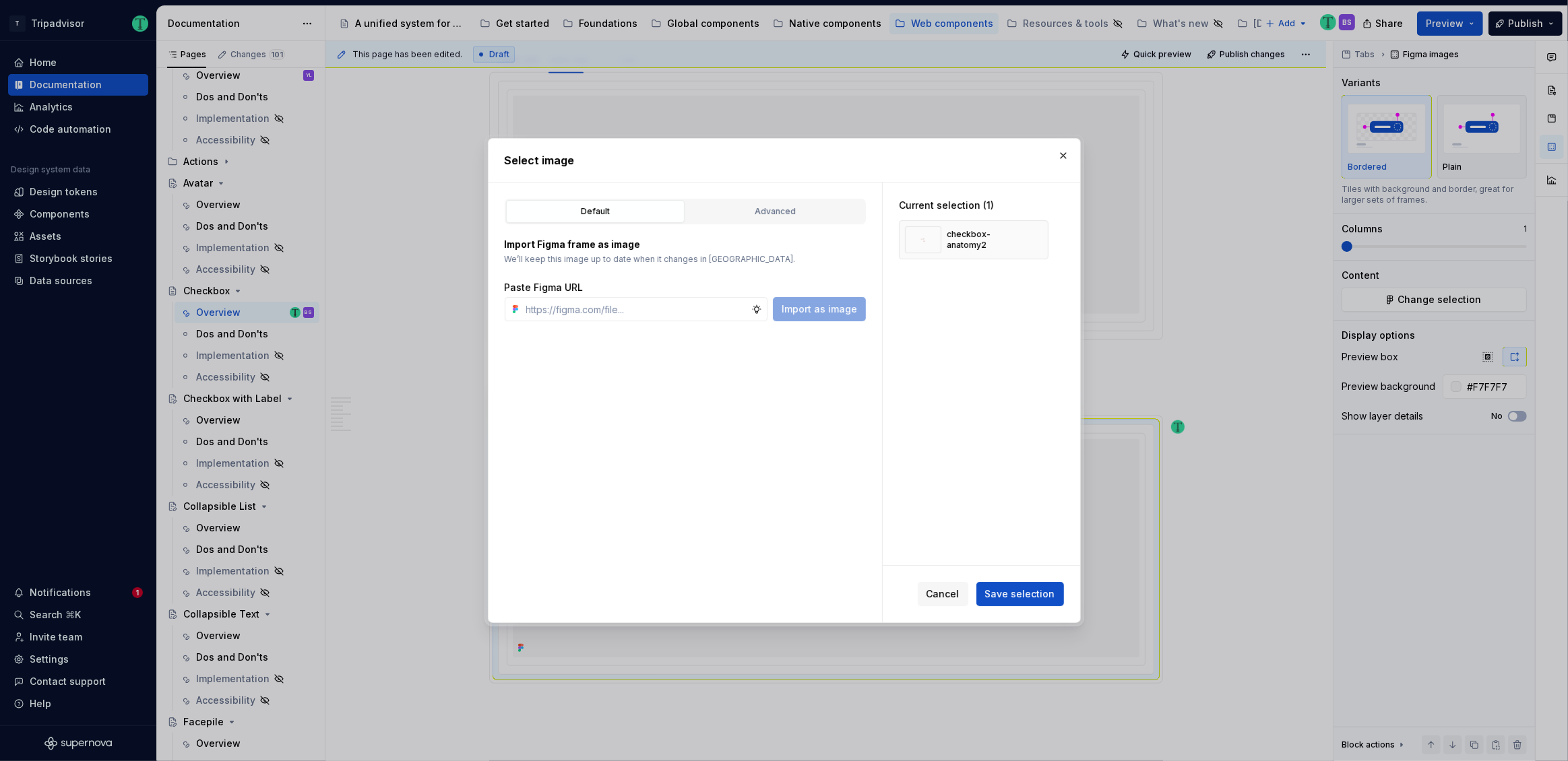
click at [1021, 596] on span "Save selection" at bounding box center [1020, 594] width 70 height 13
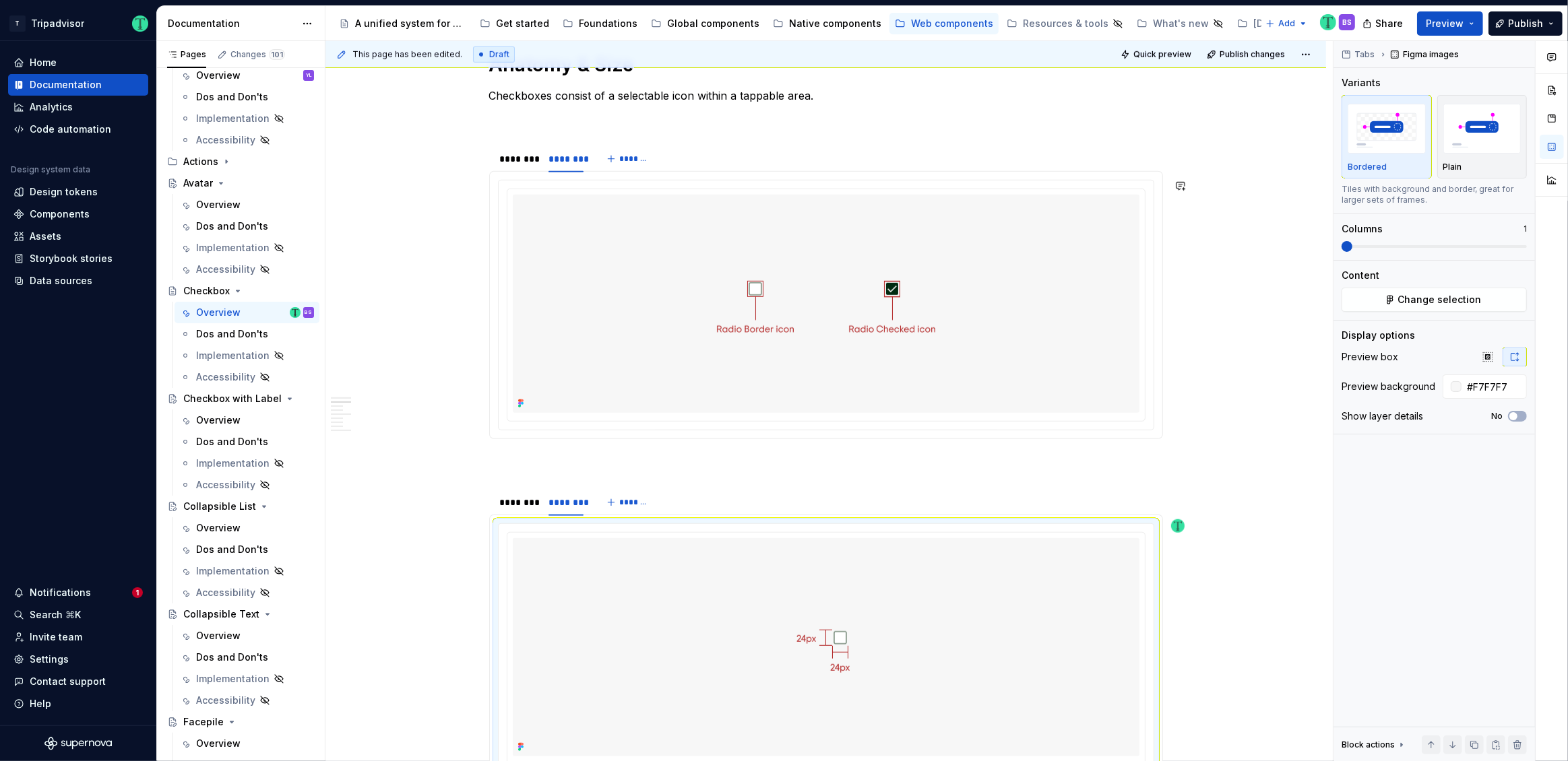
scroll to position [1117, 0]
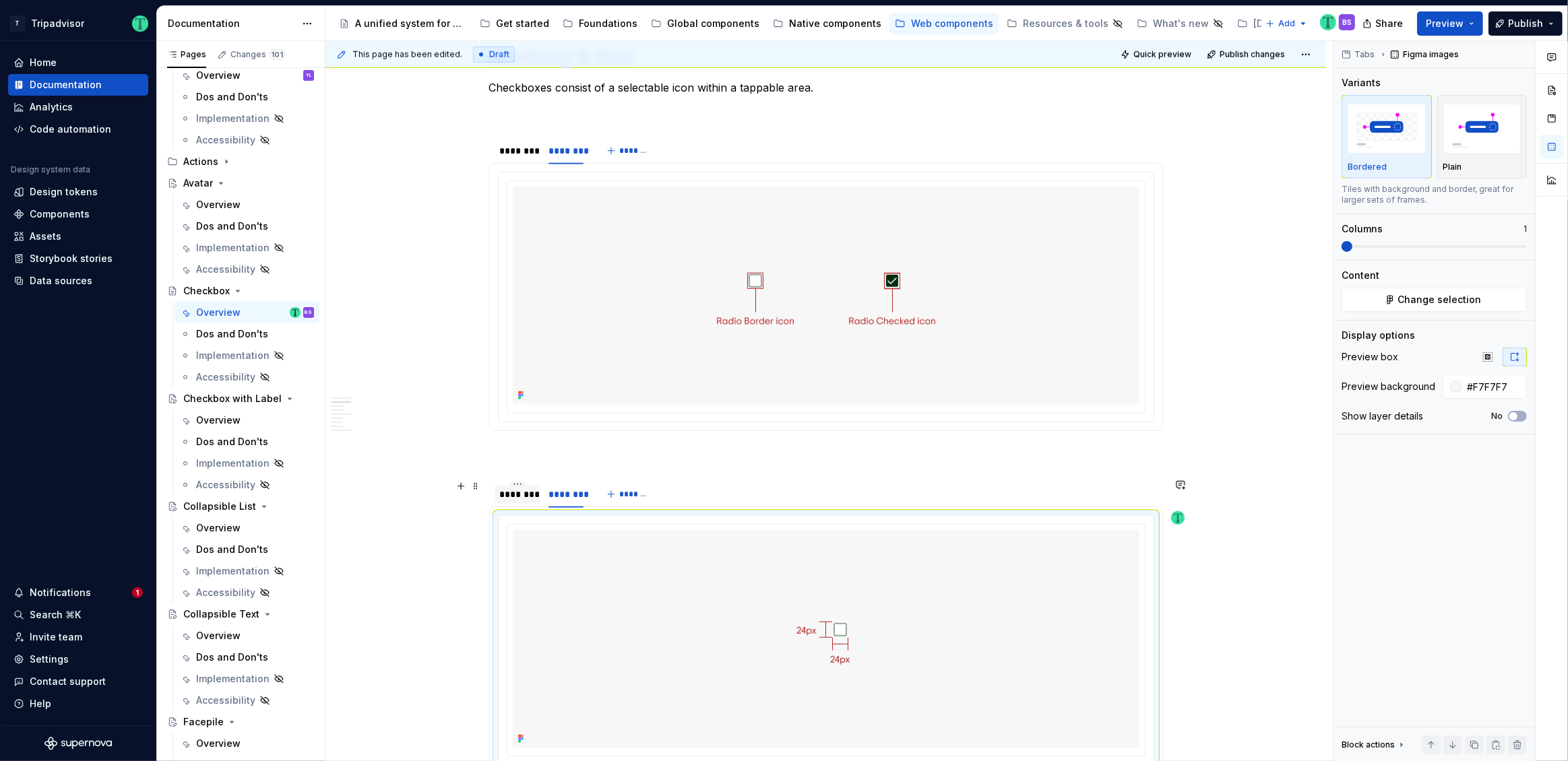
click at [502, 495] on div "********" at bounding box center [518, 494] width 35 height 13
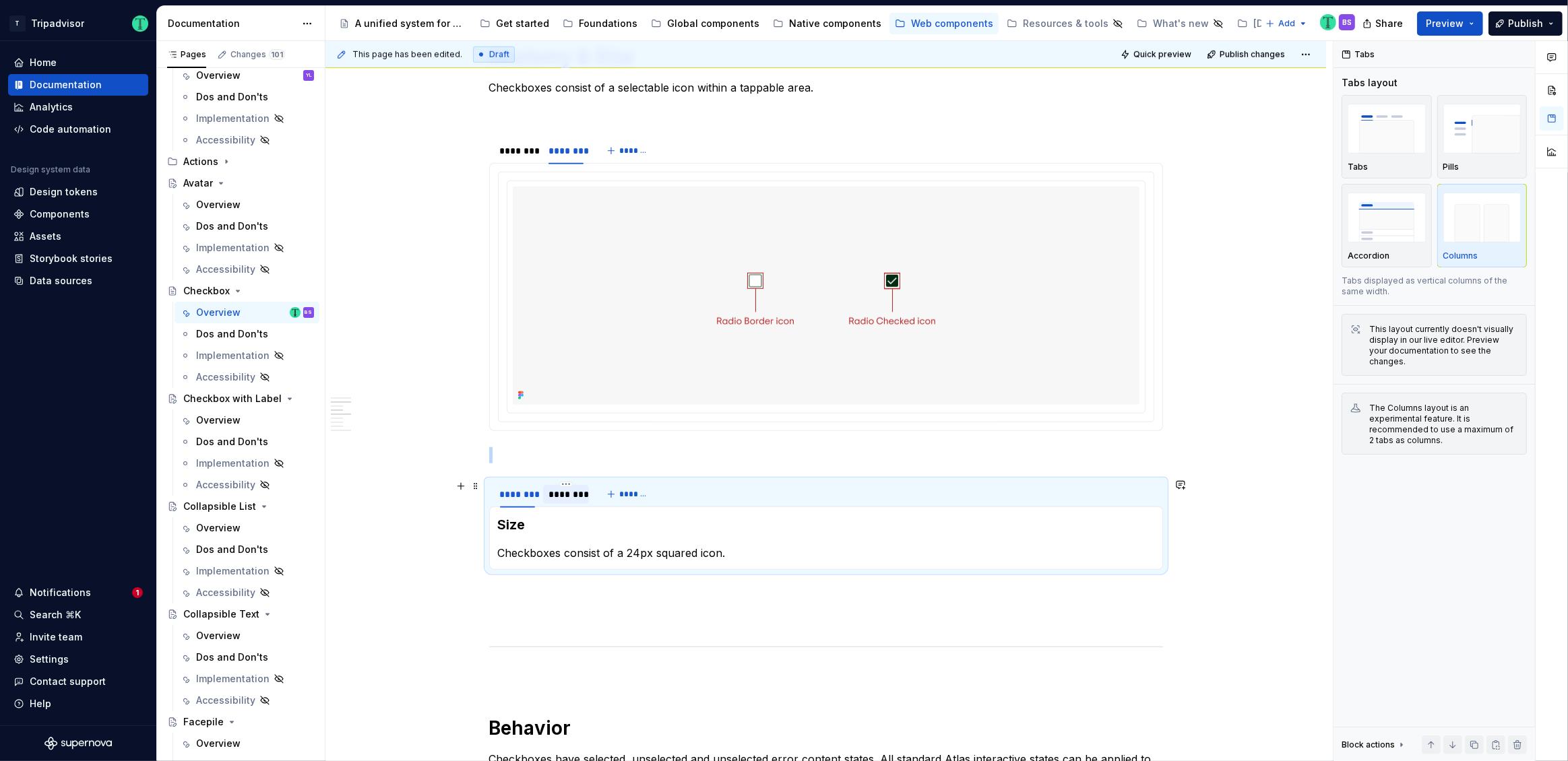
click at [577, 493] on div "********" at bounding box center [566, 494] width 35 height 13
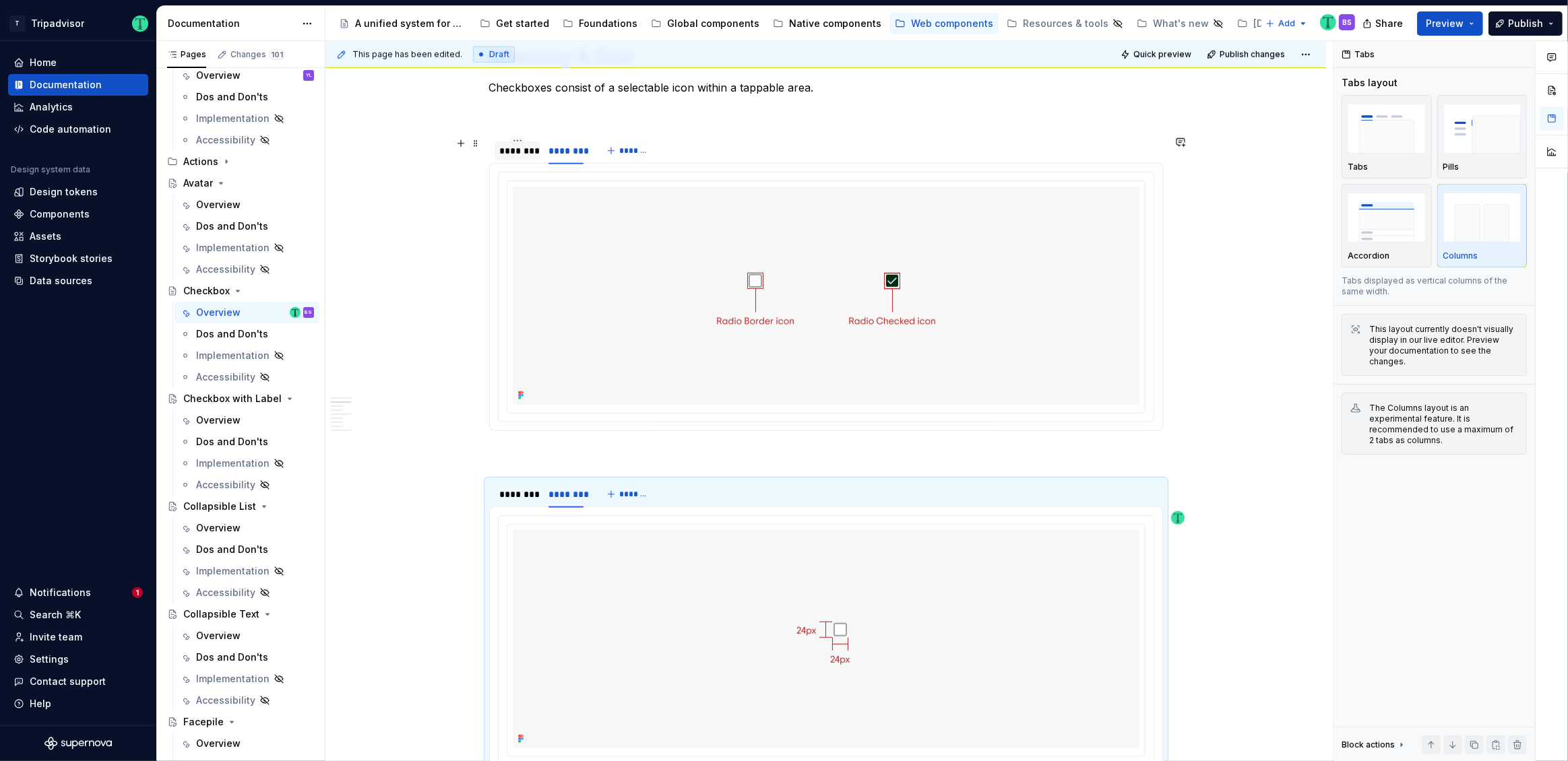
click at [521, 152] on div "********" at bounding box center [518, 151] width 35 height 13
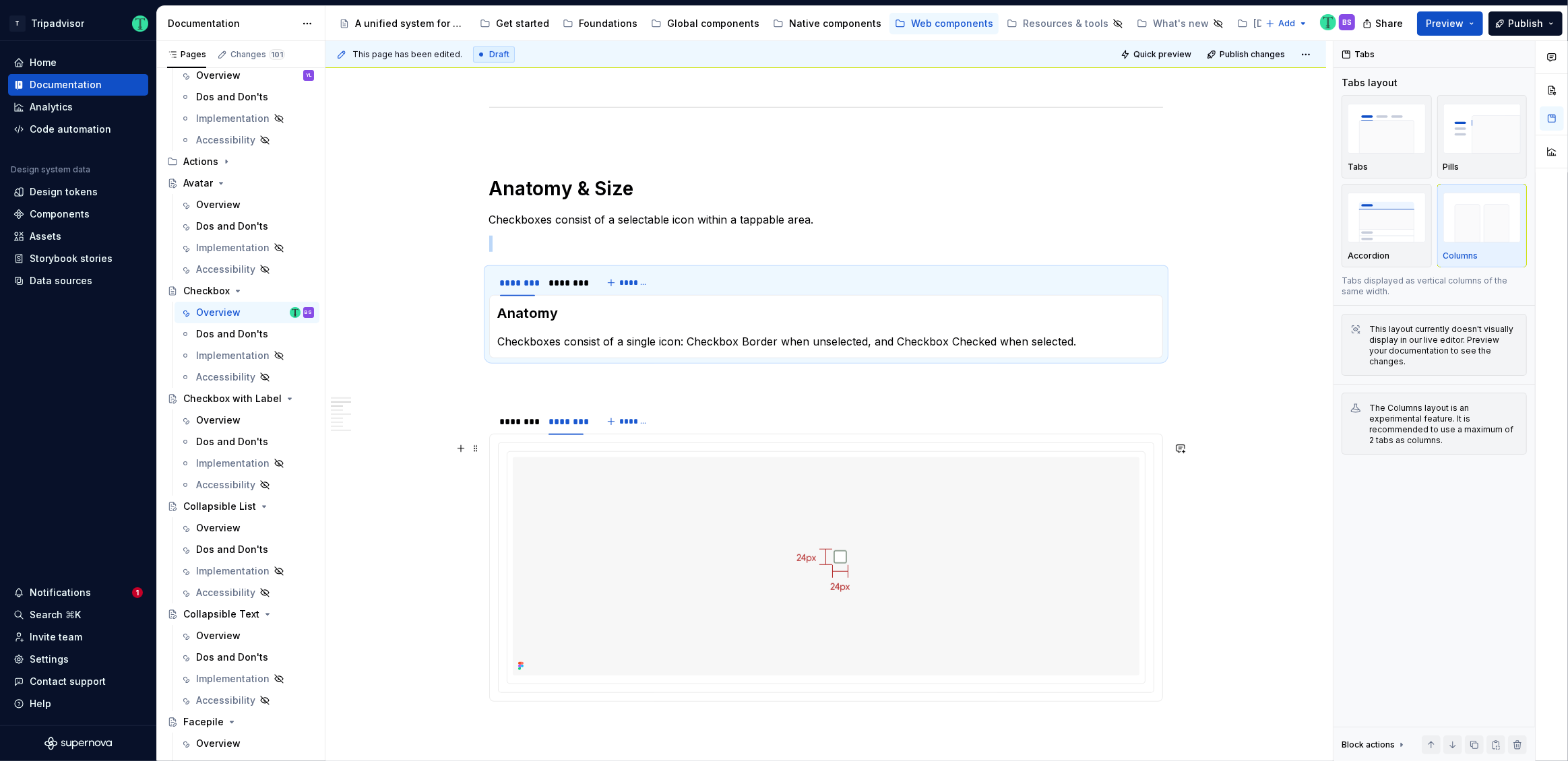
scroll to position [989, 0]
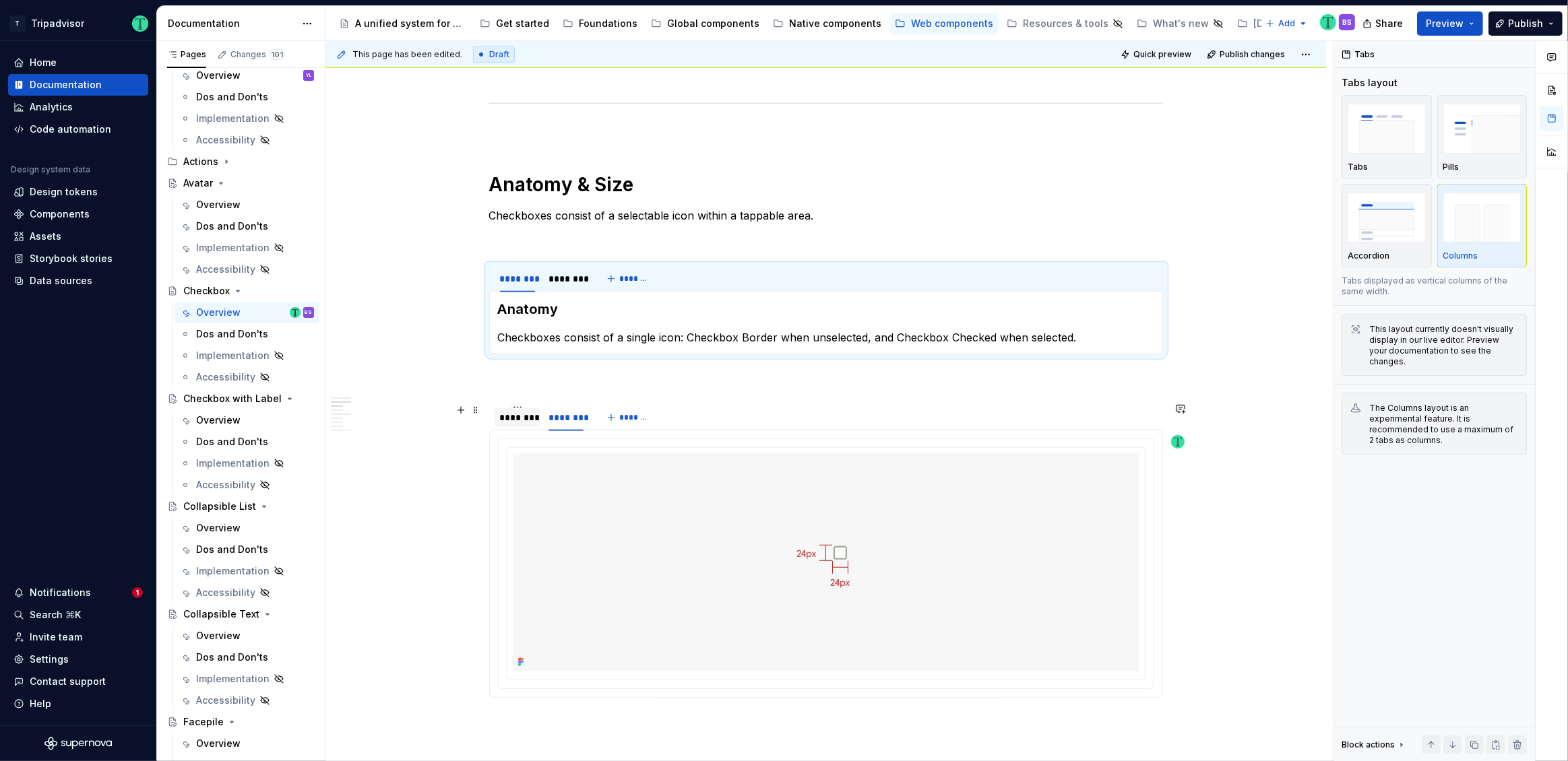
click at [520, 419] on div "********" at bounding box center [518, 418] width 35 height 13
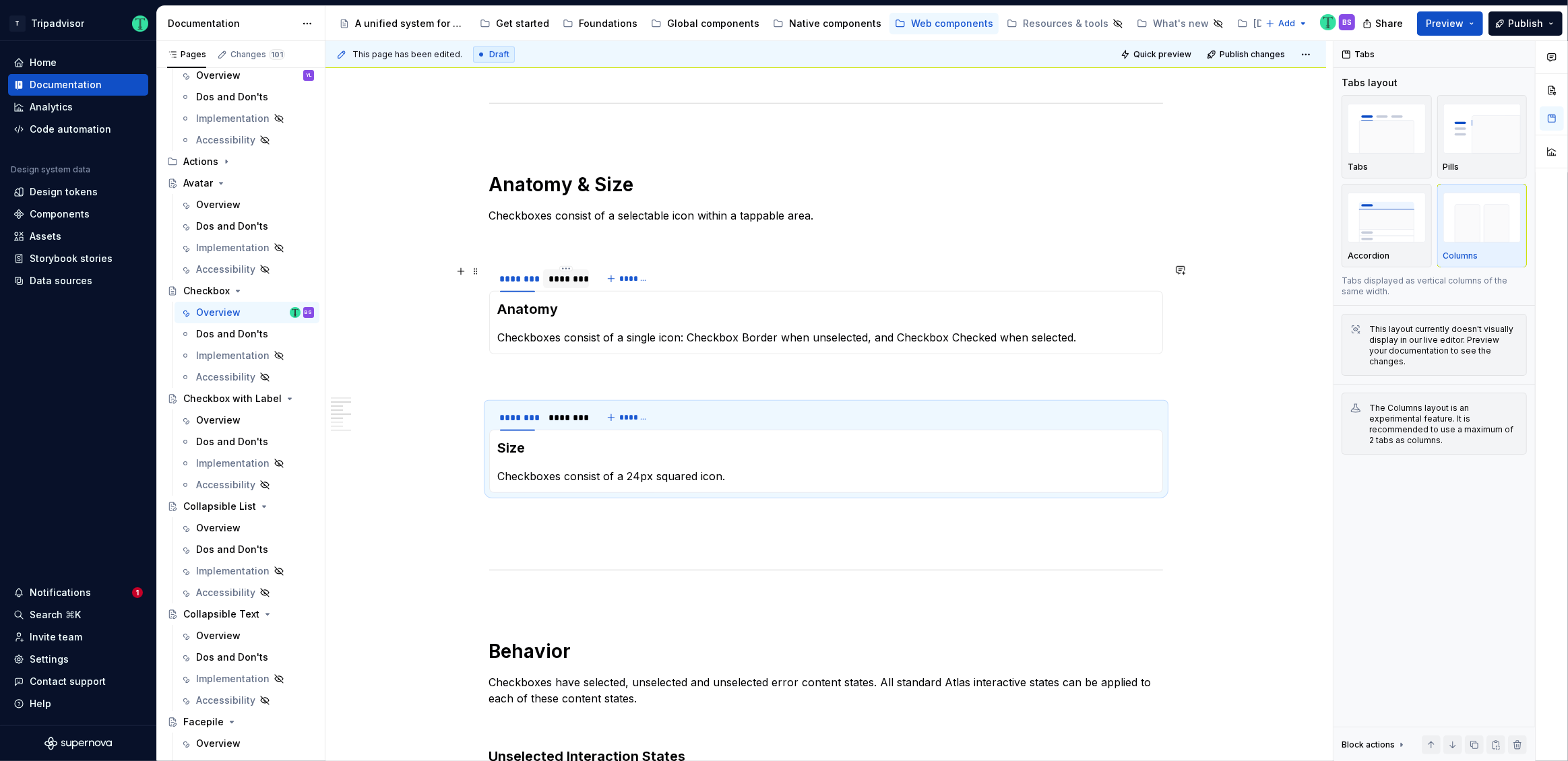
click at [576, 275] on div "********" at bounding box center [566, 279] width 35 height 13
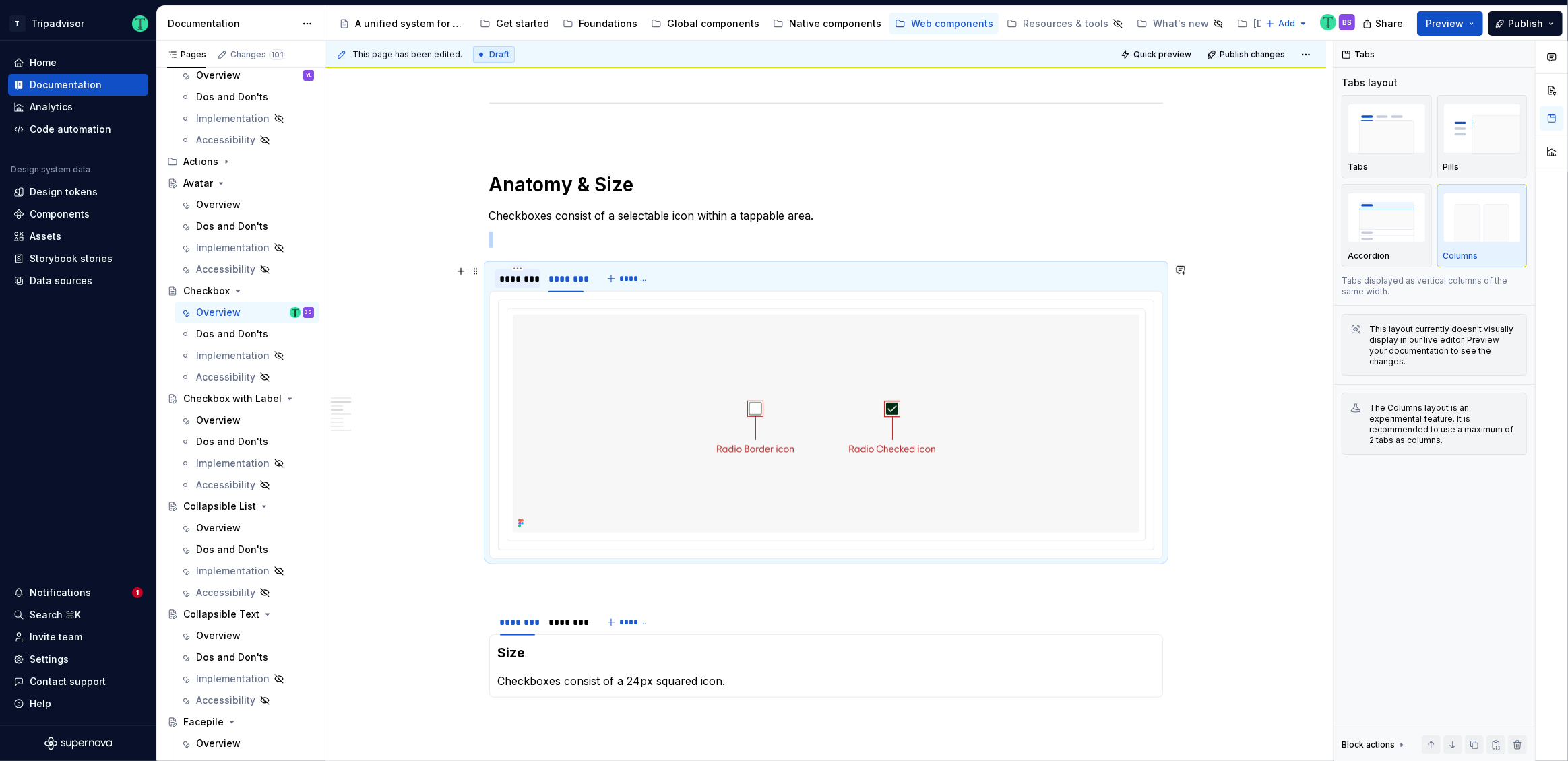
click at [522, 281] on div "********" at bounding box center [518, 279] width 35 height 13
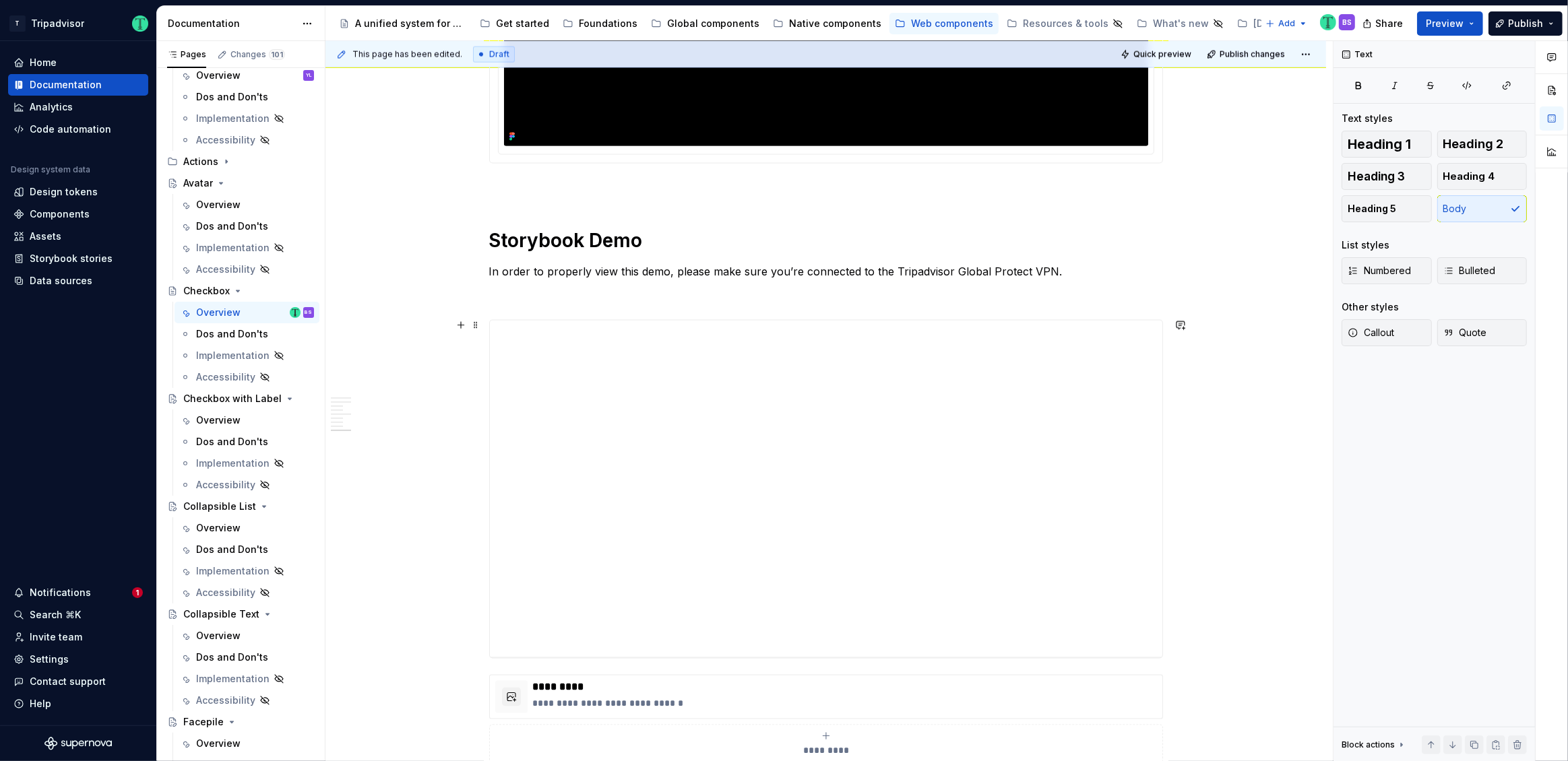
scroll to position [2290, 0]
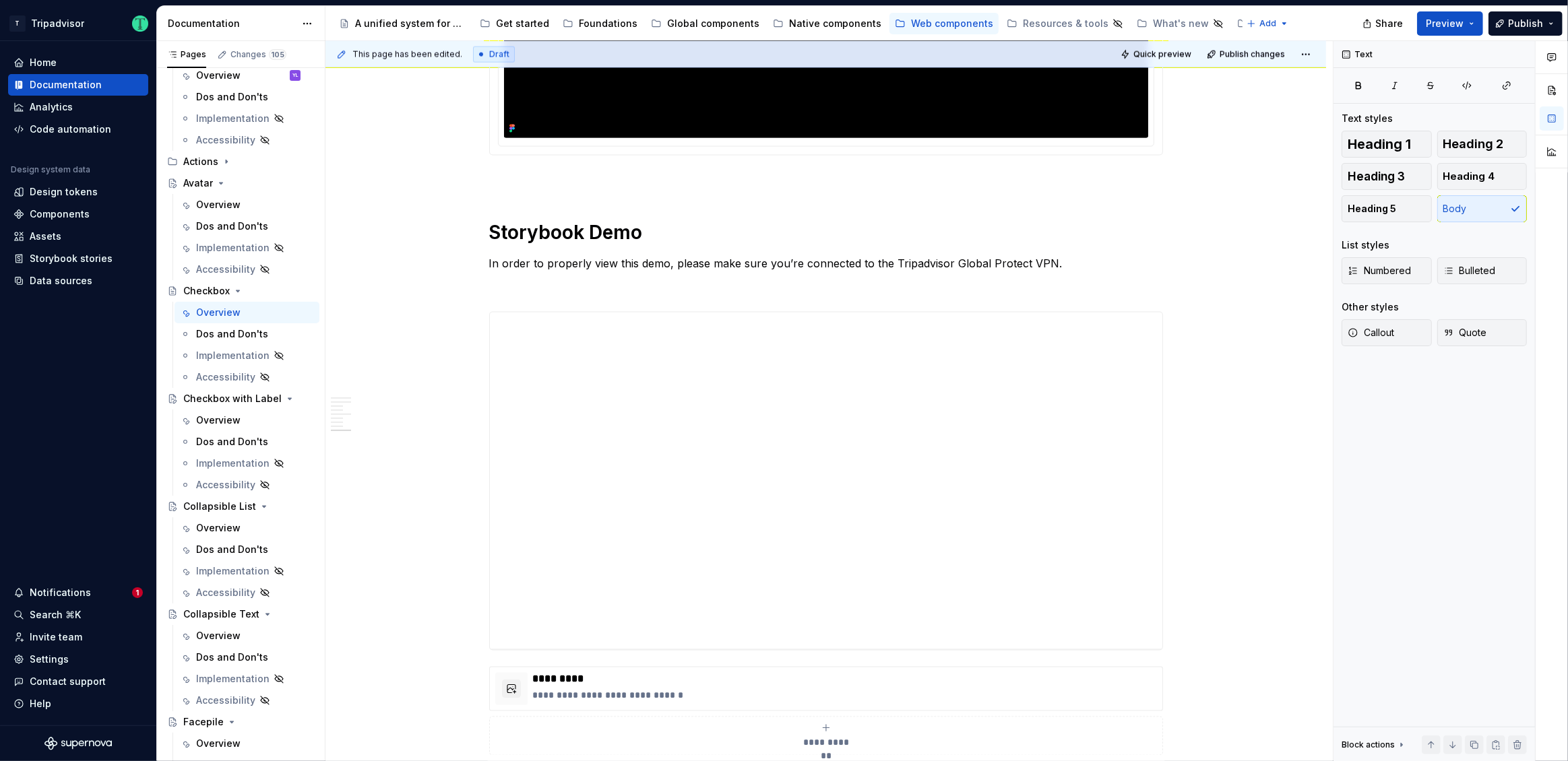
type textarea "*"
